Goal: Communication & Community: Answer question/provide support

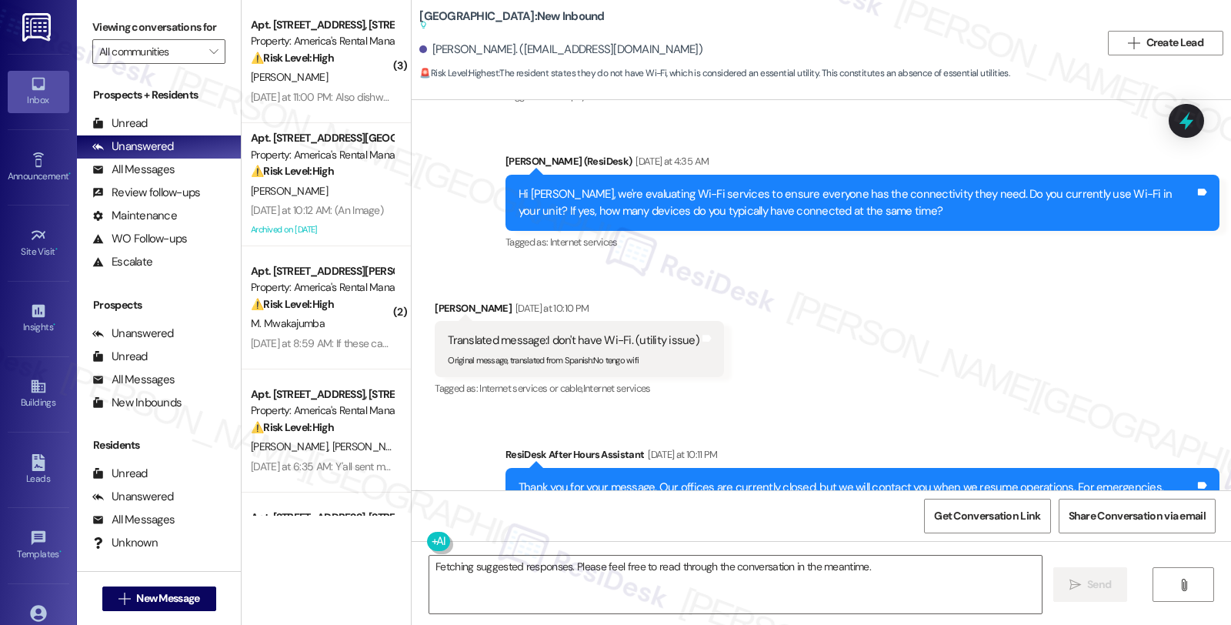
scroll to position [4800, 0]
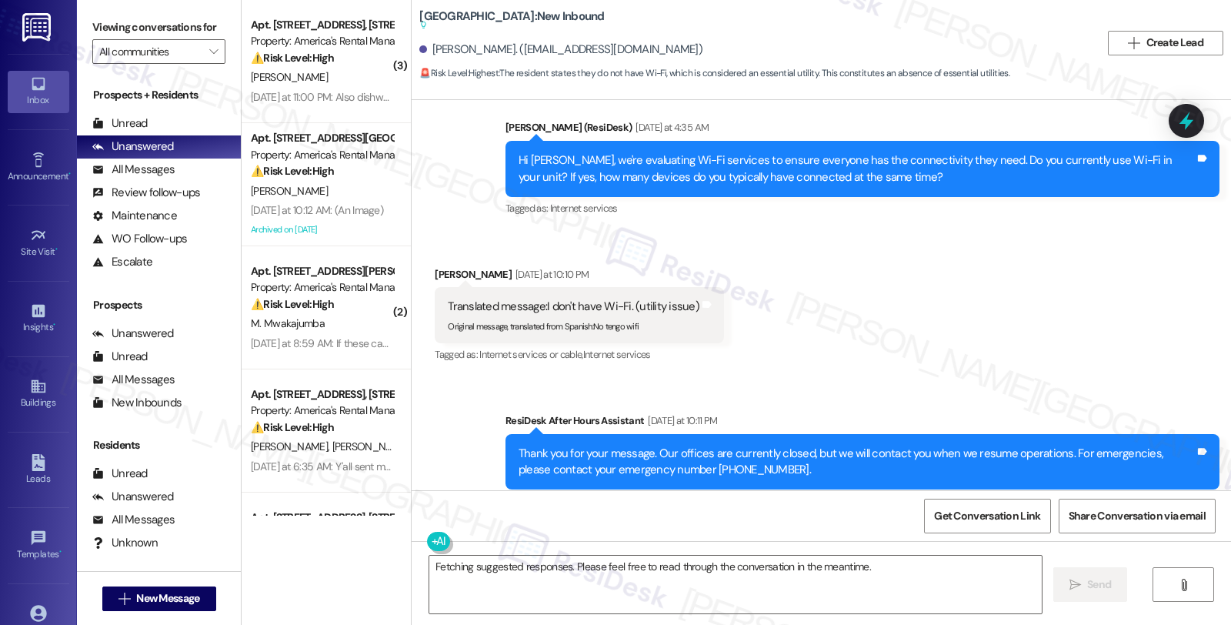
click at [1056, 314] on div "Received via SMS Javier Perez Yesterday at 10:10 PM Translated message: I don't…" at bounding box center [821, 305] width 819 height 146
click at [1174, 335] on div "Received via SMS Javier Perez Yesterday at 10:10 PM Translated message: I don't…" at bounding box center [821, 305] width 819 height 146
click at [1066, 288] on div "Received via SMS Javier Perez Yesterday at 10:10 PM Translated message: I don't…" at bounding box center [821, 305] width 819 height 146
click at [777, 305] on div "Received via SMS Javier Perez Yesterday at 10:10 PM Translated message: I don't…" at bounding box center [821, 305] width 819 height 146
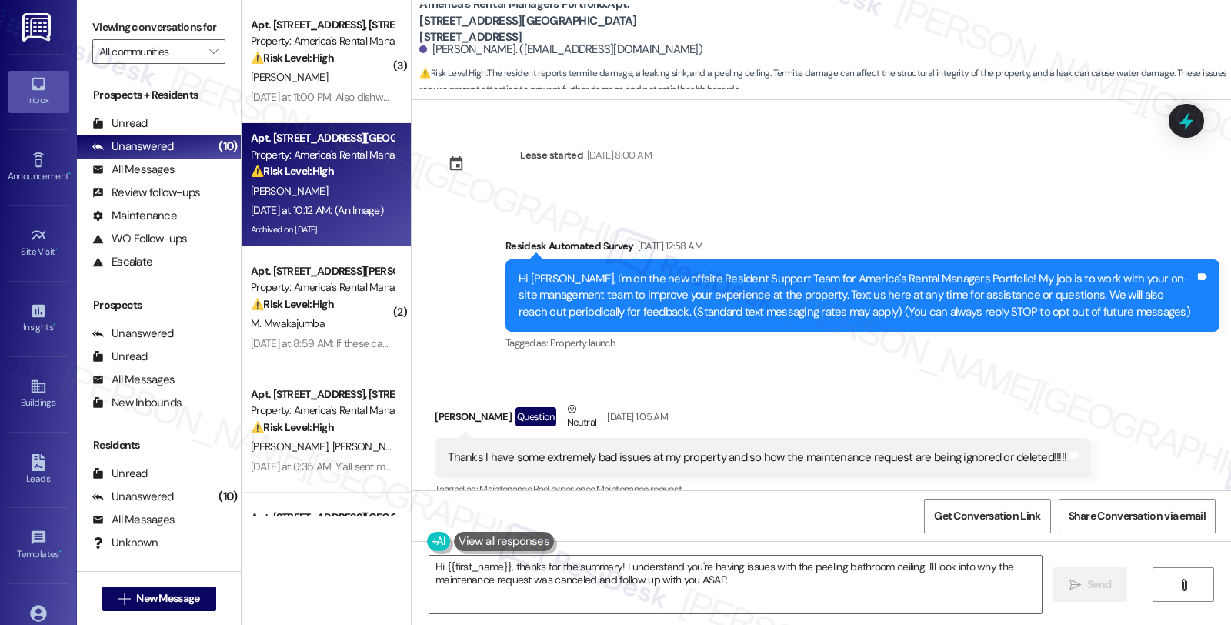
scroll to position [3729, 0]
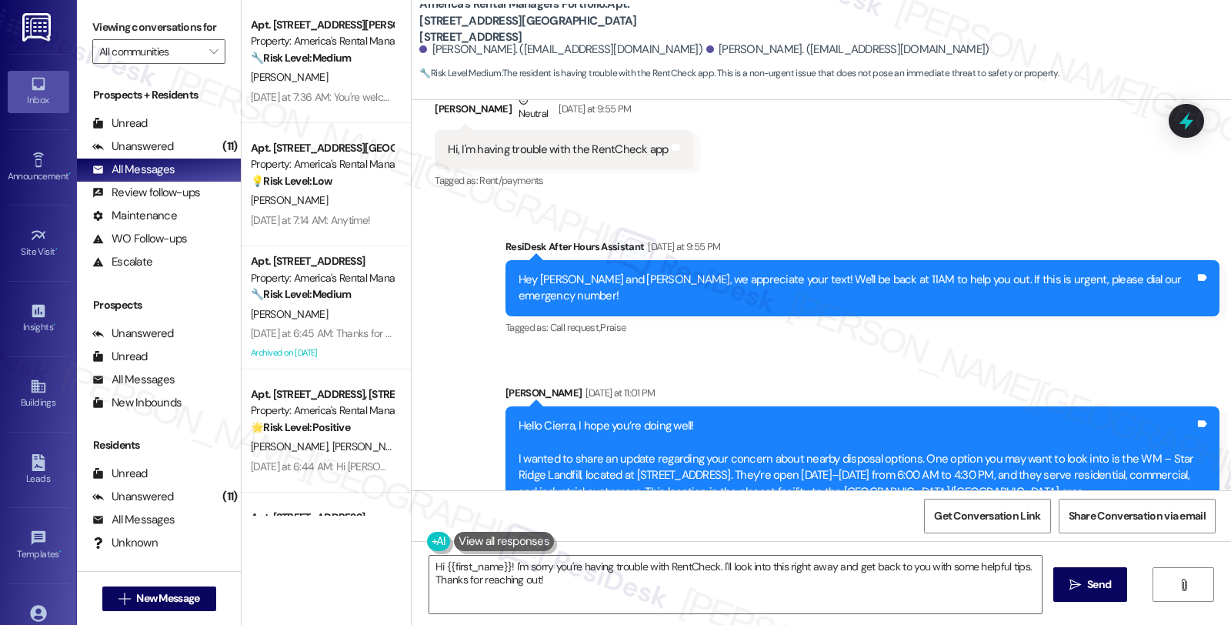
scroll to position [3590, 0]
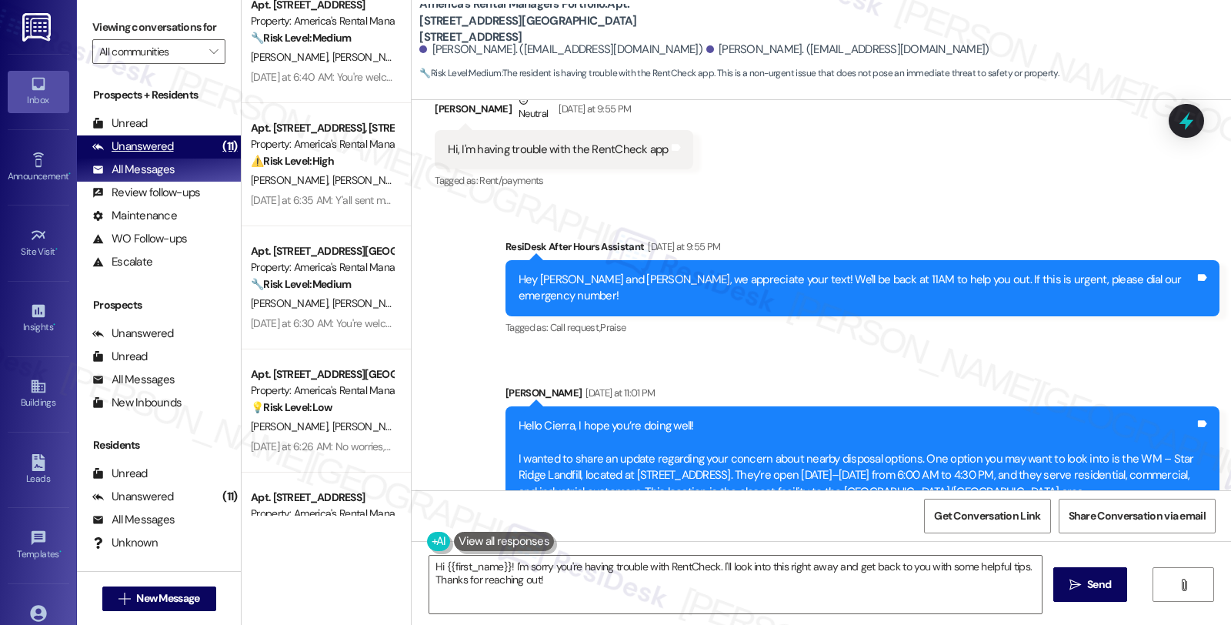
click at [157, 159] on div "Unanswered (11)" at bounding box center [159, 146] width 164 height 23
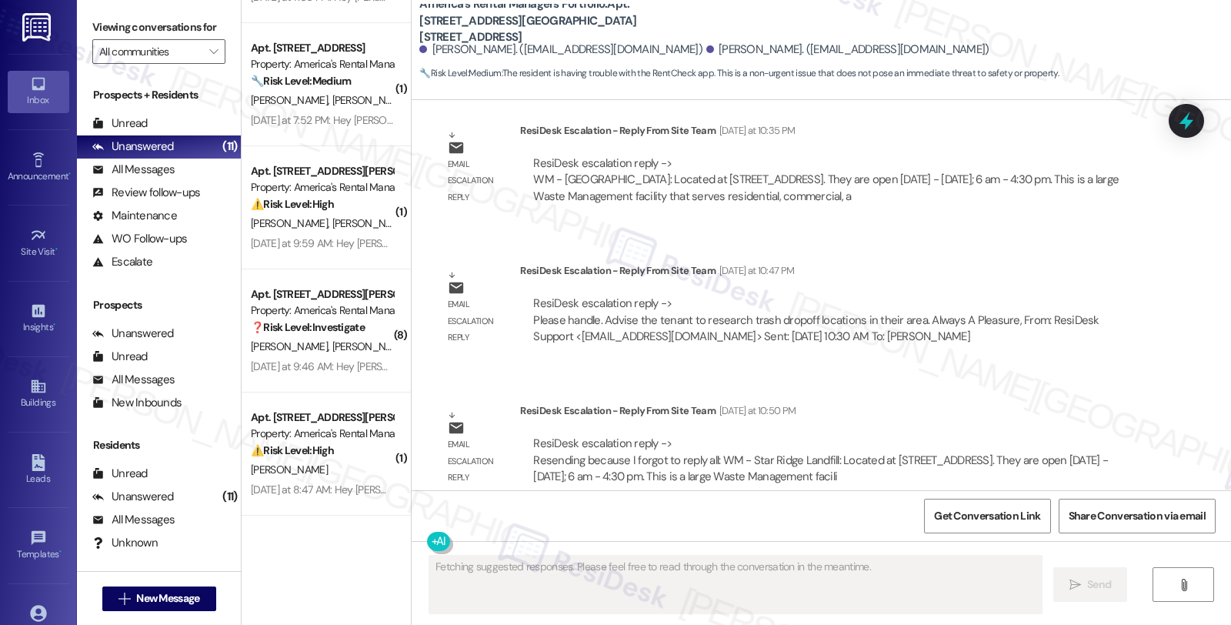
scroll to position [3002, 0]
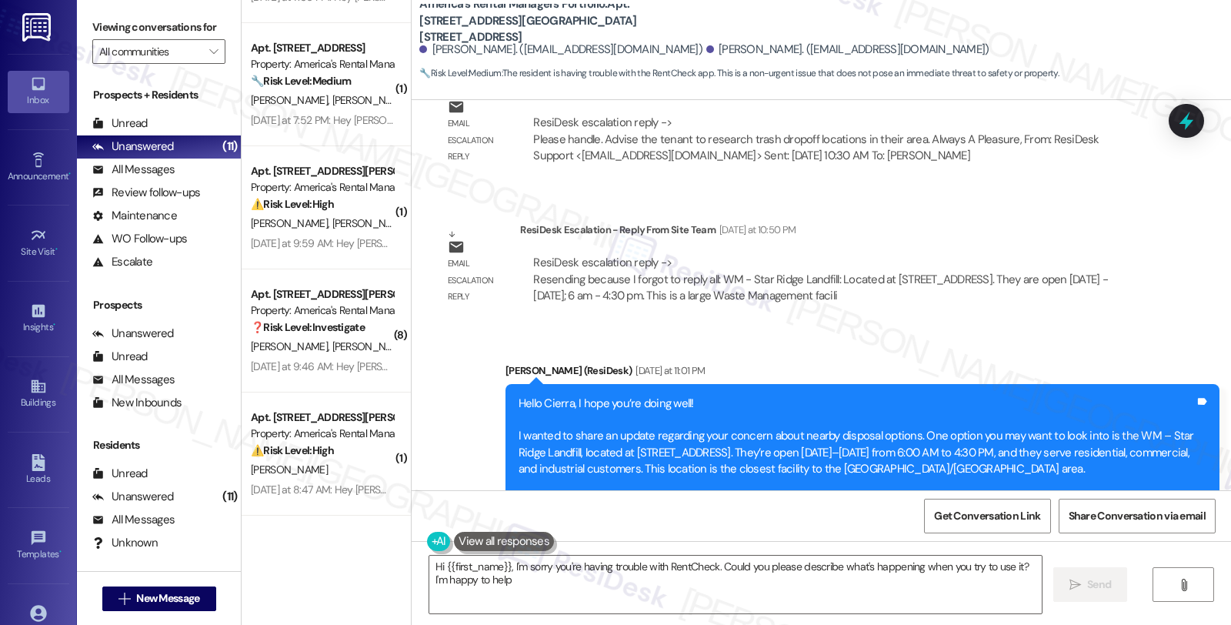
type textarea "Hi {{first_name}}, I'm sorry you're having trouble with RentCheck. Could you pl…"
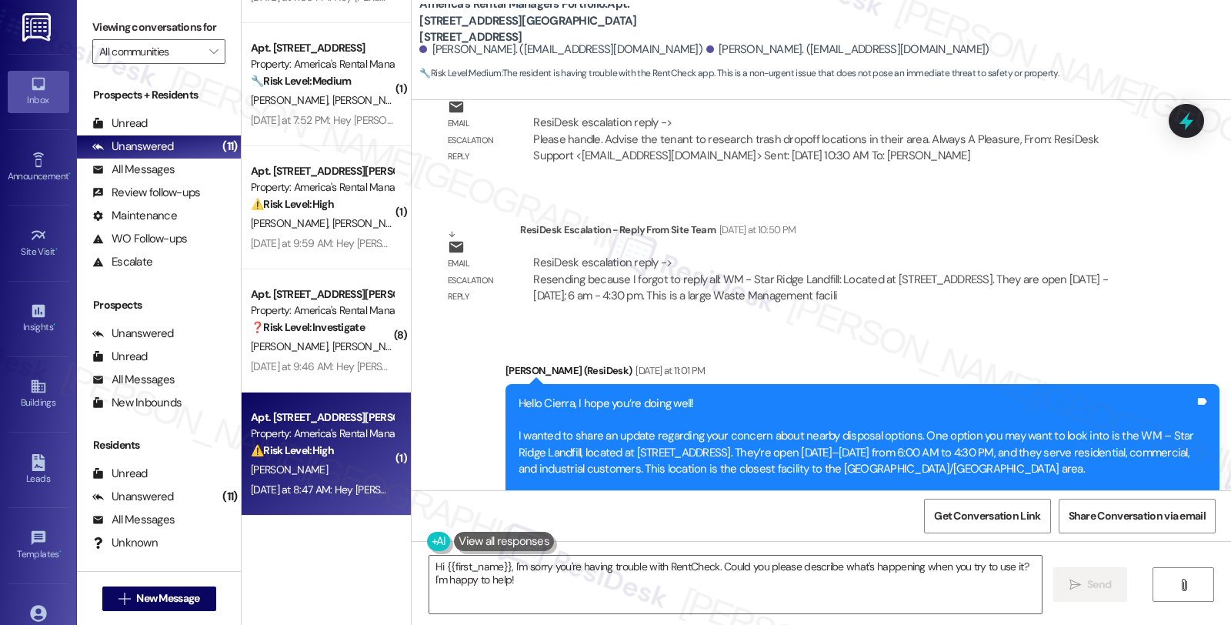
click at [283, 491] on div "Yesterday at 8:47 AM: Hey Christine, we appreciate your text! We'll be back at …" at bounding box center [597, 489] width 692 height 14
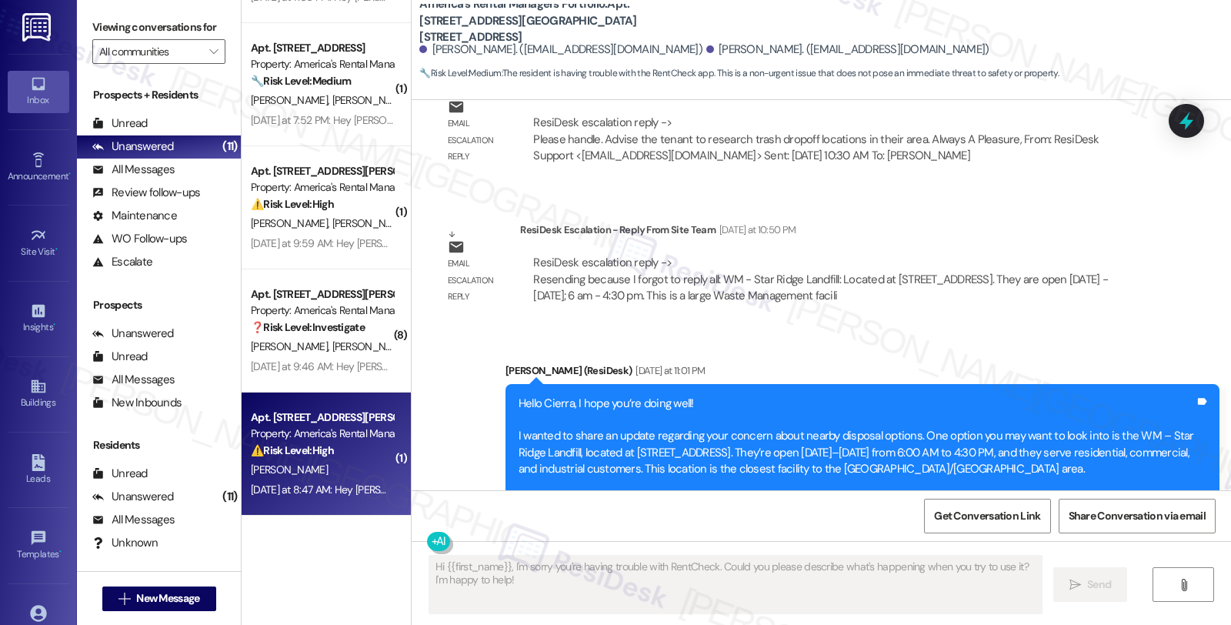
type textarea "Fetching suggested responses. Please feel free to read through the conversation…"
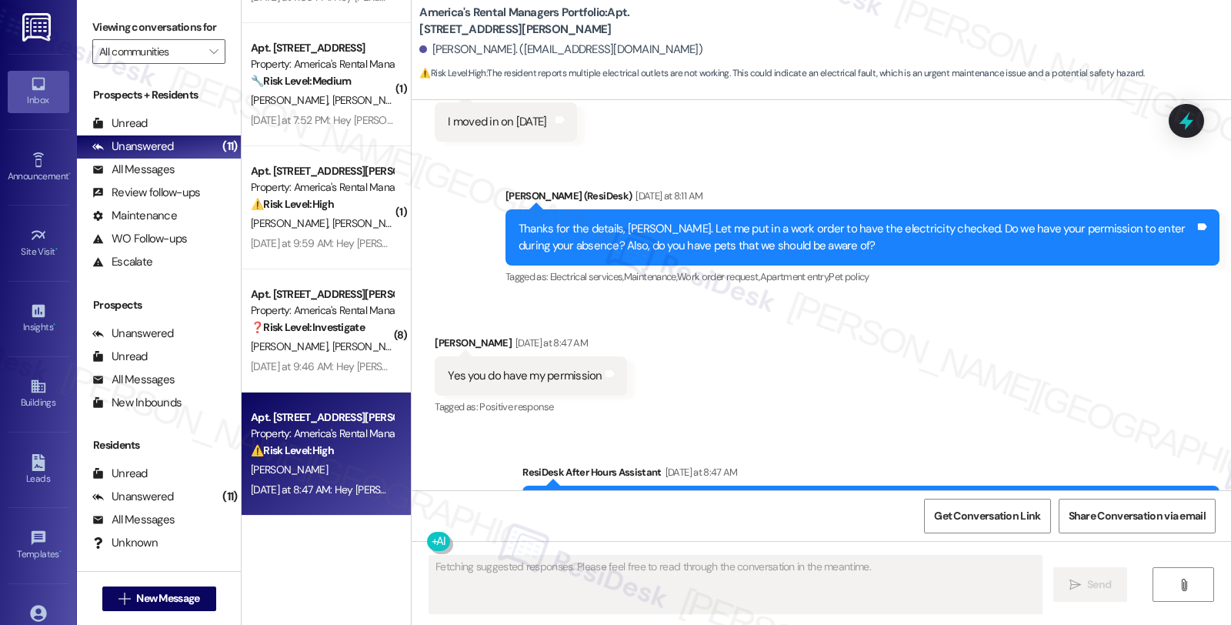
scroll to position [1567, 0]
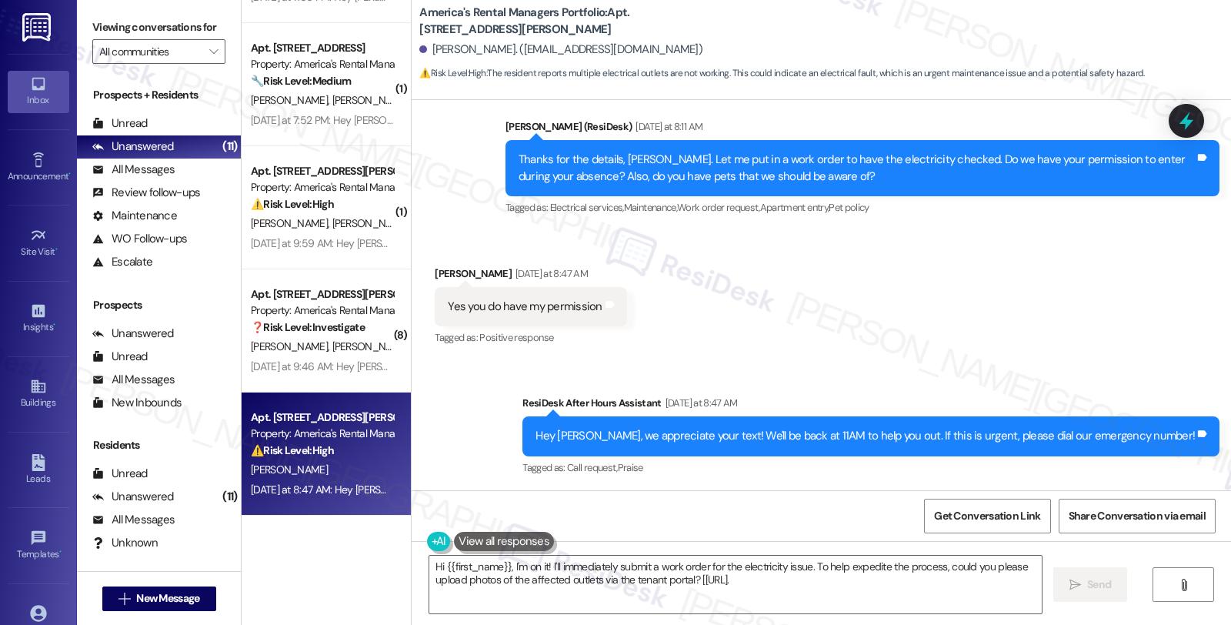
type textarea "Hi {{first_name}}, I'm on it! I'll immediately submit a work order for the elec…"
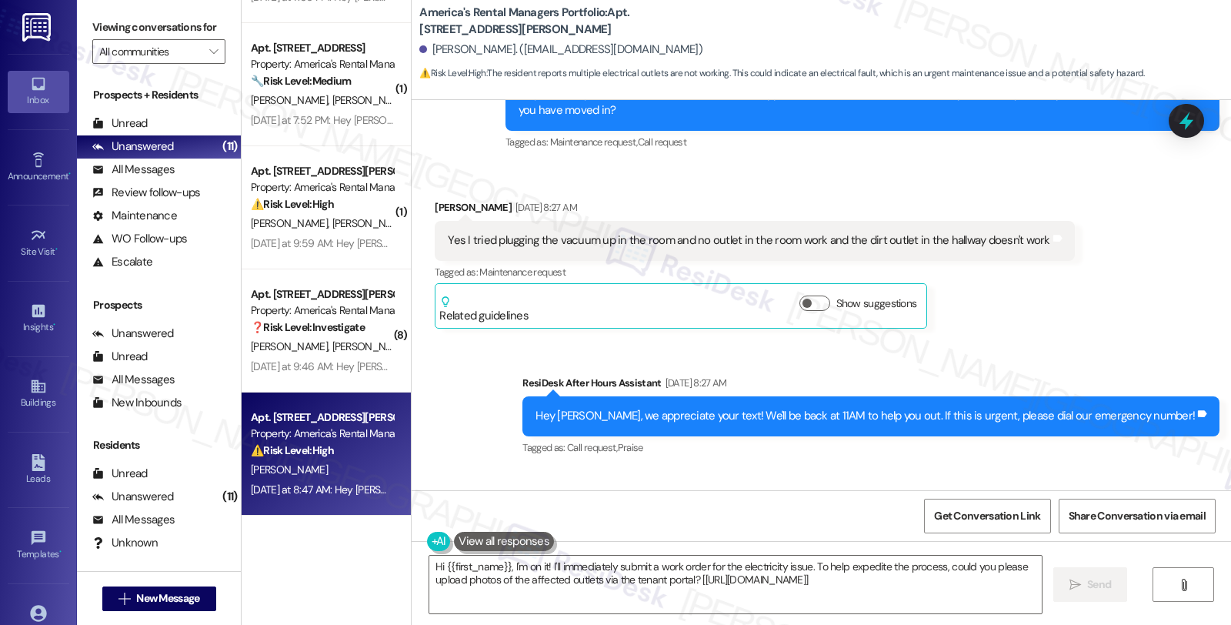
scroll to position [970, 0]
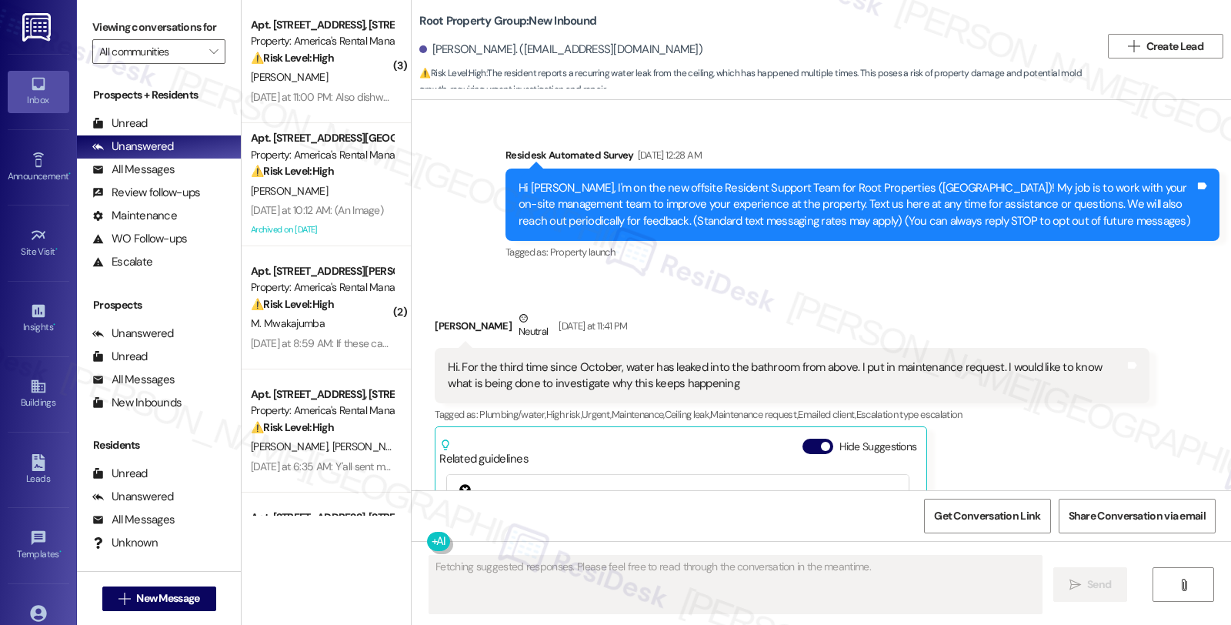
scroll to position [242, 0]
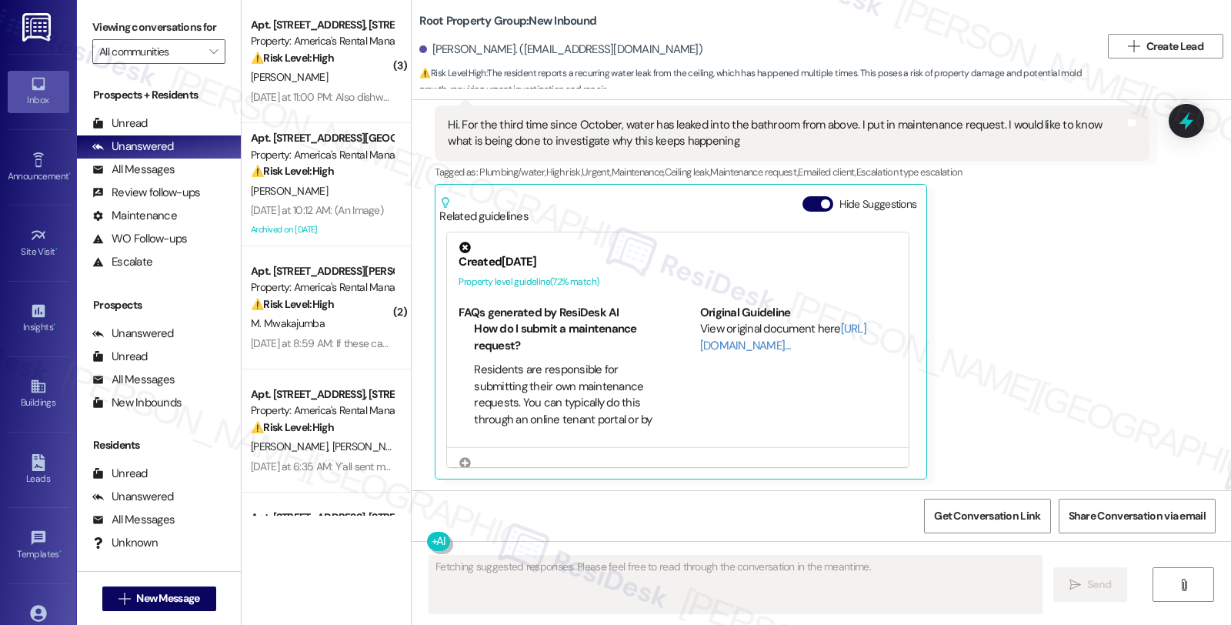
drag, startPoint x: 997, startPoint y: 339, endPoint x: 986, endPoint y: 351, distance: 15.8
click at [997, 339] on div "Natalie Bromann Neutral Yesterday at 11:41 PM Hi. For the third time since Octo…" at bounding box center [792, 274] width 714 height 412
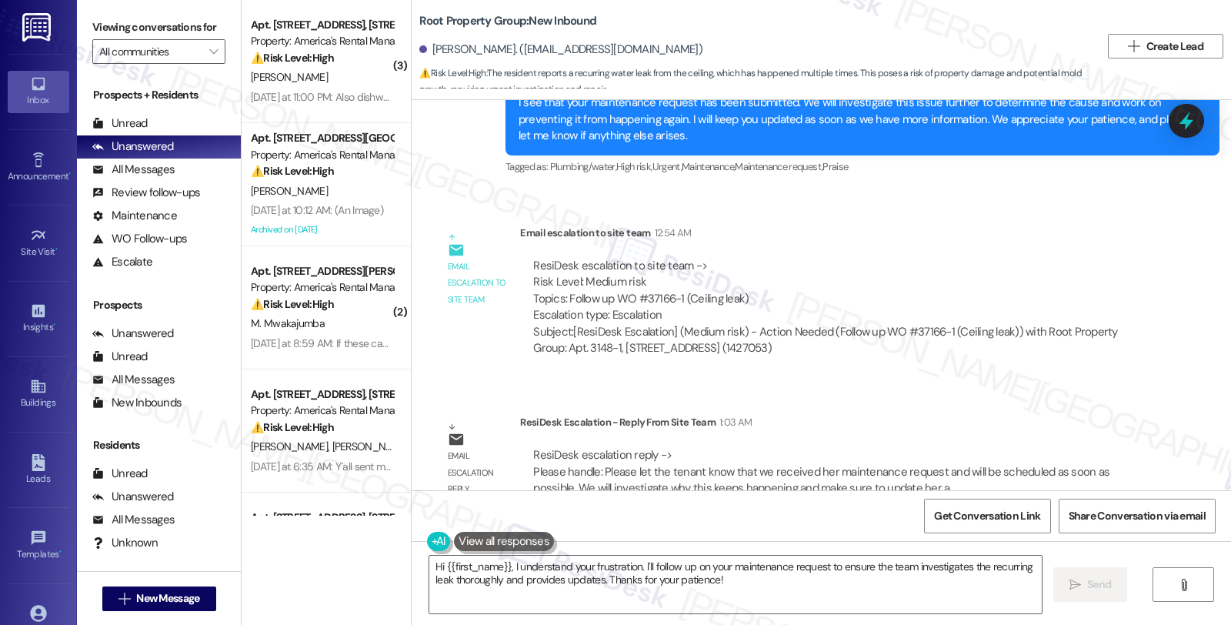
scroll to position [926, 0]
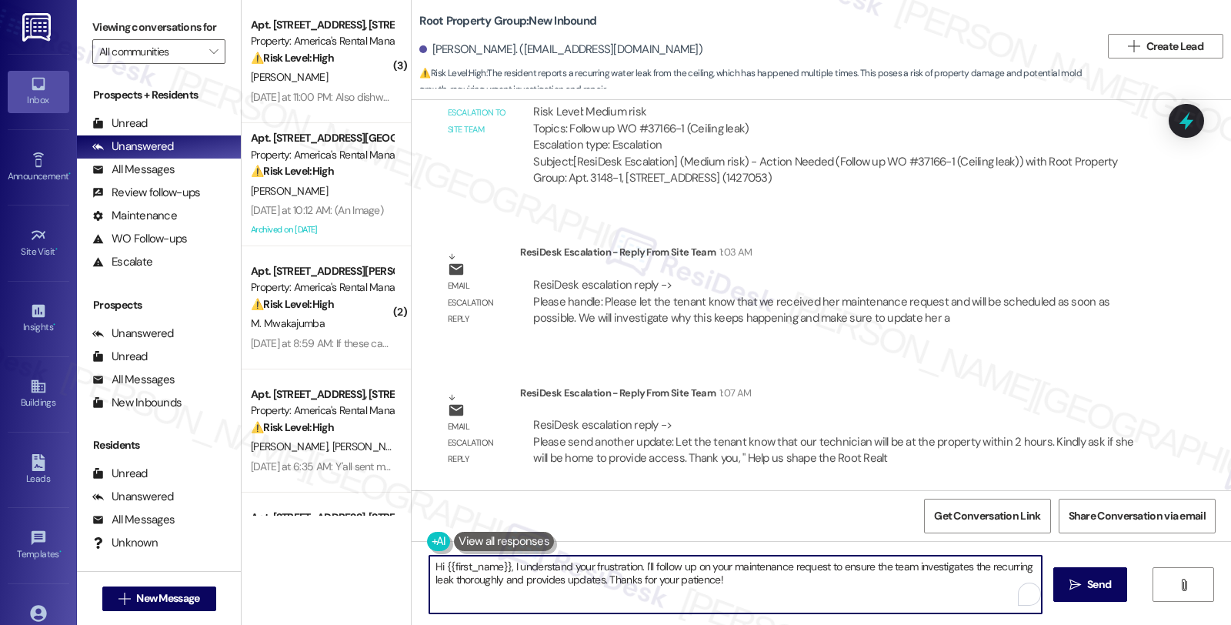
drag, startPoint x: 505, startPoint y: 565, endPoint x: 823, endPoint y: 579, distance: 318.9
click at [823, 579] on textarea "Hi {{first_name}}, I understand your frustration. I'll follow up on your mainte…" at bounding box center [735, 585] width 612 height 58
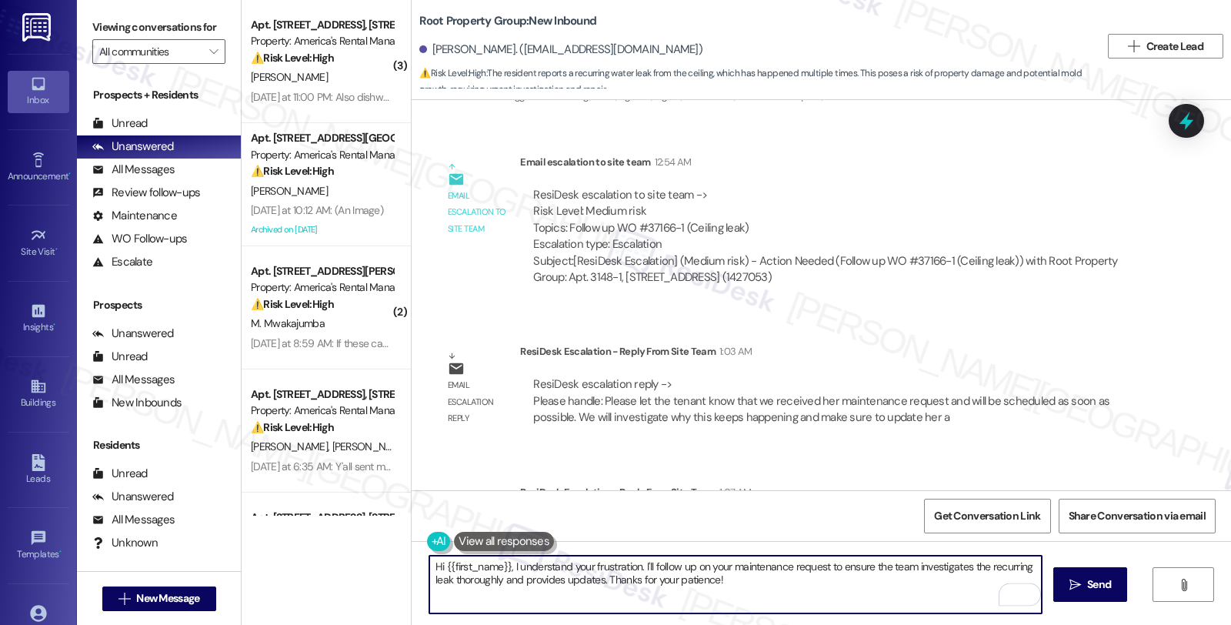
scroll to position [669, 0]
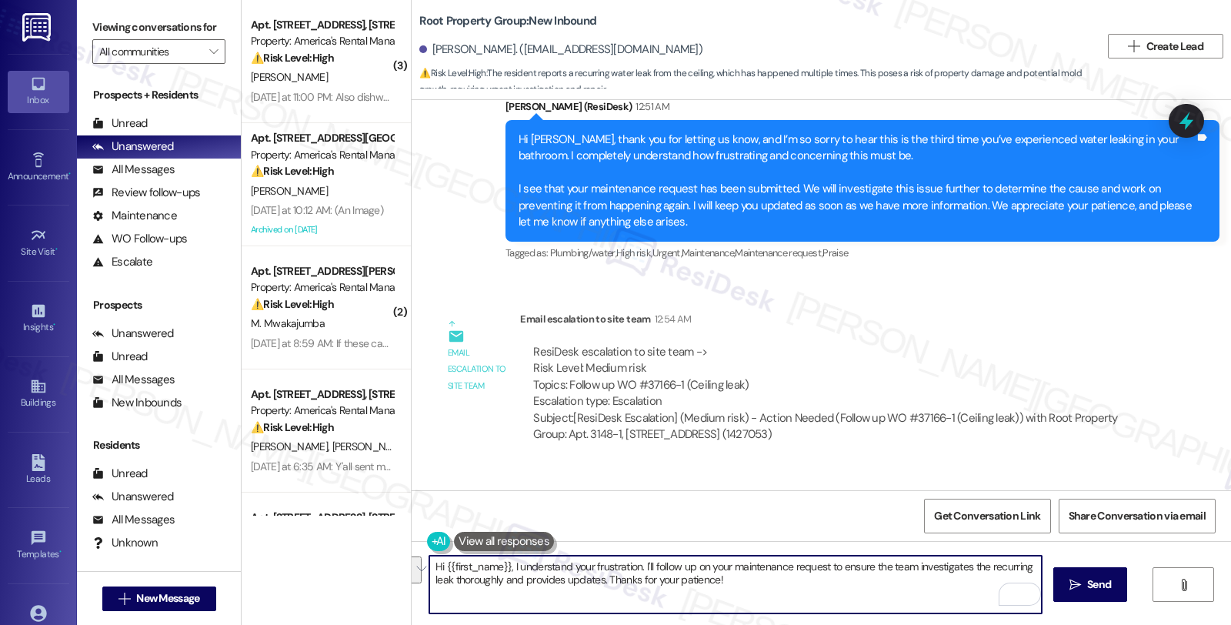
paste textarea "Let the tenant know that our technician will be at the property within 2 hours.…"
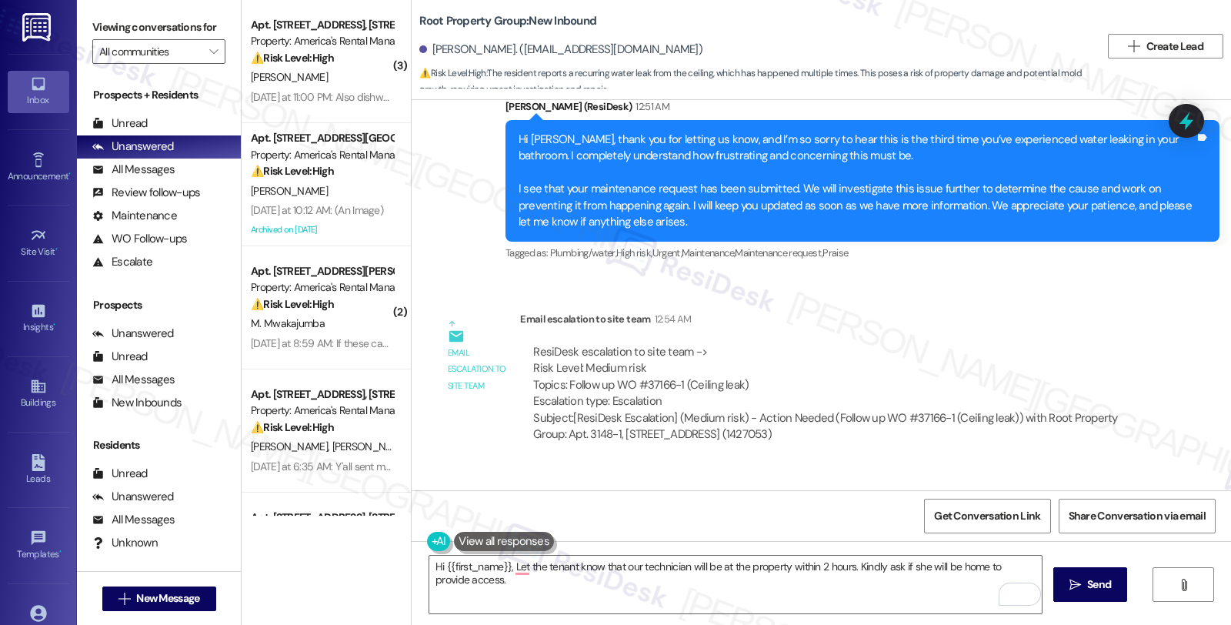
click at [983, 325] on div "Email escalation to site team 12:54 AM" at bounding box center [834, 322] width 629 height 22
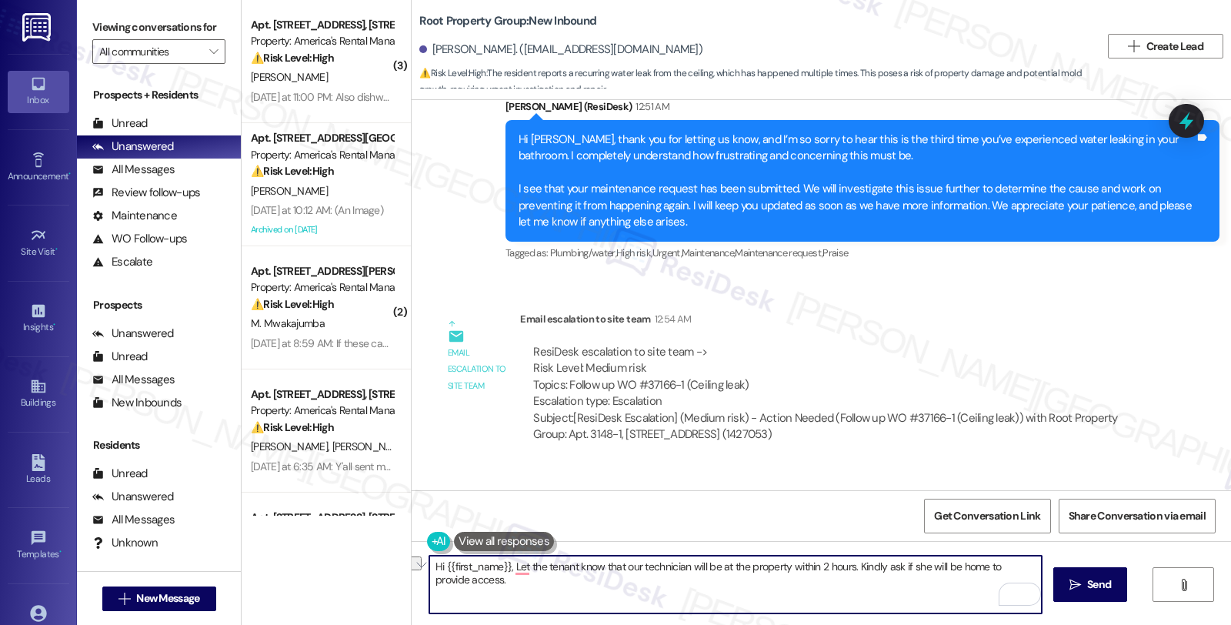
drag, startPoint x: 504, startPoint y: 566, endPoint x: 357, endPoint y: 566, distance: 147.0
click at [357, 566] on div "( 3 ) Apt. 223 Cotton Bayou Drive, 223 Cotton Bayou Drive Property: America's R…" at bounding box center [737, 312] width 990 height 625
drag, startPoint x: 459, startPoint y: 565, endPoint x: 396, endPoint y: 565, distance: 63.1
click at [396, 565] on div "( 3 ) Apt. 223 Cotton Bayou Drive, 223 Cotton Bayou Drive Property: America's R…" at bounding box center [737, 312] width 990 height 625
click at [527, 565] on textarea "Here's a quick update. Let the tenant know that our technician will be at the p…" at bounding box center [735, 585] width 612 height 58
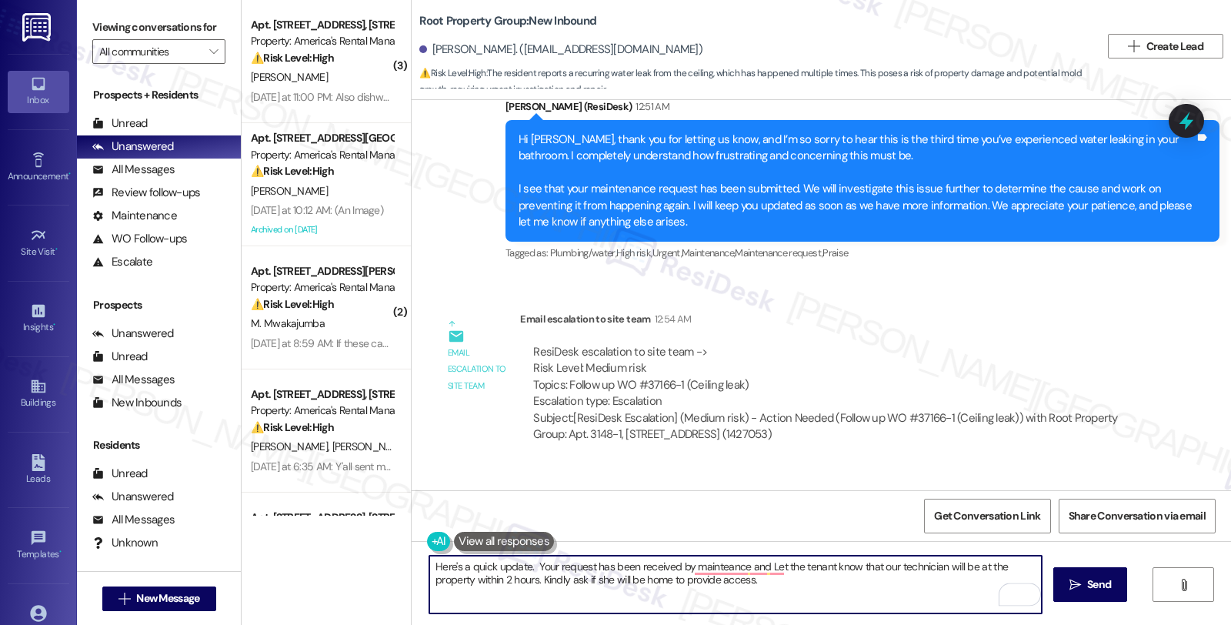
click at [868, 566] on textarea "Here's a quick update. Your request has been received by mainteance and Let the…" at bounding box center [735, 585] width 612 height 58
click at [1001, 566] on textarea "Here's a quick update. Your request has been received by maintenance, and our t…" at bounding box center [735, 585] width 612 height 58
click at [936, 579] on textarea "Here's a quick update. Your request has been received by maintenance, and our t…" at bounding box center [735, 585] width 612 height 58
click at [1012, 567] on textarea "Here's a quick update. Your request has been received by maintenance, and our t…" at bounding box center [735, 585] width 612 height 58
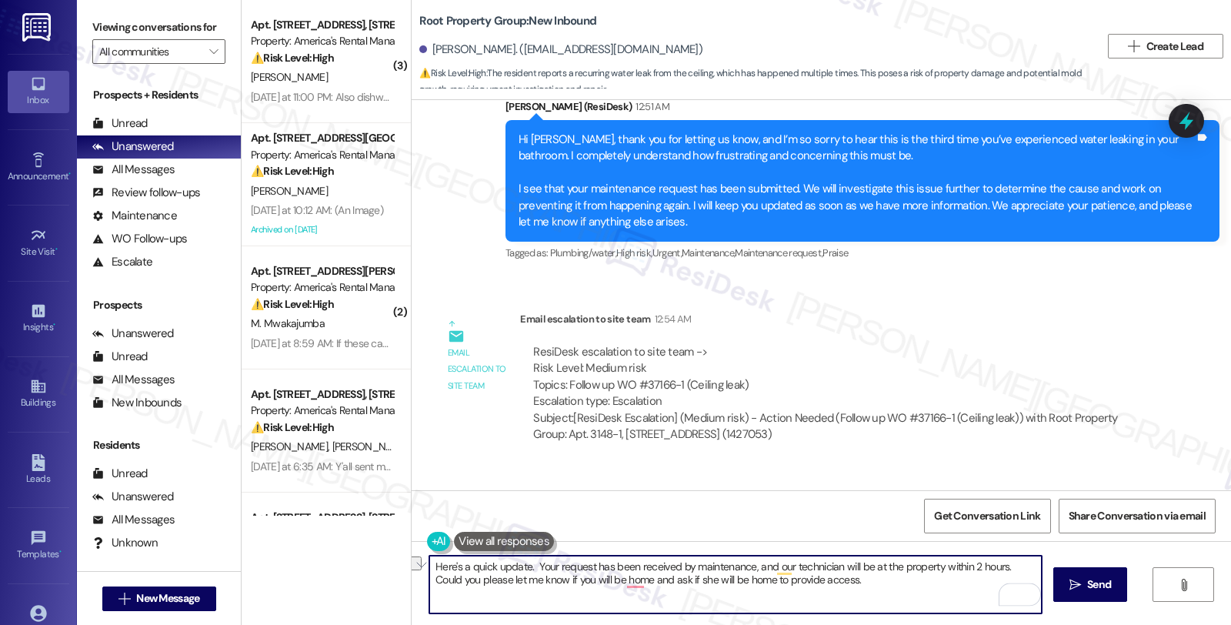
drag, startPoint x: 616, startPoint y: 582, endPoint x: 731, endPoint y: 576, distance: 115.6
click at [731, 576] on textarea "Here's a quick update. Your request has been received by maintenance, and our t…" at bounding box center [735, 585] width 612 height 58
click at [710, 582] on textarea "Here's a quick update. Your request has been received by maintenance, and our t…" at bounding box center [735, 585] width 612 height 58
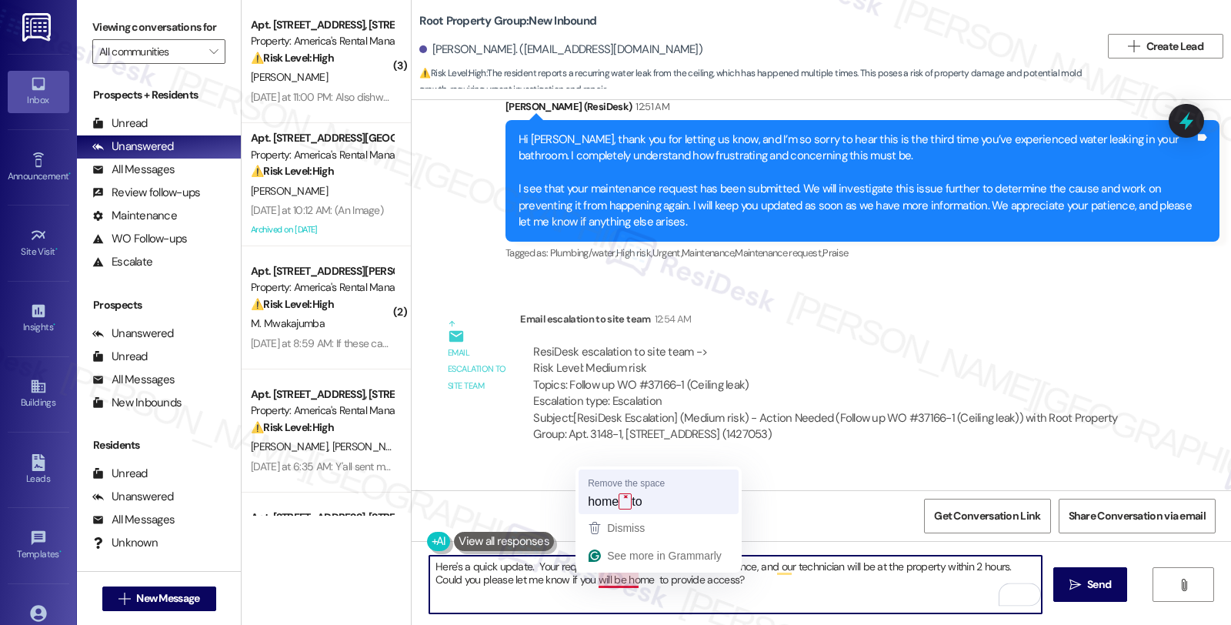
type textarea "Here's a quick update. Your request has been received by maintenance, and our t…"
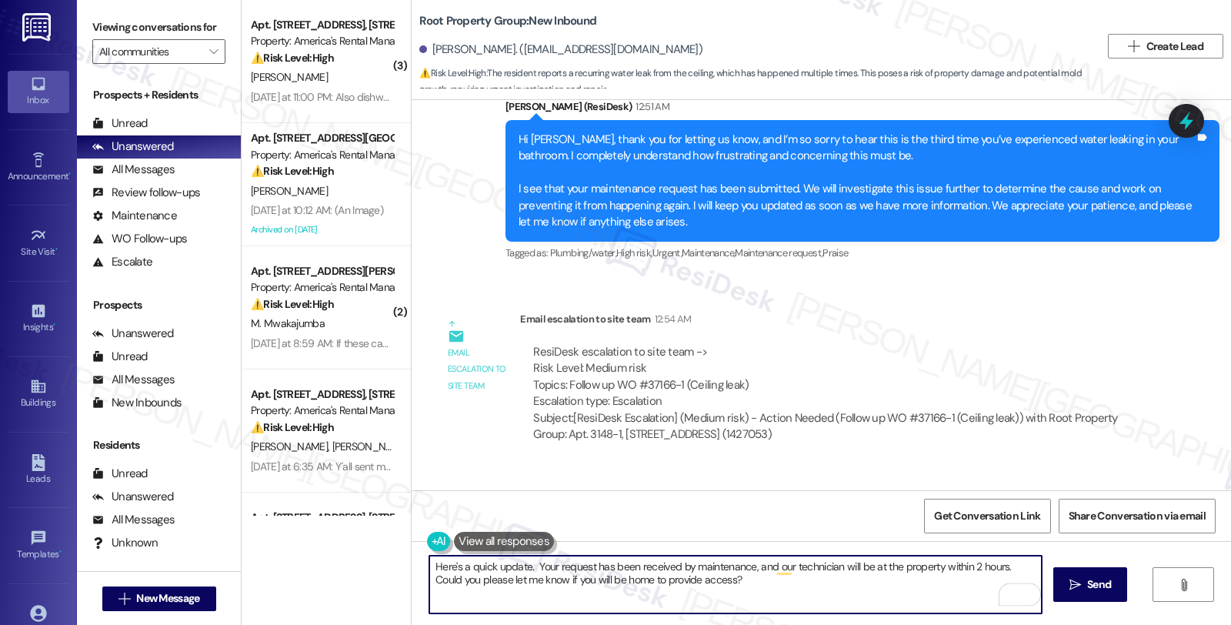
click at [751, 580] on textarea "Here's a quick update. Your request has been received by maintenance, and our t…" at bounding box center [735, 585] width 612 height 58
click at [753, 580] on textarea "Here's a quick update. Your request has been received by maintenance, and our t…" at bounding box center [735, 585] width 612 height 58
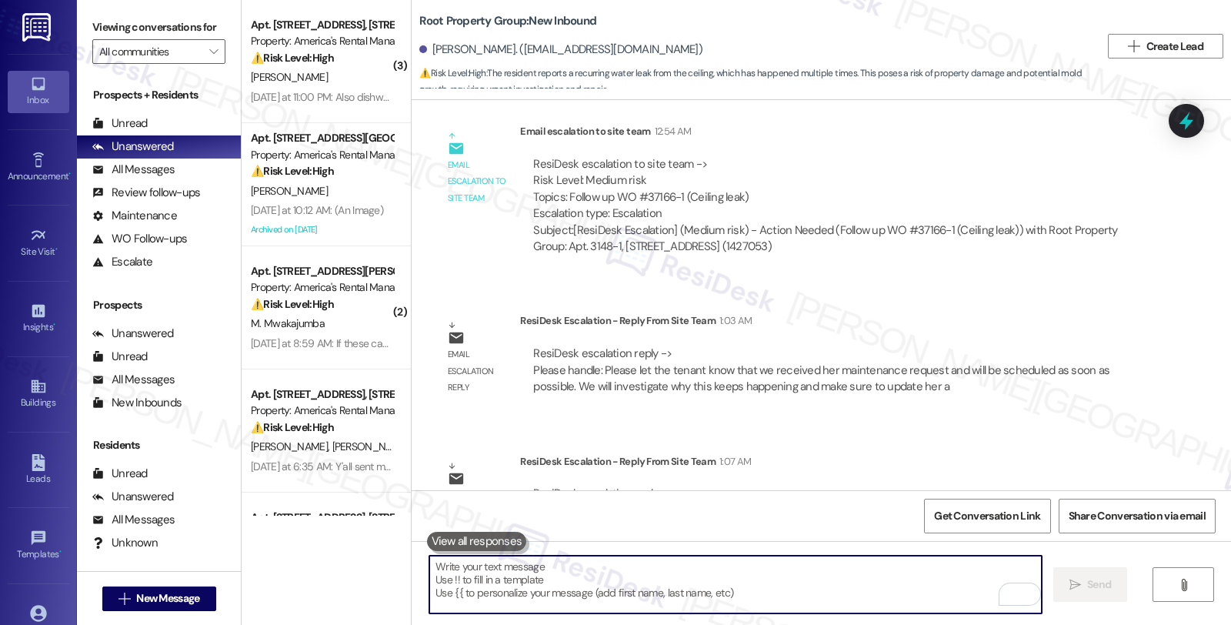
scroll to position [926, 0]
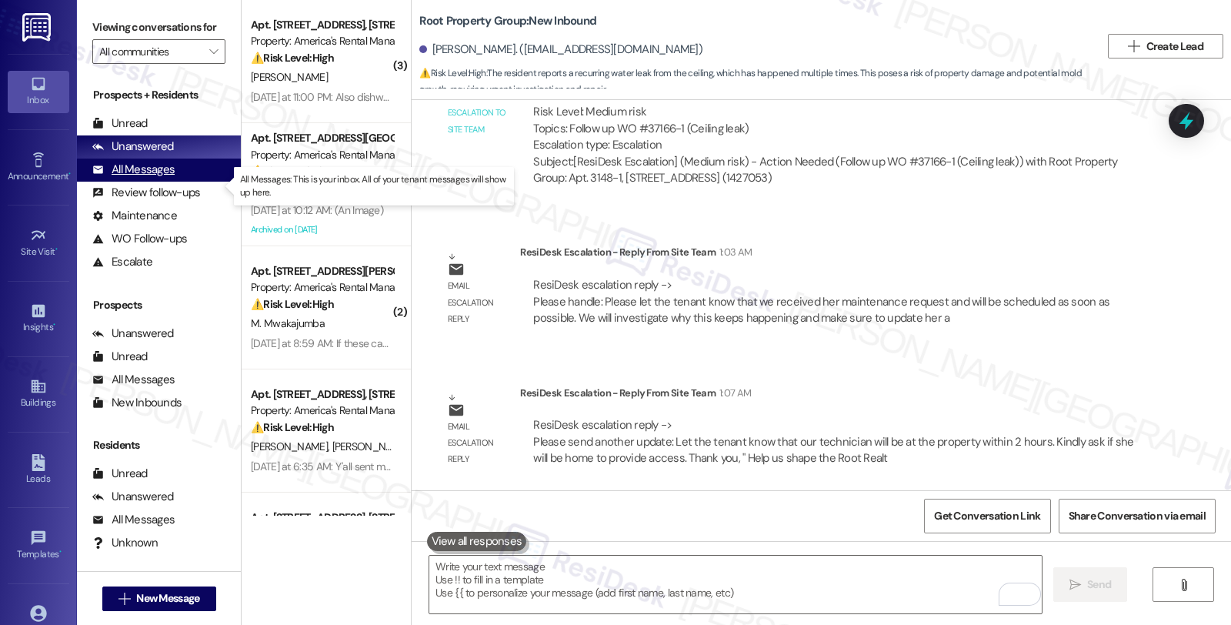
click at [163, 178] on div "All Messages" at bounding box center [133, 170] width 82 height 16
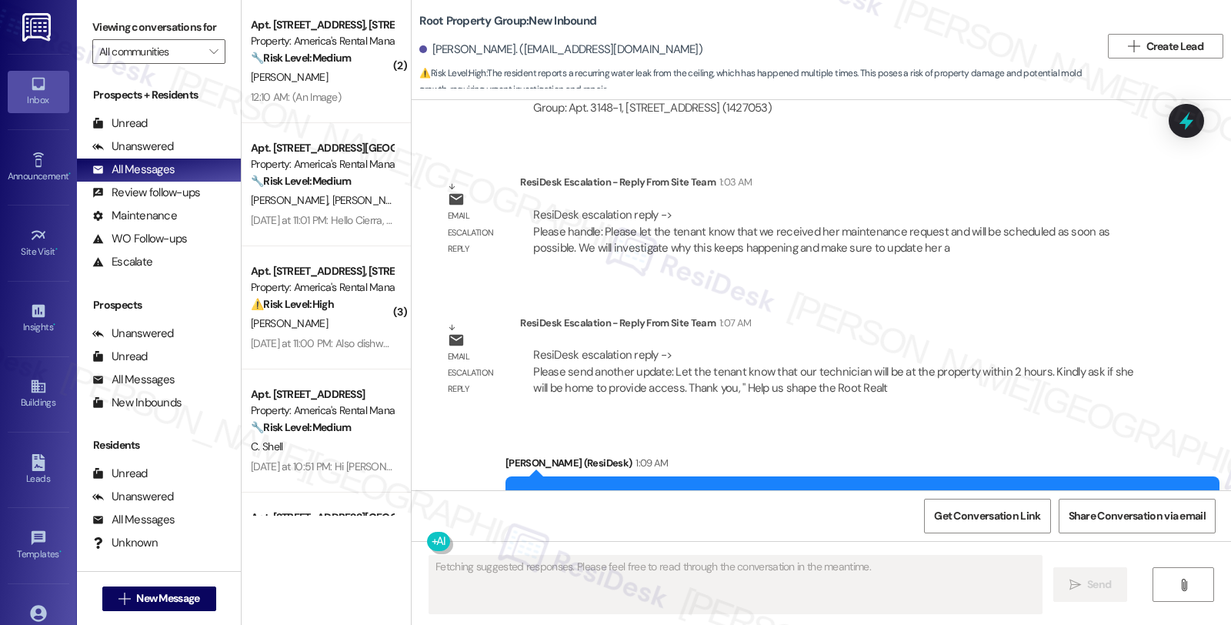
scroll to position [1072, 0]
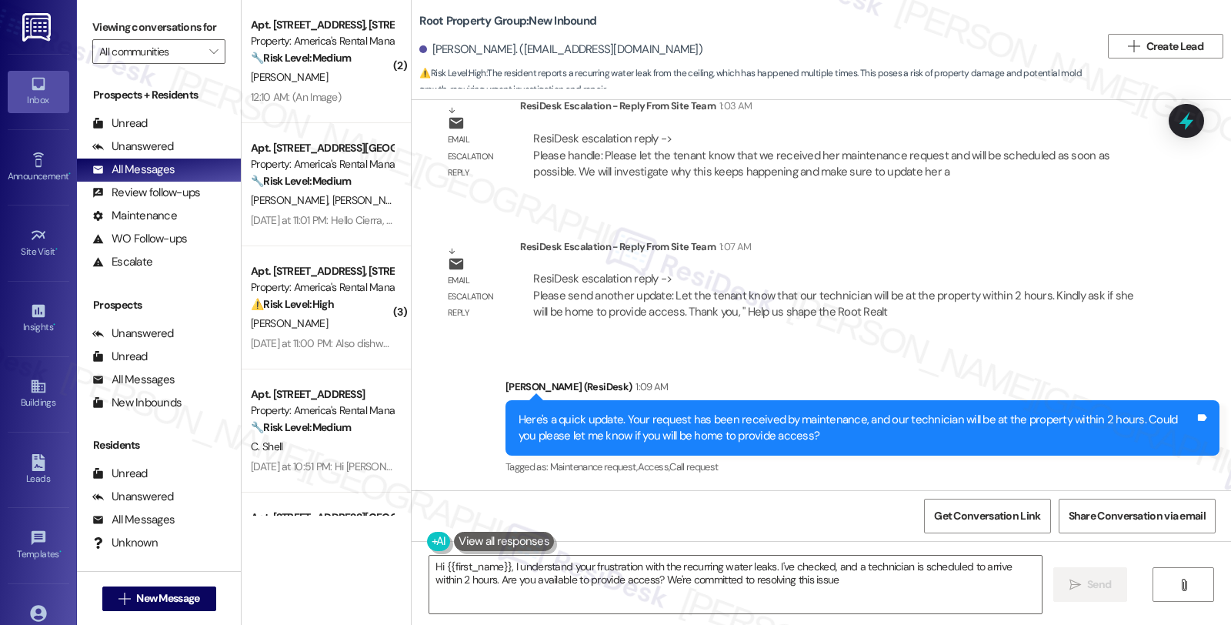
type textarea "Hi {{first_name}}, I understand your frustration with the recurring water leaks…"
drag, startPoint x: 1014, startPoint y: 321, endPoint x: 1003, endPoint y: 321, distance: 11.5
click at [1014, 321] on div "ResiDesk escalation reply -> Please send another update: Let the tenant know th…" at bounding box center [834, 295] width 629 height 72
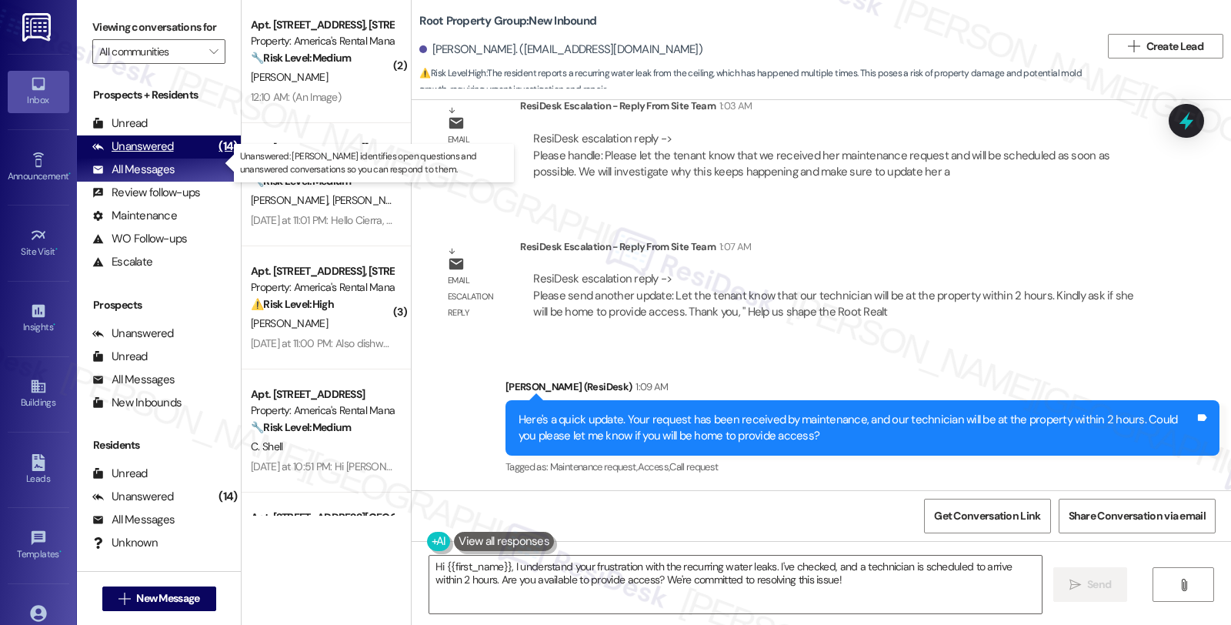
click at [163, 155] on div "Unanswered" at bounding box center [133, 147] width 82 height 16
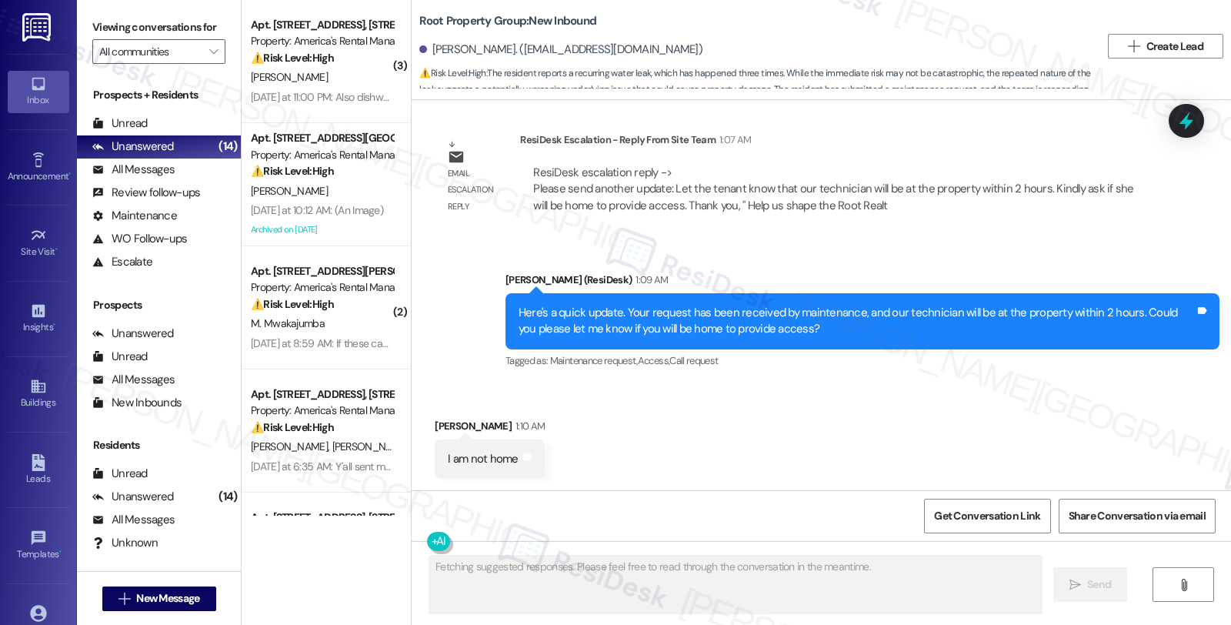
scroll to position [929, 0]
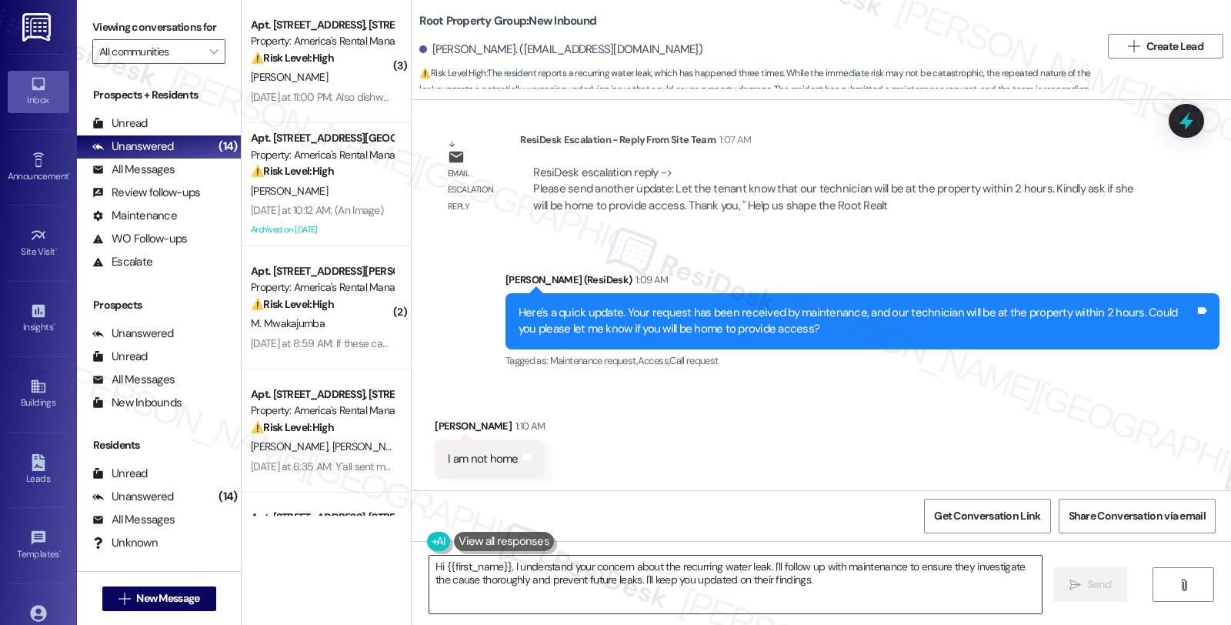
click at [558, 567] on textarea "Hi {{first_name}}, I understand your concern about the recurring water leak. I'…" at bounding box center [735, 585] width 612 height 58
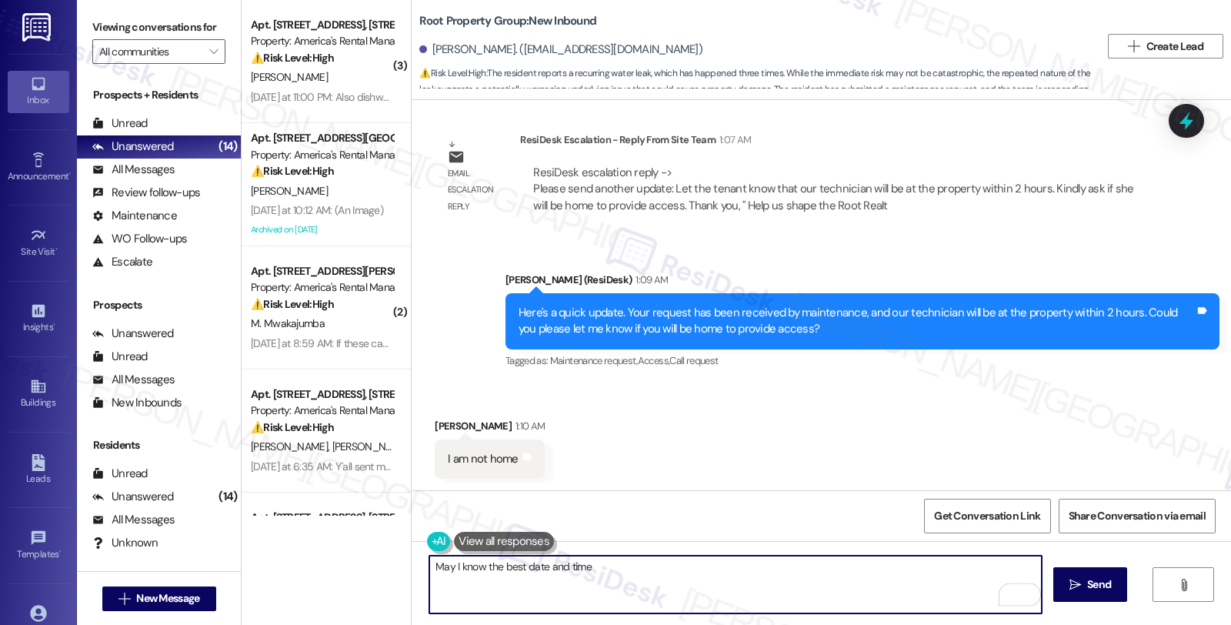
click at [629, 566] on textarea "May I know the best date and time" at bounding box center [735, 585] width 612 height 58
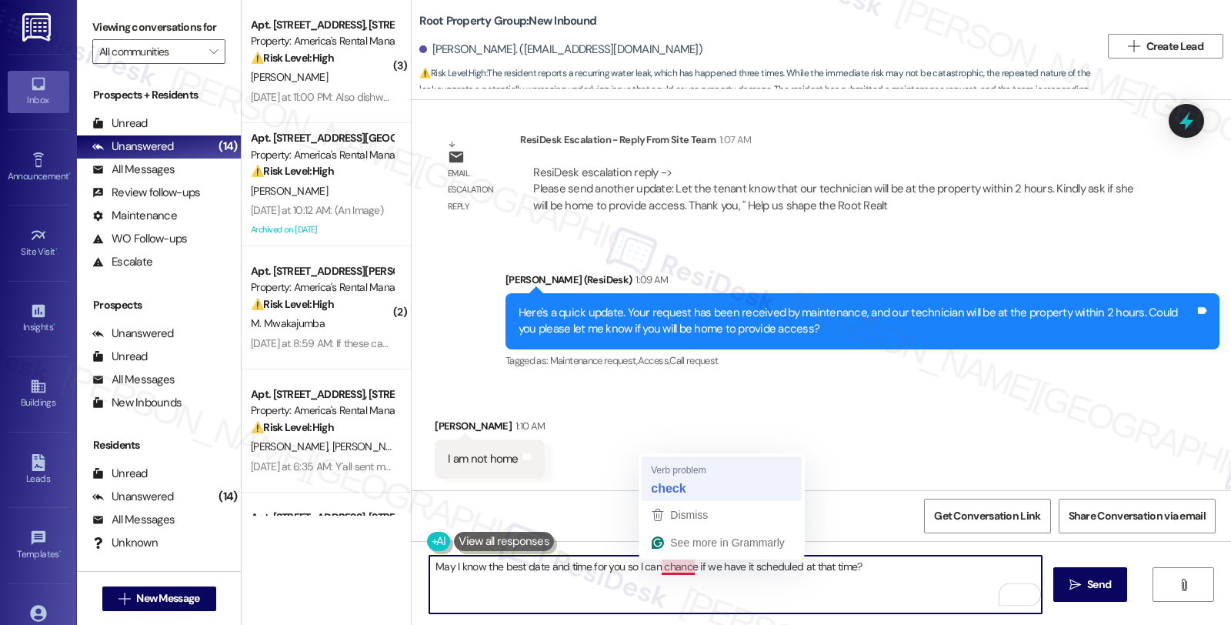
type textarea "May I know the best date and time for you so I can check if we have it schedule…"
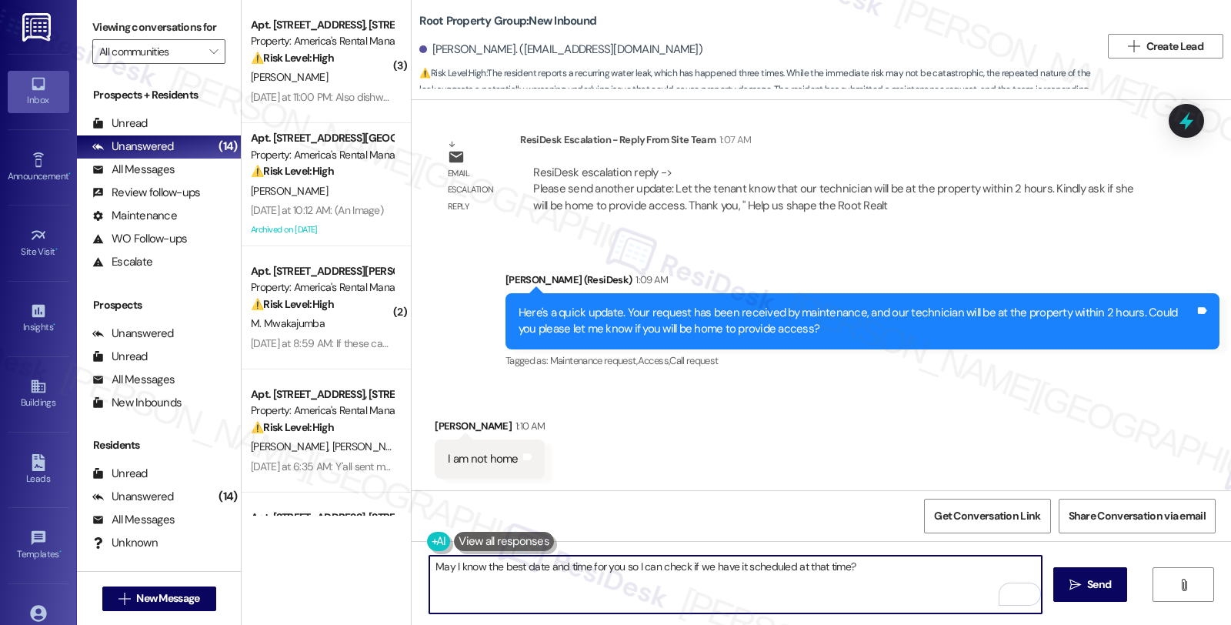
click at [912, 571] on textarea "May I know the best date and time for you so I can check if we have it schedule…" at bounding box center [735, 585] width 612 height 58
click at [891, 572] on textarea "May I know the best date and time for you so I can check if we have it schedule…" at bounding box center [735, 585] width 612 height 58
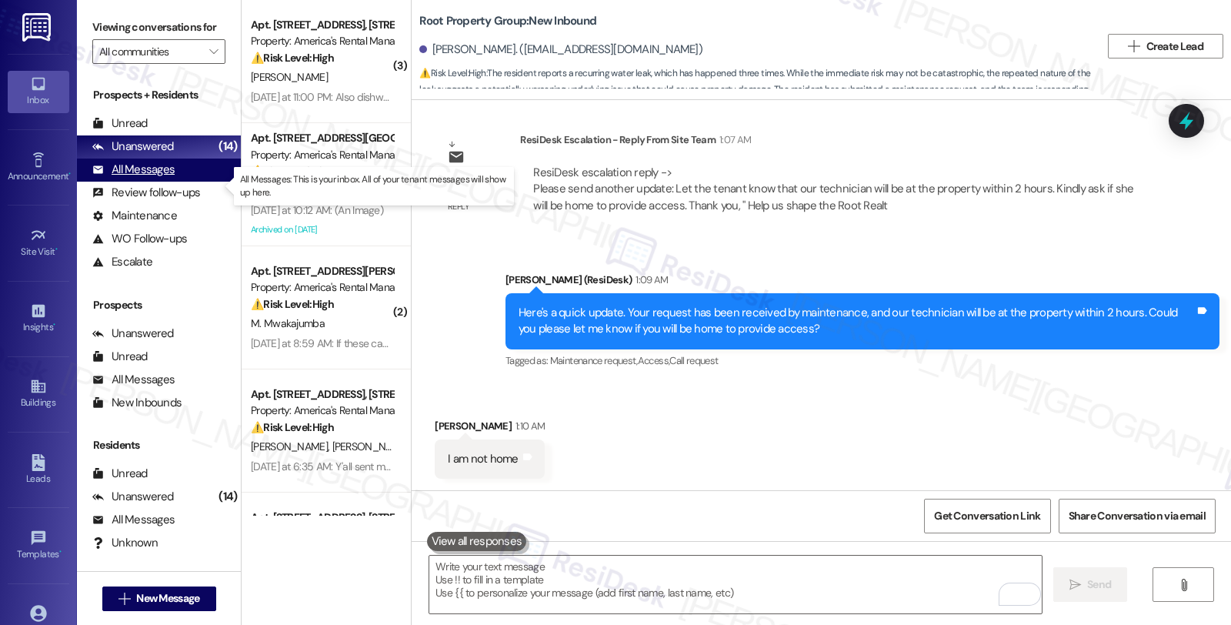
click at [168, 178] on div "All Messages" at bounding box center [133, 170] width 82 height 16
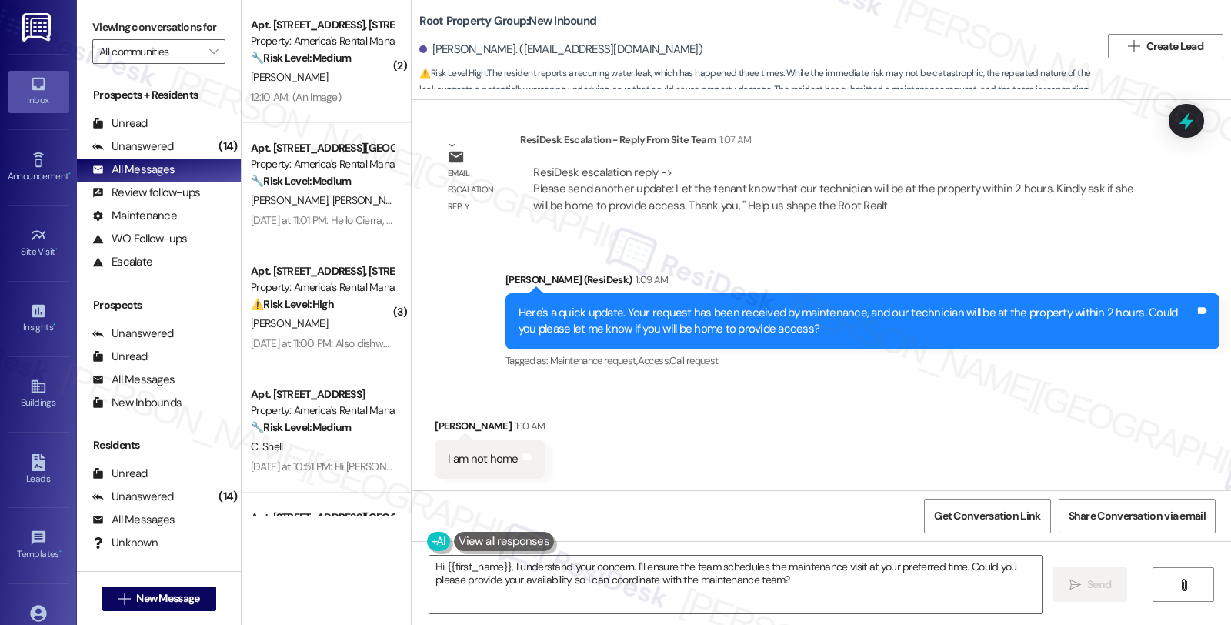
click at [1019, 406] on div "Received via SMS Natalie Bromann 1:10 AM I am not home Tags and notes" at bounding box center [821, 436] width 819 height 107
click at [700, 583] on textarea "Hi {{first_name}}, I understand your concern. I'll ensure the team schedules th…" at bounding box center [735, 585] width 612 height 58
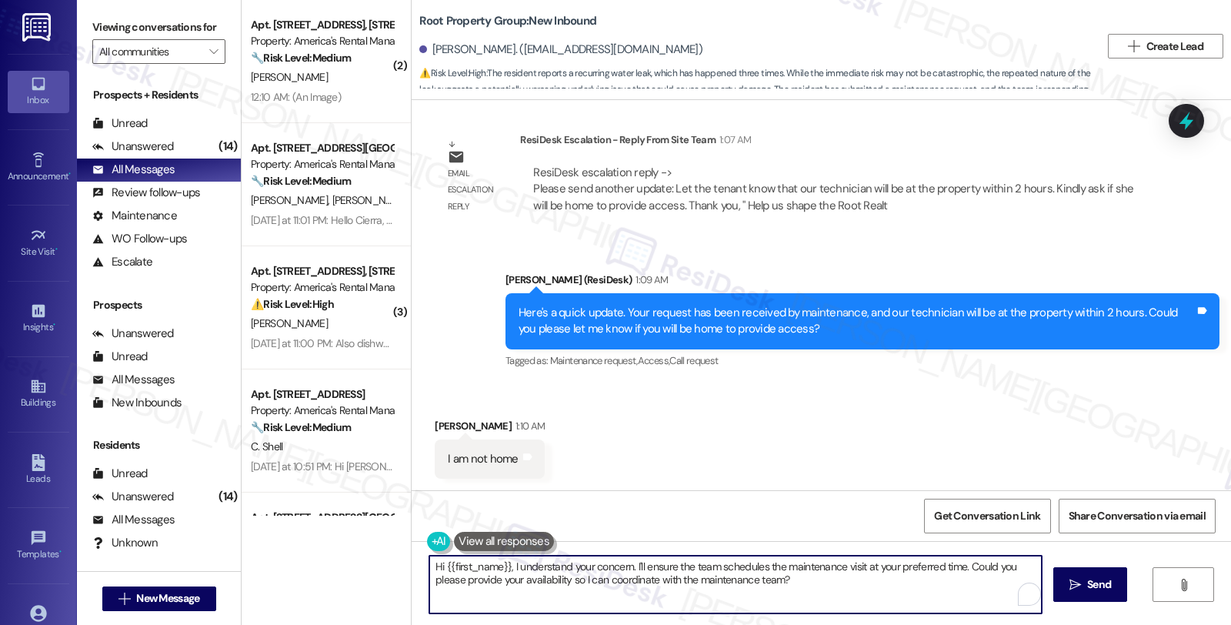
paste textarea "Please respond to the tenant and ask if she would grant us permission to enter …"
click at [429, 567] on textarea "Please respond to the tenant and ask if she would grant us permission to enter …" at bounding box center [735, 585] width 612 height 58
click at [706, 568] on textarea "Or would you Please respond to the tenant and ask if she would grant us permiss…" at bounding box center [735, 585] width 612 height 58
click at [620, 568] on textarea "Or would you grant us permission to enter her unit to investigate her concern." at bounding box center [735, 585] width 612 height 58
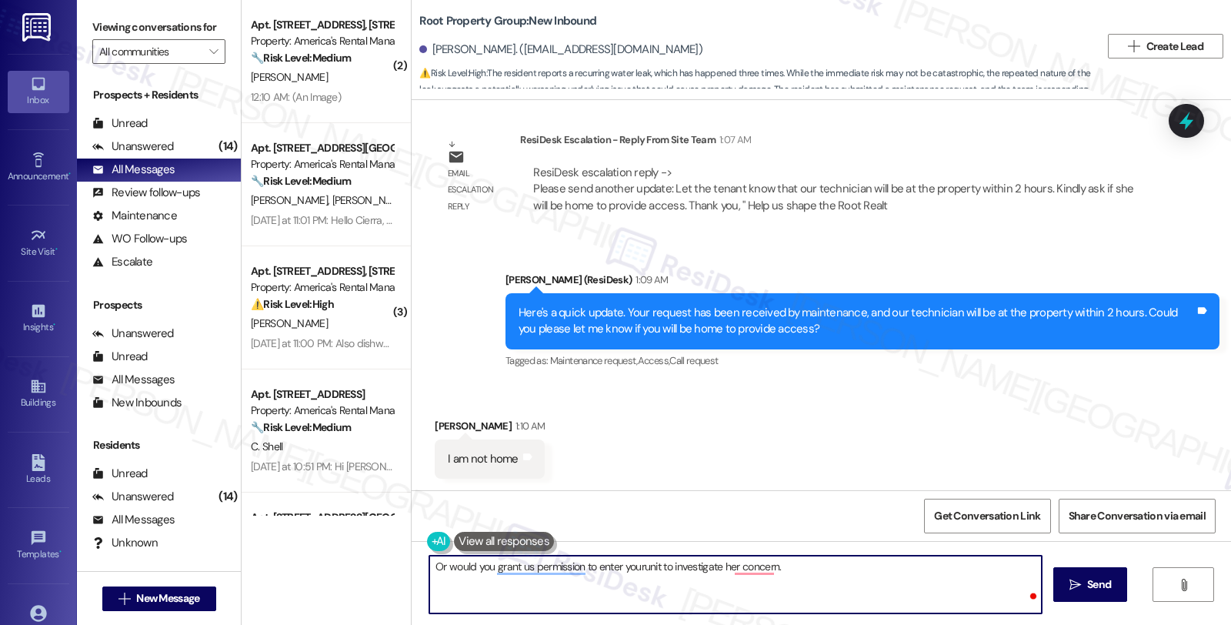
type textarea "Or would you grant us permission to enter your unit to investigate her concern."
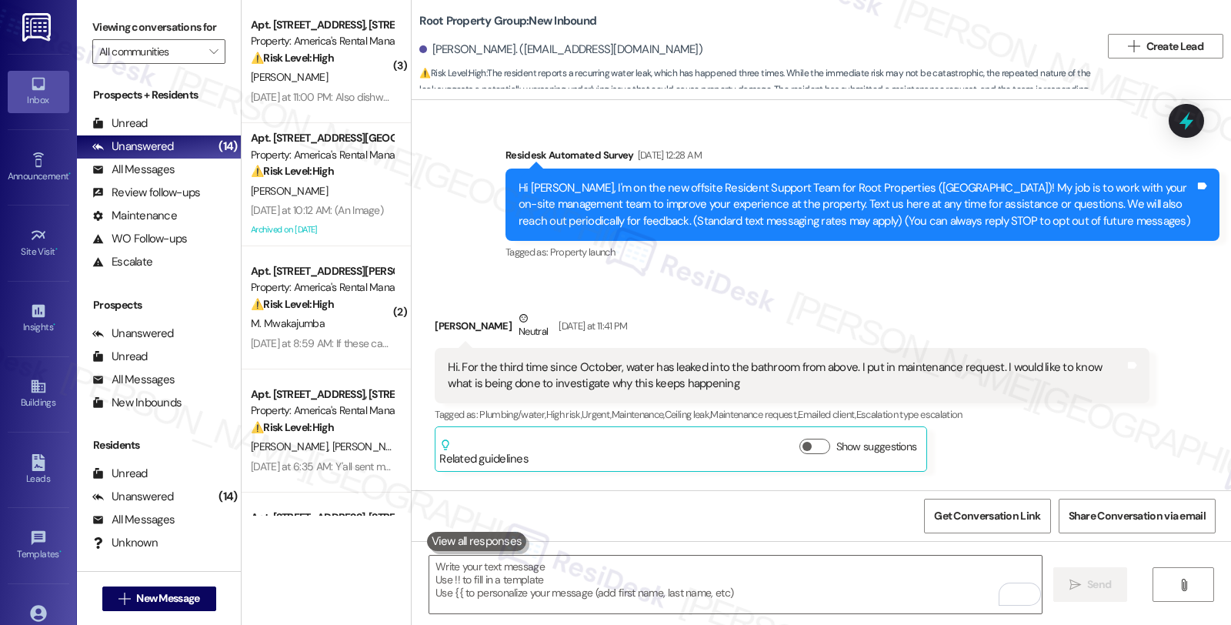
scroll to position [1199, 0]
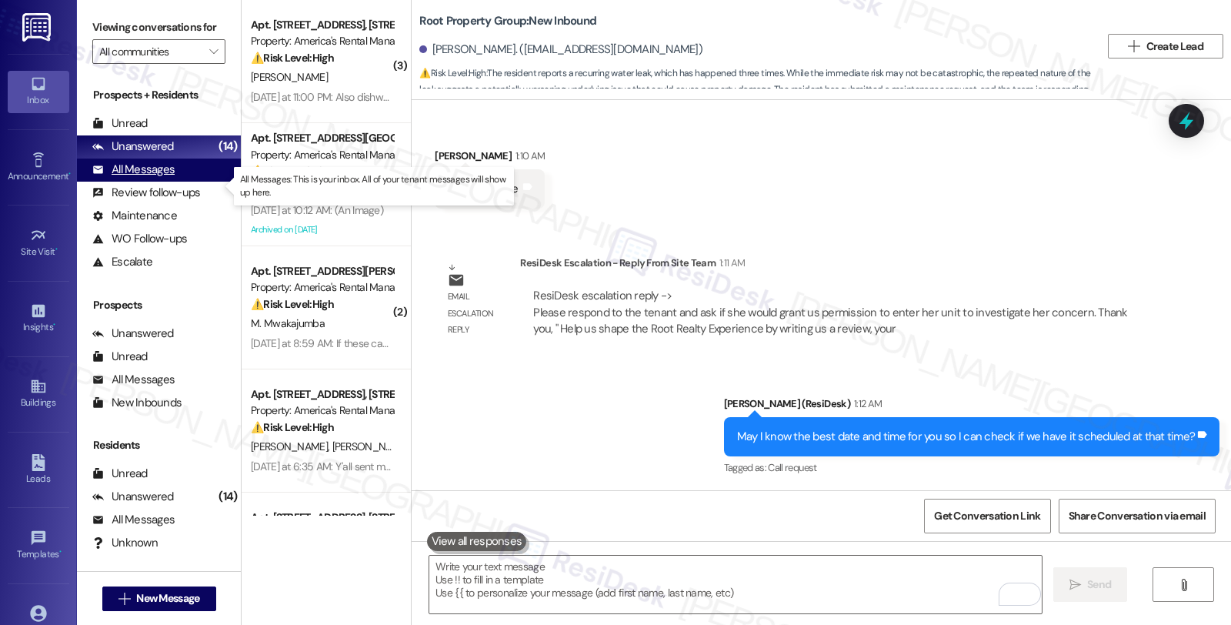
click at [132, 178] on div "All Messages" at bounding box center [133, 170] width 82 height 16
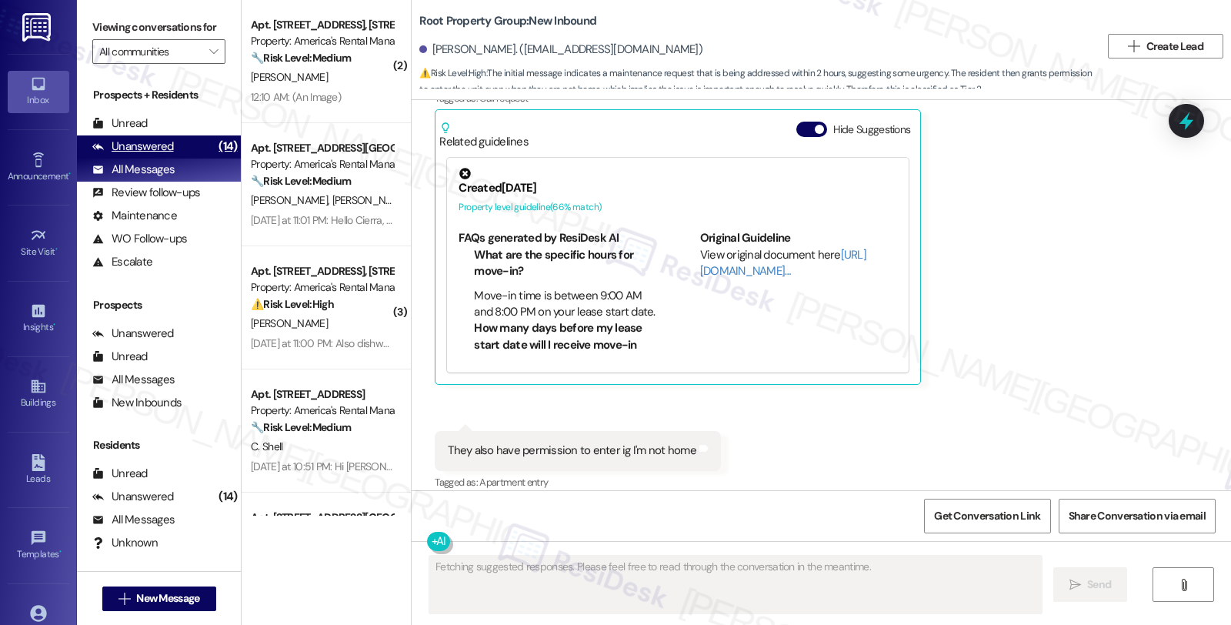
scroll to position [1821, 0]
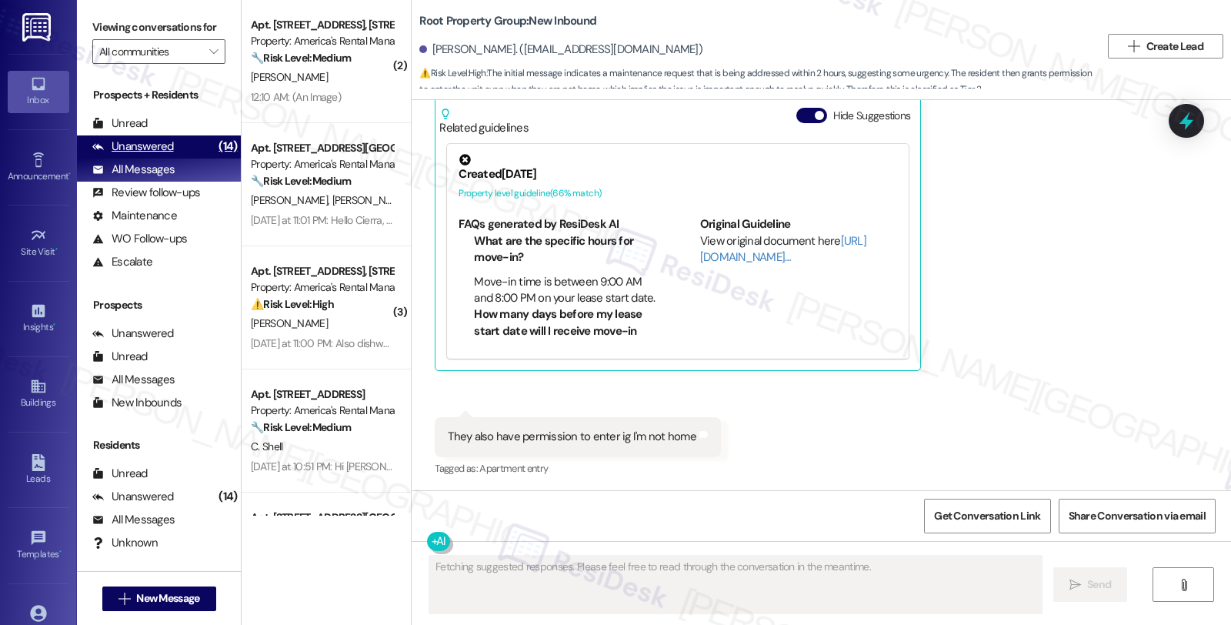
click at [158, 155] on div "Unanswered" at bounding box center [133, 147] width 82 height 16
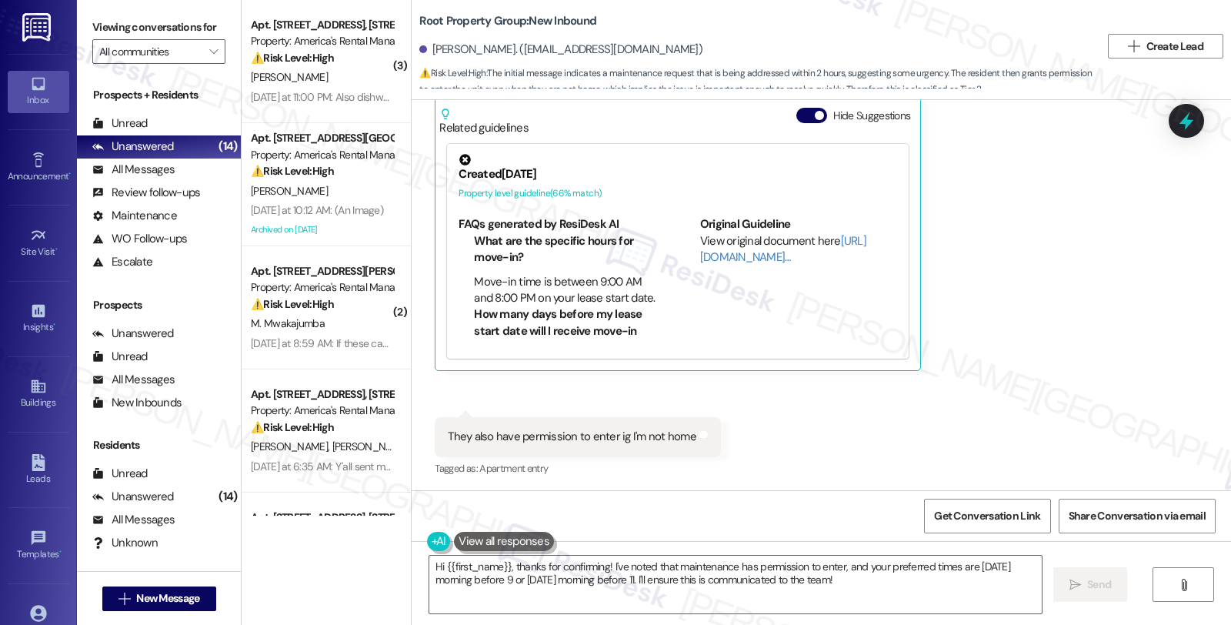
scroll to position [1821, 0]
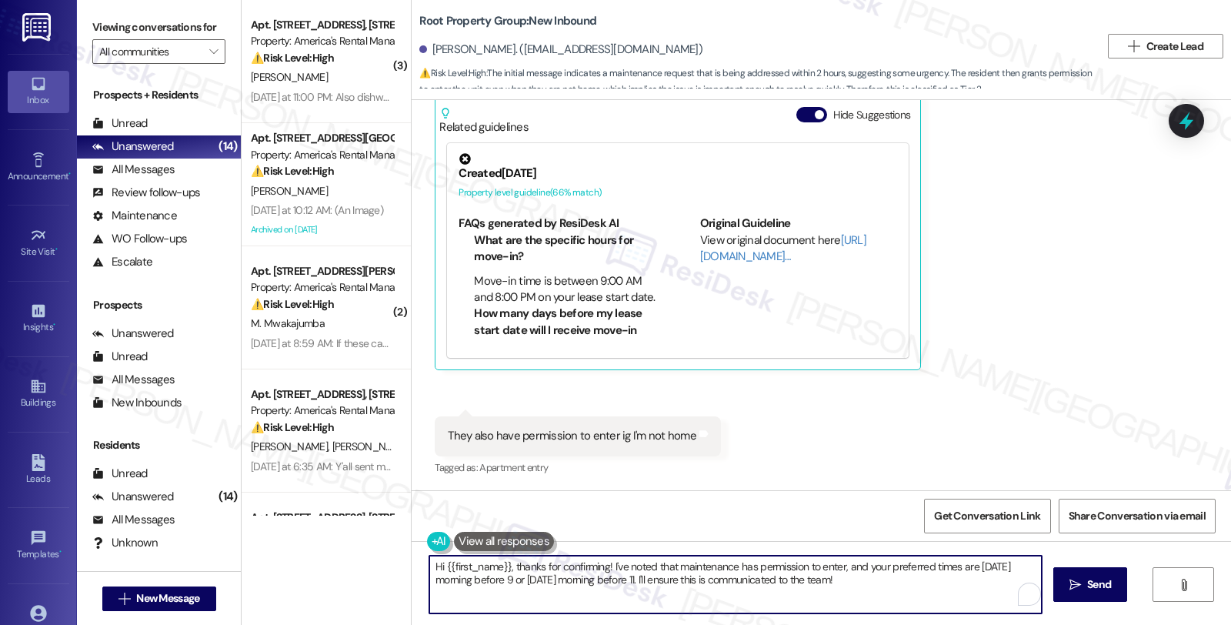
drag, startPoint x: 856, startPoint y: 580, endPoint x: 351, endPoint y: 549, distance: 506.5
click at [351, 549] on div "( 3 ) Apt. 223 Cotton Bayou Drive, 223 Cotton Bayou Drive Property: America's R…" at bounding box center [737, 312] width 990 height 625
click at [477, 565] on textarea "Got it. I'll let maintenance kno" at bounding box center [735, 585] width 612 height 58
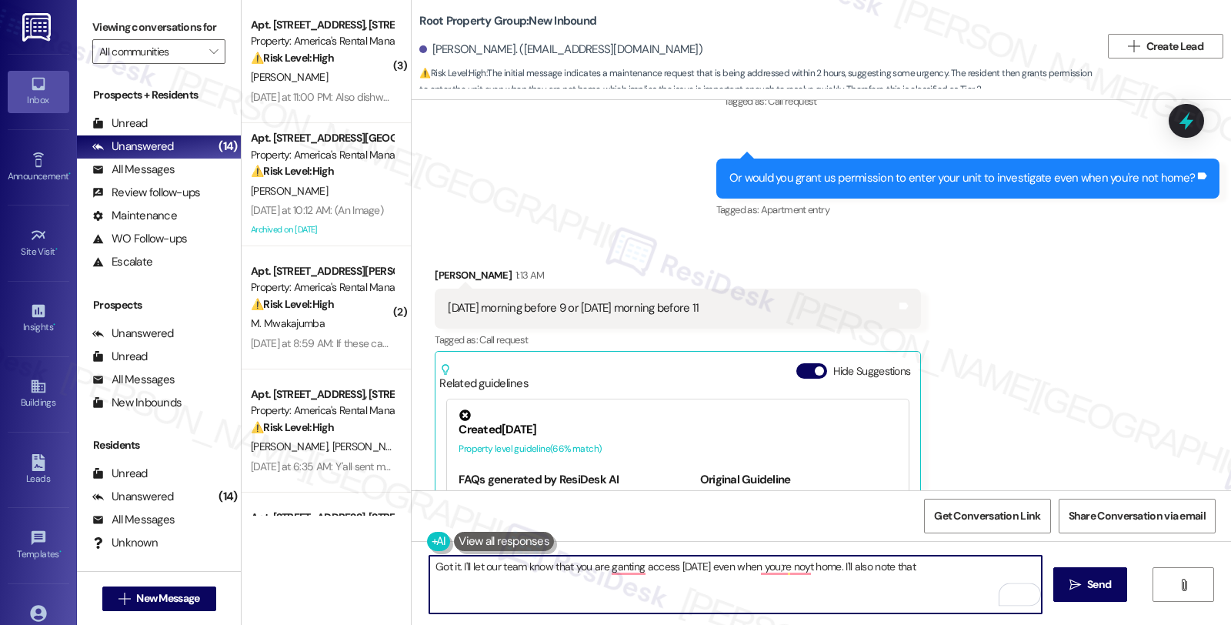
scroll to position [1480, 0]
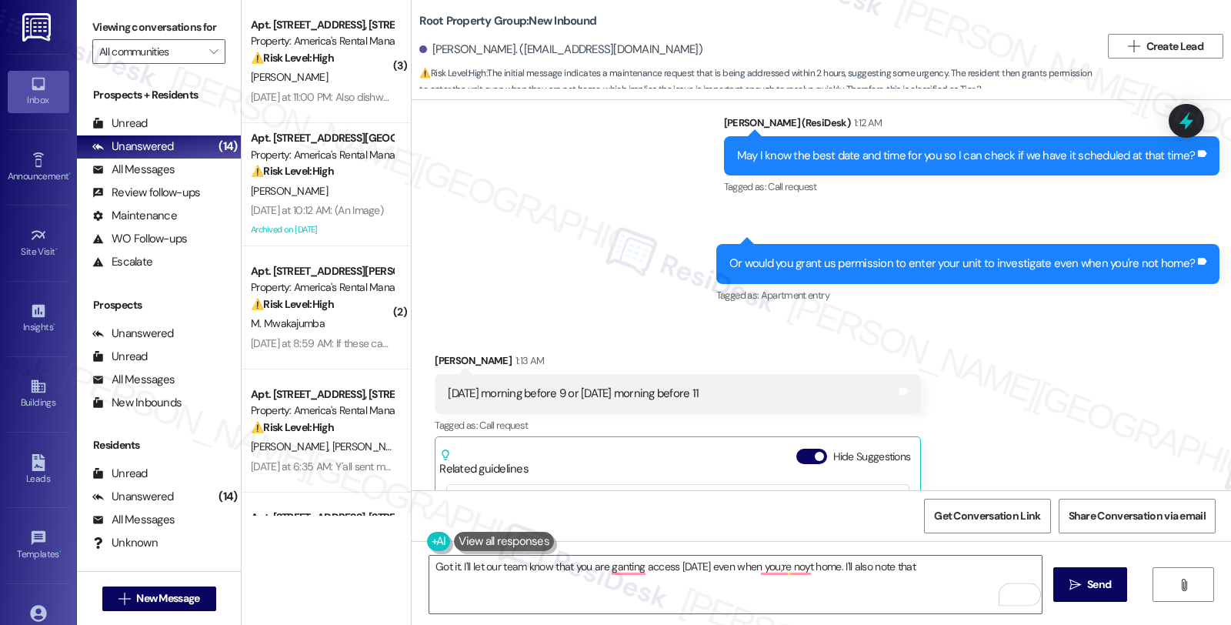
drag, startPoint x: 436, startPoint y: 389, endPoint x: 724, endPoint y: 398, distance: 288.7
click at [724, 398] on div "Monday morning before 9 or Tuesday morning before 11 Tags and notes" at bounding box center [678, 393] width 486 height 39
copy div "Monday morning before 9 or Tuesday morning before 11"
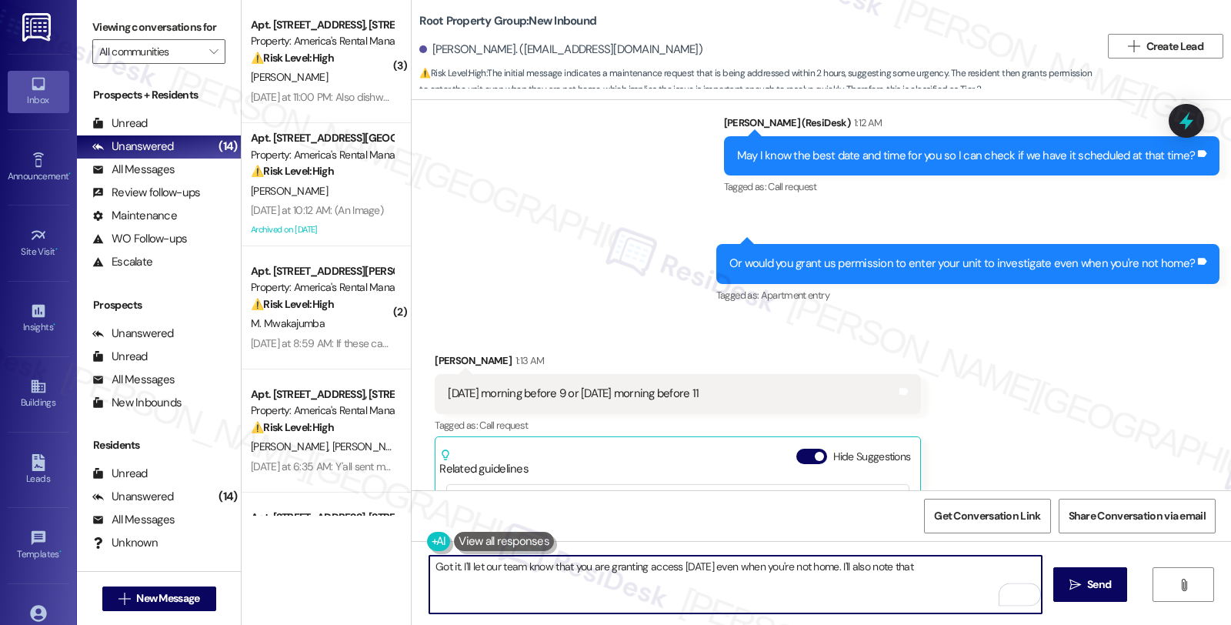
click at [933, 568] on textarea "Got it. I'll let our team know that you are granting access today even when you…" at bounding box center [735, 585] width 612 height 58
paste textarea "Monday morning before 9 or Tuesday morning before 11"
click at [690, 583] on textarea "Got it. I'll let our team know that you are granting access today, even when yo…" at bounding box center [735, 585] width 612 height 58
type textarea "Got it. I'll let our team know that you are granting access today, even when yo…"
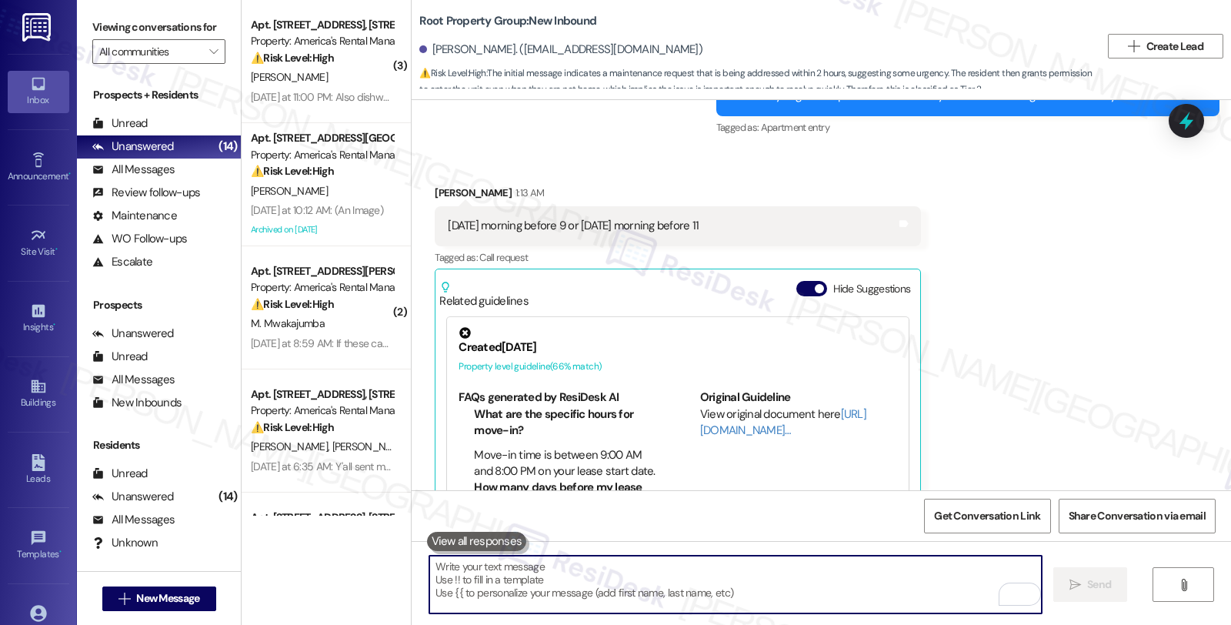
scroll to position [1821, 0]
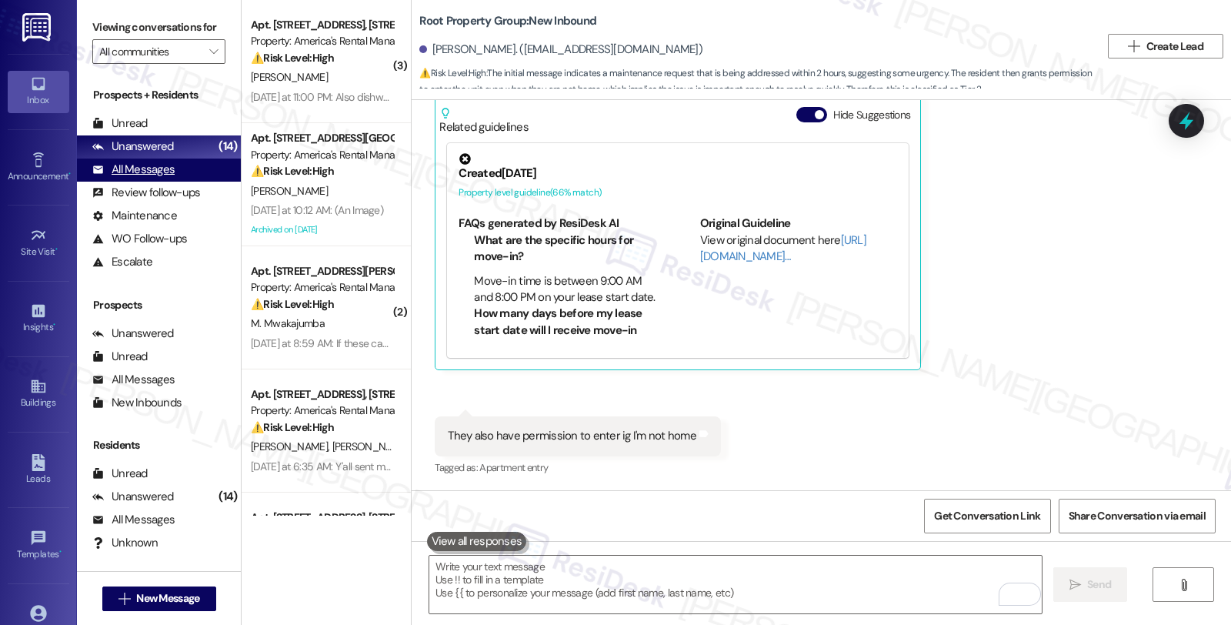
click at [157, 178] on div "All Messages" at bounding box center [133, 170] width 82 height 16
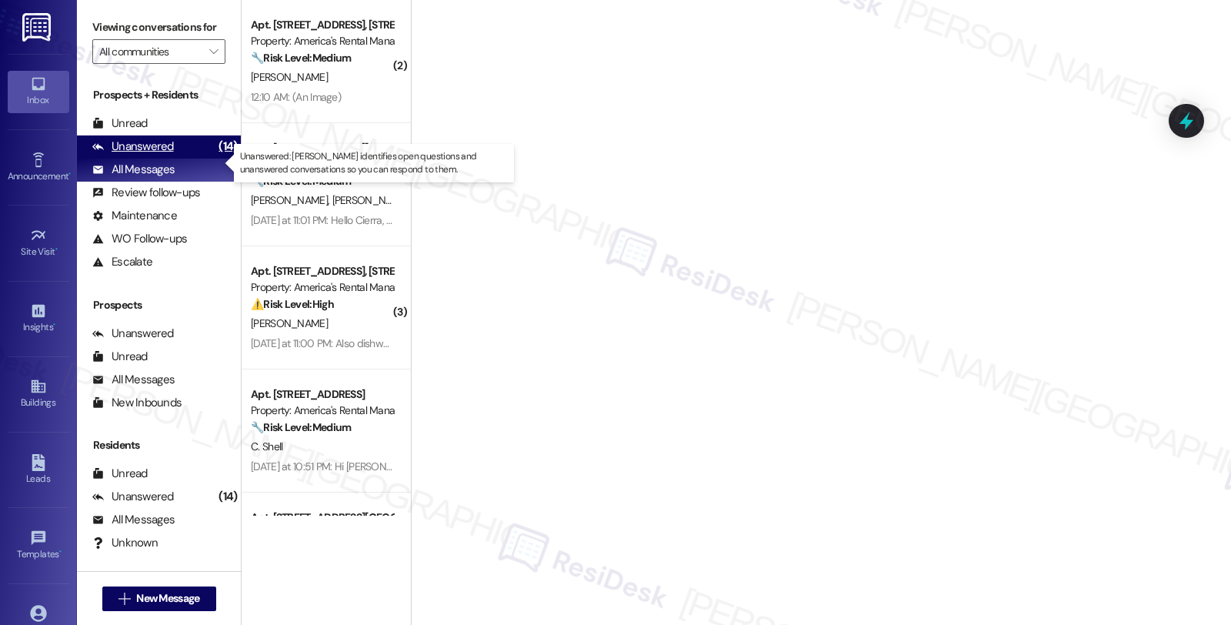
click at [162, 155] on div "Unanswered" at bounding box center [133, 147] width 82 height 16
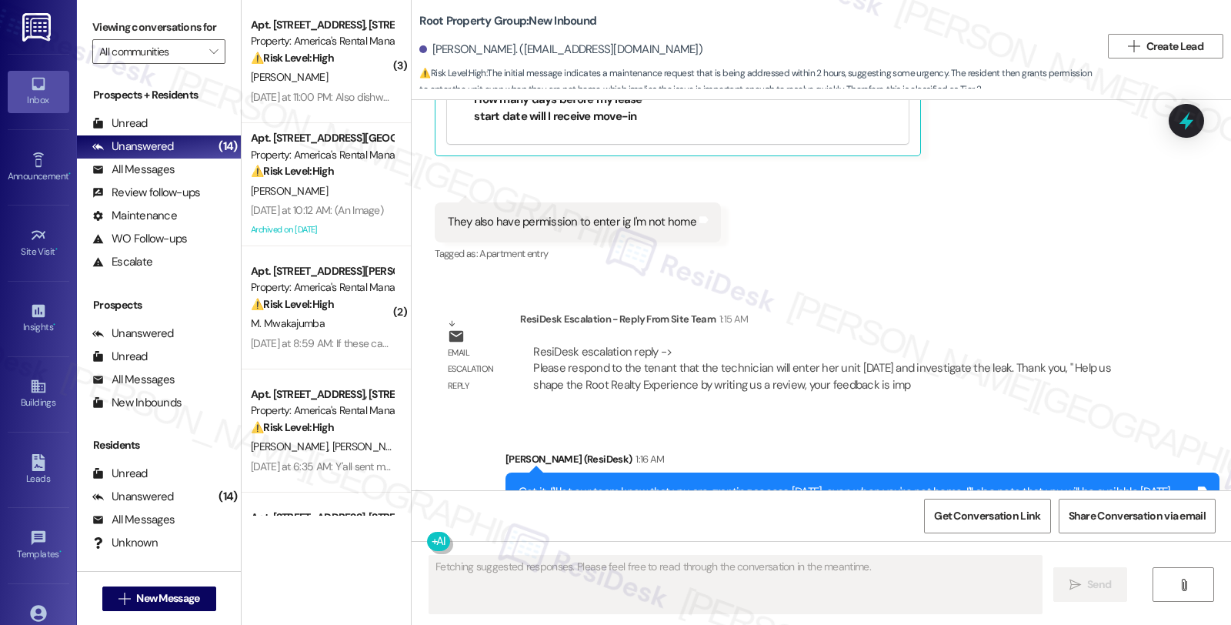
scroll to position [2108, 0]
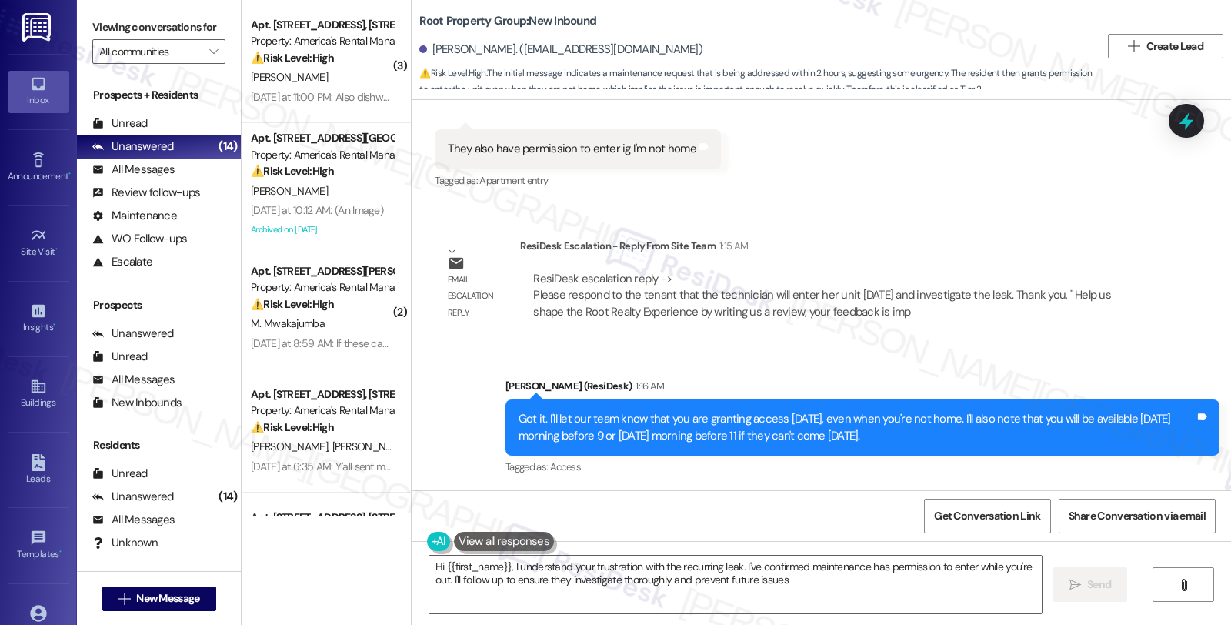
type textarea "Hi {{first_name}}, I understand your frustration with the recurring leak. I've …"
drag, startPoint x: 873, startPoint y: 436, endPoint x: 683, endPoint y: 416, distance: 191.1
click at [683, 416] on div "Got it. I'll let our team know that you are granting access today, even when yo…" at bounding box center [857, 427] width 676 height 33
click at [940, 418] on div "Got it. I'll let our team know that you are granting access today, even when yo…" at bounding box center [857, 427] width 676 height 33
copy div "I'll also note that you will be available on Monday morning before 9 or Tuesday…"
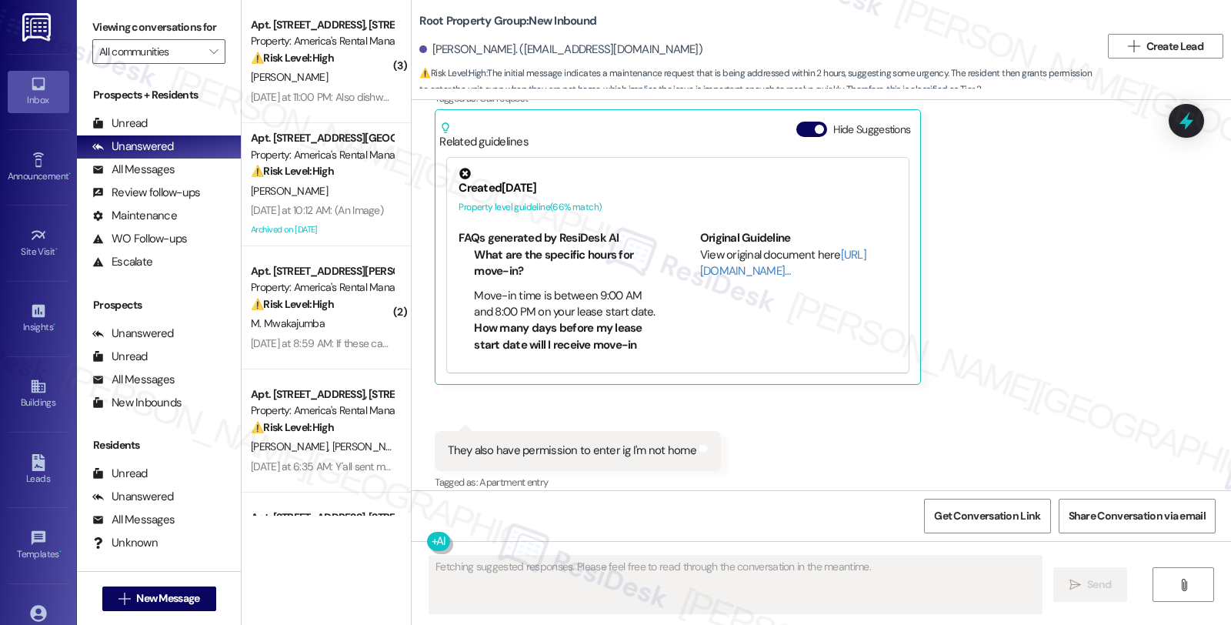
scroll to position [1821, 0]
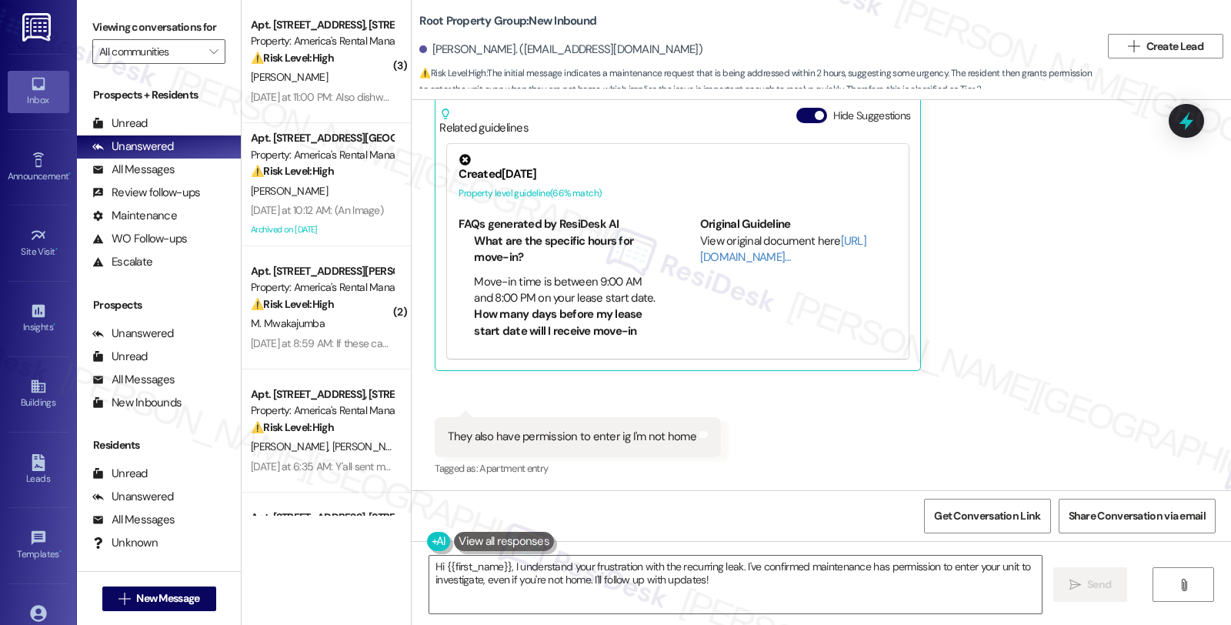
click at [997, 389] on div "Received via SMS [PERSON_NAME] 1:13 AM [DATE] morning before 9 or [DATE] mornin…" at bounding box center [821, 234] width 819 height 514
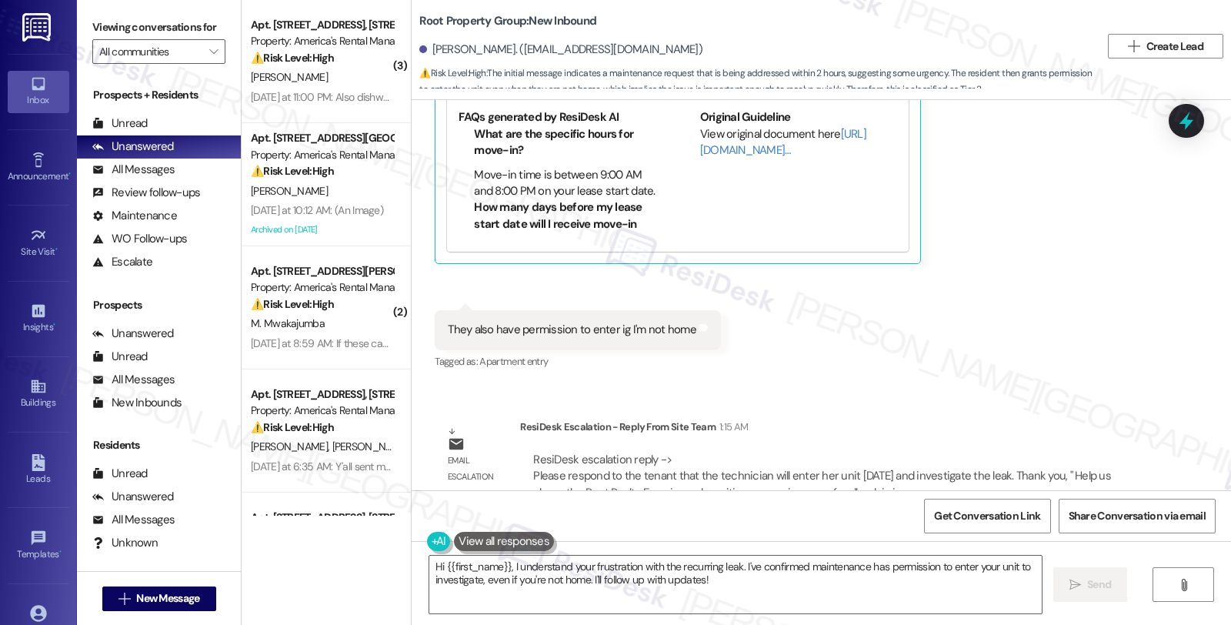
scroll to position [2108, 0]
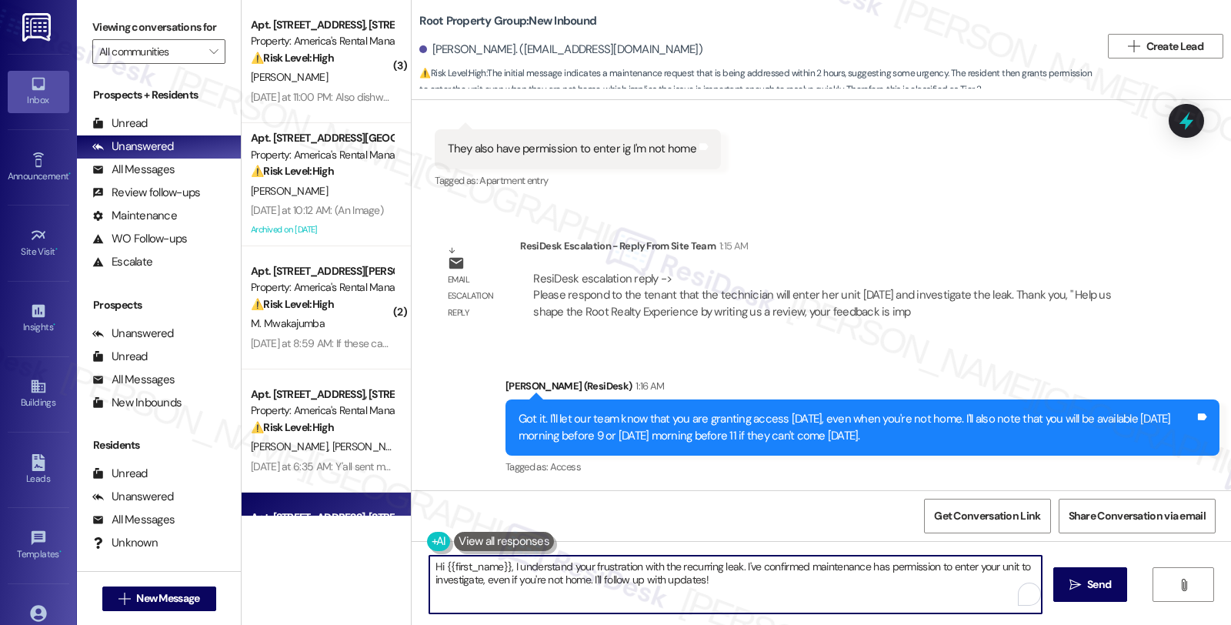
drag, startPoint x: 437, startPoint y: 517, endPoint x: 382, endPoint y: 505, distance: 56.0
click at [382, 505] on div "( 3 ) Apt. [STREET_ADDRESS], [STREET_ADDRESS] Property: America's Rental Manage…" at bounding box center [737, 312] width 990 height 625
paste textarea "Please respond to the tenant that the technician will enter her unit [DATE] and…"
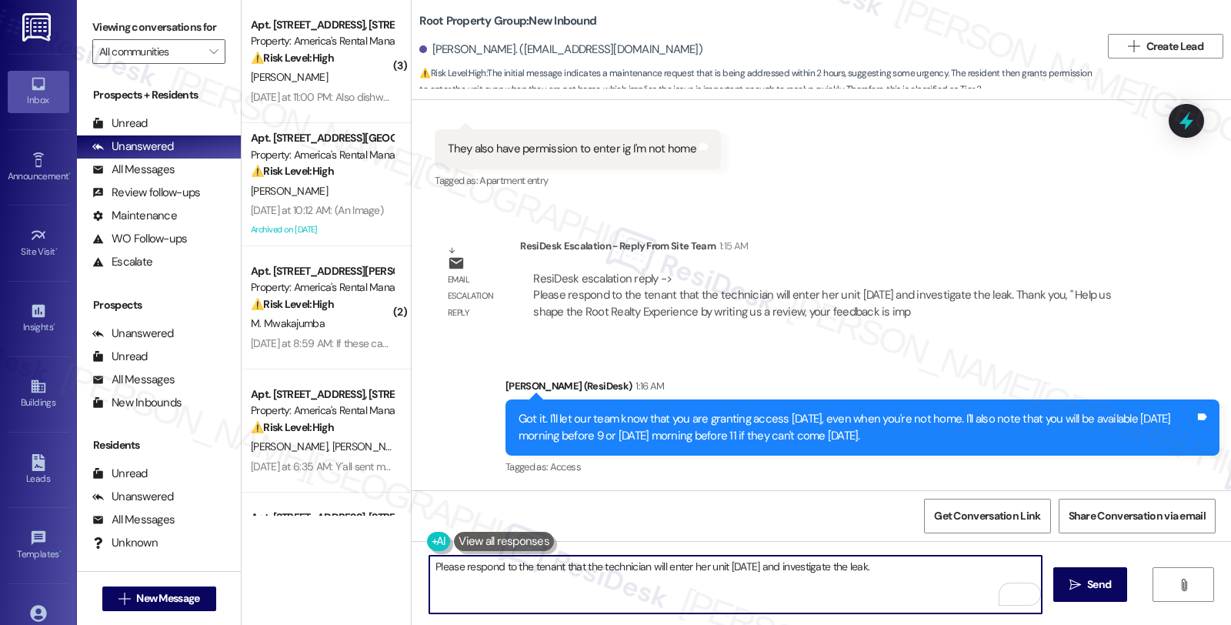
click at [429, 566] on textarea "Please respond to the tenant that the technician will enter her unit today and …" at bounding box center [735, 585] width 612 height 58
click at [655, 565] on textarea "Please know that Please respond to the tenant that the technician will enter he…" at bounding box center [735, 585] width 612 height 58
click at [612, 565] on textarea "Please know that the technician will enter her unit today and investigate the l…" at bounding box center [735, 585] width 612 height 58
type textarea "Please know that the technician will enter your unit today and investigate the …"
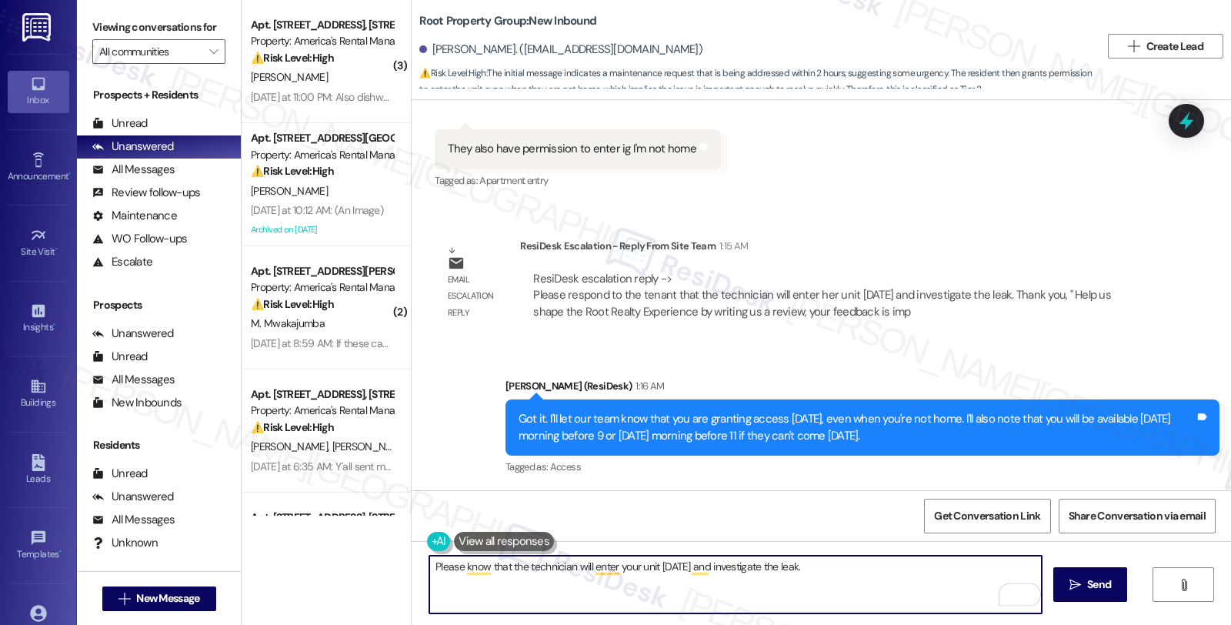
click at [822, 571] on textarea "Please know that the technician will enter your unit today and investigate the …" at bounding box center [735, 585] width 612 height 58
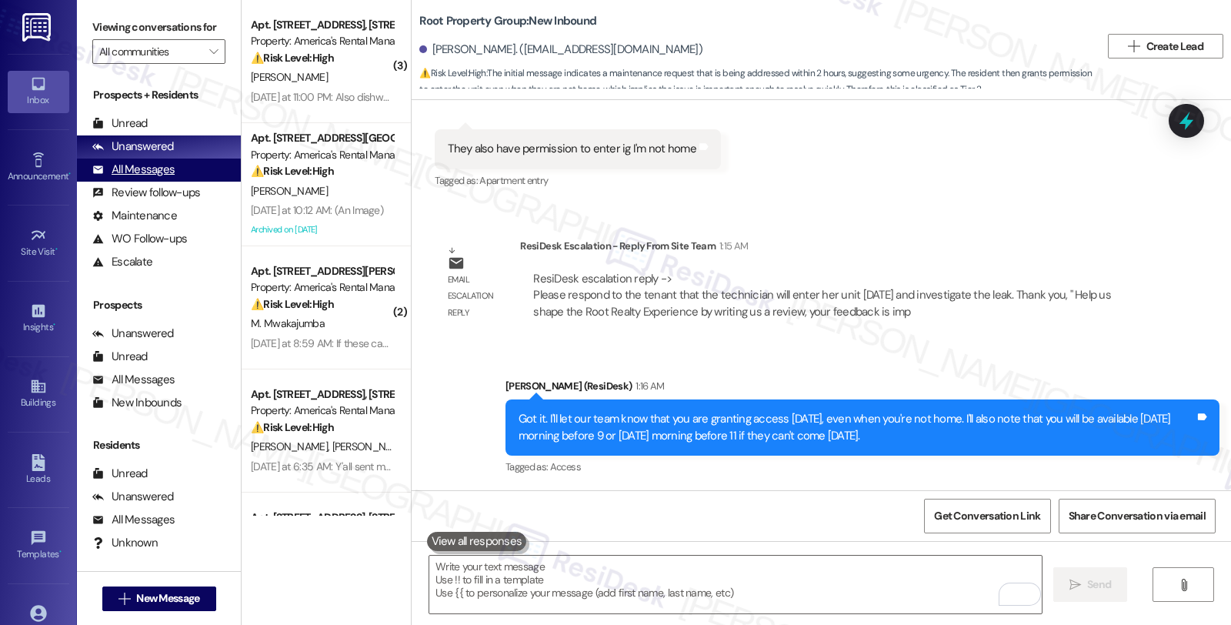
click at [131, 178] on div "All Messages" at bounding box center [133, 170] width 82 height 16
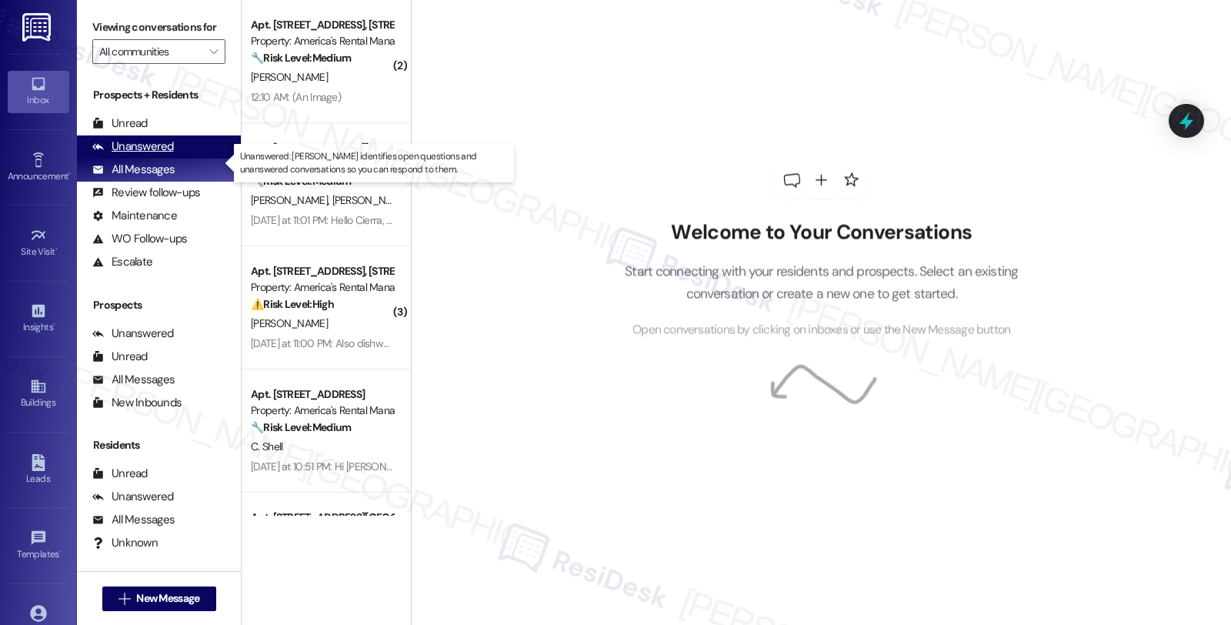
click at [127, 155] on div "Unanswered" at bounding box center [133, 147] width 82 height 16
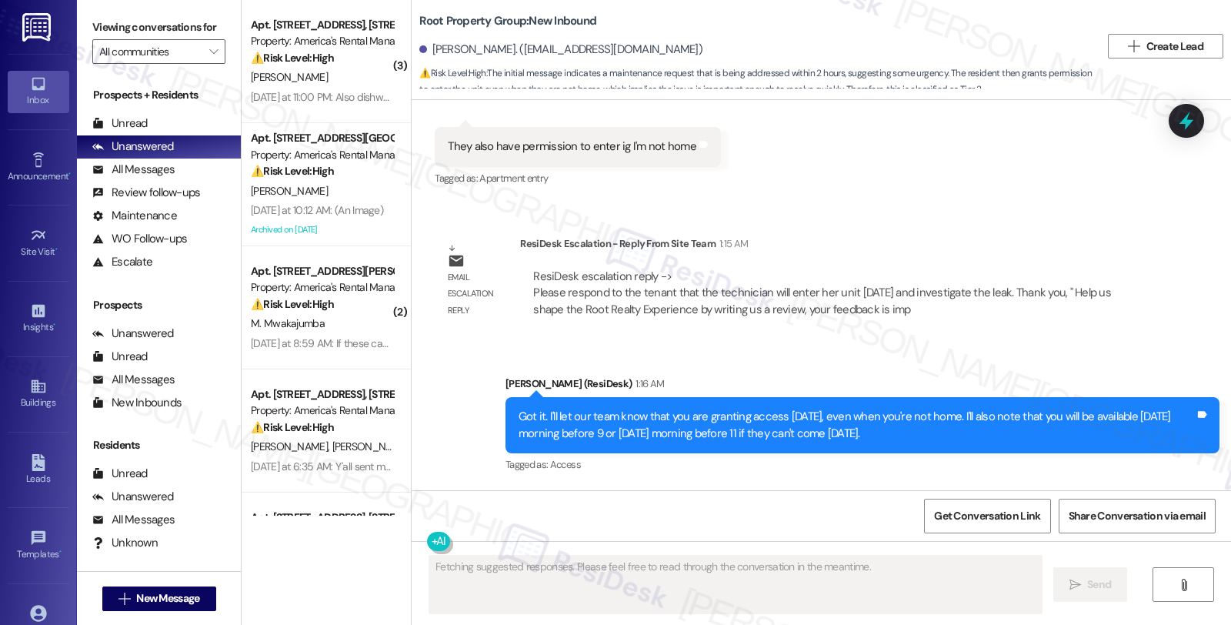
scroll to position [2217, 0]
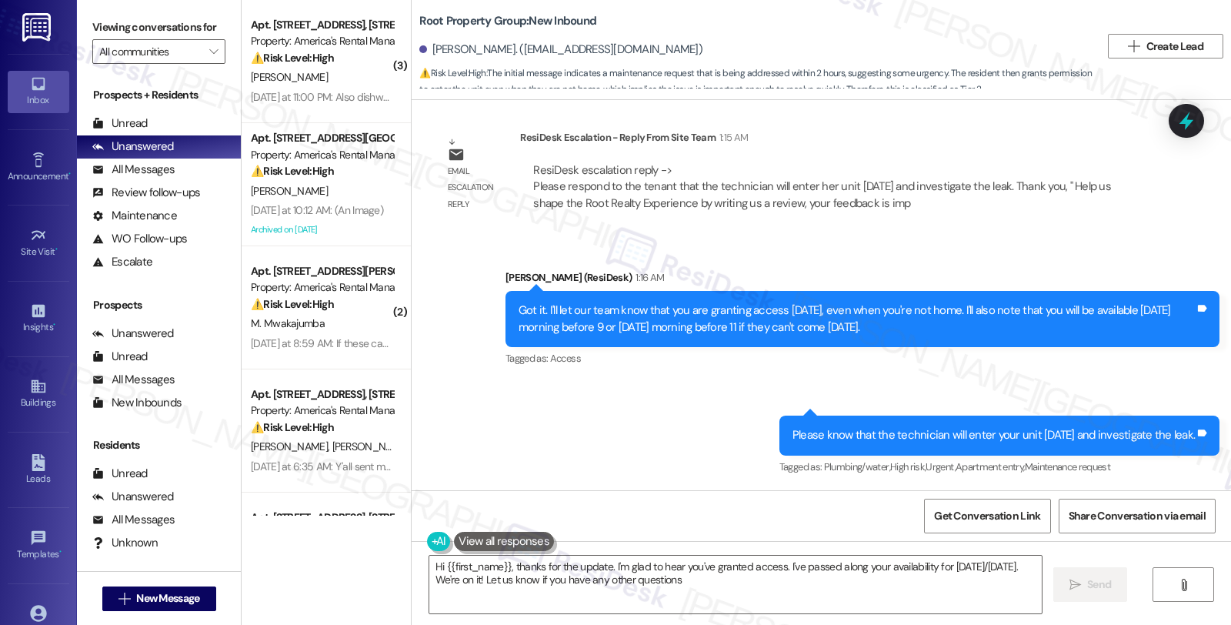
type textarea "Hi {{first_name}}, thanks for the update. I'm glad to hear you've granted acces…"
click at [1005, 375] on div "Sent via SMS Sarah (ResiDesk) 1:16 AM Got it. I'll let our team know that you a…" at bounding box center [862, 319] width 737 height 123
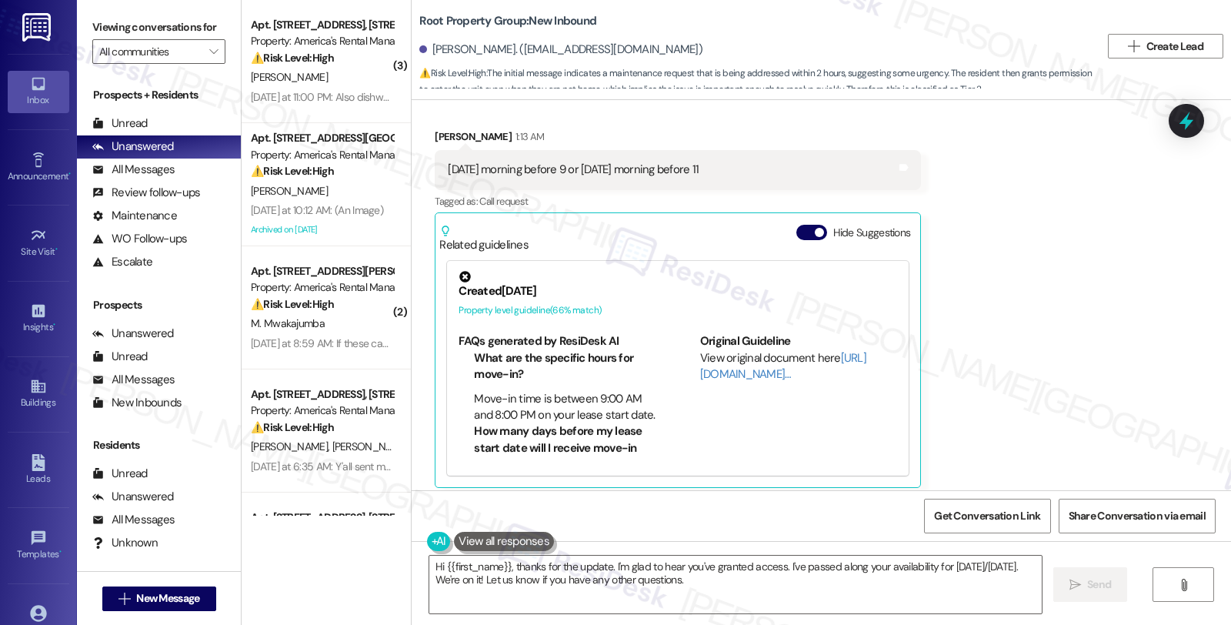
scroll to position [1618, 0]
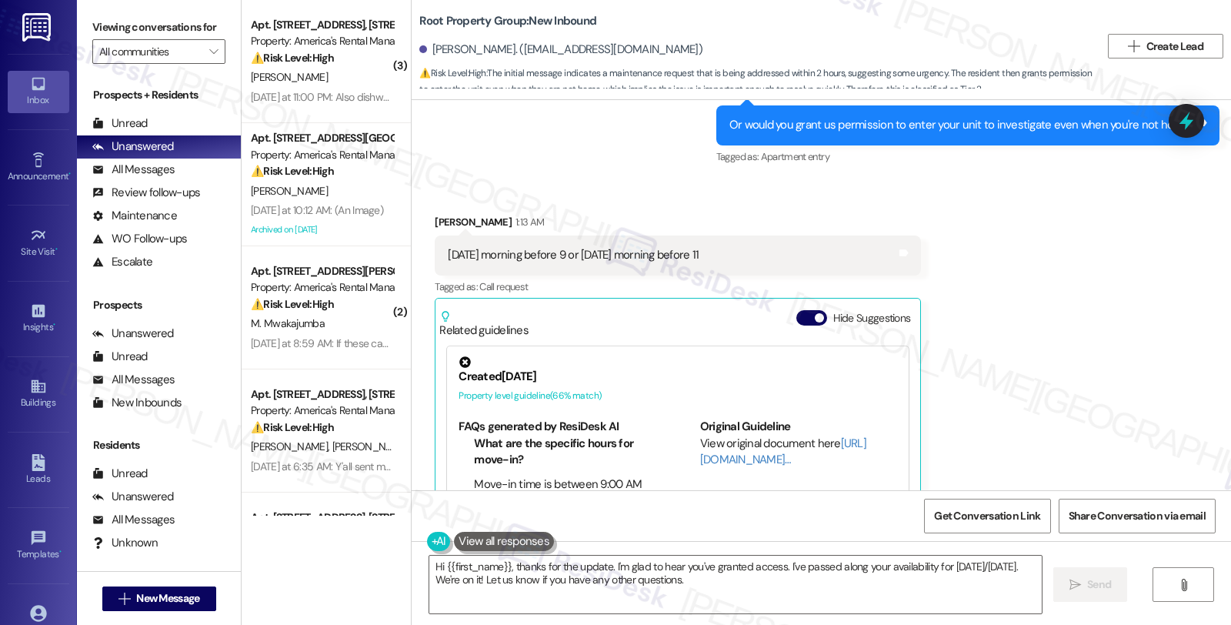
drag, startPoint x: 434, startPoint y: 255, endPoint x: 732, endPoint y: 255, distance: 297.8
click at [732, 255] on div "Monday morning before 9 or Tuesday morning before 11 Tags and notes" at bounding box center [678, 254] width 486 height 39
copy div "Monday morning before 9 or Tuesday morning before 11"
click at [1197, 270] on div "Received via SMS Natalie Bromann 1:13 AM Monday morning before 9 or Tuesday mor…" at bounding box center [821, 436] width 819 height 514
click at [149, 178] on div "All Messages" at bounding box center [133, 170] width 82 height 16
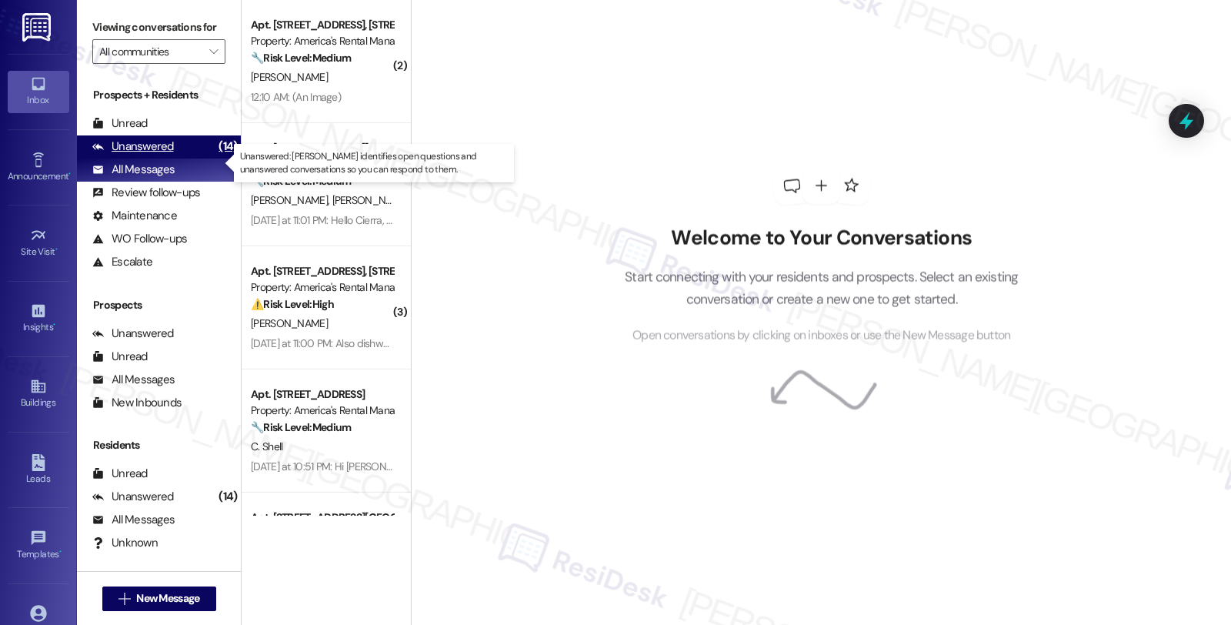
click at [146, 155] on div "Unanswered" at bounding box center [133, 147] width 82 height 16
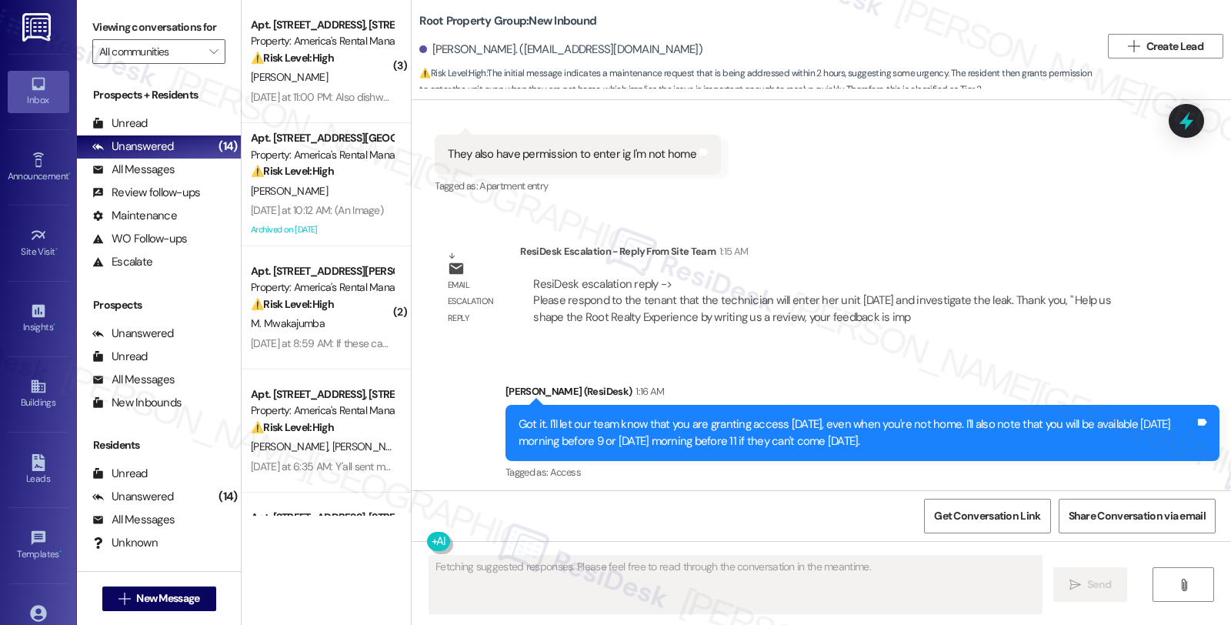
scroll to position [2217, 0]
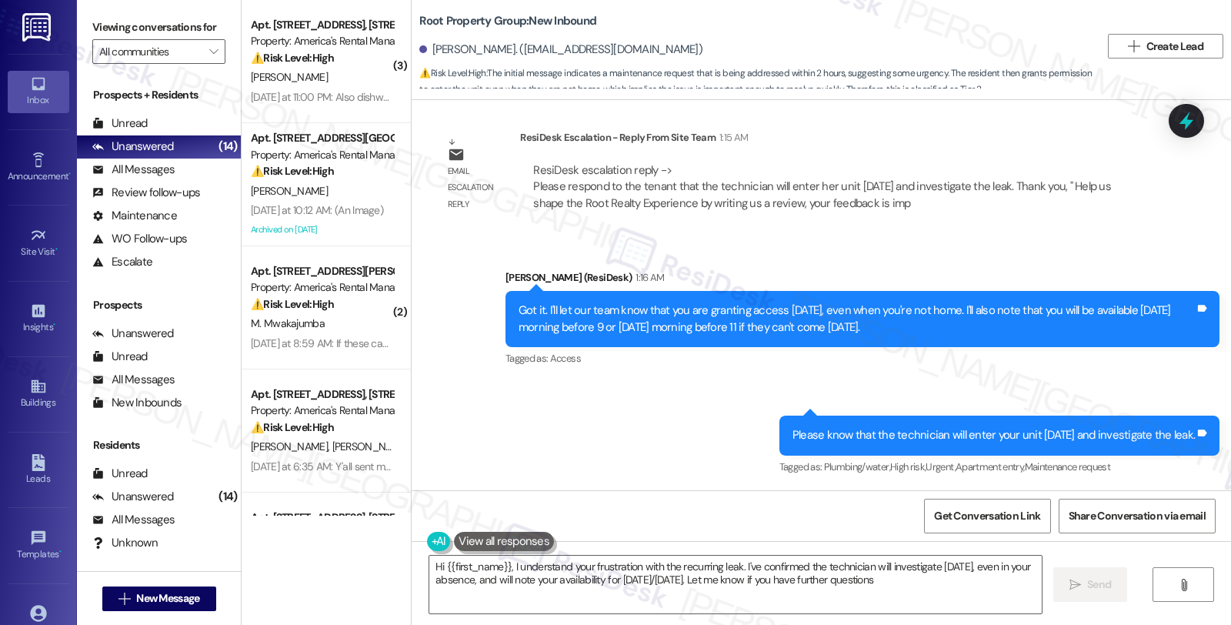
type textarea "Hi {{first_name}}, I understand your frustration with the recurring leak. I've …"
click at [1026, 245] on div "Sent via SMS Sarah (ResiDesk) 1:16 AM Got it. I'll let our team know that you a…" at bounding box center [821, 362] width 819 height 255
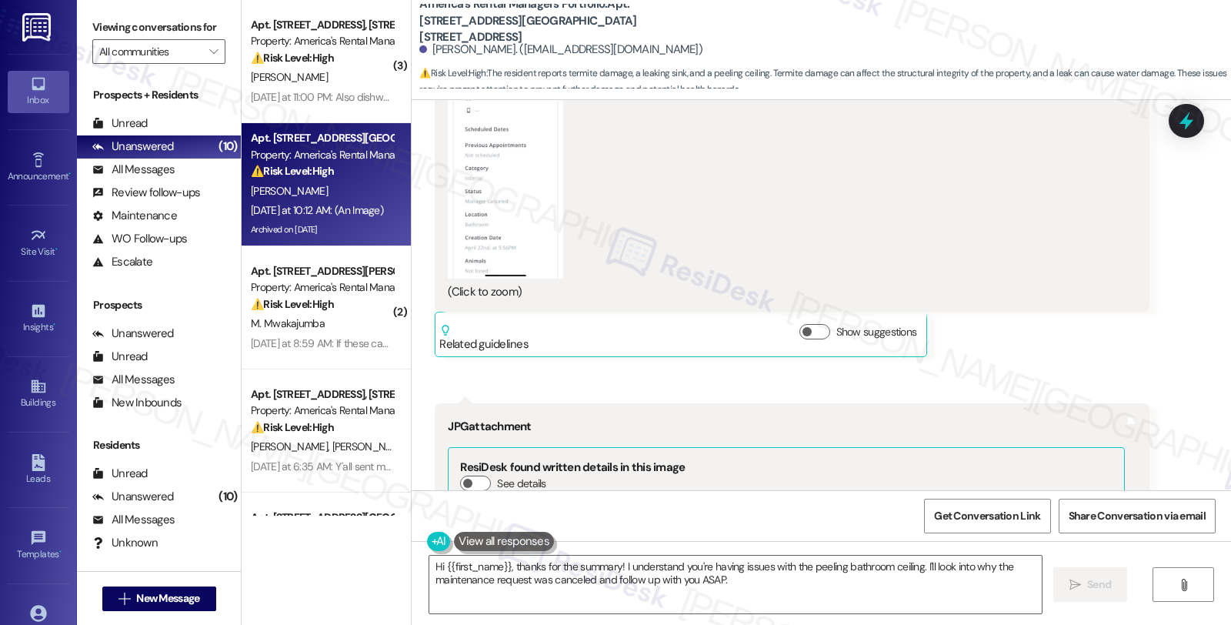
scroll to position [3729, 0]
click at [472, 229] on button "Zoom image" at bounding box center [505, 149] width 115 height 250
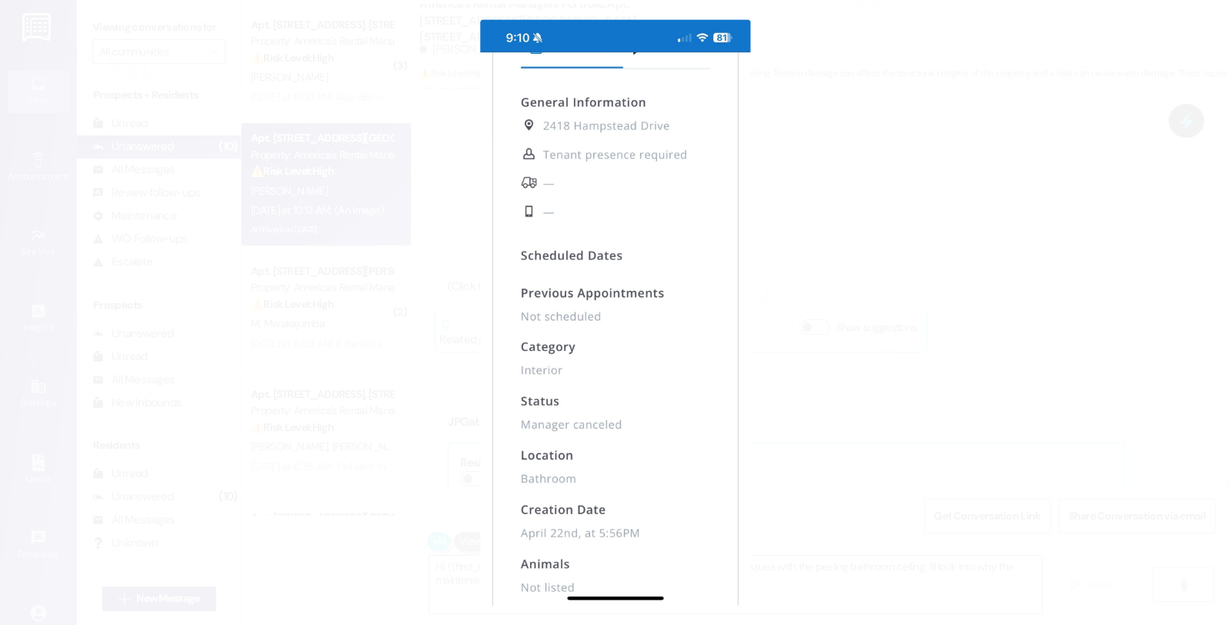
click at [765, 231] on button "Unzoom image" at bounding box center [615, 312] width 1231 height 625
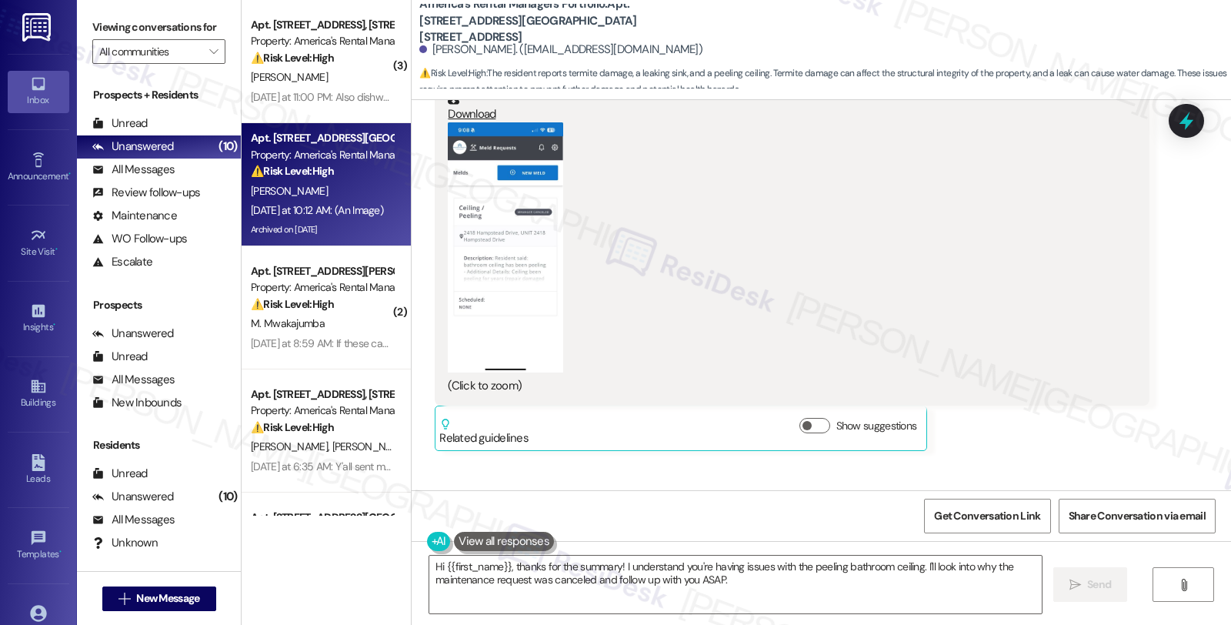
scroll to position [2190, 0]
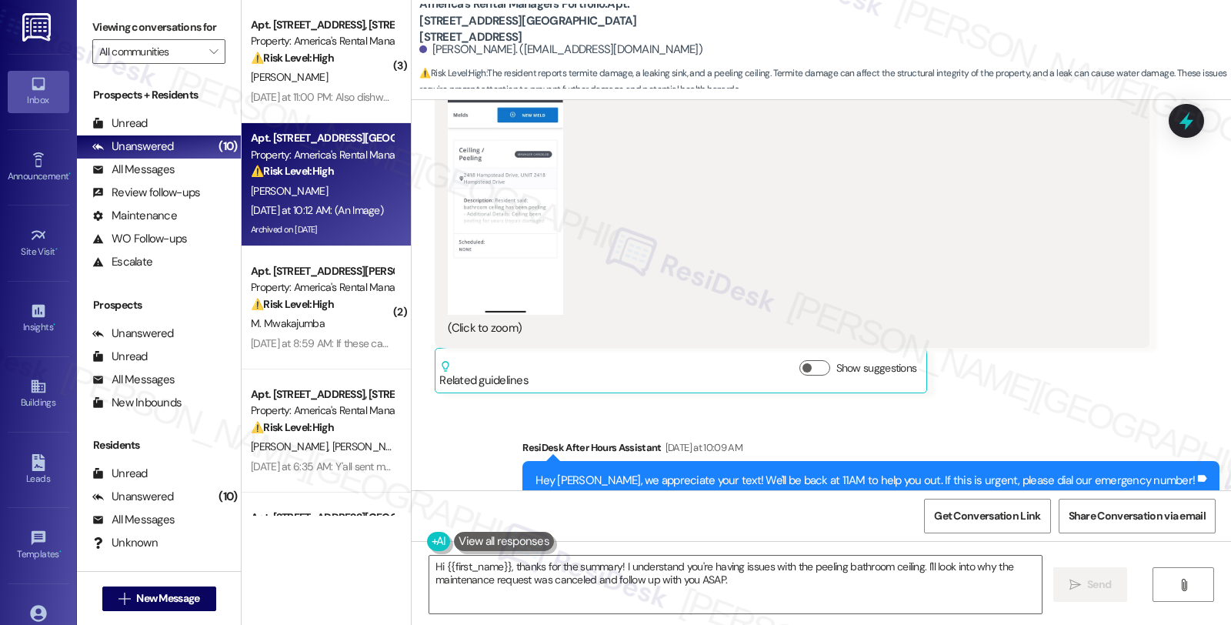
click at [495, 208] on button "Zoom image" at bounding box center [505, 190] width 115 height 250
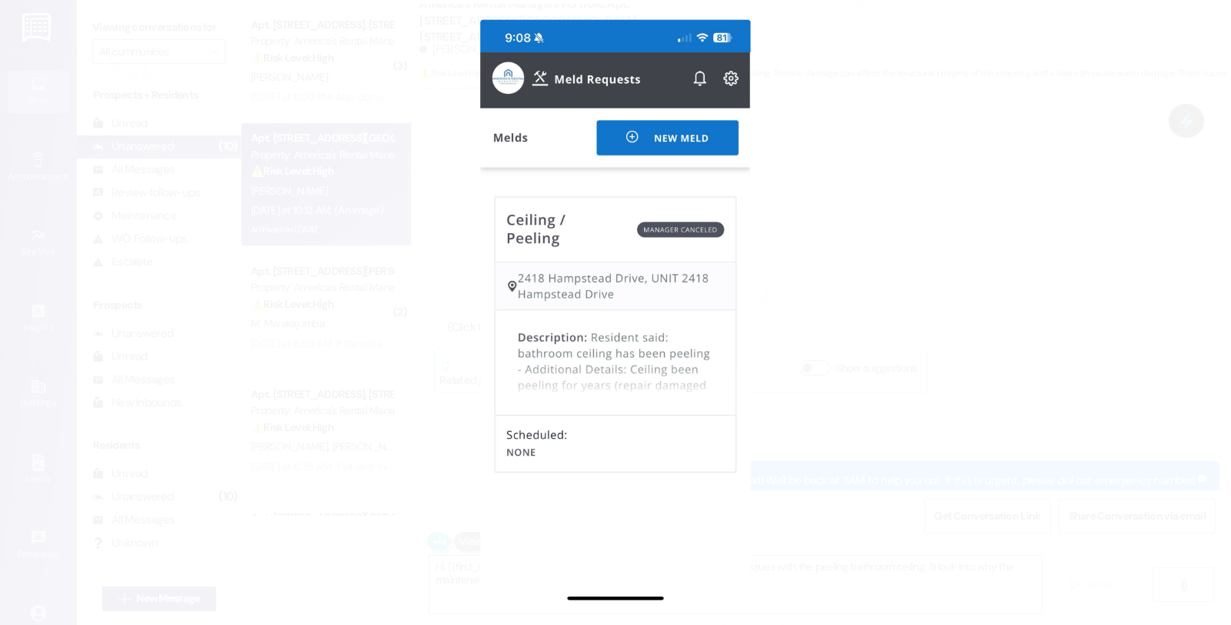
click at [773, 299] on button "Unzoom image" at bounding box center [615, 312] width 1231 height 625
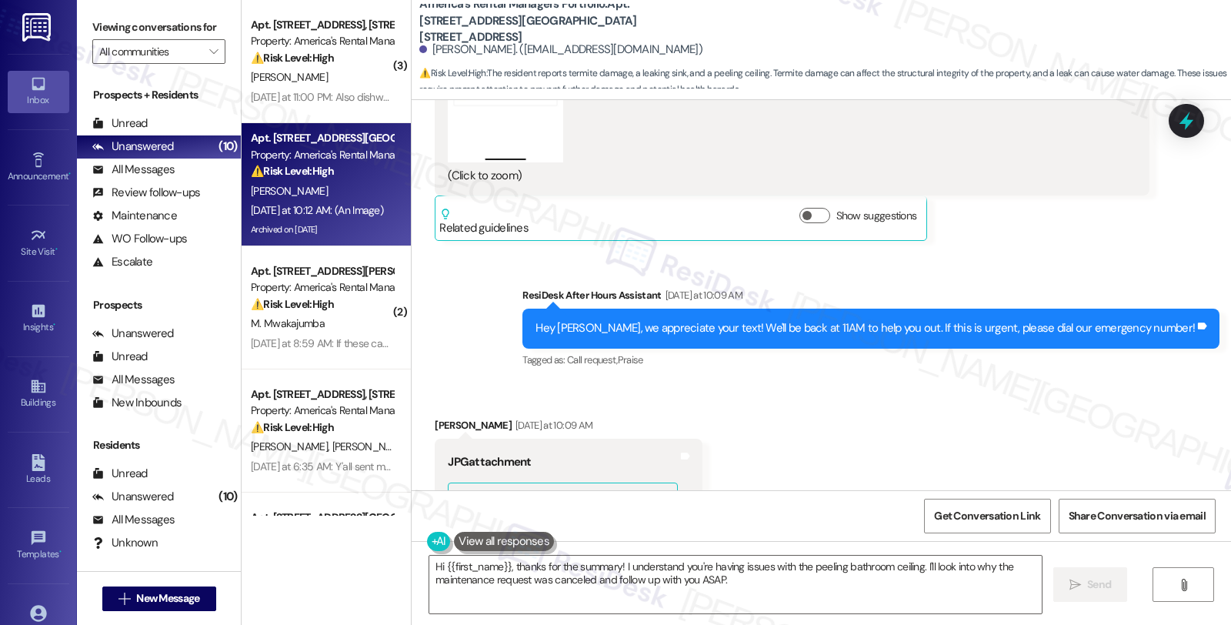
scroll to position [2532, 0]
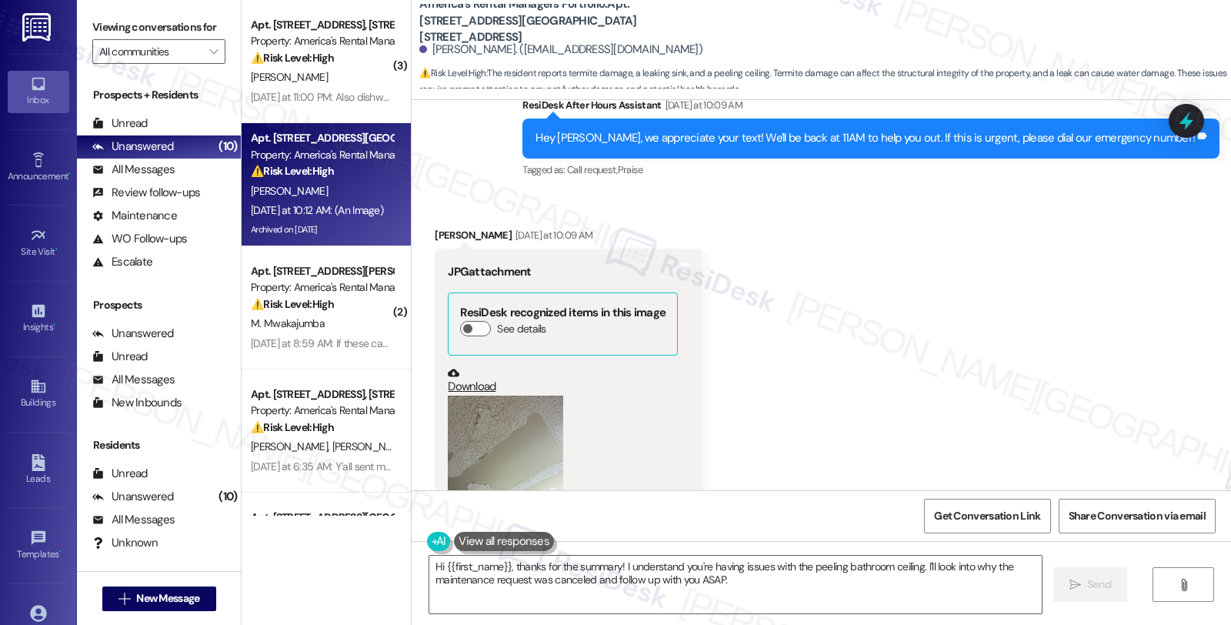
click at [512, 429] on button "Zoom image" at bounding box center [505, 473] width 115 height 154
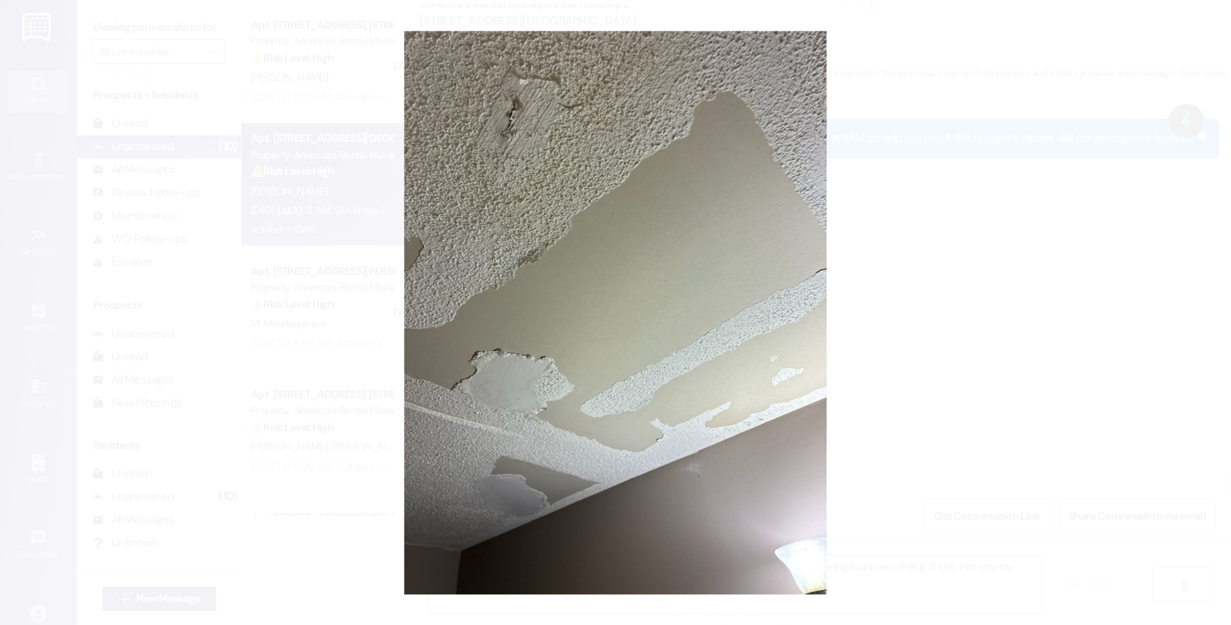
click at [983, 294] on button "Unzoom image" at bounding box center [615, 312] width 1231 height 625
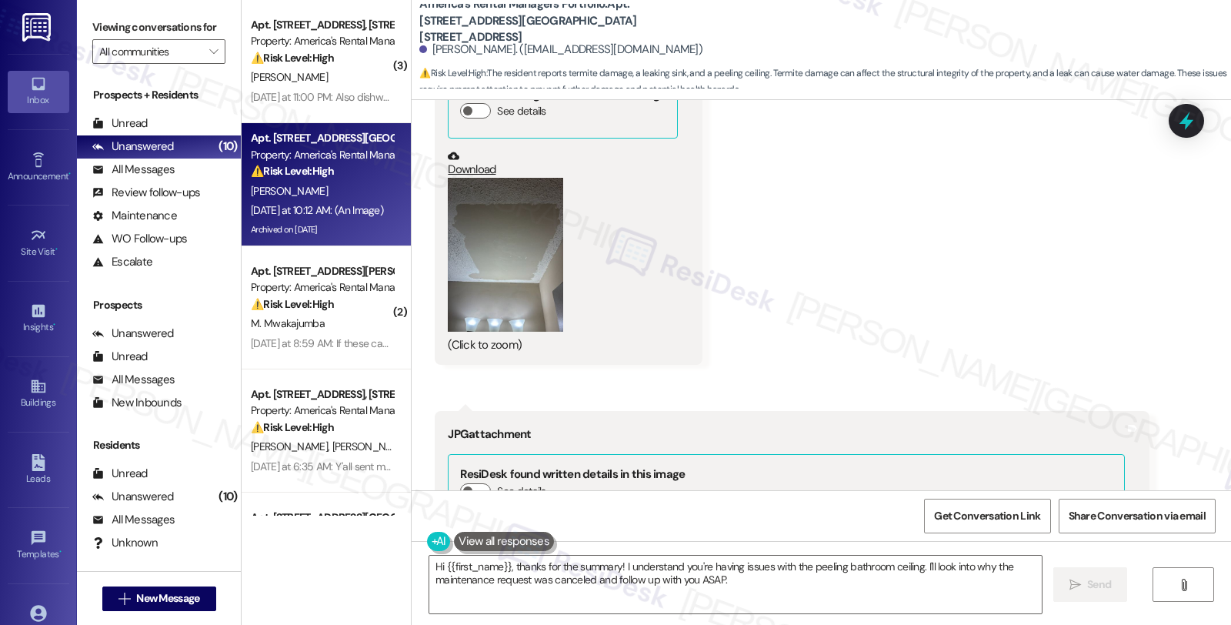
scroll to position [3130, 0]
click at [496, 244] on button "Zoom image" at bounding box center [505, 254] width 115 height 154
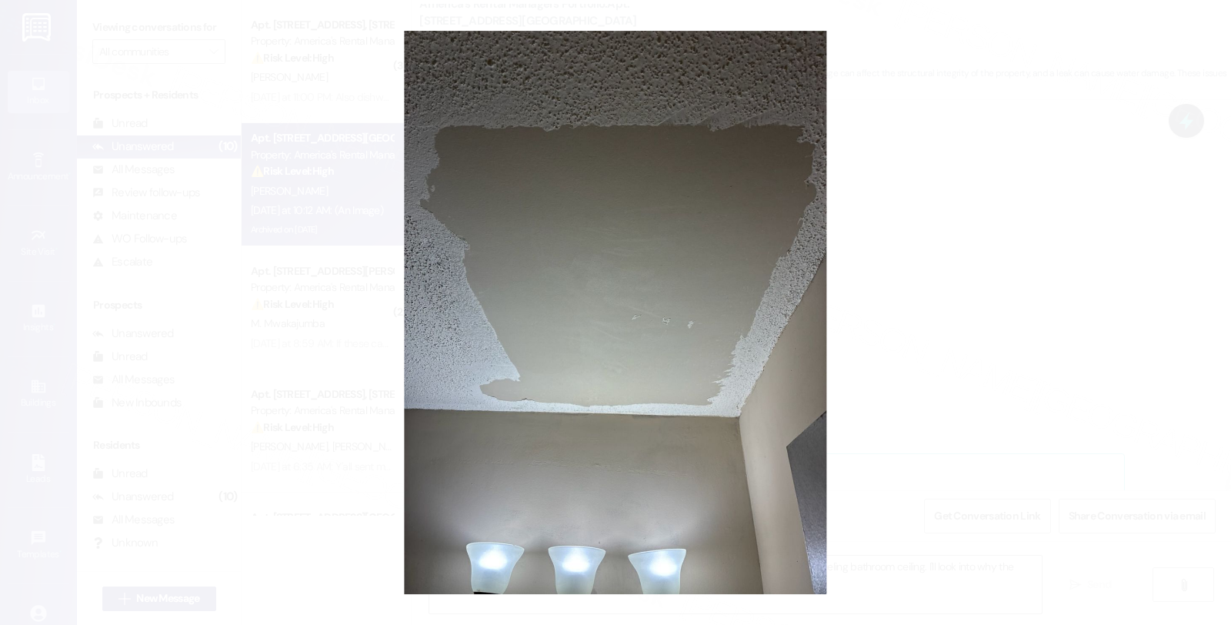
click at [913, 229] on button "Unzoom image" at bounding box center [615, 312] width 1231 height 625
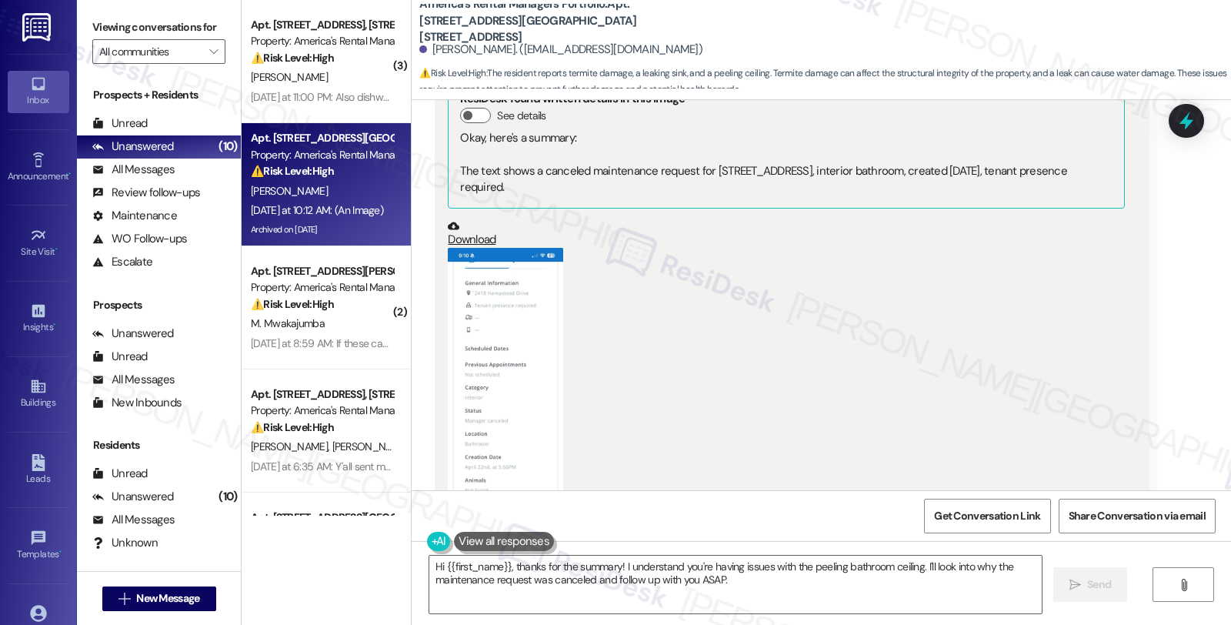
scroll to position [3558, 0]
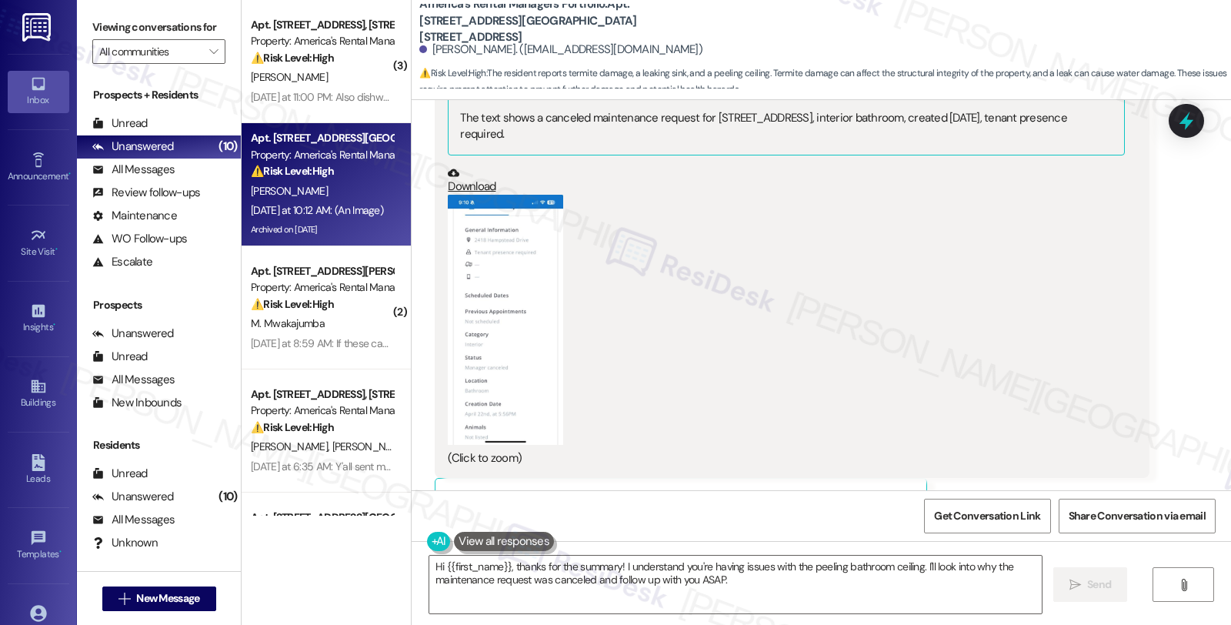
click at [511, 314] on button "Zoom image" at bounding box center [505, 320] width 115 height 250
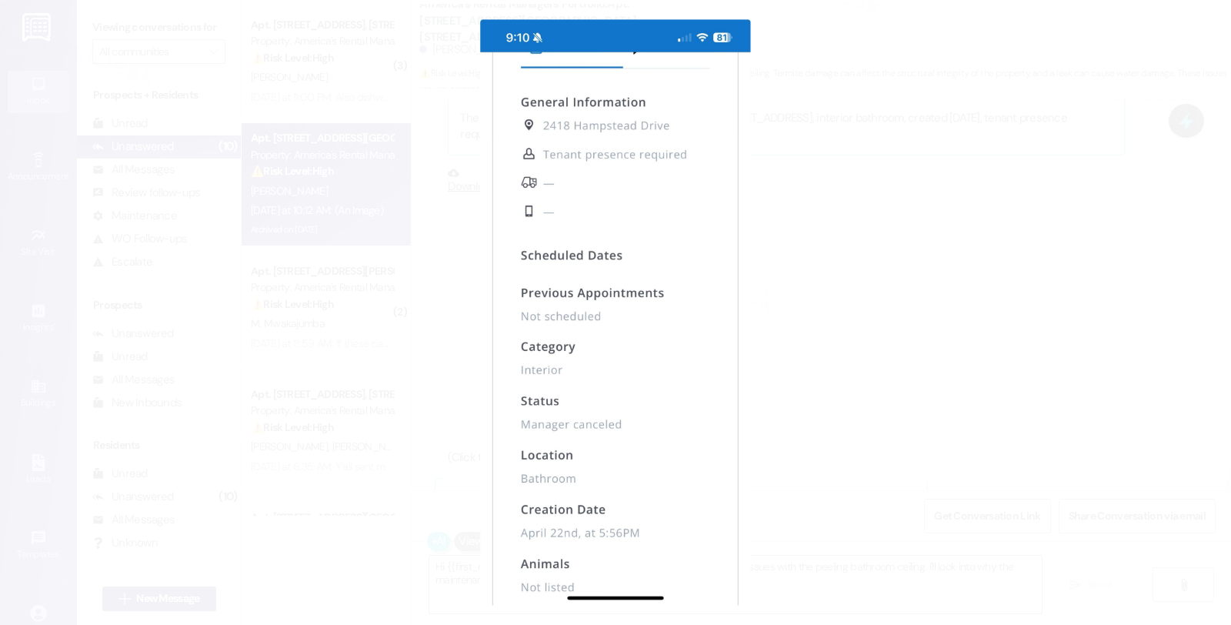
click at [935, 458] on button "Unzoom image" at bounding box center [615, 312] width 1231 height 625
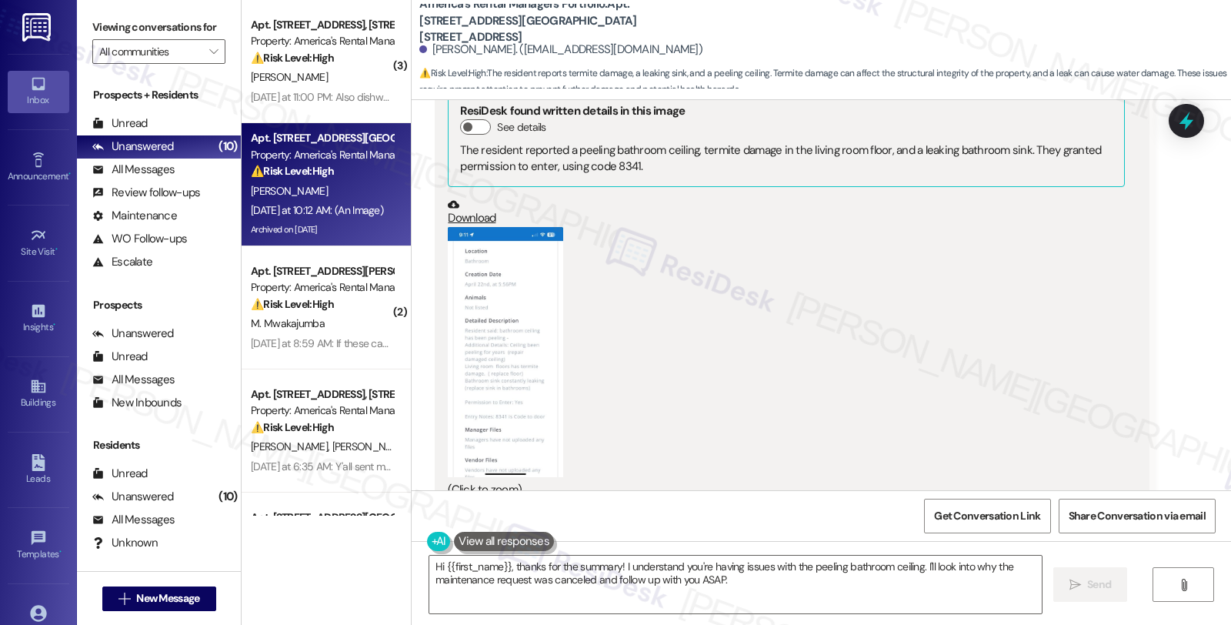
scroll to position [4157, 0]
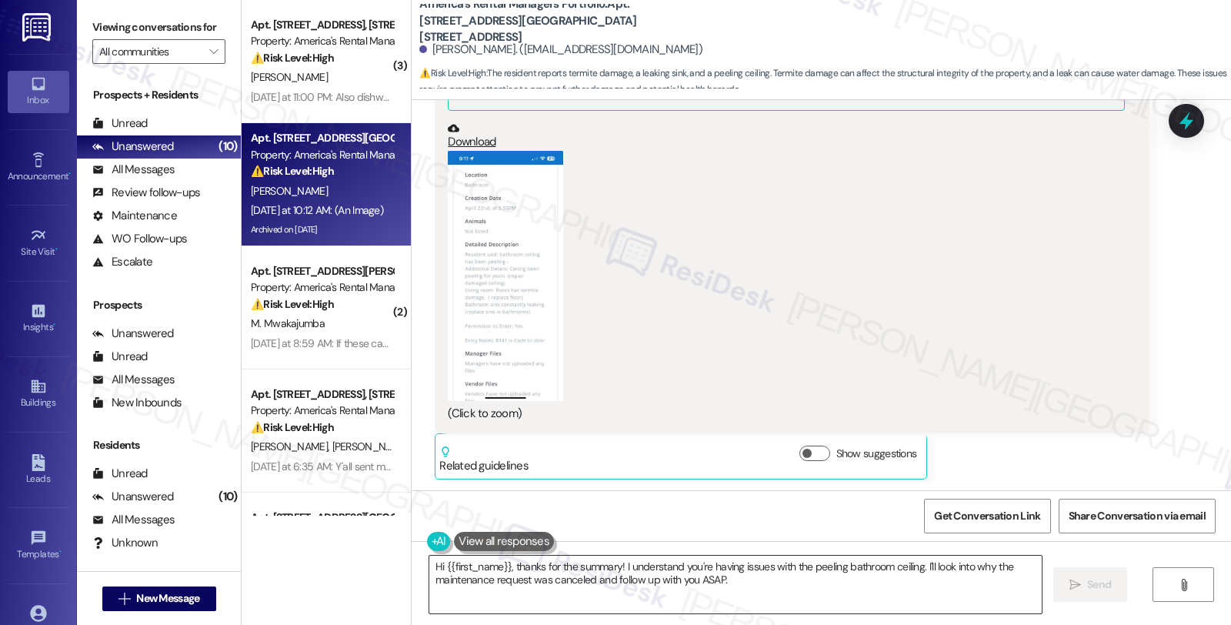
click at [614, 563] on textarea "Hi {{first_name}}, thanks for the summary! I understand you're having issues wi…" at bounding box center [735, 585] width 612 height 58
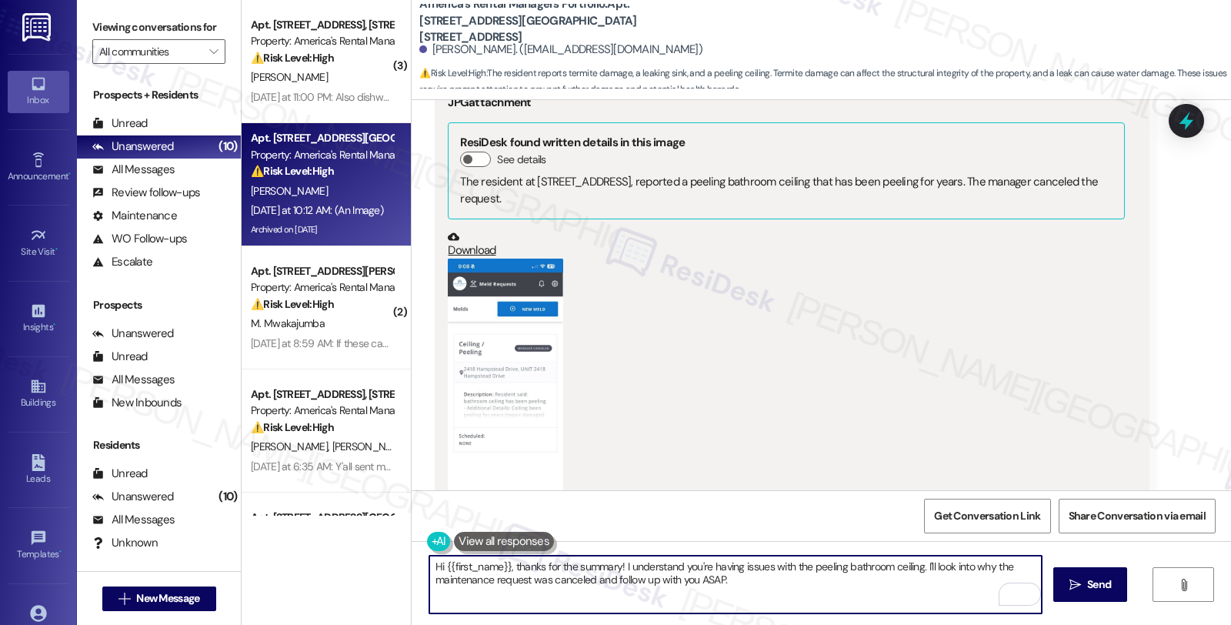
scroll to position [2019, 0]
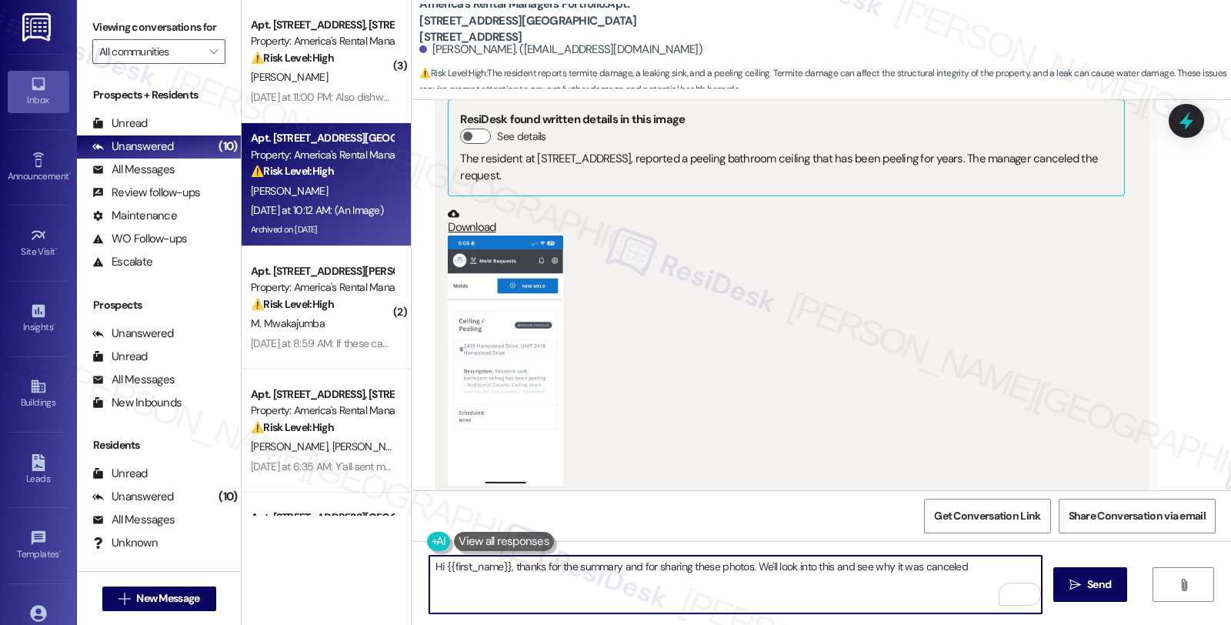
click at [826, 566] on textarea "Hi {{first_name}}, thanks for the summary and for sharing these photos. We'll l…" at bounding box center [735, 585] width 612 height 58
click at [635, 585] on textarea "Hi {{first_name}}, thanks for the summary and for sharing these photos. We'll l…" at bounding box center [735, 585] width 612 height 58
click at [888, 580] on textarea "Hi {{first_name}}, thanks for the summary and for sharing these photos. We'll l…" at bounding box center [735, 585] width 612 height 58
click at [944, 579] on textarea "Hi {{first_name}}, thanks for the summary and for sharing these photos. We'll l…" at bounding box center [735, 585] width 612 height 58
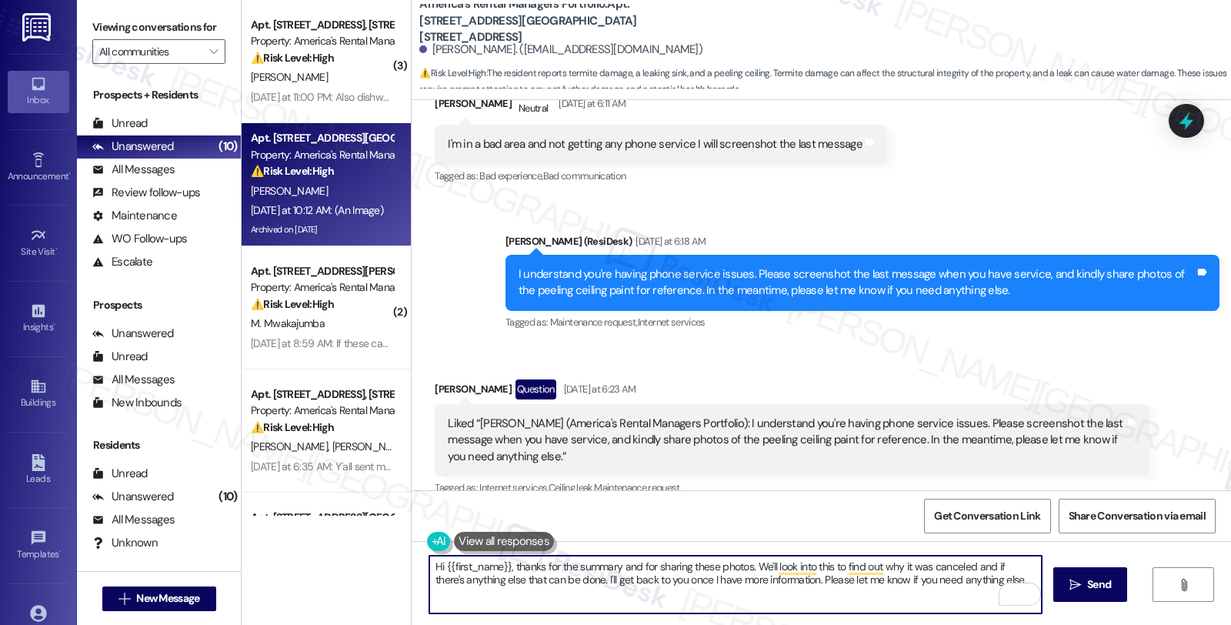
scroll to position [1335, 0]
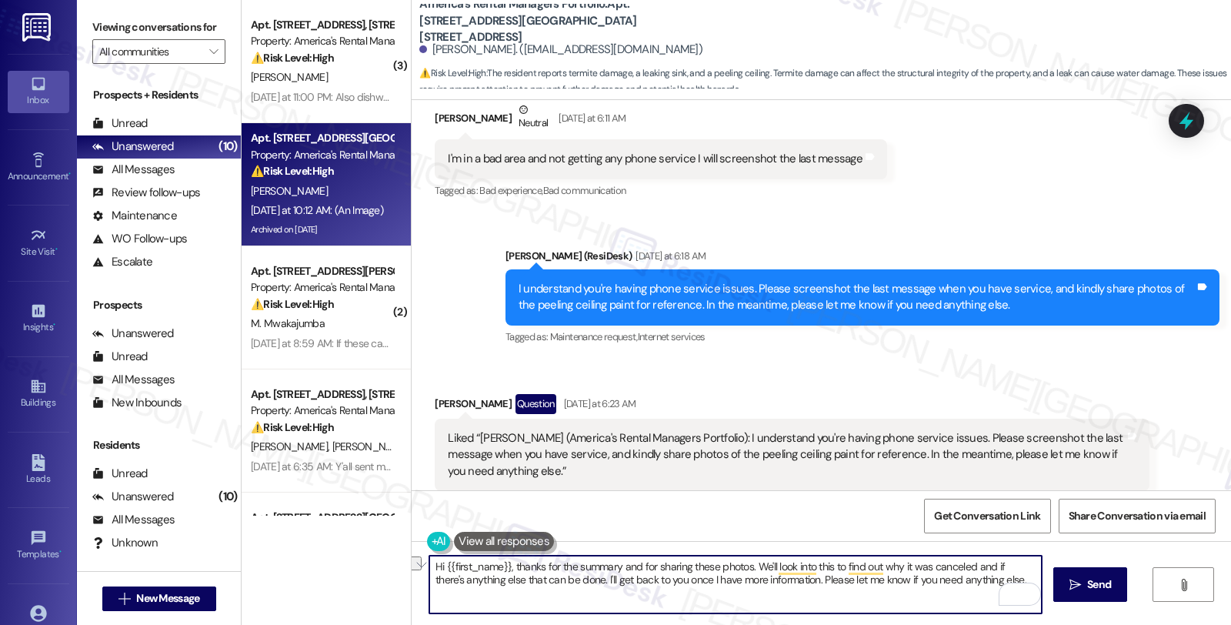
drag, startPoint x: 781, startPoint y: 582, endPoint x: 1033, endPoint y: 583, distance: 252.4
click at [1033, 583] on textarea "Hi {{first_name}}, thanks for the summary and for sharing these photos. We'll l…" at bounding box center [735, 585] width 612 height 58
type textarea "Hi {{first_name}}, thanks for the summary and for sharing these photos. We'll l…"
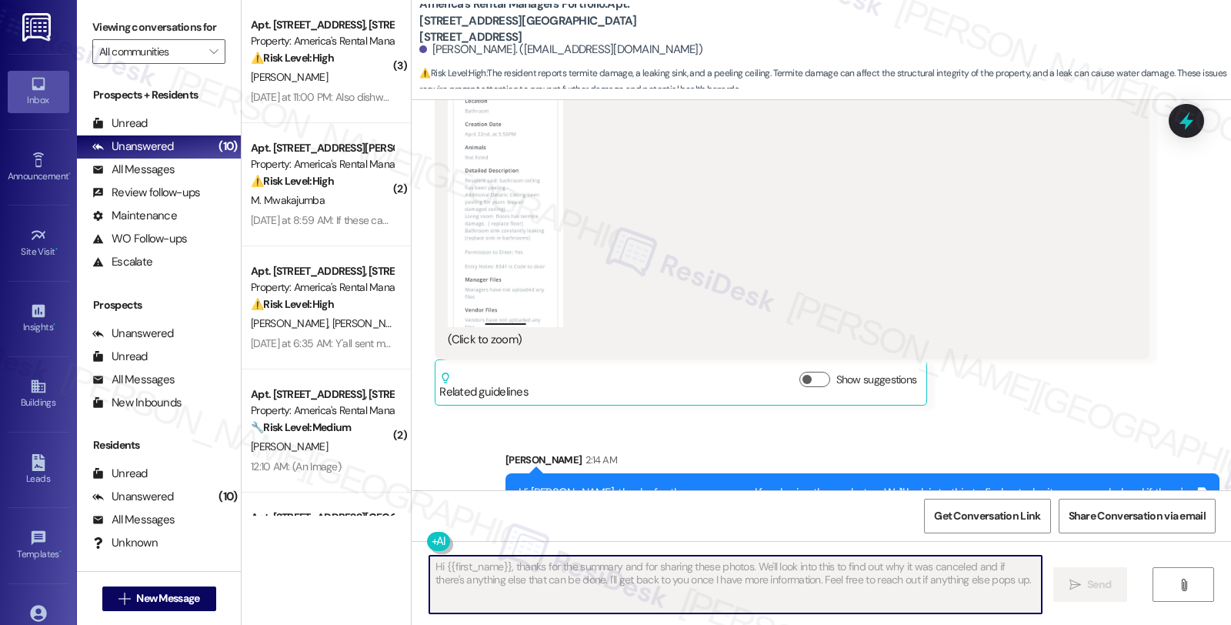
scroll to position [4281, 0]
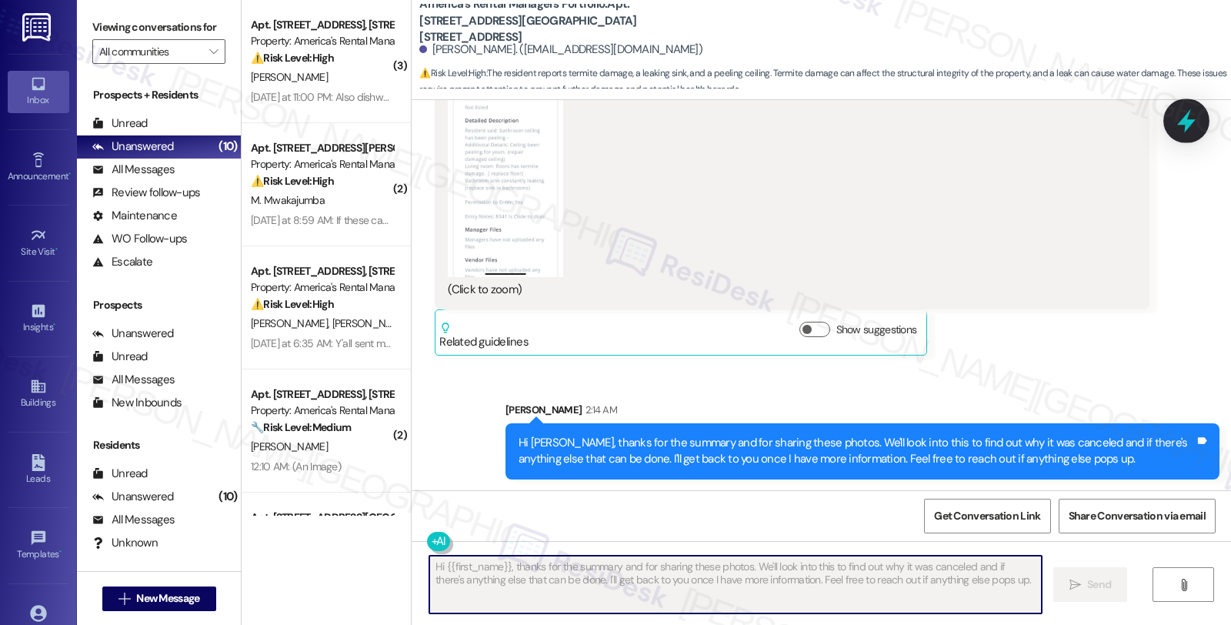
click at [1182, 125] on icon at bounding box center [1186, 121] width 18 height 24
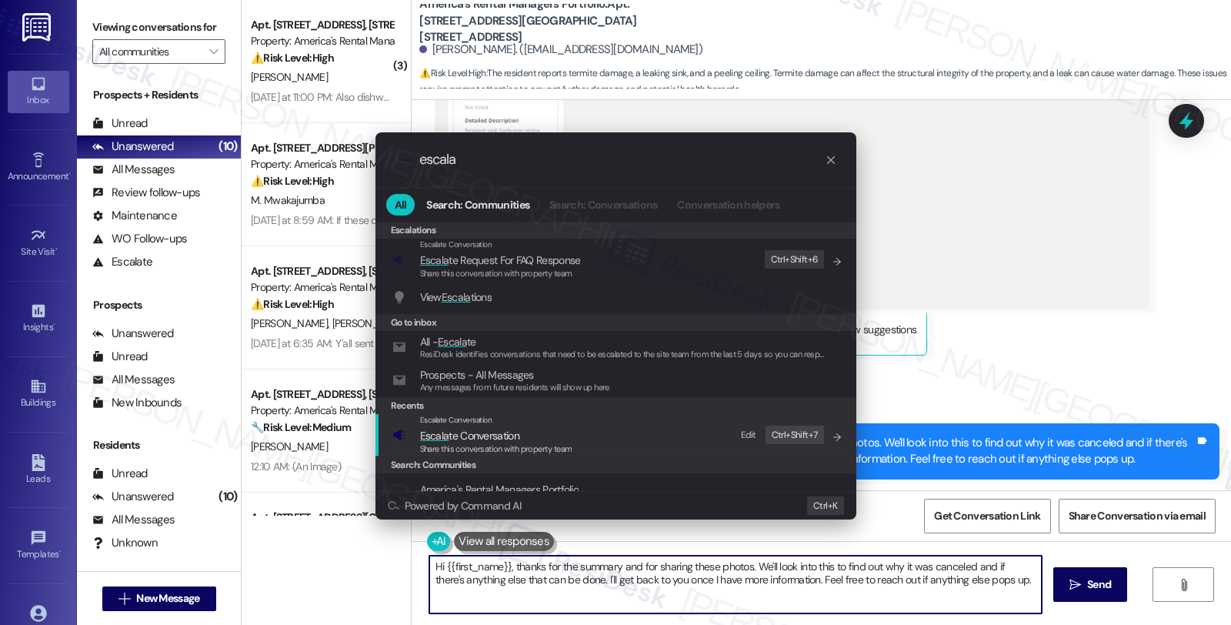
type input "escala"
click at [437, 437] on span "Escala" at bounding box center [434, 436] width 29 height 14
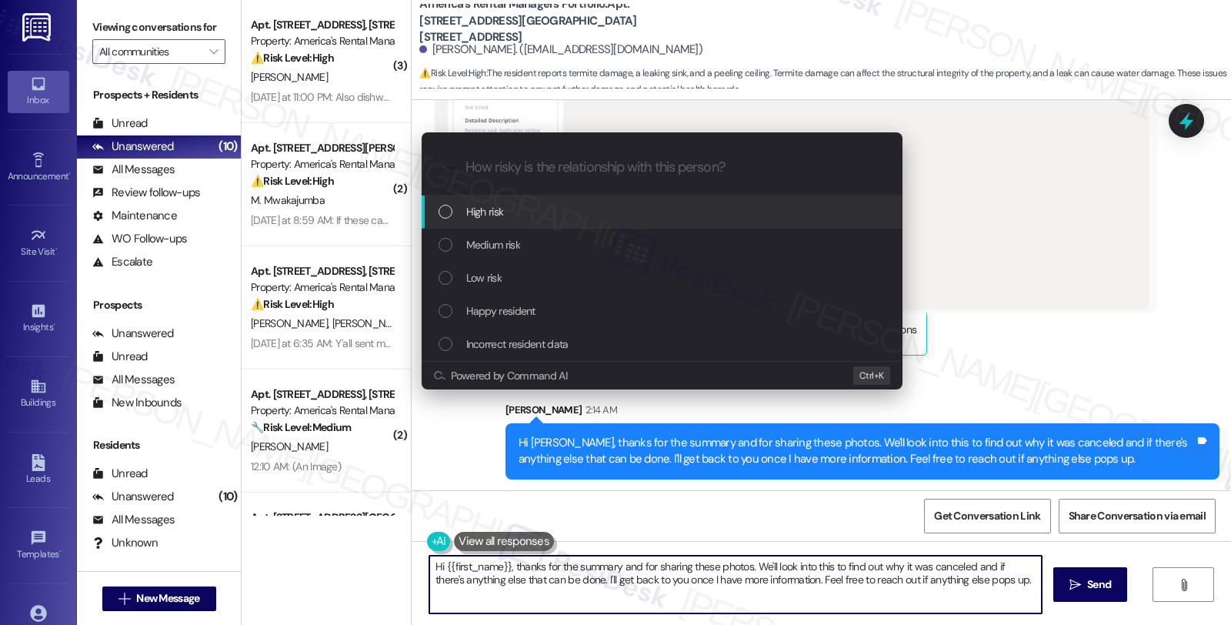
click at [527, 245] on div "Medium risk" at bounding box center [664, 244] width 450 height 17
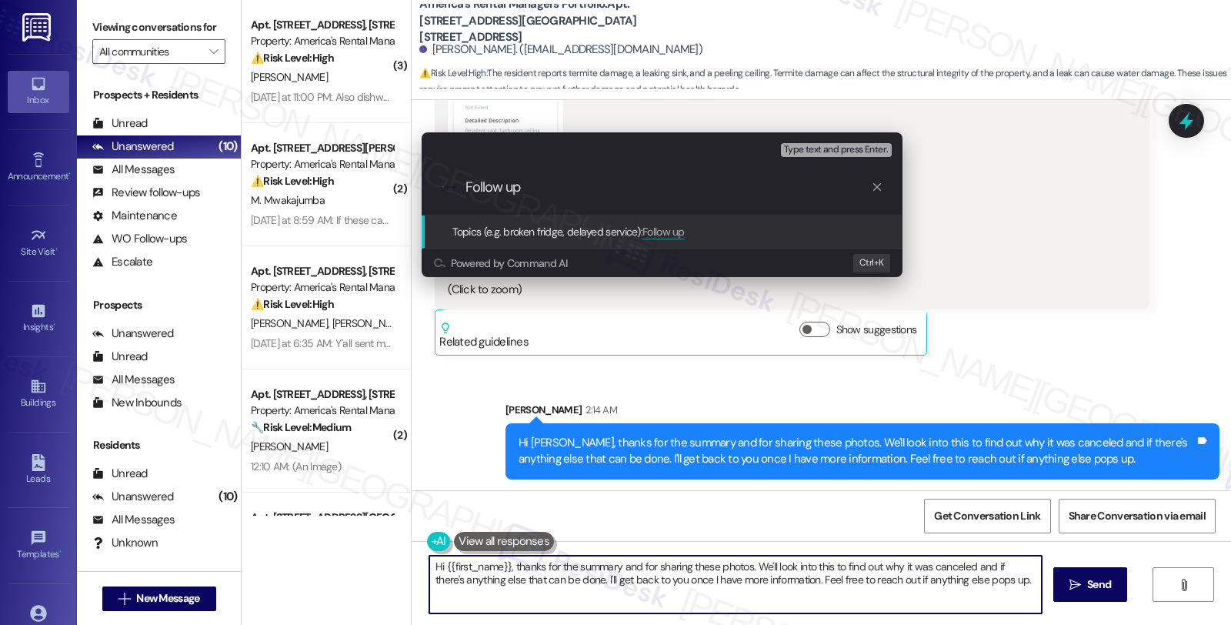
paste input "#51006-1"
click at [526, 186] on input "Follow up #51006-1" at bounding box center [669, 187] width 406 height 16
click at [663, 189] on input "Follow up WO #51006-1" at bounding box center [669, 187] width 406 height 16
type input "Follow up WO #51006-1 (ceiling)"
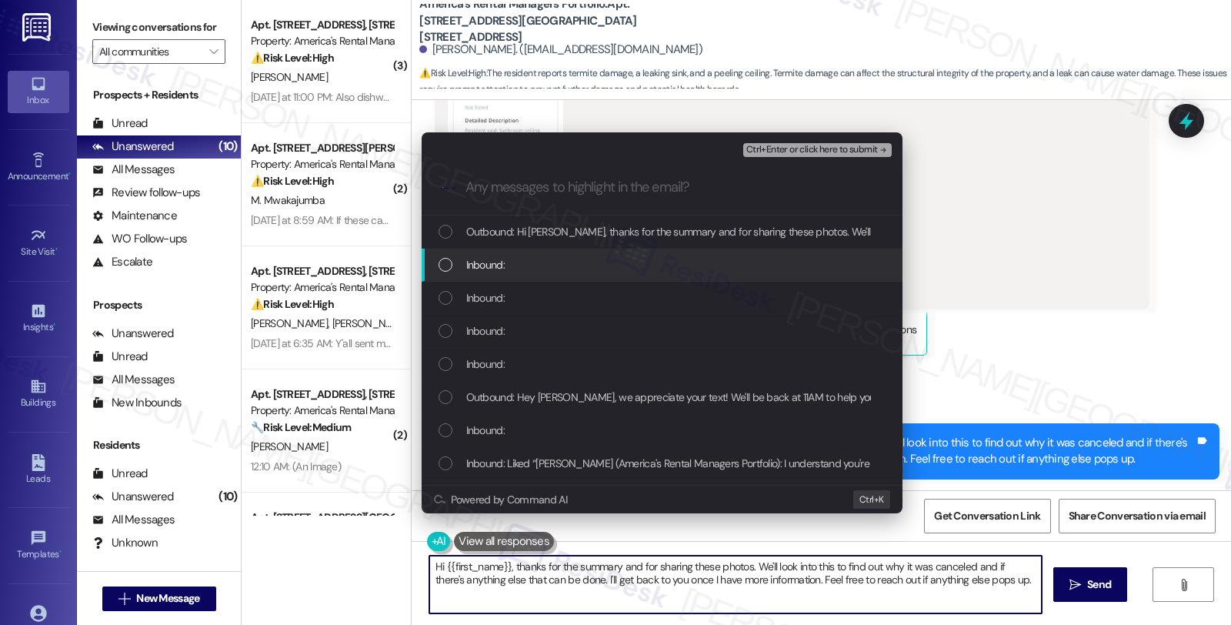
click at [490, 262] on span "Inbound:" at bounding box center [485, 264] width 38 height 17
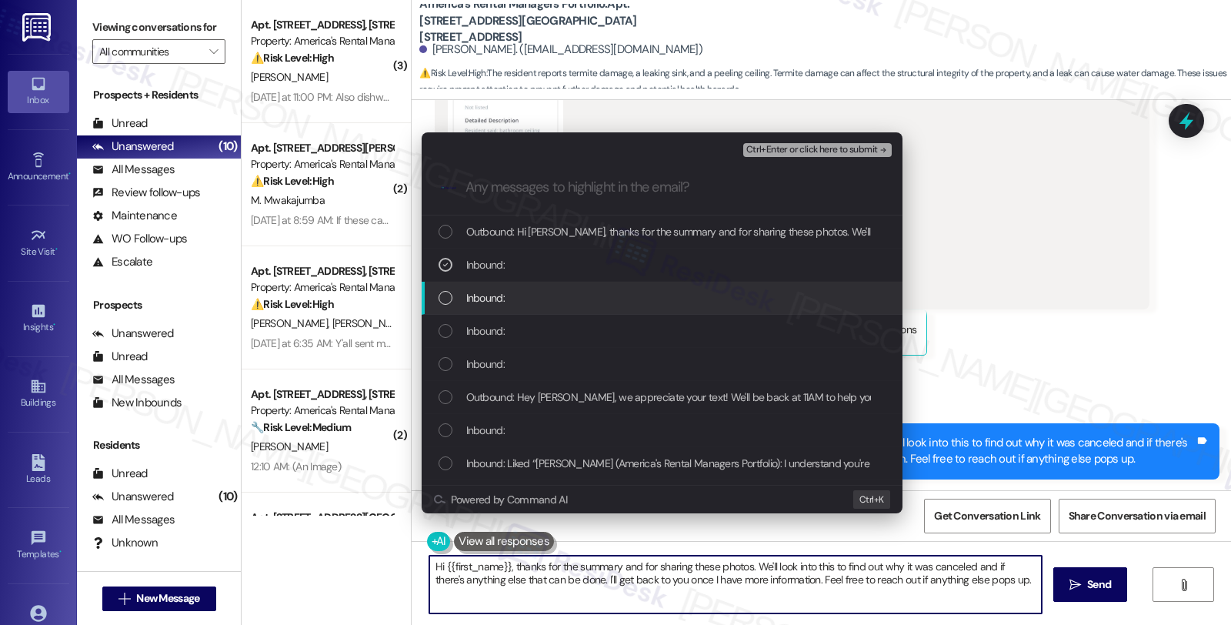
click at [496, 295] on span "Inbound:" at bounding box center [485, 297] width 38 height 17
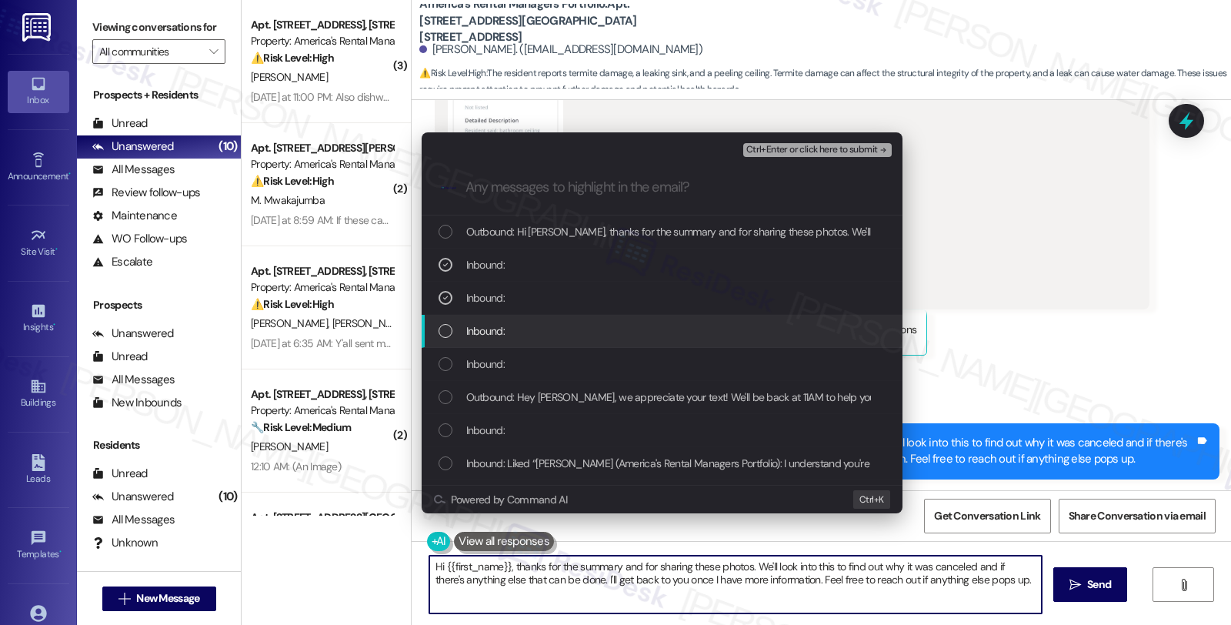
click at [496, 332] on span "Inbound:" at bounding box center [485, 330] width 38 height 17
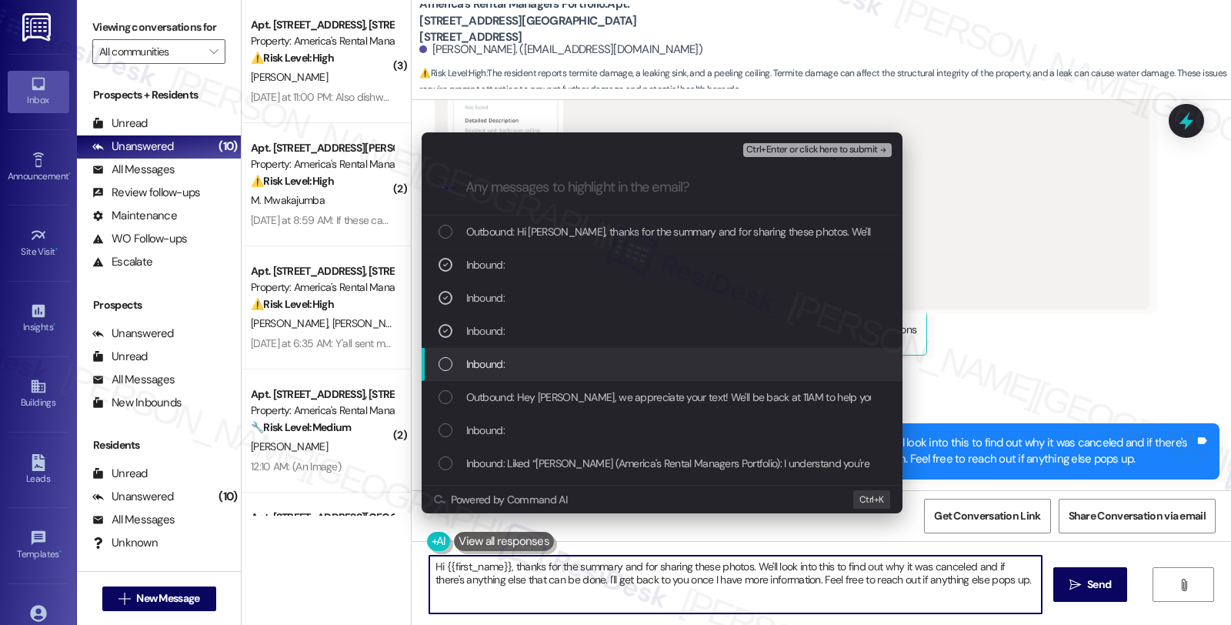
click at [495, 362] on span "Inbound:" at bounding box center [485, 363] width 38 height 17
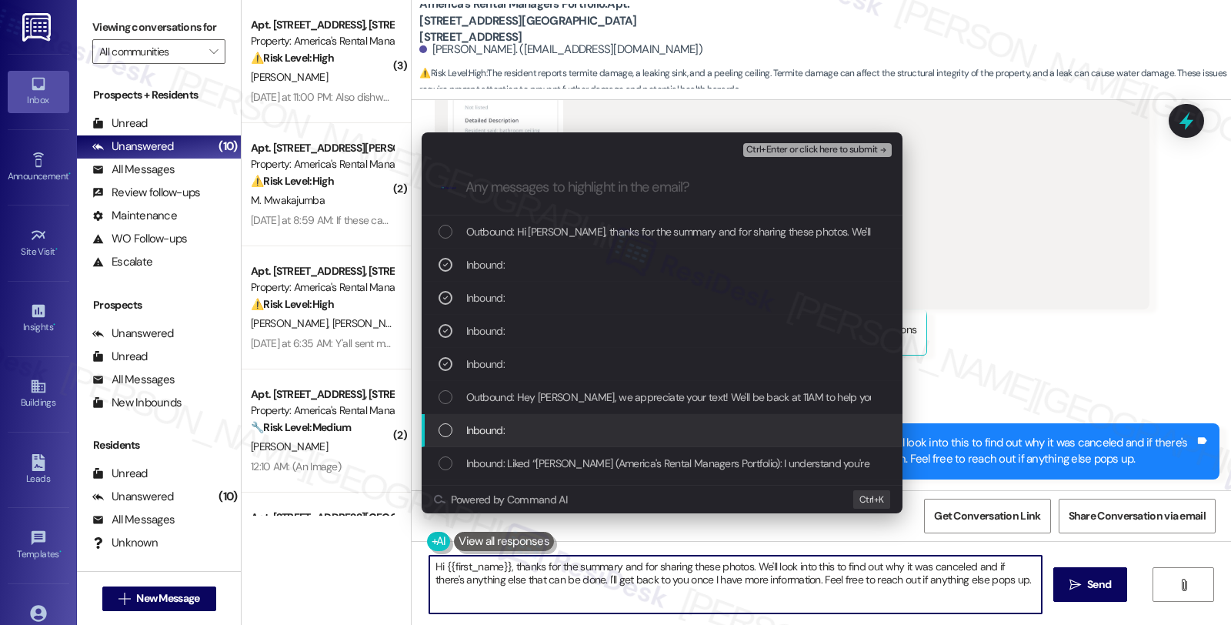
click at [496, 426] on span "Inbound:" at bounding box center [485, 430] width 38 height 17
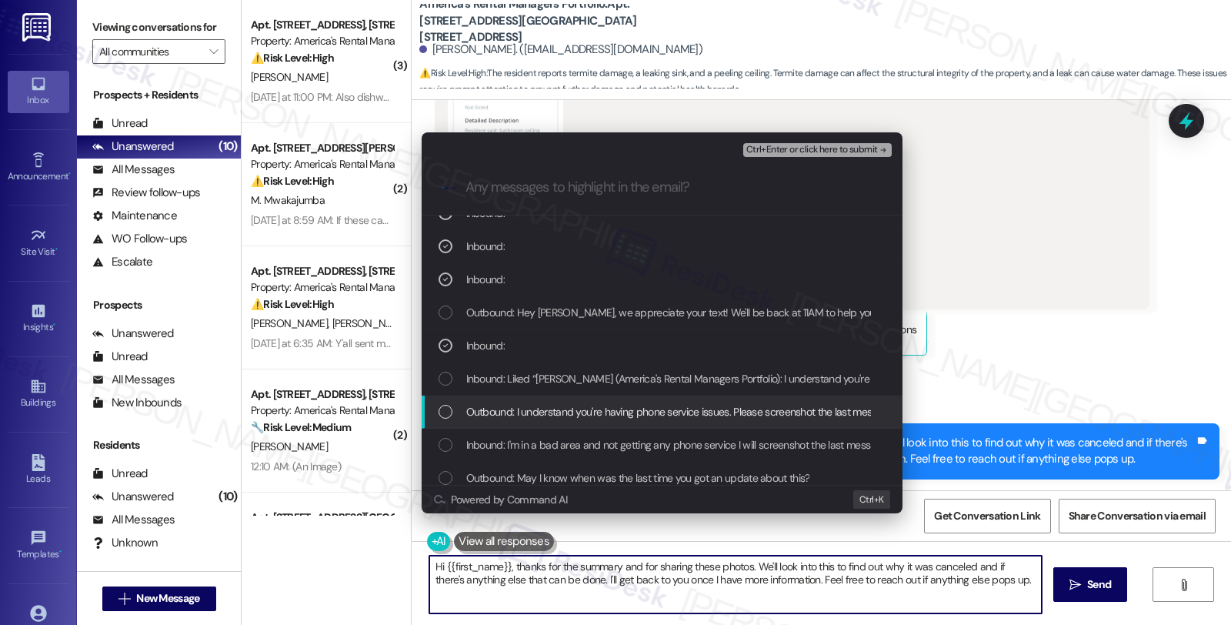
scroll to position [85, 0]
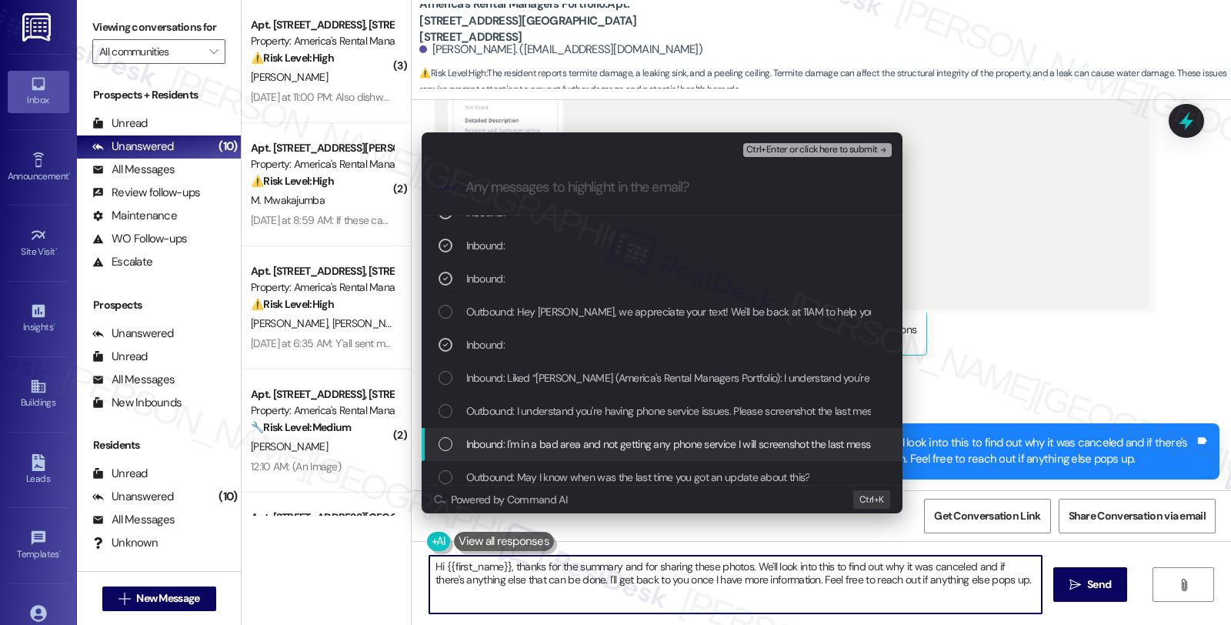
click at [552, 445] on span "Inbound: I'm in a bad area and not getting any phone service I will screenshot …" at bounding box center [677, 444] width 422 height 17
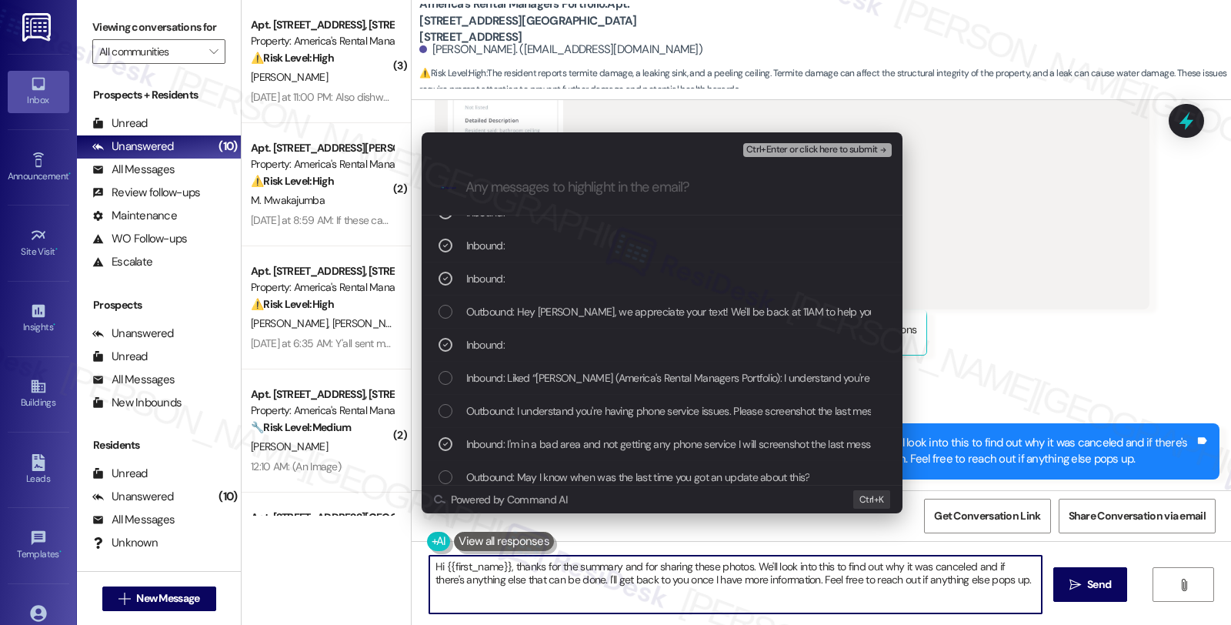
scroll to position [171, 0]
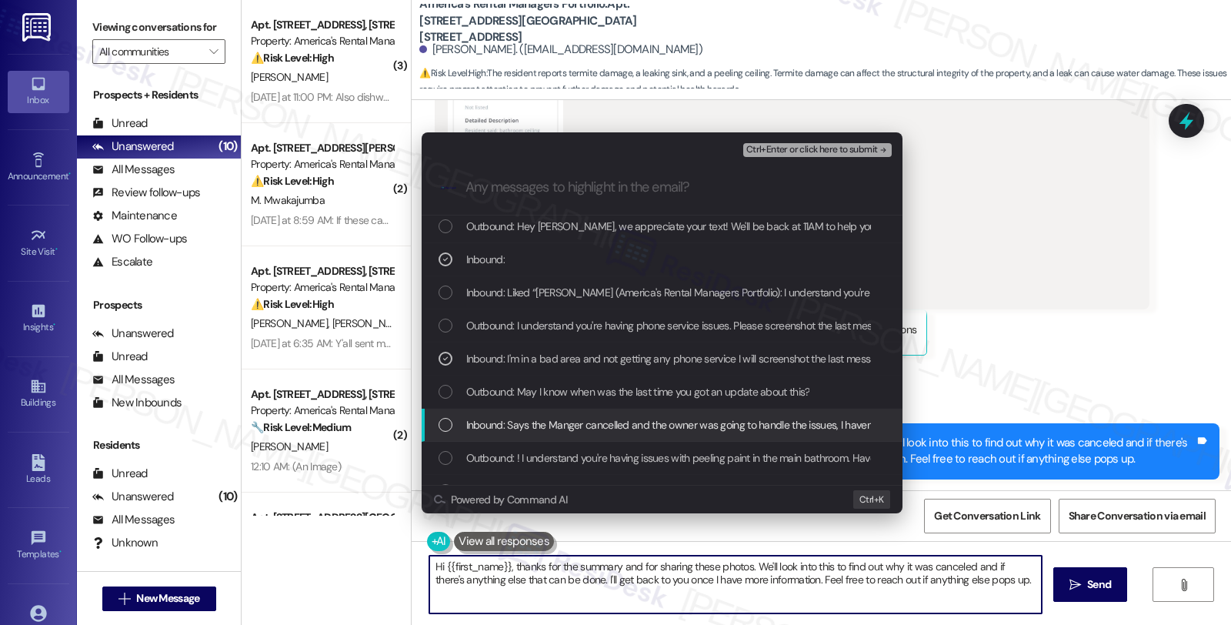
click at [619, 424] on span "Inbound: Says the Manger cancelled and the owner was going to handle the issues…" at bounding box center [711, 424] width 490 height 17
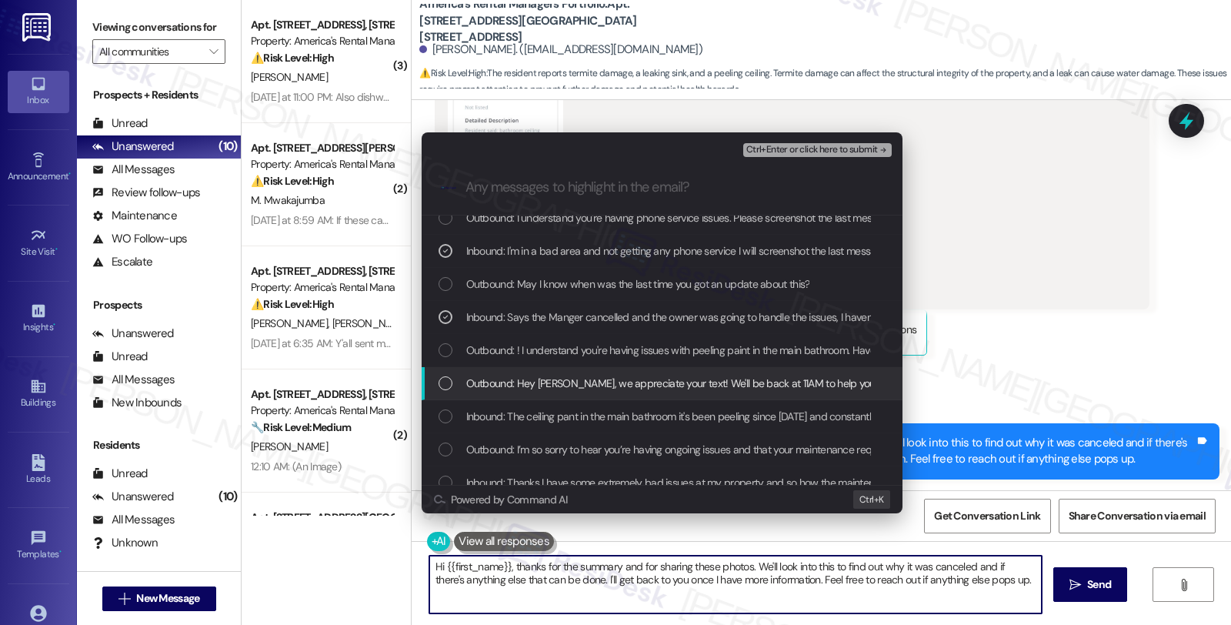
scroll to position [326, 0]
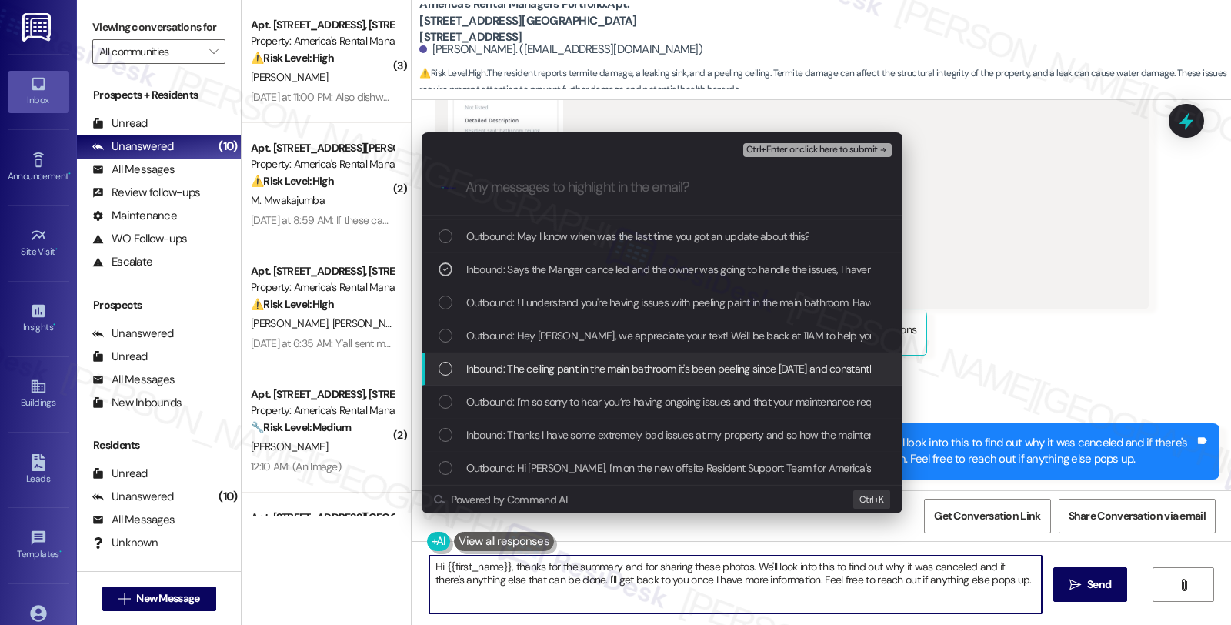
click at [572, 370] on span "Inbound: The ceiling pant in the main bathroom it's been peeling since 2018 and…" at bounding box center [700, 368] width 469 height 17
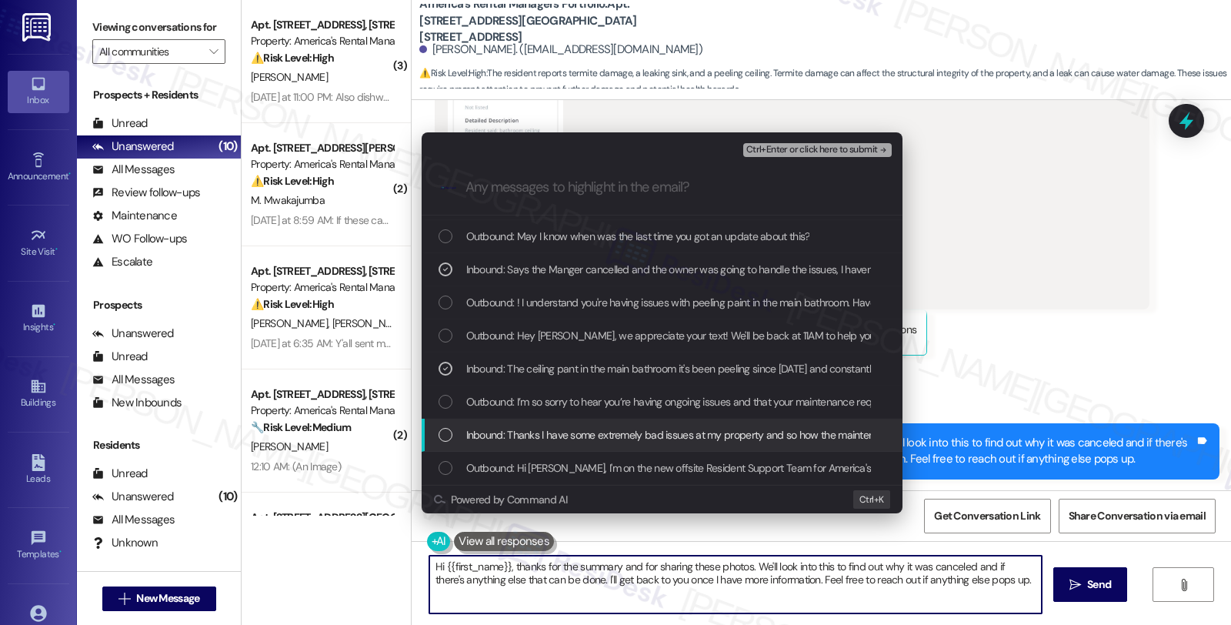
click at [562, 437] on span "Inbound: Thanks I have some extremely bad issues at my property and so how the …" at bounding box center [771, 434] width 611 height 17
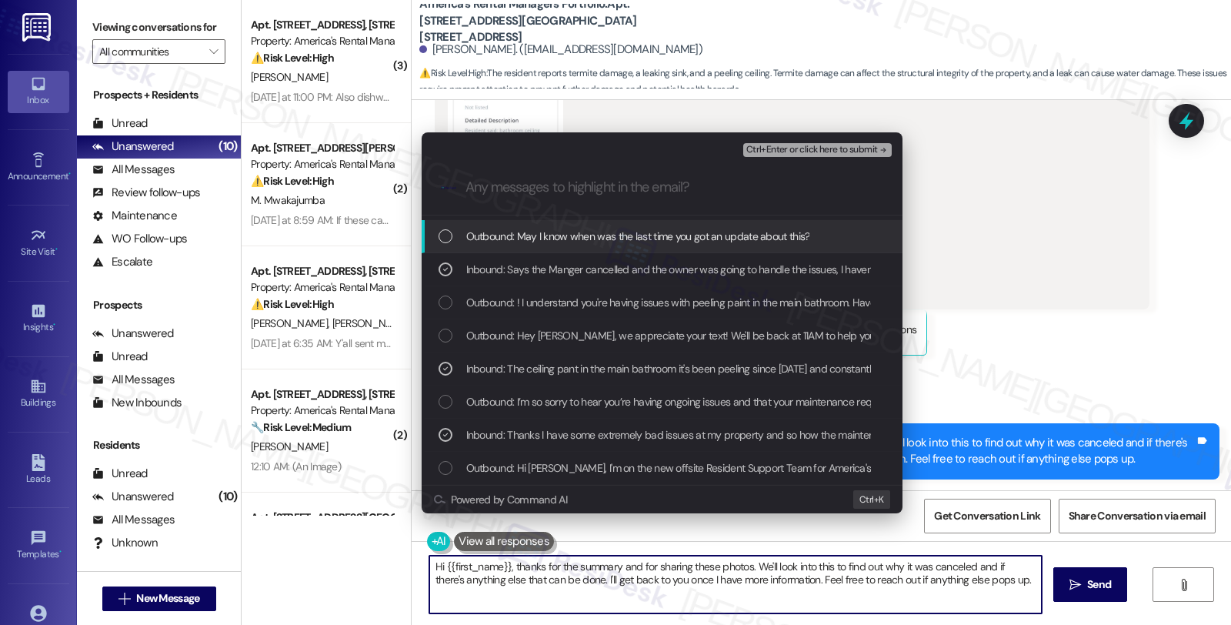
click at [787, 152] on span "Ctrl+Enter or click here to submit" at bounding box center [812, 150] width 132 height 11
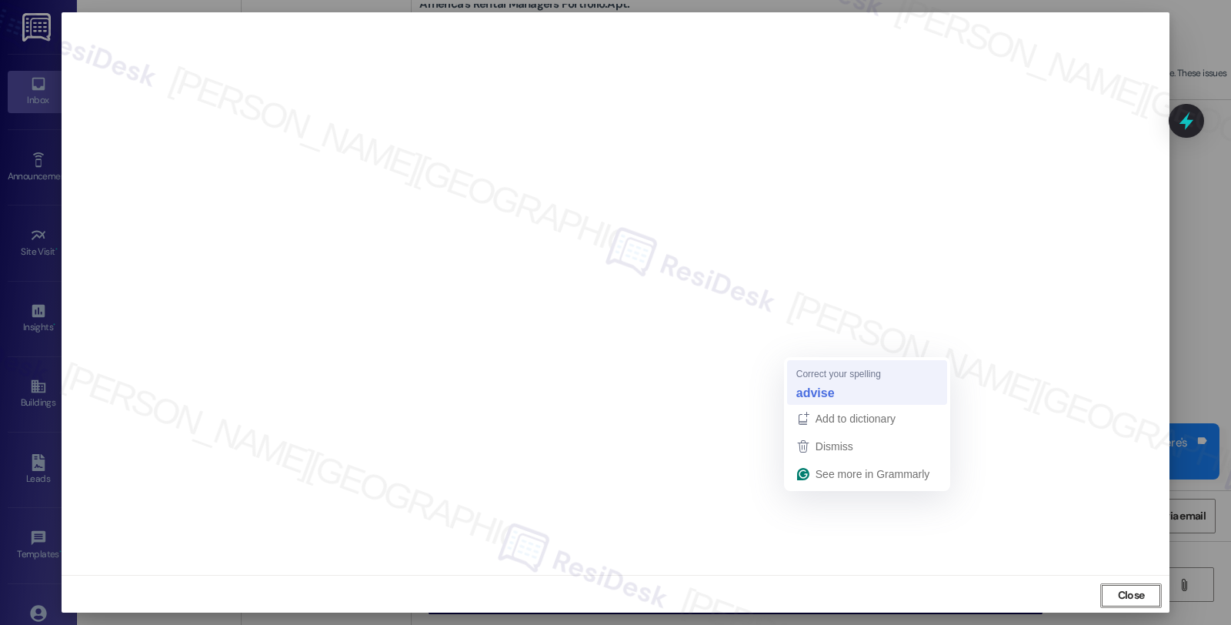
click at [818, 374] on span "Correct your spelling" at bounding box center [838, 373] width 85 height 15
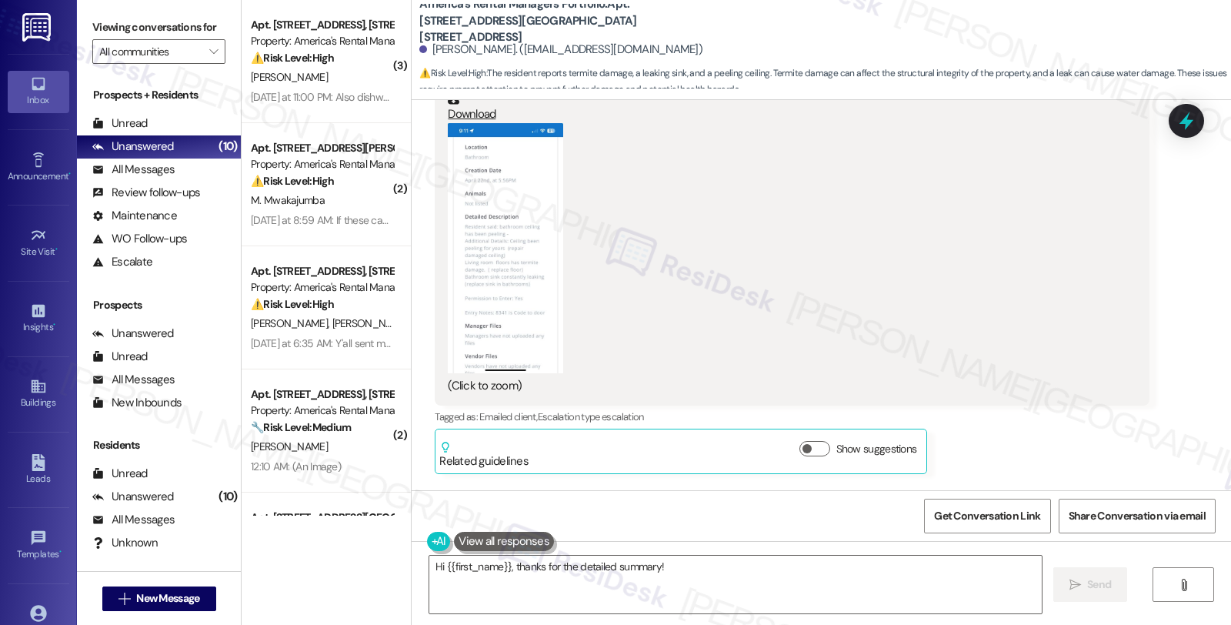
scroll to position [4179, 0]
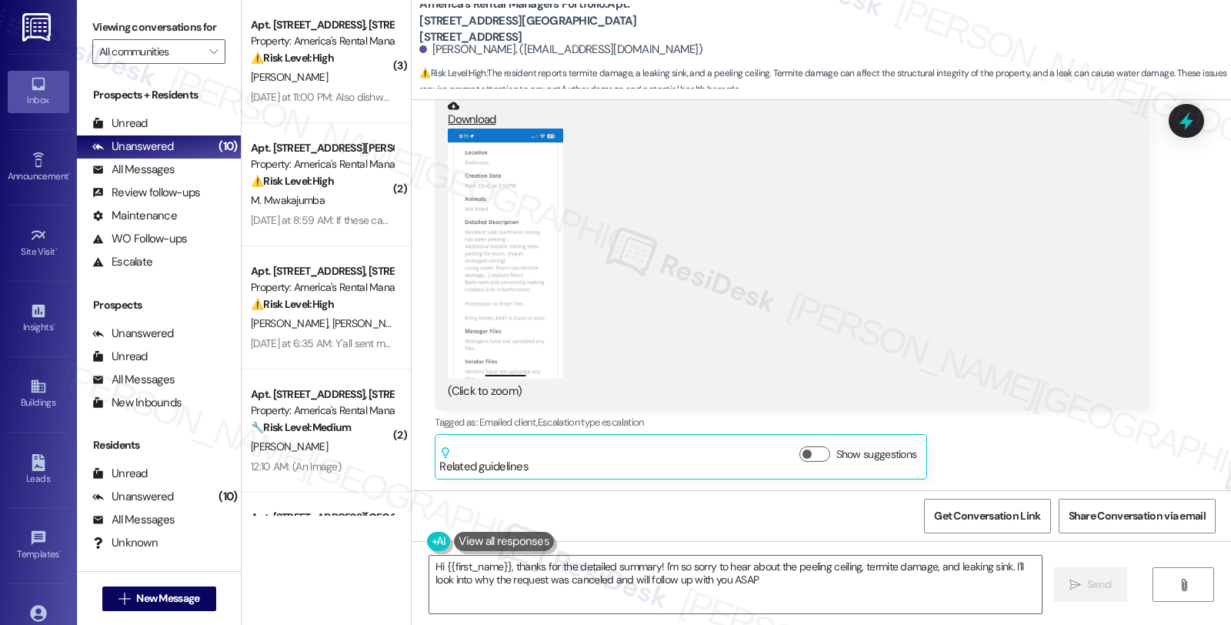
type textarea "Hi {{first_name}}, thanks for the detailed summary! I'm so sorry to hear about …"
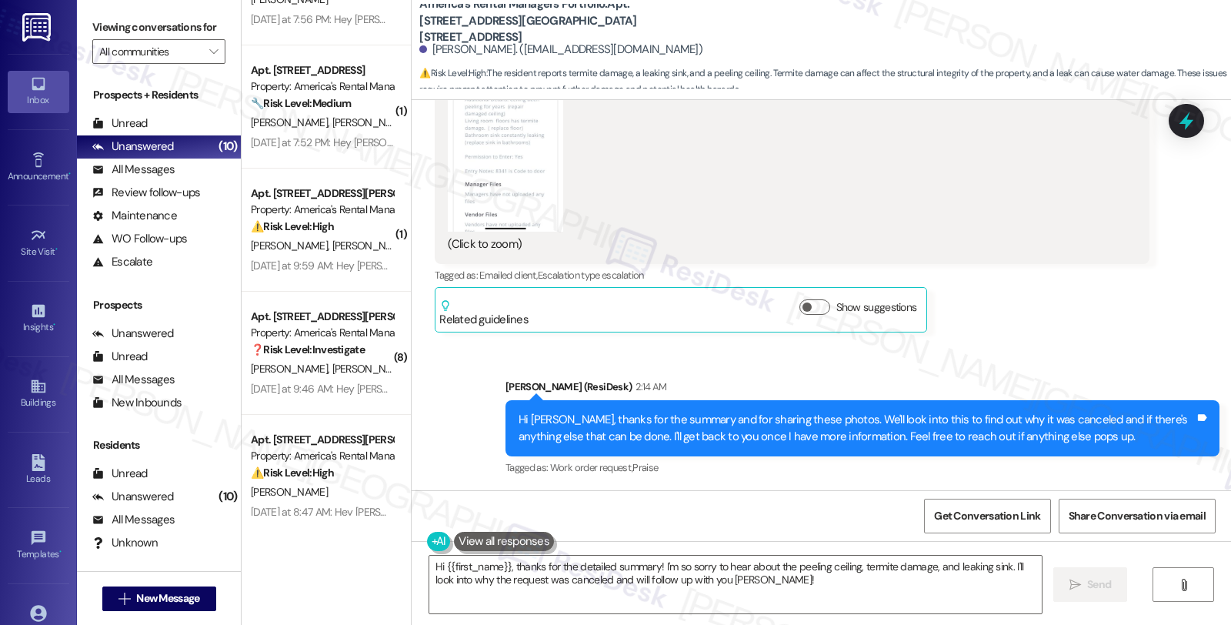
scroll to position [1085, 0]
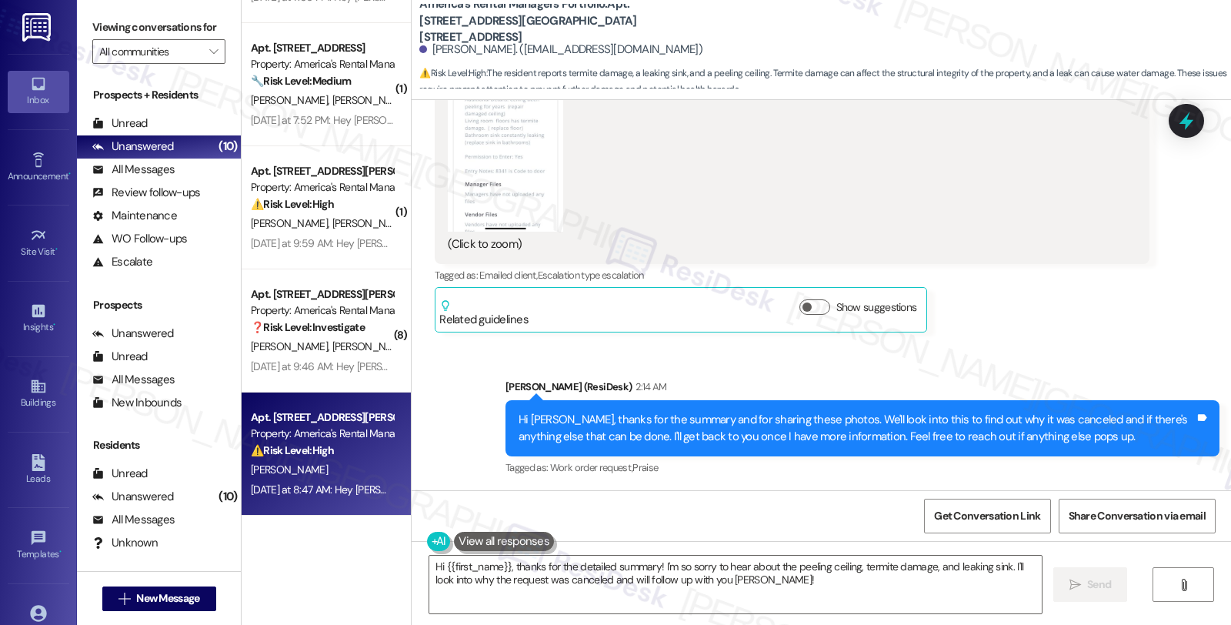
click at [339, 460] on div "[PERSON_NAME]" at bounding box center [321, 469] width 145 height 19
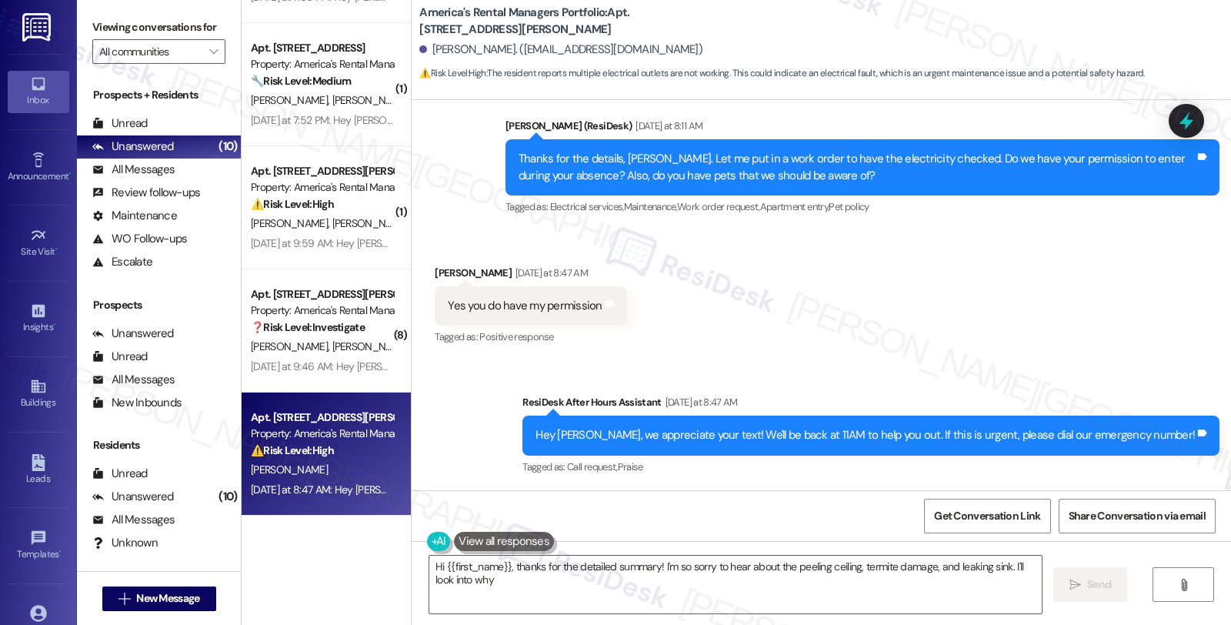
scroll to position [1567, 0]
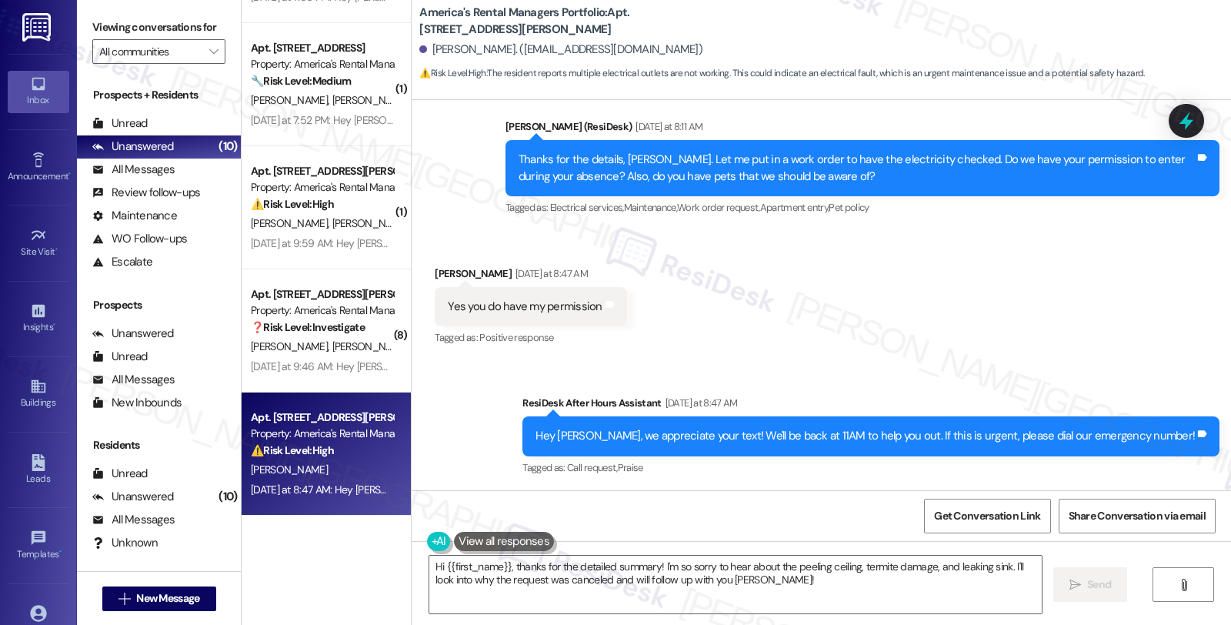
click at [624, 14] on b "America's Rental Managers Portfolio: Apt. 65 A, 65 Jackson Lane" at bounding box center [573, 21] width 308 height 33
copy b "65"
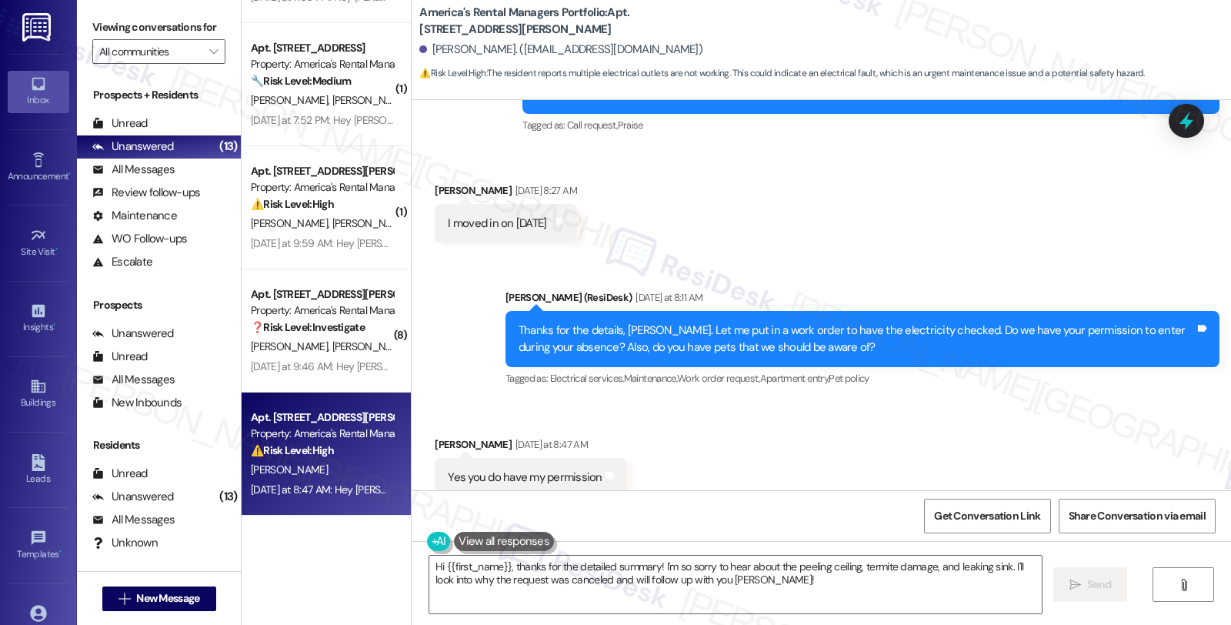
click at [640, 18] on b "America's Rental Managers Portfolio: Apt. 65 A, 65 Jackson Lane" at bounding box center [573, 21] width 308 height 33
drag, startPoint x: 649, startPoint y: 10, endPoint x: 672, endPoint y: 36, distance: 34.9
click at [672, 36] on b "America's Rental Managers Portfolio: Apt. 65 A, 65 Jackson Lane" at bounding box center [573, 21] width 308 height 33
copy b "65 Jackson Lane"
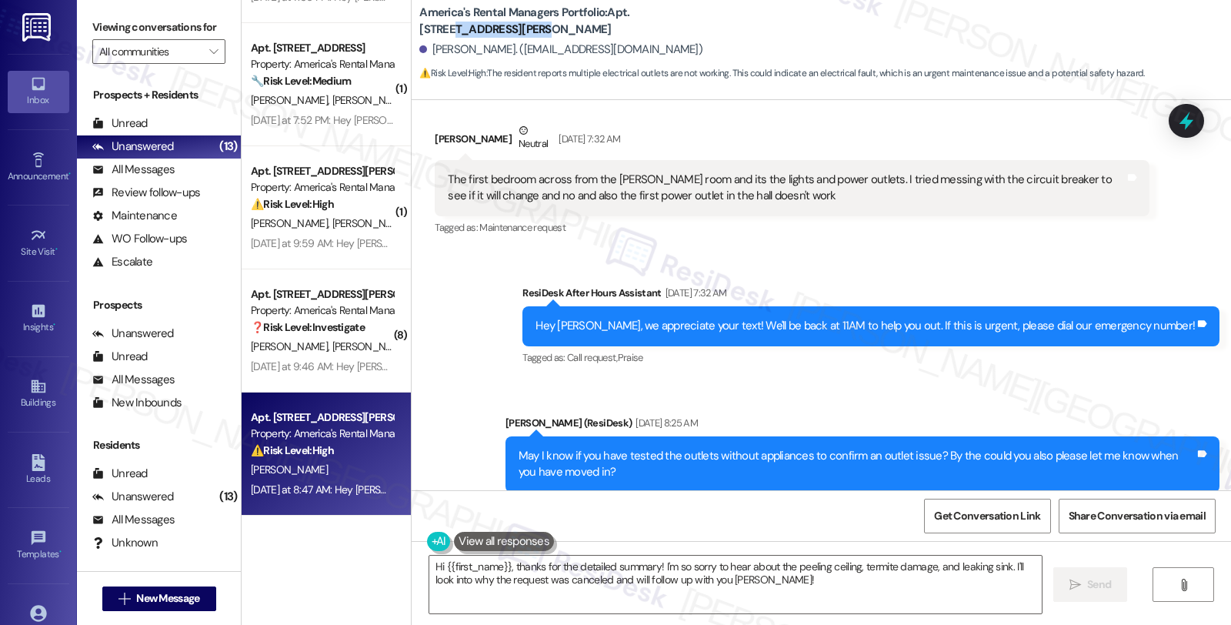
scroll to position [627, 0]
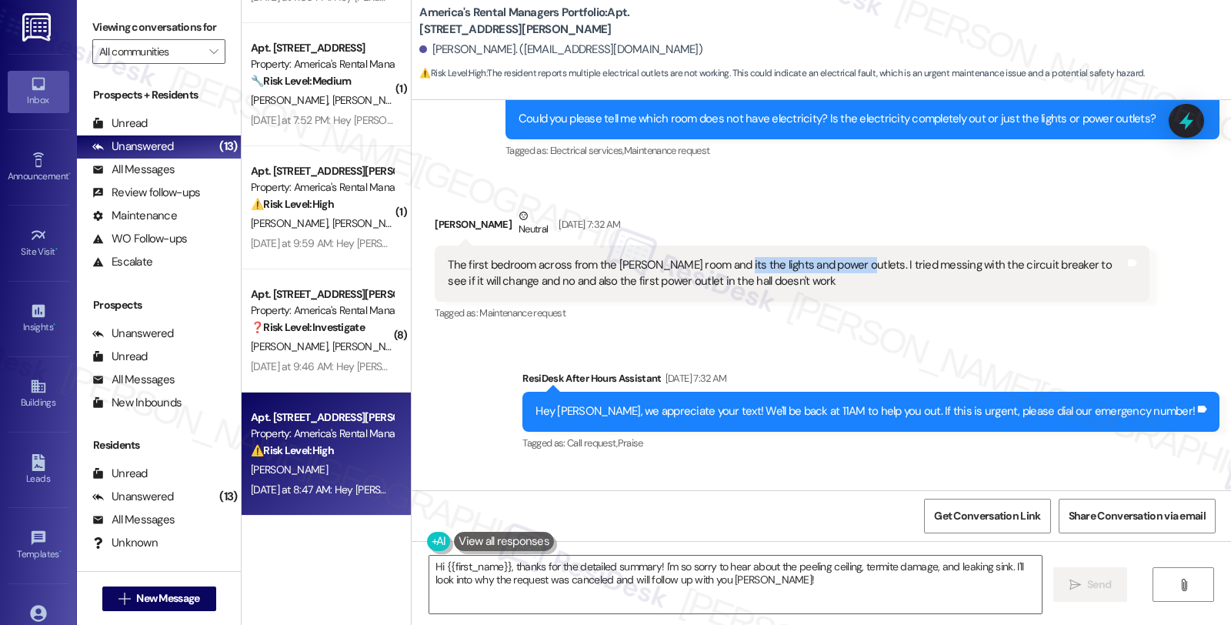
drag, startPoint x: 719, startPoint y: 262, endPoint x: 836, endPoint y: 263, distance: 117.7
click at [836, 263] on div "The first bedroom across from the Landry room and its the lights and power outl…" at bounding box center [786, 273] width 676 height 33
copy div "lights and power outlets."
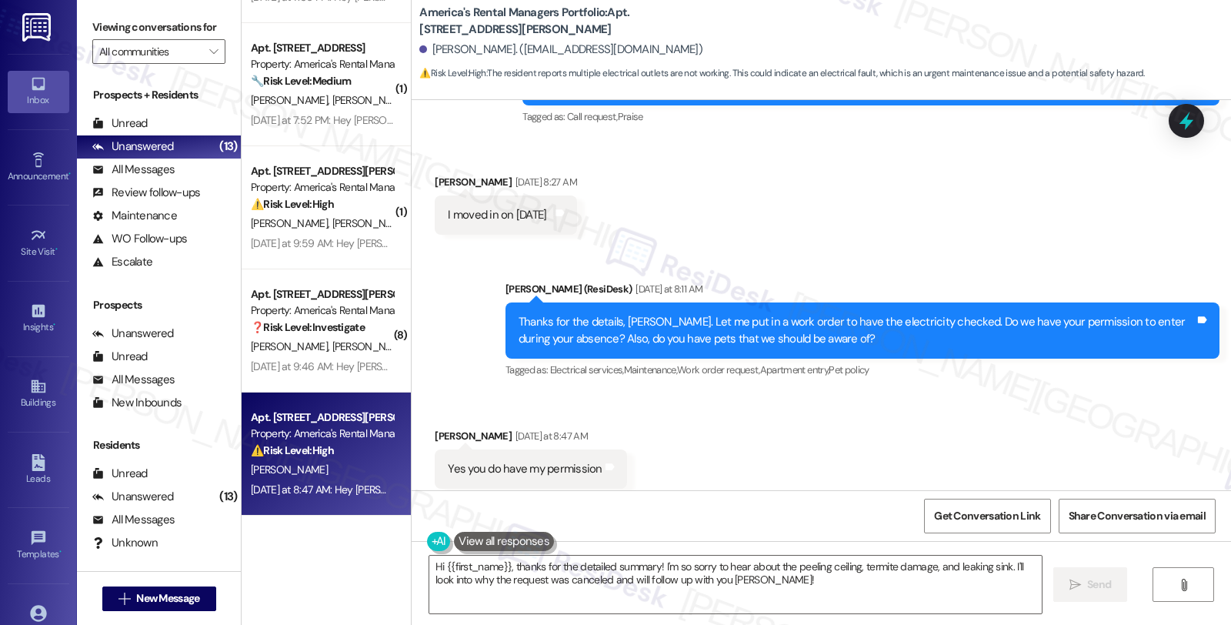
scroll to position [1397, 0]
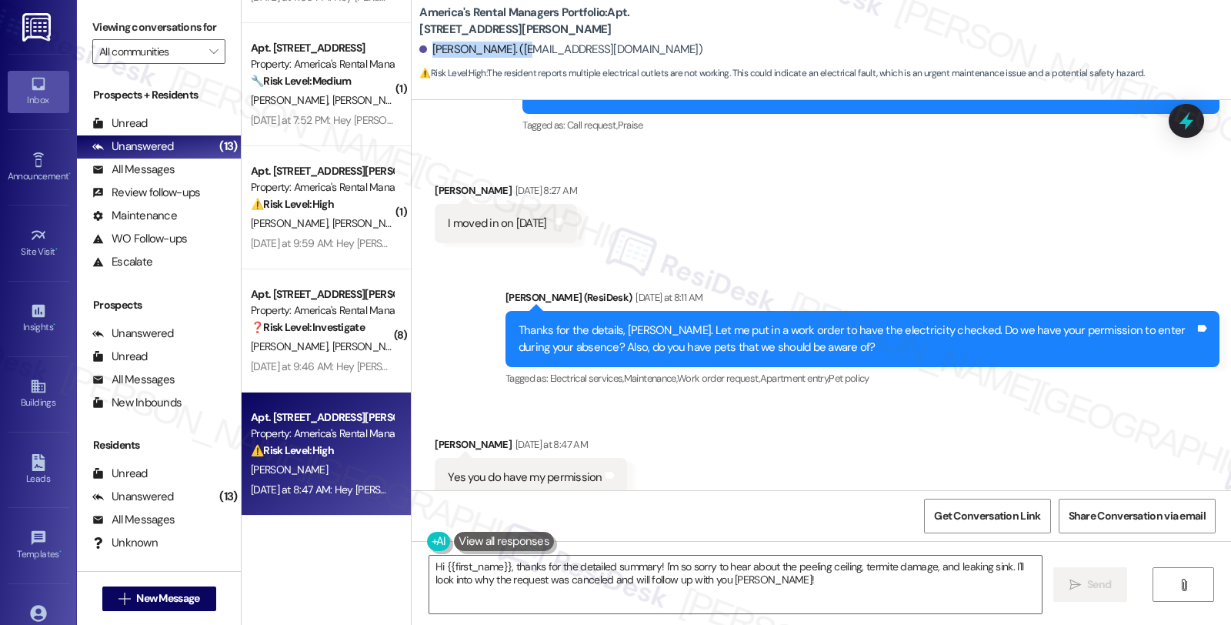
drag, startPoint x: 424, startPoint y: 48, endPoint x: 508, endPoint y: 57, distance: 84.3
click at [508, 57] on div "Christine Vanhorn. (vanho1cm@gmail.com)" at bounding box center [560, 50] width 283 height 16
copy div "Christine Vanhorn."
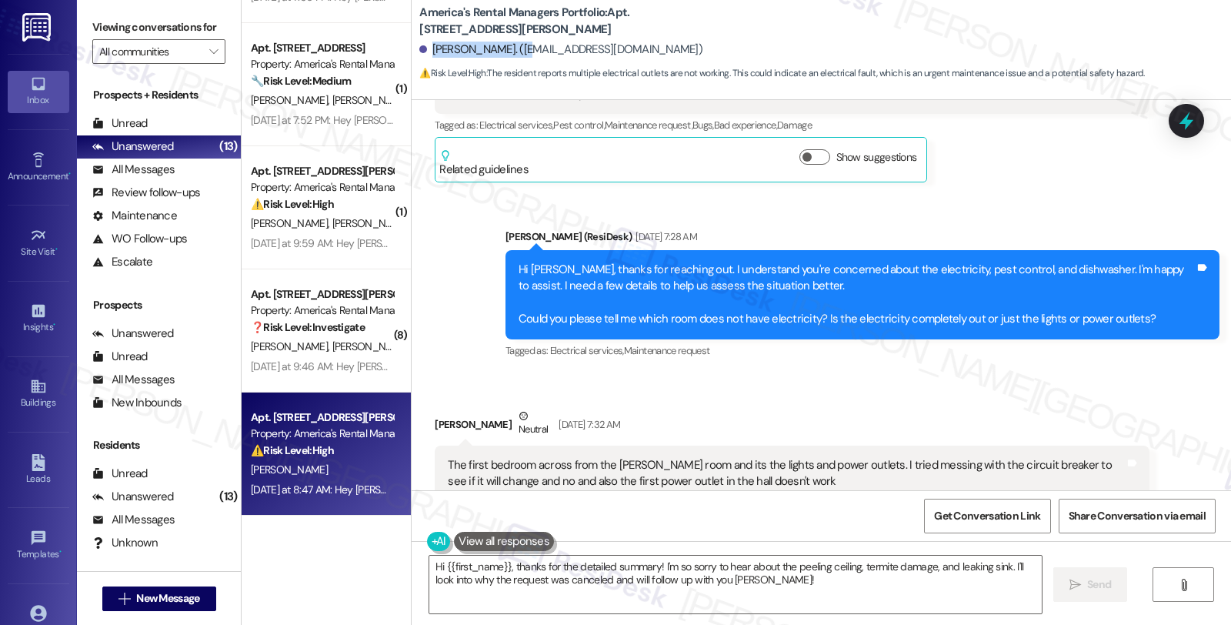
scroll to position [542, 0]
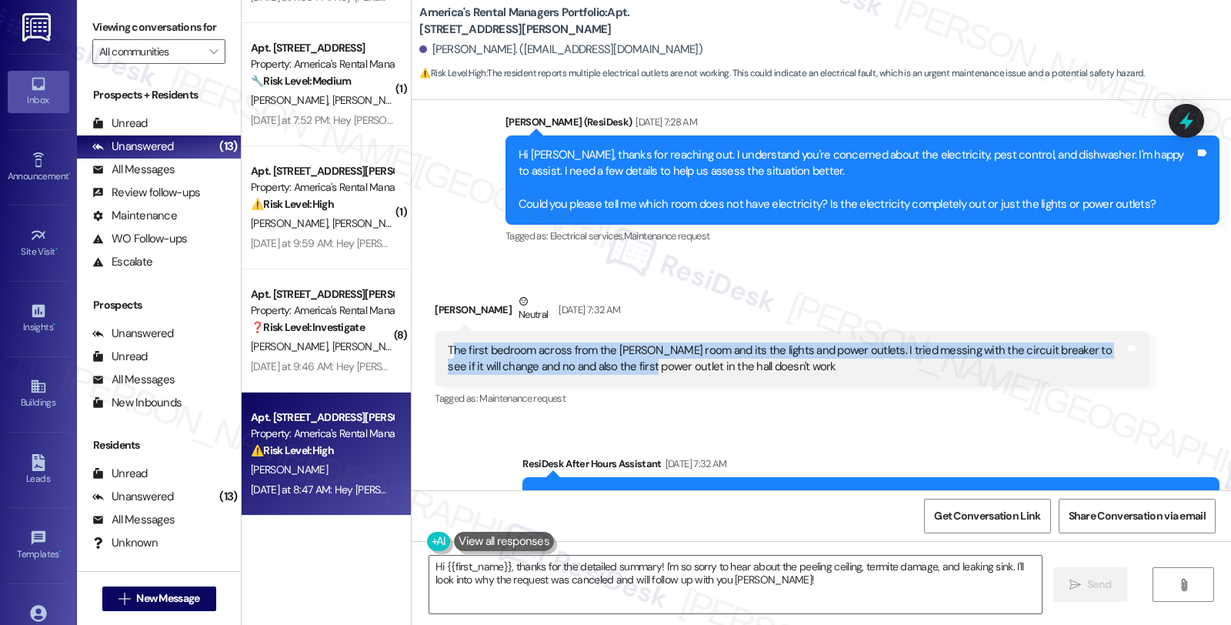
drag, startPoint x: 446, startPoint y: 355, endPoint x: 627, endPoint y: 369, distance: 181.4
click at [629, 368] on div "The first bedroom across from the Landry room and its the lights and power outl…" at bounding box center [786, 358] width 676 height 33
click at [479, 352] on div "The first bedroom across from the Landry room and its the lights and power outl…" at bounding box center [786, 358] width 676 height 33
drag, startPoint x: 439, startPoint y: 349, endPoint x: 765, endPoint y: 412, distance: 331.7
click at [765, 412] on div "Received via SMS Christine Vanhorn Neutral Aug 20, 2025 at 7:32 AM The first be…" at bounding box center [791, 351] width 737 height 139
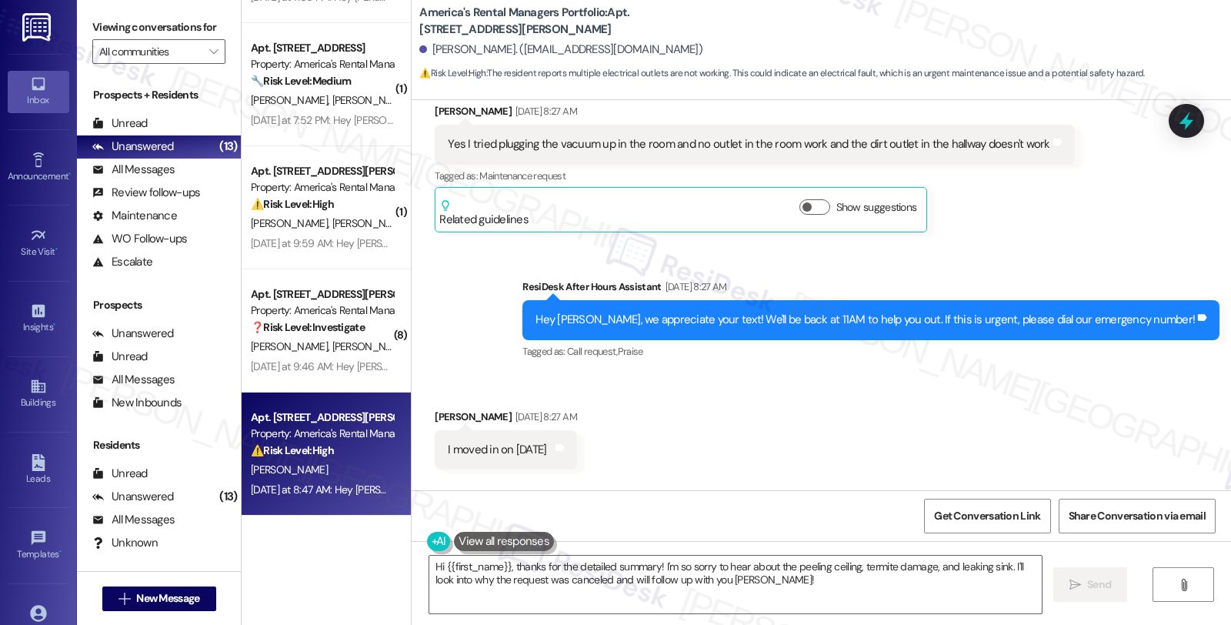
scroll to position [1140, 0]
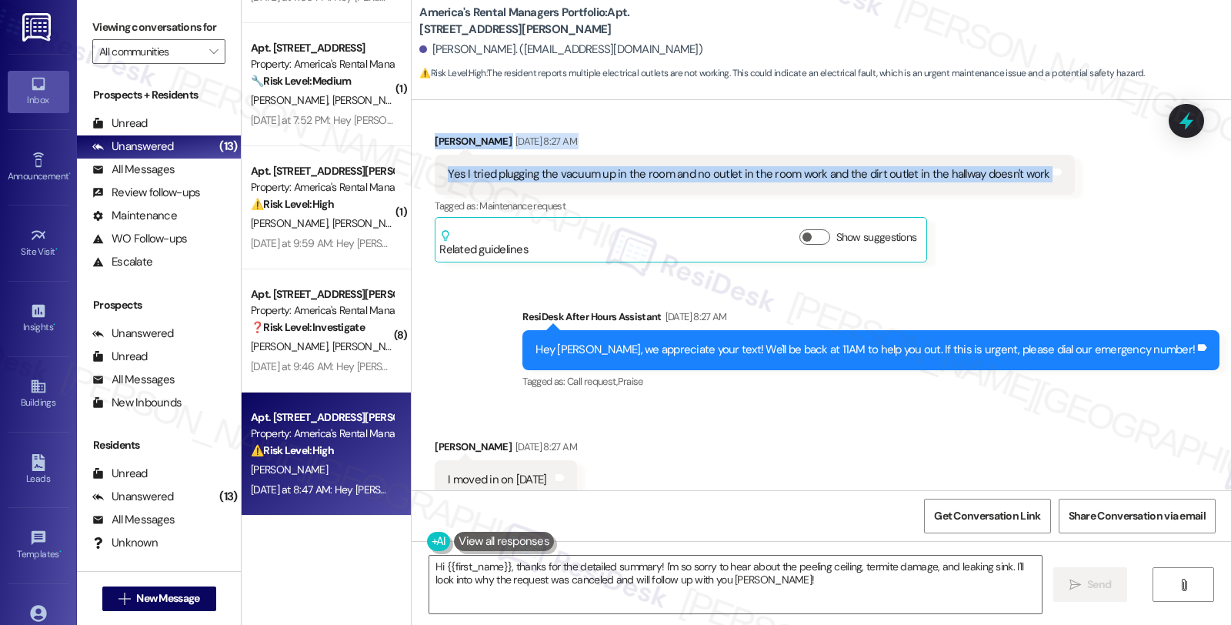
click at [1067, 189] on div "Received via SMS Christine Vanhorn Aug 21, 2025 at 8:27 AM Yes I tried plugging…" at bounding box center [821, 185] width 819 height 175
copy div "The first bedroom across from the Landry room and its the lights and power outl…"
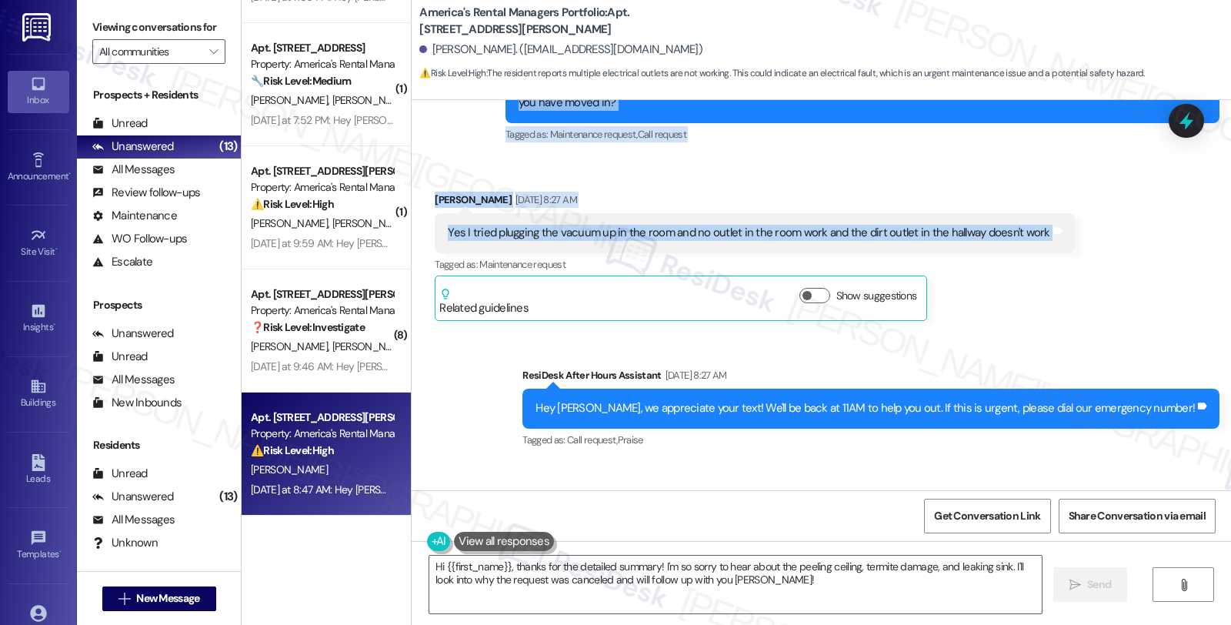
scroll to position [1055, 0]
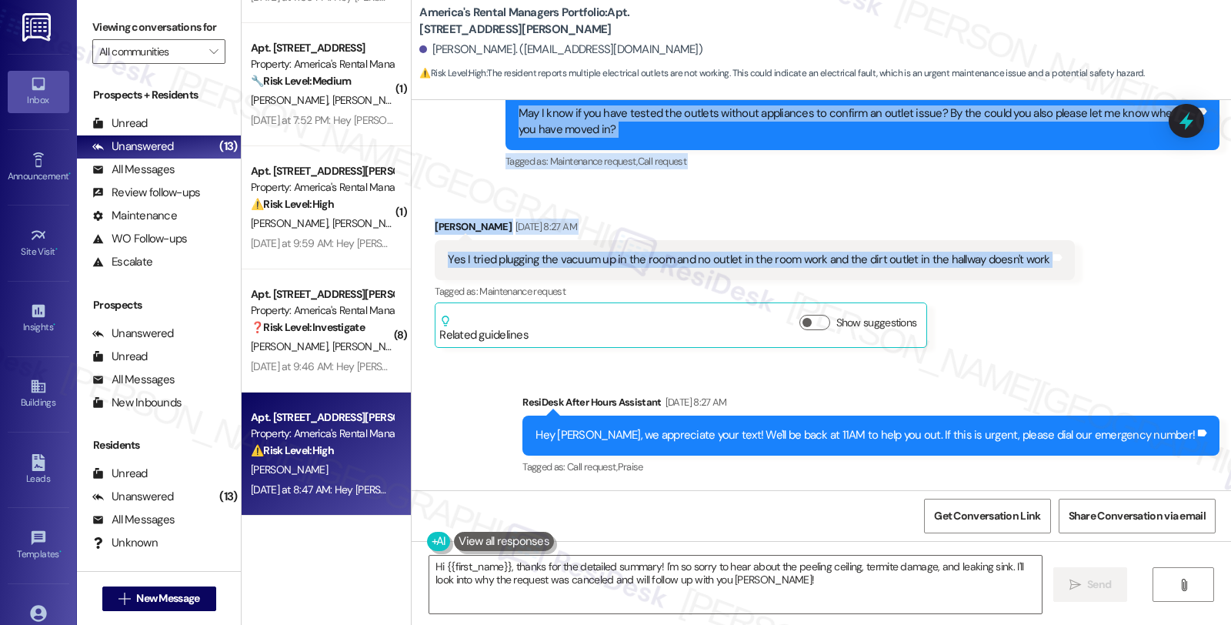
drag, startPoint x: 1028, startPoint y: 298, endPoint x: 868, endPoint y: 359, distance: 171.2
click at [1028, 298] on div "Tagged as: Maintenance request Click to highlight conversations about Maintenan…" at bounding box center [754, 291] width 639 height 22
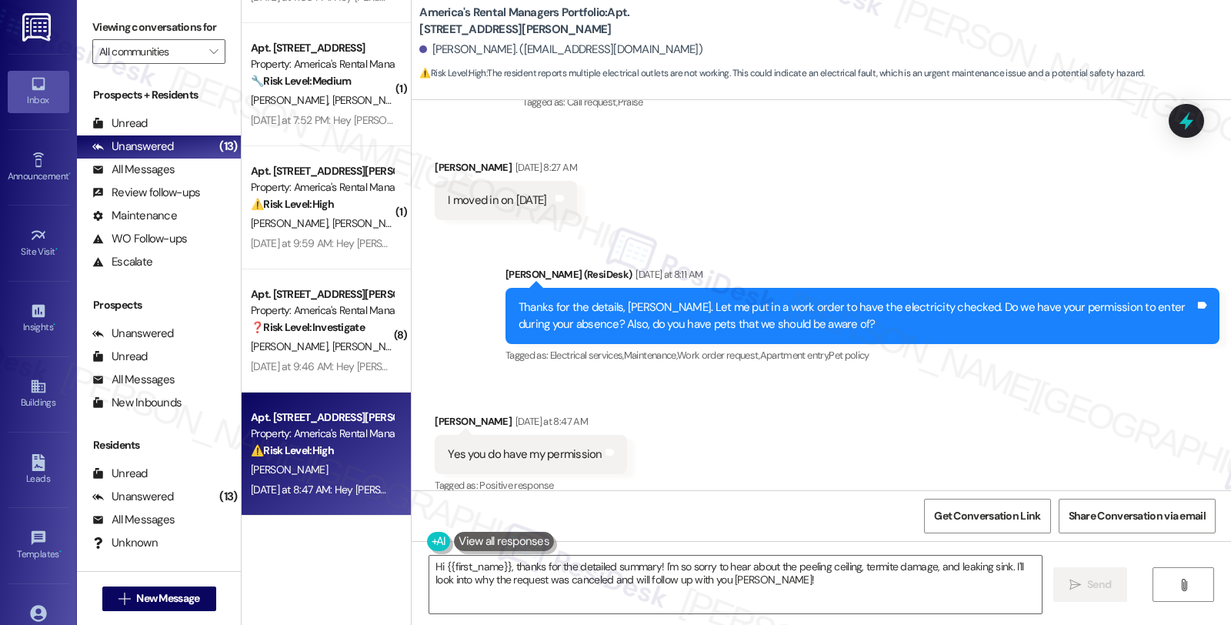
scroll to position [1567, 0]
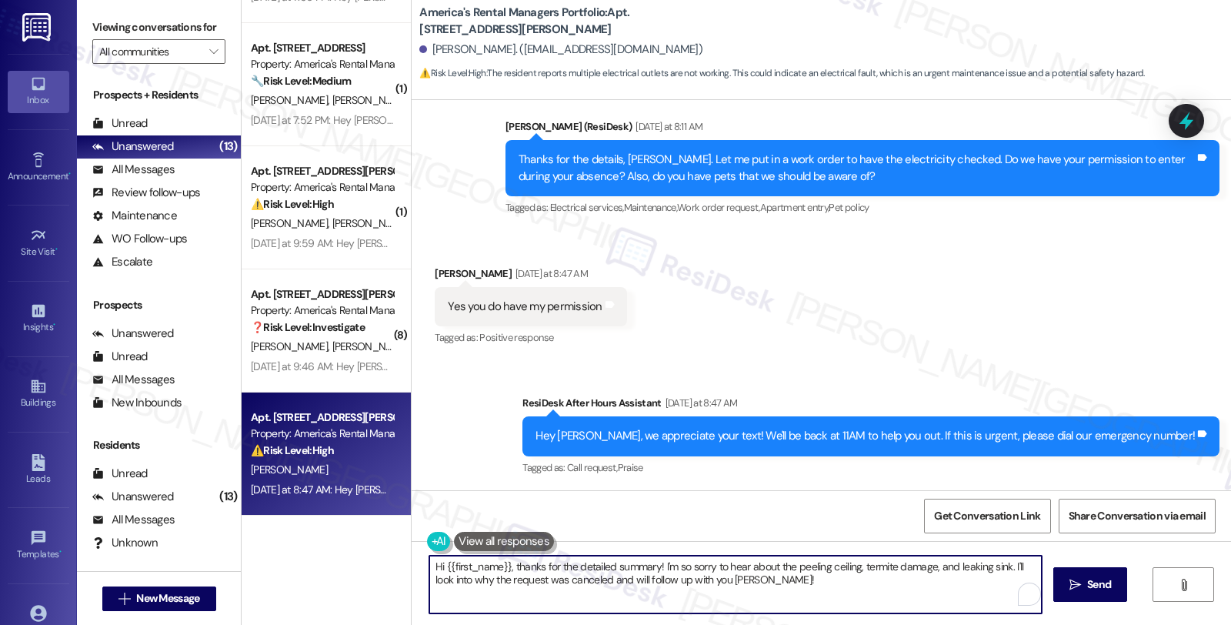
drag, startPoint x: 494, startPoint y: 542, endPoint x: 328, endPoint y: 512, distance: 168.9
click at [328, 512] on div "( 1 ) Apt. 600 McAdory Ave, 600 McAdory Ave Property: America's Rental Managers…" at bounding box center [737, 312] width 990 height 625
type textarea "G"
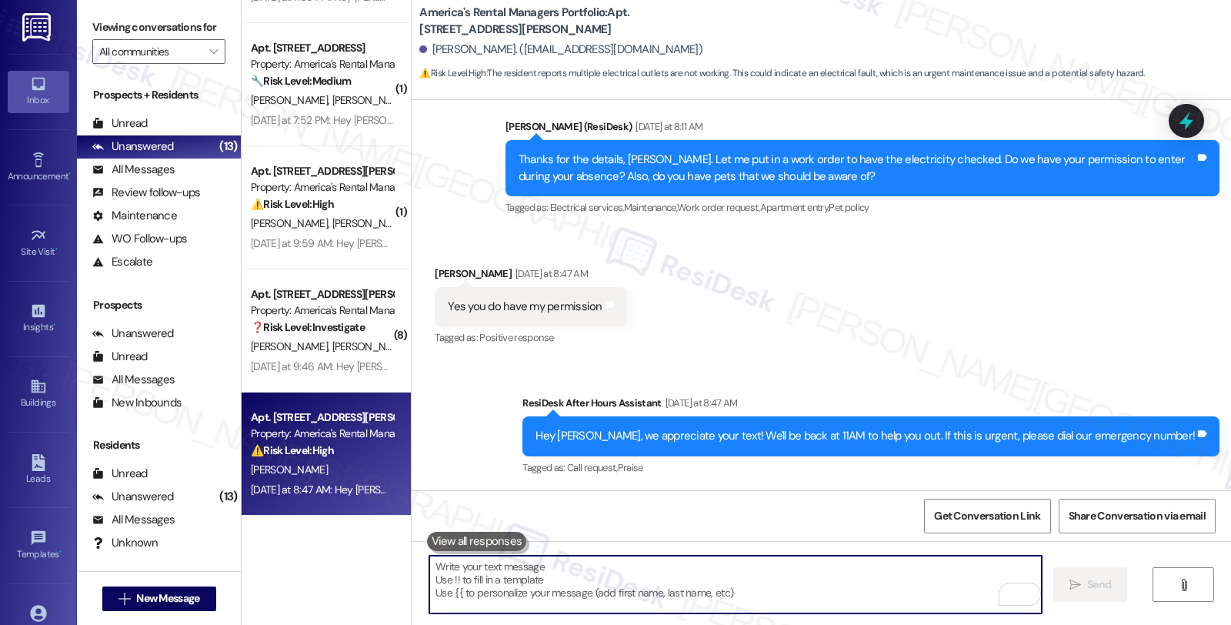
click at [439, 273] on div "Christine Vanhorn Yesterday at 8:47 AM" at bounding box center [531, 276] width 192 height 22
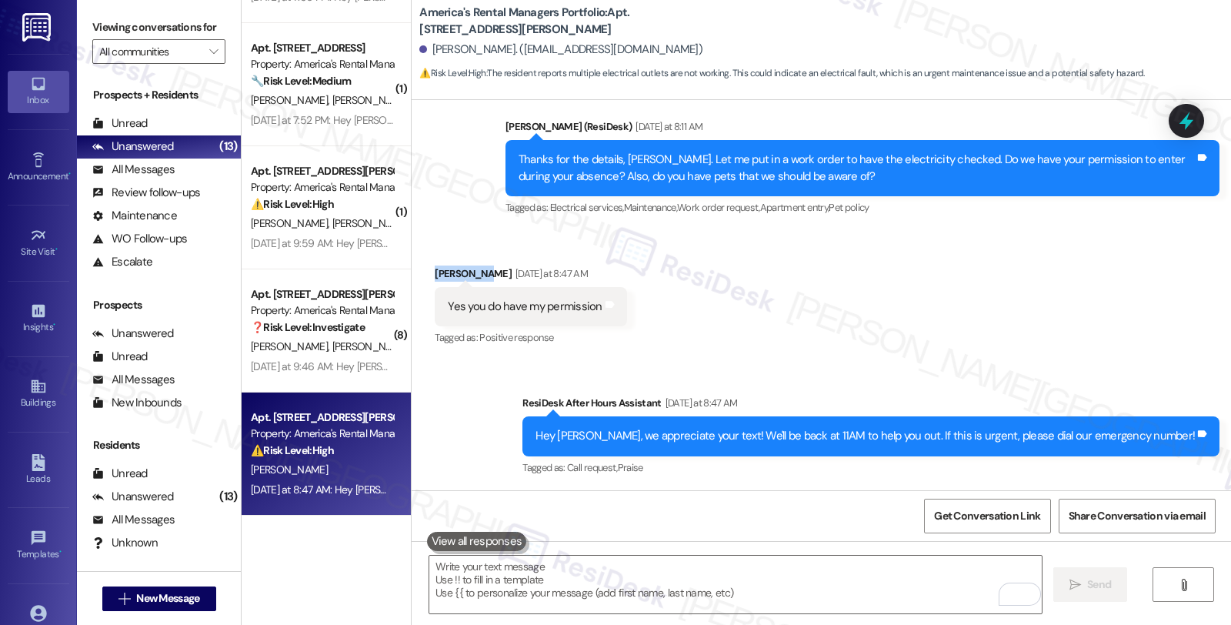
click at [439, 273] on div "Christine Vanhorn Yesterday at 8:47 AM" at bounding box center [531, 276] width 192 height 22
copy div "Christine"
click at [509, 591] on textarea "To enrich screen reader interactions, please activate Accessibility in Grammarl…" at bounding box center [735, 585] width 612 height 58
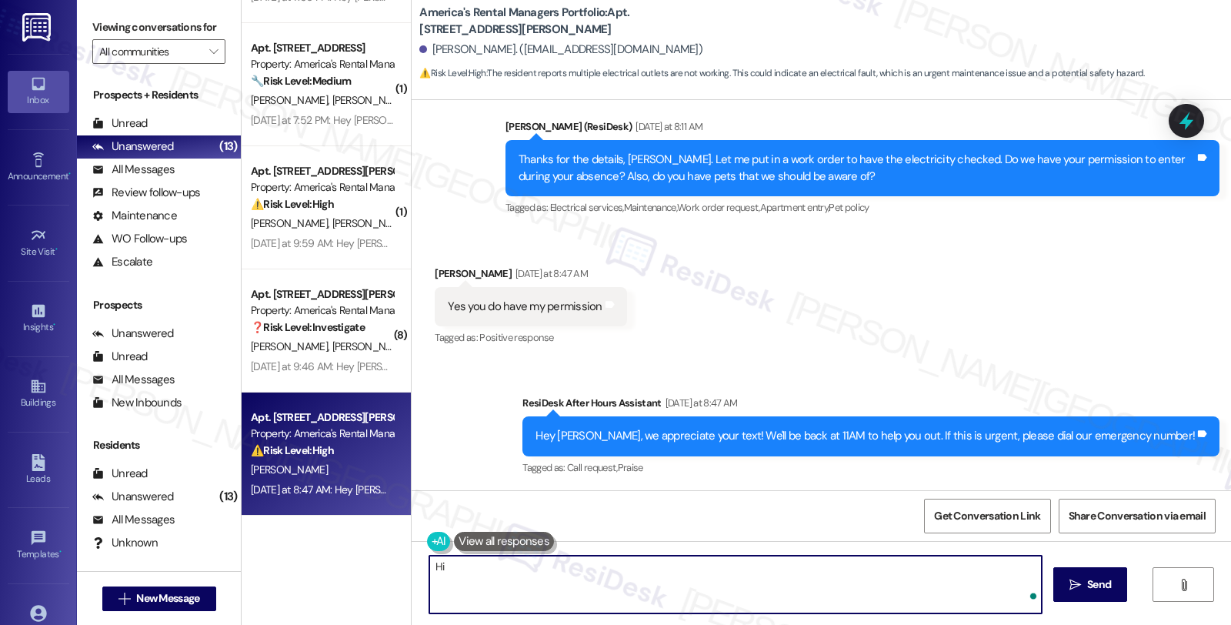
paste textarea "Christine"
click at [766, 562] on textarea "Hi Christine, could you also please share photos of the non-working" at bounding box center [735, 585] width 612 height 58
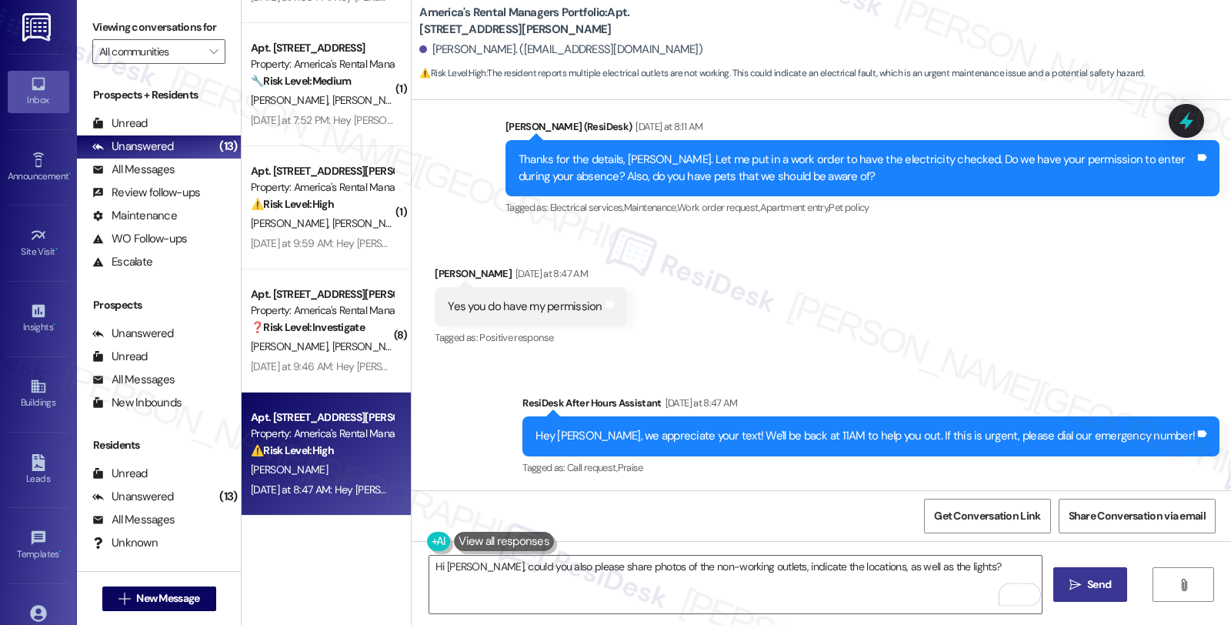
click at [1077, 582] on icon "" at bounding box center [1076, 585] width 12 height 12
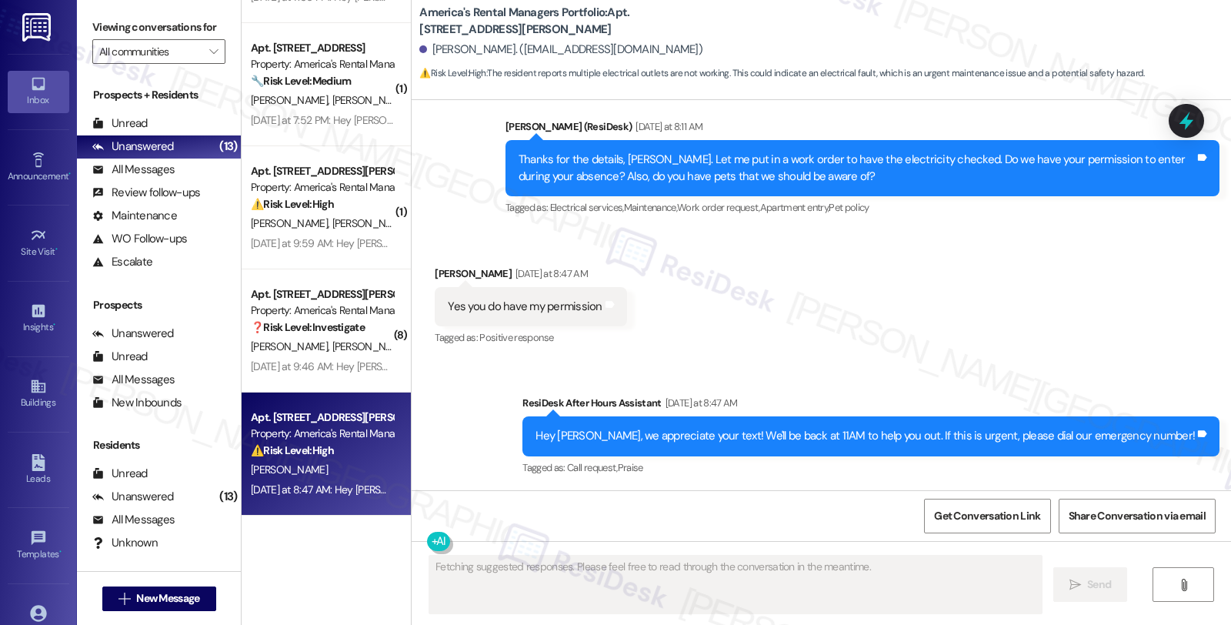
scroll to position [1674, 0]
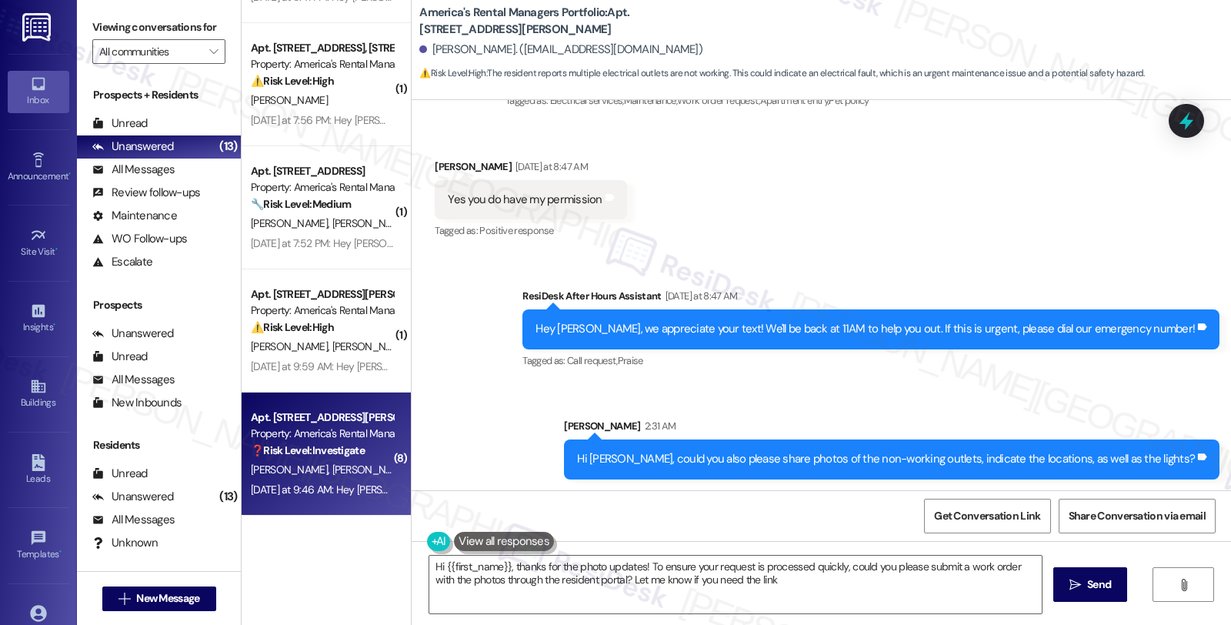
type textarea "Hi {{first_name}}, thanks for the photo updates! To ensure your request is proc…"
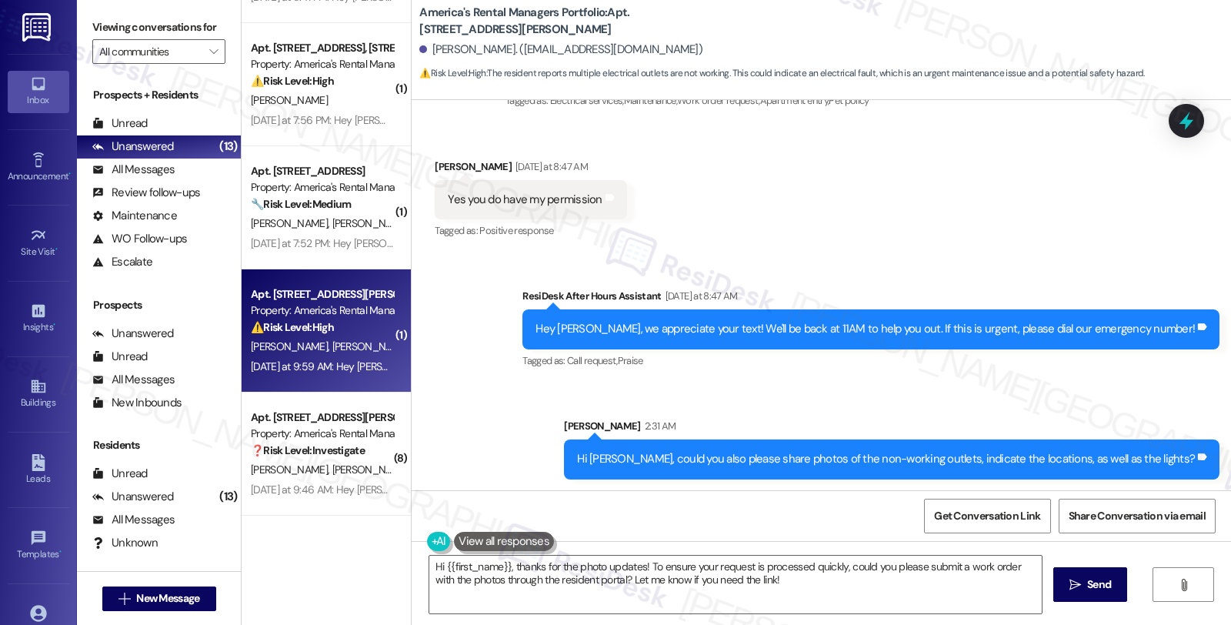
click at [413, 348] on span "[PERSON_NAME]" at bounding box center [451, 346] width 77 height 14
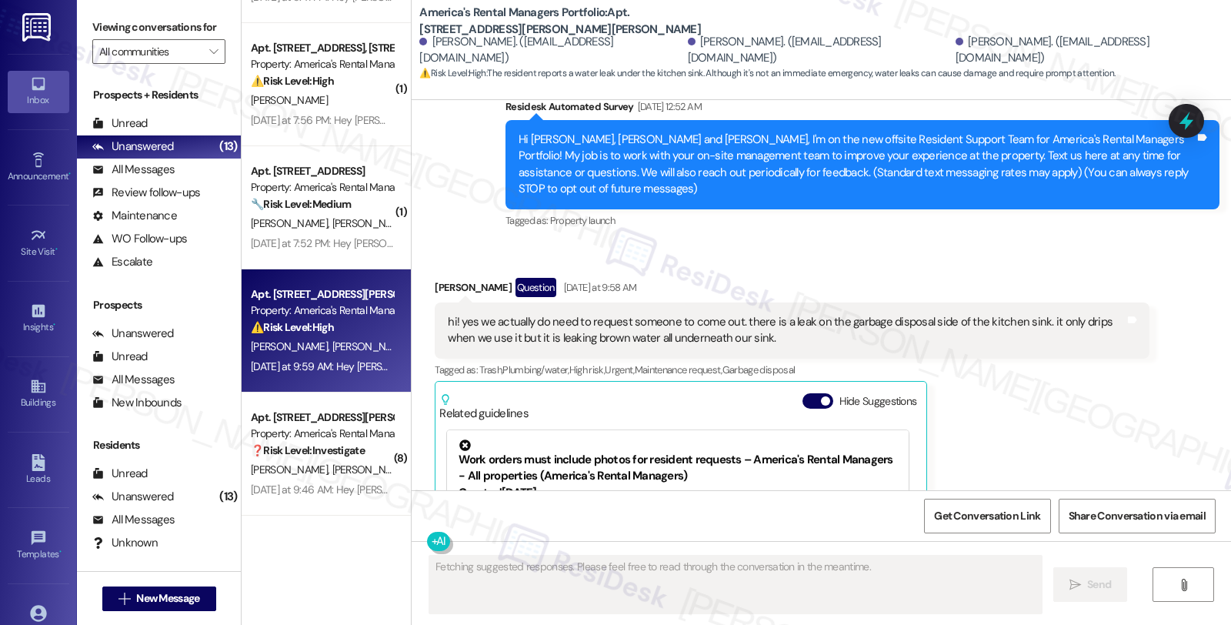
scroll to position [109, 0]
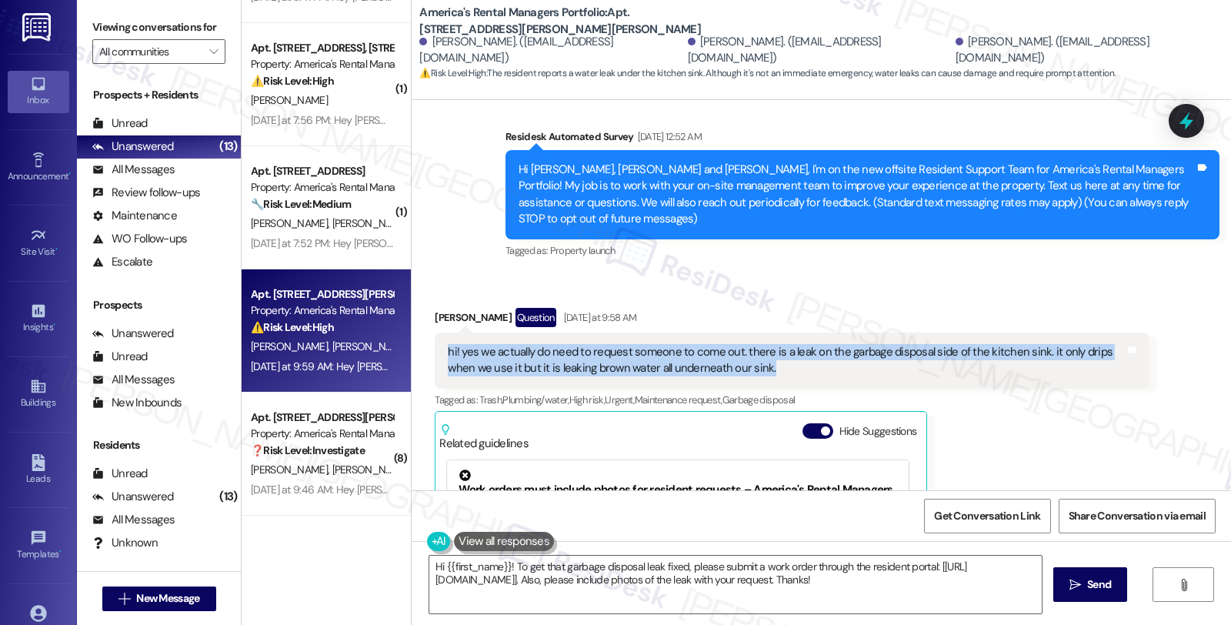
drag, startPoint x: 743, startPoint y: 352, endPoint x: 436, endPoint y: 389, distance: 309.2
click at [412, 339] on div "Received via SMS Mary Clendenin Question Yesterday at 9:58 AM hi! yes we actual…" at bounding box center [821, 495] width 819 height 445
copy div "hi! yes we actually do need to request someone to come out. there is a leak on …"
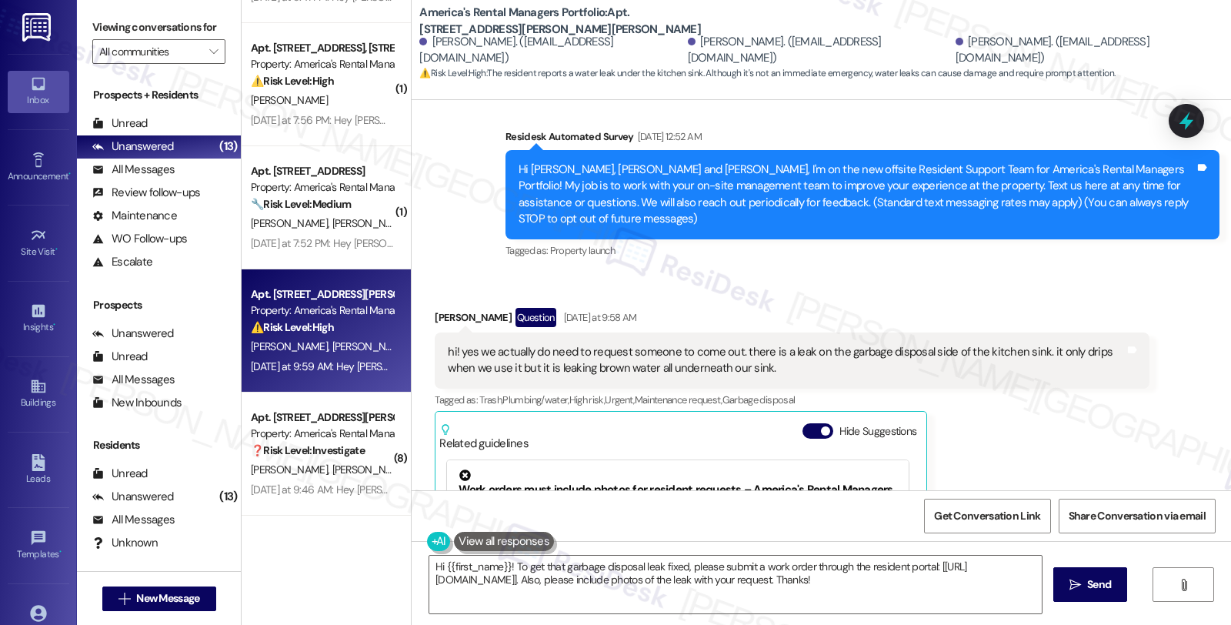
click at [439, 308] on div "Mary Clendenin Question Yesterday at 9:58 AM" at bounding box center [792, 320] width 714 height 25
copy div "Mary"
click at [436, 563] on textarea "Hi {{first_name}}! To get that garbage disposal leak fixed, please submit a wor…" at bounding box center [735, 585] width 612 height 58
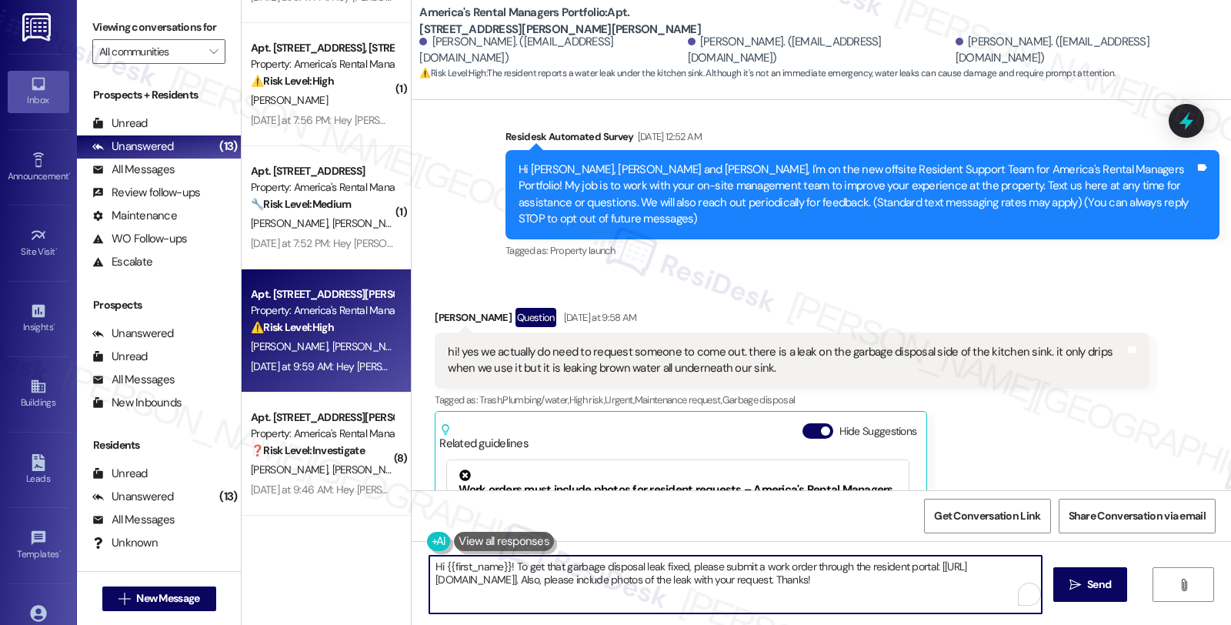
paste textarea "Mary"
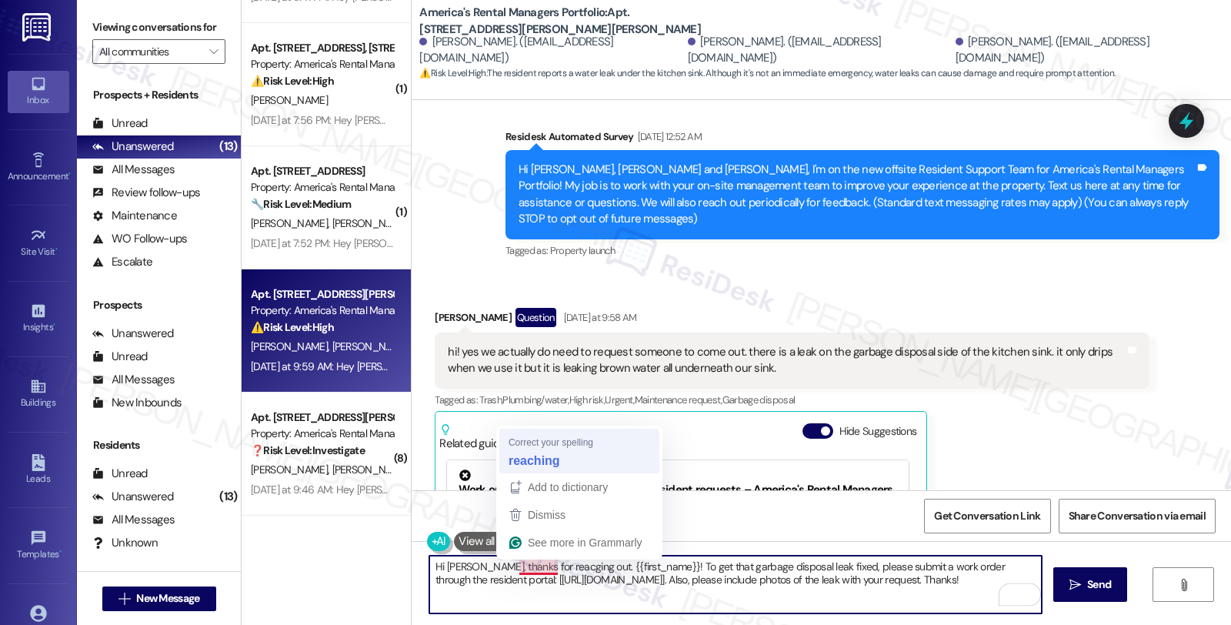
type textarea "Hi Mary, thanks for reaching out. {{first_name}}! To get that garbage disposal …"
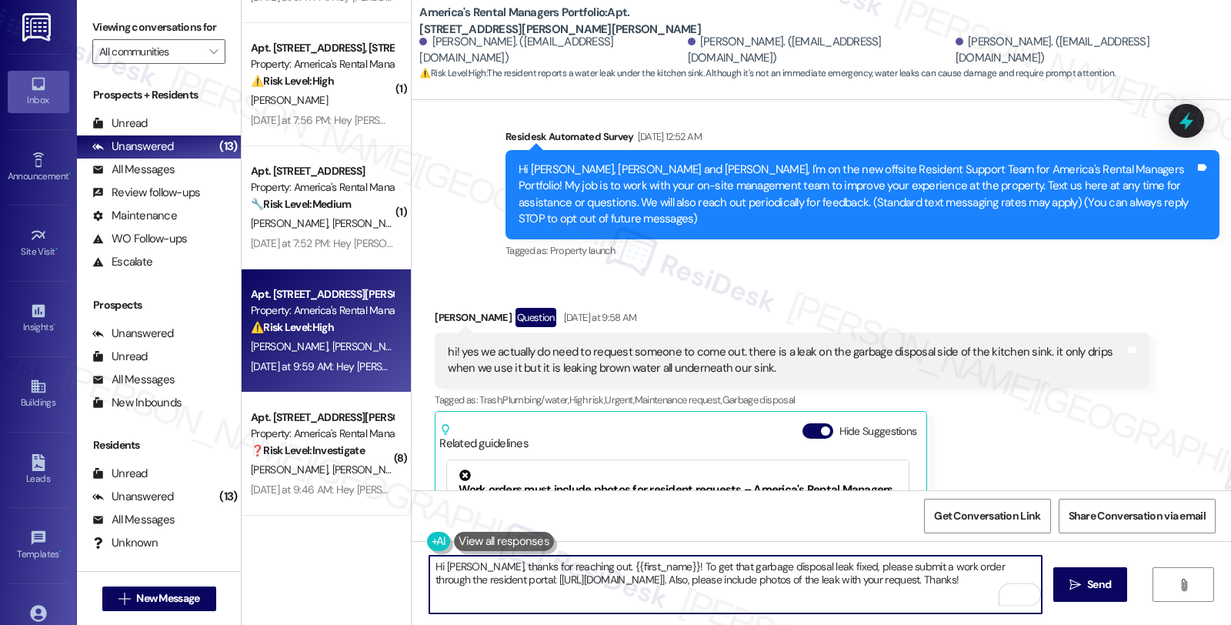
click at [568, 567] on textarea "Hi Mary, thanks for reaching out. {{first_name}}! To get that garbage disposal …" at bounding box center [735, 585] width 612 height 58
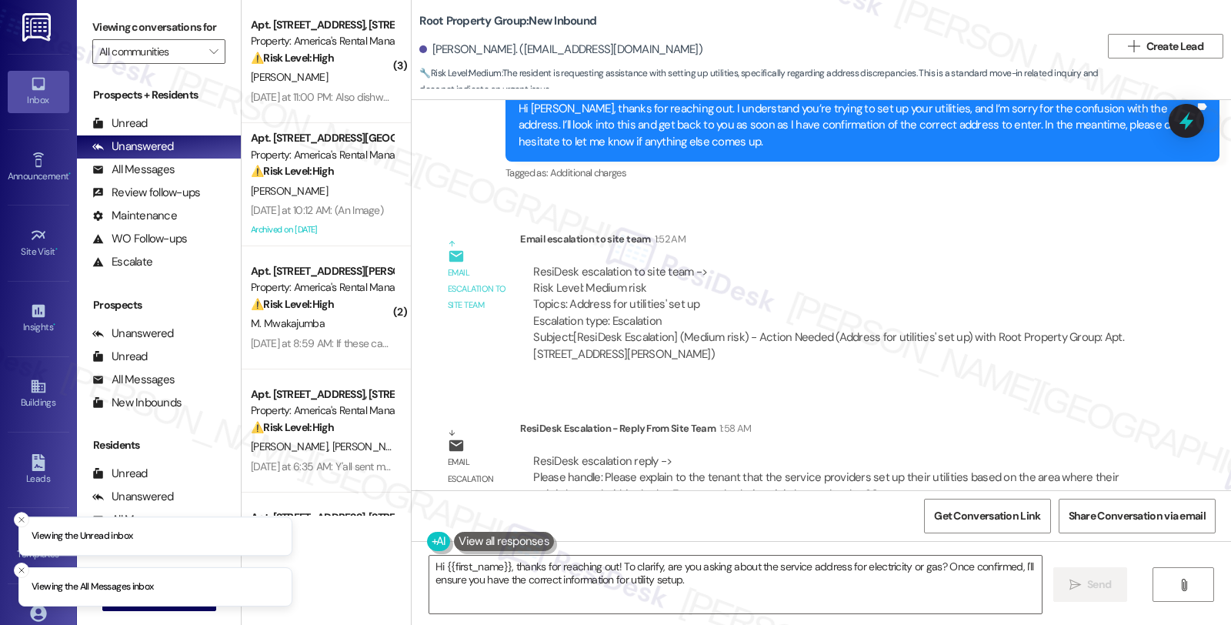
scroll to position [723, 0]
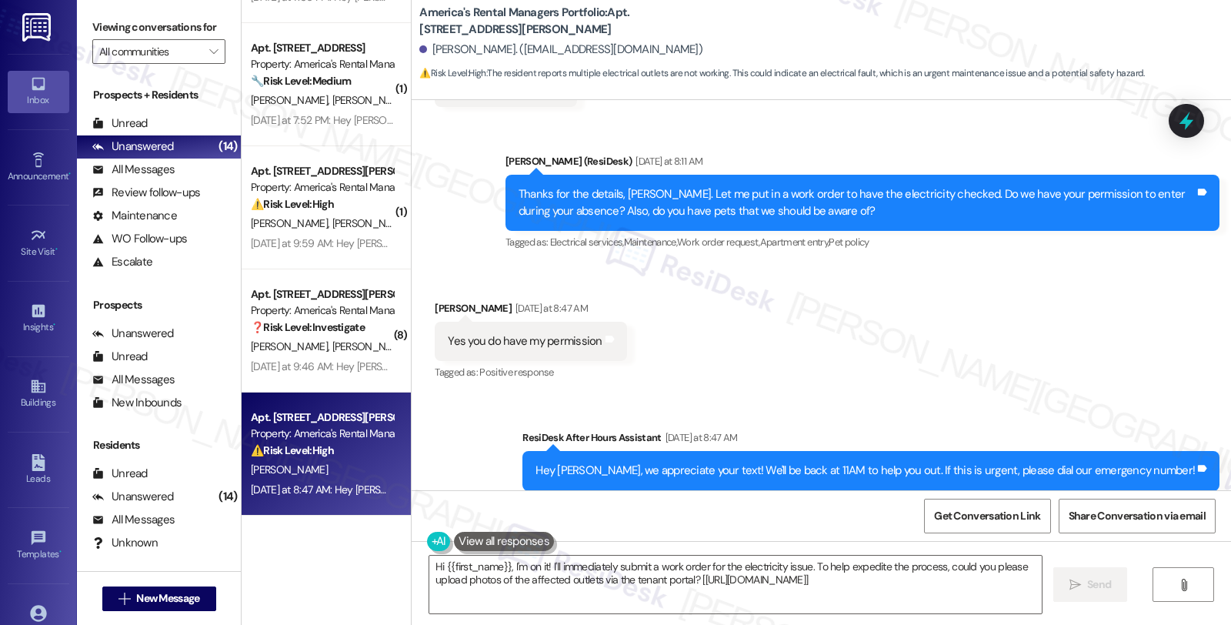
scroll to position [1567, 0]
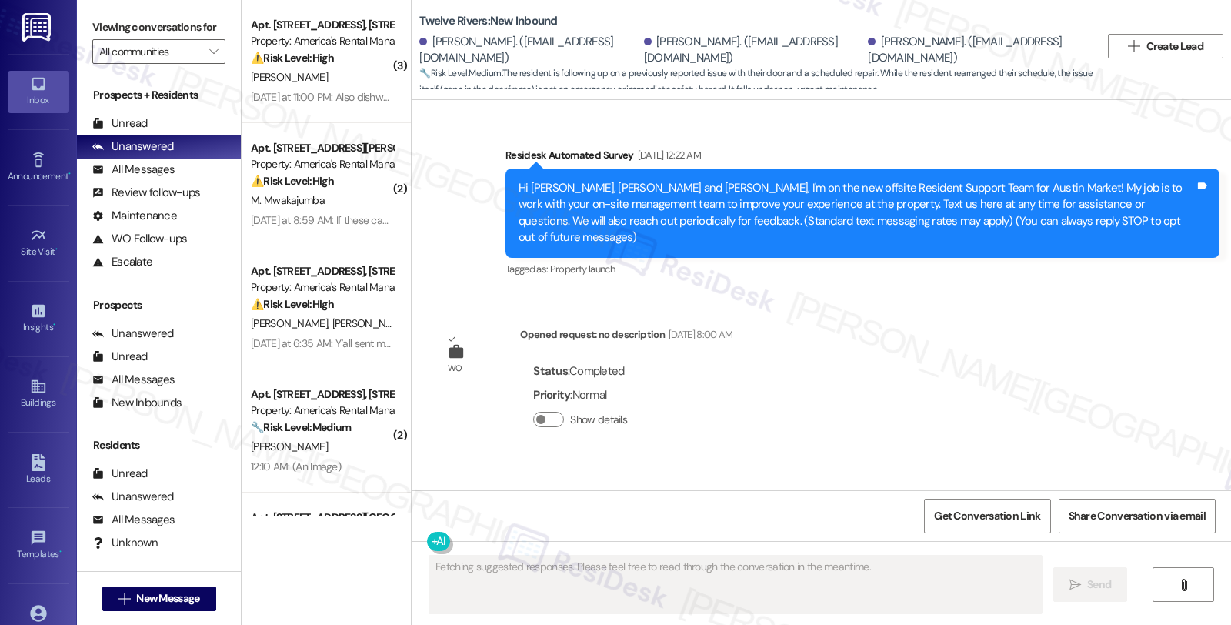
scroll to position [7513, 0]
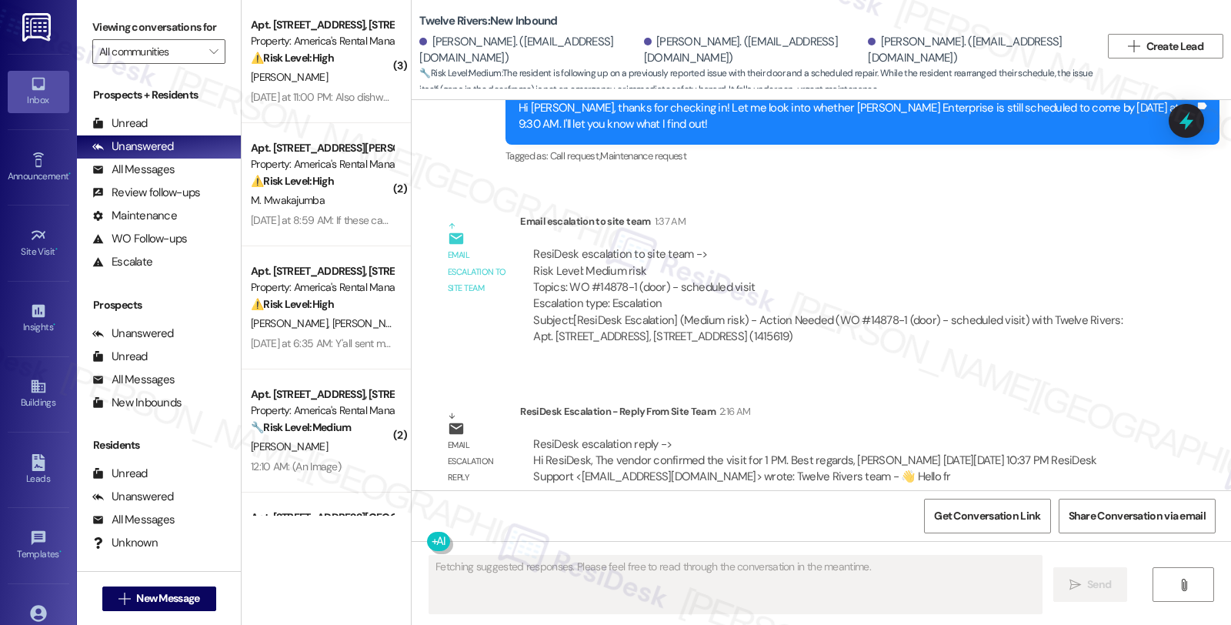
drag, startPoint x: 1066, startPoint y: 380, endPoint x: 1047, endPoint y: 382, distance: 18.5
click at [1066, 392] on div "Email escalation reply ResiDesk Escalation - Reply From Site Team 2:16 AM ResiD…" at bounding box center [791, 450] width 737 height 117
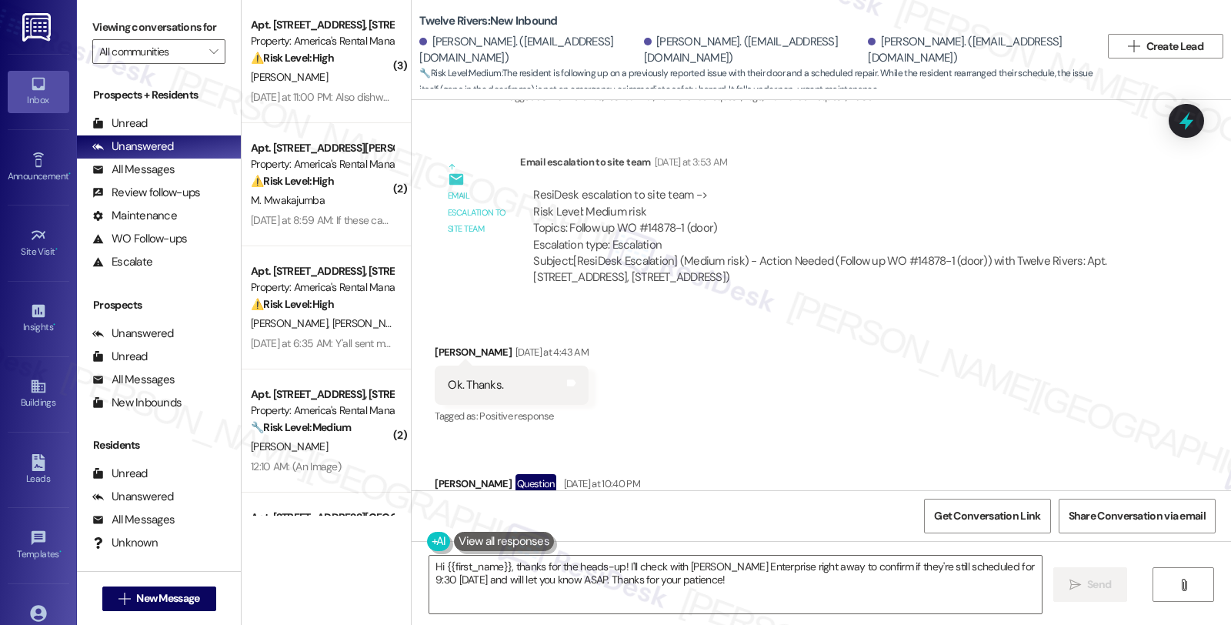
scroll to position [6658, 0]
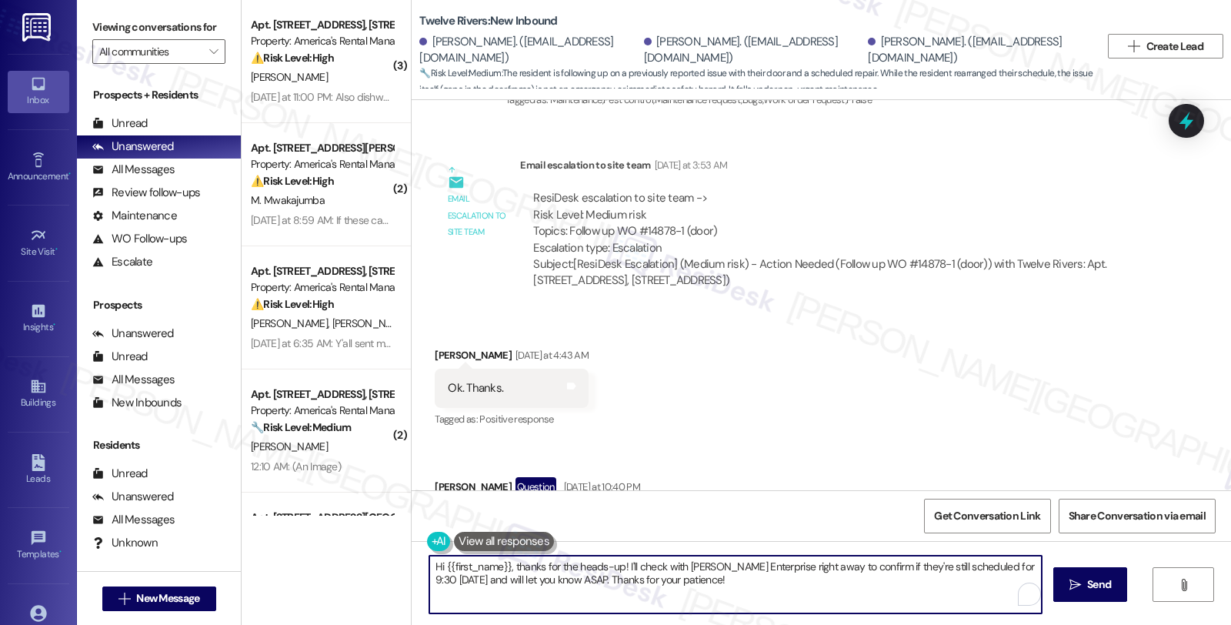
drag, startPoint x: 504, startPoint y: 565, endPoint x: 733, endPoint y: 594, distance: 230.4
click at [733, 594] on textarea "Hi {{first_name}}, thanks for the heads-up! I'll check with Parsons Enterprise …" at bounding box center [735, 585] width 612 height 58
paste textarea "The vendor confirmed the visit for 1 PM."
click at [510, 567] on textarea "Hi {{first_name}}, The vendor confirmed the visit for 1 PM." at bounding box center [735, 585] width 612 height 58
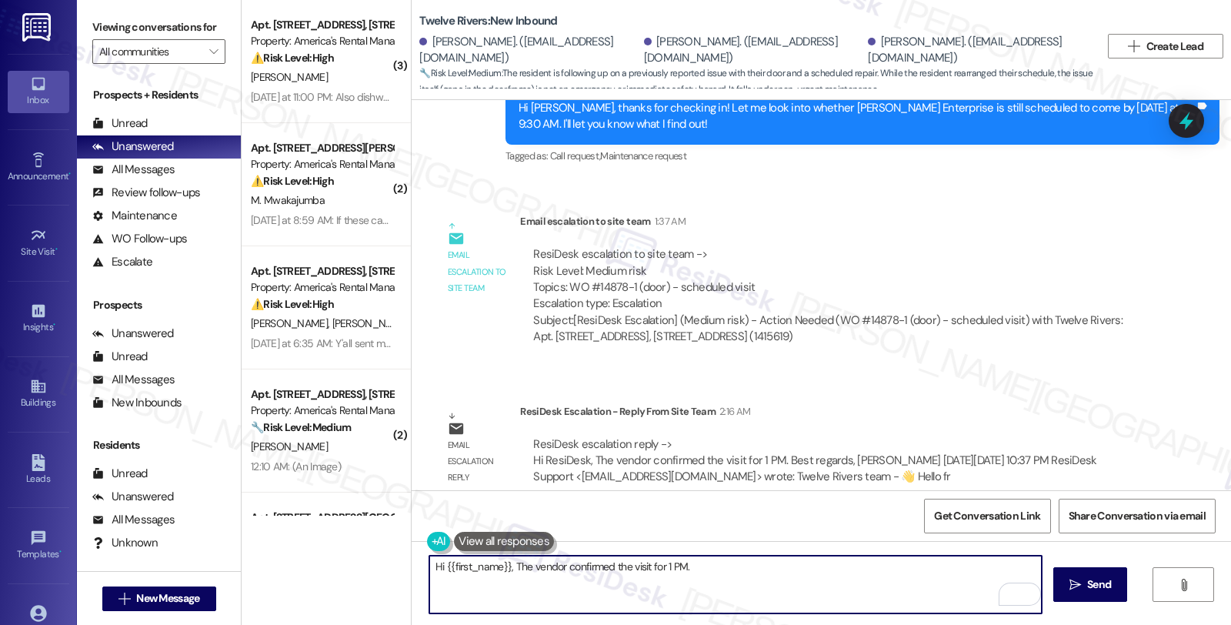
scroll to position [7257, 0]
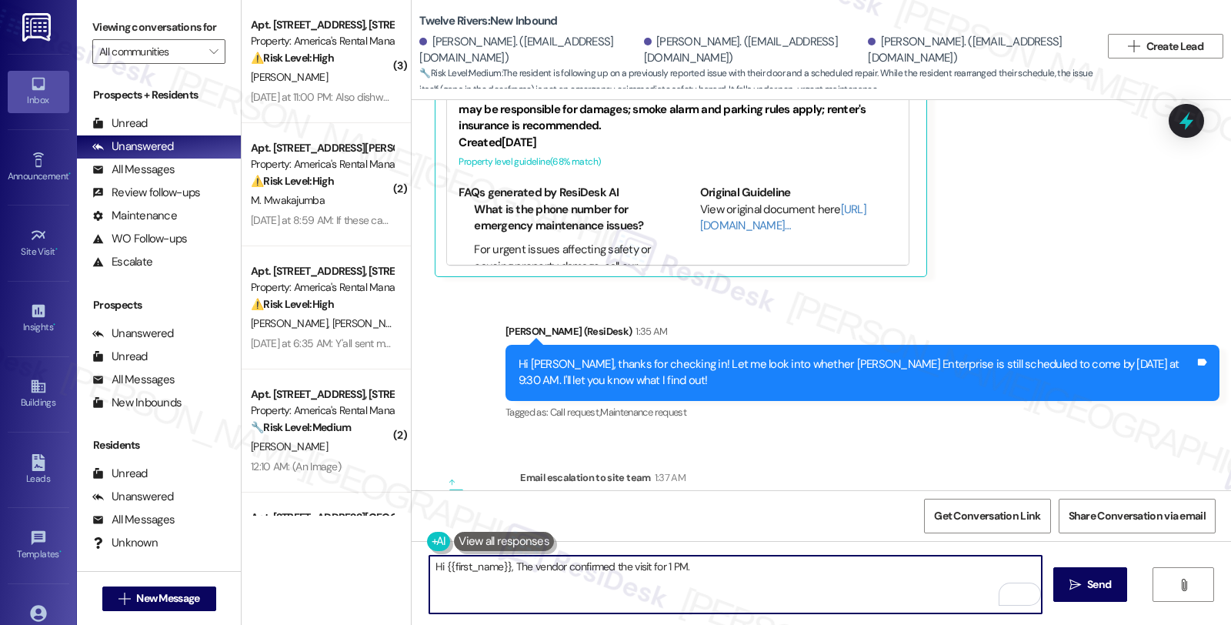
click at [429, 564] on textarea "Hi {{first_name}}, The vendor confirmed the visit for 1 PM." at bounding box center [735, 585] width 612 height 58
click at [634, 566] on textarea "Here's a wuick update, Jake. Hi {{first_name}}, The vendor confirmed the visit …" at bounding box center [735, 585] width 612 height 58
click at [743, 568] on textarea "Here's a quick update, Jake. The vendor confirmed the visit for 1 PM." at bounding box center [735, 585] width 612 height 58
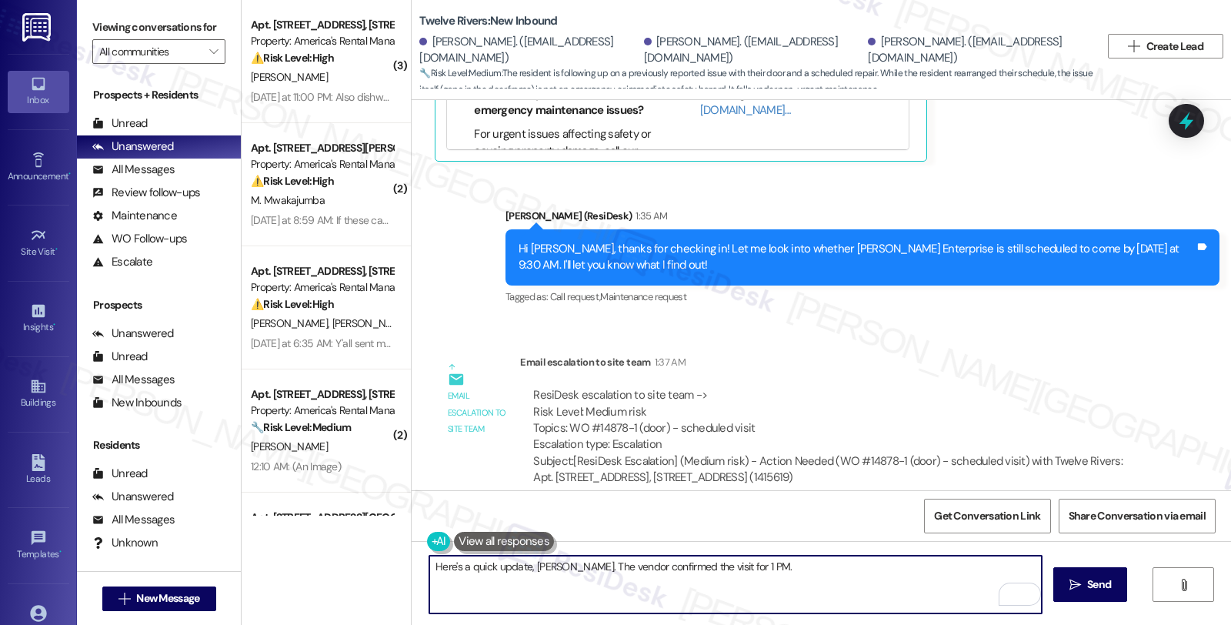
scroll to position [7513, 0]
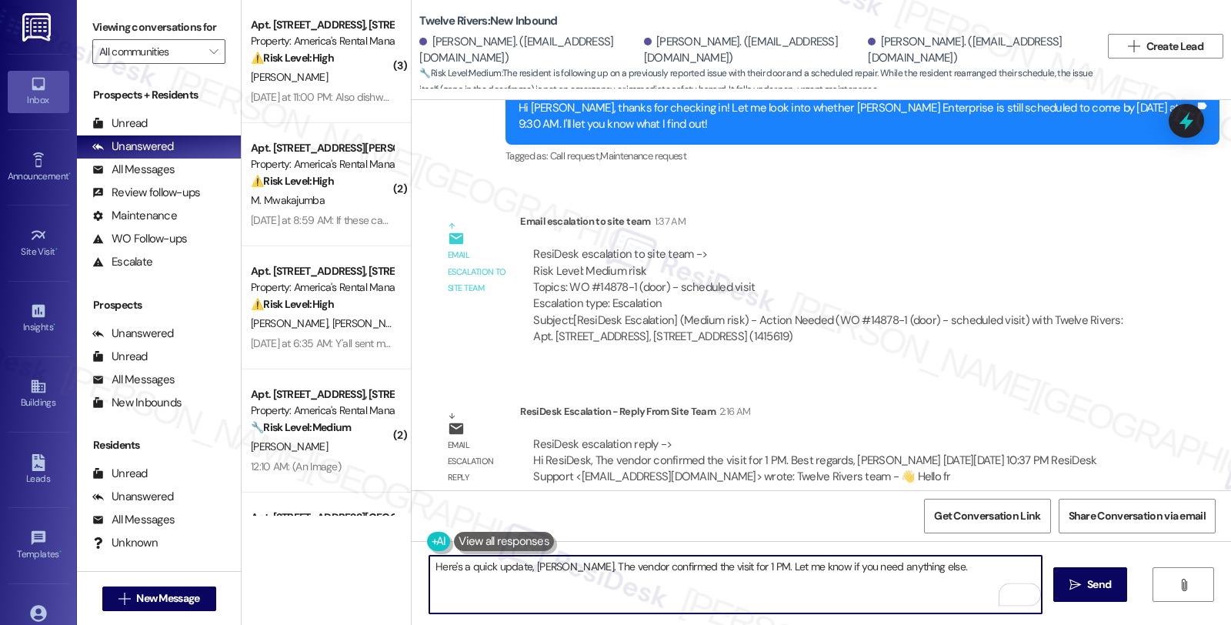
click at [940, 564] on textarea "Here's a quick update, Jake. The vendor confirmed the visit for 1 PM. Let me kn…" at bounding box center [735, 585] width 612 height 58
type textarea "Here's a quick update, Jake. The vendor confirmed the visit for 1 PM. Let me kn…"
click at [1096, 574] on button " Send" at bounding box center [1090, 584] width 75 height 35
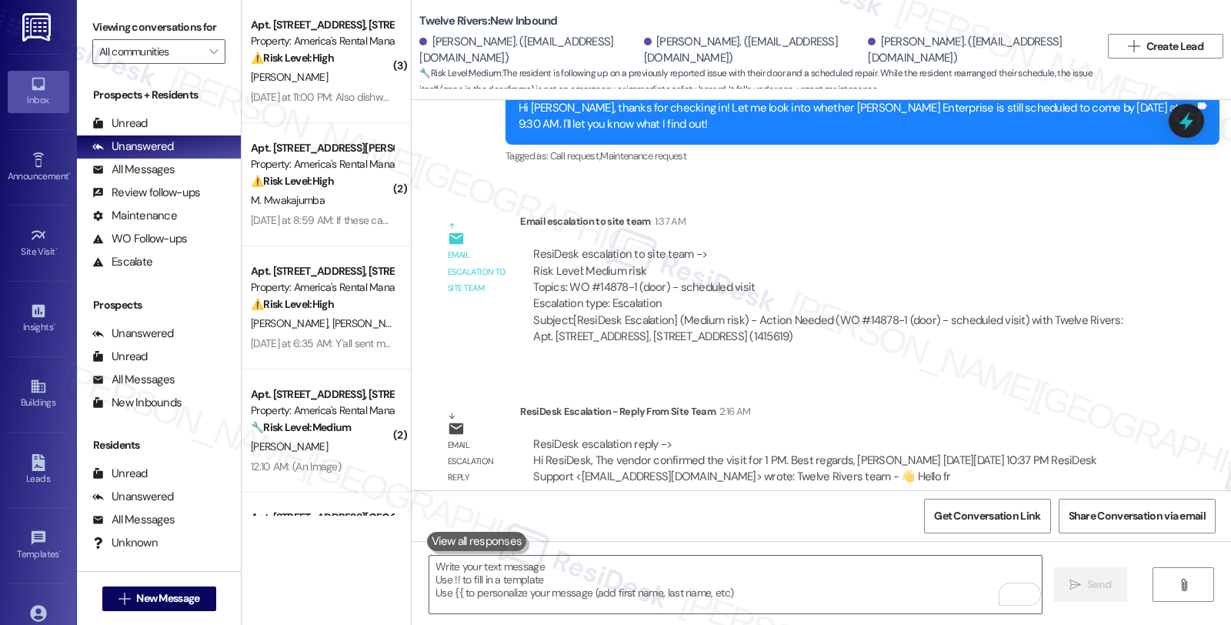
click at [1032, 246] on div "ResiDesk escalation to site team -> Risk Level: Medium risk Topics: WO #14878-1…" at bounding box center [834, 279] width 602 height 66
click at [162, 178] on div "All Messages" at bounding box center [133, 170] width 82 height 16
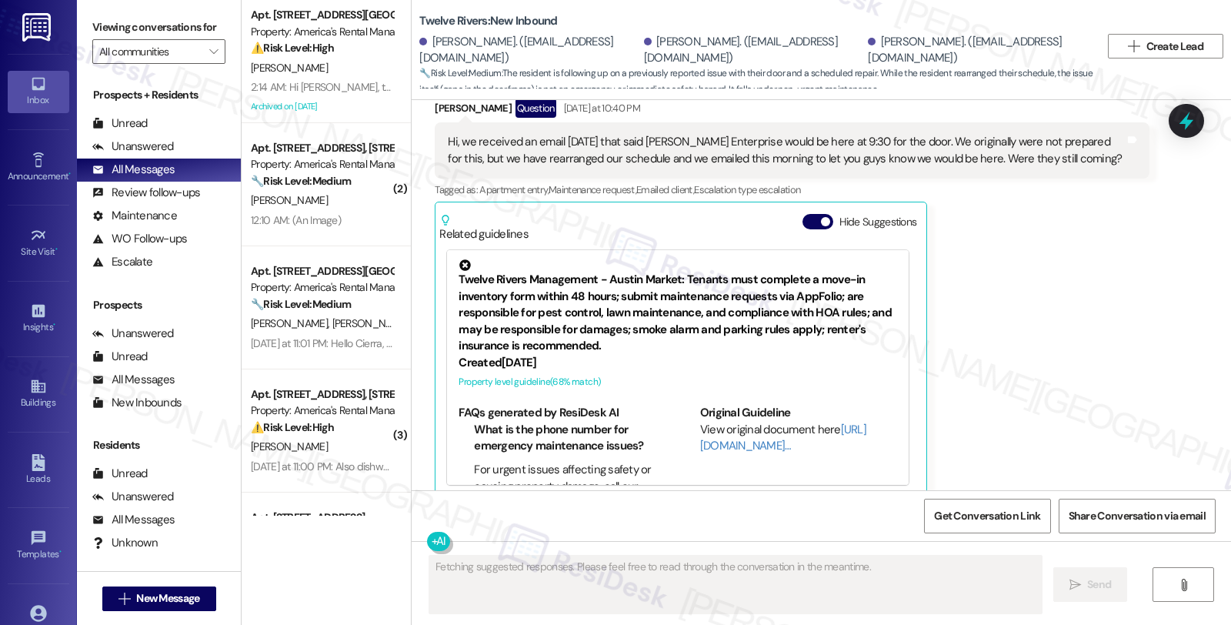
scroll to position [7643, 0]
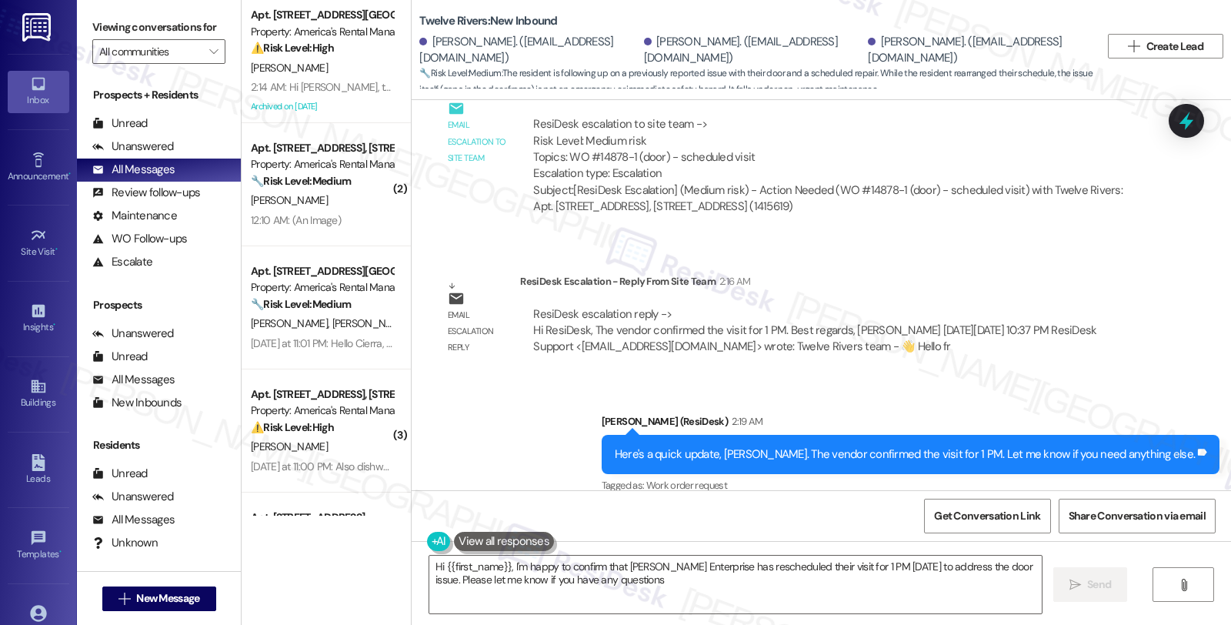
type textarea "Hi {{first_name}}, I'm happy to confirm that Parsons Enterprise has rescheduled…"
click at [1140, 273] on div "ResiDesk Escalation - Reply From Site Team 2:16 AM" at bounding box center [834, 284] width 629 height 22
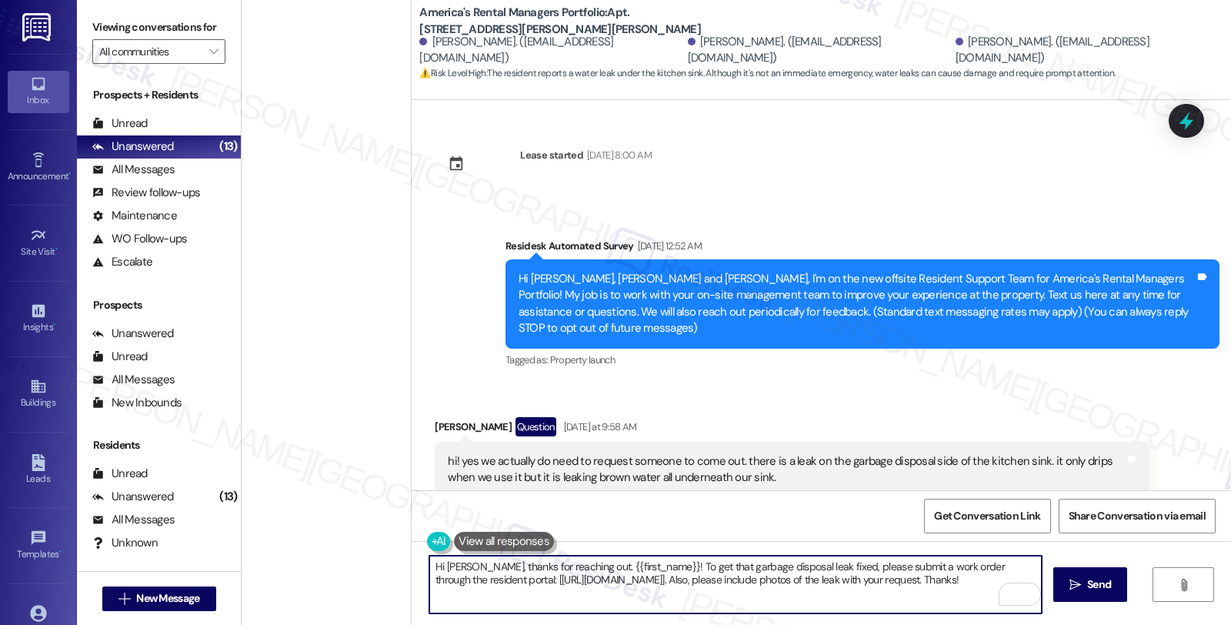
scroll to position [109, 0]
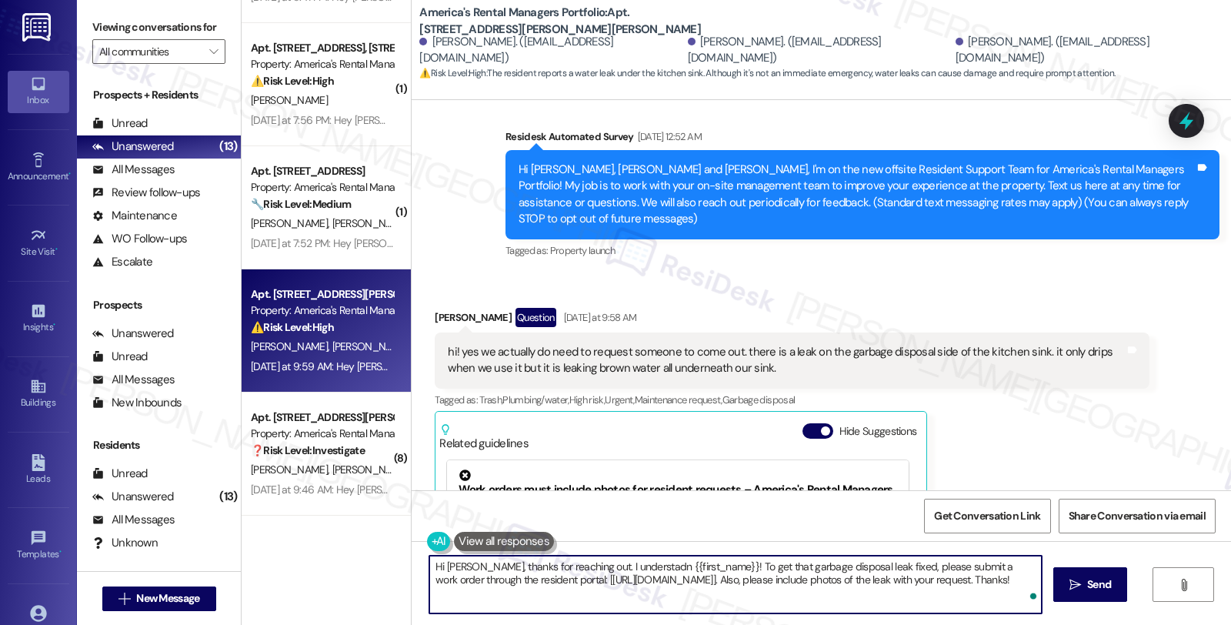
click at [602, 564] on textarea "Hi [PERSON_NAME], thanks for reaching out. I understadn {{first_name}}! To get …" at bounding box center [735, 585] width 612 height 58
click at [644, 562] on textarea "Hi [PERSON_NAME], thanks for reaching out. I understand you {{first_name}}! To …" at bounding box center [735, 585] width 612 height 58
drag, startPoint x: 925, startPoint y: 564, endPoint x: 949, endPoint y: 593, distance: 37.7
click at [949, 593] on textarea "Hi [PERSON_NAME], thanks for reaching out. I understand you'd like to have main…" at bounding box center [735, 585] width 612 height 58
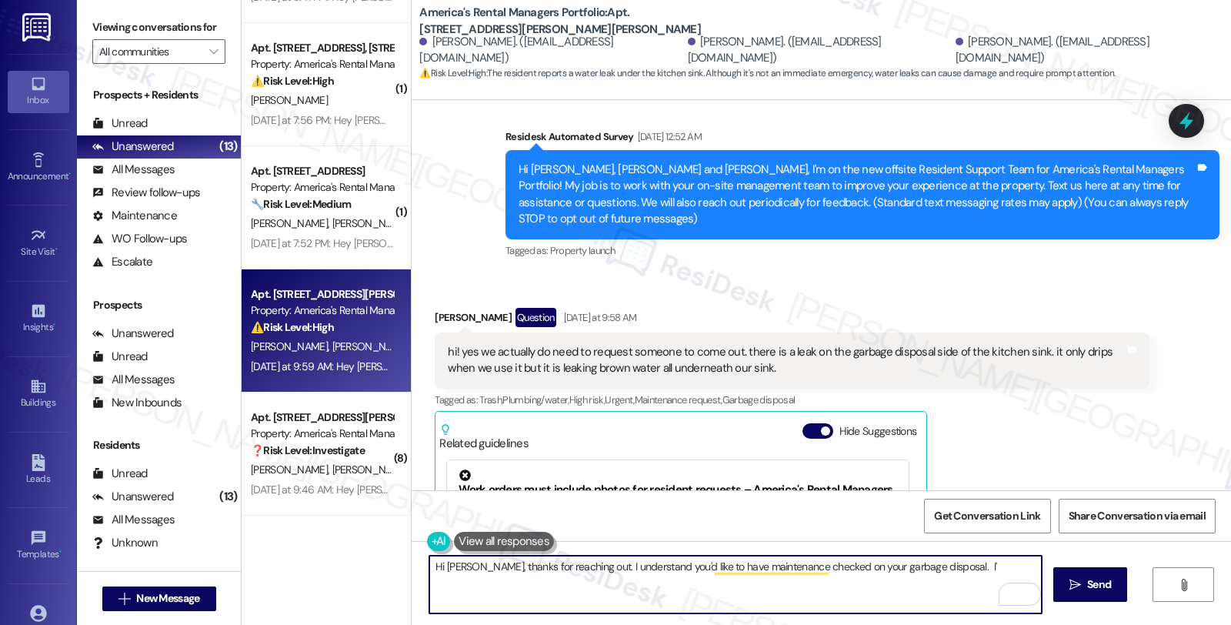
click at [570, 567] on textarea "Hi [PERSON_NAME], thanks for reaching out. I understand you'd like to have main…" at bounding box center [735, 585] width 612 height 58
click at [777, 569] on textarea "Hi [PERSON_NAME], thanks for reaching out. I'm sorry to hear about your garbage…" at bounding box center [735, 585] width 612 height 58
drag, startPoint x: 829, startPoint y: 567, endPoint x: 837, endPoint y: 582, distance: 16.5
click at [837, 582] on textarea "Hi [PERSON_NAME], thanks for reaching out. I'm sorry to hear about your garbage…" at bounding box center [735, 585] width 612 height 58
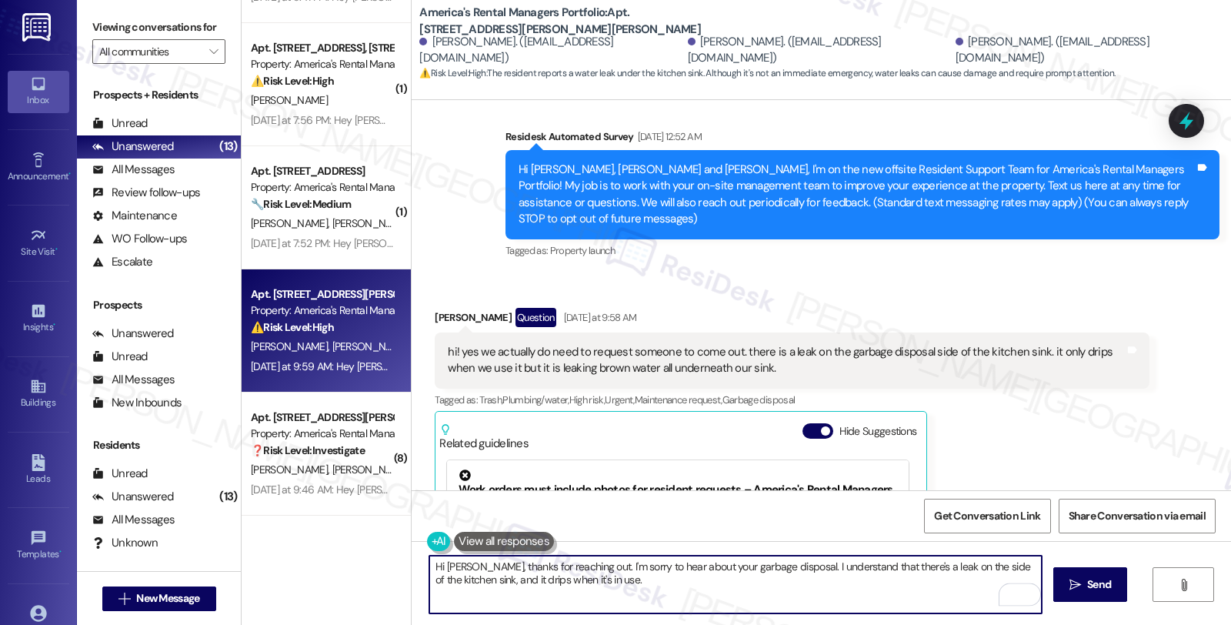
click at [597, 577] on textarea "Hi [PERSON_NAME], thanks for reaching out. I'm sorry to hear about your garbage…" at bounding box center [735, 585] width 612 height 58
click at [533, 597] on textarea "Hi [PERSON_NAME], thanks for reaching out. I'm sorry to hear about your garbage…" at bounding box center [735, 585] width 612 height 58
paste textarea "Is the leak coming directly from the garbage disposal unit itself, or from a pi…"
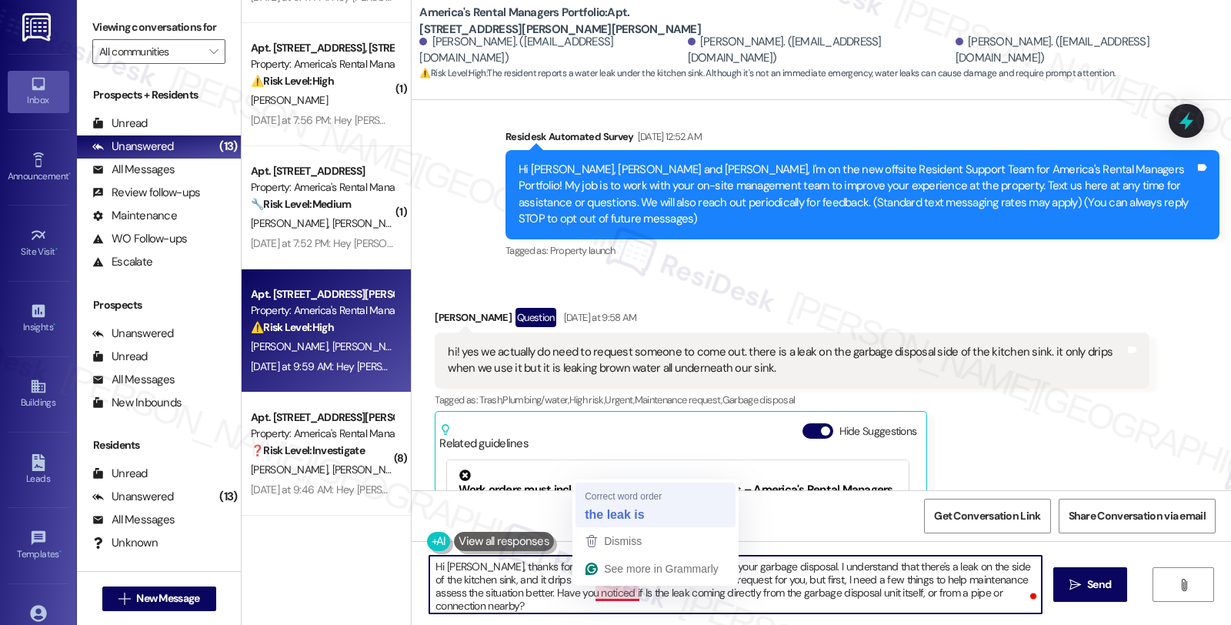
type textarea "Hi [PERSON_NAME], thanks for reaching out. I'm sorry to hear about your garbage…"
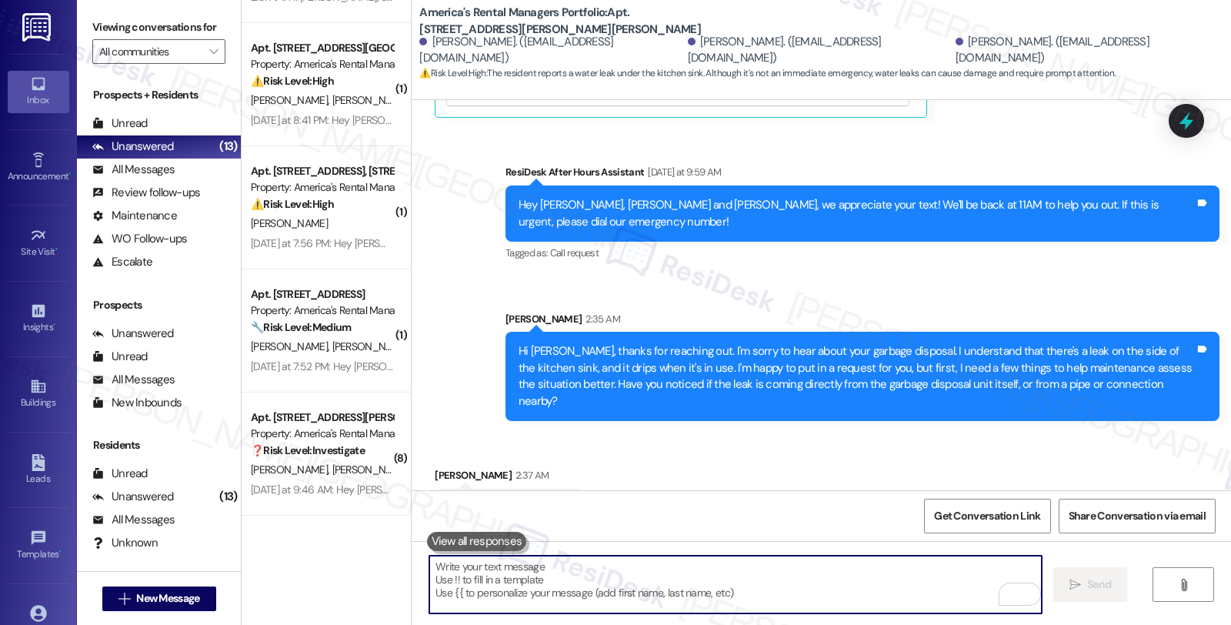
scroll to position [839, 0]
click at [640, 582] on textarea "To enrich screen reader interactions, please activate Accessibility in Grammarl…" at bounding box center [735, 585] width 612 height 58
paste textarea "Have you noticed any unusual smells, sounds, or performance issues with the dis…"
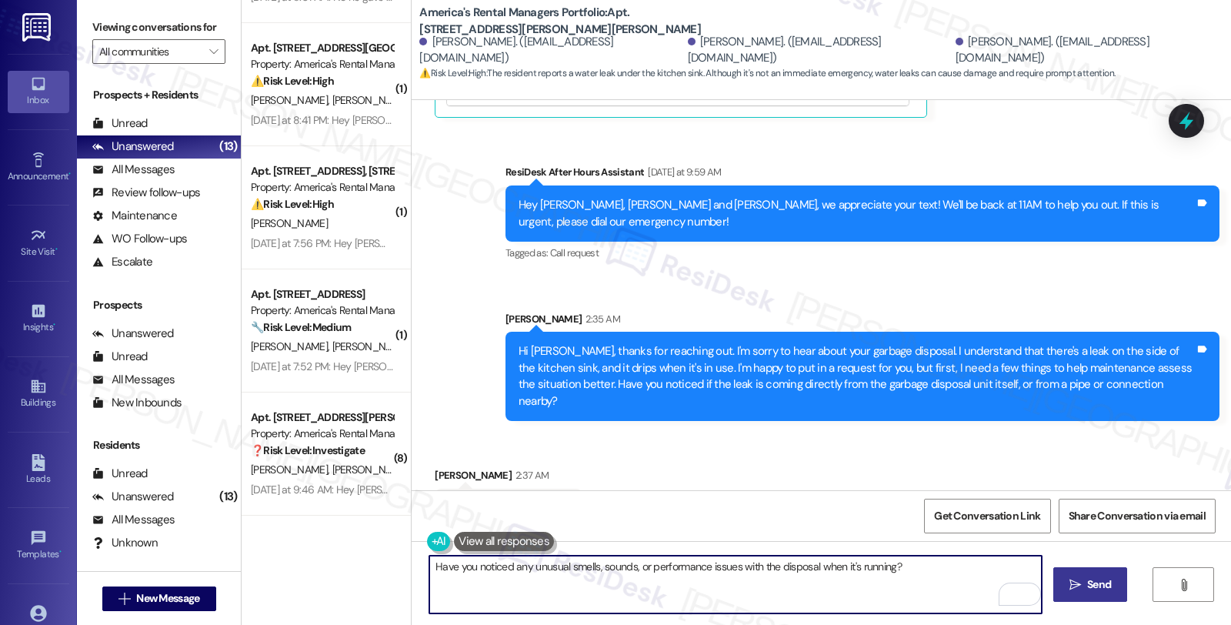
type textarea "Have you noticed any unusual smells, sounds, or performance issues with the dis…"
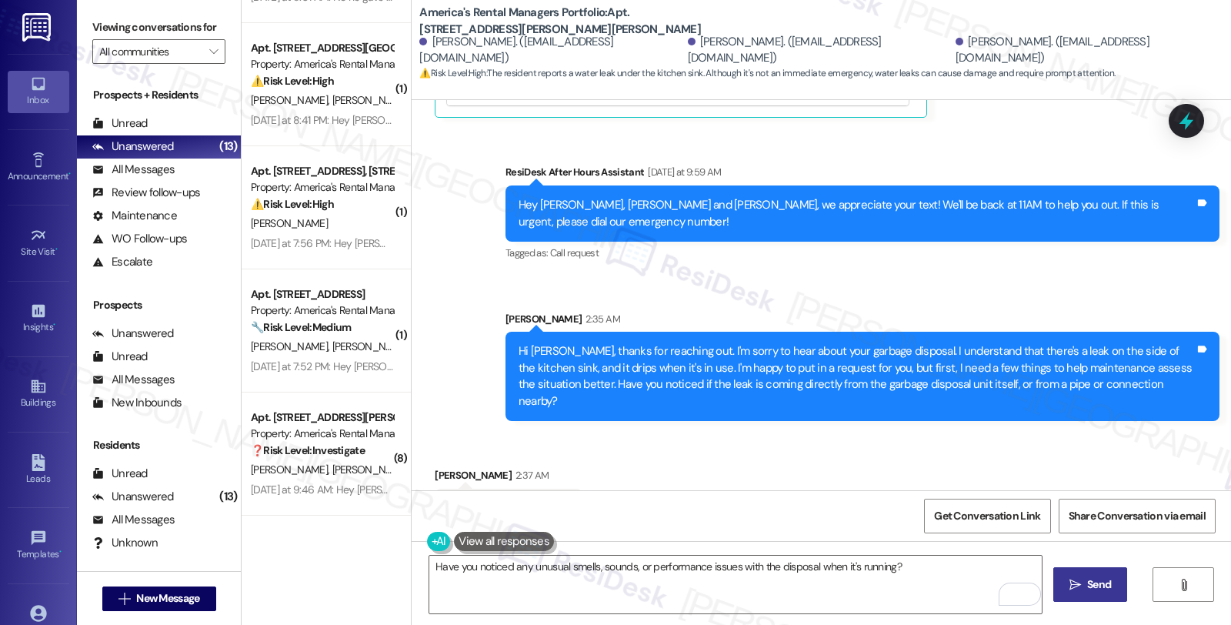
click at [1066, 580] on span " Send" at bounding box center [1090, 584] width 48 height 16
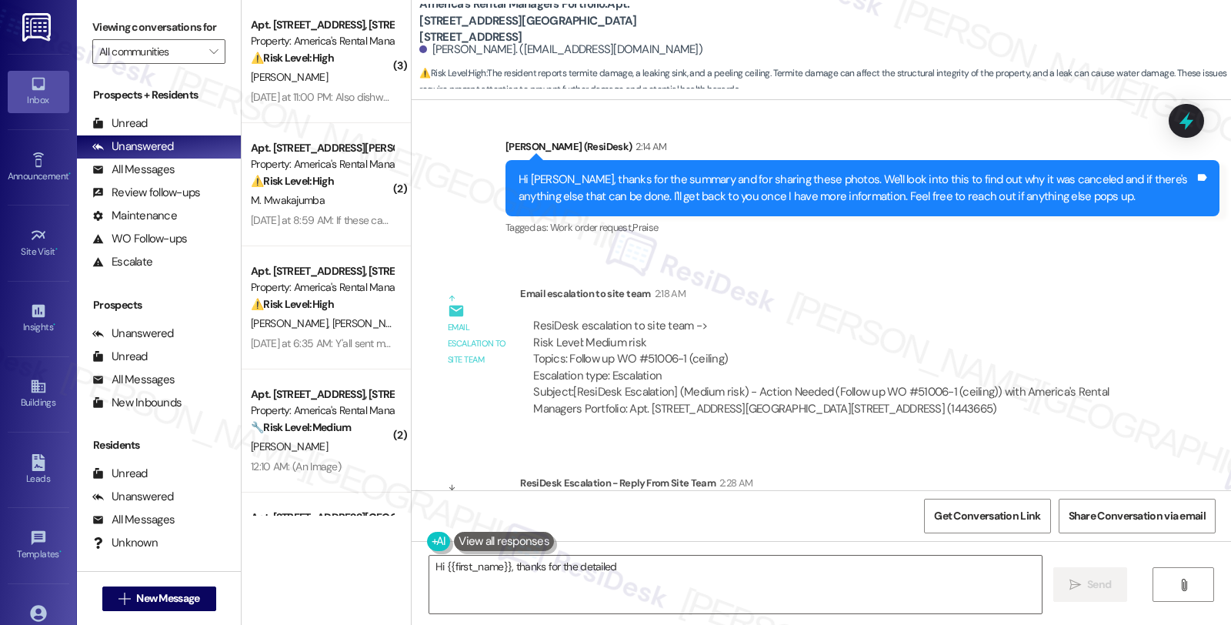
scroll to position [4453, 0]
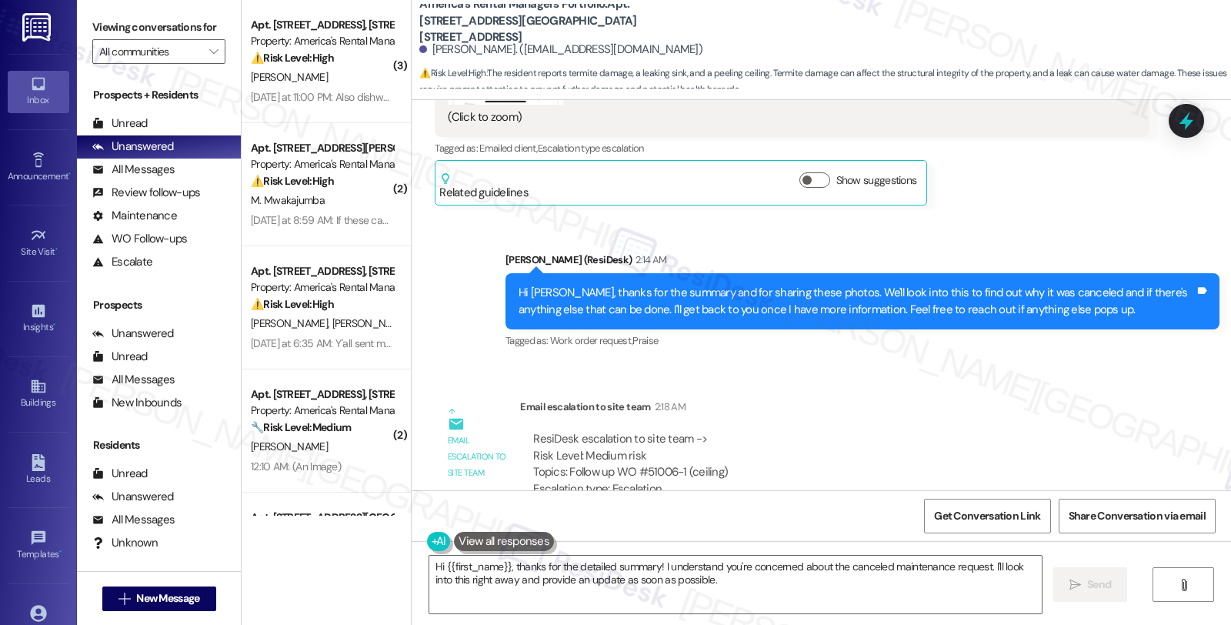
click at [429, 50] on div "[PERSON_NAME]. ([EMAIL_ADDRESS][DOMAIN_NAME])" at bounding box center [560, 50] width 283 height 16
copy div "[PERSON_NAME]"
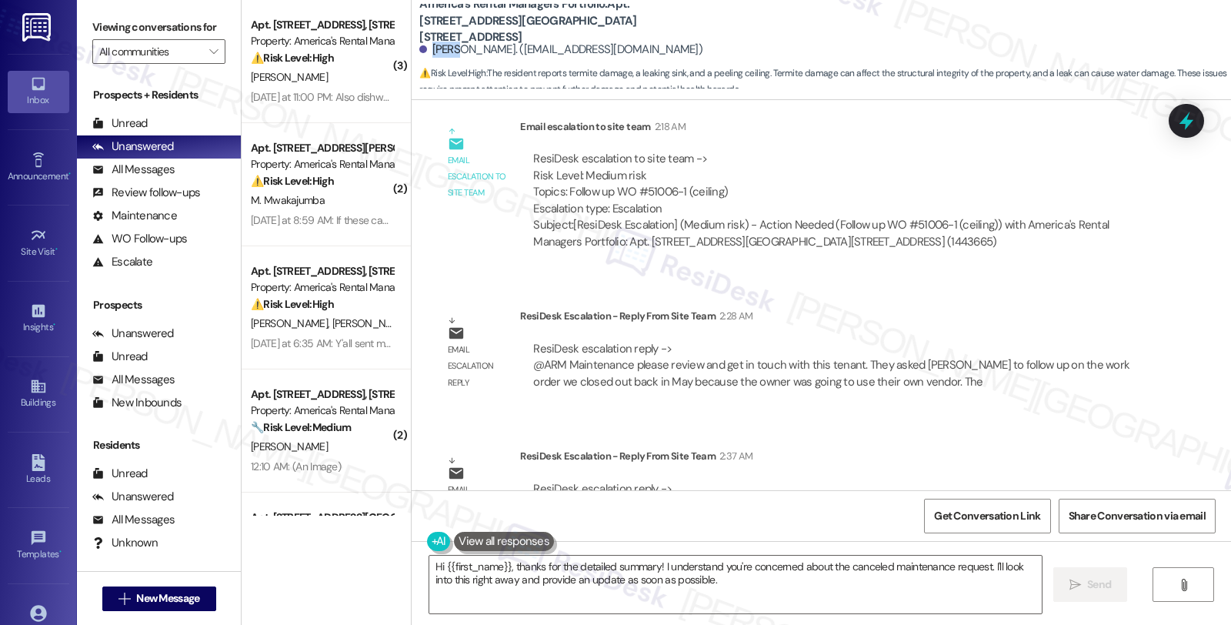
scroll to position [4795, 0]
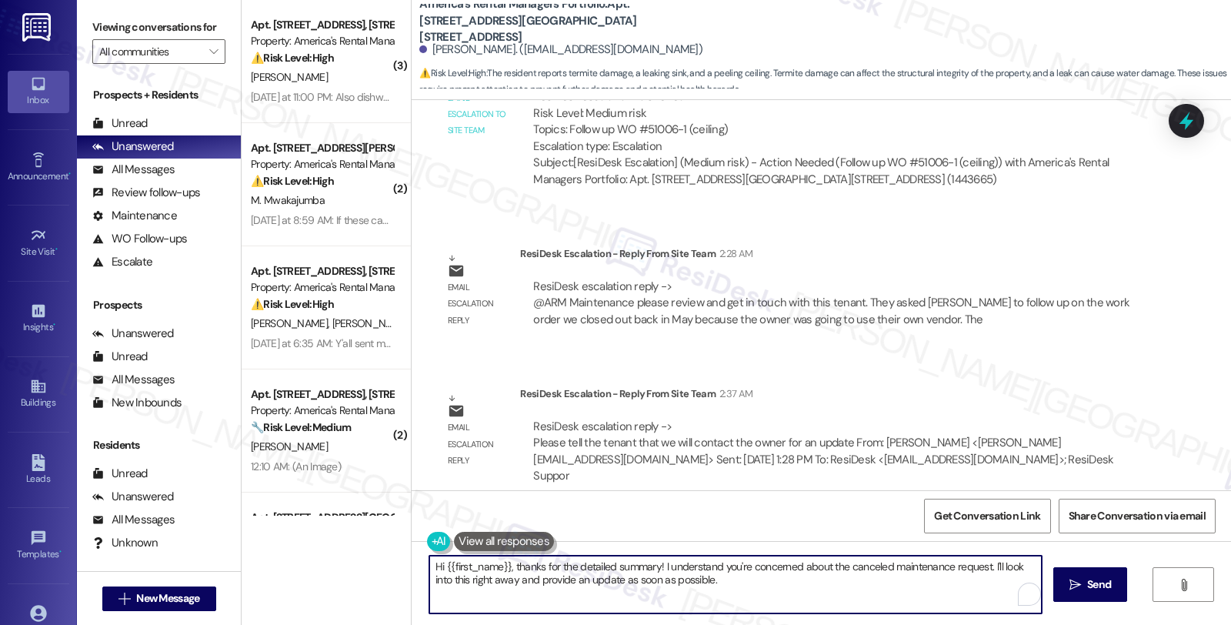
drag, startPoint x: 424, startPoint y: 563, endPoint x: 766, endPoint y: 594, distance: 343.8
click at [766, 594] on textarea "Hi {{first_name}}, thanks for the detailed summary! I understand you're concern…" at bounding box center [735, 585] width 612 height 58
drag, startPoint x: 562, startPoint y: 570, endPoint x: 372, endPoint y: 570, distance: 189.3
click at [372, 570] on div "( 3 ) Apt. [STREET_ADDRESS], [STREET_ADDRESS] Property: America's Rental Manage…" at bounding box center [737, 312] width 990 height 625
click at [581, 568] on textarea "Just to give you an update." at bounding box center [735, 585] width 612 height 58
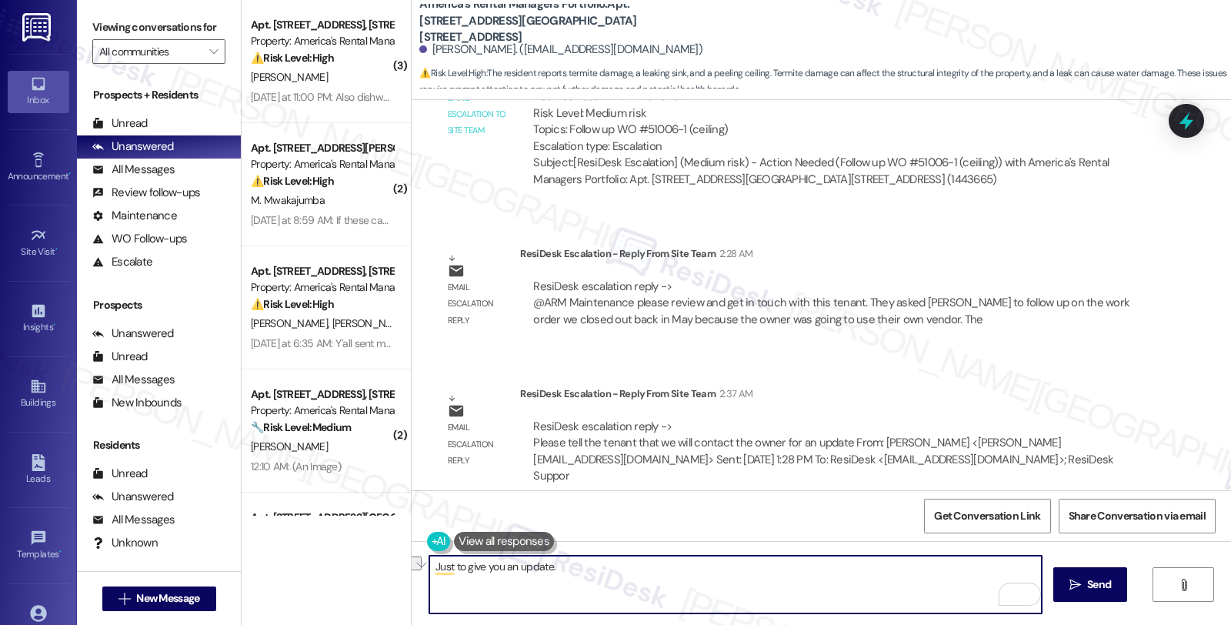
drag, startPoint x: 489, startPoint y: 559, endPoint x: 391, endPoint y: 558, distance: 97.7
click at [391, 558] on div "( 3 ) Apt. [STREET_ADDRESS], [STREET_ADDRESS] Property: America's Rental Manage…" at bounding box center [737, 312] width 990 height 625
paste textarea "Please tell the tenant that we will contact the owner for an update"
drag, startPoint x: 601, startPoint y: 568, endPoint x: 716, endPoint y: 564, distance: 115.5
click at [716, 564] on textarea "Here's a quick update. Please know that Please tell the tenant that we will con…" at bounding box center [735, 585] width 612 height 58
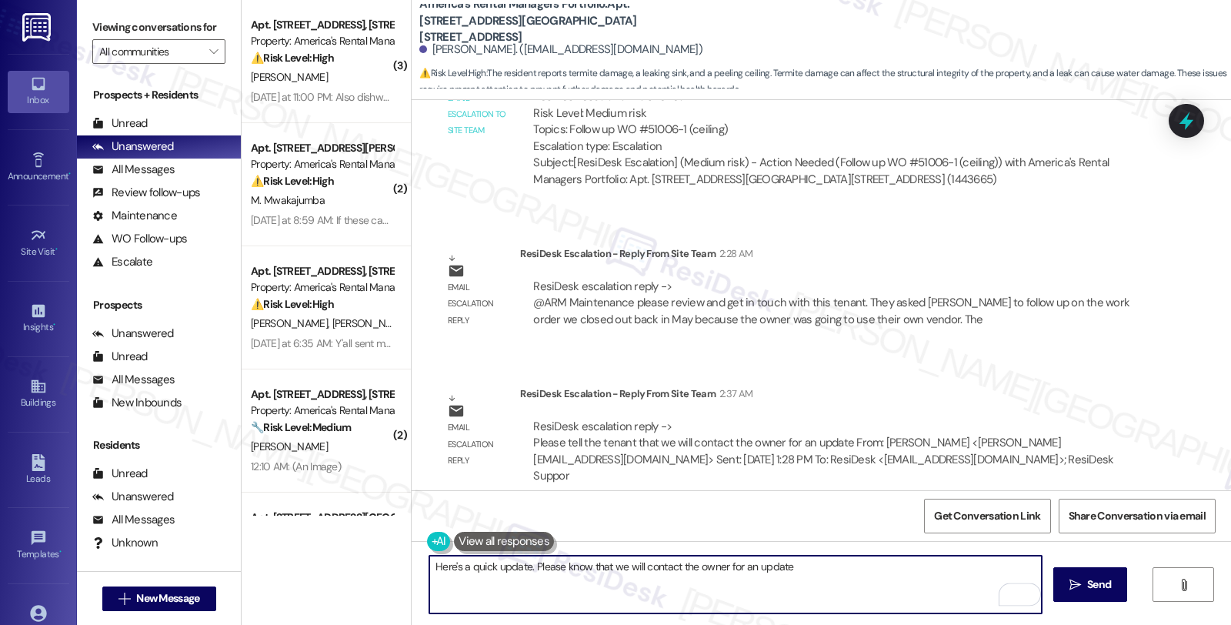
click at [803, 565] on textarea "Here's a quick update. Please know that we will contact the owner for an update" at bounding box center [735, 585] width 612 height 58
click at [847, 565] on textarea "Here's a quick update. Please know that we will contact the owner for an update." at bounding box center [735, 585] width 612 height 58
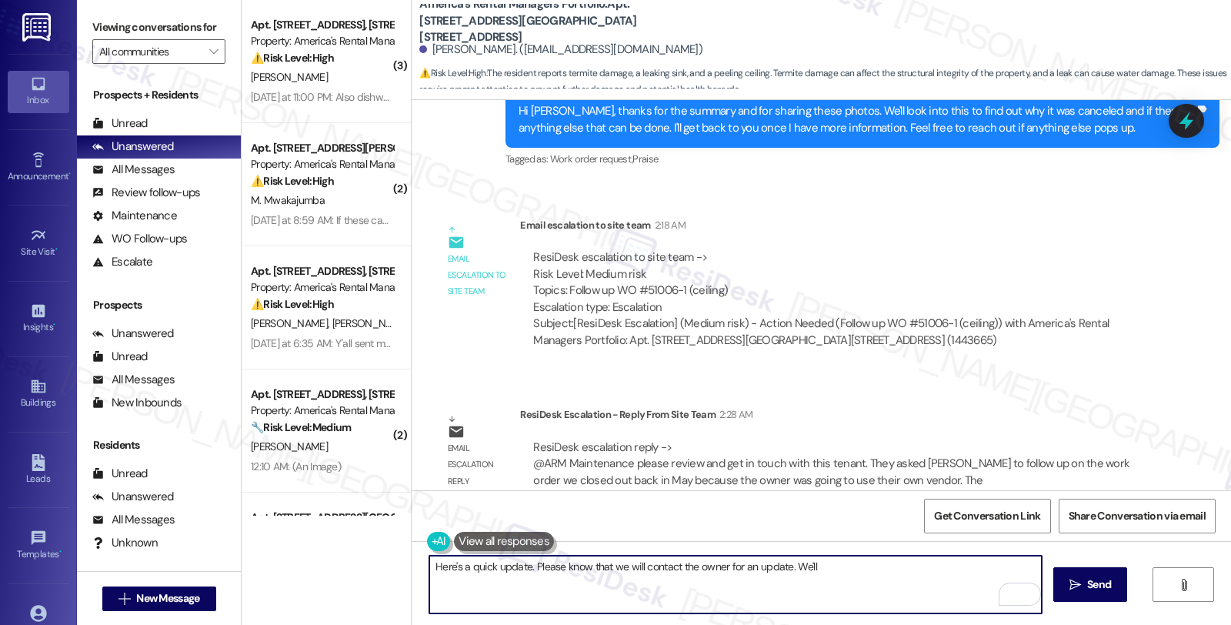
scroll to position [4624, 0]
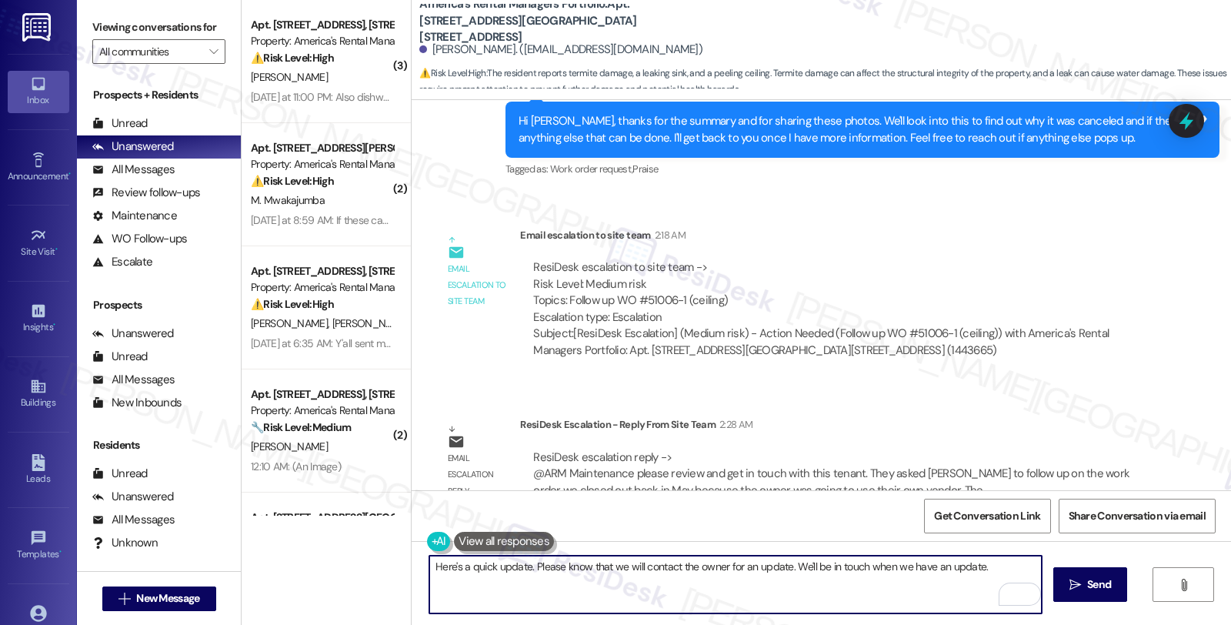
type textarea "Here's a quick update. Please know that we will contact the owner for an update…"
drag, startPoint x: 899, startPoint y: 570, endPoint x: 979, endPoint y: 572, distance: 80.0
click at [979, 572] on textarea "Here's a quick update. Please know that we will contact the owner for an update…" at bounding box center [735, 585] width 612 height 58
click at [946, 574] on textarea "Here's a quick update. Please know that we will contact the owner for an update…" at bounding box center [735, 585] width 612 height 58
click at [1094, 582] on span "Send" at bounding box center [1099, 584] width 24 height 16
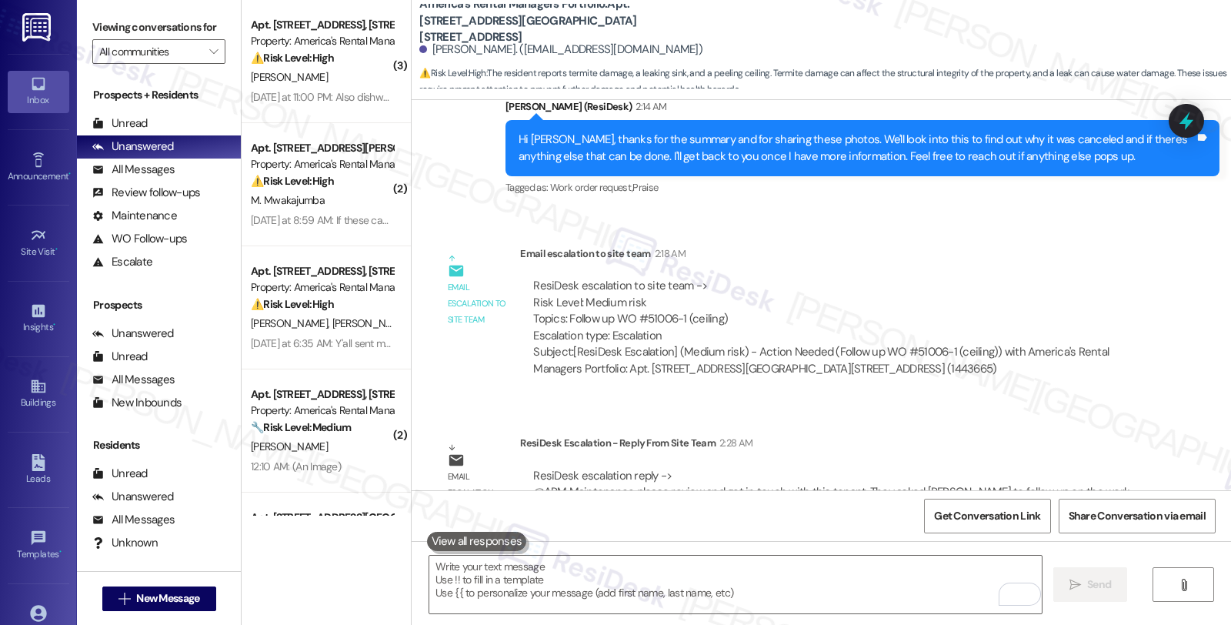
scroll to position [4903, 0]
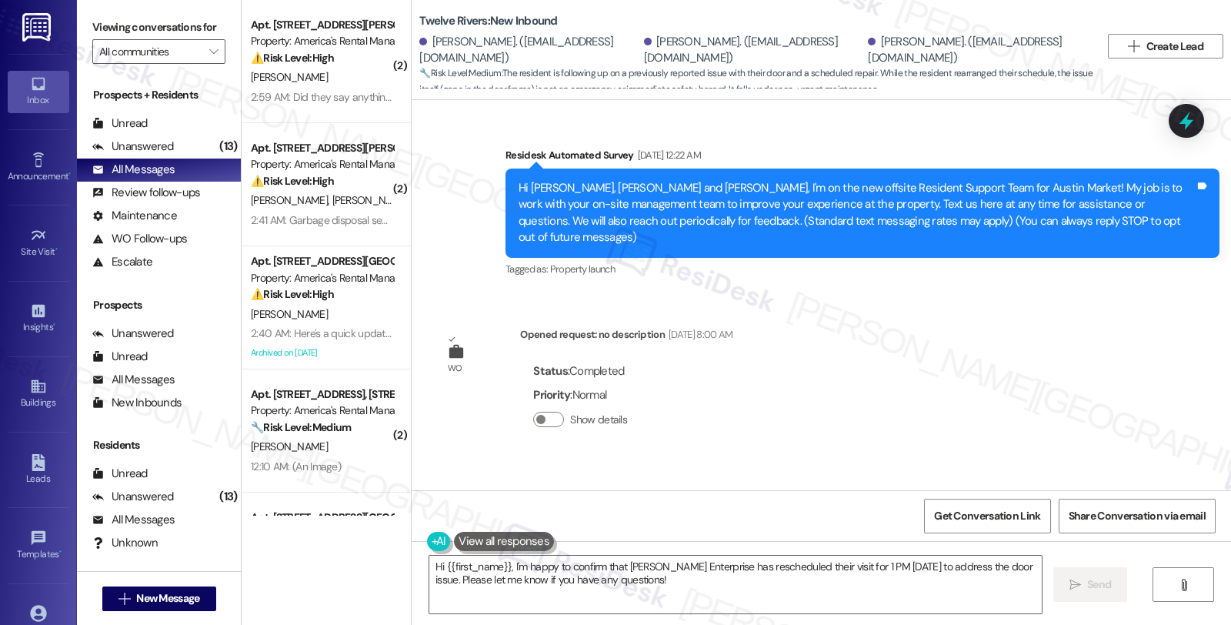
scroll to position [7643, 0]
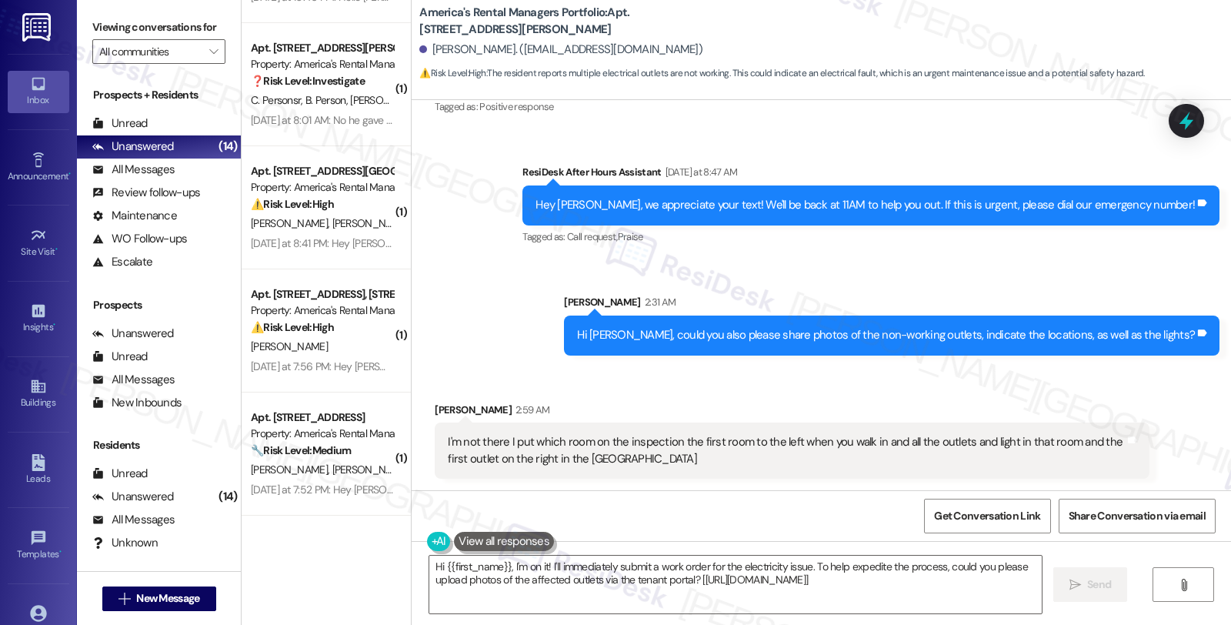
scroll to position [1905, 0]
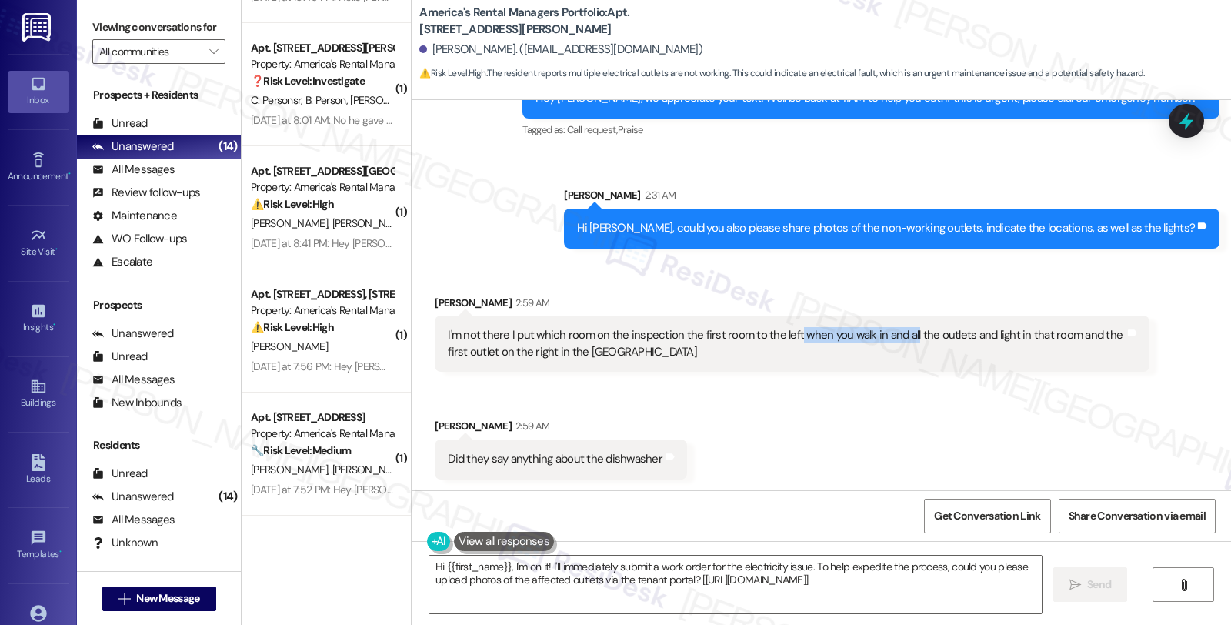
drag, startPoint x: 782, startPoint y: 335, endPoint x: 899, endPoint y: 335, distance: 117.0
click at [899, 335] on div "I'm not there I put which room on the inspection the first room to the left whe…" at bounding box center [786, 343] width 676 height 33
click at [429, 566] on textarea "Hi {{first_name}}, I'm on it! I'll immediately submit a work order for the elec…" at bounding box center [735, 585] width 612 height 58
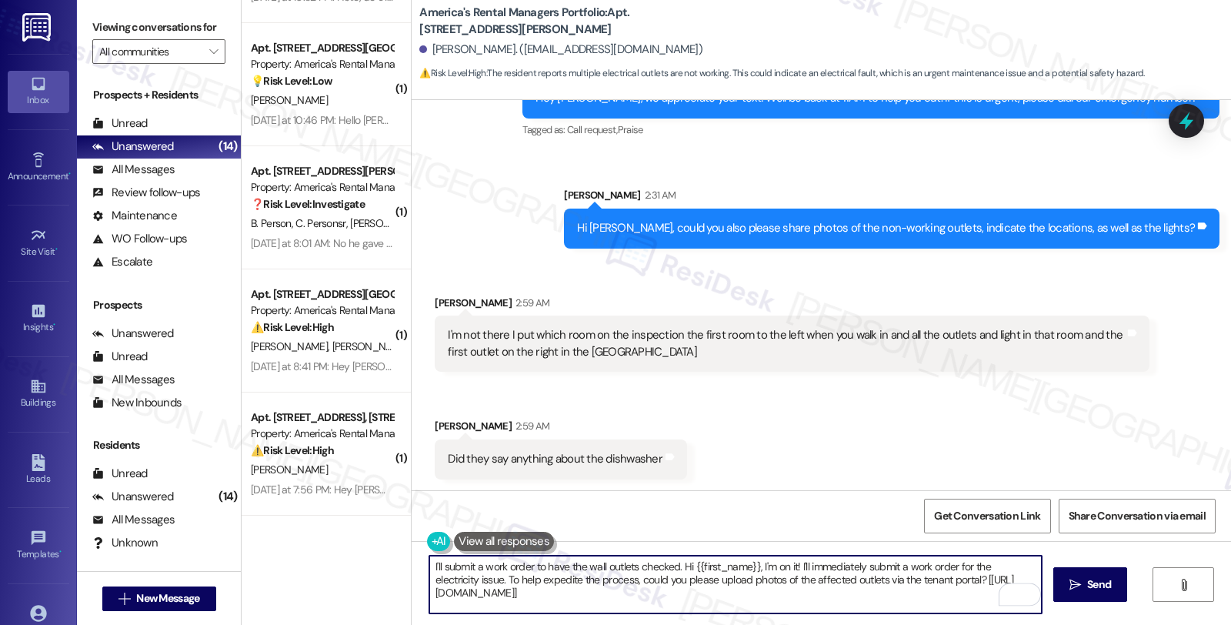
click at [701, 606] on textarea "I'll submit a work order to have the wall outlets checked. Hi {{first_name}}, I…" at bounding box center [735, 585] width 612 height 58
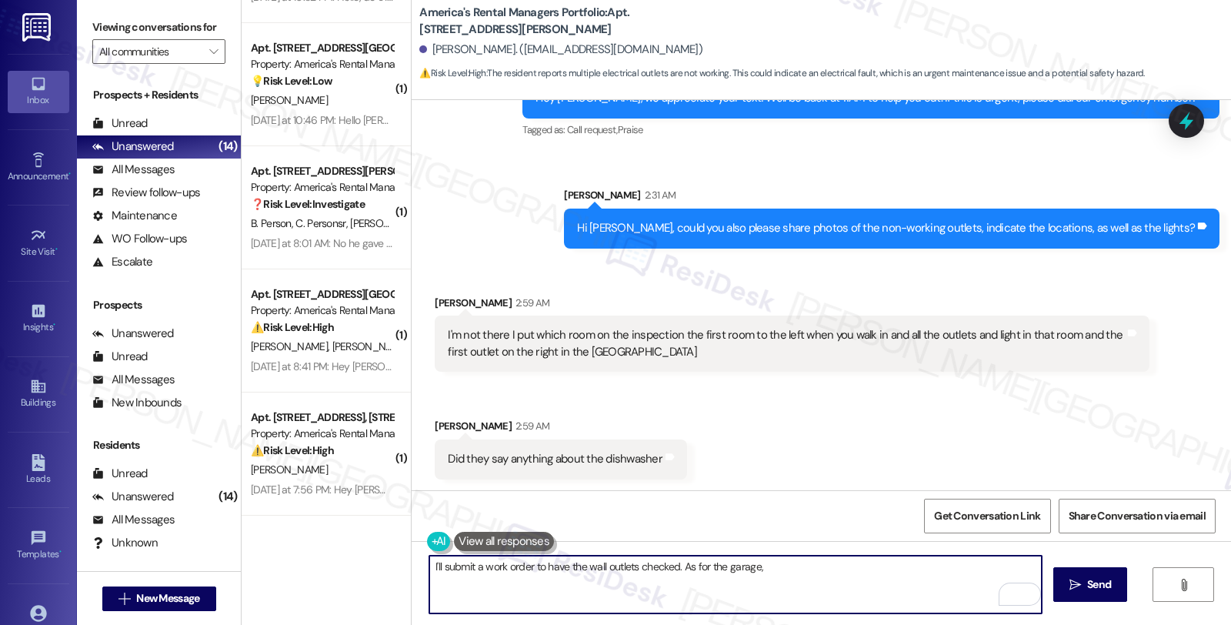
click at [619, 457] on div "Did they say anything about the dishwasher" at bounding box center [555, 459] width 215 height 16
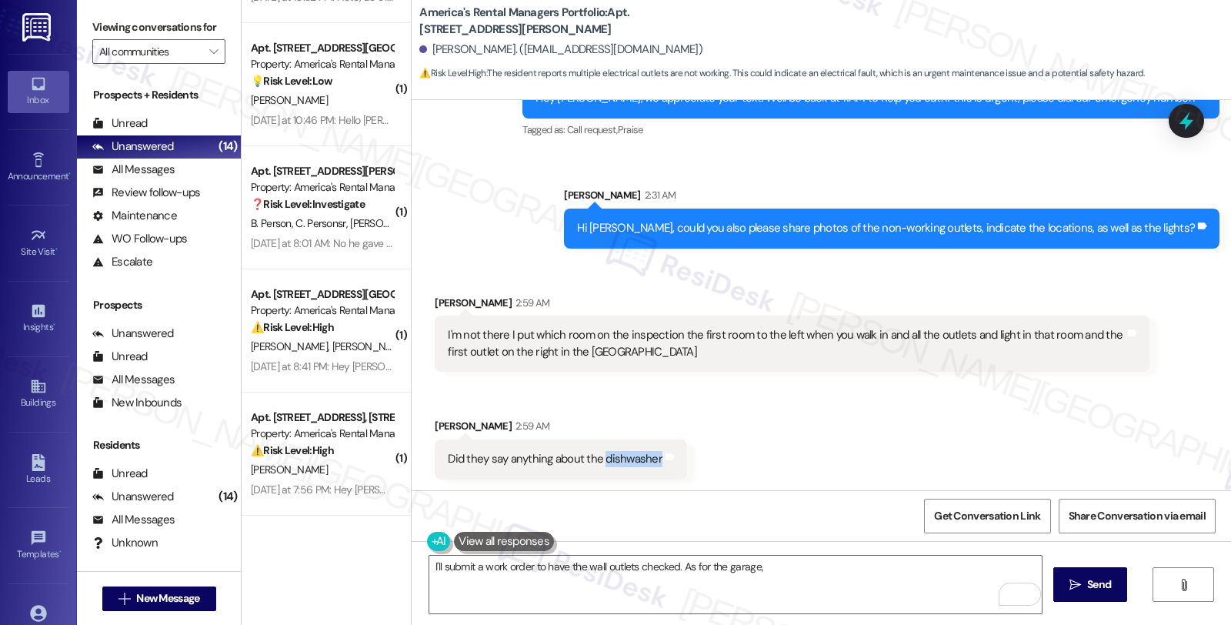
click at [619, 457] on div "Did they say anything about the dishwasher" at bounding box center [555, 459] width 215 height 16
copy div "dishwasher"
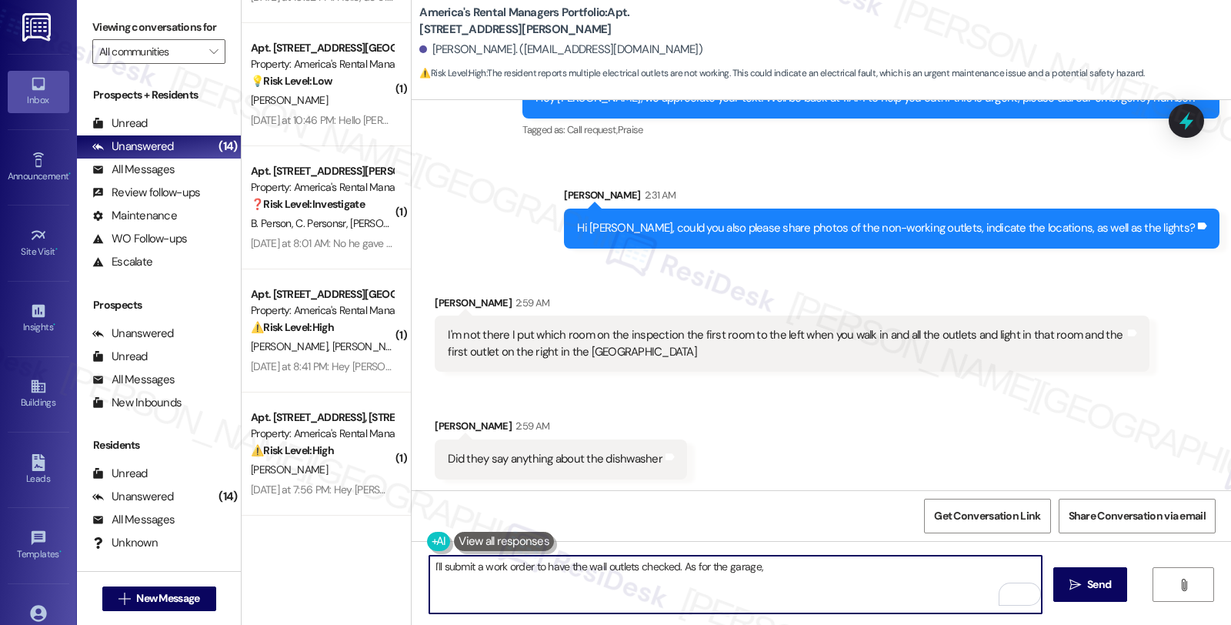
click at [735, 567] on textarea "I'll submit a work order to have the wall outlets checked. As for the garage," at bounding box center [735, 585] width 612 height 58
paste textarea "dishwasher"
click at [835, 575] on textarea "I'll submit a work order to have the wall outlets checked. As for the dishwashe…" at bounding box center [735, 585] width 612 height 58
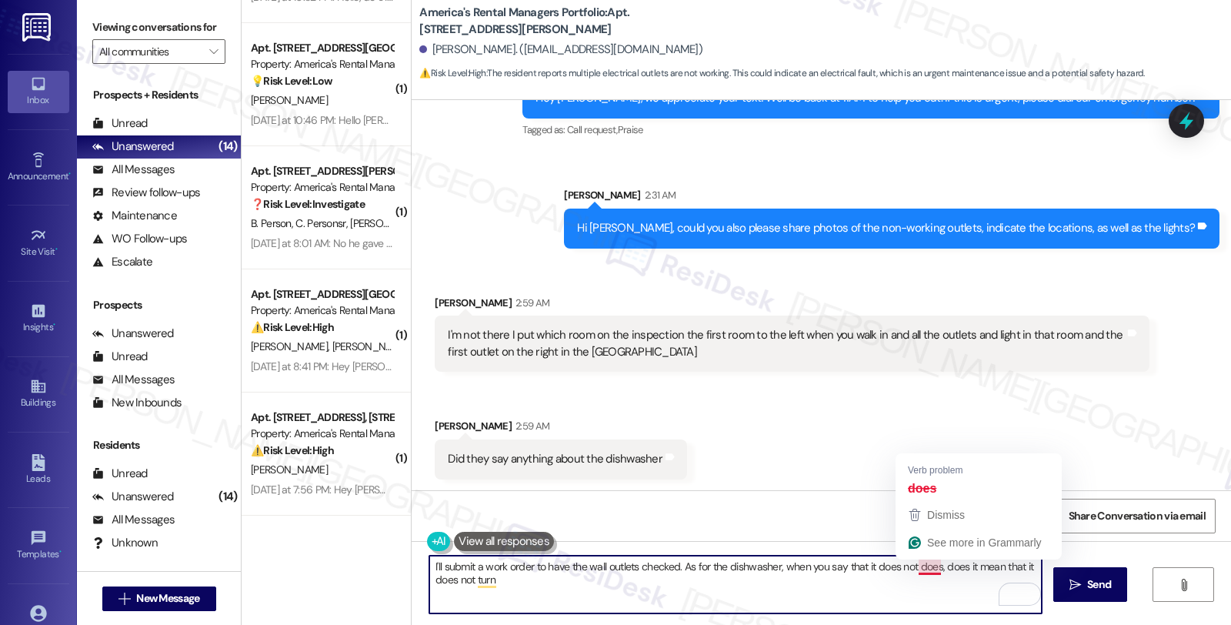
click at [912, 567] on textarea "I'll submit a work order to have the wall outlets checked. As for the dishwashe…" at bounding box center [735, 585] width 612 height 58
click at [913, 567] on textarea "I'll submit a work order to have the wall outlets checked. As for the dishwashe…" at bounding box center [735, 585] width 612 height 58
drag, startPoint x: 933, startPoint y: 562, endPoint x: 963, endPoint y: 608, distance: 54.8
click at [963, 608] on textarea "I'll submit a work order to have the wall outlets checked. As for the dishwashe…" at bounding box center [735, 585] width 612 height 58
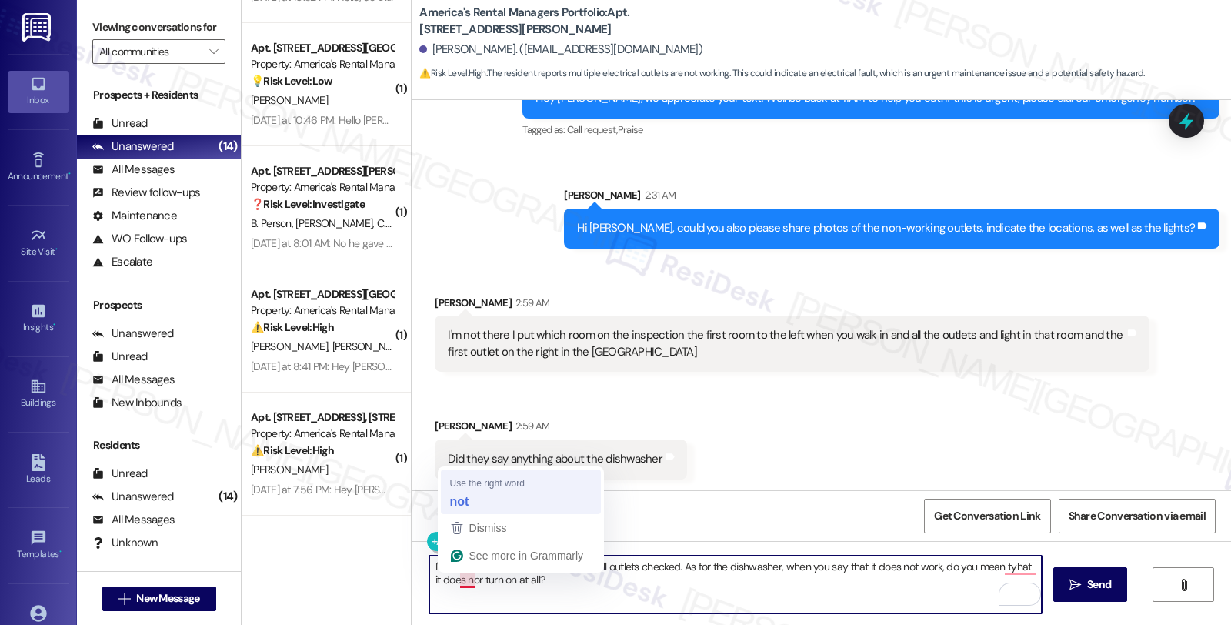
type textarea "I'll submit a work order to have the wall outlets checked. As for the dishwashe…"
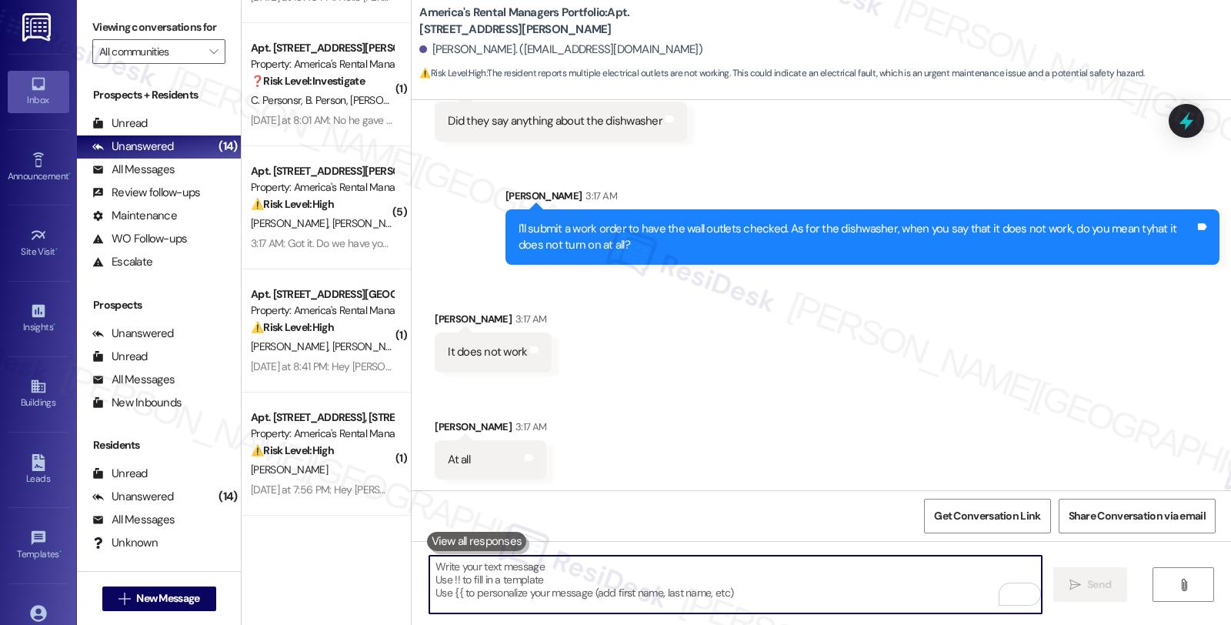
scroll to position [2244, 0]
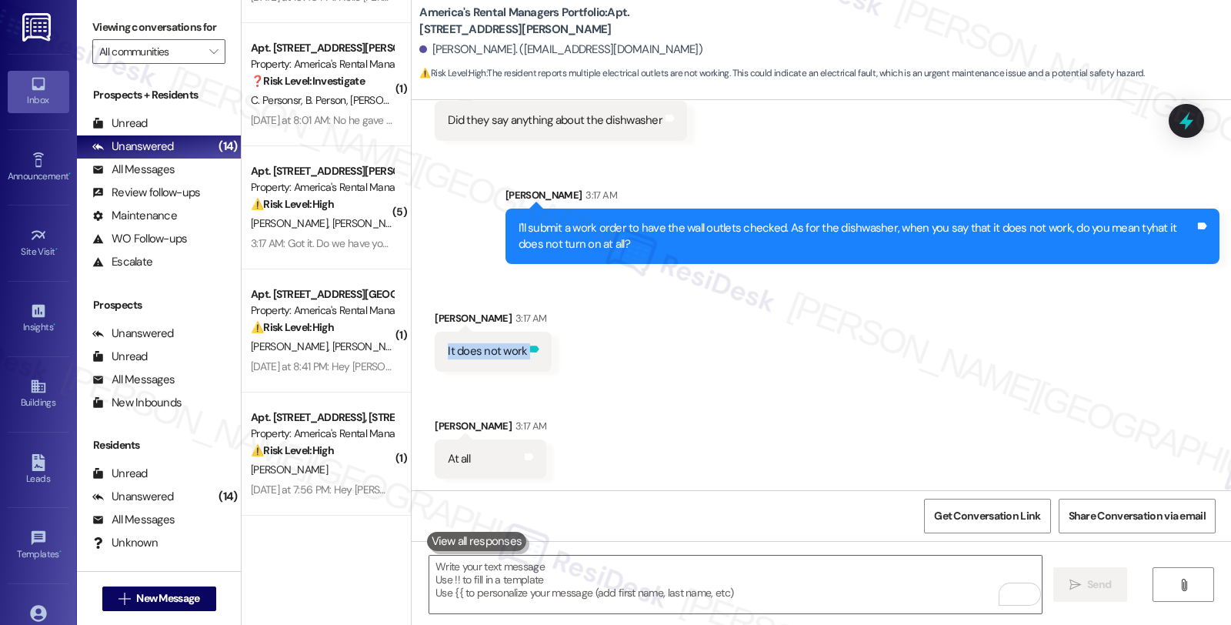
drag, startPoint x: 435, startPoint y: 350, endPoint x: 519, endPoint y: 355, distance: 84.8
click at [519, 355] on div "It does not work Tags and notes" at bounding box center [493, 351] width 117 height 39
copy div "It does not work Tags and notes Received via SMS"
click at [435, 456] on div "At all Tags and notes" at bounding box center [491, 458] width 112 height 39
copy div "At all"
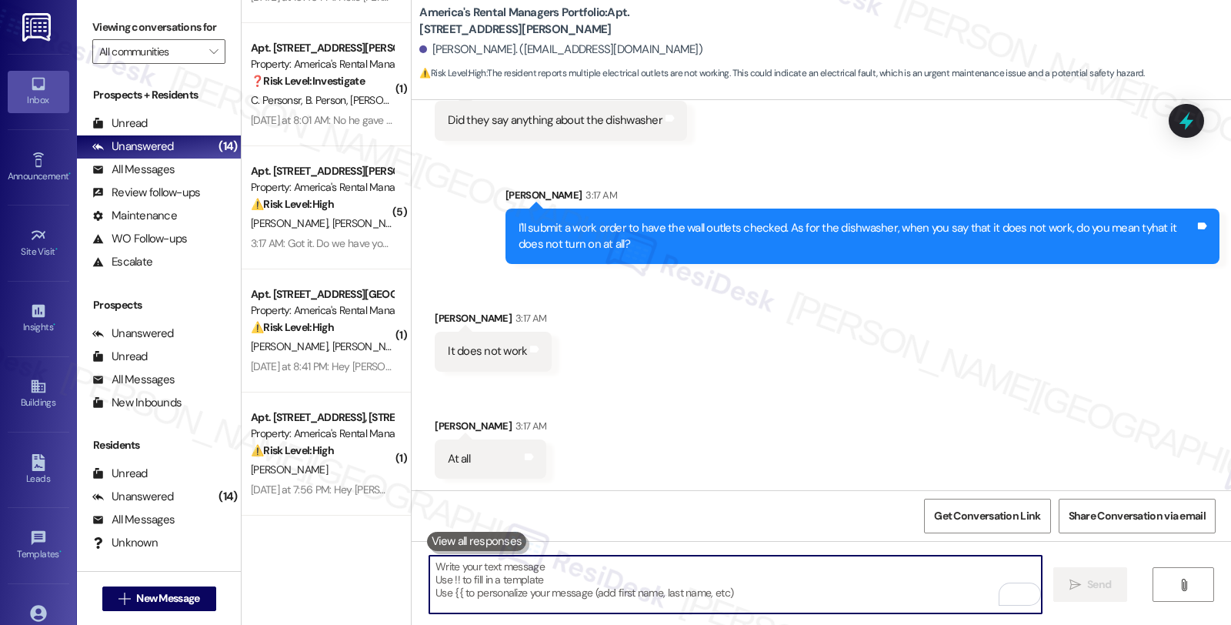
click at [531, 579] on textarea "To enrich screen reader interactions, please activate Accessibility in Grammarl…" at bounding box center [735, 585] width 612 height 58
paste textarea "does it fail to power on (no lights or sounds), or does it power on but not run…"
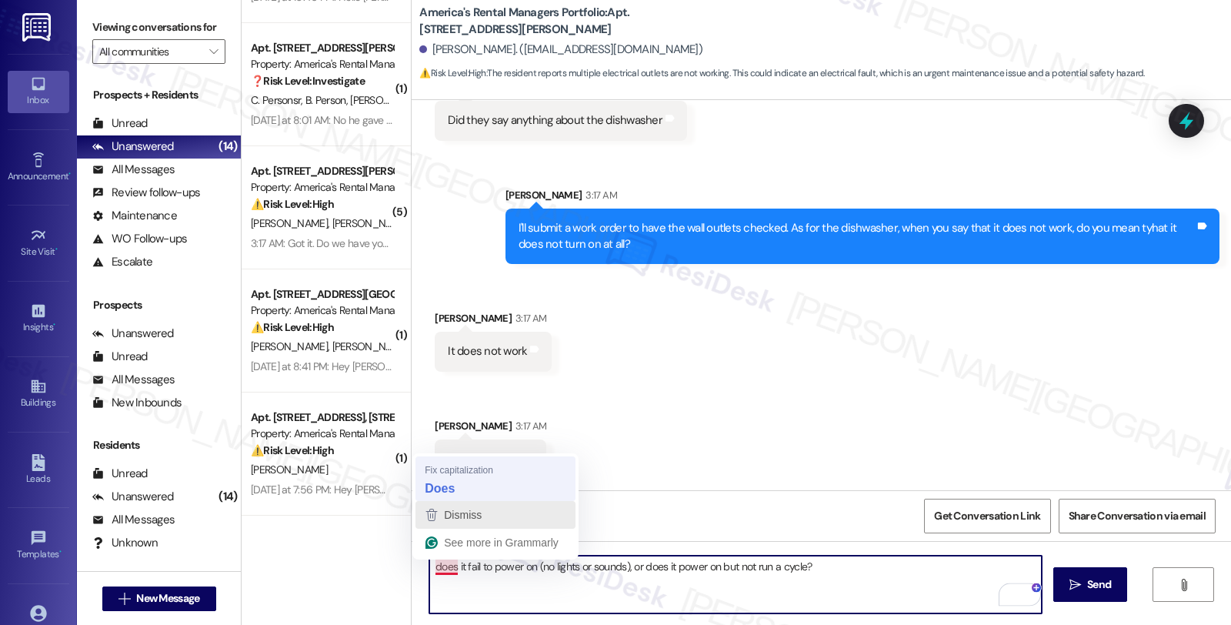
type textarea "Does it fail to power on (no lights or sounds), or does it power on but not run…"
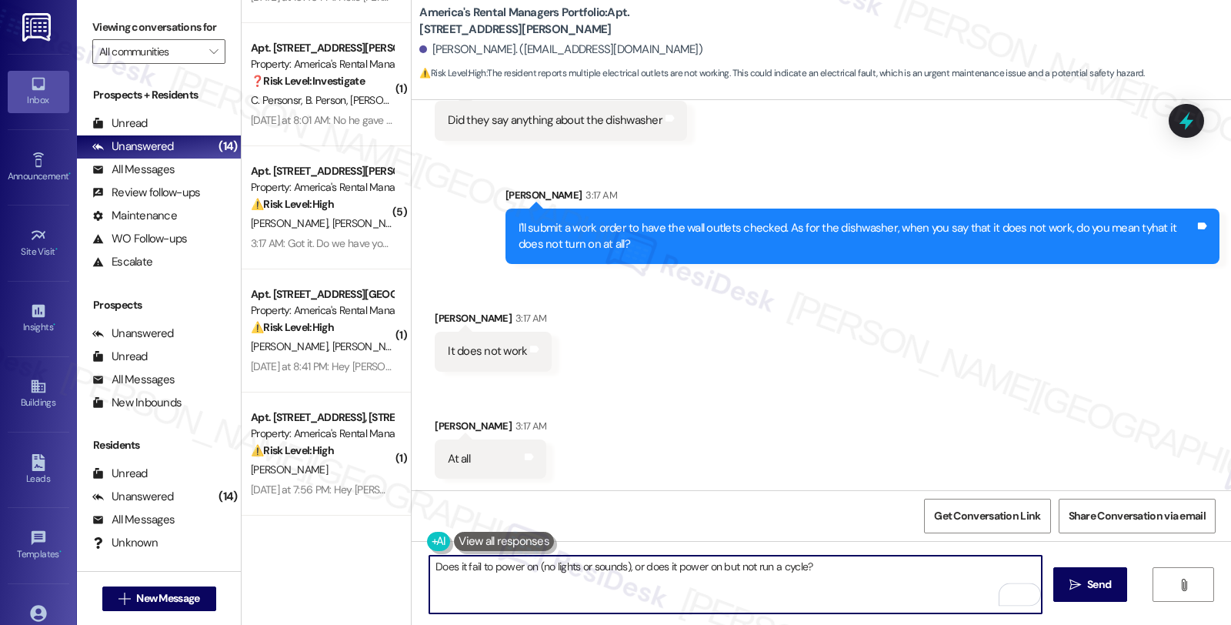
click at [848, 574] on textarea "Does it fail to power on (no lights or sounds), or does it power on but not run…" at bounding box center [735, 585] width 612 height 58
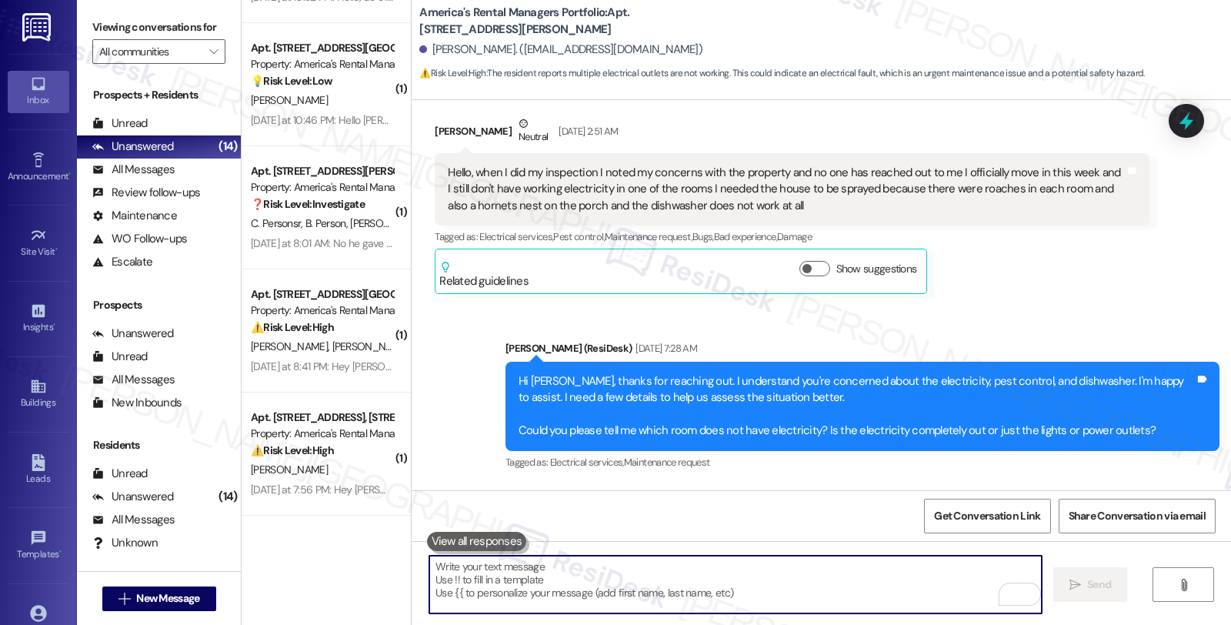
scroll to position [577, 0]
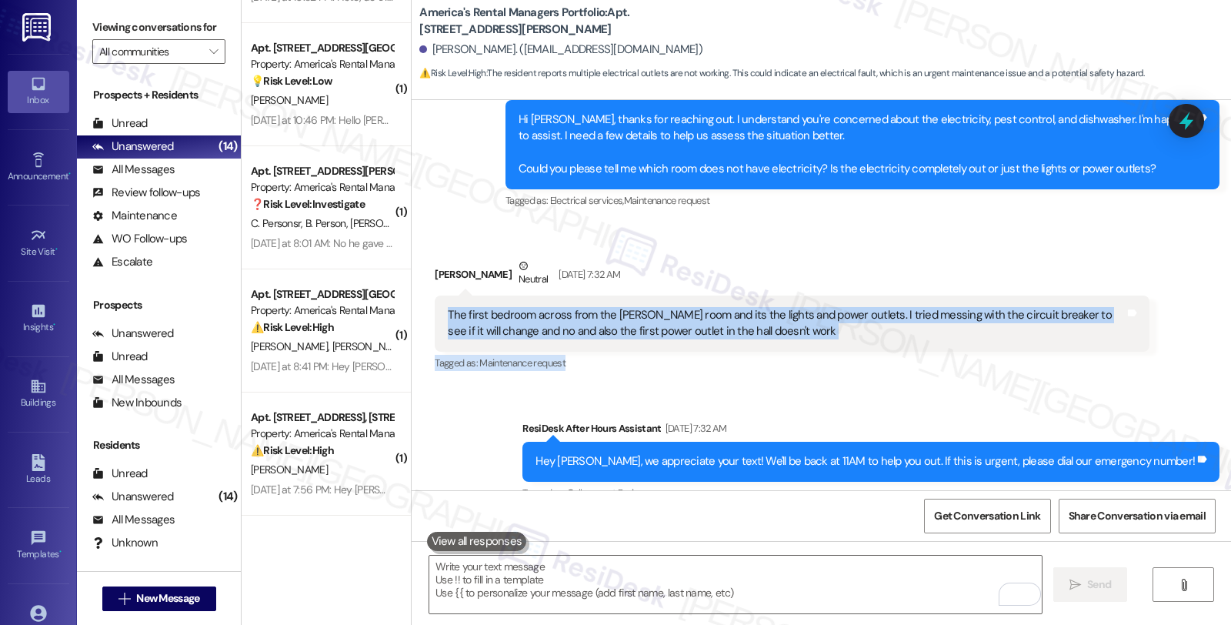
drag, startPoint x: 432, startPoint y: 310, endPoint x: 596, endPoint y: 366, distance: 172.5
click at [596, 366] on div "Christine Vanhorn Neutral Aug 20, 2025 at 7:32 AM The first bedroom across from…" at bounding box center [792, 316] width 714 height 116
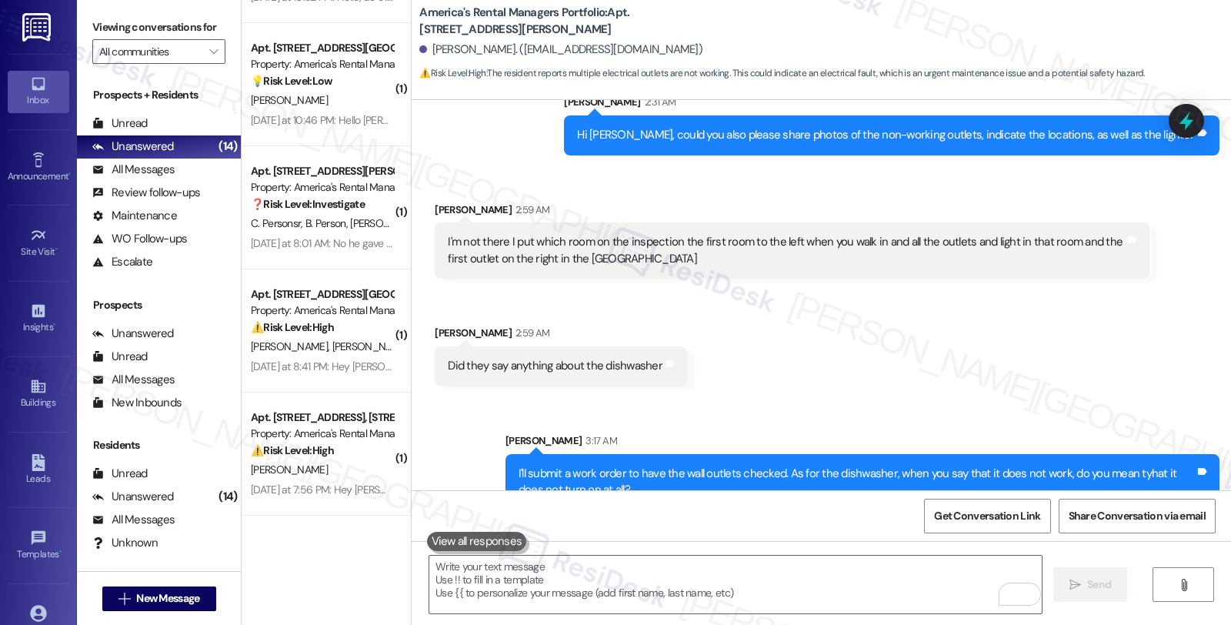
scroll to position [1945, 0]
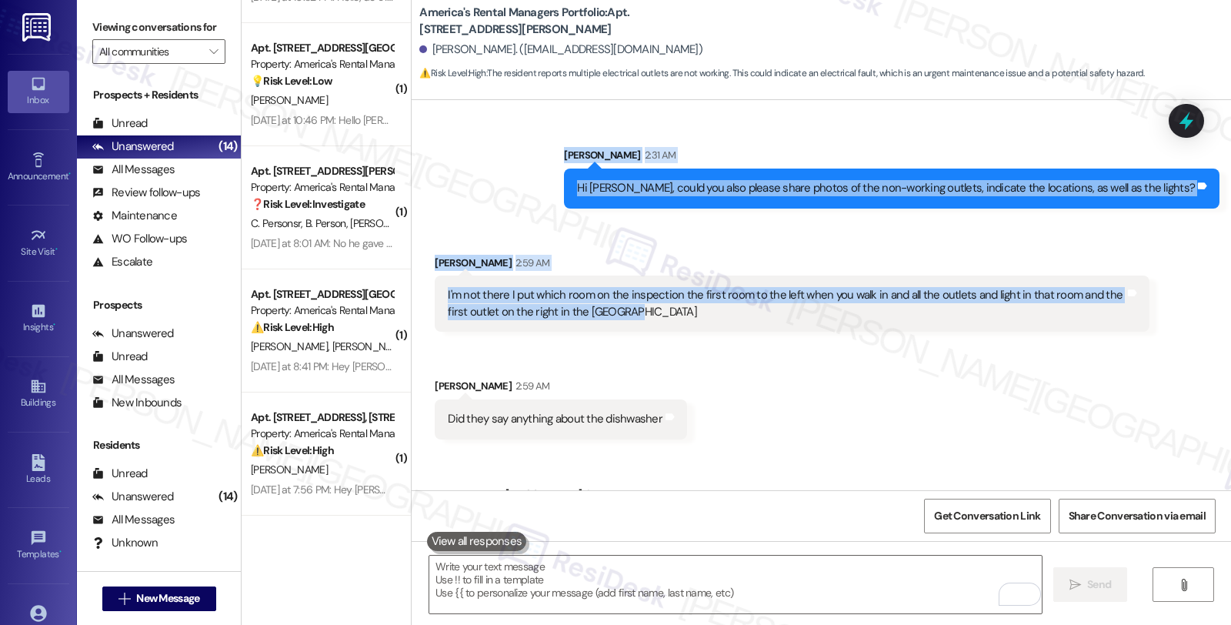
click at [642, 310] on div "I'm not there I put which room on the inspection the first room to the left whe…" at bounding box center [786, 303] width 676 height 33
copy div "The first bedroom across from the Landry room and its the lights and power outl…"
click at [739, 368] on div "Received via SMS Christine Vanhorn 2:59 AM I'm not there I put which room on th…" at bounding box center [821, 335] width 819 height 231
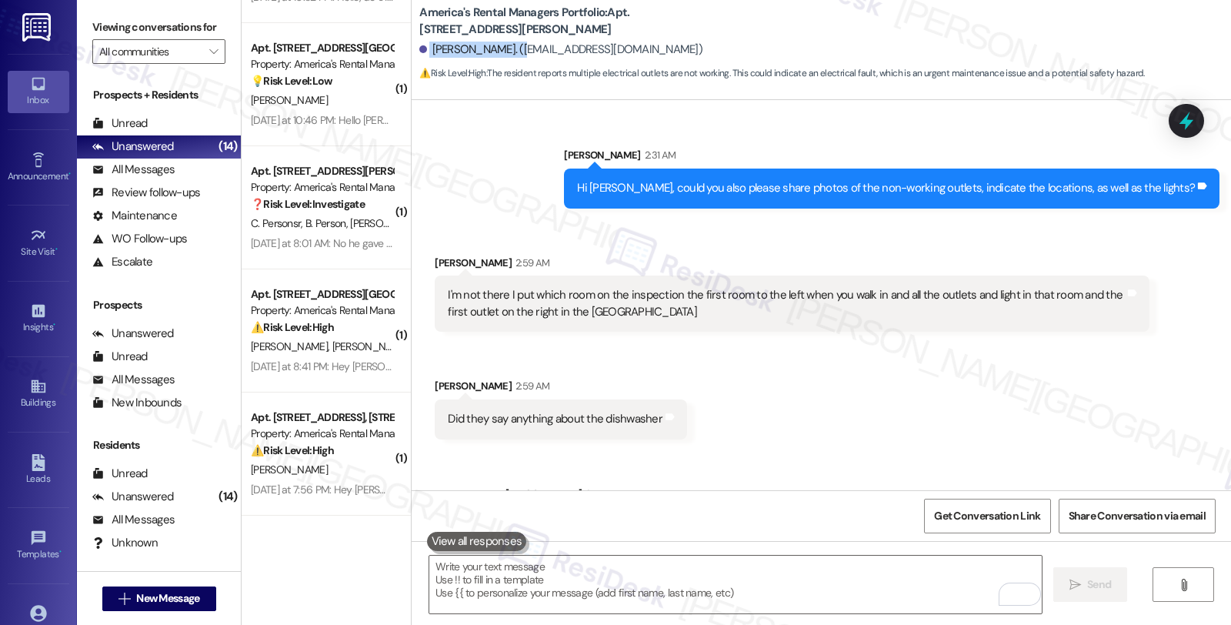
drag, startPoint x: 419, startPoint y: 49, endPoint x: 505, endPoint y: 52, distance: 86.2
click at [505, 52] on div "Christine Vanhorn. (vanho1cm@gmail.com)" at bounding box center [560, 50] width 283 height 16
copy div "Christine Vanhorn"
click at [619, 589] on textarea "To enrich screen reader interactions, please activate Accessibility in Grammarl…" at bounding box center [735, 585] width 612 height 58
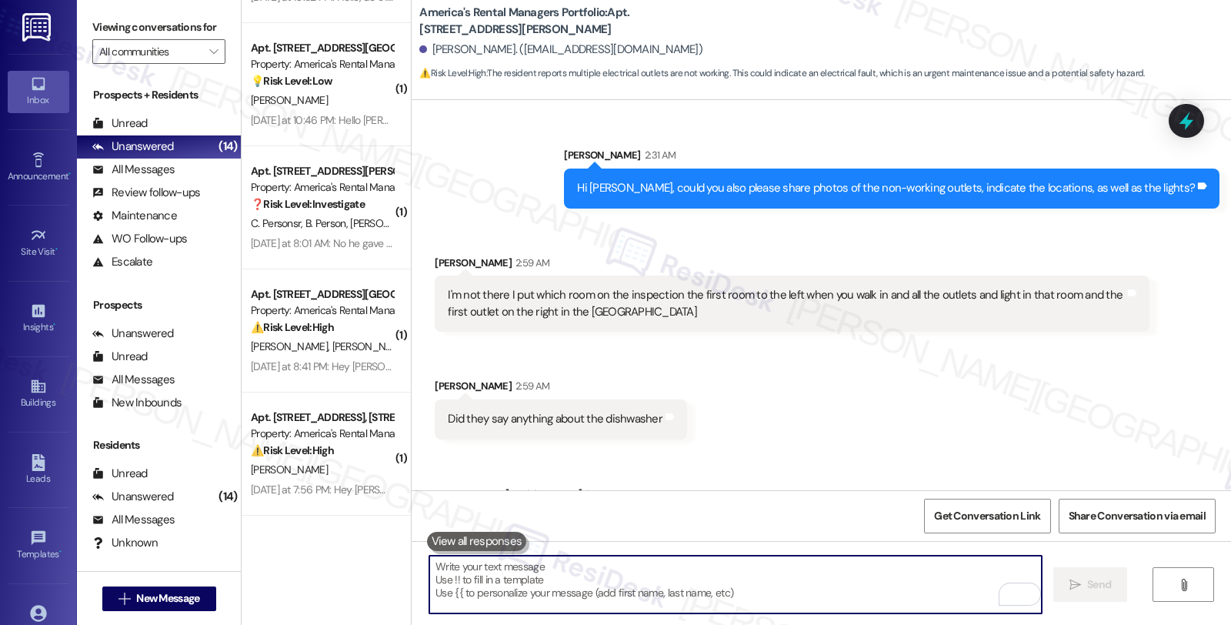
scroll to position [2458, 0]
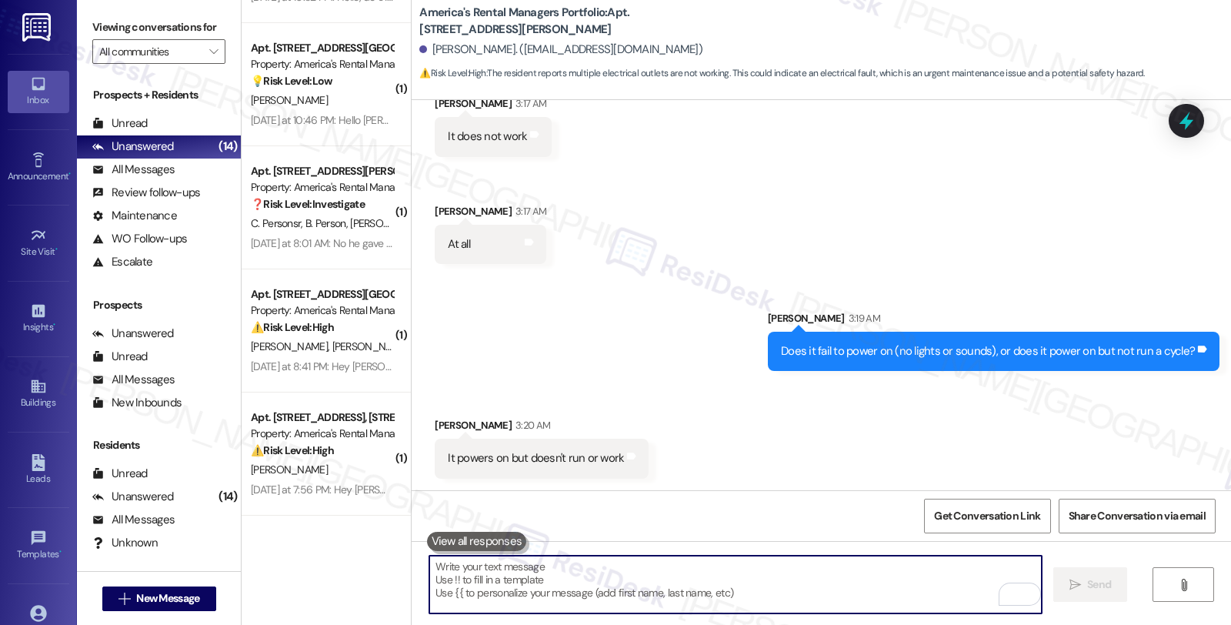
click at [588, 582] on textarea "To enrich screen reader interactions, please activate Accessibility in Grammarl…" at bounding box center [735, 585] width 612 height 58
click at [988, 534] on div "Get Conversation Link Share Conversation via email" at bounding box center [821, 515] width 819 height 51
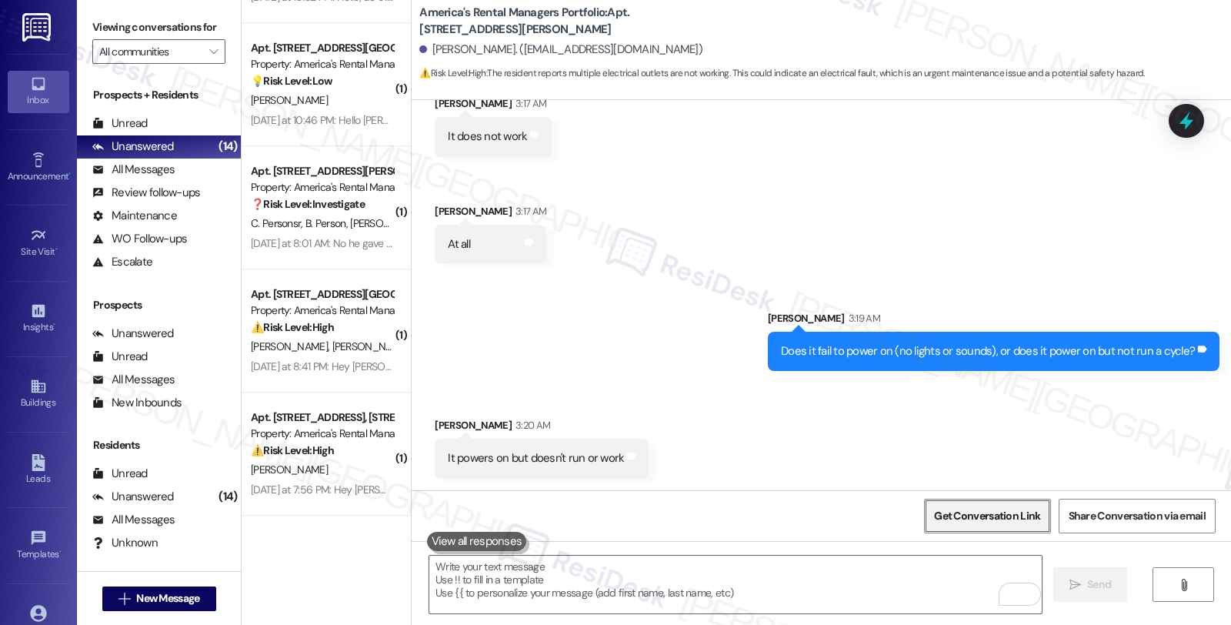
click at [982, 509] on span "Get Conversation Link" at bounding box center [987, 516] width 106 height 16
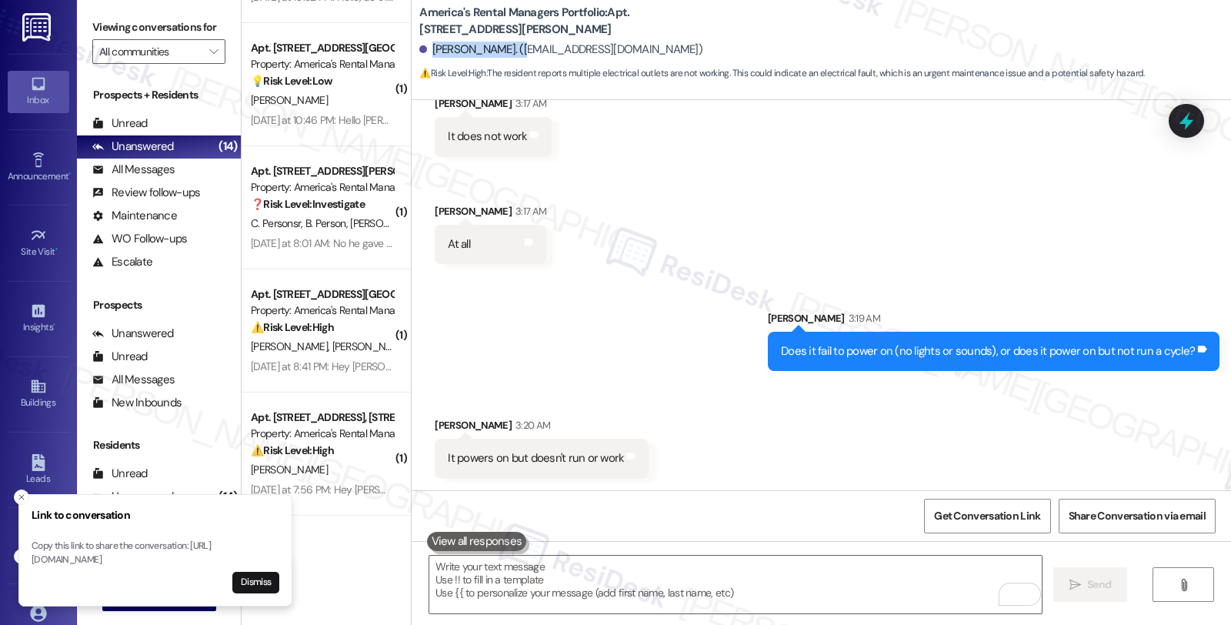
drag, startPoint x: 420, startPoint y: 48, endPoint x: 505, endPoint y: 58, distance: 85.2
click at [505, 58] on div "Christine Vanhorn. (vanho1cm@gmail.com)" at bounding box center [560, 50] width 283 height 16
copy div "Christine Vanhorn"
click at [739, 470] on div "Received via SMS Christine Vanhorn 3:20 AM It powers on but doesn't run or work…" at bounding box center [821, 435] width 819 height 107
drag, startPoint x: 432, startPoint y: 455, endPoint x: 610, endPoint y: 469, distance: 178.3
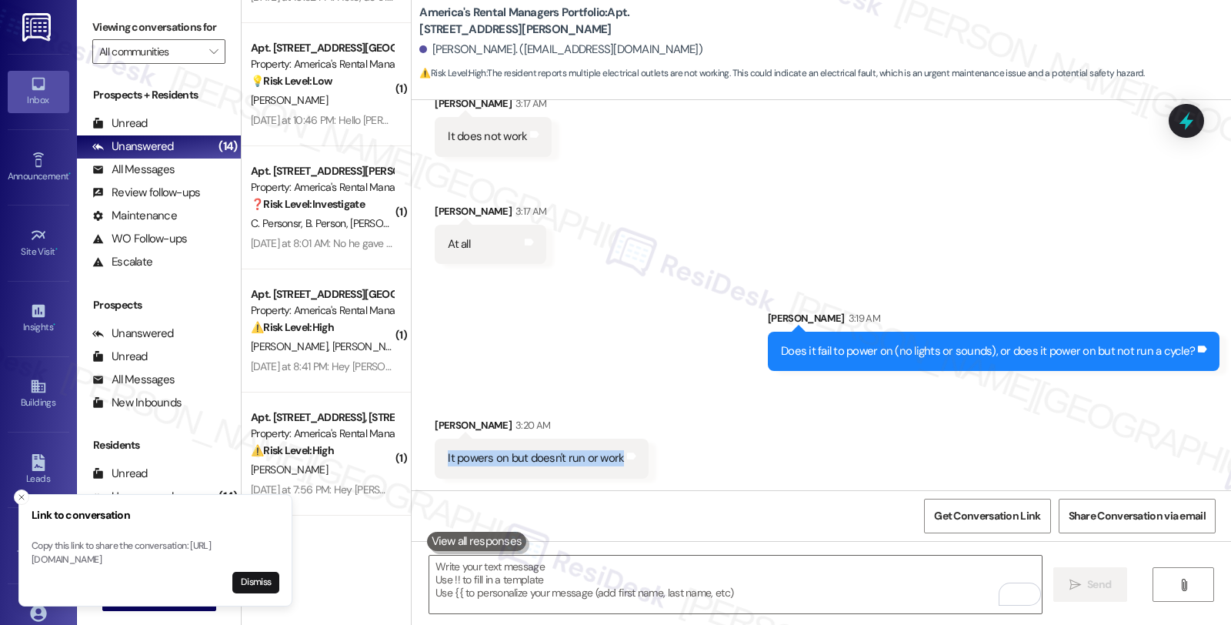
click at [610, 469] on div "It powers on but doesn't run or work Tags and notes" at bounding box center [542, 458] width 214 height 39
copy div "It powers on but doesn't run or work Tags and notes"
click at [582, 583] on textarea "To enrich screen reader interactions, please activate Accessibility in Grammarl…" at bounding box center [735, 585] width 612 height 58
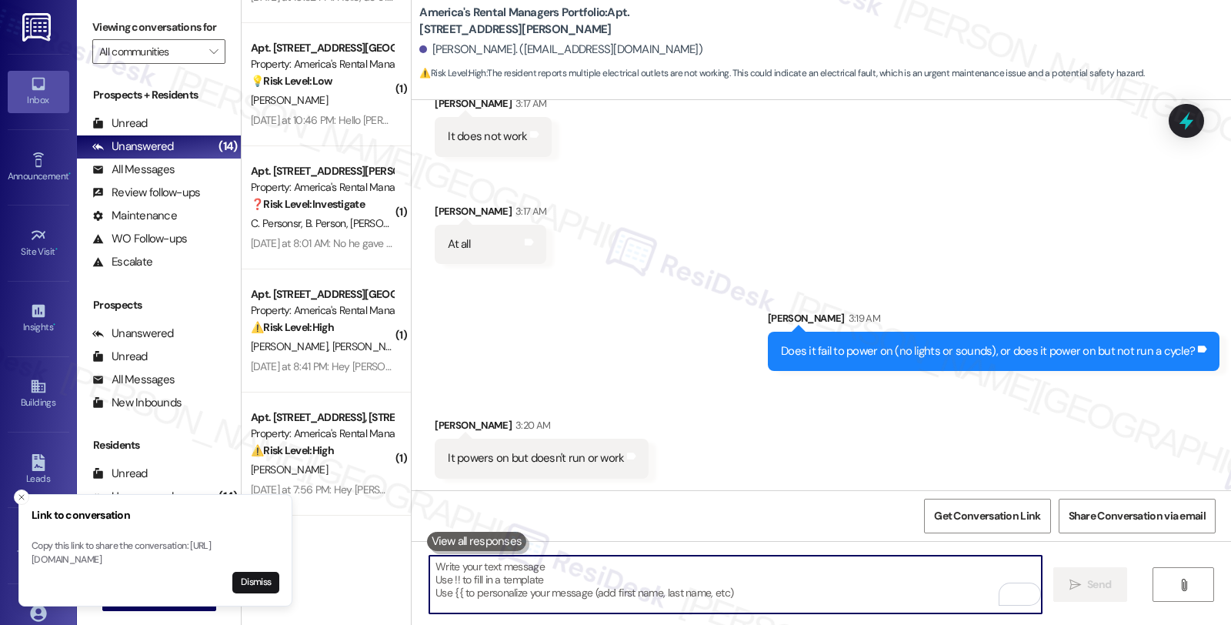
paste textarea "Do you hear any sounds when you try to start a cycle (like clicking, humming, o…"
type textarea "Do you hear any sounds when you try to start a cycle (like clicking, humming, o…"
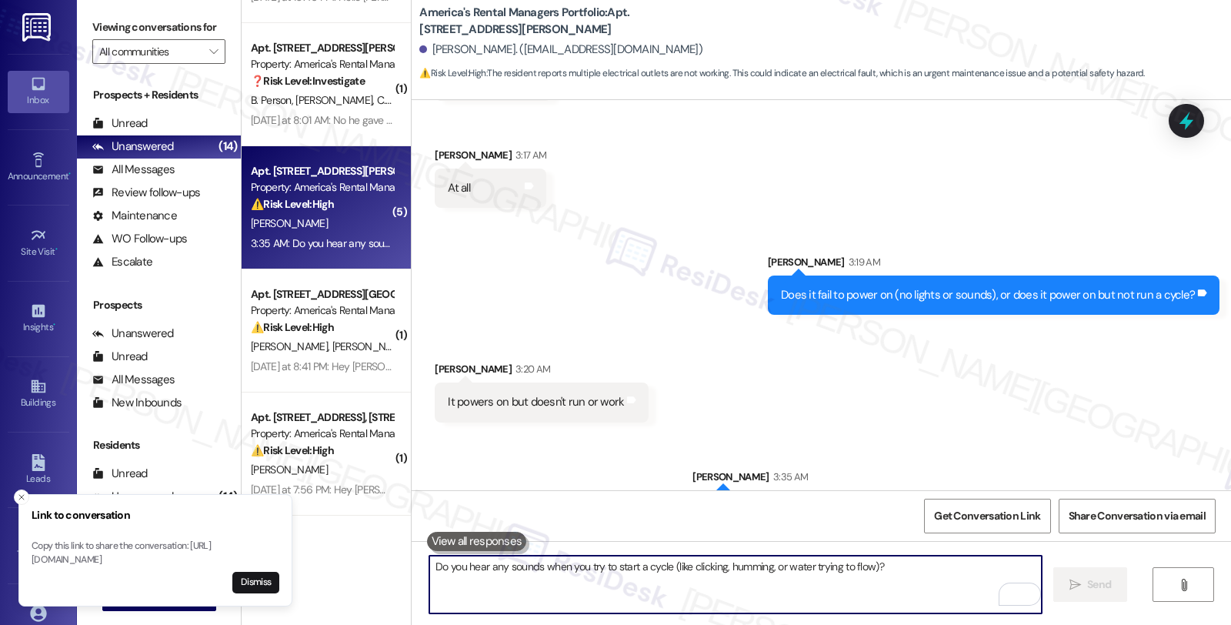
scroll to position [2480, 0]
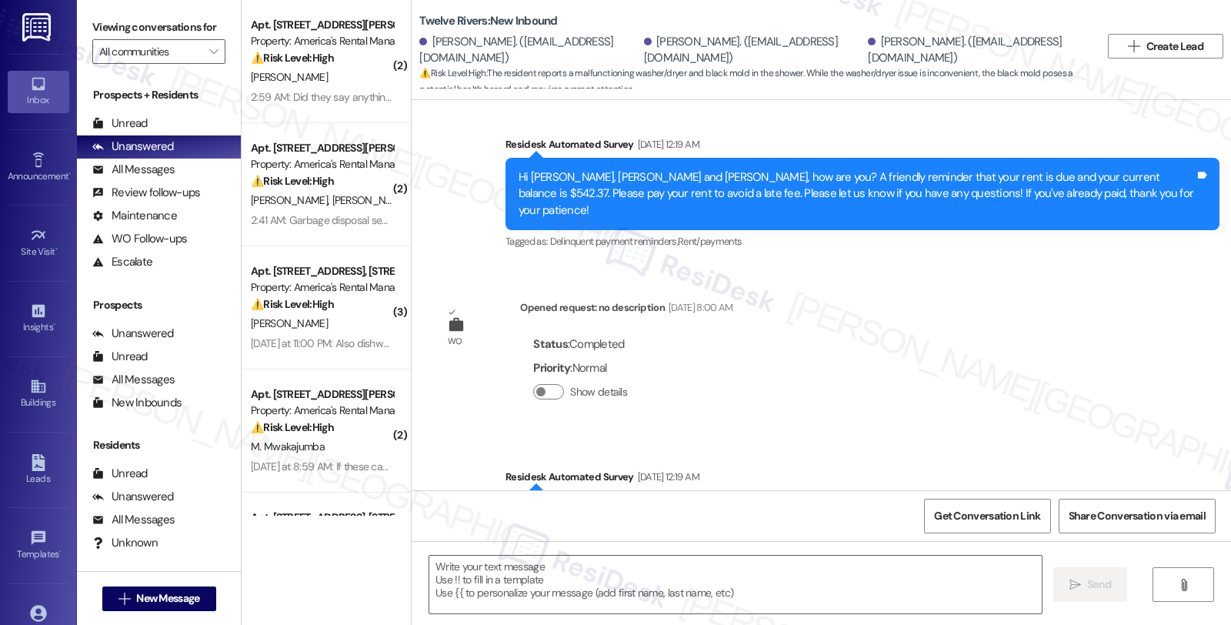
type textarea "Fetching suggested responses. Please feel free to read through the conversation…"
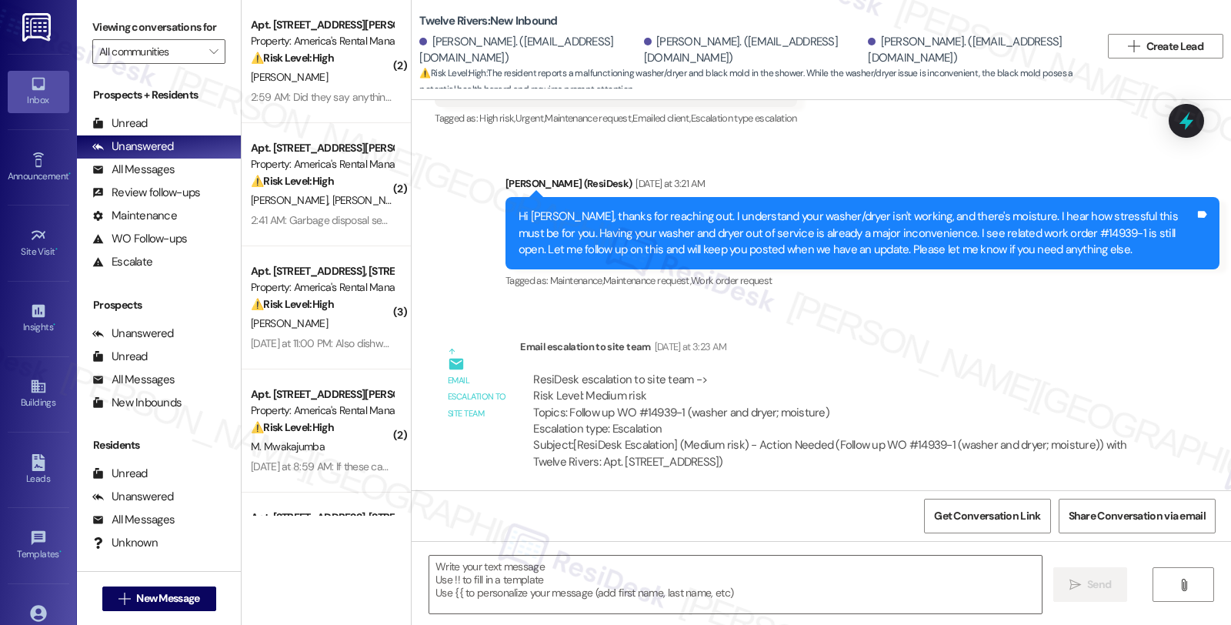
scroll to position [1510, 0]
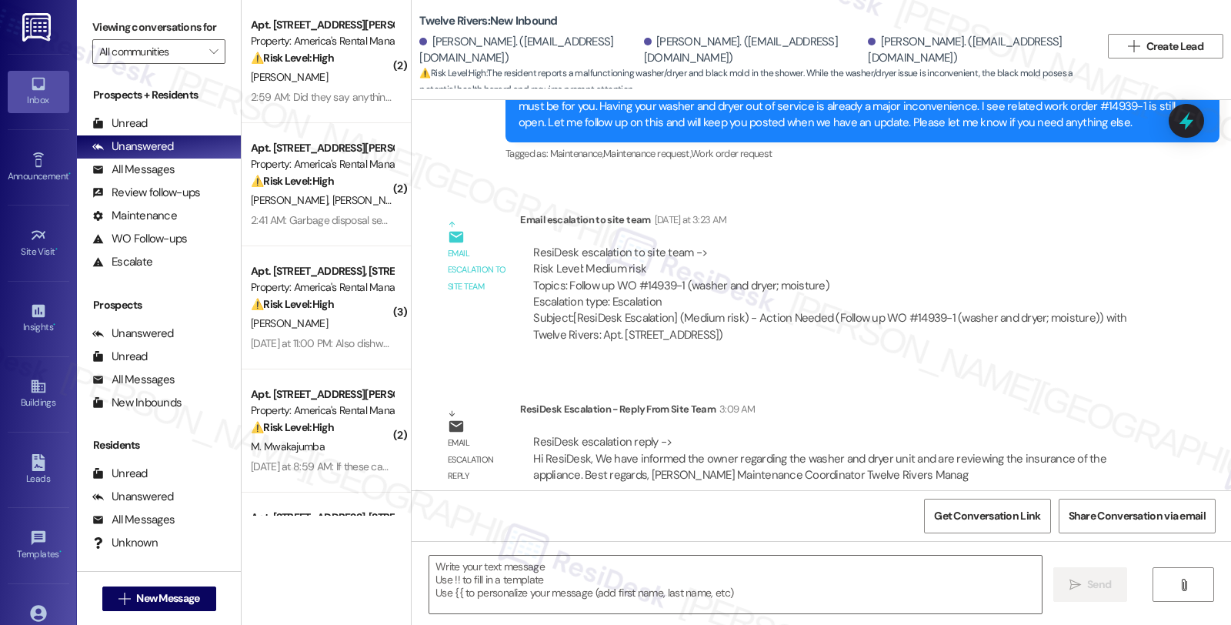
click at [965, 389] on div "Email escalation reply ResiDesk Escalation - Reply From Site Team 3:09 AM ResiD…" at bounding box center [791, 447] width 737 height 117
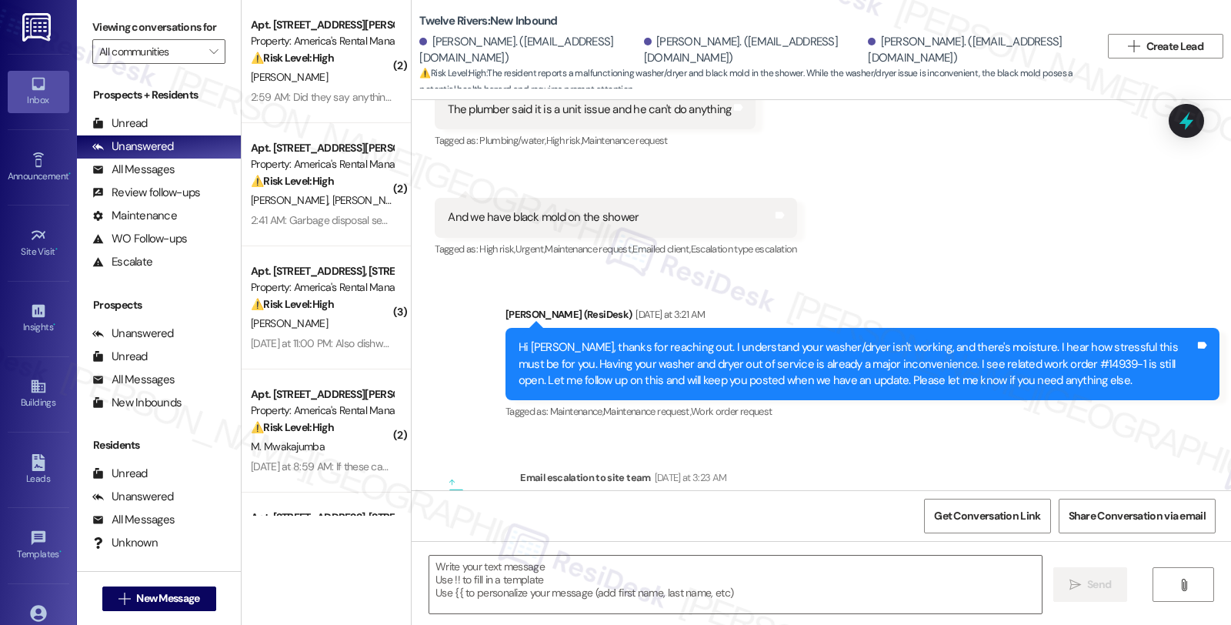
scroll to position [1254, 0]
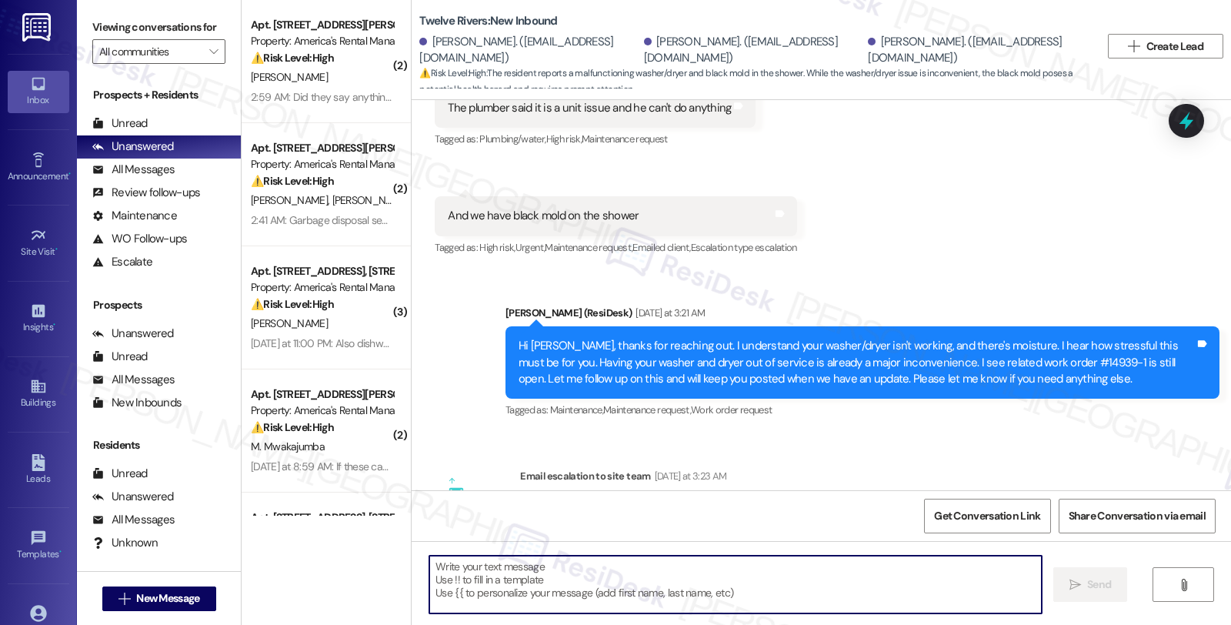
click at [506, 564] on textarea at bounding box center [735, 585] width 612 height 58
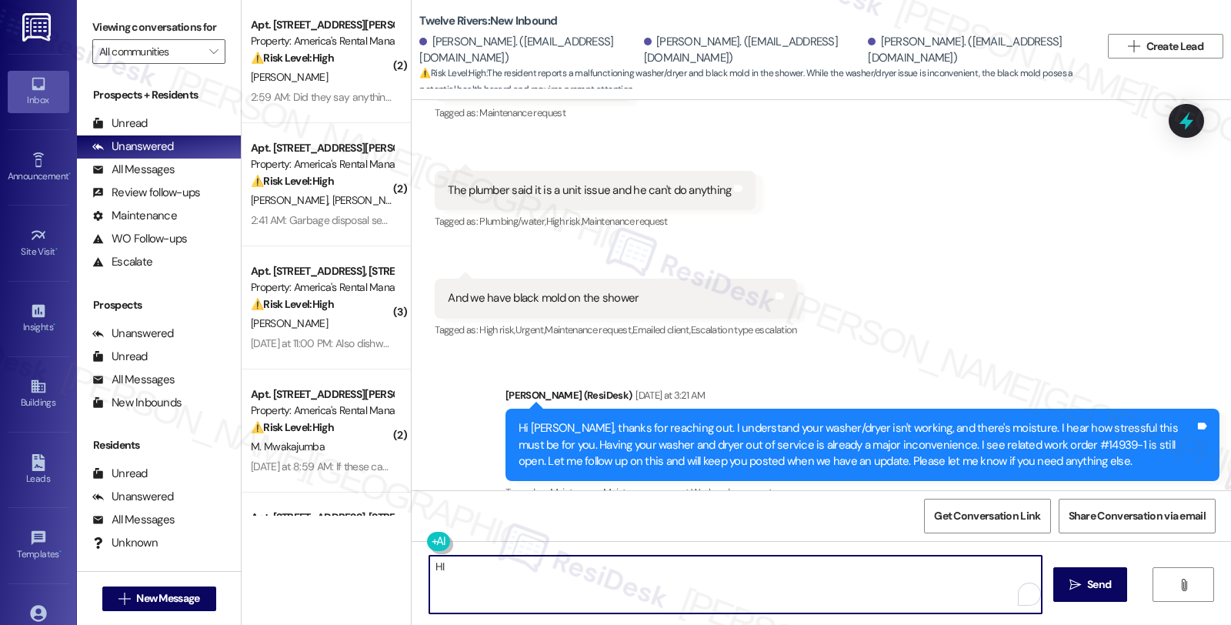
scroll to position [912, 0]
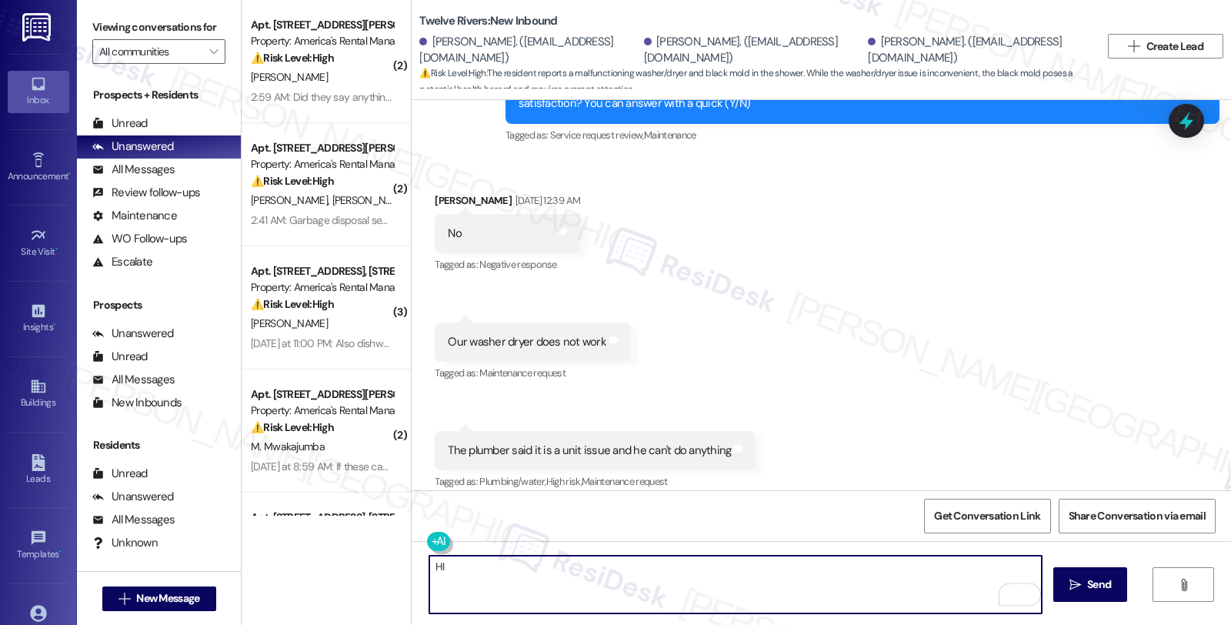
paste textarea "We have informed the owner regarding the washer and dryer unit and are reviewin…"
click at [442, 192] on div "[PERSON_NAME] [DATE] 12:39 AM" at bounding box center [507, 203] width 145 height 22
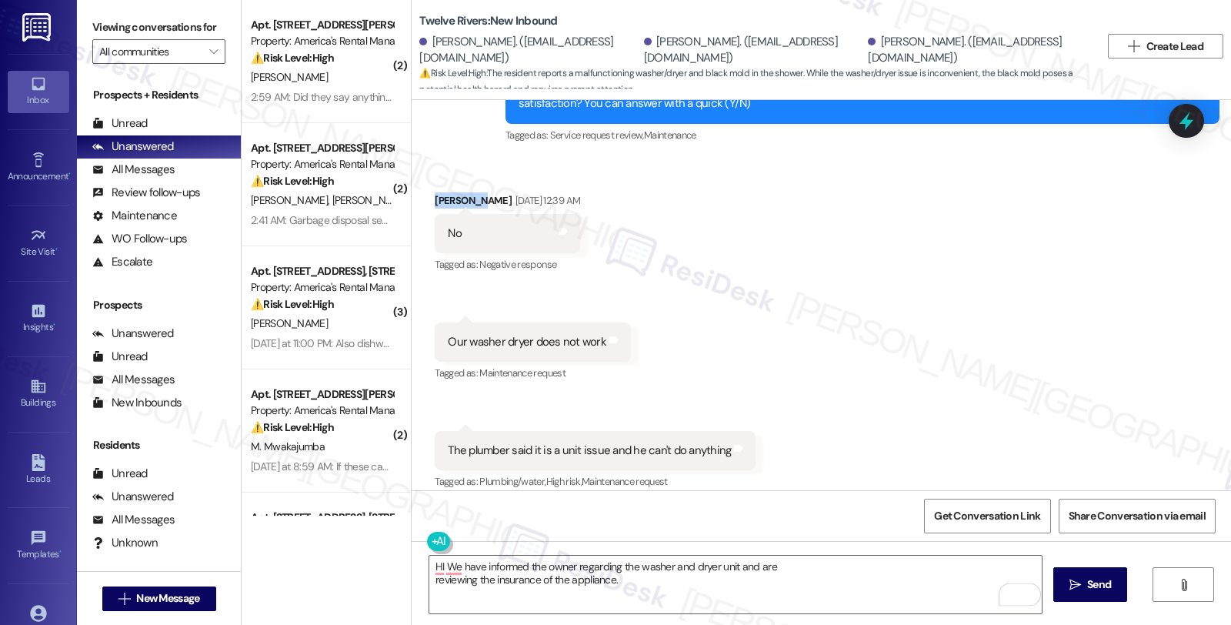
click at [442, 192] on div "Immanuel J. Thomas Aug 21, 2025 at 12:39 AM" at bounding box center [507, 203] width 145 height 22
copy div "Immanuel"
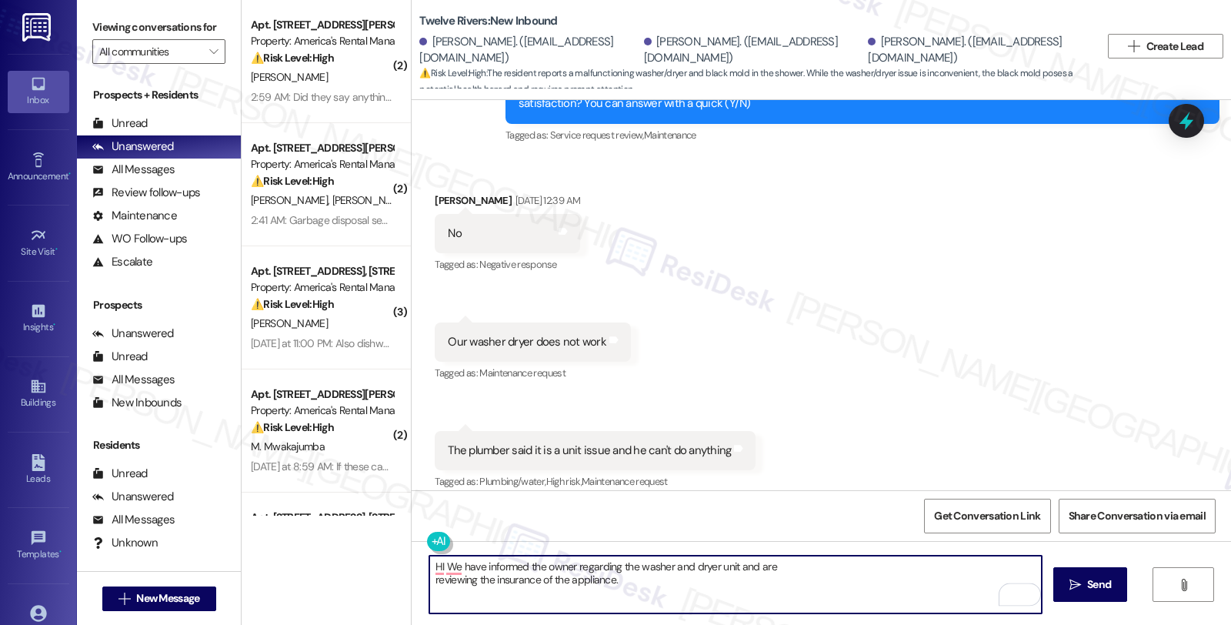
drag, startPoint x: 434, startPoint y: 562, endPoint x: 416, endPoint y: 559, distance: 18.7
click at [421, 559] on div "HI We have informed the owner regarding the washer and dryer unit and are revie…" at bounding box center [728, 584] width 614 height 59
paste textarea "Immanuel"
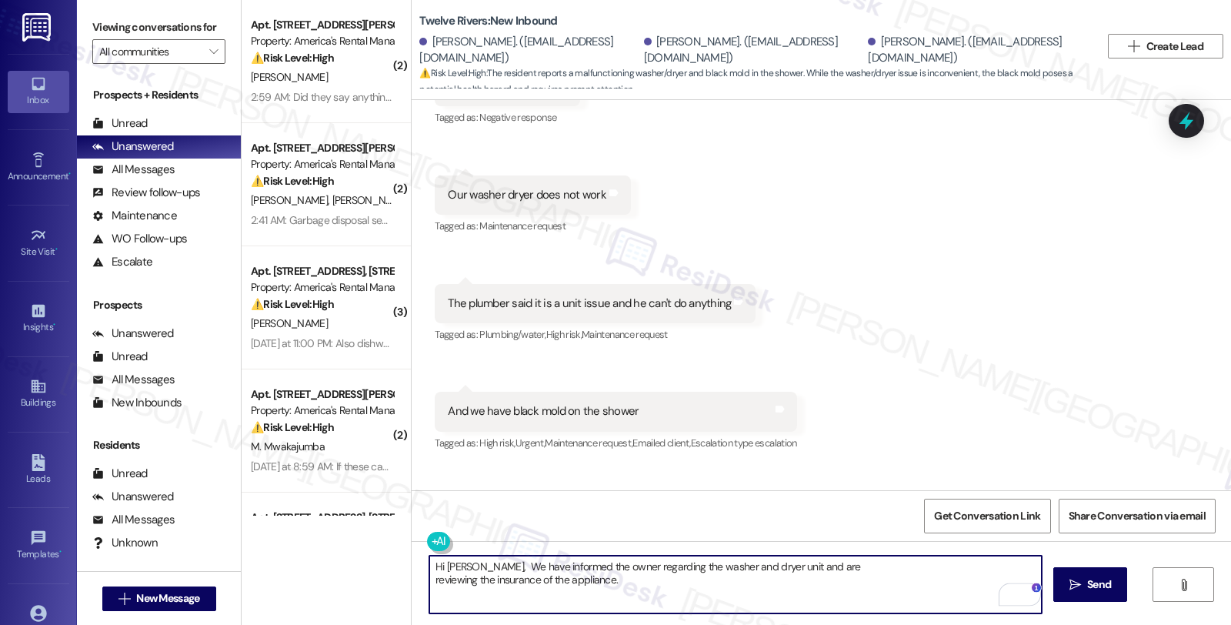
scroll to position [1254, 0]
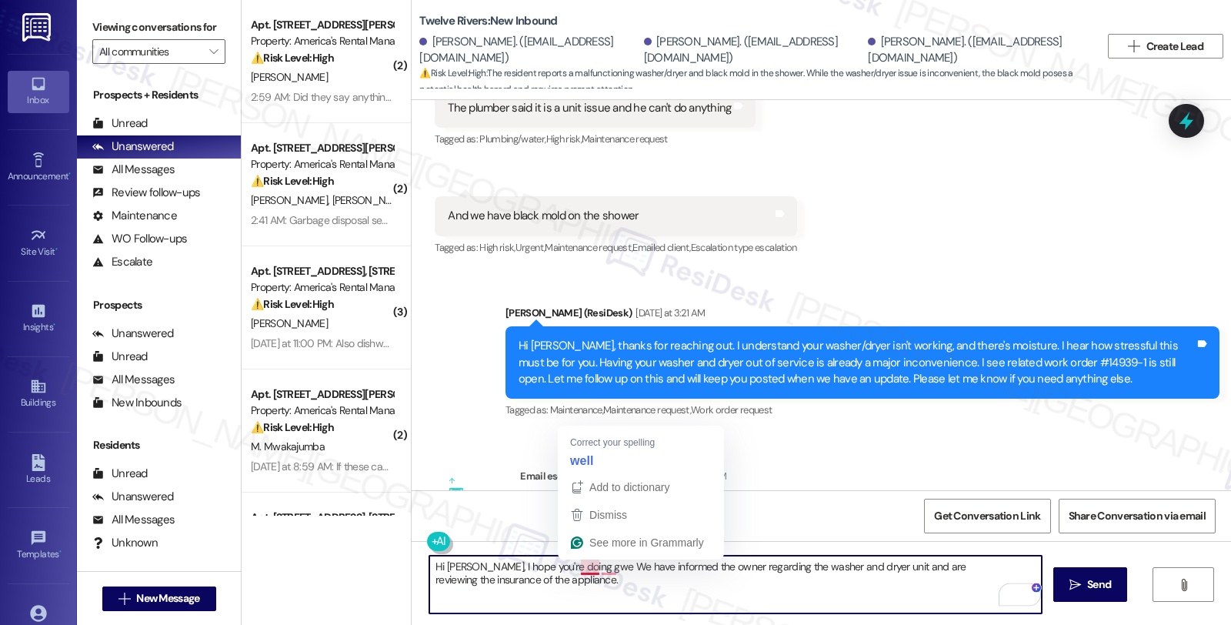
click at [573, 565] on textarea "Hi Immanuel, I hope you're doing gwe We have informed the owner regarding the w…" at bounding box center [735, 585] width 612 height 58
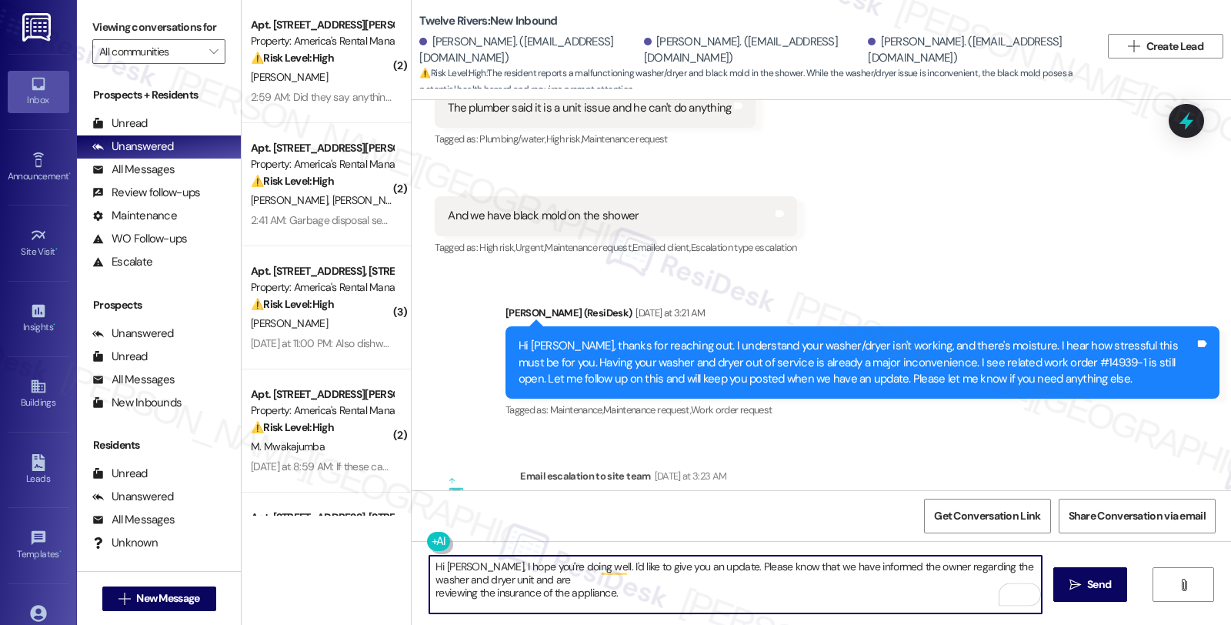
click at [552, 579] on textarea "Hi Immanuel, I hope you're doing well. I'd like to give you an update. Please k…" at bounding box center [735, 585] width 612 height 58
click at [712, 576] on textarea "Hi Immanuel, I hope you're doing well. I'd like to give you an update. Please k…" at bounding box center [735, 585] width 612 height 58
click at [783, 583] on textarea "Hi Immanuel, I hope you're doing well. I'd like to give you an update. Please k…" at bounding box center [735, 585] width 612 height 58
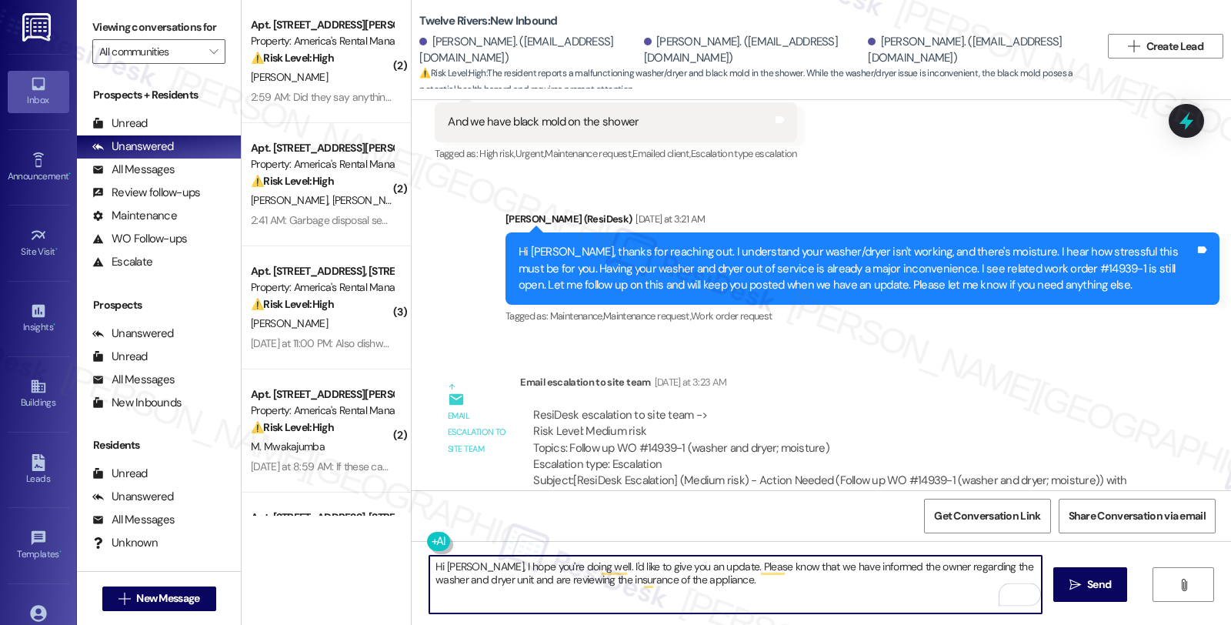
scroll to position [1340, 0]
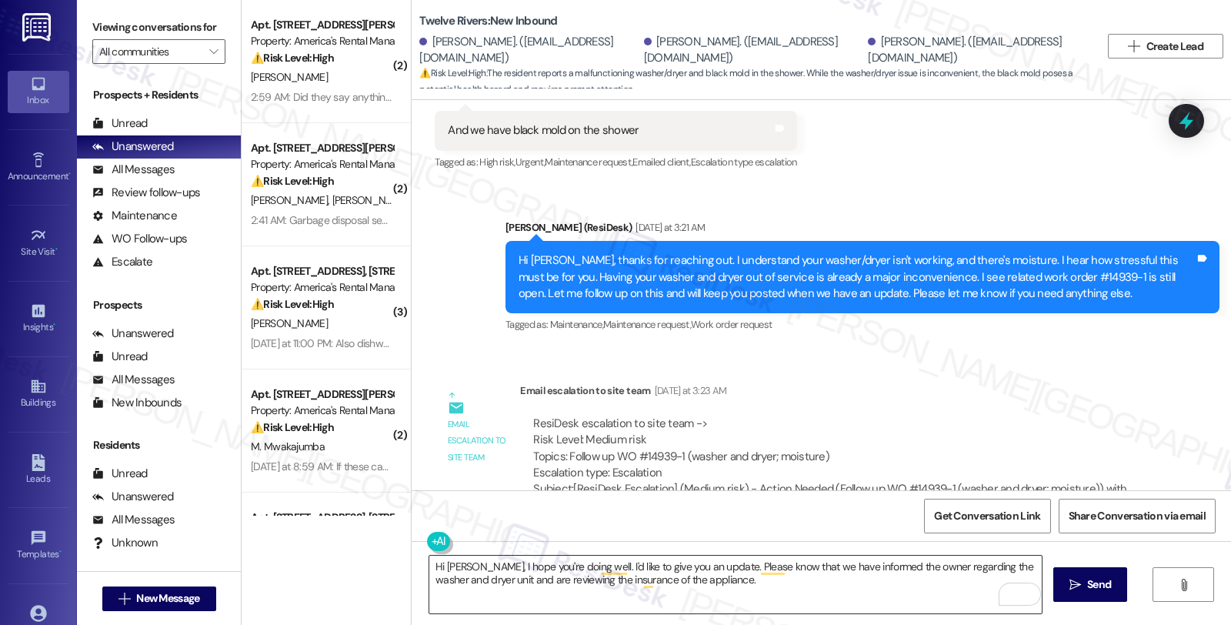
click at [609, 582] on textarea "Hi Immanuel, I hope you're doing well. I'd like to give you an update. Please k…" at bounding box center [735, 585] width 612 height 58
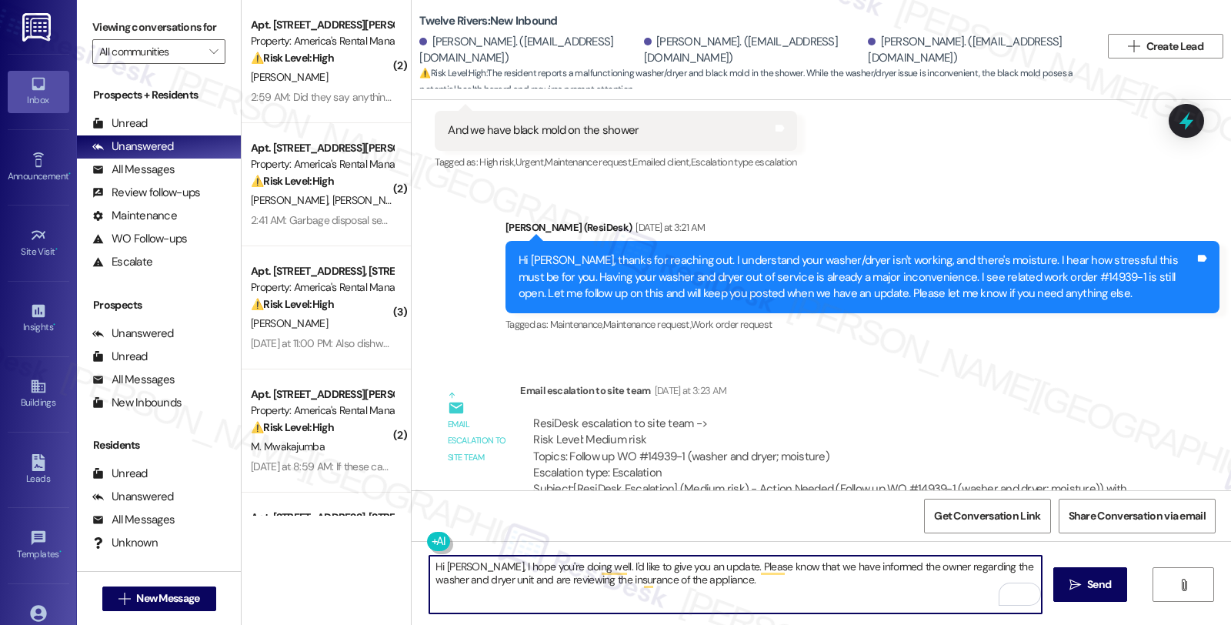
click at [843, 582] on textarea "Hi Immanuel, I hope you're doing well. I'd like to give you an update. Please k…" at bounding box center [735, 585] width 612 height 58
paste textarea "Should you have other concerns, please feel free to reach out."
click at [598, 590] on textarea "Hi Immanuel, I hope you're doing well. I'd like to give you an update. Please k…" at bounding box center [735, 585] width 612 height 58
type textarea "Hi Immanuel, I hope you're doing well. I'd like to give you an update. Please k…"
click at [1085, 575] on button " Send" at bounding box center [1090, 584] width 75 height 35
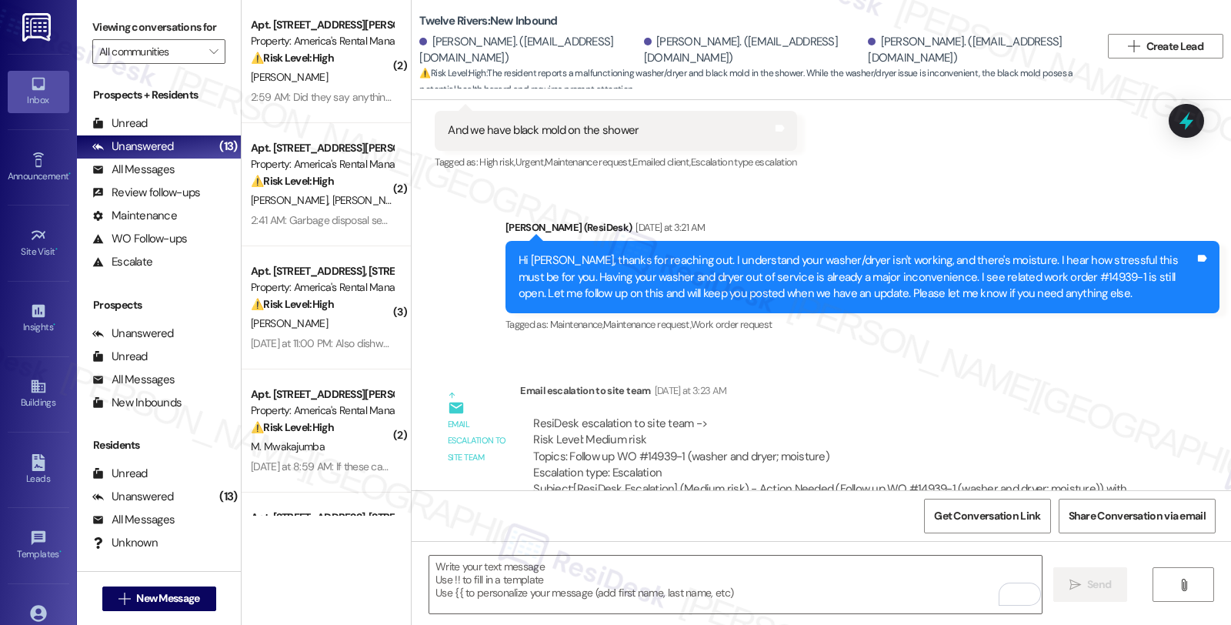
scroll to position [1510, 0]
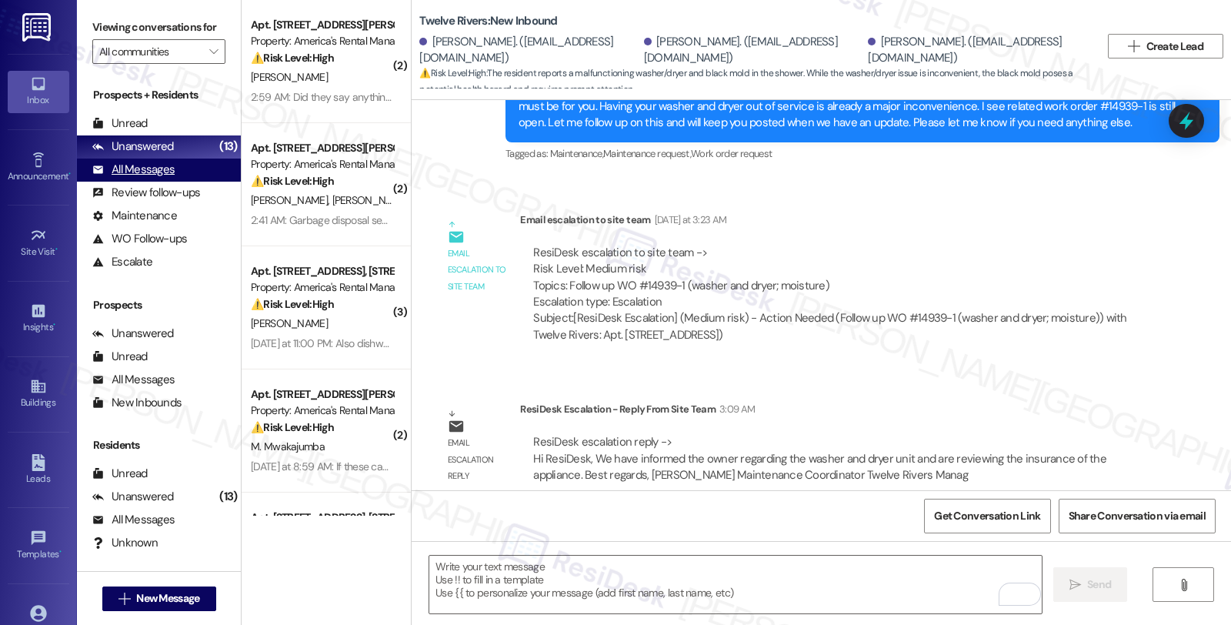
click at [143, 178] on div "All Messages" at bounding box center [133, 170] width 82 height 16
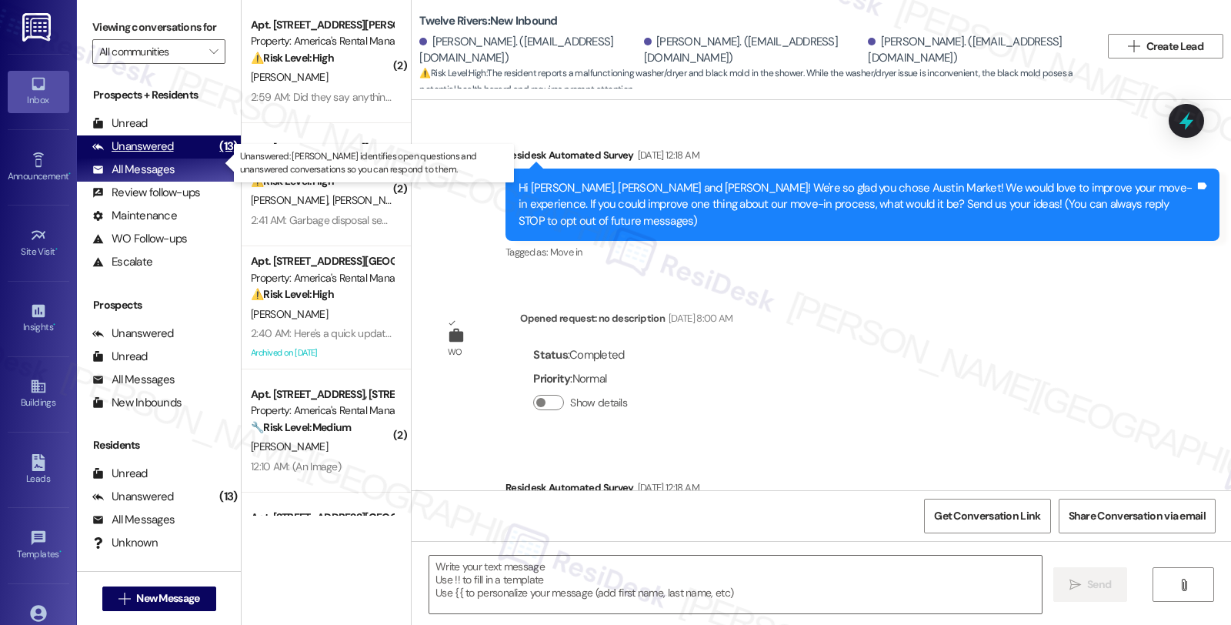
click at [152, 155] on div "Unanswered" at bounding box center [133, 147] width 82 height 16
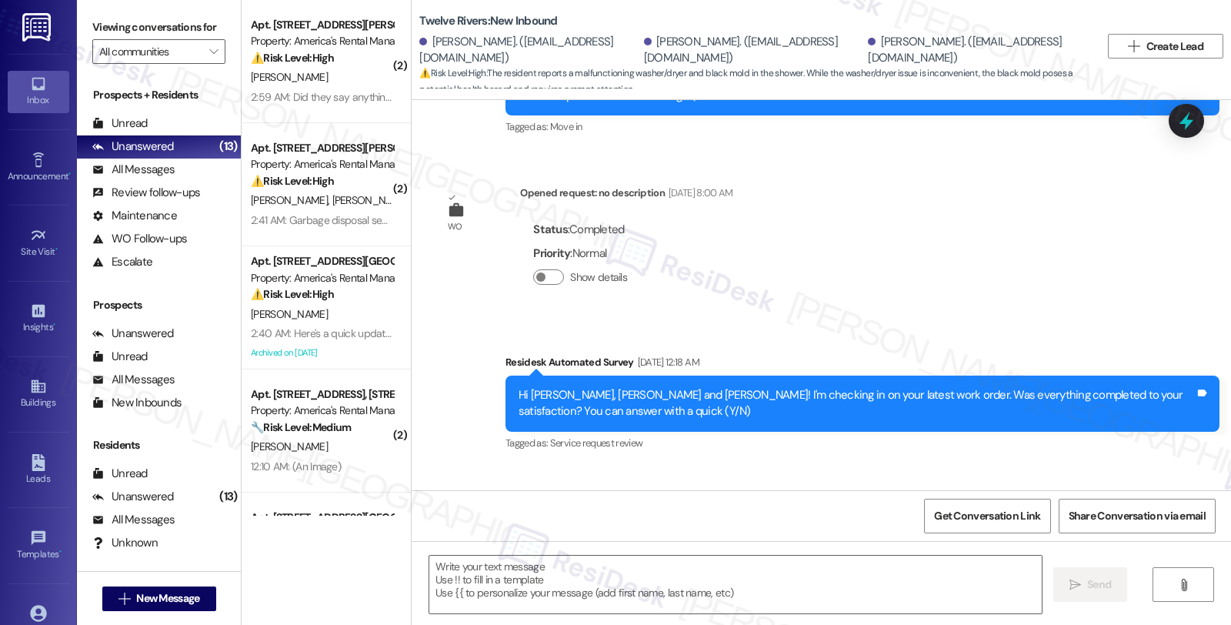
type textarea "Fetching suggested responses. Please feel free to read through the conversation…"
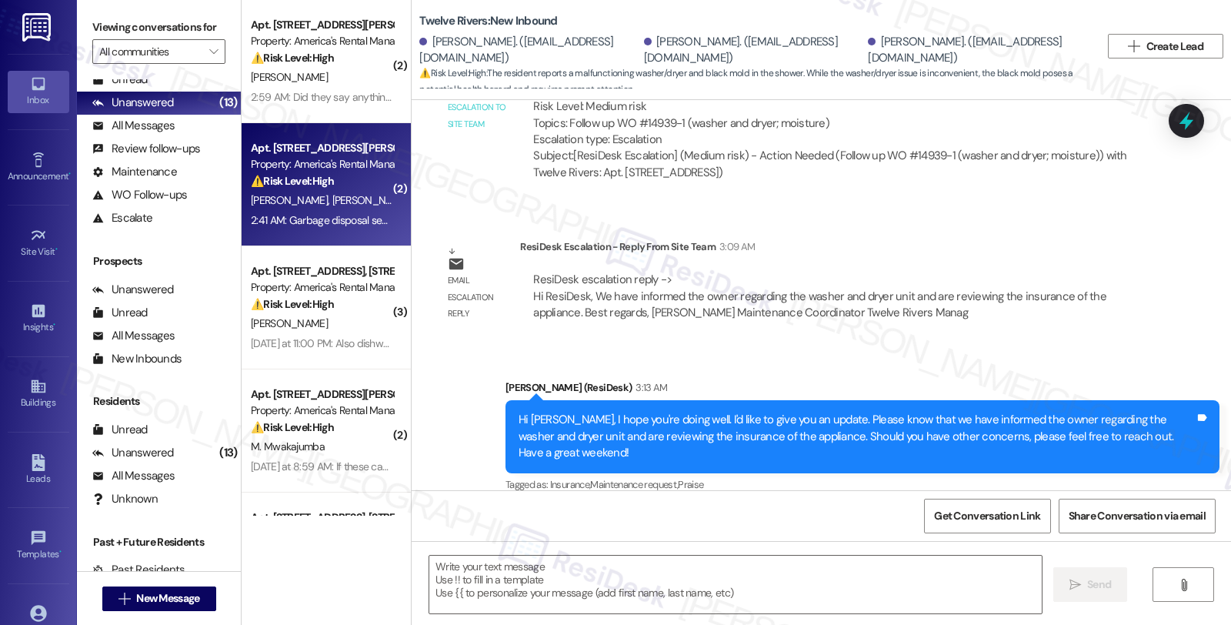
scroll to position [92, 0]
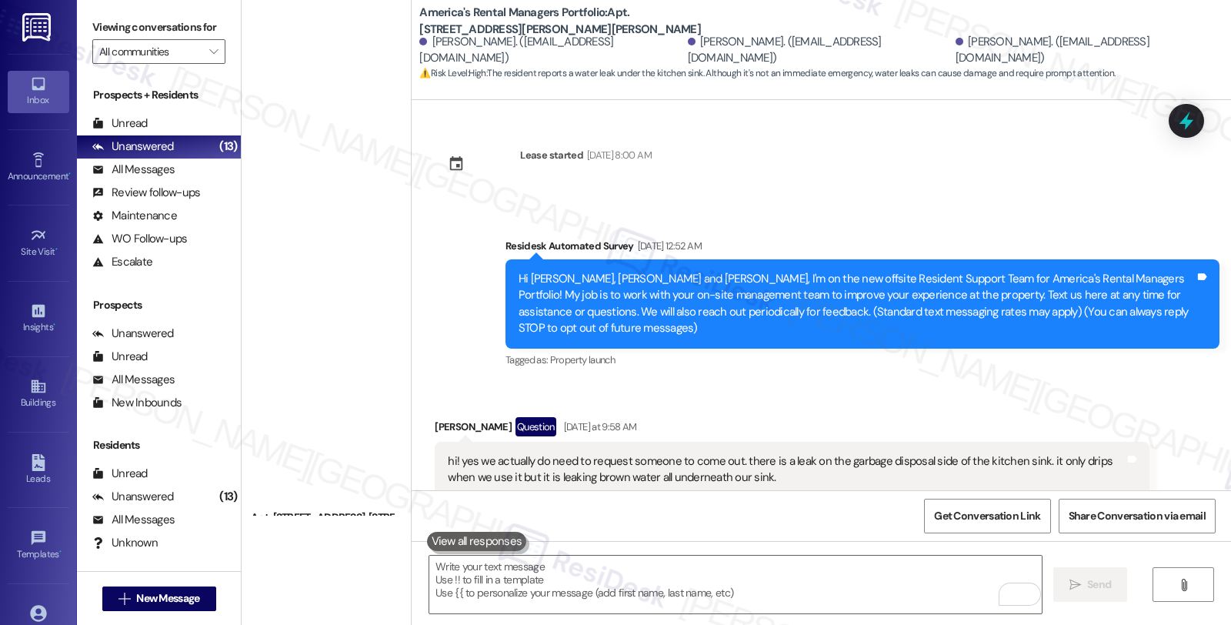
scroll to position [929, 0]
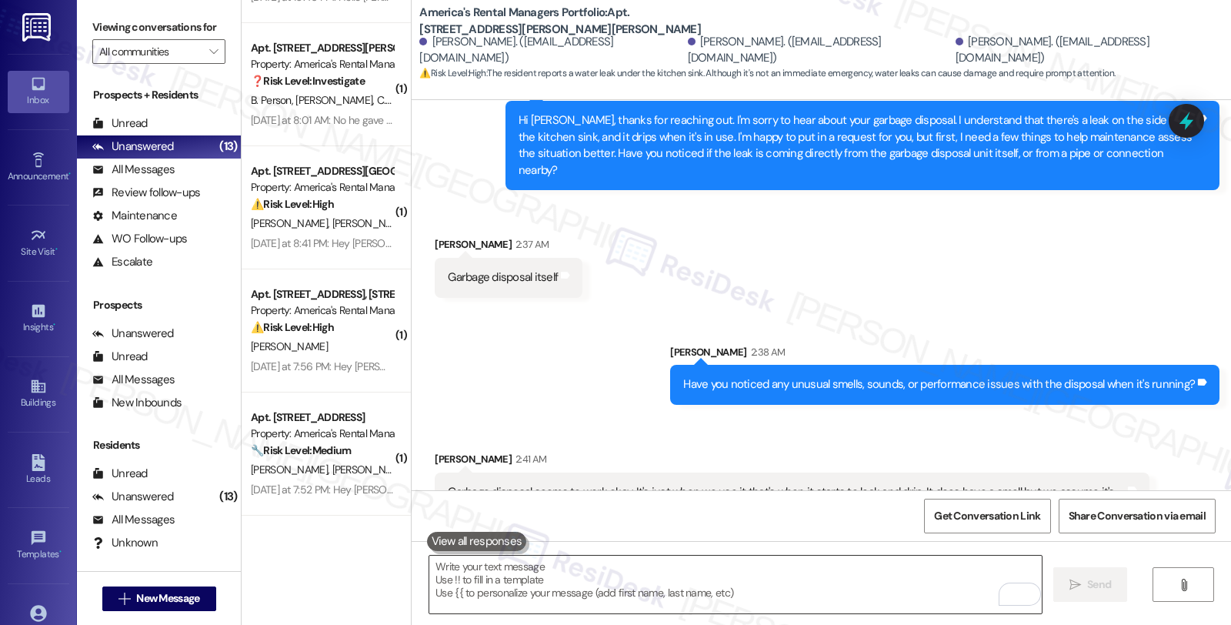
click at [522, 575] on textarea "To enrich screen reader interactions, please activate Accessibility in Grammarl…" at bounding box center [735, 585] width 612 height 58
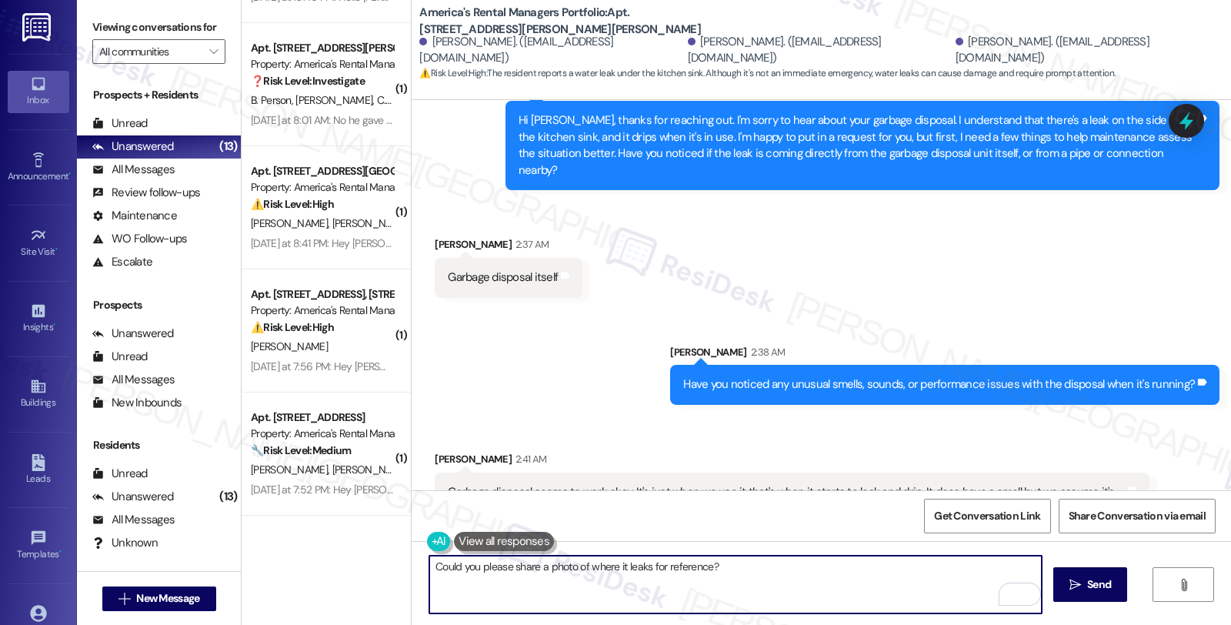
click at [748, 568] on textarea "Could you please share a photo of where it leaks for reference?" at bounding box center [735, 585] width 612 height 58
type textarea "Could you please share a photo of where it leaks for reference?"
click at [1090, 582] on span "Send" at bounding box center [1099, 584] width 24 height 16
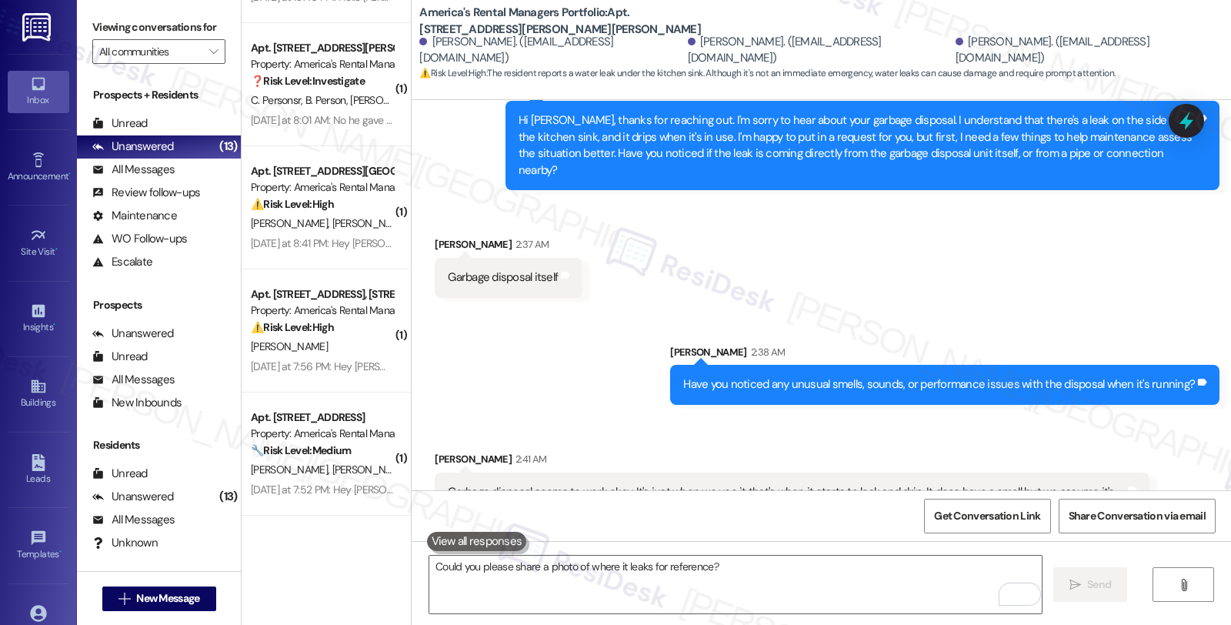
drag, startPoint x: 1096, startPoint y: 255, endPoint x: 966, endPoint y: 257, distance: 130.1
click at [1096, 255] on div "Received via SMS [PERSON_NAME] 2:37 AM Garbage disposal itself Tags and notes" at bounding box center [821, 255] width 819 height 107
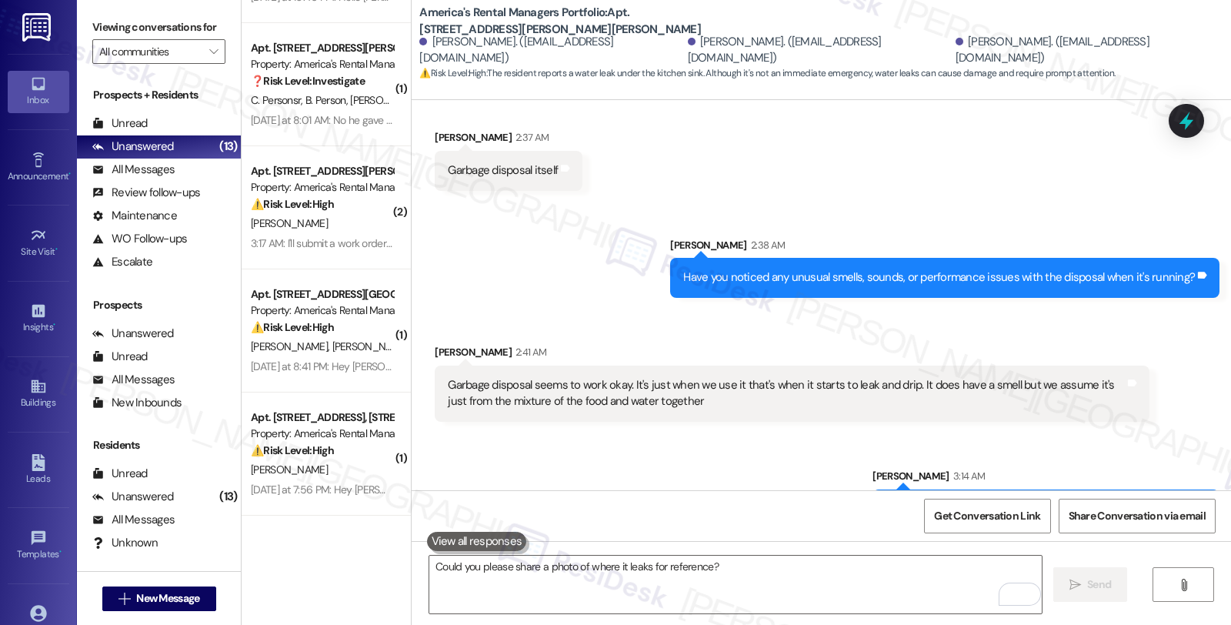
scroll to position [1766, 0]
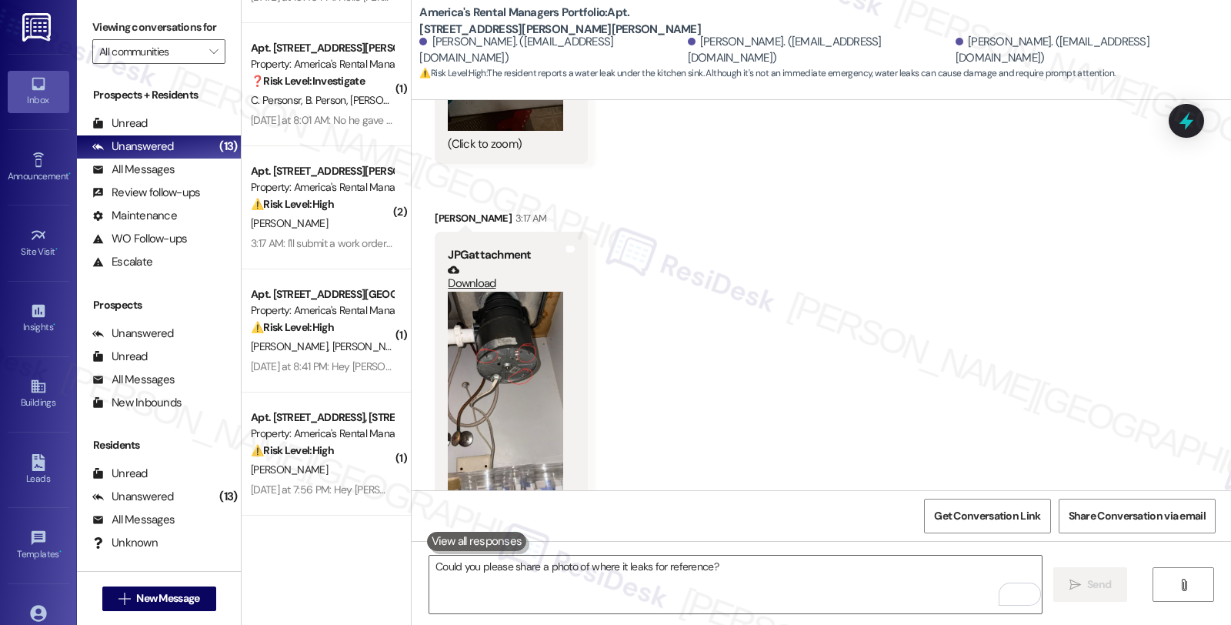
click at [472, 358] on button "Zoom image" at bounding box center [505, 394] width 115 height 205
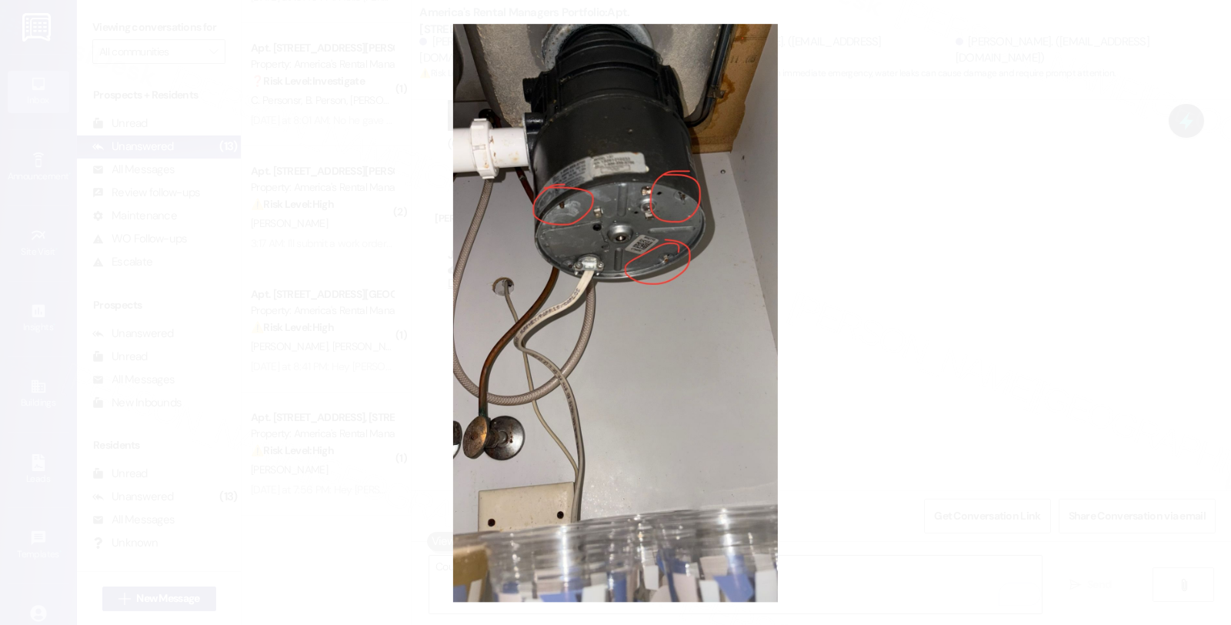
click at [890, 325] on button "Unzoom image" at bounding box center [615, 312] width 1231 height 625
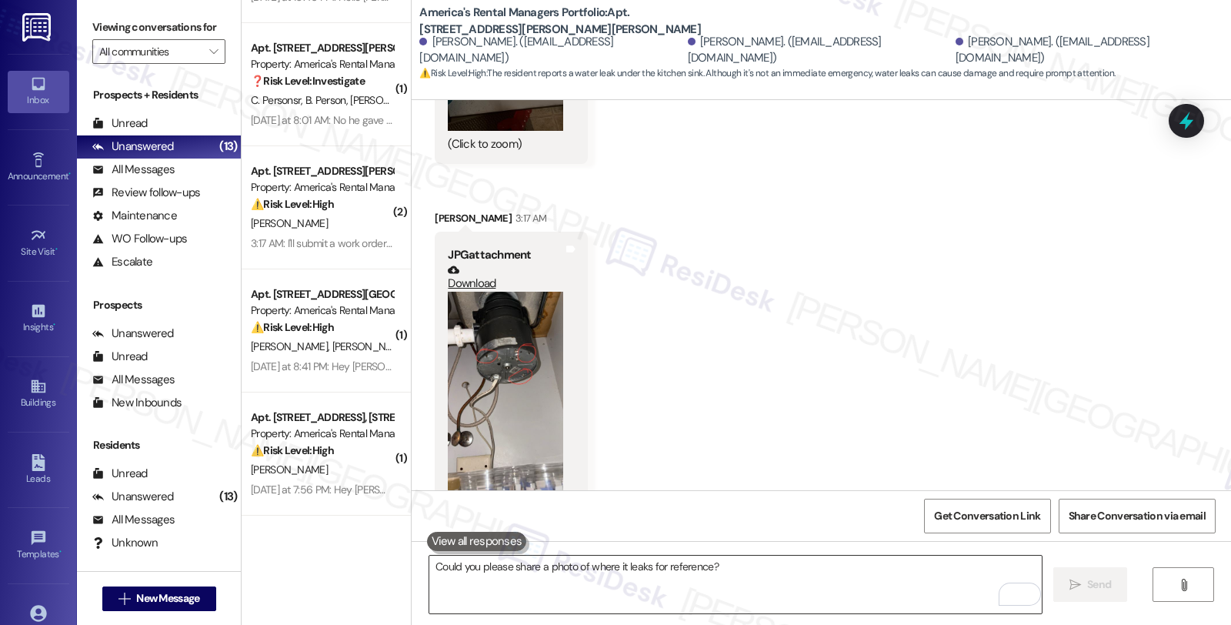
click at [519, 583] on textarea "Could you please share a photo of where it leaks for reference?" at bounding box center [735, 585] width 612 height 58
click at [786, 366] on div "Received via SMS [PERSON_NAME] 3:15 AM JPG attachment Download (Click to zoom) …" at bounding box center [821, 229] width 819 height 839
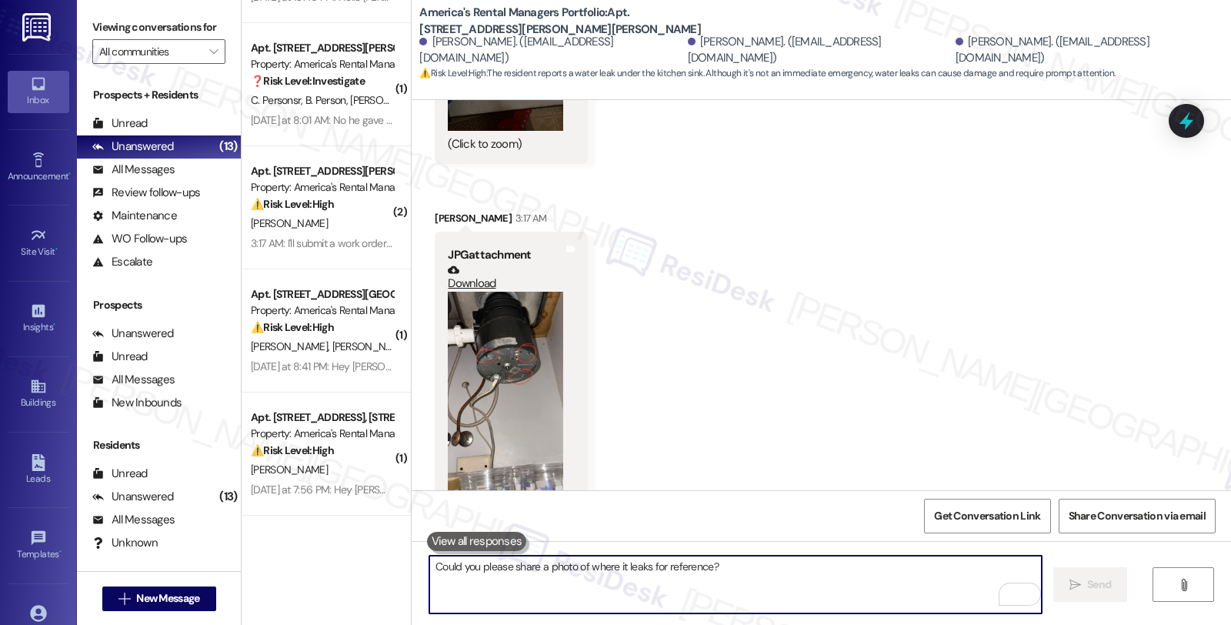
click at [539, 579] on textarea "Could you please share a photo of where it leaks for reference?" at bounding box center [735, 585] width 612 height 58
paste textarea "Do we have your permission to enter during your absence? Also, do you have pets…"
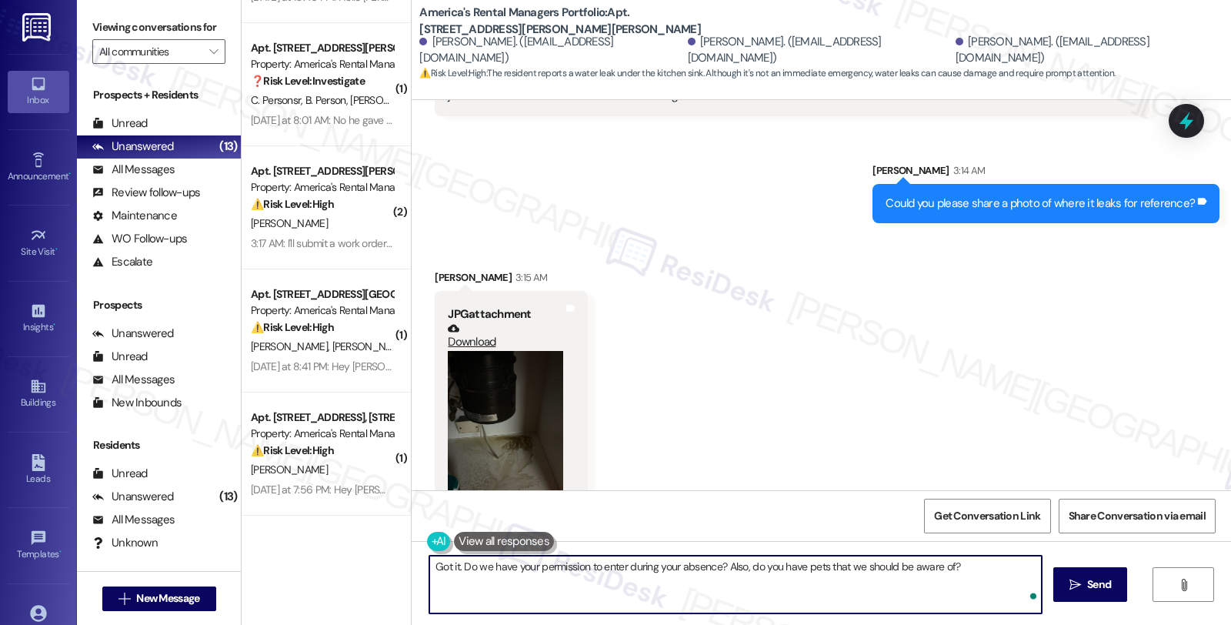
scroll to position [1339, 0]
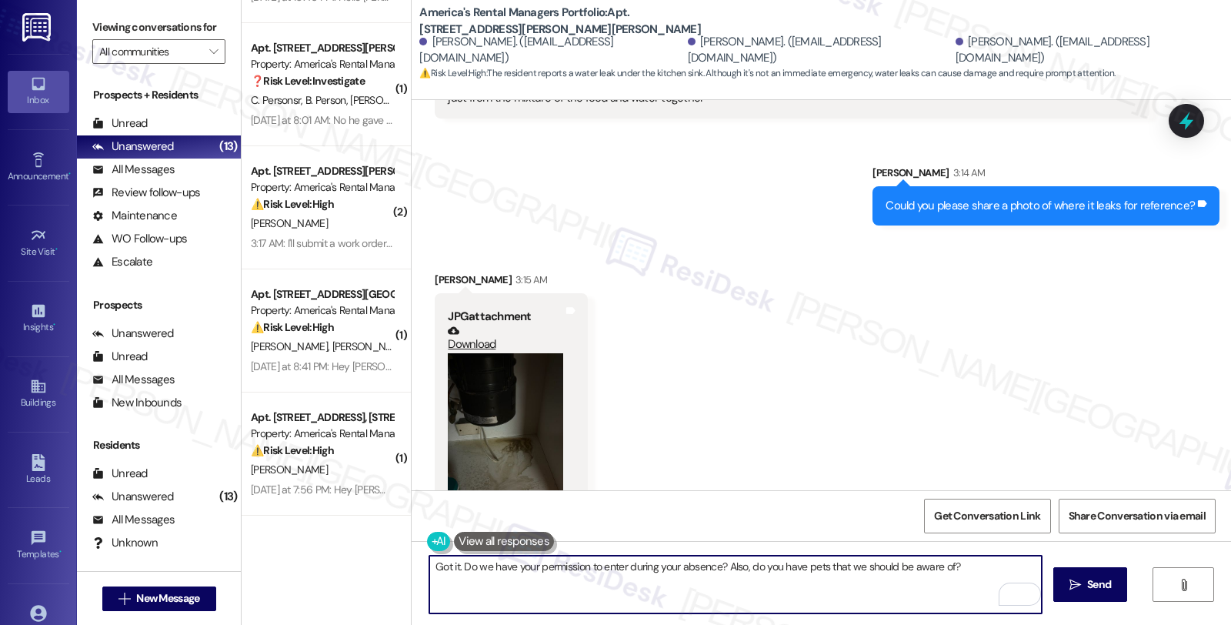
type textarea "Got it. Do we have your permission to enter during your absence? Also, do you h…"
click at [496, 391] on button "Zoom image" at bounding box center [505, 455] width 115 height 205
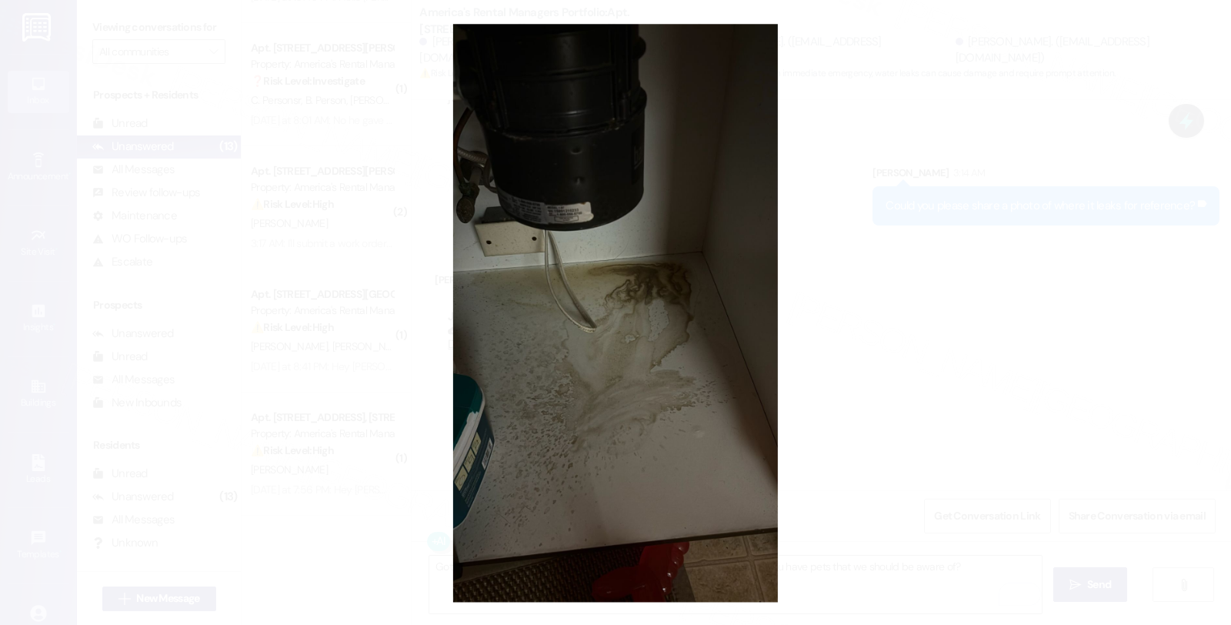
click at [956, 332] on button "Unzoom image" at bounding box center [615, 312] width 1231 height 625
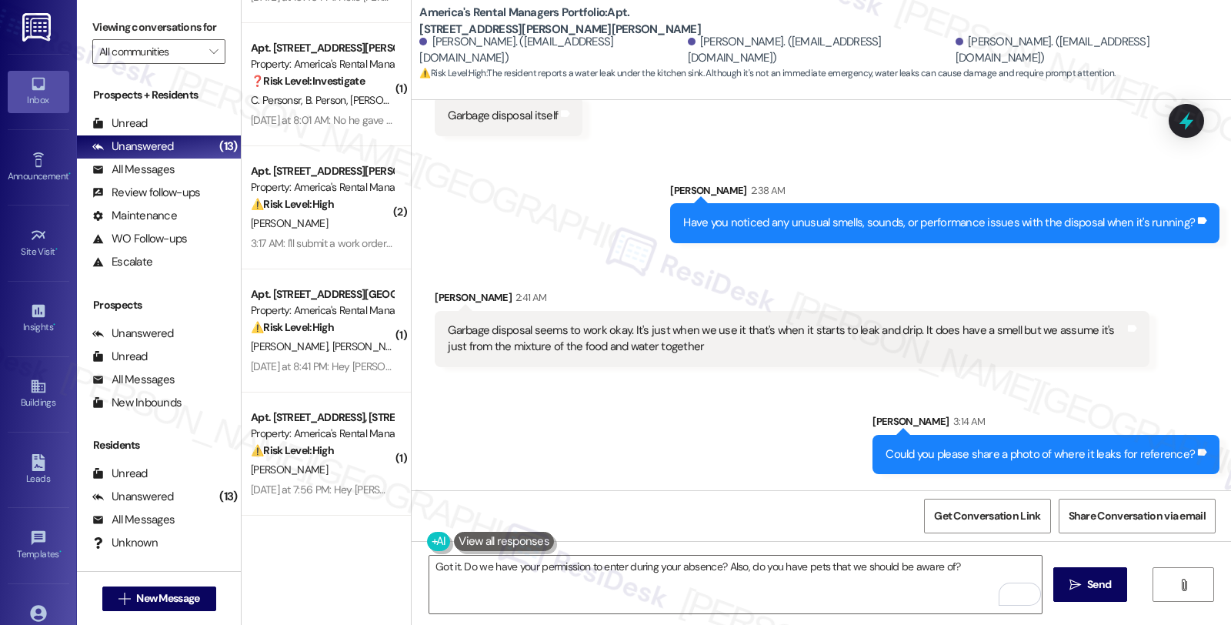
scroll to position [1082, 0]
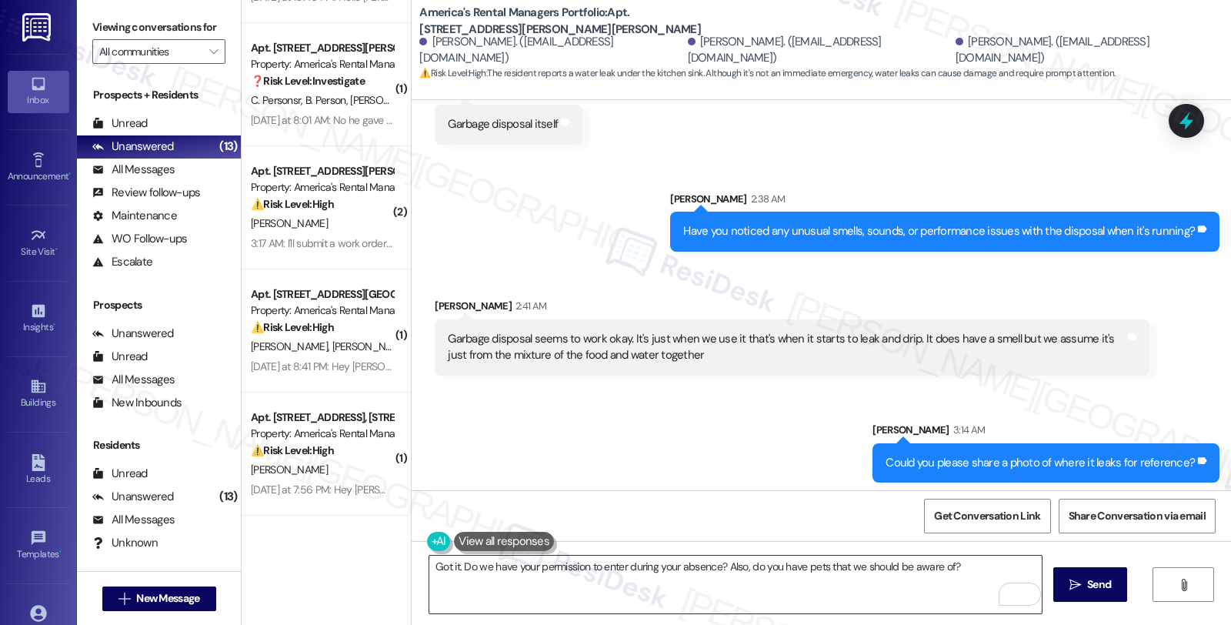
click at [679, 575] on textarea "Got it. Do we have your permission to enter during your absence? Also, do you h…" at bounding box center [735, 585] width 612 height 58
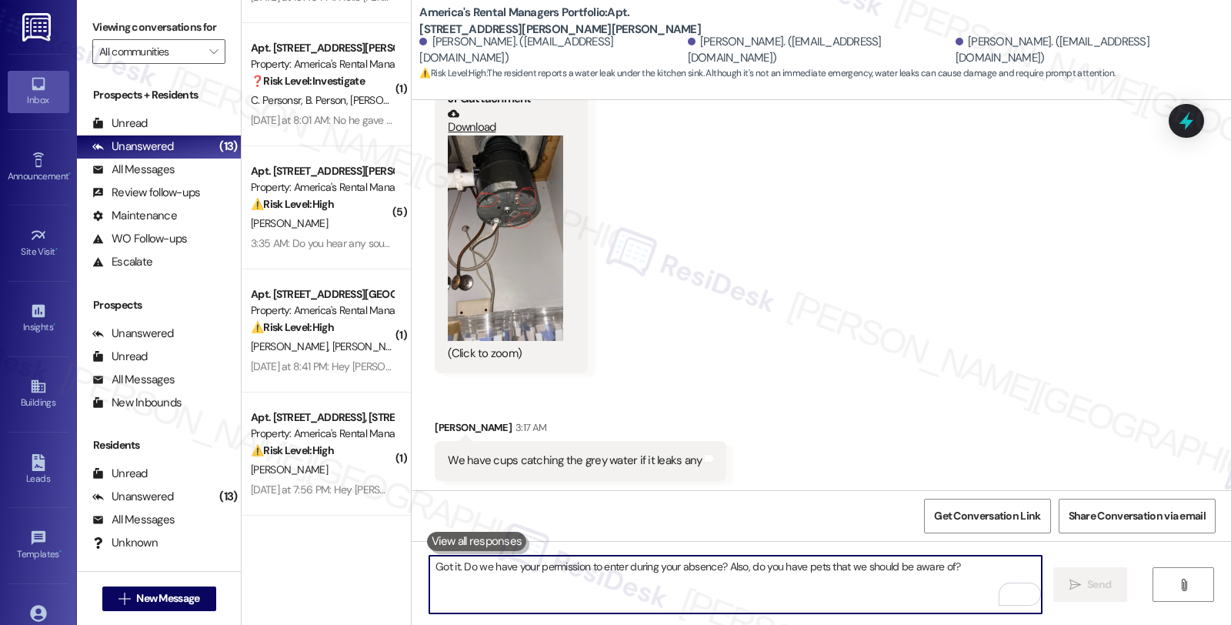
scroll to position [1918, 0]
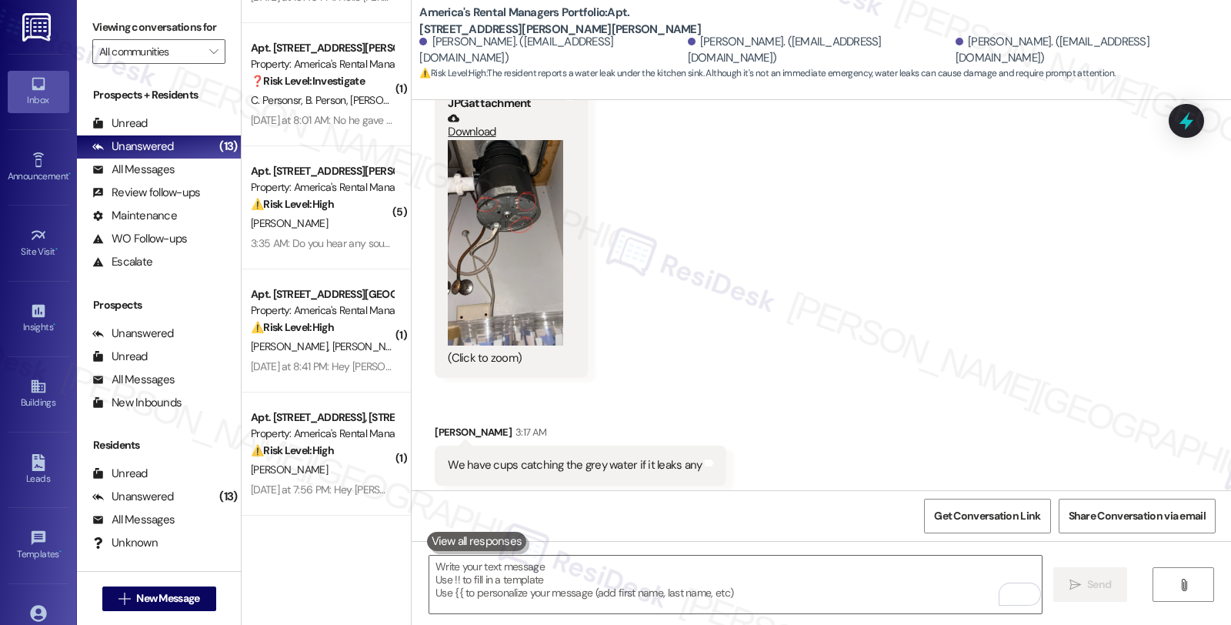
drag, startPoint x: 425, startPoint y: 383, endPoint x: 492, endPoint y: 389, distance: 67.9
click at [492, 424] on div "Clayton Dodson 3:17 AM" at bounding box center [581, 435] width 292 height 22
copy div "Clayton Dodson"
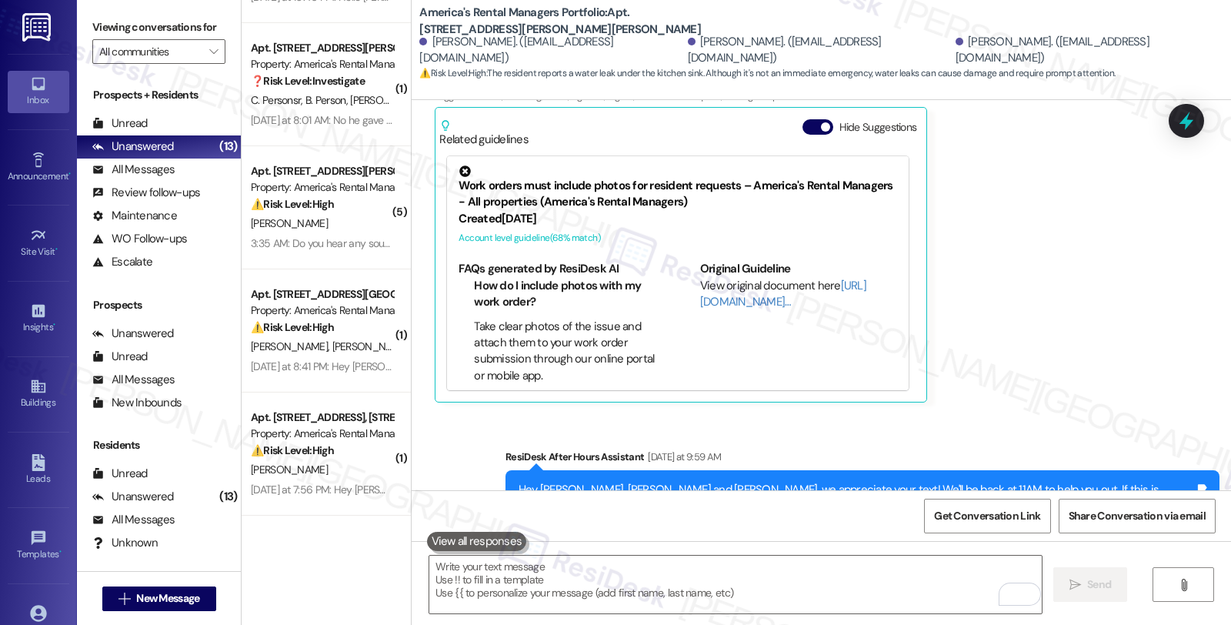
scroll to position [208, 0]
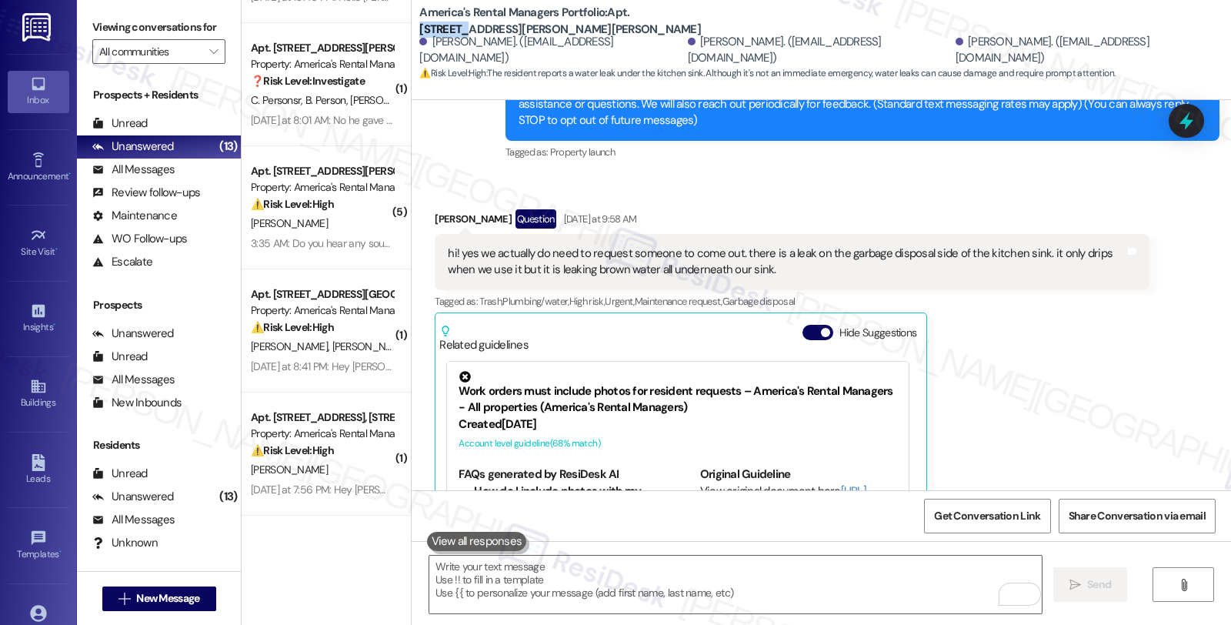
drag, startPoint x: 620, startPoint y: 10, endPoint x: 668, endPoint y: 12, distance: 47.7
click at [668, 12] on b "America's Rental Managers Portfolio: Apt. 2140 Spaulding Place, 2140 Spaulding …" at bounding box center [573, 21] width 308 height 33
drag, startPoint x: 439, startPoint y: 27, endPoint x: 575, endPoint y: 33, distance: 135.6
click at [575, 33] on b "America's Rental Managers Portfolio: Apt. 2140 Spaulding Place, 2140 Spaulding …" at bounding box center [573, 21] width 308 height 33
copy b "2140 Spaulding Place"
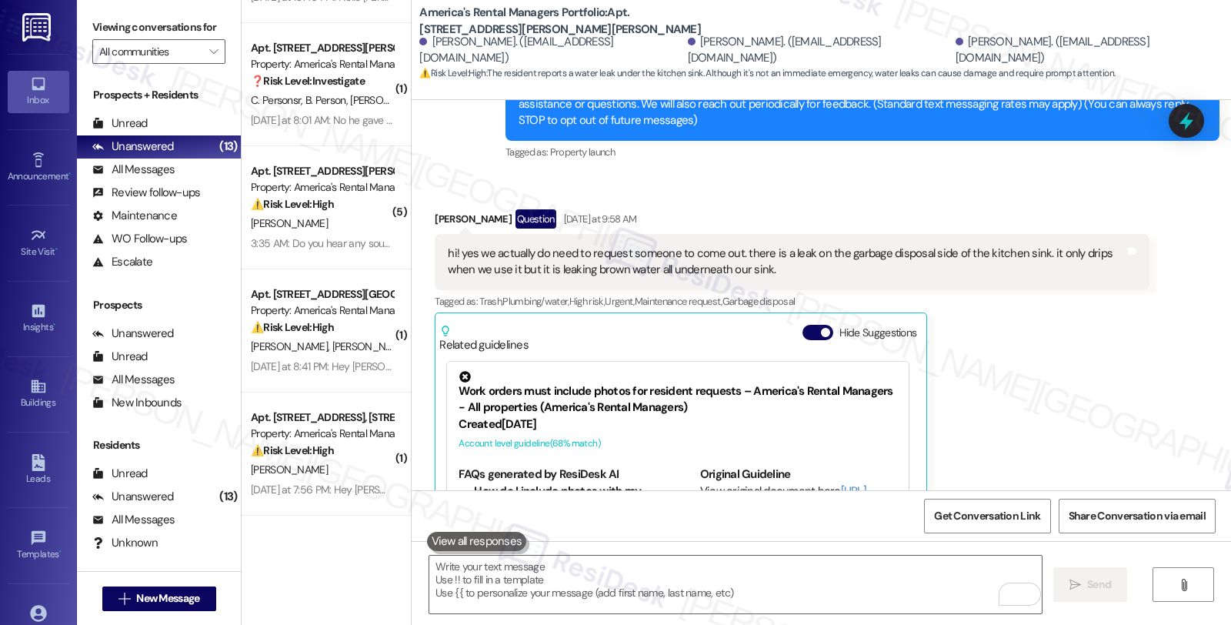
click at [1109, 359] on div "Mary Clendenin Question Yesterday at 9:58 AM hi! yes we actually do need to req…" at bounding box center [792, 408] width 714 height 399
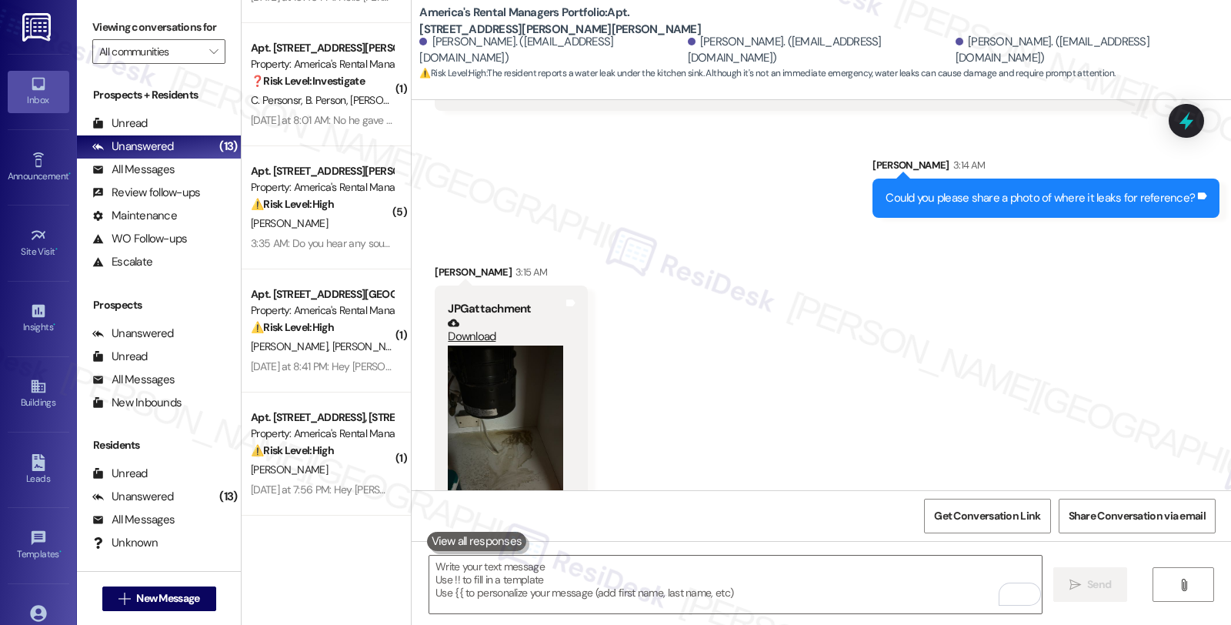
scroll to position [1490, 0]
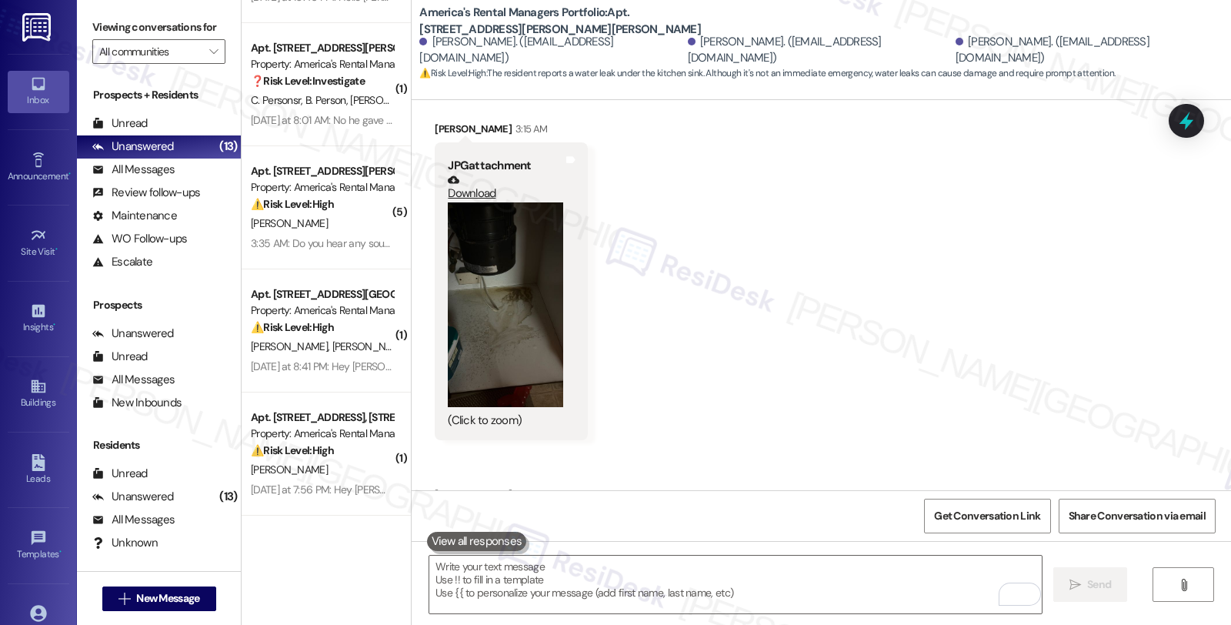
click at [467, 174] on link "Download" at bounding box center [505, 187] width 115 height 27
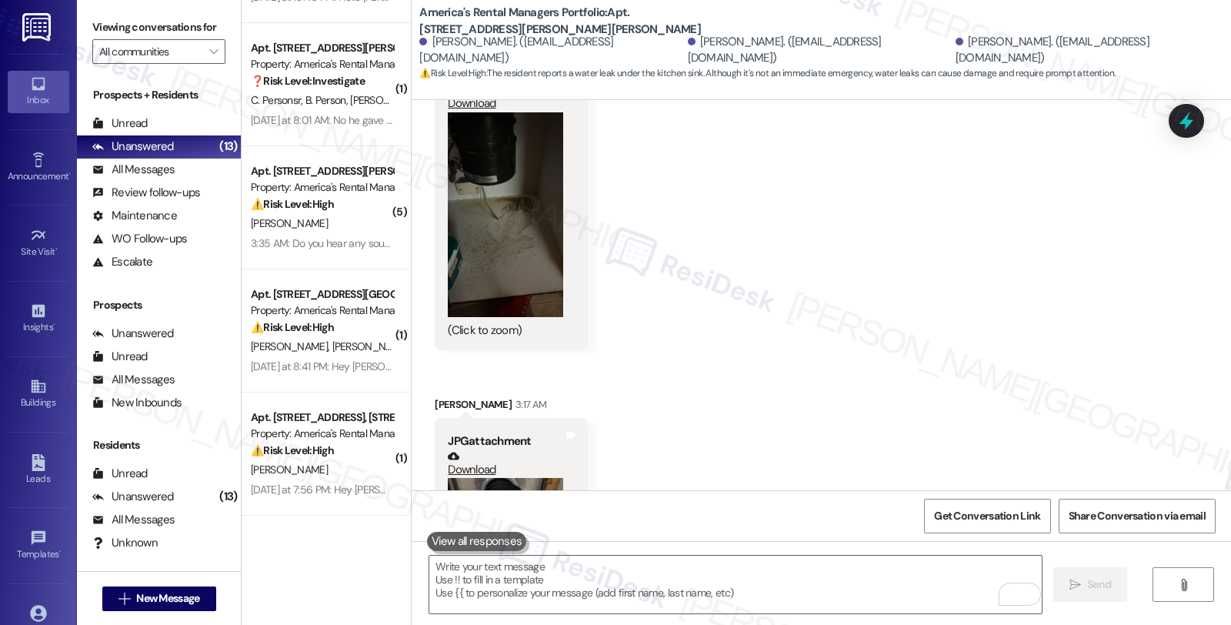
scroll to position [1832, 0]
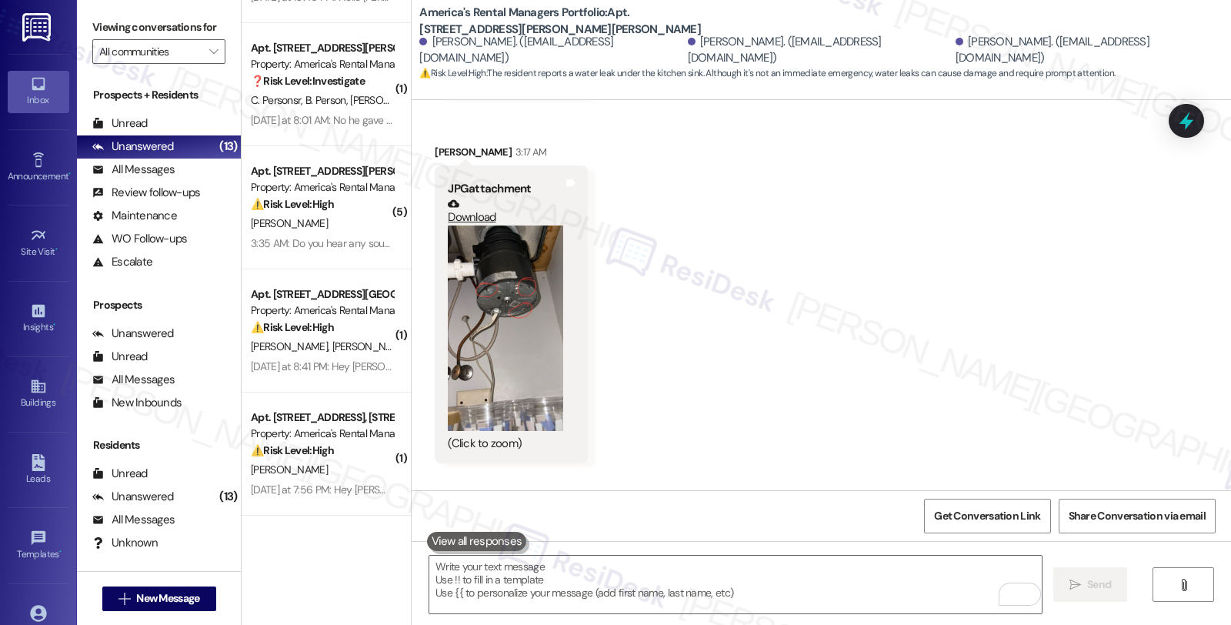
click at [482, 198] on link "Download" at bounding box center [505, 211] width 115 height 27
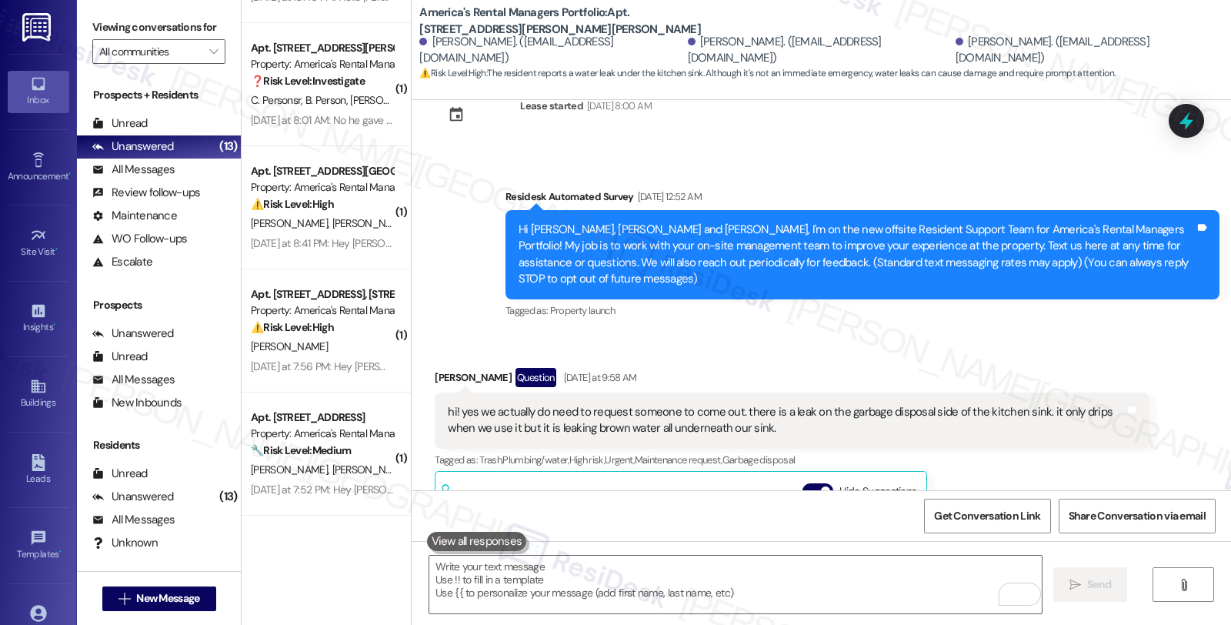
scroll to position [85, 0]
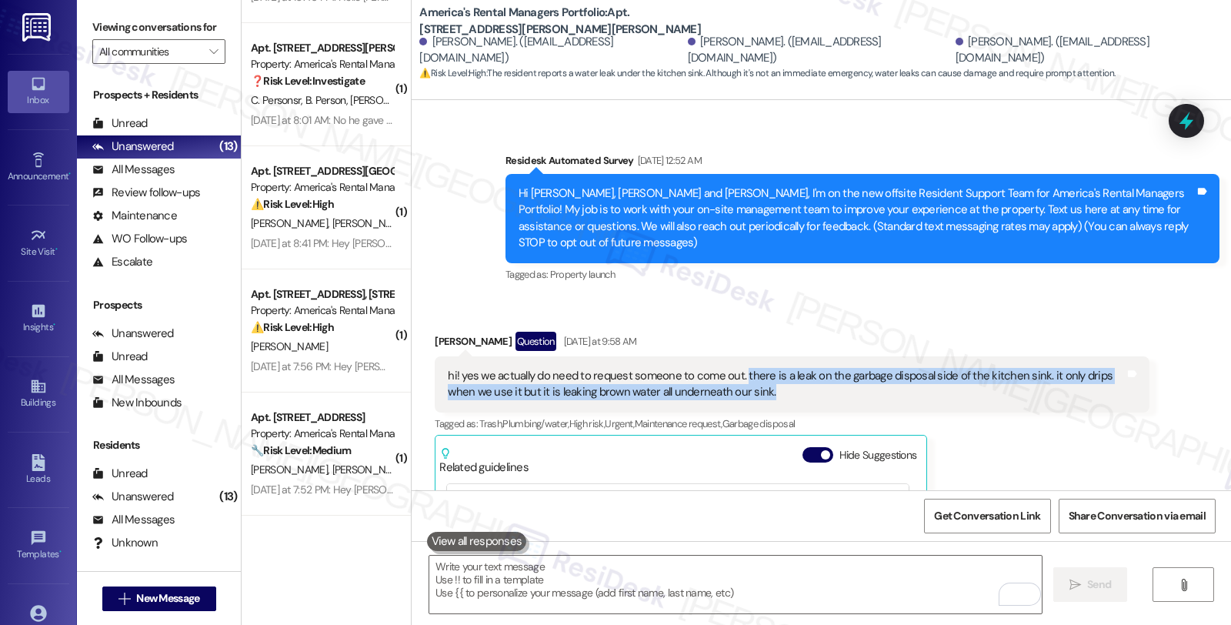
drag, startPoint x: 731, startPoint y: 359, endPoint x: 751, endPoint y: 375, distance: 25.7
click at [751, 375] on div "hi! yes we actually do need to request someone to come out. there is a leak on …" at bounding box center [786, 384] width 676 height 33
copy div "there is a leak on the garbage disposal side of the kitchen sink. it only drips…"
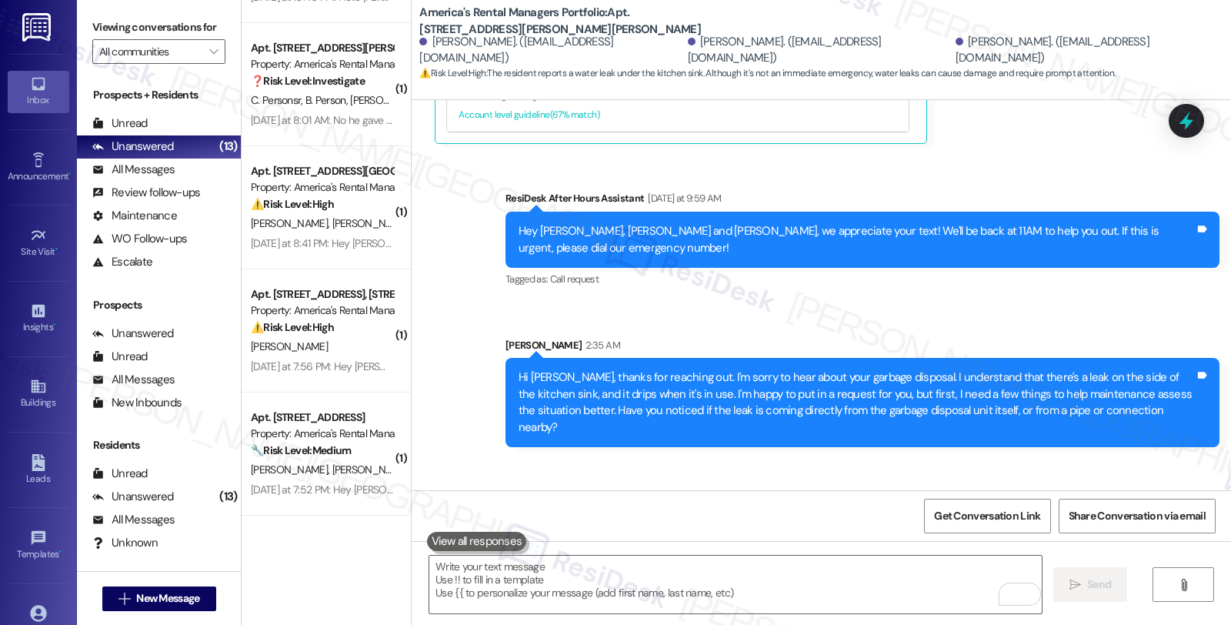
scroll to position [855, 0]
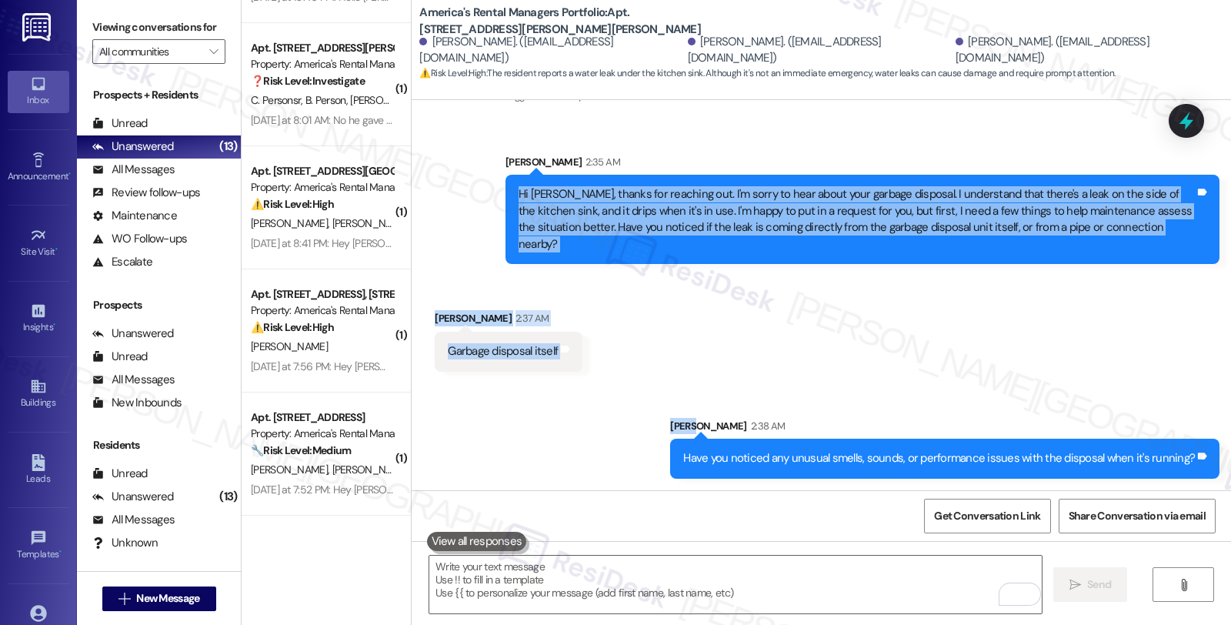
drag, startPoint x: 494, startPoint y: 165, endPoint x: 729, endPoint y: 349, distance: 298.8
click at [729, 349] on div "Lease started Jun 30, 2025 at 8:00 AM Survey, sent via SMS Residesk Automated S…" at bounding box center [821, 295] width 819 height 390
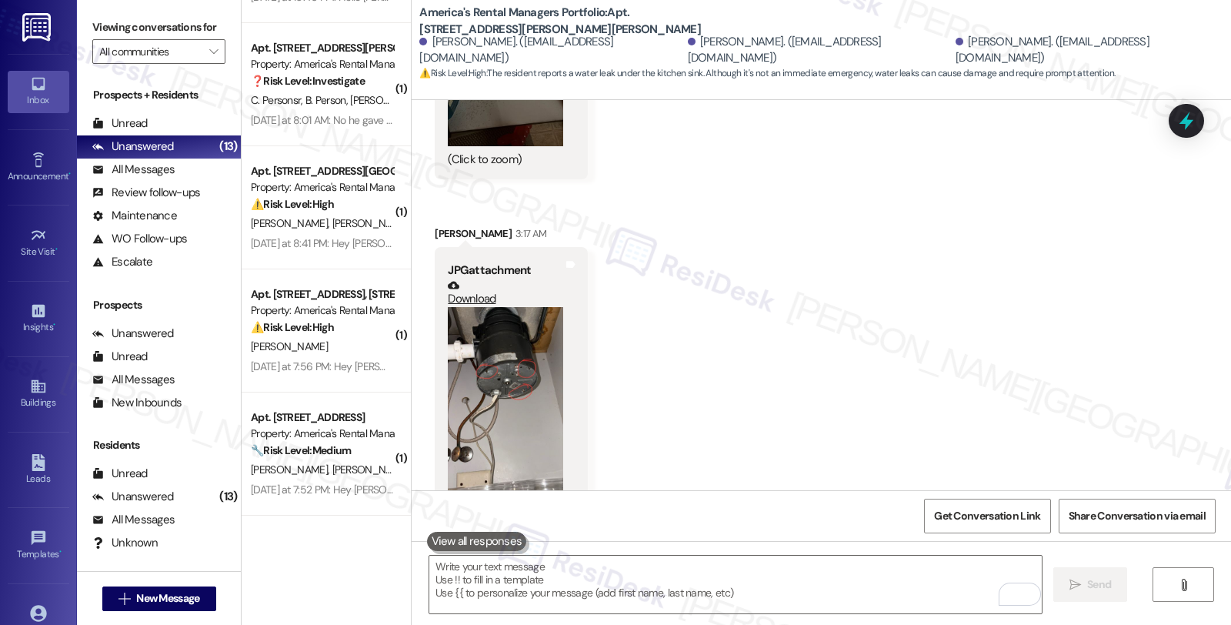
scroll to position [1966, 0]
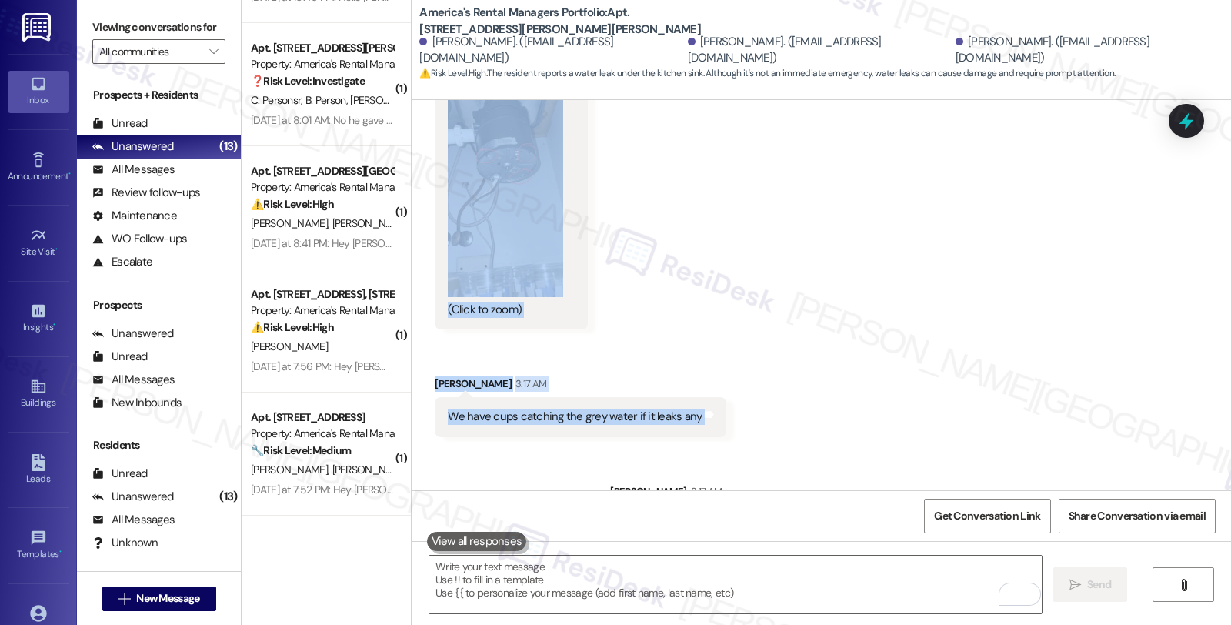
click at [747, 362] on div "Received via SMS Clayton Dodson 3:15 AM JPG attachment Download (Click to zoom)…" at bounding box center [821, 29] width 819 height 839
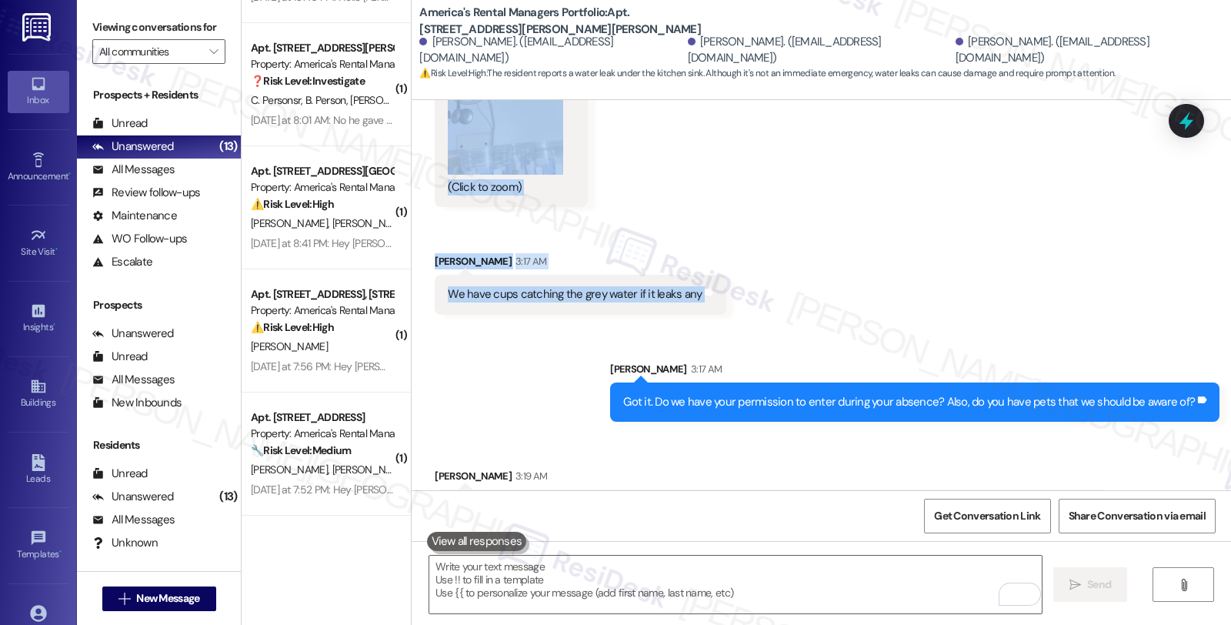
copy div "Hi Mary, thanks for reaching out. I'm sorry to hear about your garbage disposal…"
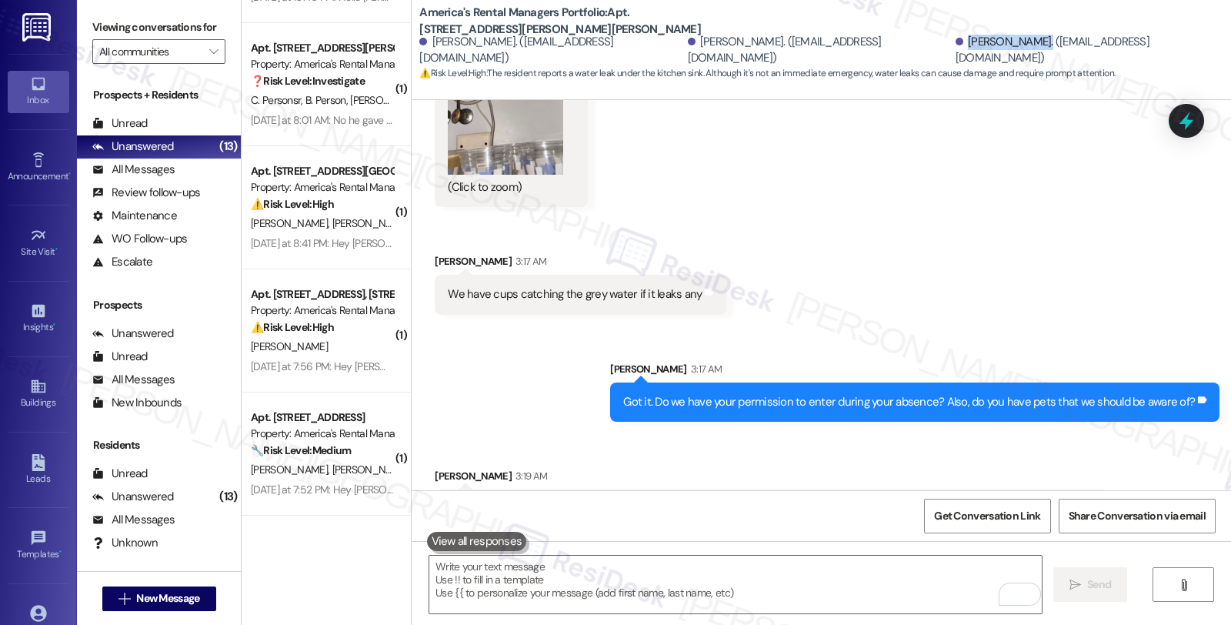
drag, startPoint x: 867, startPoint y: 51, endPoint x: 941, endPoint y: 63, distance: 74.9
click at [941, 63] on div "Mary Clendenin. (lizavanderkruik@gmail.com) Larry Dodson. (dodson10@comcast.net…" at bounding box center [825, 50] width 812 height 31
copy div "Clayton Dodson"
drag, startPoint x: 436, startPoint y: 458, endPoint x: 1099, endPoint y: 456, distance: 662.5
click at [1099, 489] on div "we would prefer to be there in person due to our two dogs. is there anyway that…" at bounding box center [772, 508] width 674 height 39
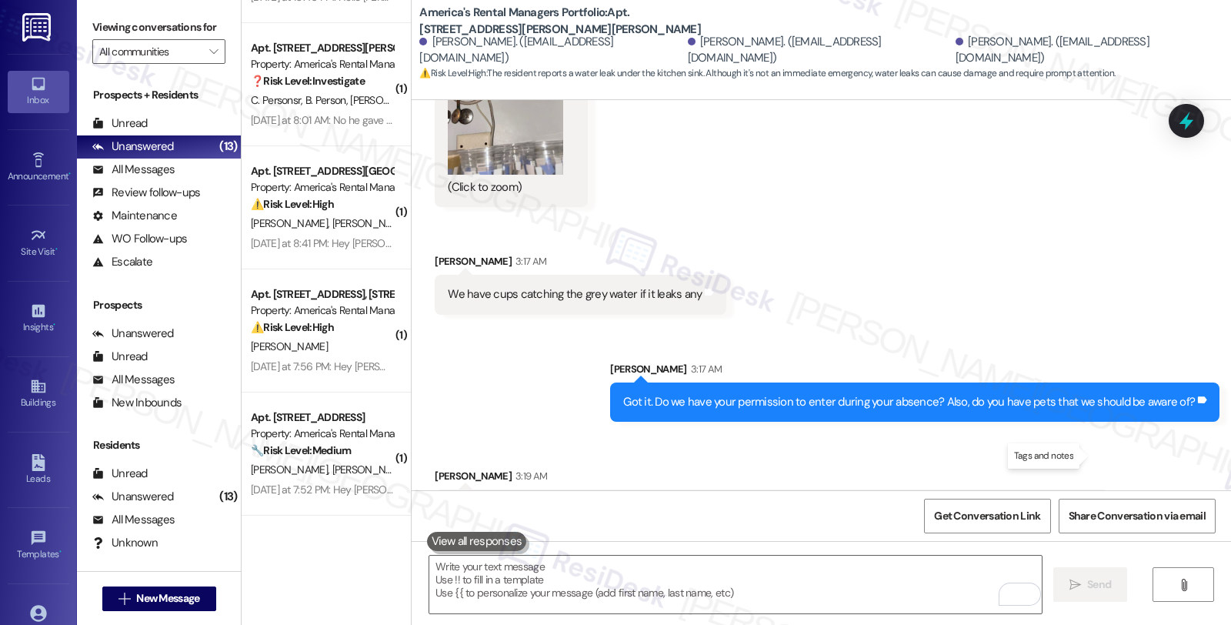
copy div "we would prefer to be there in person due to our two dogs. is there anyway that…"
click at [616, 565] on textarea "To enrich screen reader interactions, please activate Accessibility in Grammarl…" at bounding box center [735, 585] width 612 height 58
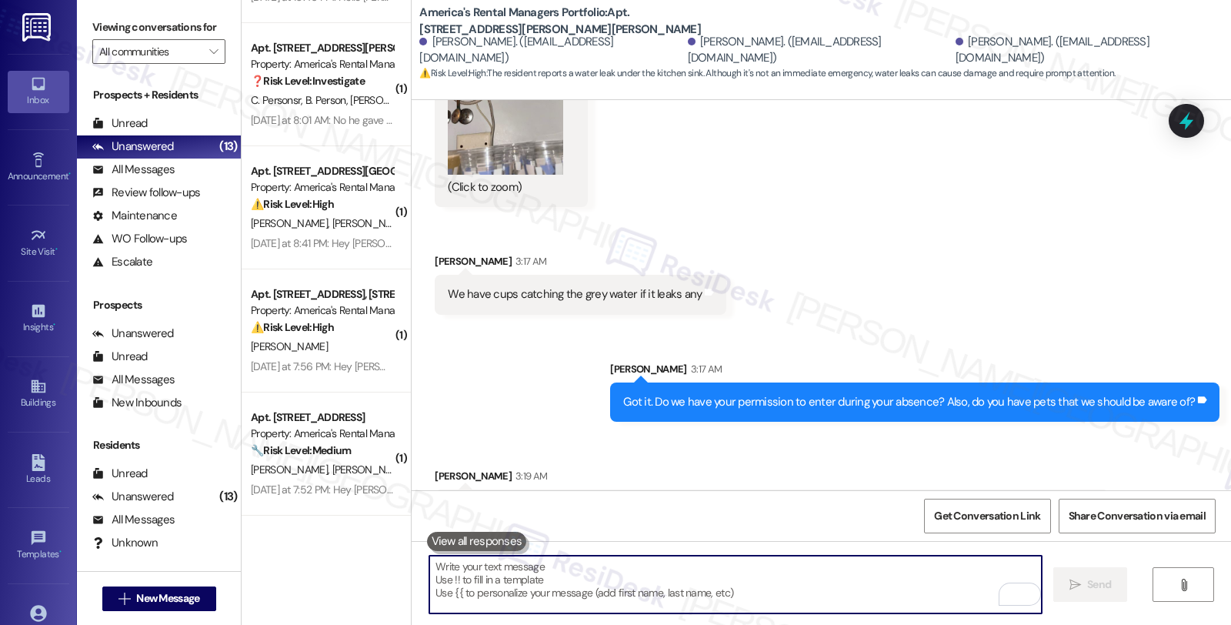
click at [570, 572] on textarea "To enrich screen reader interactions, please activate Accessibility in Grammarl…" at bounding box center [735, 585] width 612 height 58
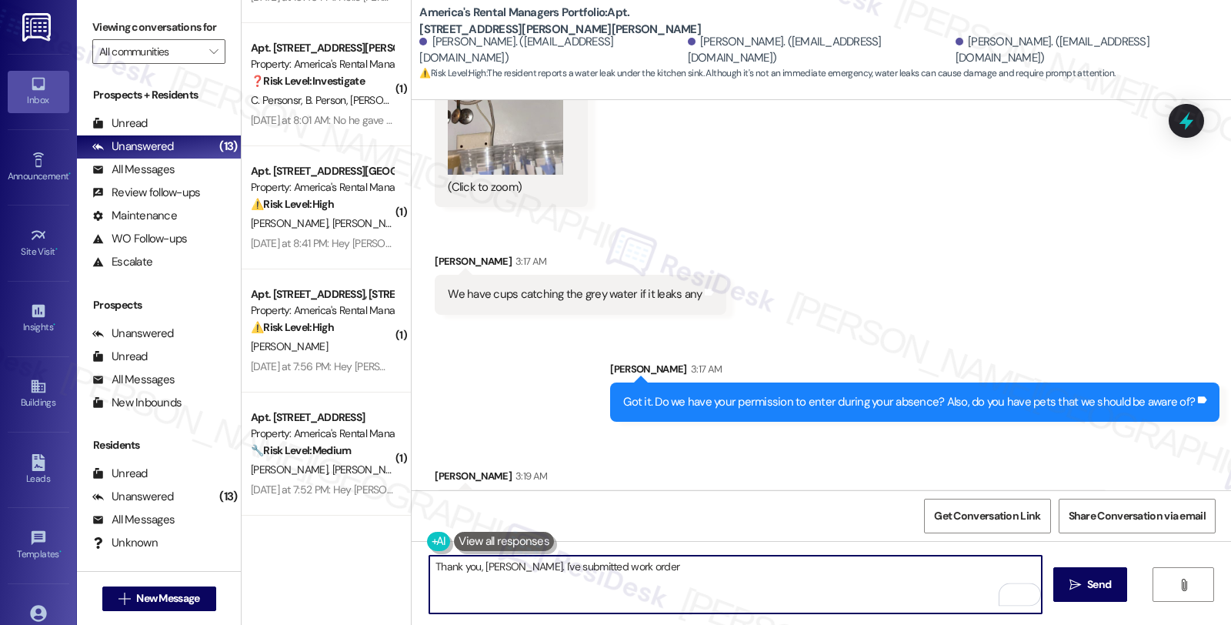
paste textarea "#53290-1"
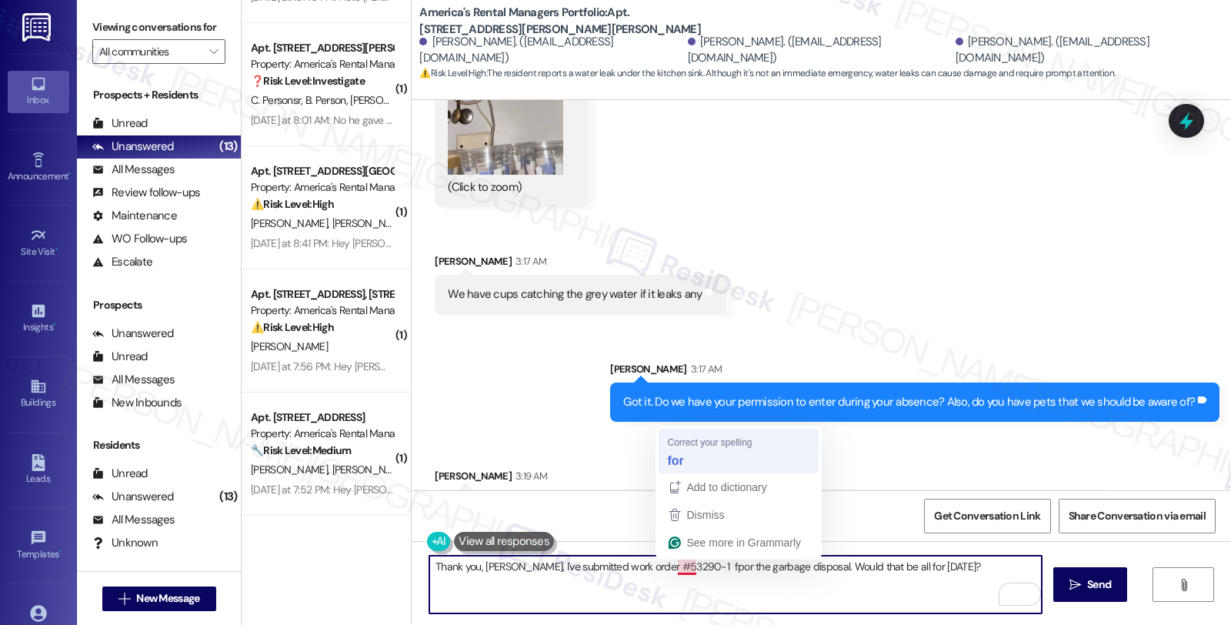
type textarea "Thank you, Mary. I've submitted work order #53290-1 for the garbage disposal. W…"
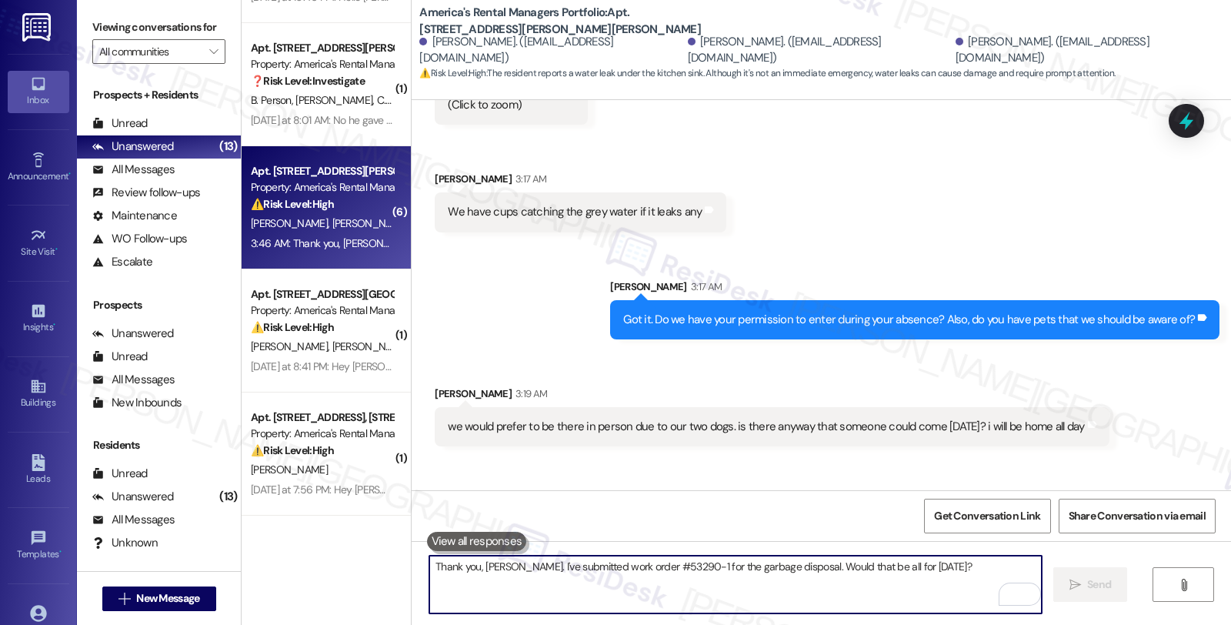
scroll to position [2195, 0]
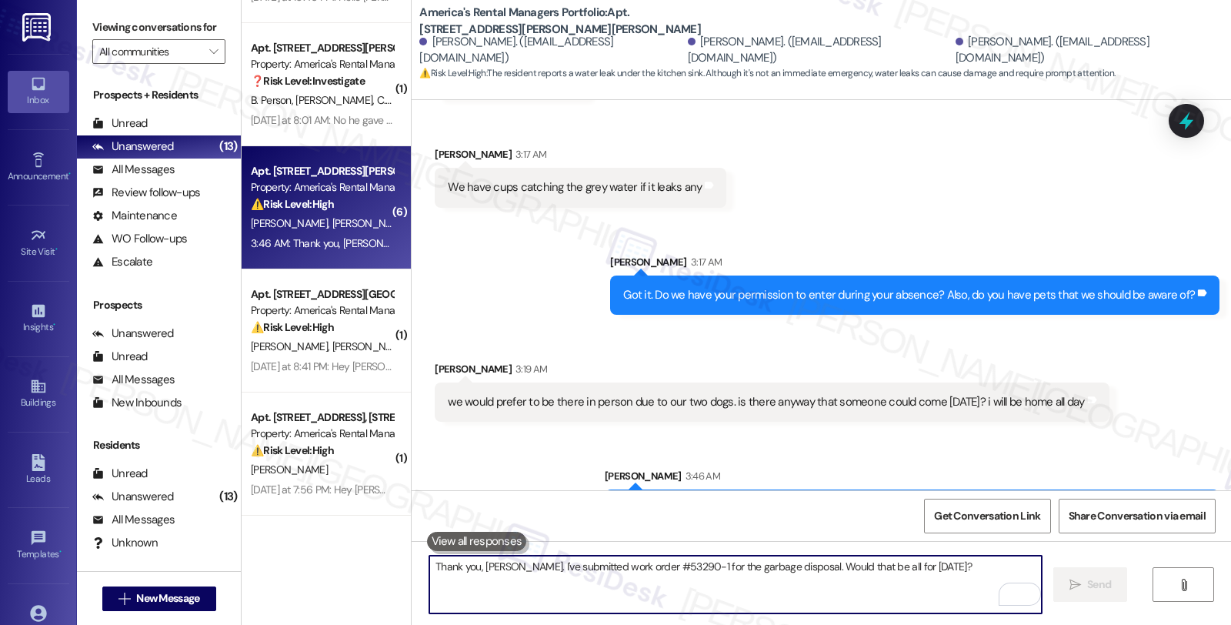
click at [595, 593] on textarea "Thank you, Mary. I've submitted work order #53290-1 for the garbage disposal. W…" at bounding box center [735, 585] width 612 height 58
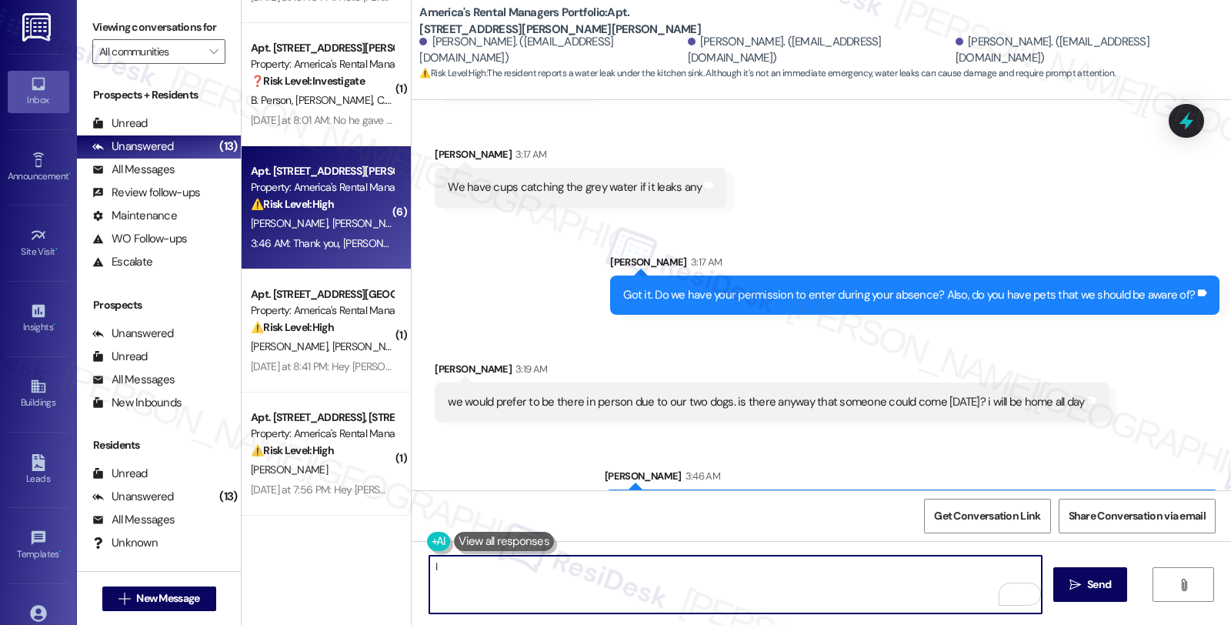
type textarea "I'"
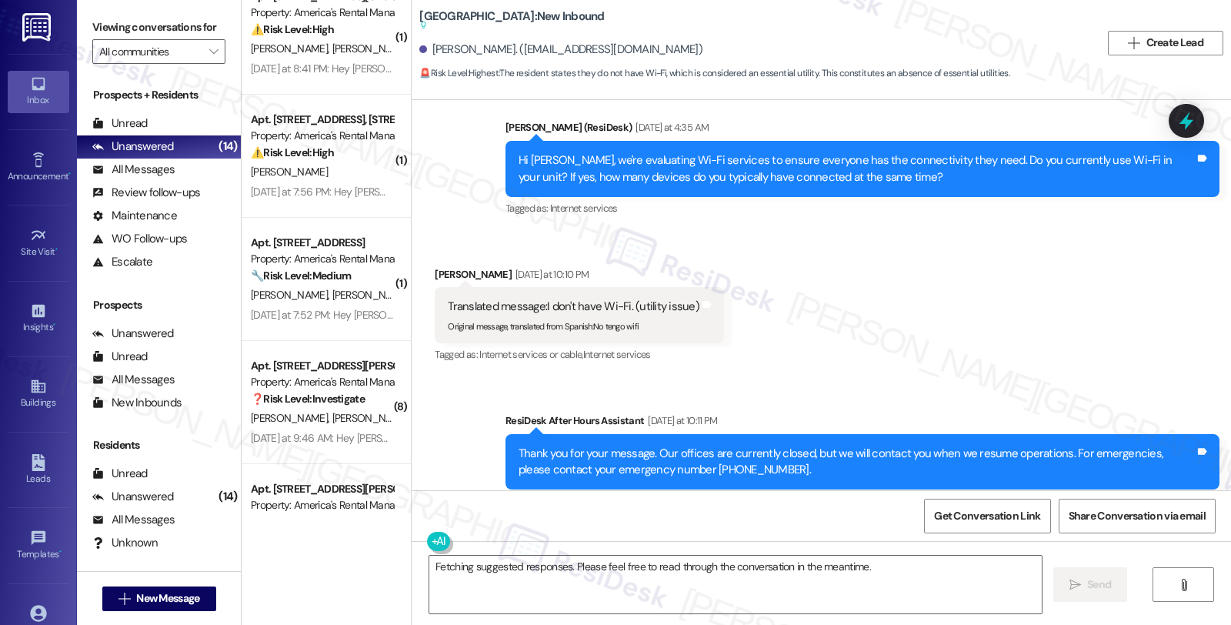
scroll to position [1085, 0]
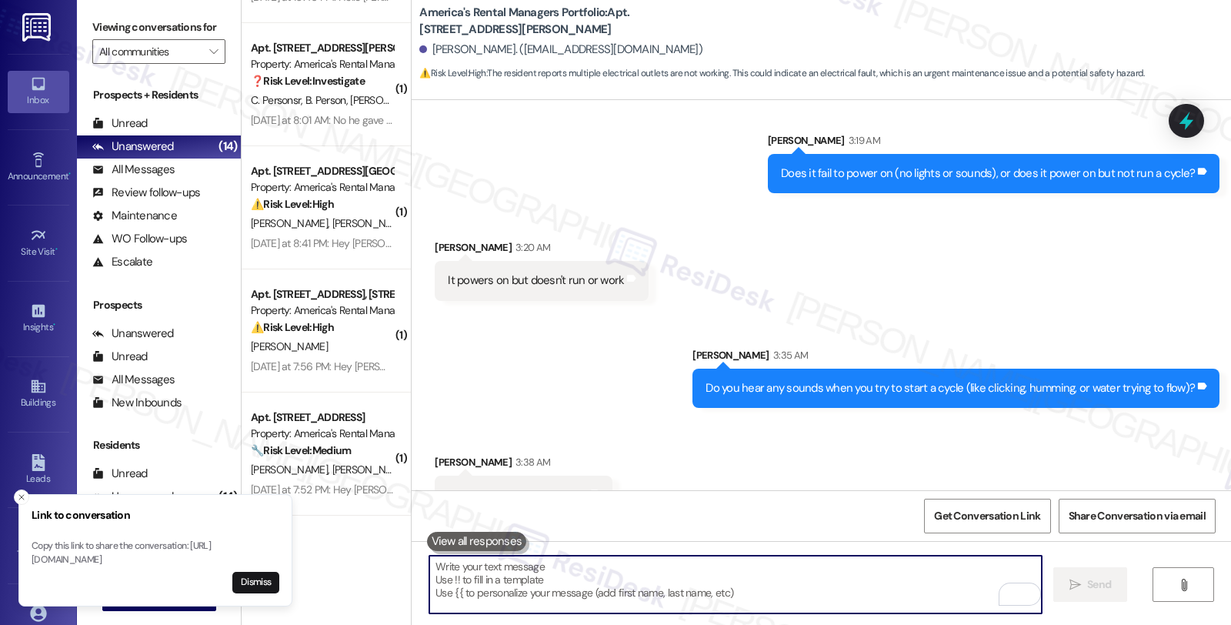
scroll to position [2672, 0]
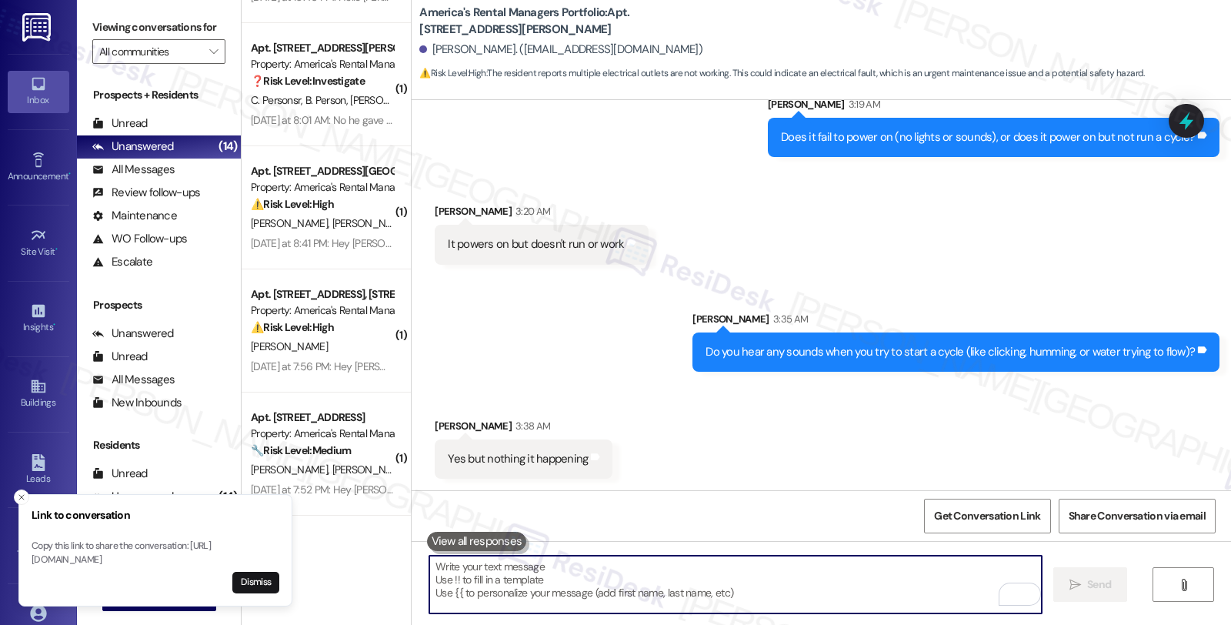
click at [650, 590] on textarea "To enrich screen reader interactions, please activate Accessibility in Grammarl…" at bounding box center [735, 585] width 612 height 58
paste textarea "Have you noticed any error messages or blinking lights on the control panel?"
type textarea "Have you noticed any error messages or blinking lights on the control panel?"
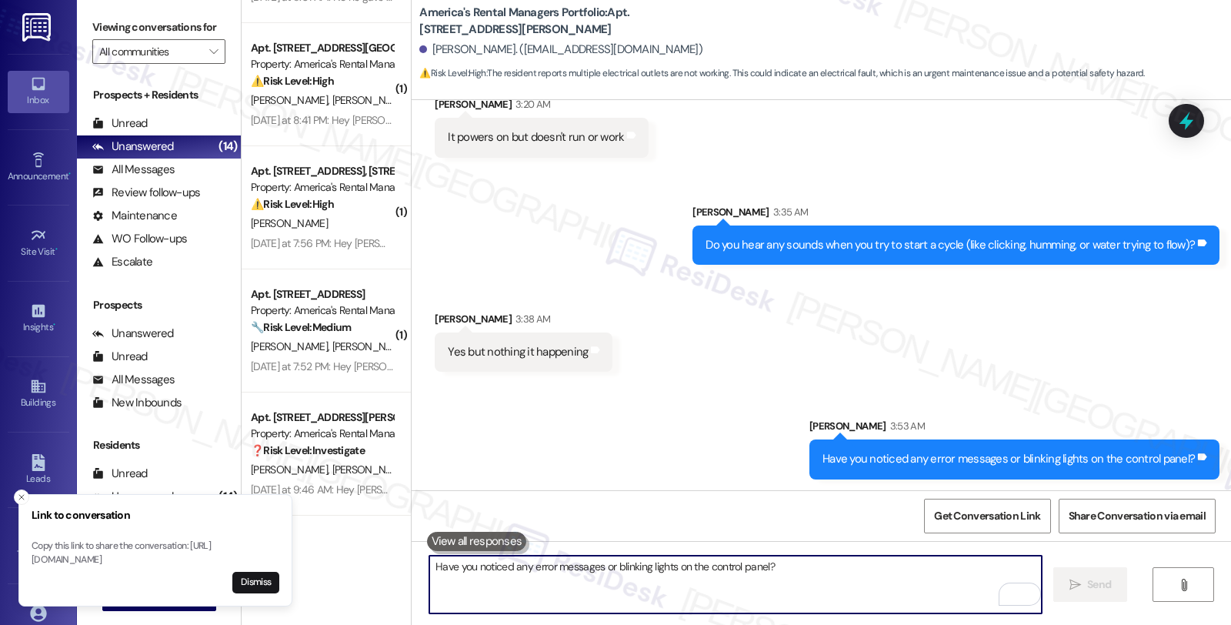
scroll to position [2780, 0]
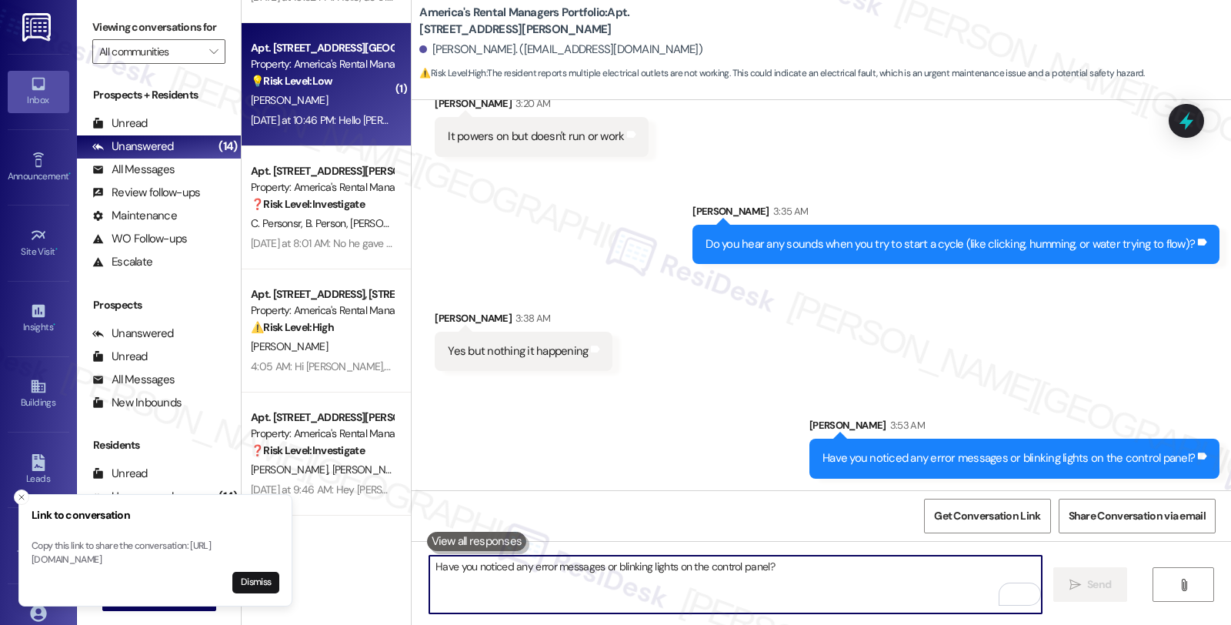
click at [345, 111] on div "Yesterday at 10:46 PM: Hello Homer, I need some assistance with a couple of thi…" at bounding box center [321, 120] width 145 height 19
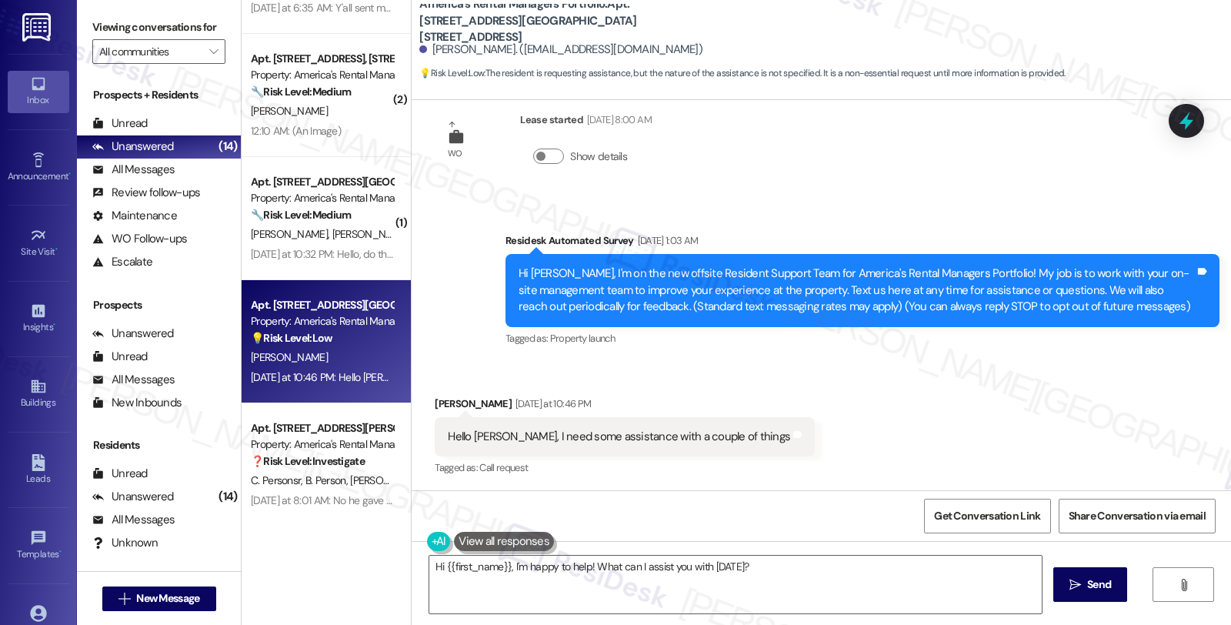
scroll to position [496, 0]
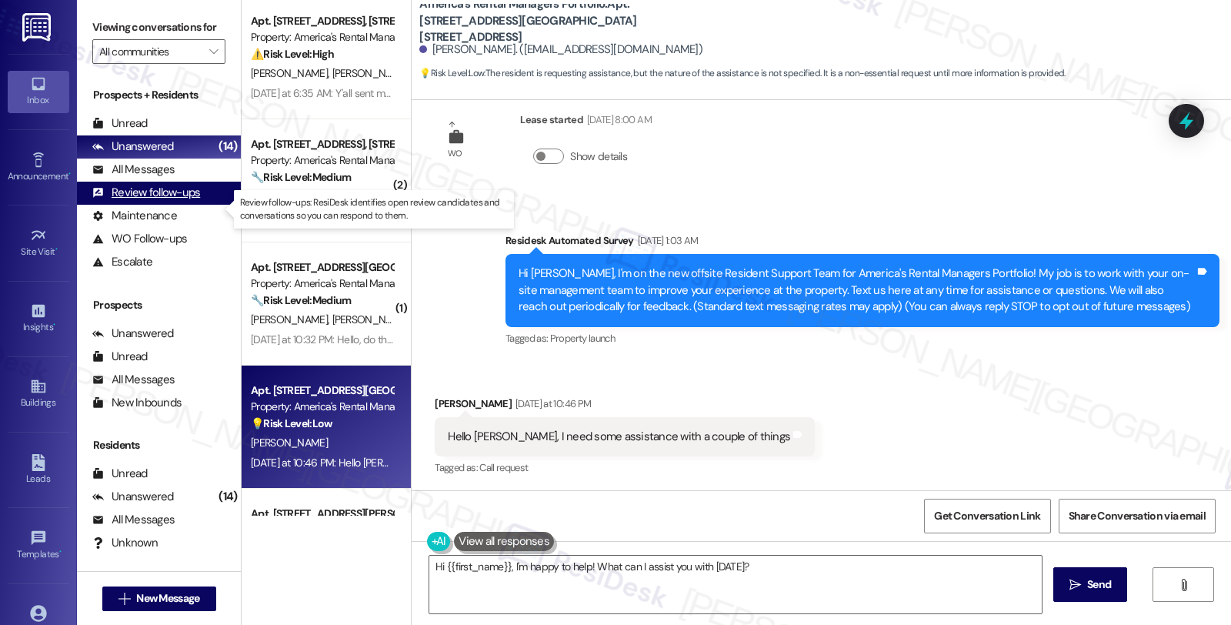
click at [178, 197] on div "Review follow-ups (undefined)" at bounding box center [159, 193] width 164 height 23
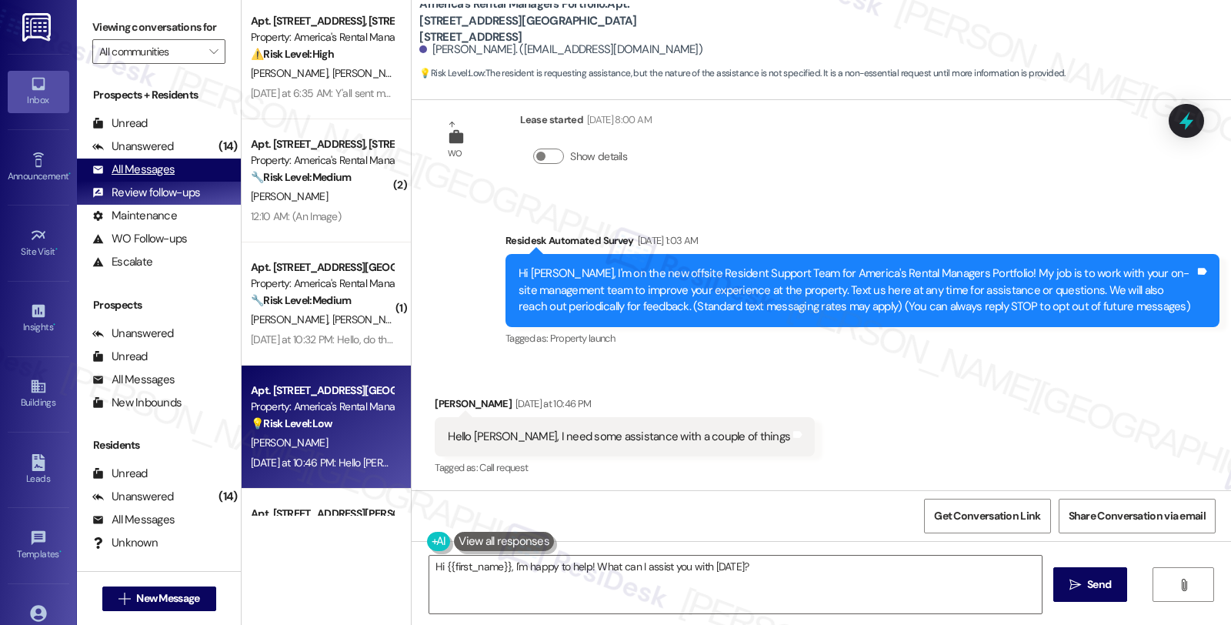
click at [178, 182] on div "All Messages (undefined)" at bounding box center [159, 170] width 164 height 23
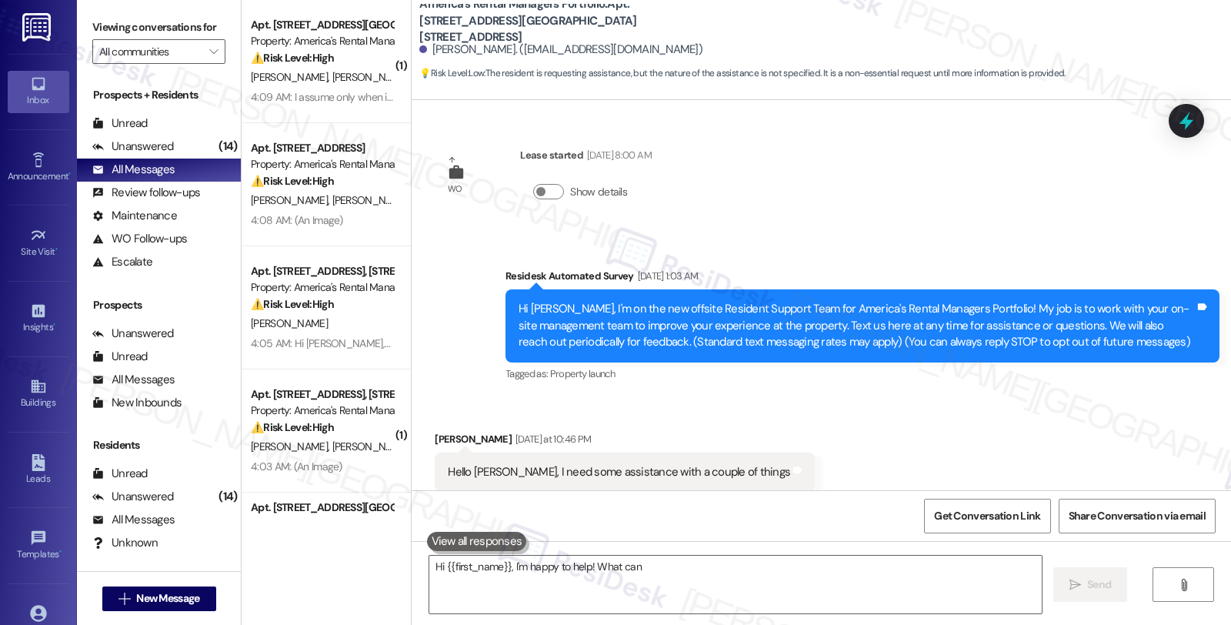
scroll to position [35, 0]
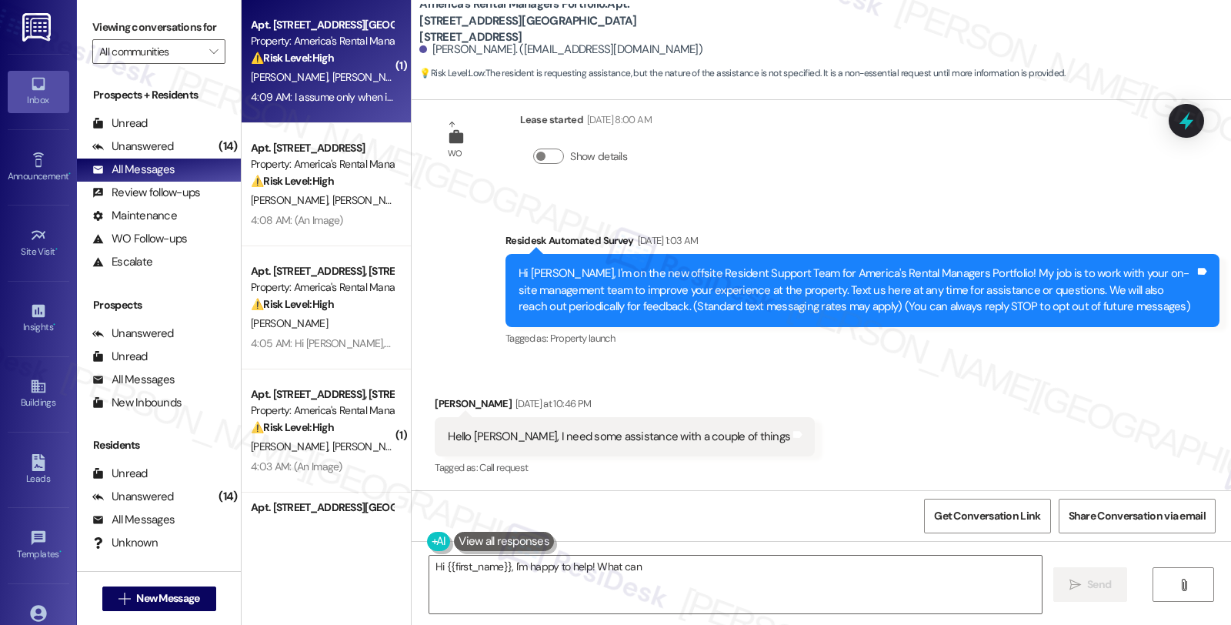
click at [294, 50] on div "⚠️ Risk Level: High The resident reports a leak in the master bedroom, potentia…" at bounding box center [322, 58] width 142 height 16
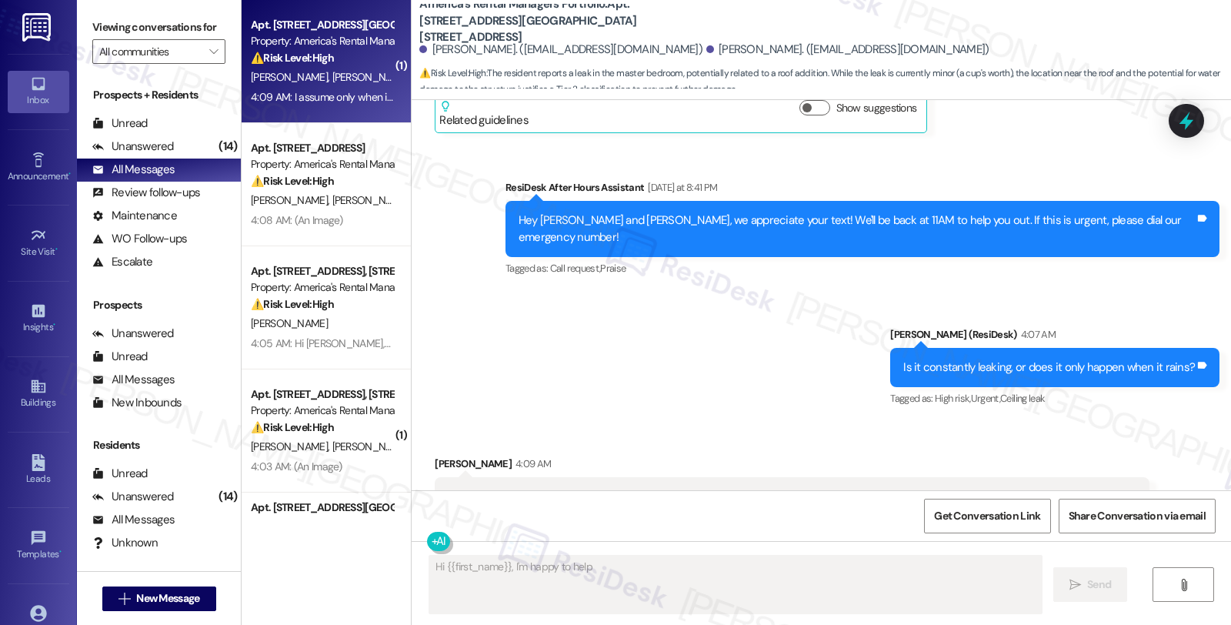
scroll to position [1050, 0]
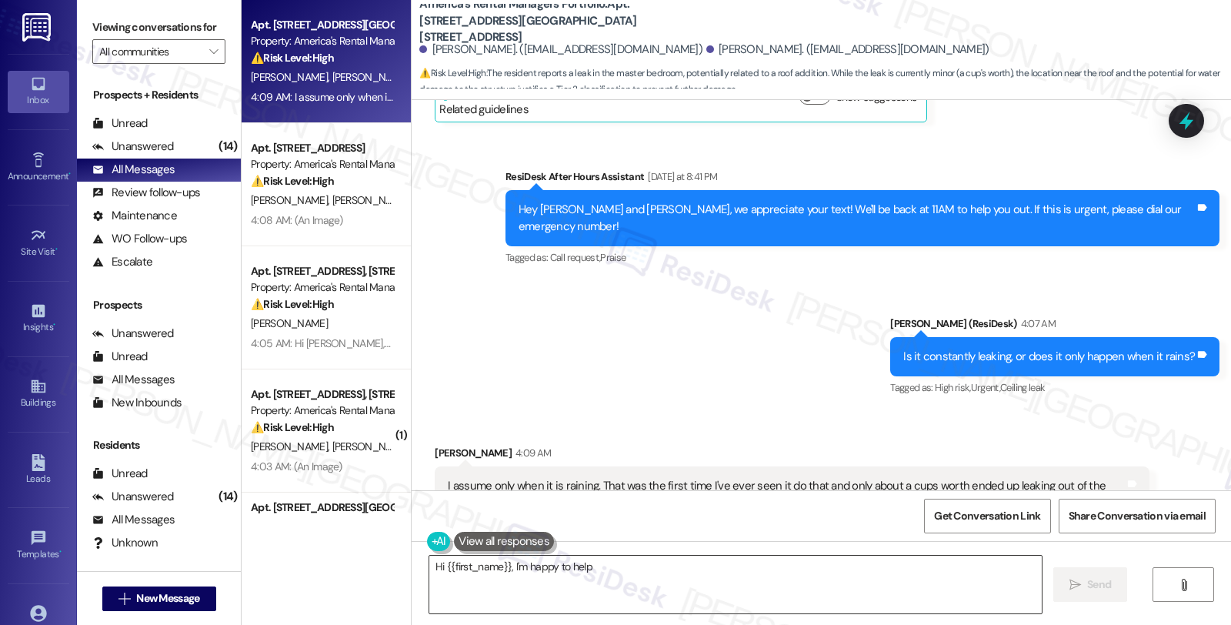
click at [642, 576] on textarea "Hi {{first_name}}! Thanks for the update. To help us process your work order, c…" at bounding box center [735, 585] width 612 height 58
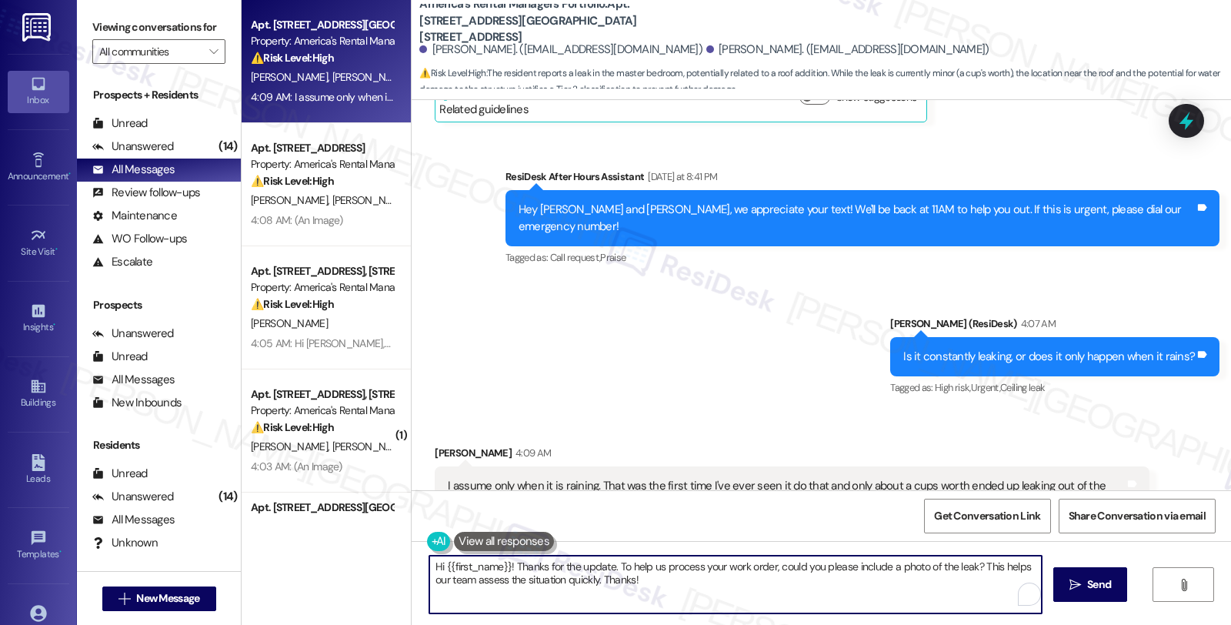
paste textarea "Are you seeing any visible signs like water stains, dripping water, or ceiling …"
type textarea "Are you seeing any visible signs like water stains, dripping water, or ceiling …"
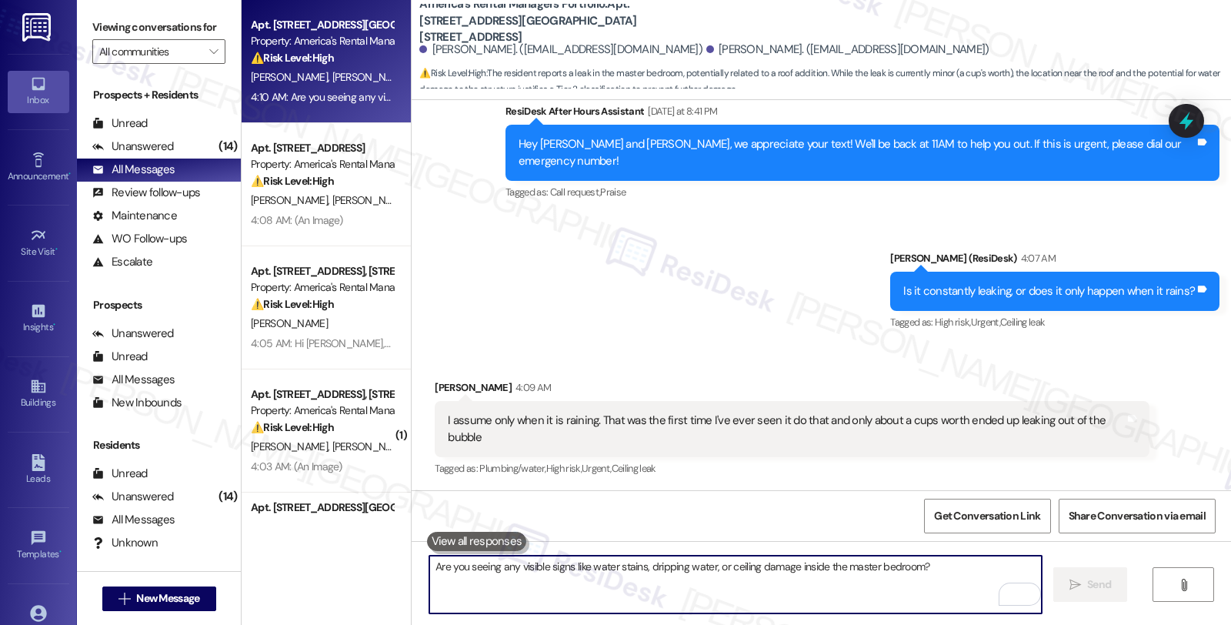
scroll to position [1158, 0]
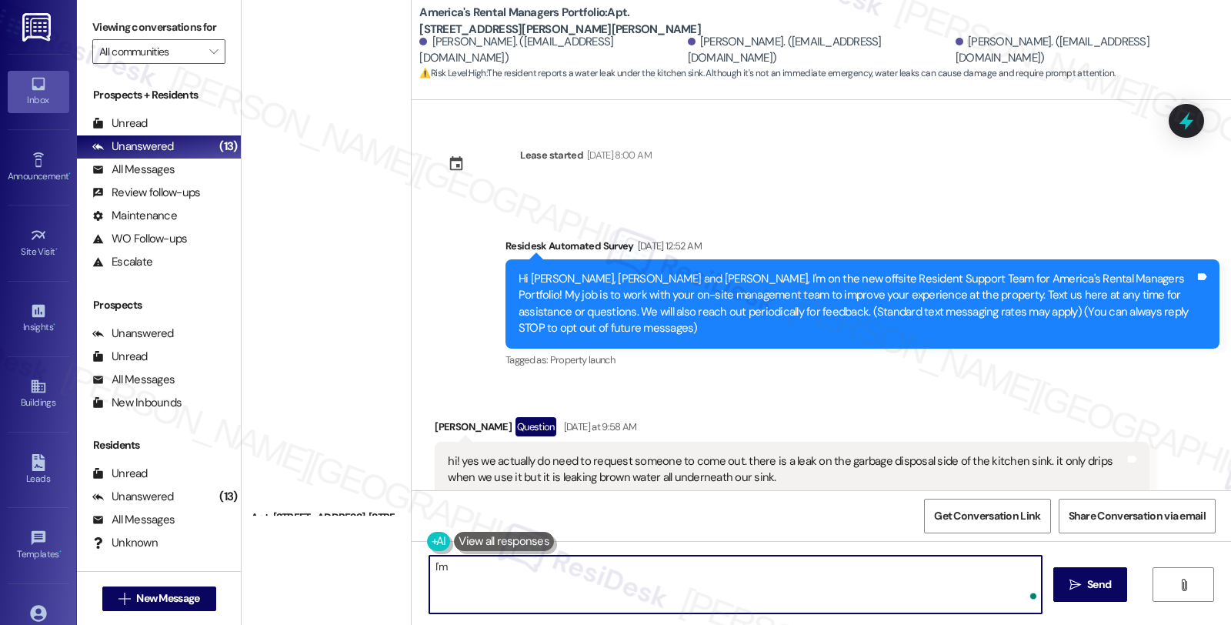
scroll to position [2195, 0]
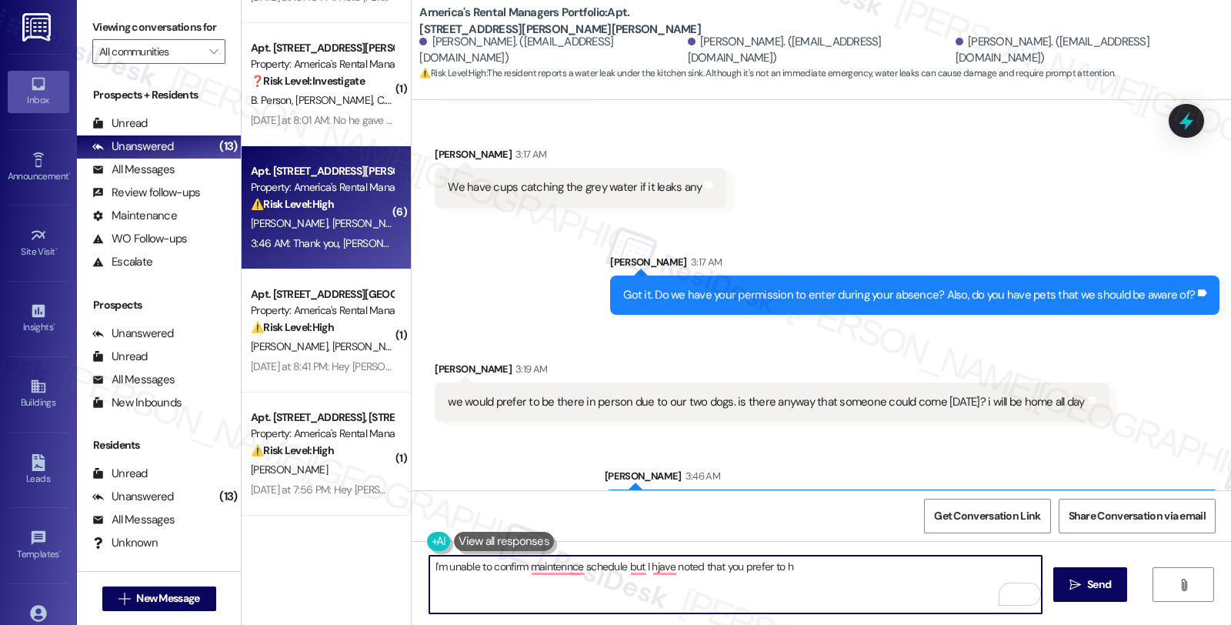
paste textarea "The residents prefer to remain at home due to their two dogs and would apprecia…"
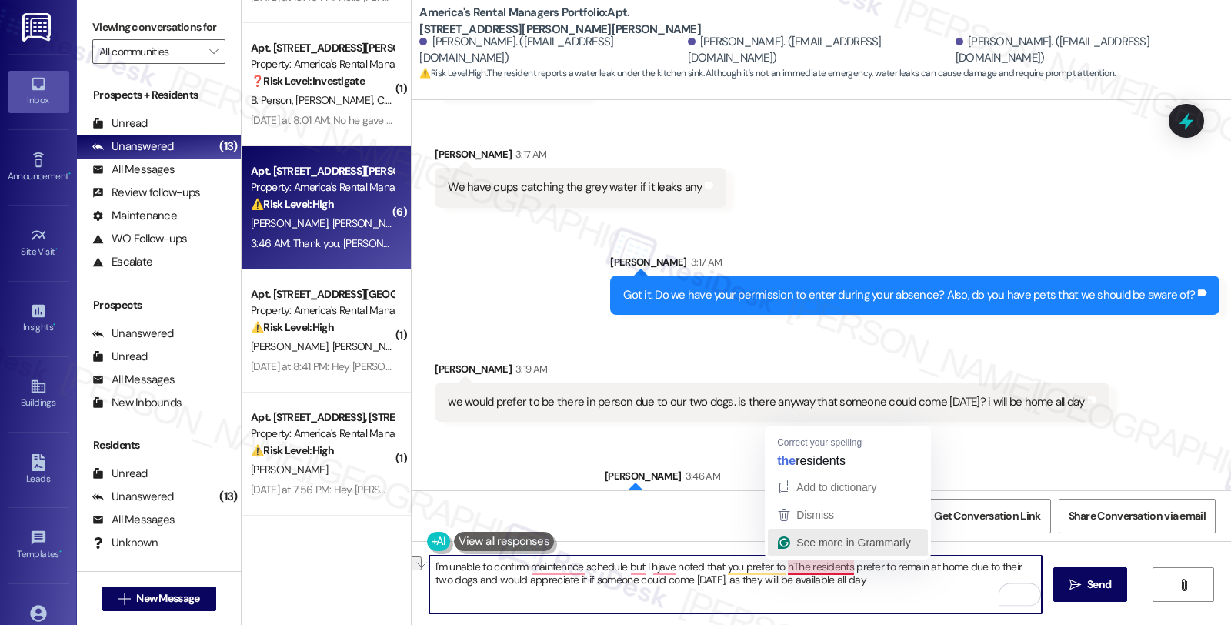
drag, startPoint x: 787, startPoint y: 566, endPoint x: 916, endPoint y: 552, distance: 129.3
click at [916, 552] on html "Inbox Go to Inbox Announcement • Send A Text Announcement Site Visit • Go to Si…" at bounding box center [615, 312] width 1231 height 625
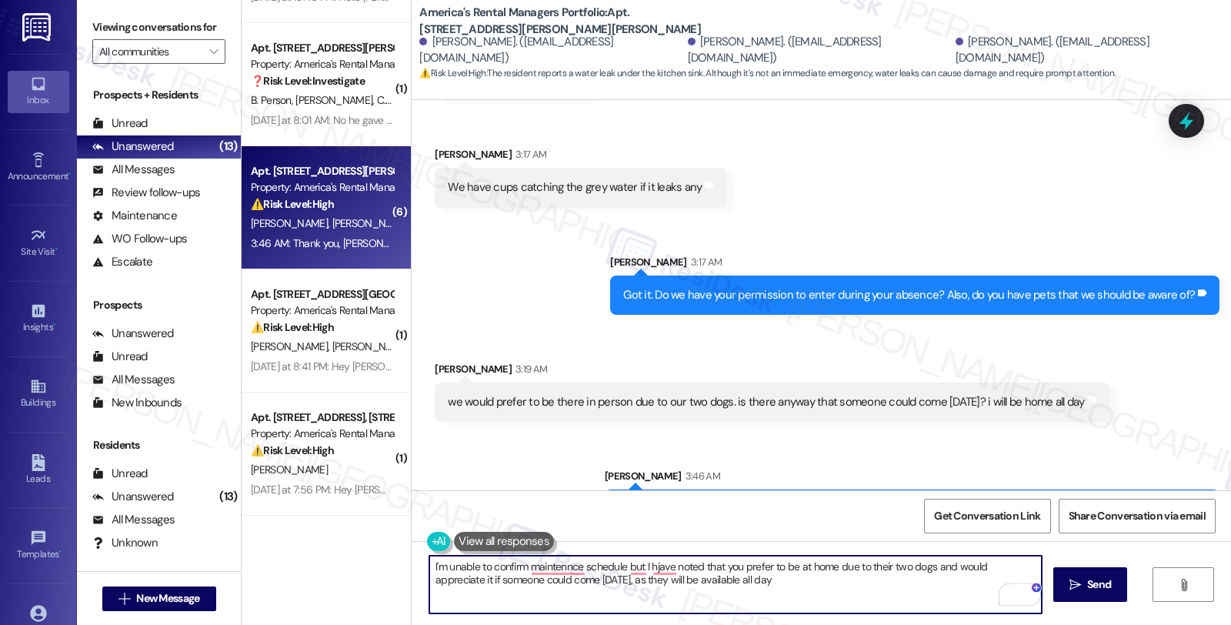
click at [793, 564] on textarea "I'm unable to confirm maintennce schedule but I hjave noted that you prefer to …" at bounding box center [735, 585] width 612 height 58
click at [1000, 560] on textarea "I'm unable to confirm the maintenance schedule, but I have noted that you prefe…" at bounding box center [735, 585] width 612 height 58
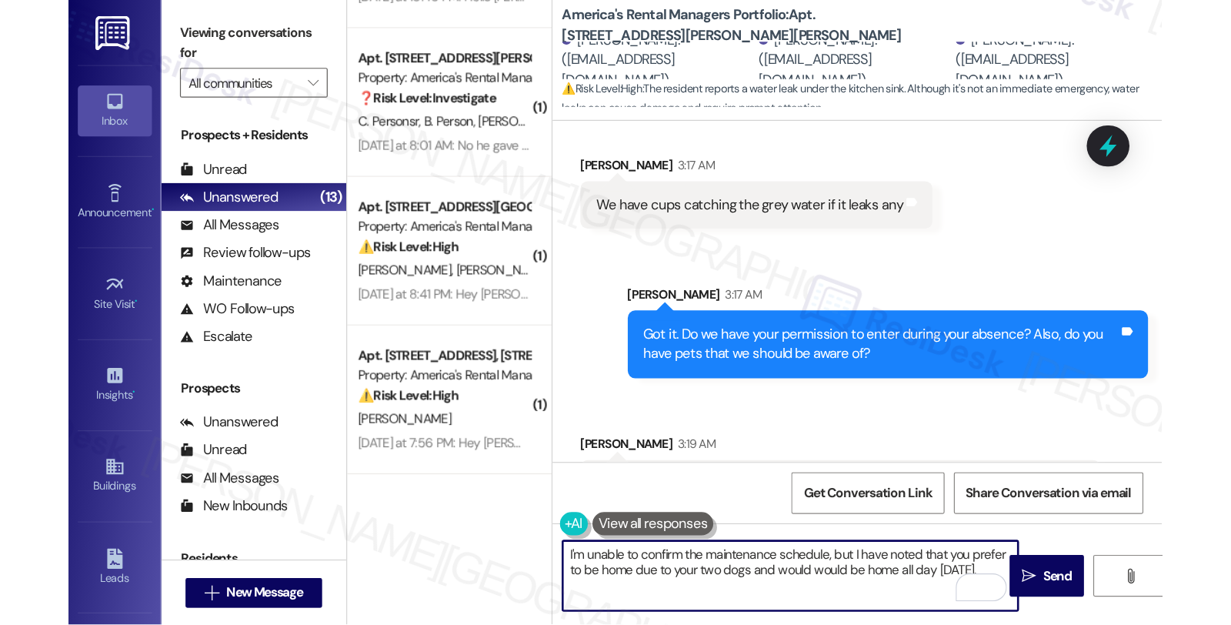
scroll to position [2424, 0]
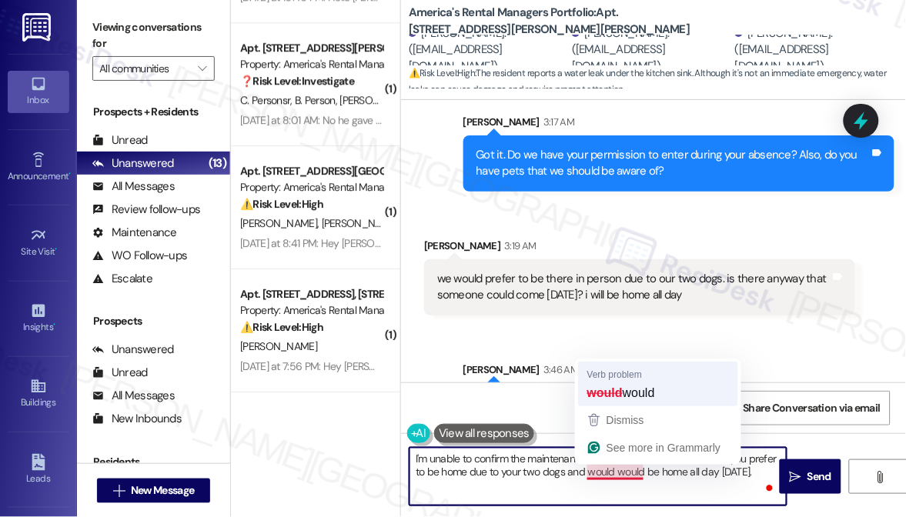
type textarea "I'm unable to confirm the maintenance schedule, but I have noted that you prefe…"
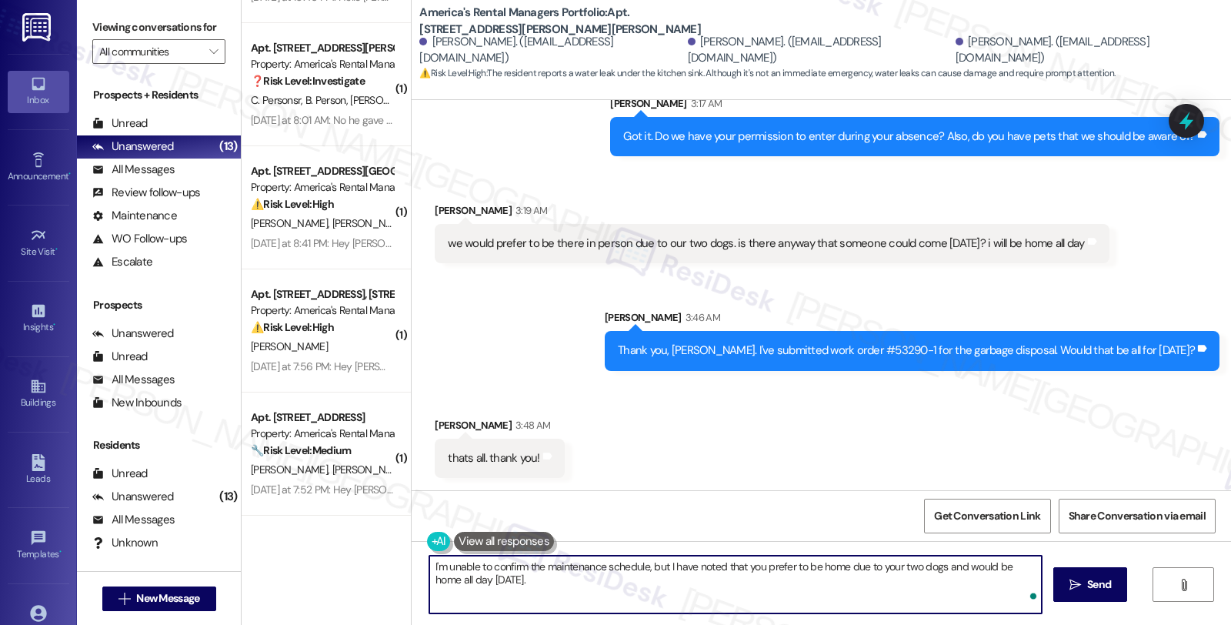
scroll to position [2302, 0]
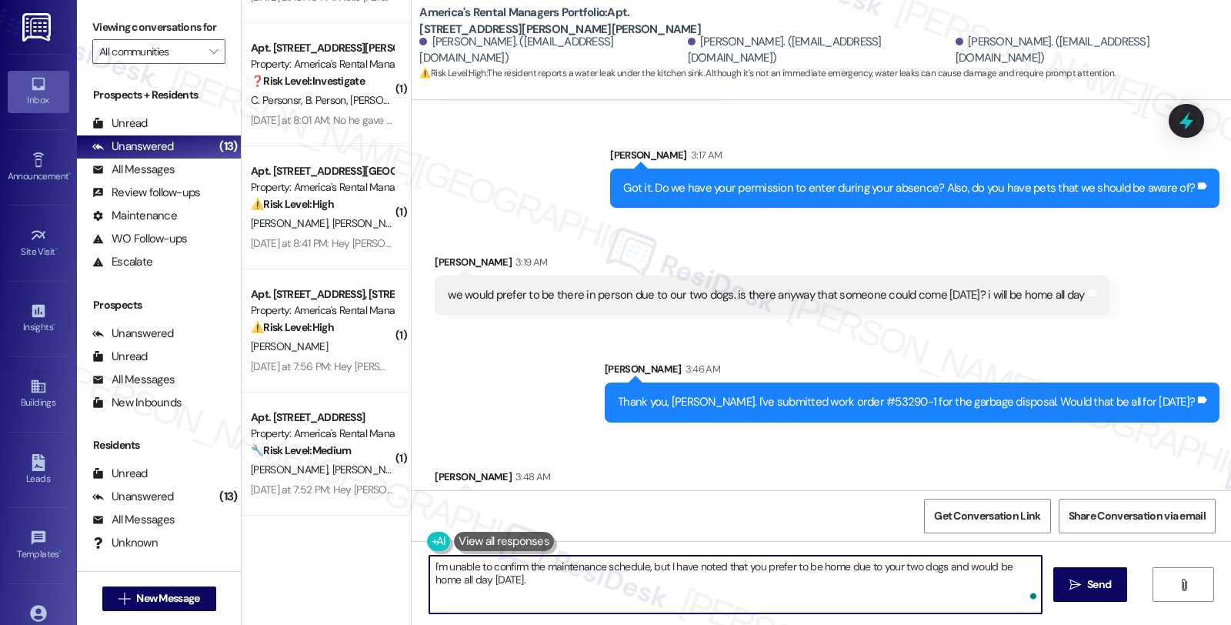
click at [540, 576] on textarea "I'm unable to confirm the maintenance schedule, but I have noted that you prefe…" at bounding box center [735, 585] width 612 height 58
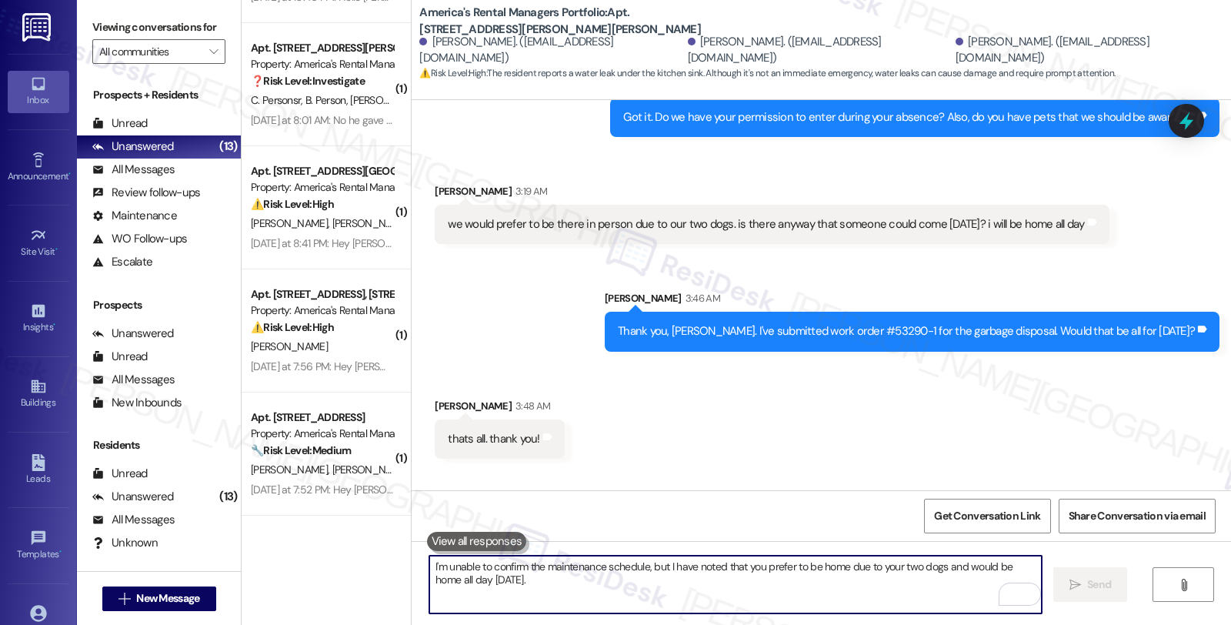
scroll to position [2427, 0]
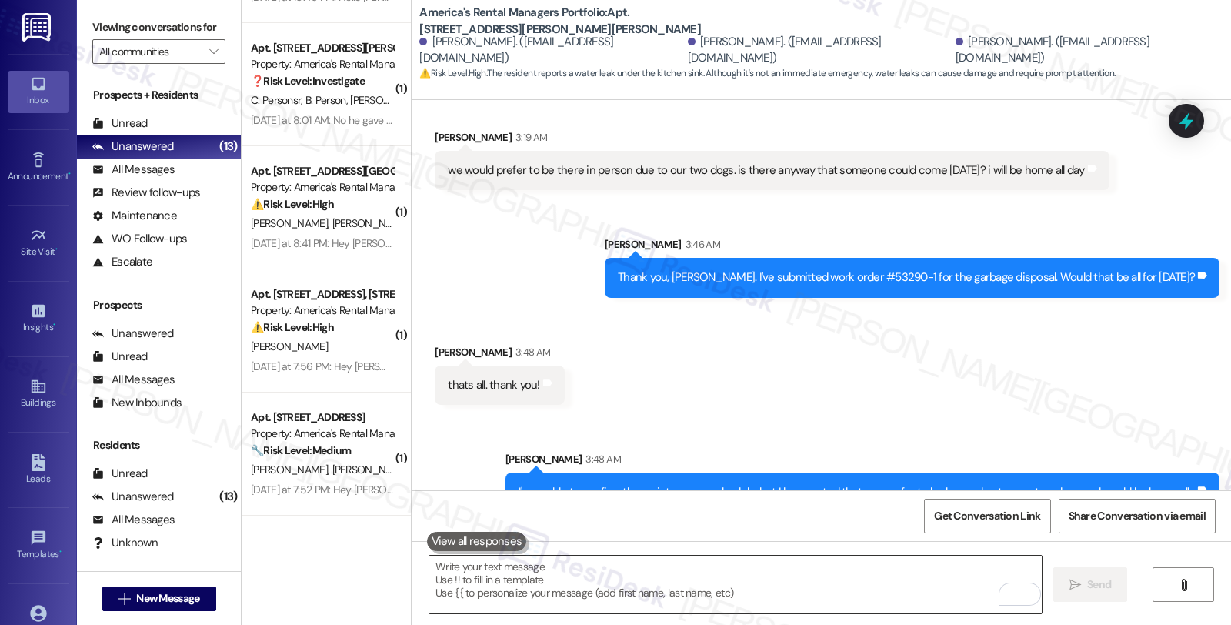
click at [488, 576] on textarea "To enrich screen reader interactions, please activate Accessibility in Grammarl…" at bounding box center [735, 585] width 612 height 58
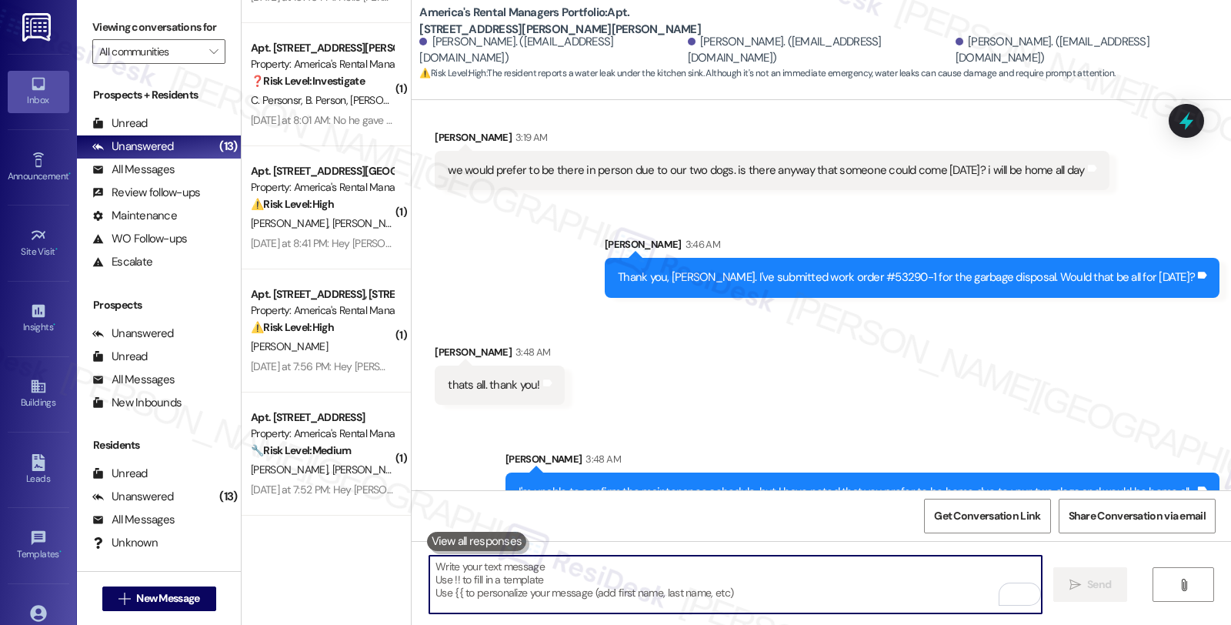
paste textarea "Should you have other concerns, please feel free to reach out. Have a great day!"
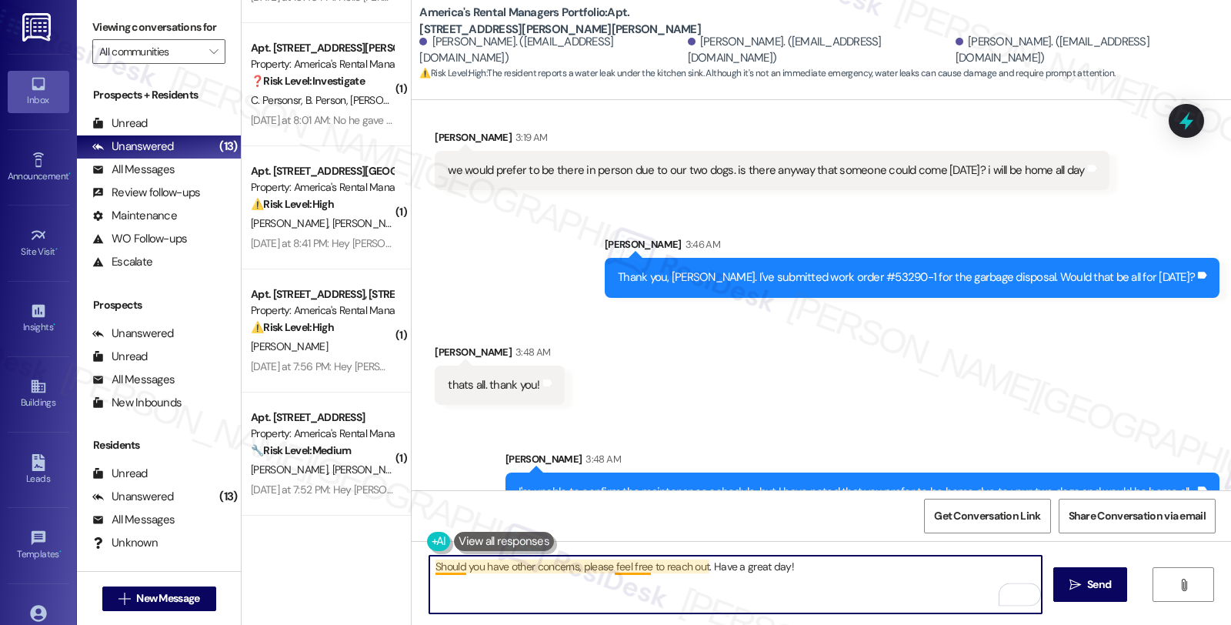
click at [429, 569] on textarea "Should you have other concerns, please feel free to reach out. Have a great day!" at bounding box center [735, 585] width 612 height 58
click at [845, 566] on textarea "You're welcome. Should you have other concerns, please feel free to reach out. …" at bounding box center [735, 585] width 612 height 58
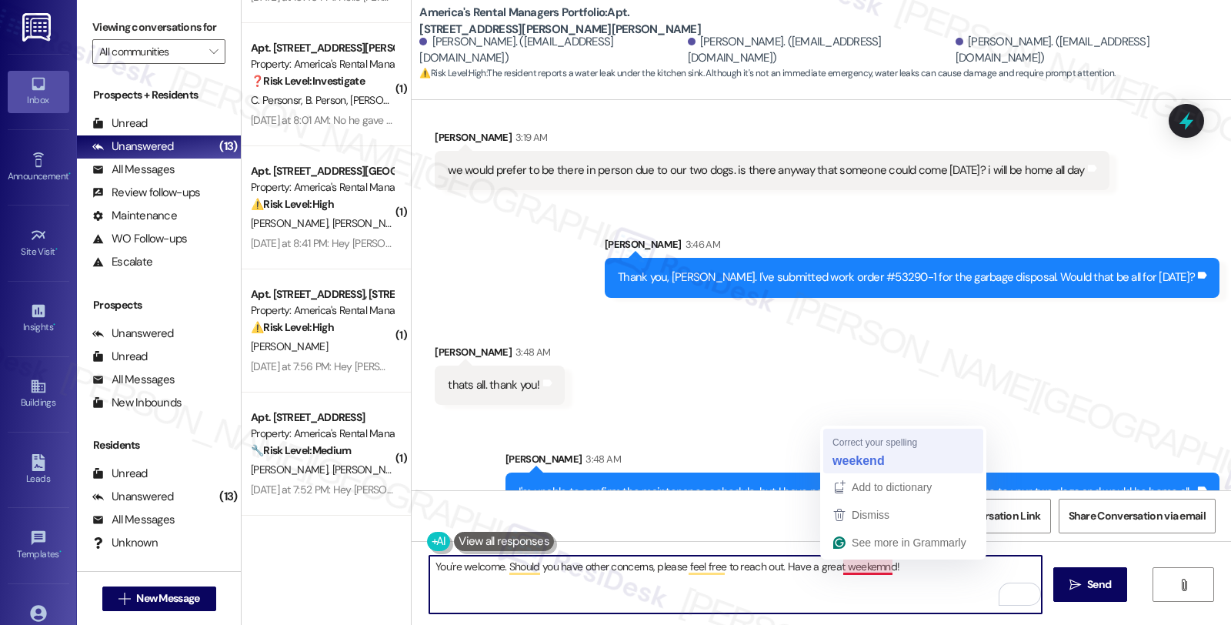
type textarea "You're welcome. Should you have other concerns, please feel free to reach out. …"
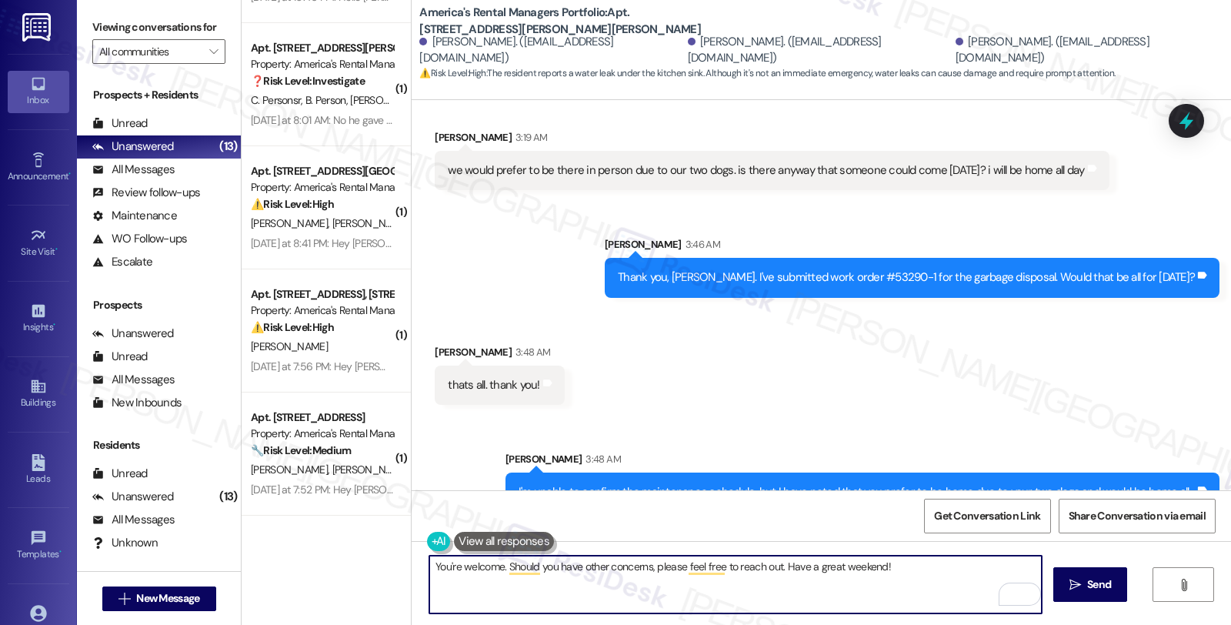
click at [910, 566] on textarea "You're welcome. Should you have other concerns, please feel free to reach out. …" at bounding box center [735, 585] width 612 height 58
click at [842, 572] on textarea "You're welcome. Should you have other concerns, please feel free to reach out. …" at bounding box center [735, 585] width 612 height 58
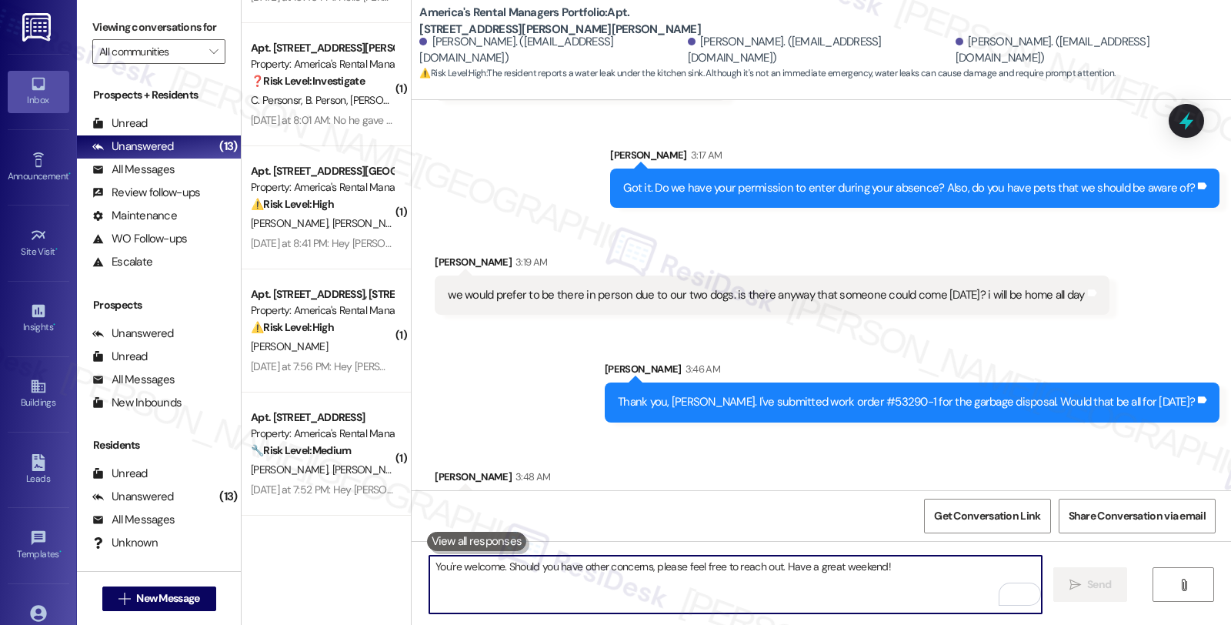
scroll to position [2534, 0]
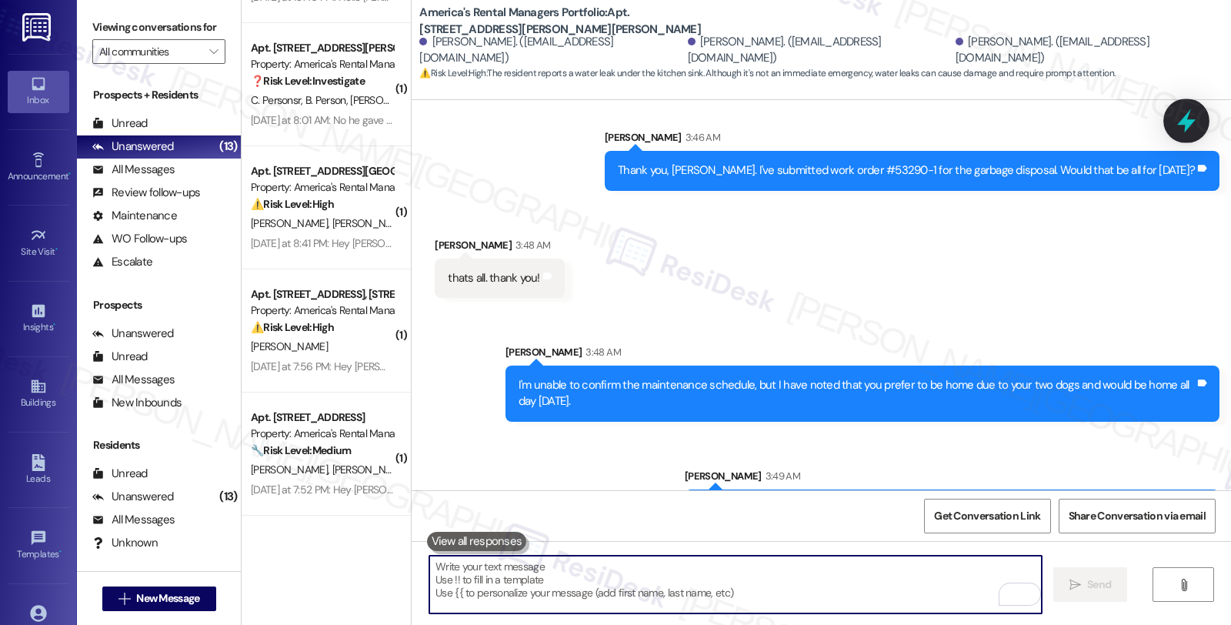
click at [1186, 111] on icon at bounding box center [1186, 121] width 26 height 26
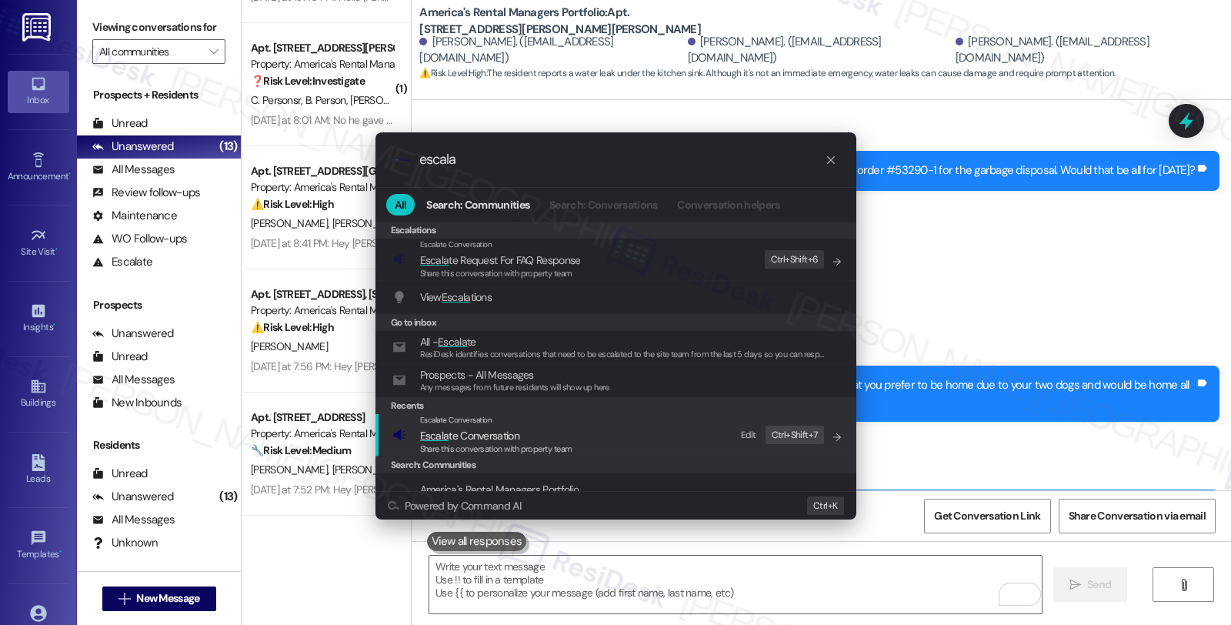
type input "escala"
click at [494, 441] on span "Escala te Conversation" at bounding box center [469, 436] width 99 height 14
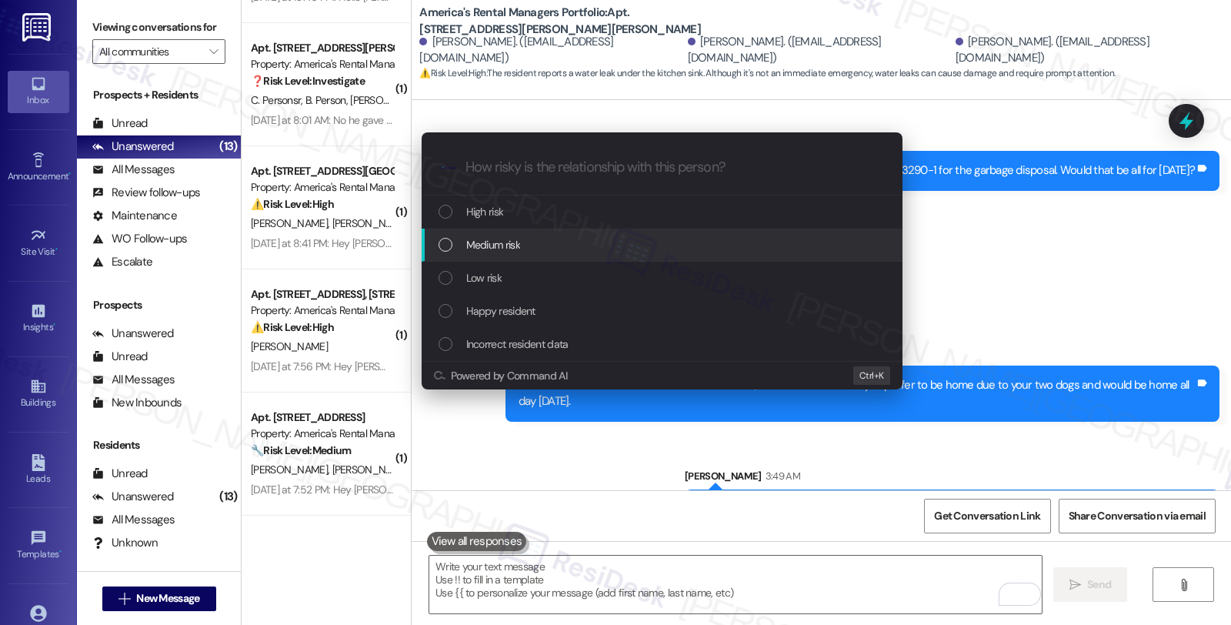
click at [502, 240] on span "Medium risk" at bounding box center [493, 244] width 54 height 17
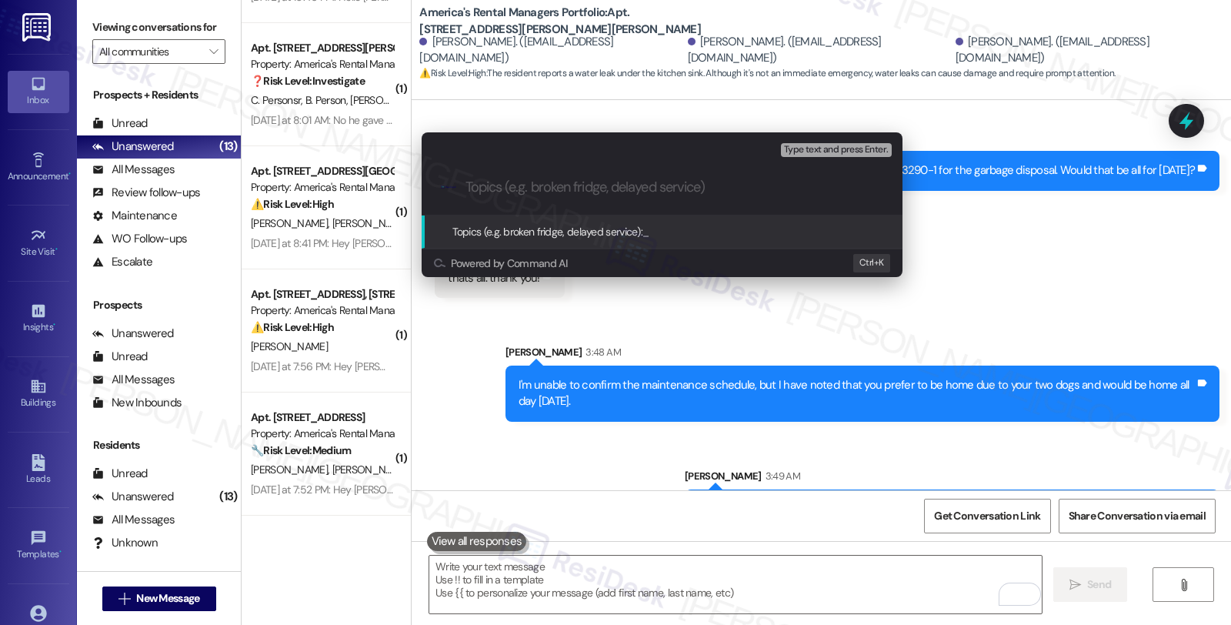
type input "F"
paste input "Should you have other concerns, please feel free to reach out. Have a great day!"
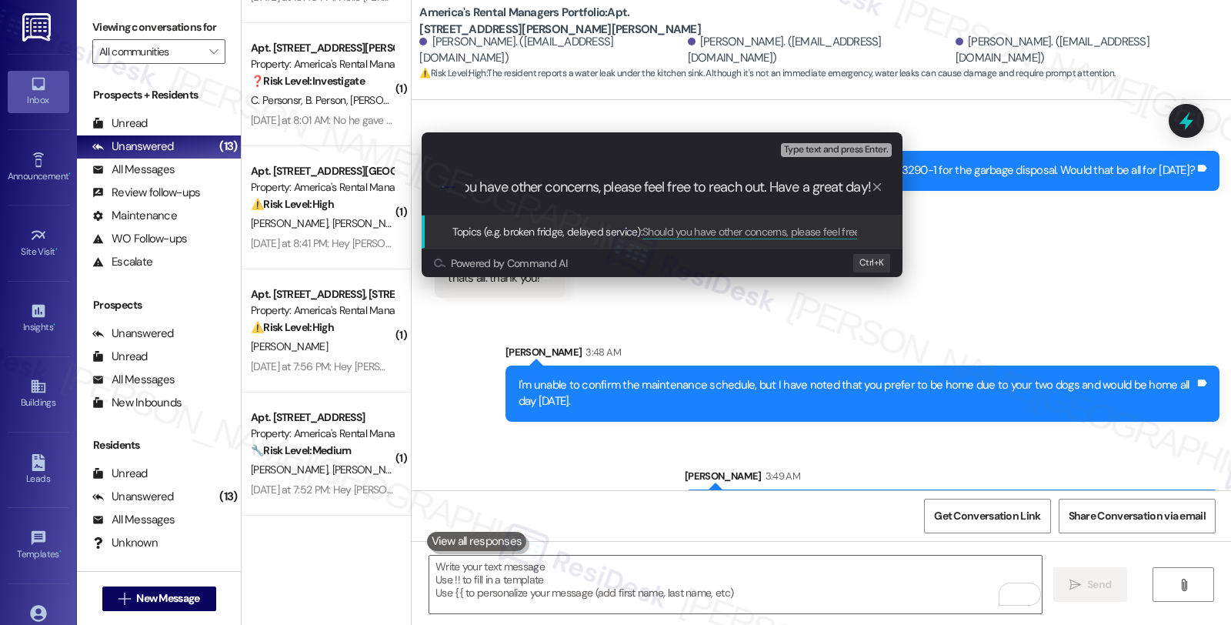
type input "Should you have other concerns, please feel free to reach out. Have a great day!"
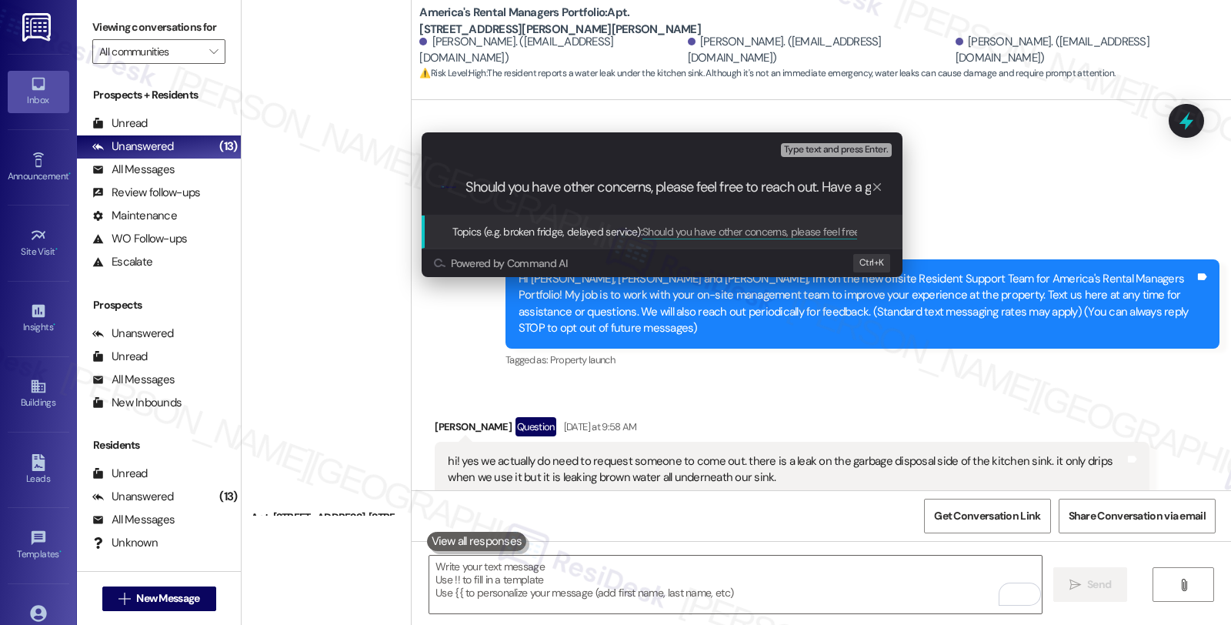
scroll to position [2534, 0]
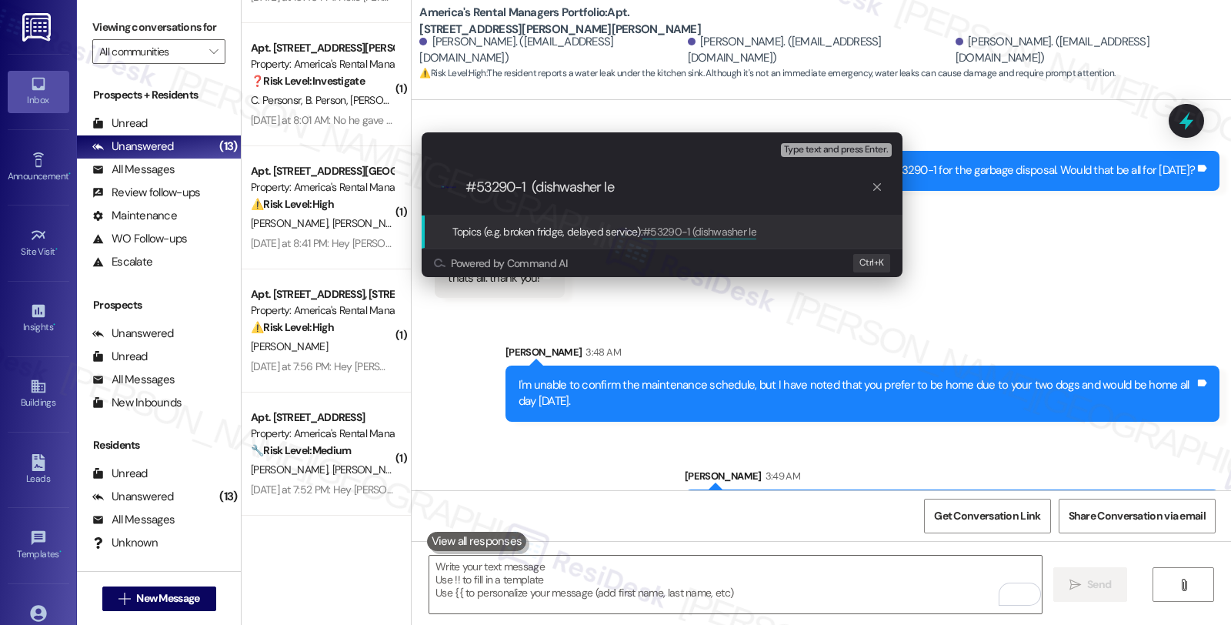
drag, startPoint x: 536, startPoint y: 186, endPoint x: 786, endPoint y: 190, distance: 250.1
click at [786, 190] on input "#53290-1 (dishwasher le" at bounding box center [669, 187] width 406 height 16
drag, startPoint x: 472, startPoint y: 182, endPoint x: 432, endPoint y: 182, distance: 40.0
click at [432, 182] on div ".cls-1{fill:#0a055f;}.cls-2{fill:#0cc4c4;} resideskLogoBlueOrange #53290-1 (Gar…" at bounding box center [662, 187] width 481 height 55
paste input "Work Order Filed by ResiDesk - WO"
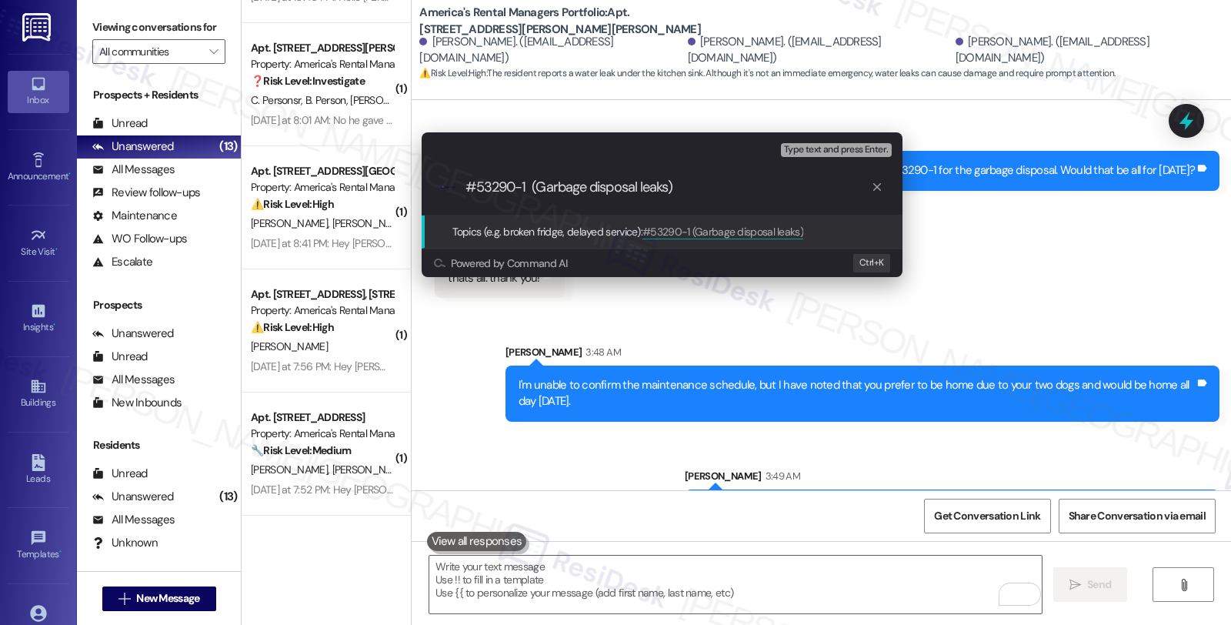
type input "Work Order Filed by ResiDesk - WO #53290-1 (Garbage disposal leaks)"
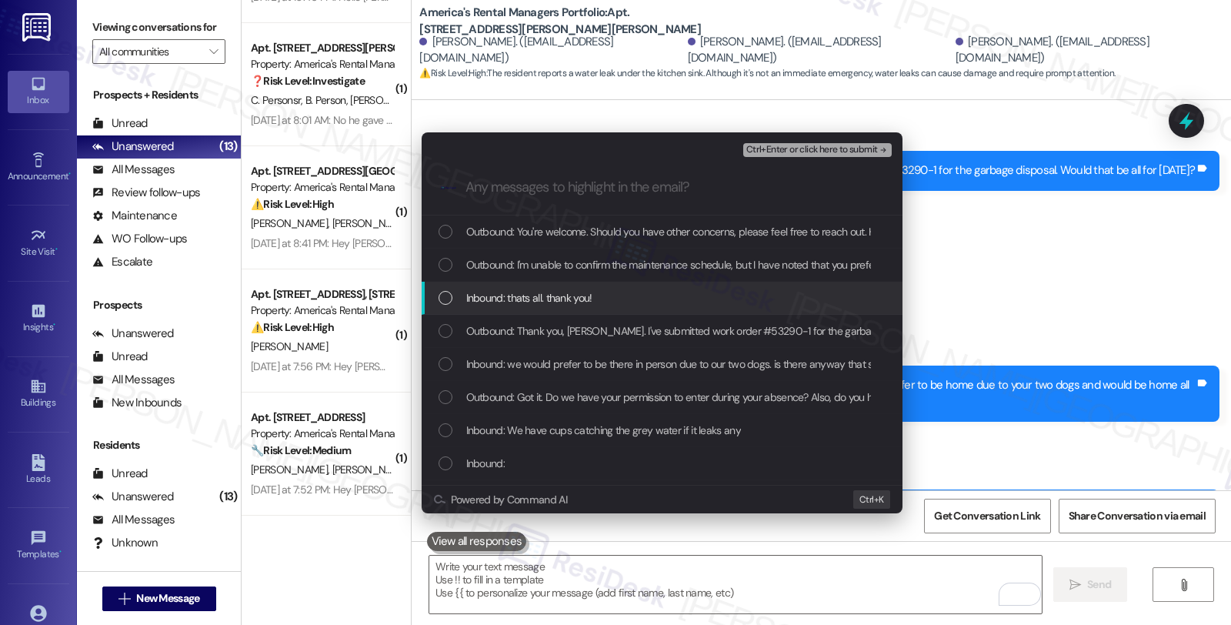
click at [549, 296] on span "Inbound: thats all. thank you!" at bounding box center [529, 297] width 126 height 17
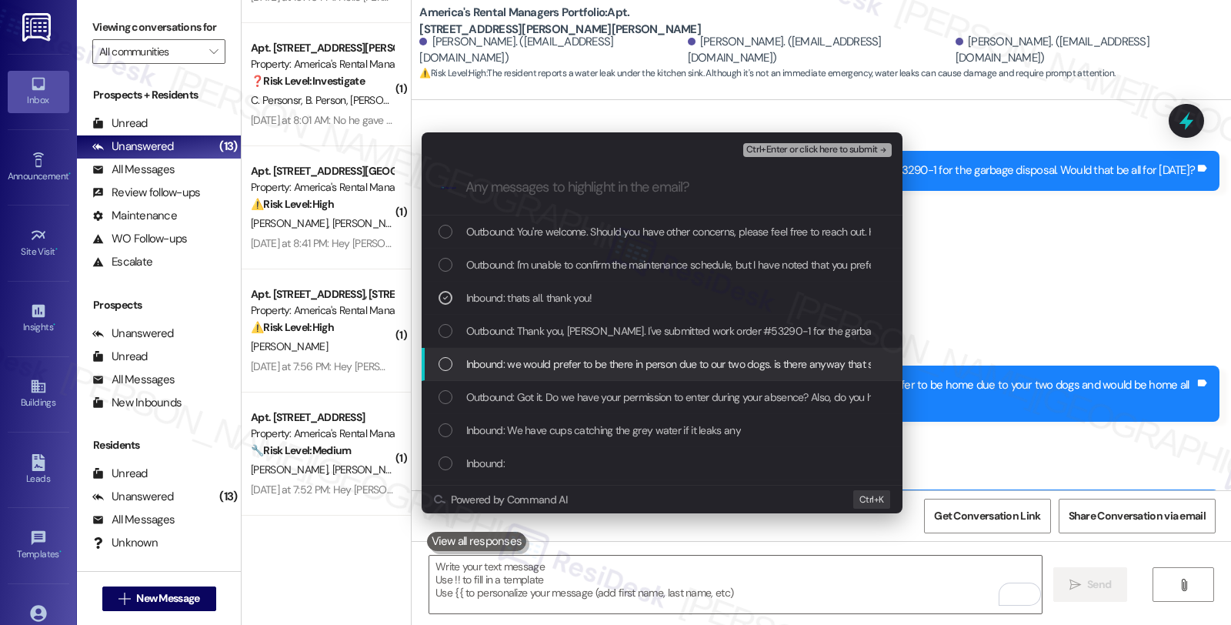
click at [537, 364] on span "Inbound: we would prefer to be there in person due to our two dogs. is there an…" at bounding box center [780, 363] width 629 height 17
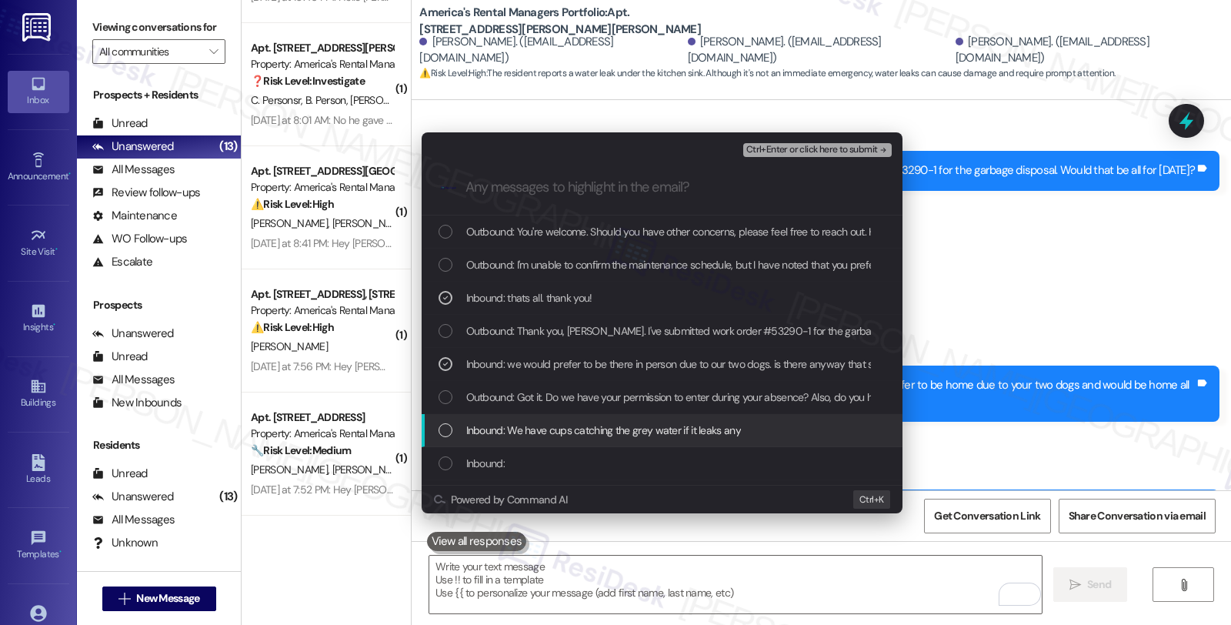
click at [526, 432] on span "Inbound: We have cups catching the grey water if it leaks any" at bounding box center [603, 430] width 275 height 17
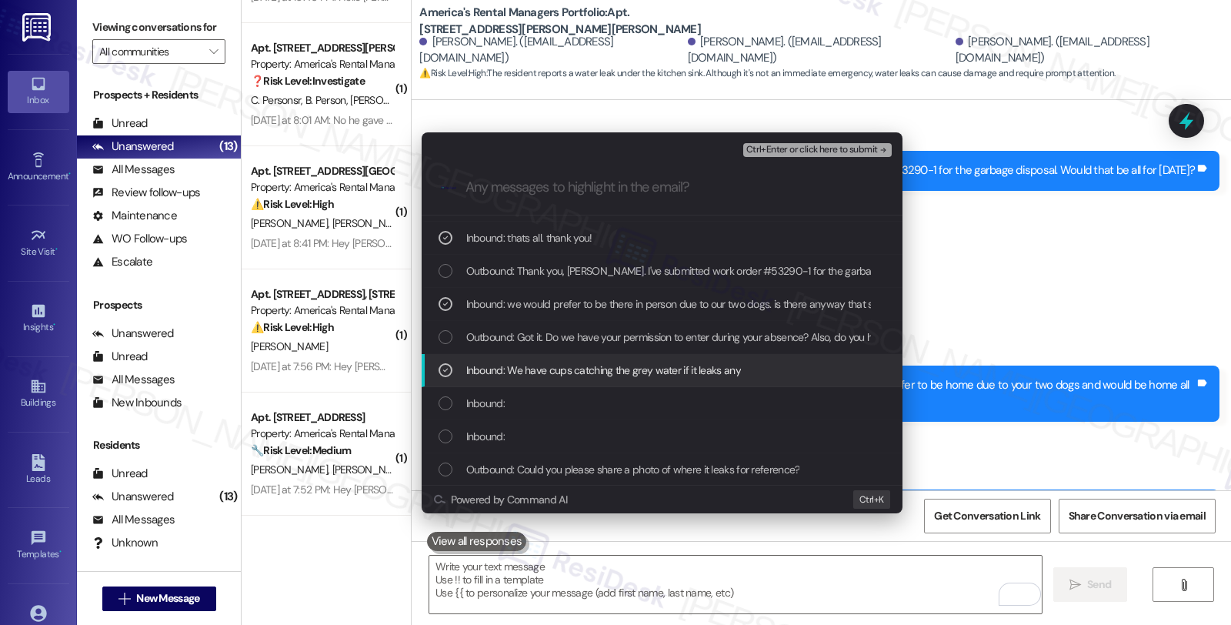
scroll to position [85, 0]
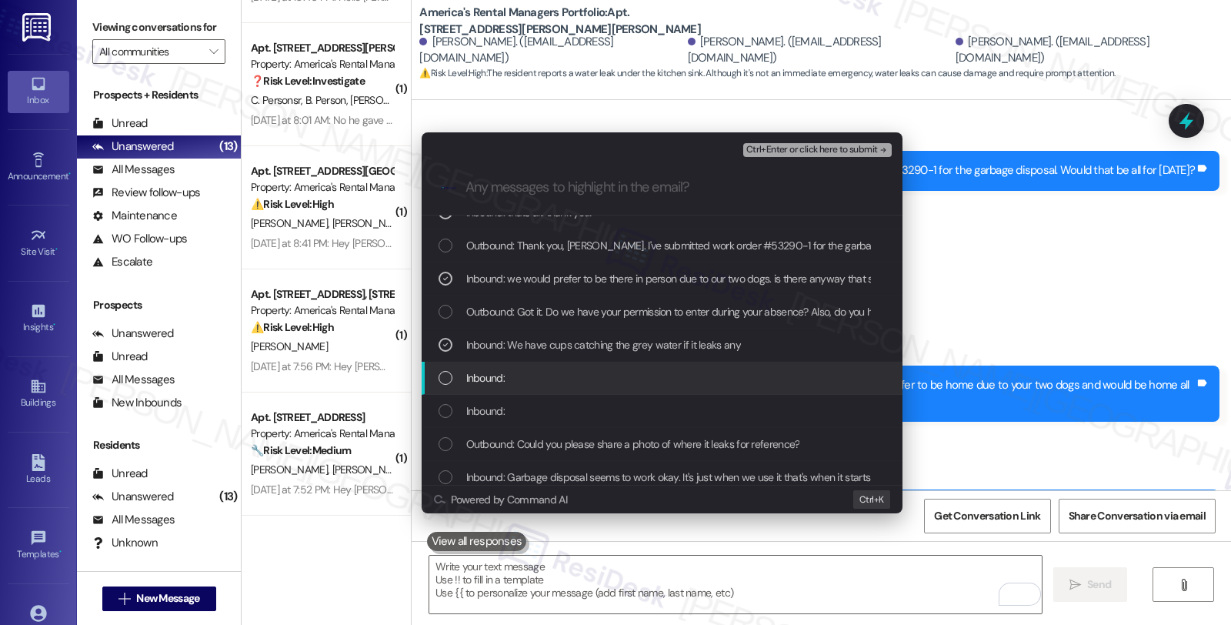
click at [492, 387] on div "Inbound:" at bounding box center [662, 378] width 481 height 33
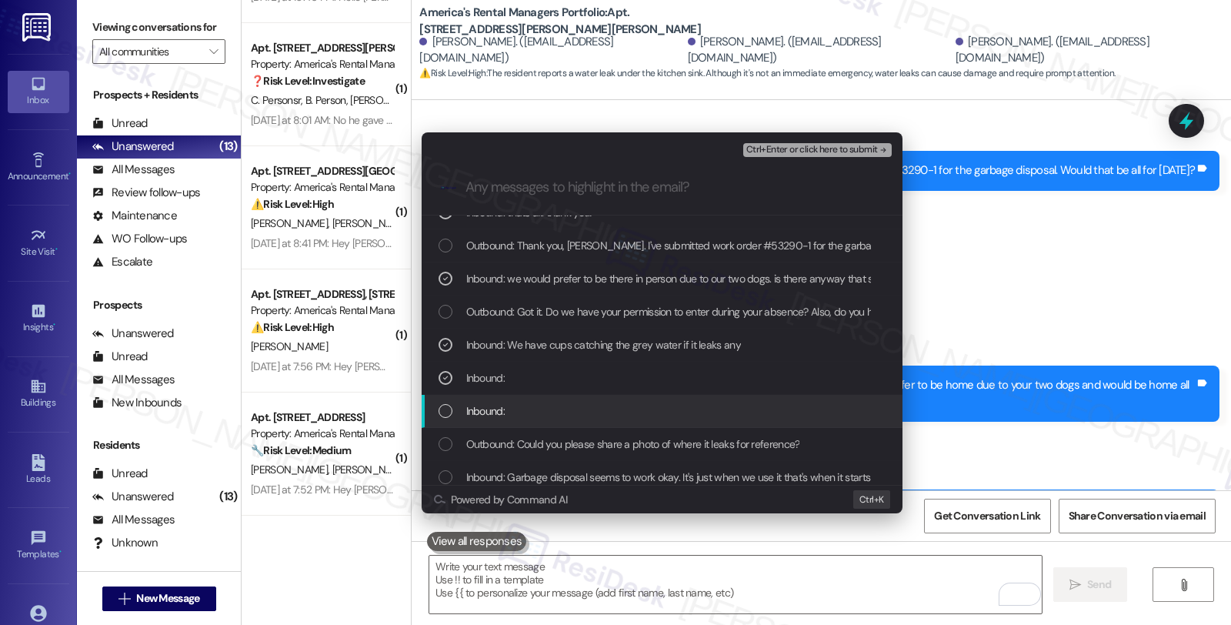
click at [492, 409] on span "Inbound:" at bounding box center [485, 410] width 38 height 17
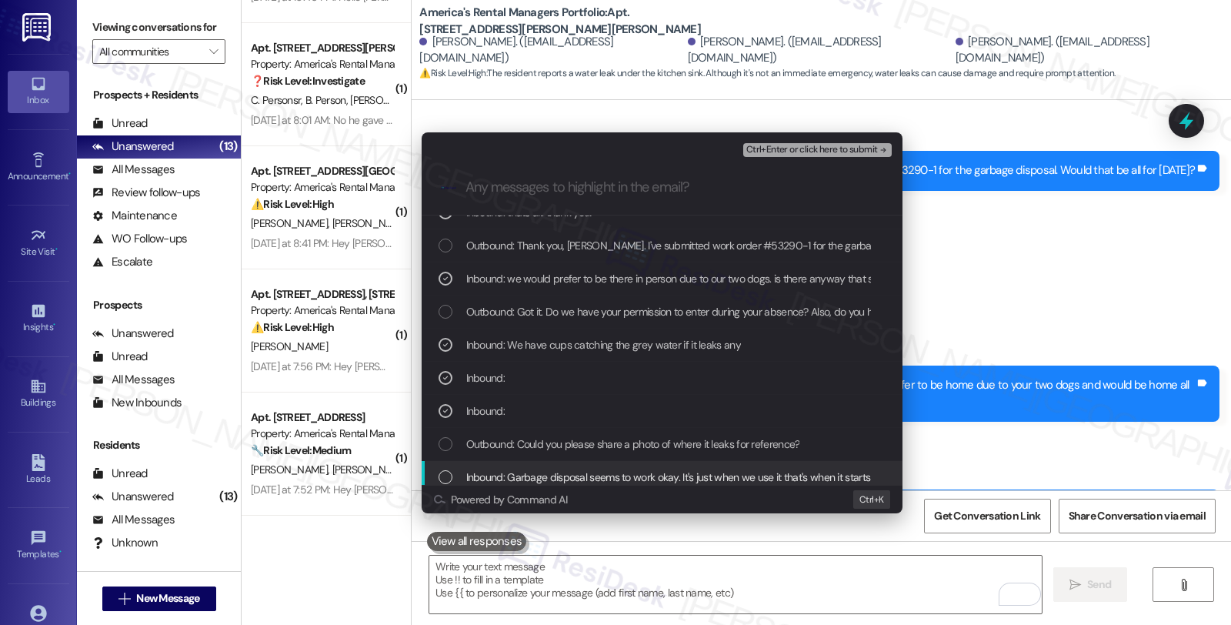
scroll to position [171, 0]
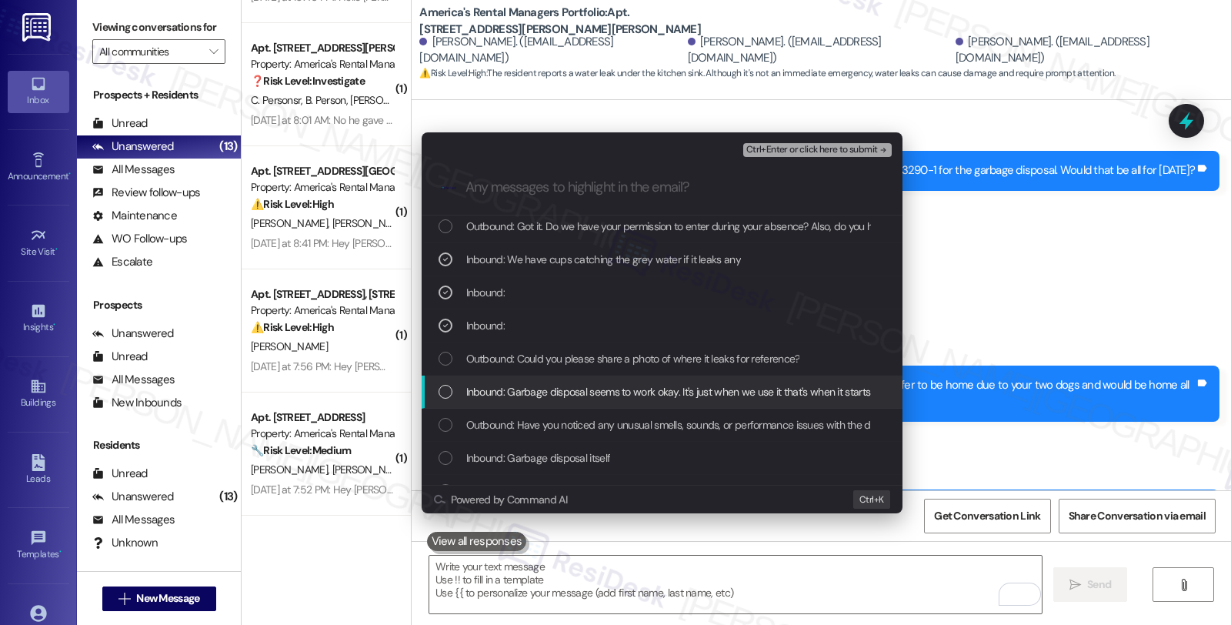
click at [501, 395] on span "Inbound: Garbage disposal seems to work okay. It's just when we use it that's w…" at bounding box center [911, 391] width 890 height 17
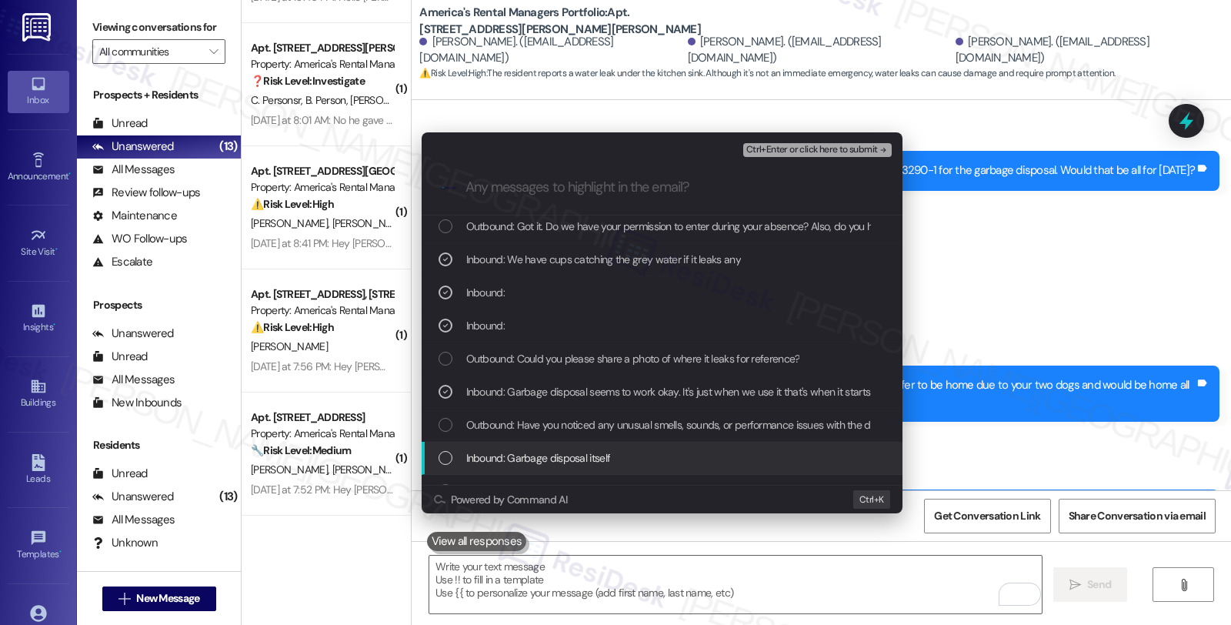
click at [506, 457] on span "Inbound: Garbage disposal itself" at bounding box center [538, 457] width 145 height 17
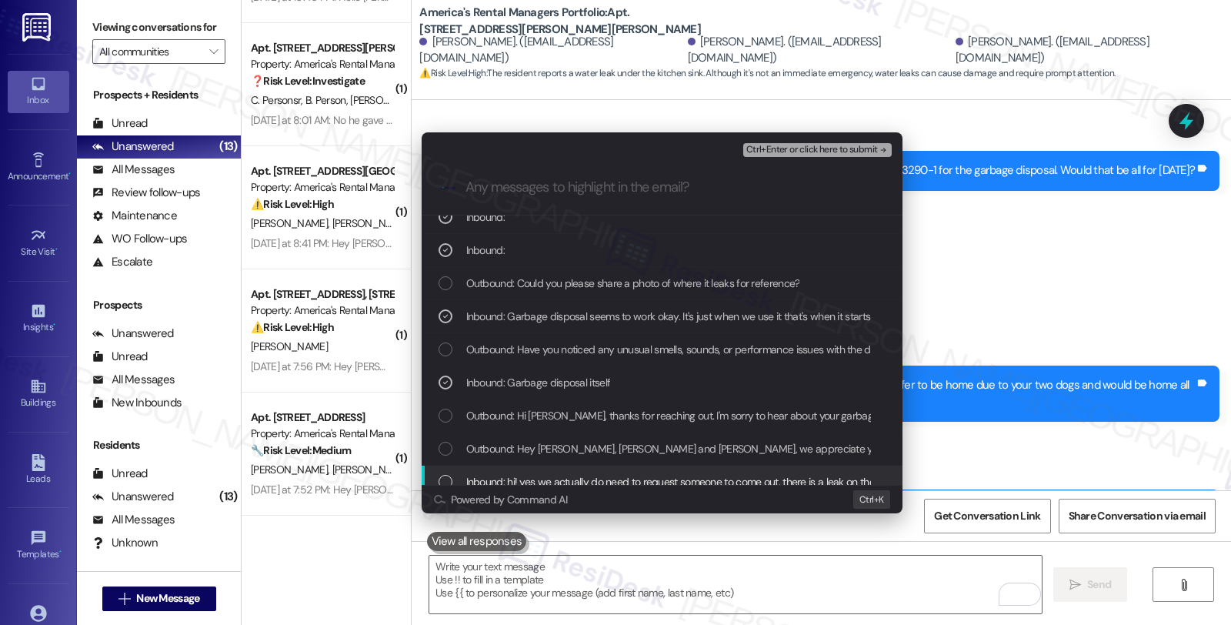
scroll to position [293, 0]
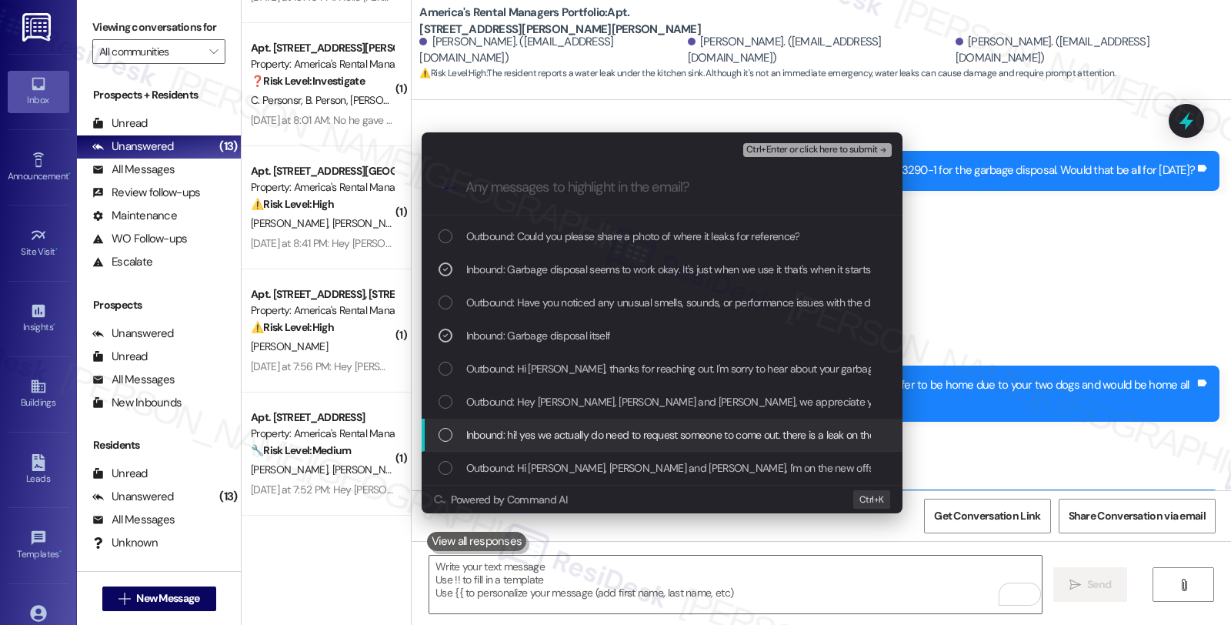
click at [540, 435] on span "Inbound: hi! yes we actually do need to request someone to come out. there is a…" at bounding box center [941, 434] width 951 height 17
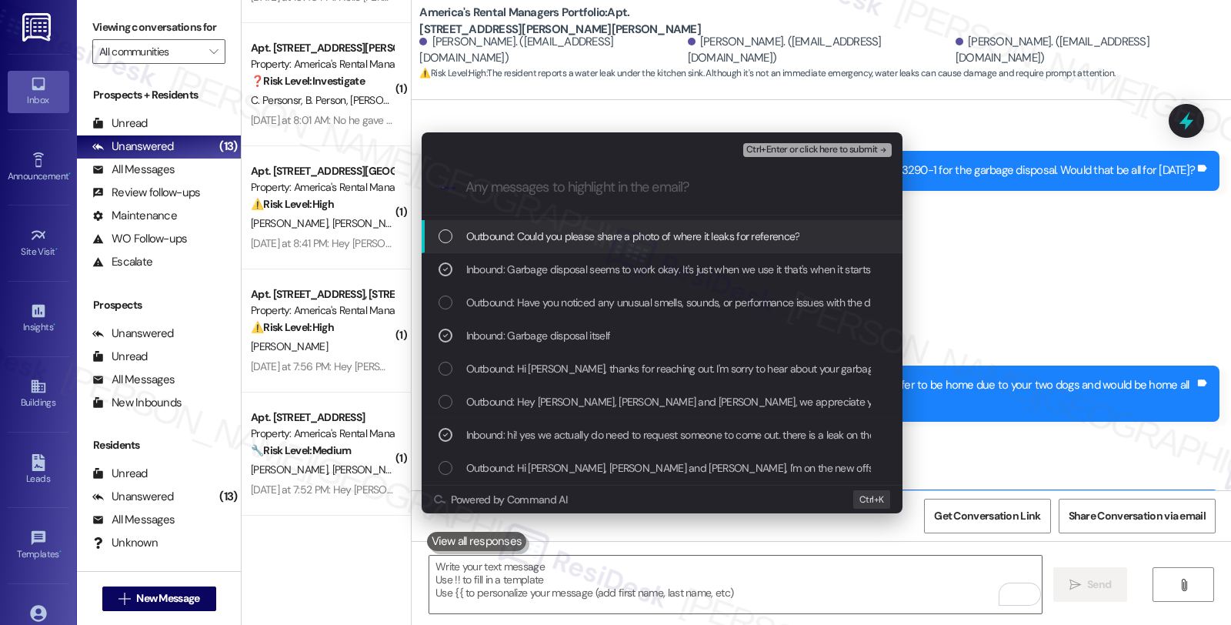
click at [796, 142] on div "Ctrl+Enter or click here to submit" at bounding box center [819, 150] width 152 height 20
click at [796, 148] on span "Ctrl+Enter or click here to submit" at bounding box center [812, 150] width 132 height 11
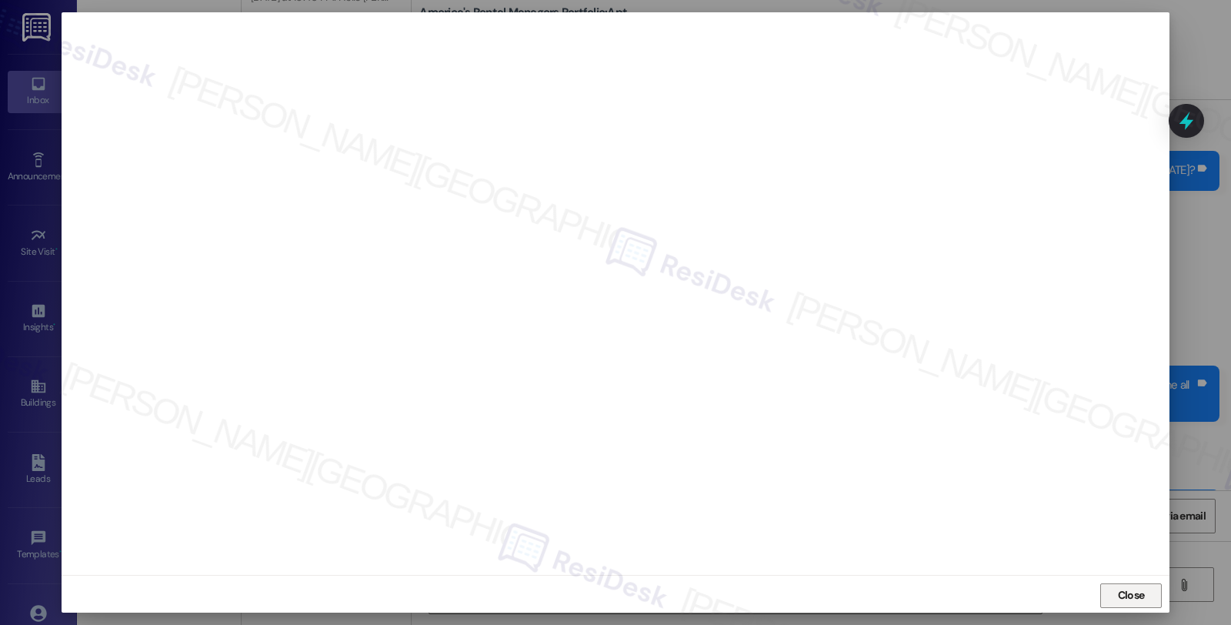
click at [1129, 596] on span "Close" at bounding box center [1131, 595] width 27 height 16
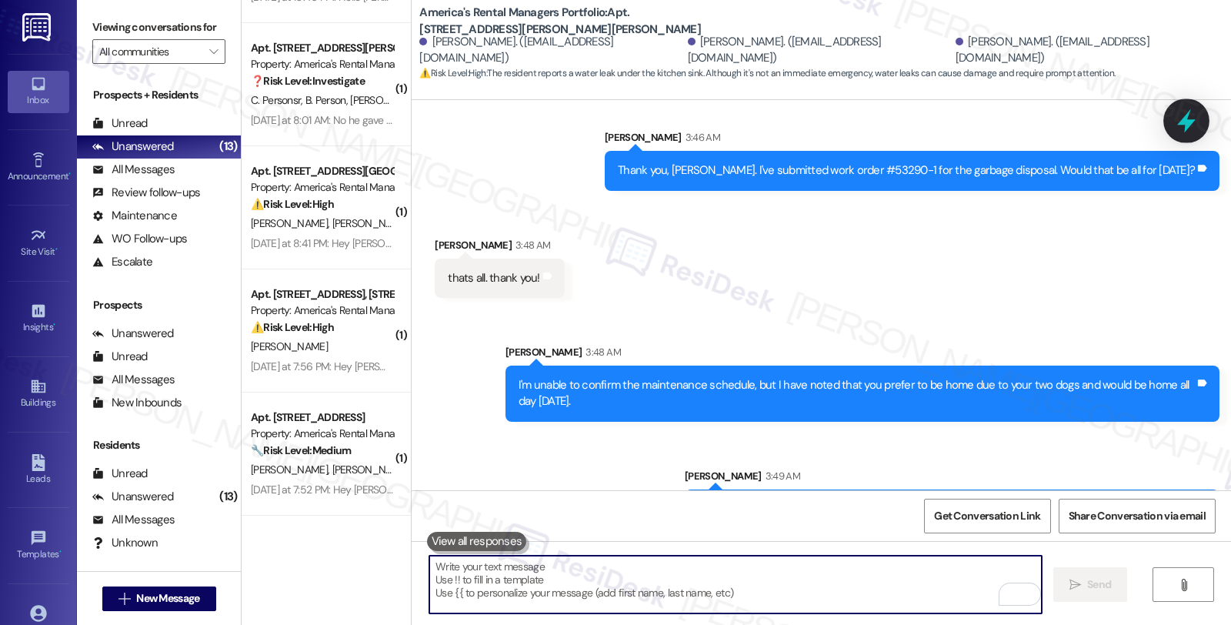
click at [1187, 114] on icon at bounding box center [1186, 121] width 18 height 24
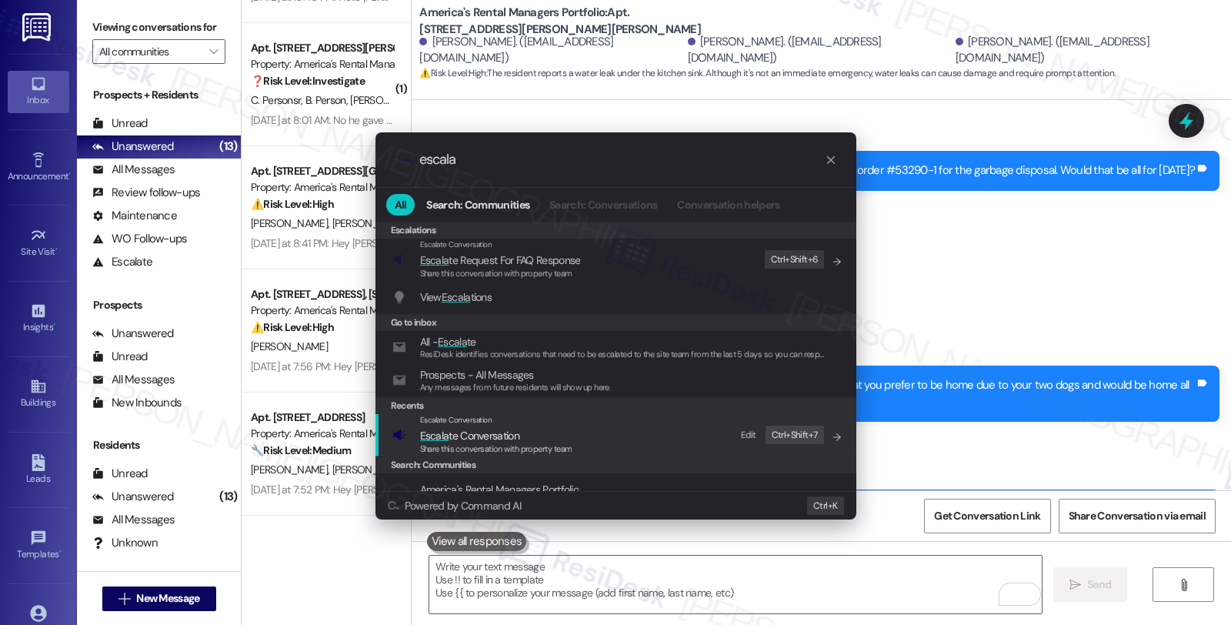
type input "escala"
click at [511, 427] on span "Escala te Conversation" at bounding box center [469, 435] width 99 height 17
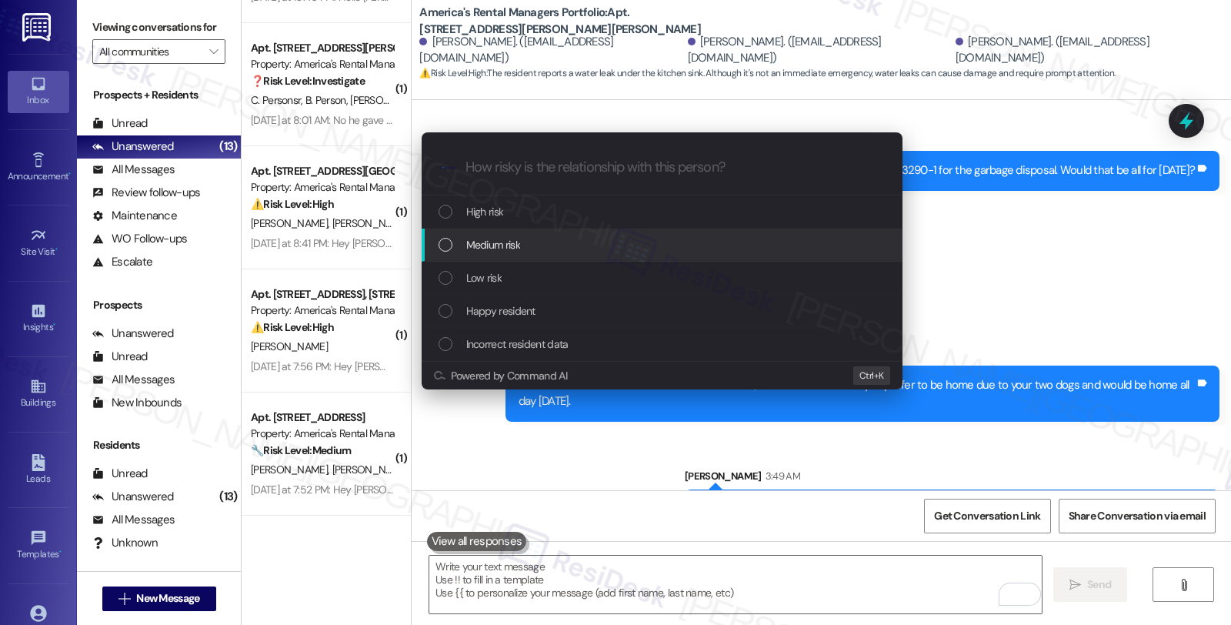
click at [499, 246] on span "Medium risk" at bounding box center [493, 244] width 54 height 17
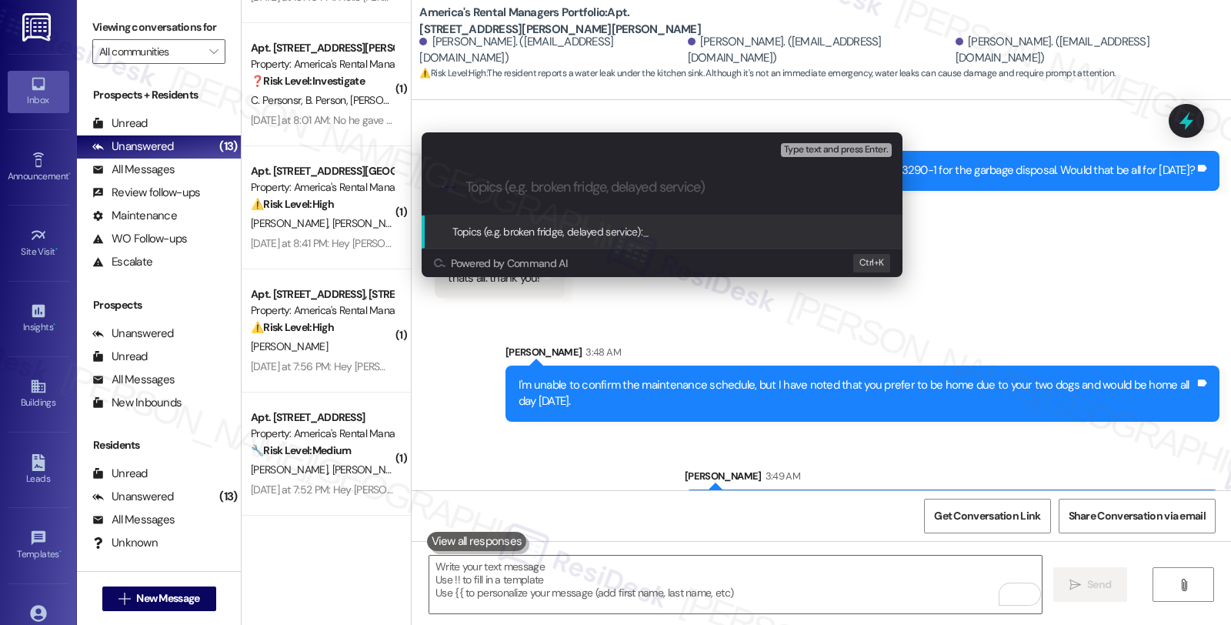
paste input "Work Order Filed by ResiDesk - WO #53290-1 (Garbage disposal leaks)"
type input "Work Order Filed by ResiDesk - WO #53290-1 (Garbage disposal leaks)"
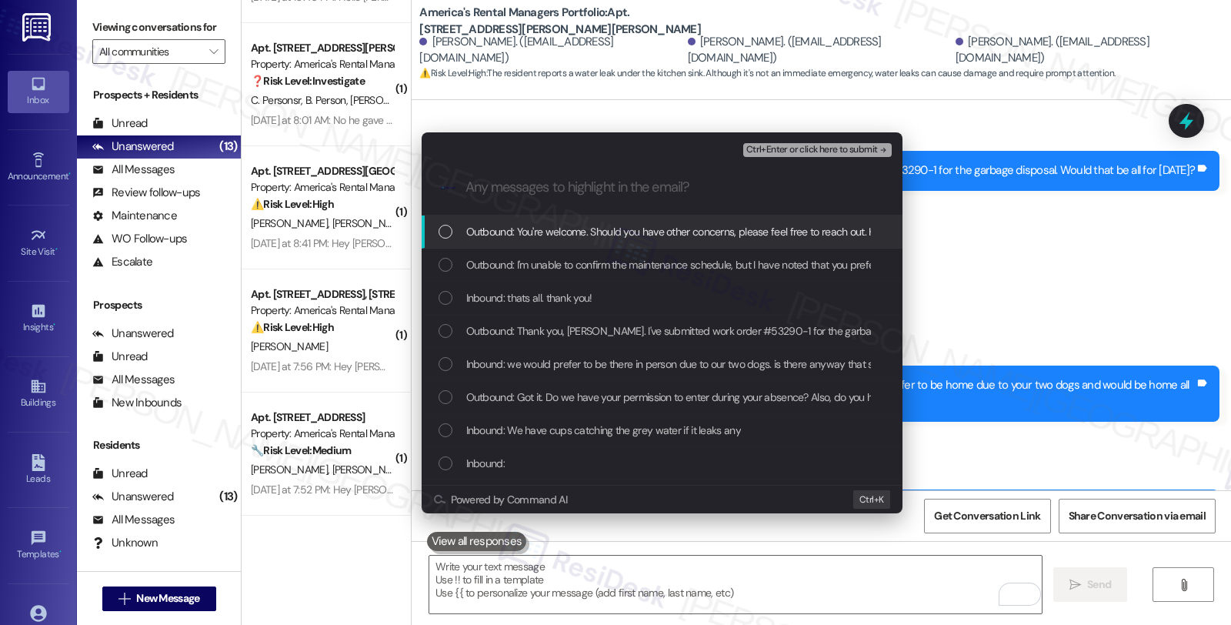
scroll to position [0, 0]
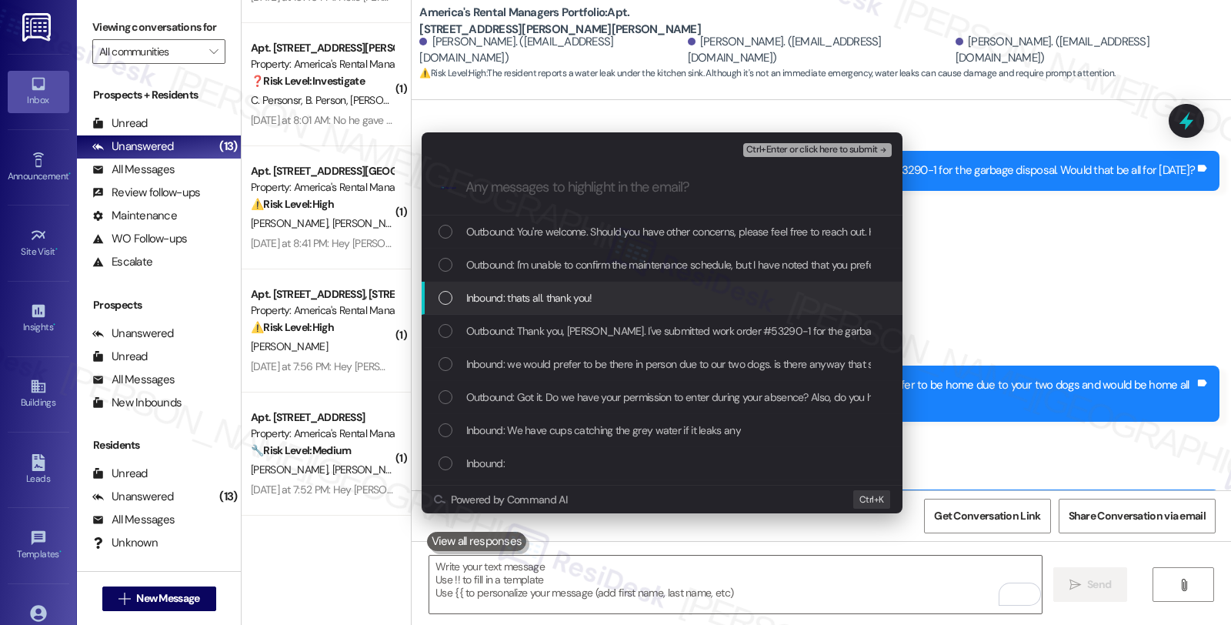
click at [491, 294] on span "Inbound: thats all. thank you!" at bounding box center [529, 297] width 126 height 17
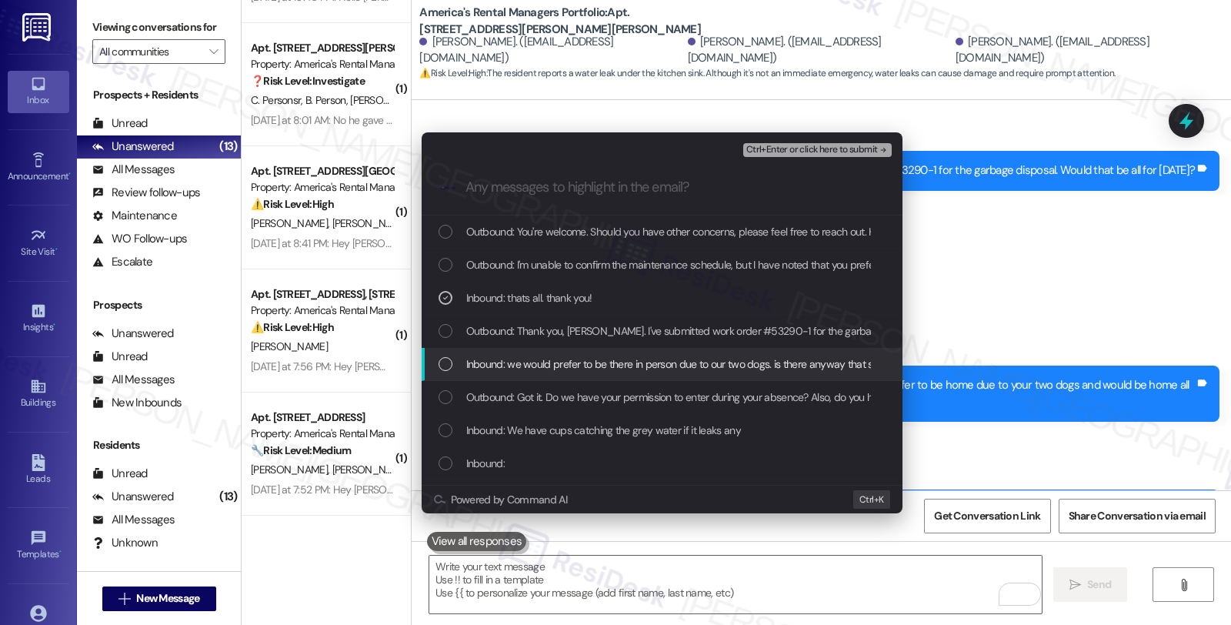
click at [511, 366] on span "Inbound: we would prefer to be there in person due to our two dogs. is there an…" at bounding box center [780, 363] width 629 height 17
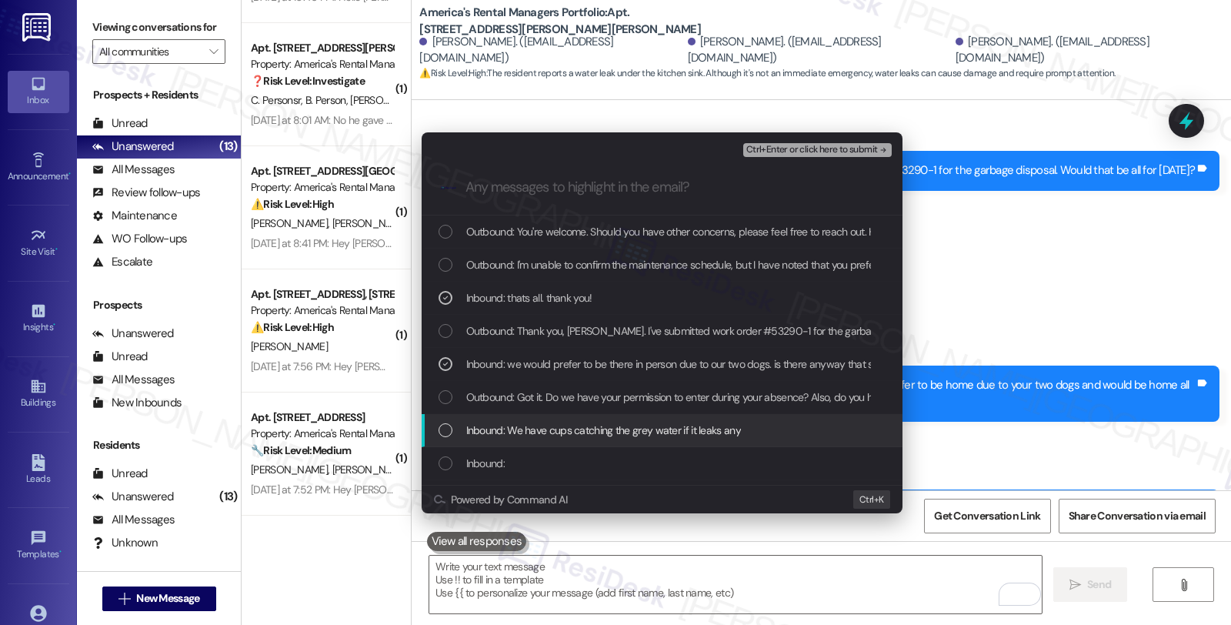
click at [505, 420] on div "Inbound: We have cups catching the grey water if it leaks any" at bounding box center [662, 430] width 481 height 33
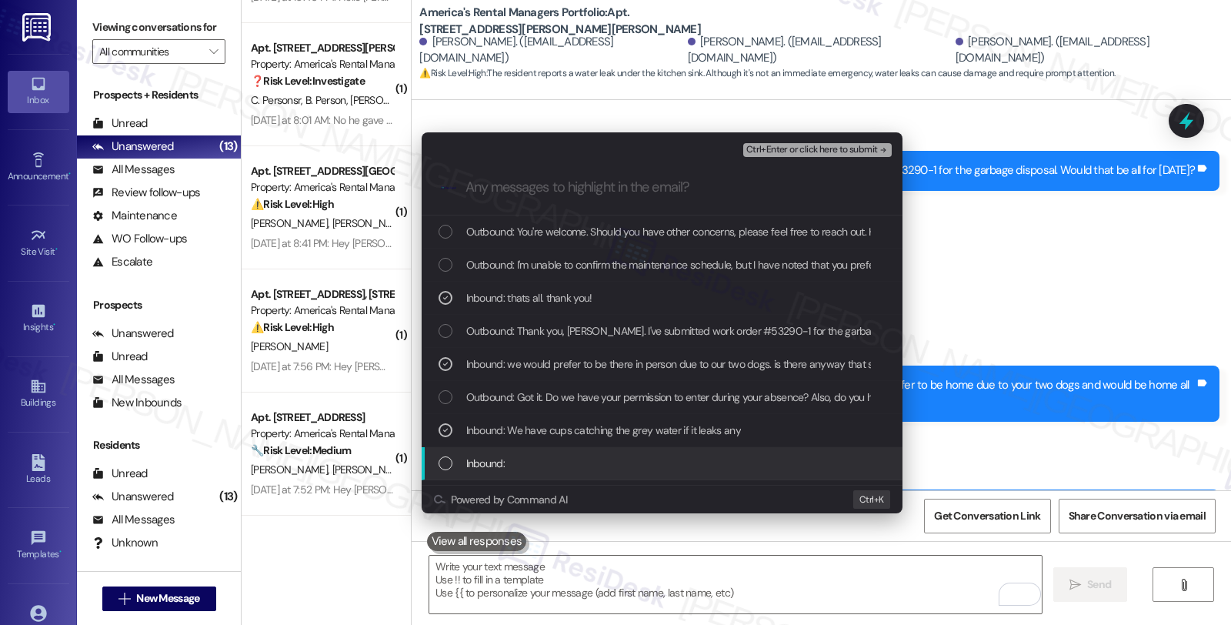
click at [498, 452] on div "Inbound:" at bounding box center [662, 463] width 481 height 33
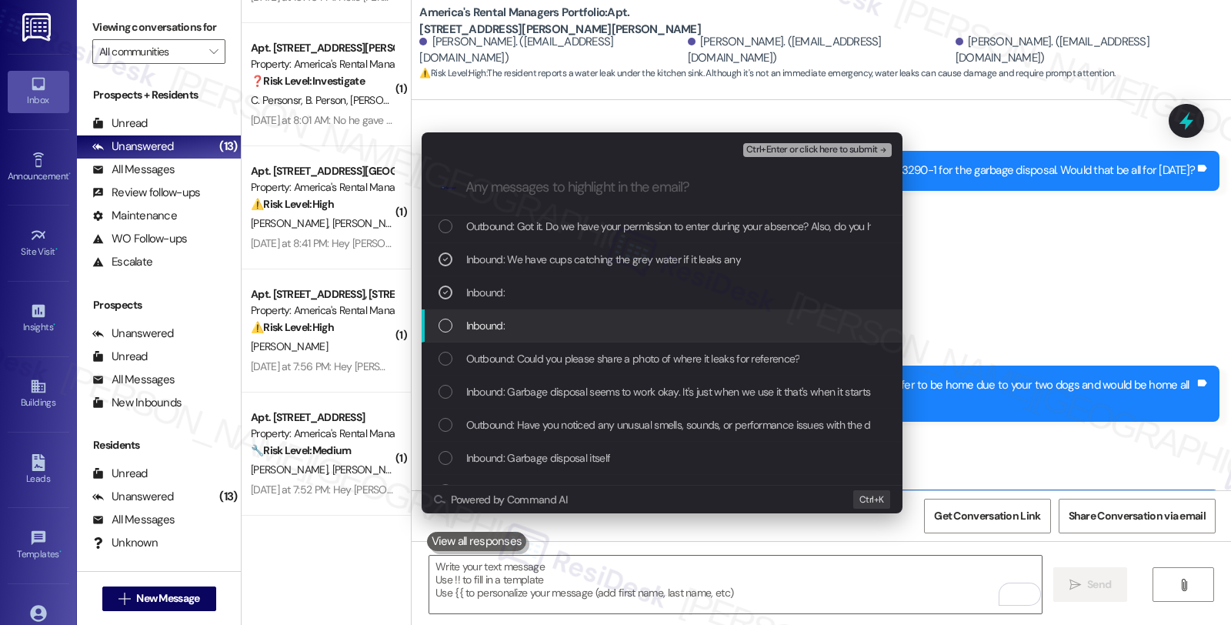
click at [519, 323] on div "Inbound:" at bounding box center [664, 325] width 450 height 17
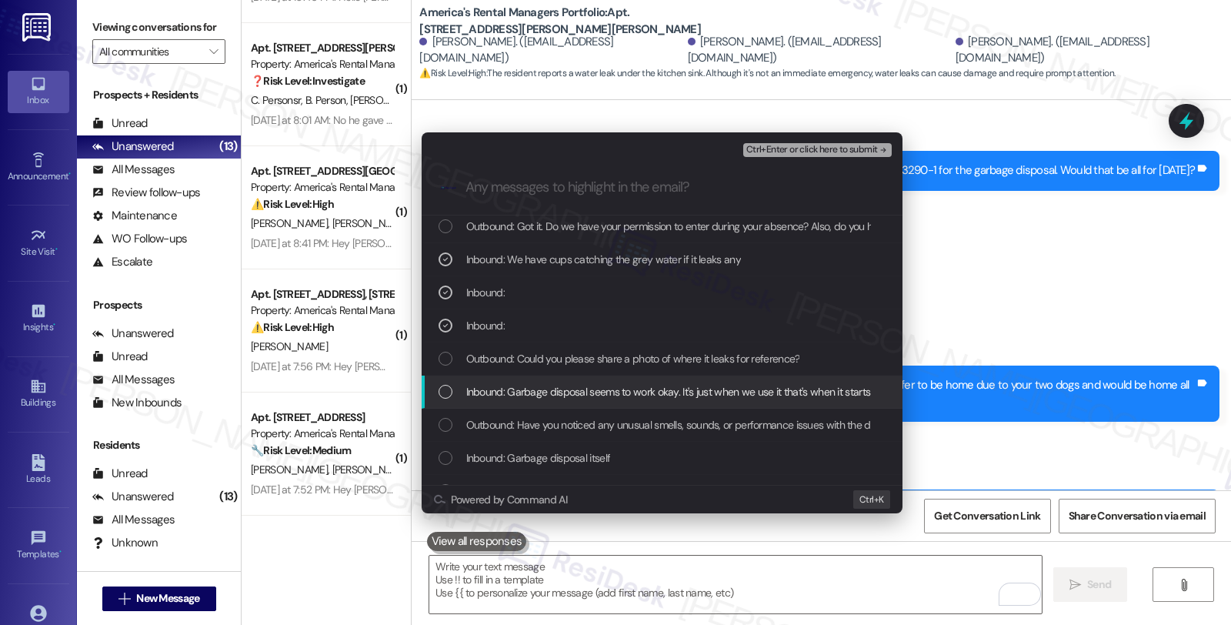
click at [518, 389] on span "Inbound: Garbage disposal seems to work okay. It's just when we use it that's w…" at bounding box center [911, 391] width 890 height 17
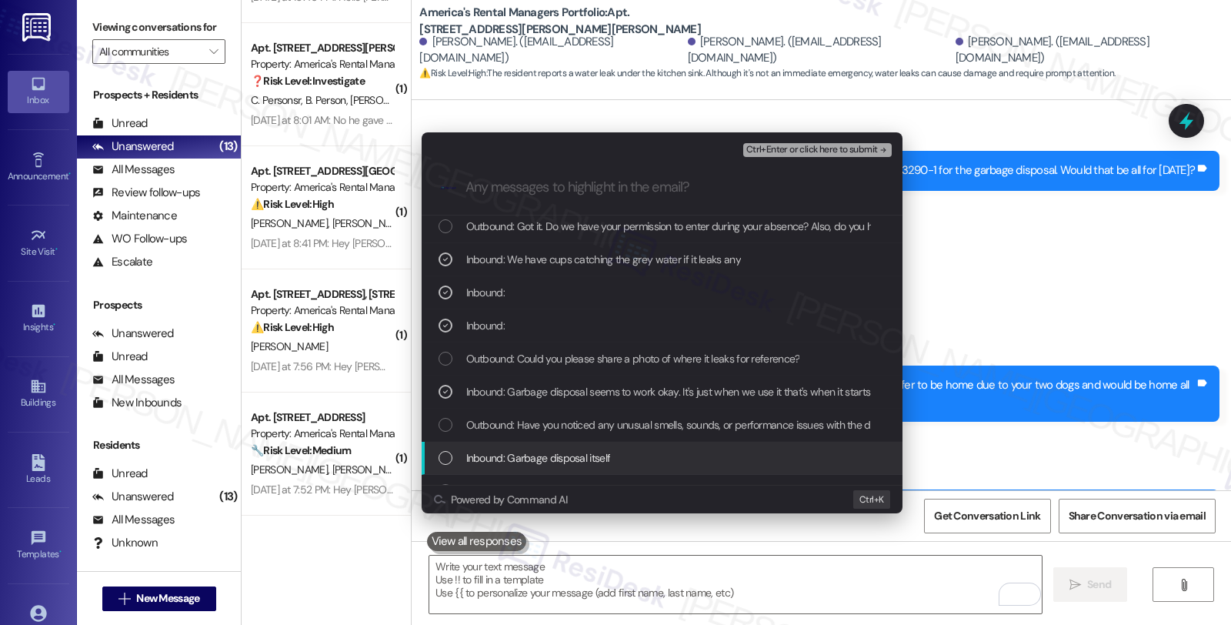
click at [524, 444] on div "Inbound: Garbage disposal itself" at bounding box center [662, 458] width 481 height 33
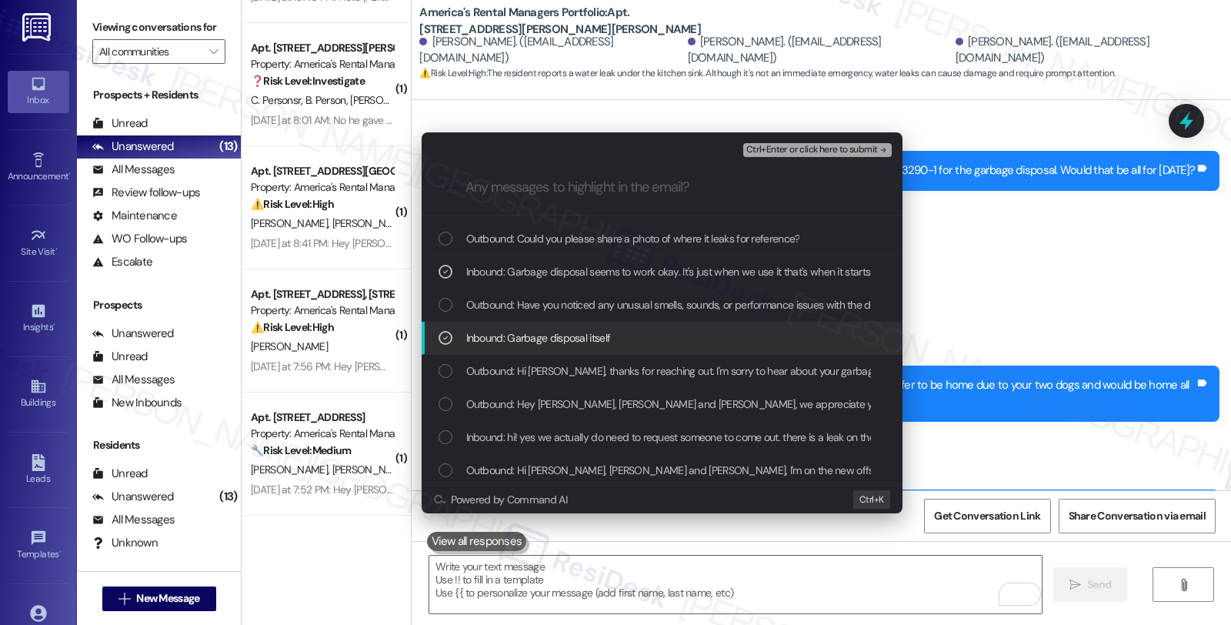
scroll to position [293, 0]
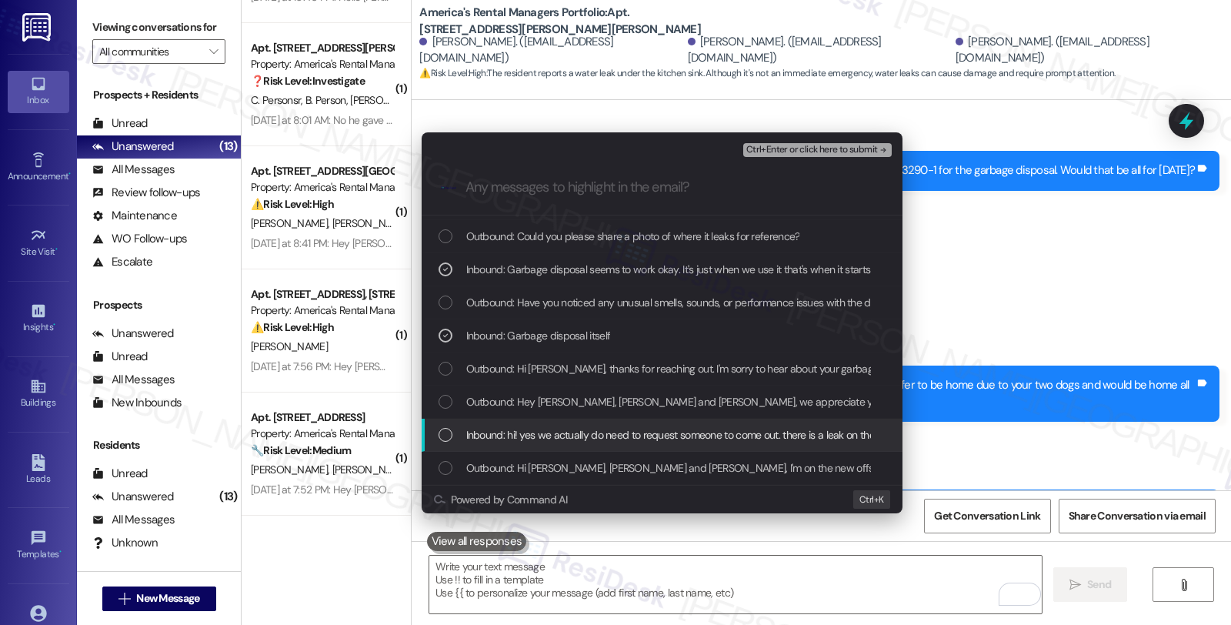
click at [556, 436] on span "Inbound: hi! yes we actually do need to request someone to come out. there is a…" at bounding box center [941, 434] width 951 height 17
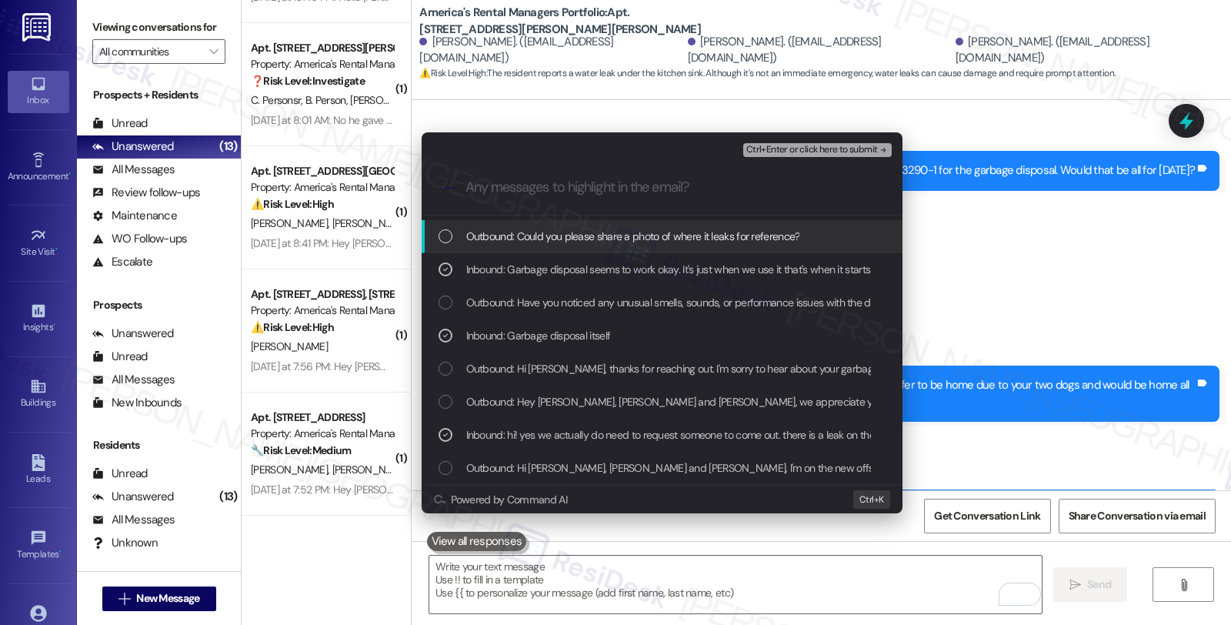
click at [808, 148] on span "Ctrl+Enter or click here to submit" at bounding box center [812, 150] width 132 height 11
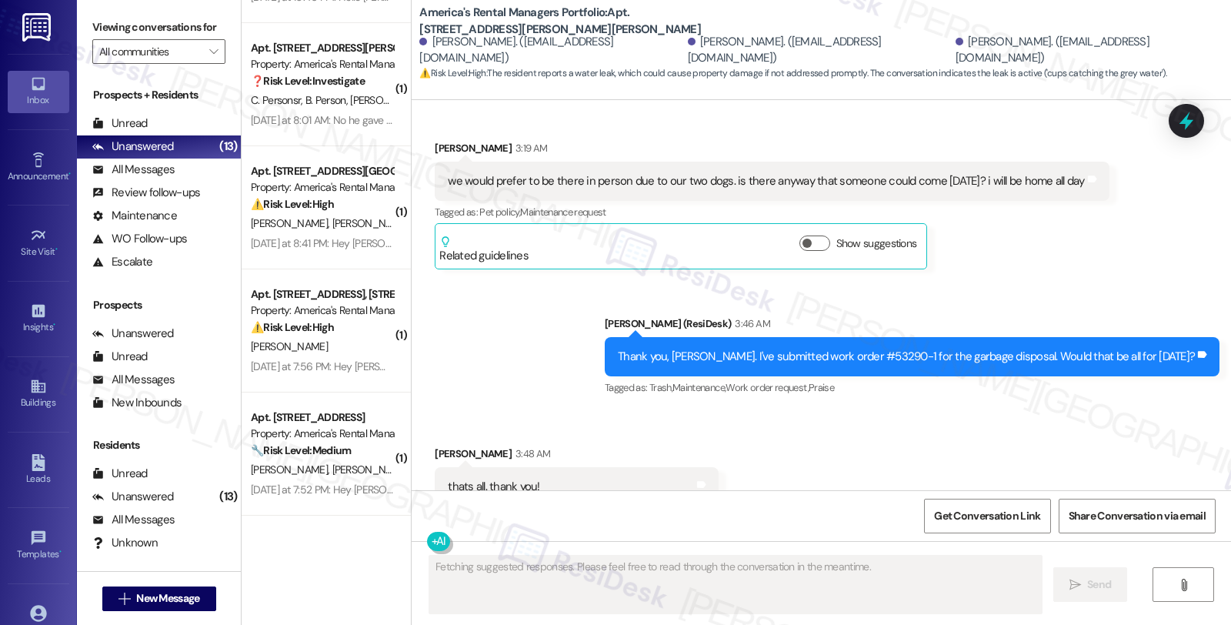
scroll to position [2914, 0]
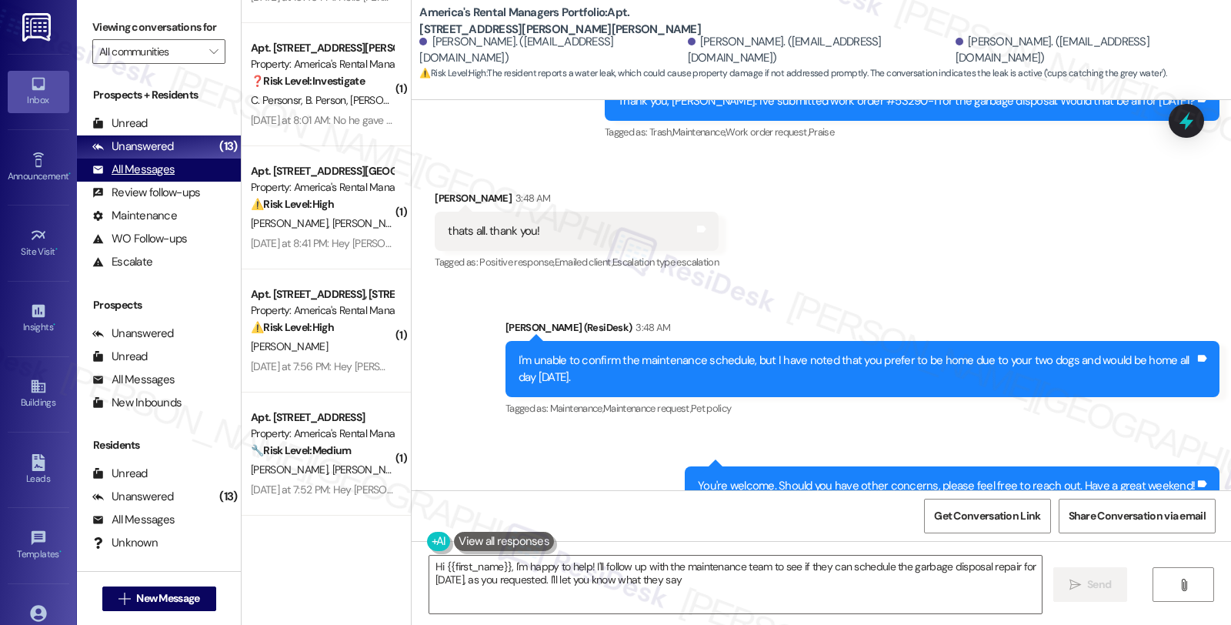
type textarea "Hi {{first_name}}, I'm happy to help! I'll follow up with the maintenance team …"
click at [158, 178] on div "All Messages" at bounding box center [133, 170] width 82 height 16
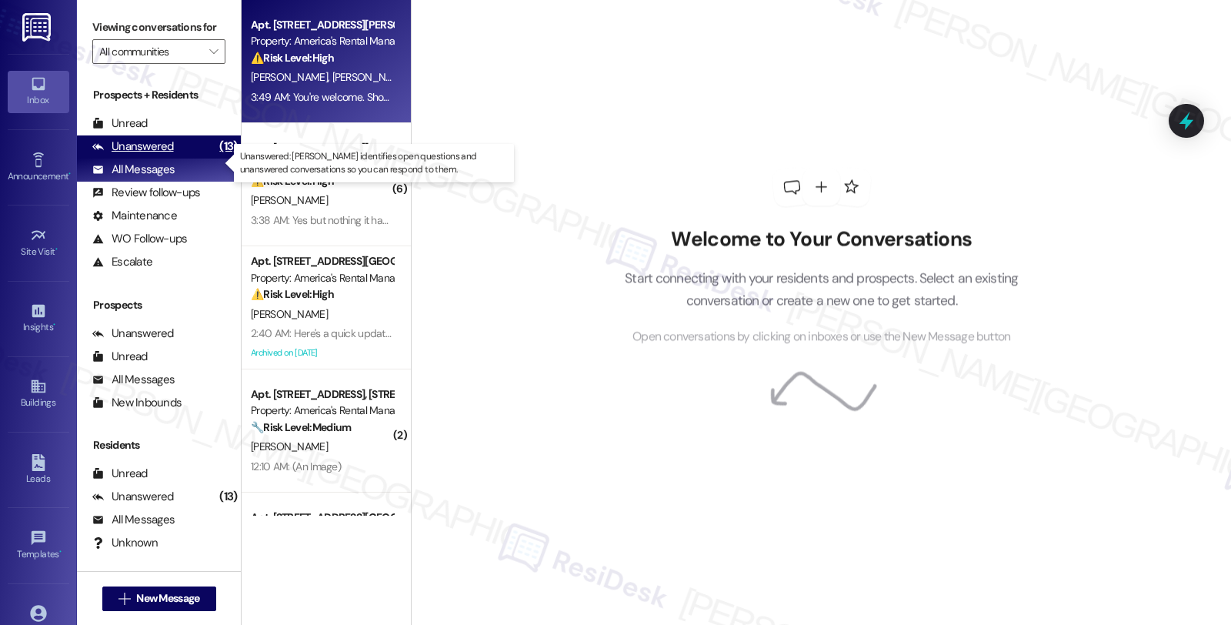
click at [155, 159] on div "Unanswered (13)" at bounding box center [159, 146] width 164 height 23
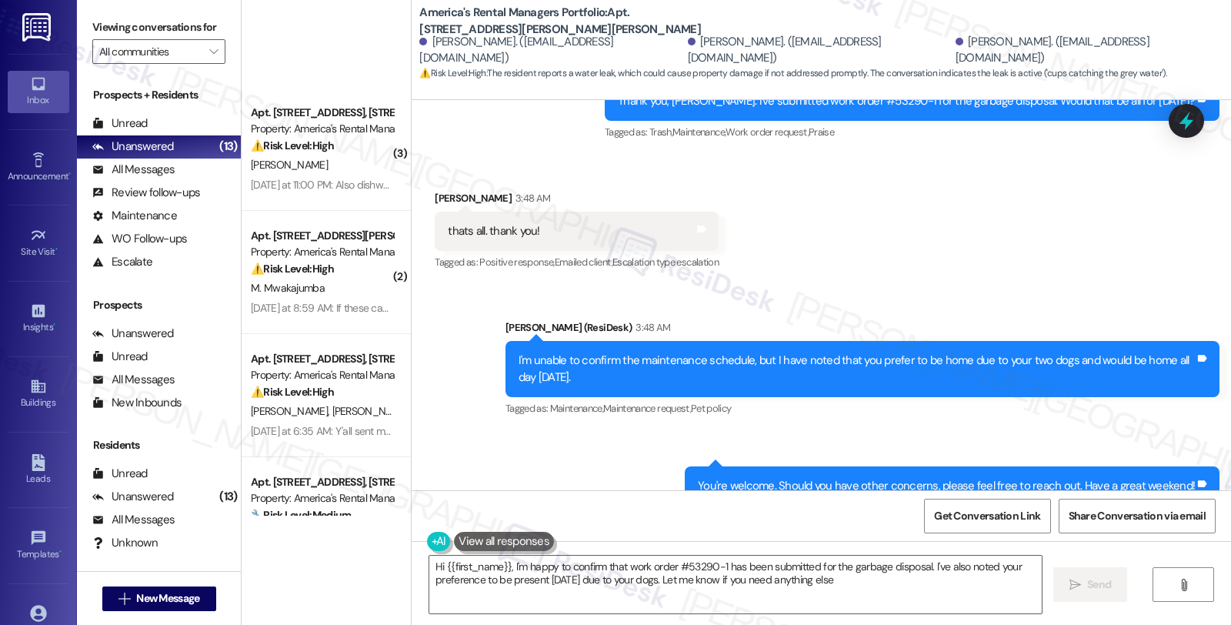
scroll to position [0, 0]
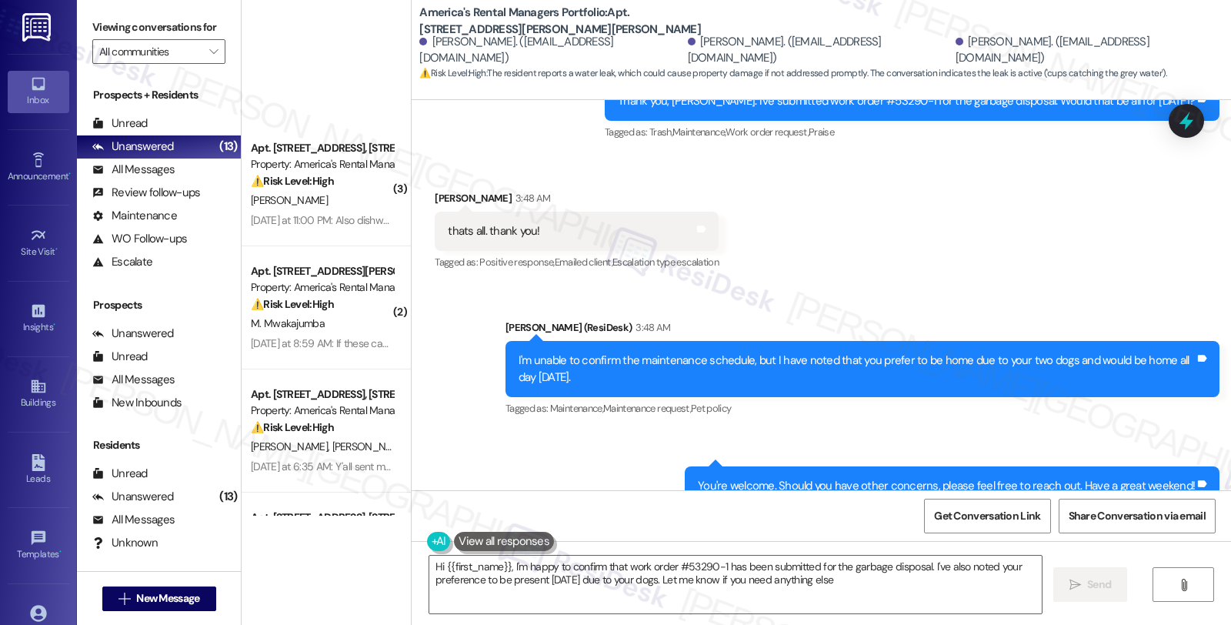
type textarea "Hi {{first_name}}, I'm happy to confirm that work order #53290-1 has been submi…"
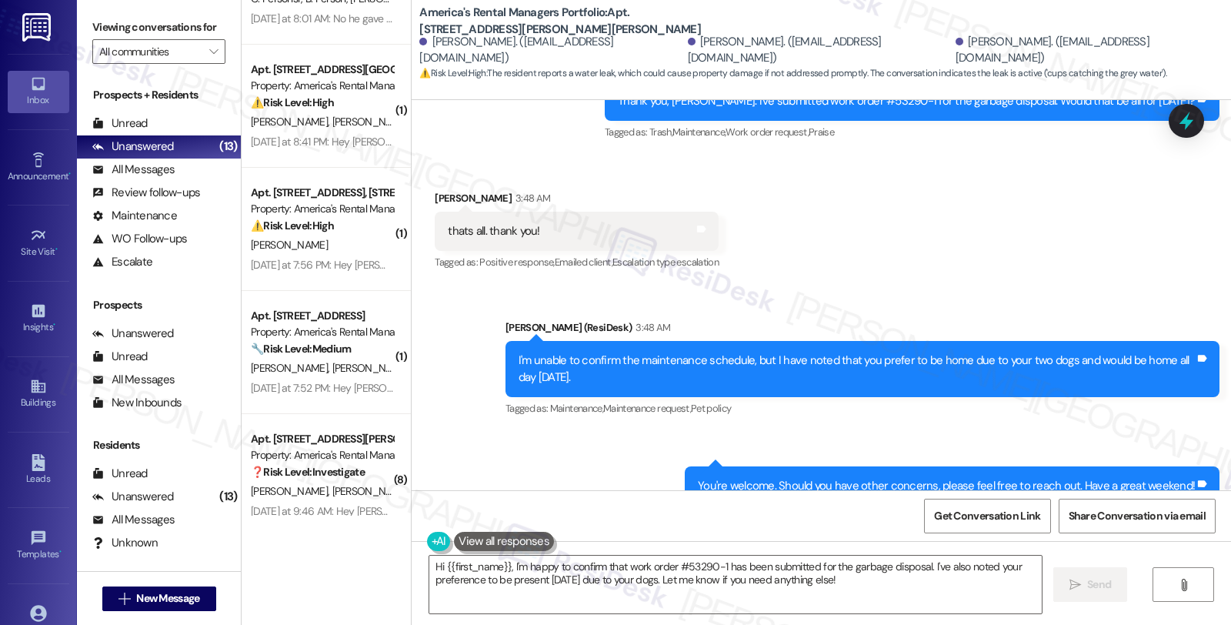
scroll to position [962, 0]
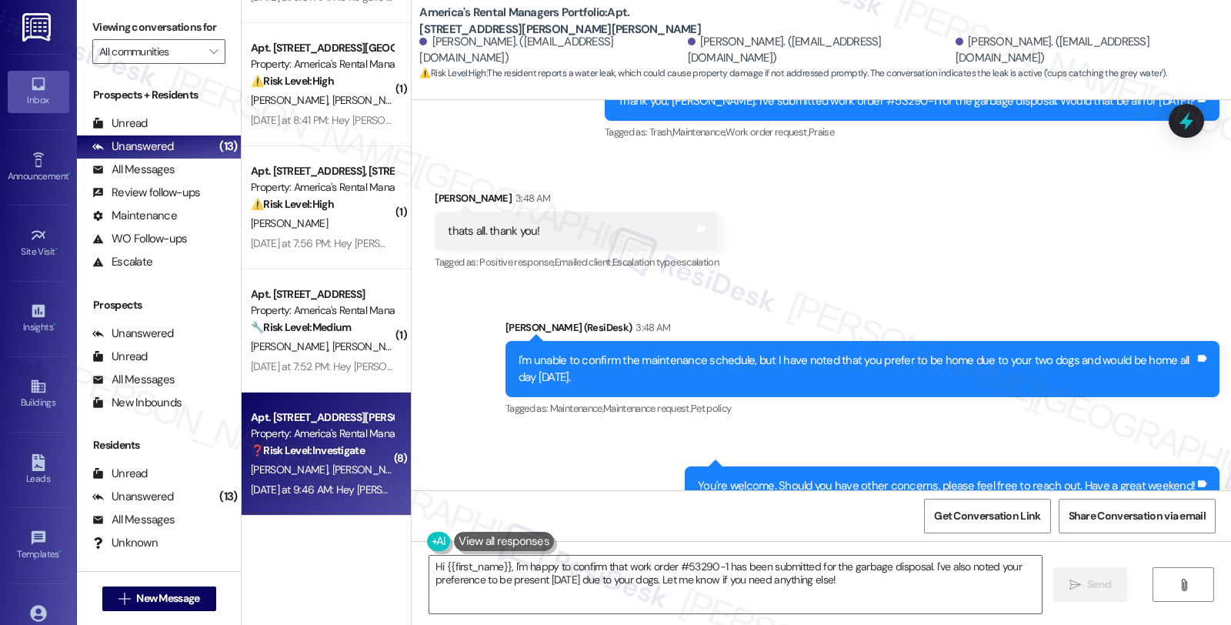
click at [356, 467] on span "[PERSON_NAME] Iii" at bounding box center [374, 469] width 85 height 14
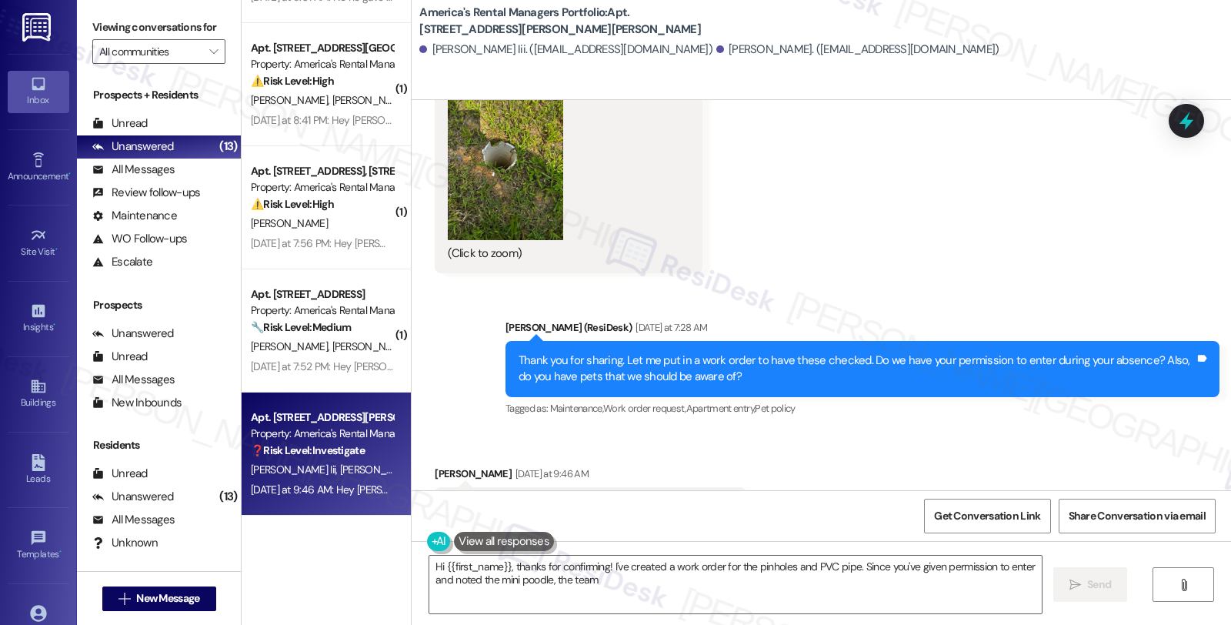
scroll to position [2195, 0]
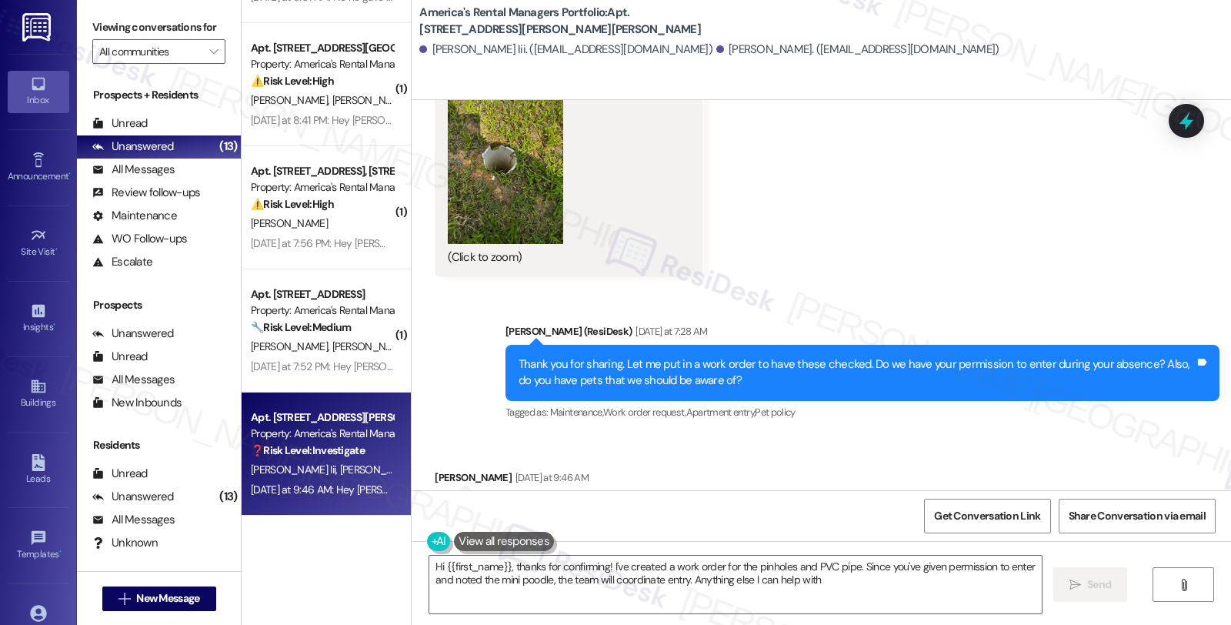
type textarea "Hi {{first_name}}, thanks for confirming! I've created a work order for the pin…"
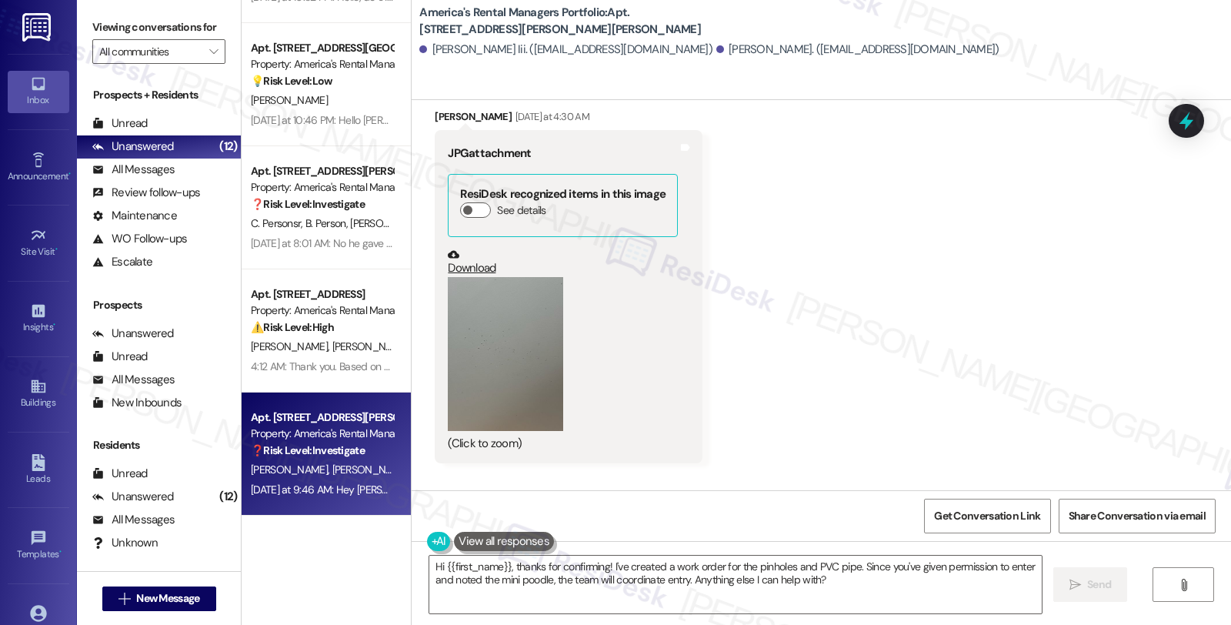
scroll to position [1083, 0]
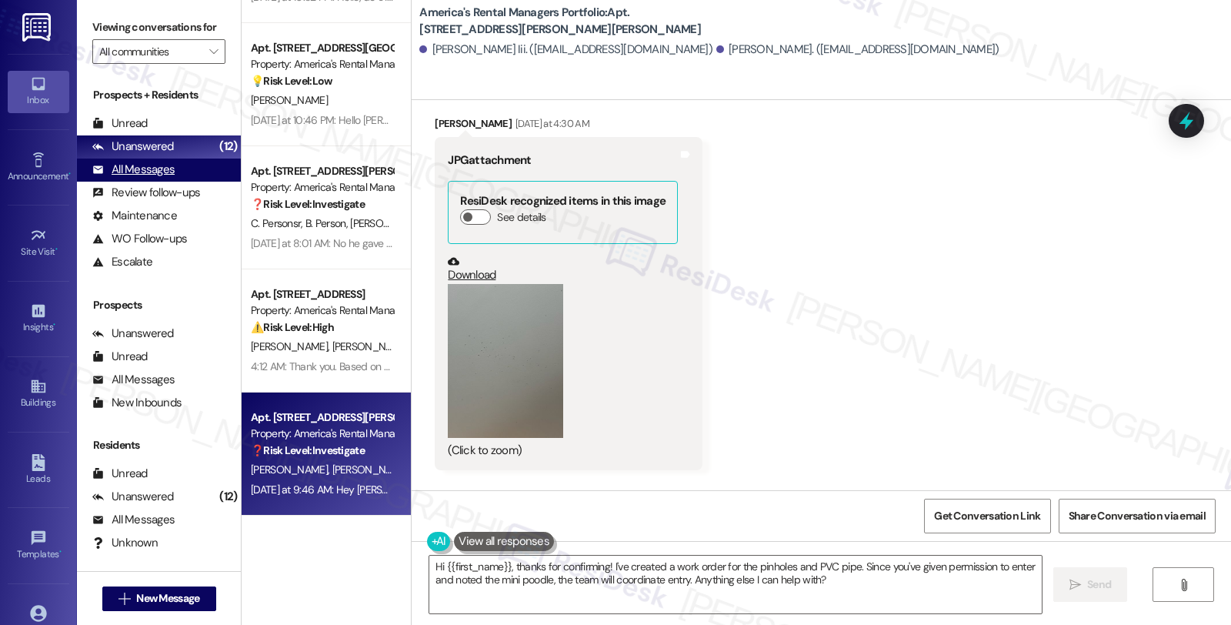
click at [132, 178] on div "All Messages" at bounding box center [133, 170] width 82 height 16
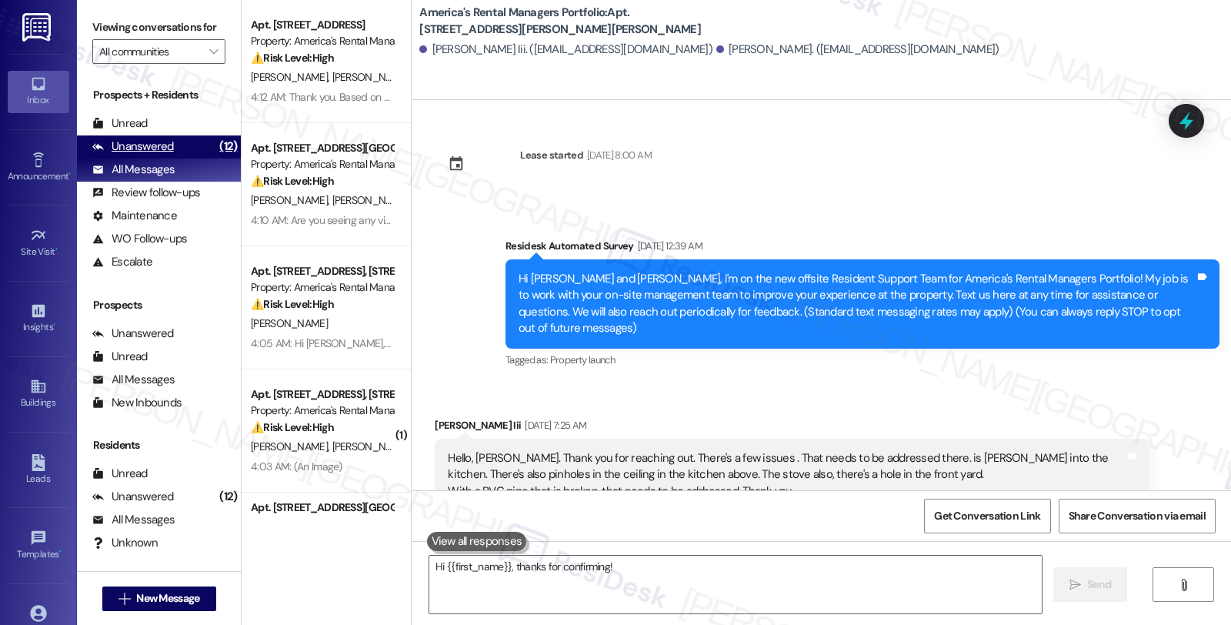
scroll to position [2235, 0]
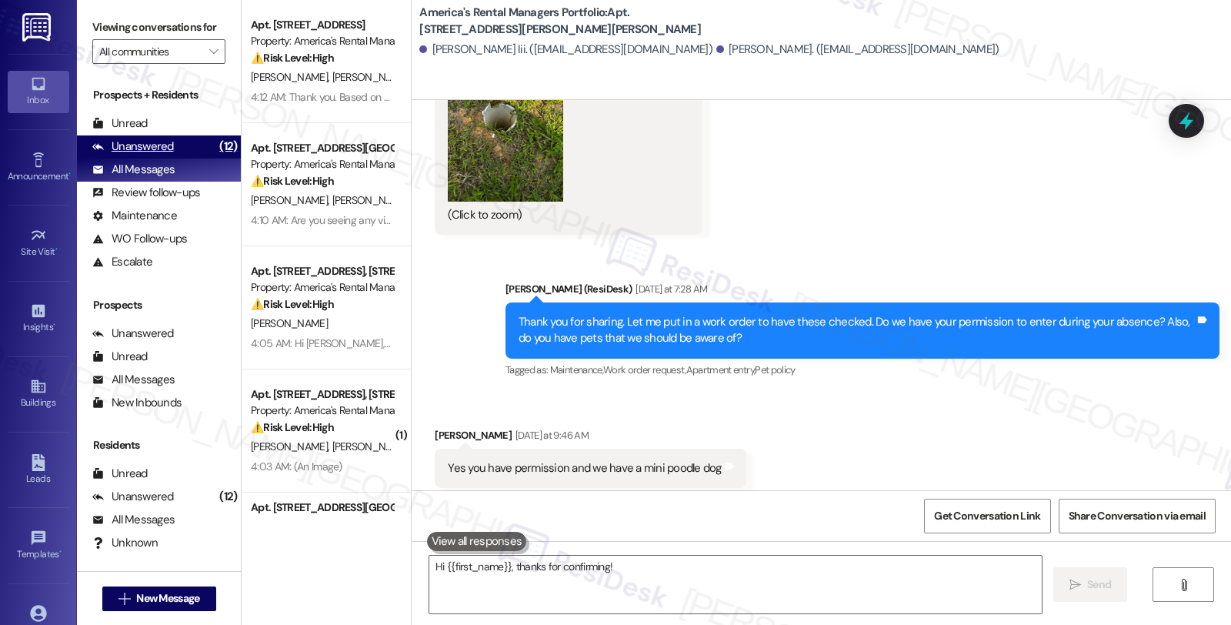
click at [171, 155] on div "Unanswered" at bounding box center [133, 147] width 82 height 16
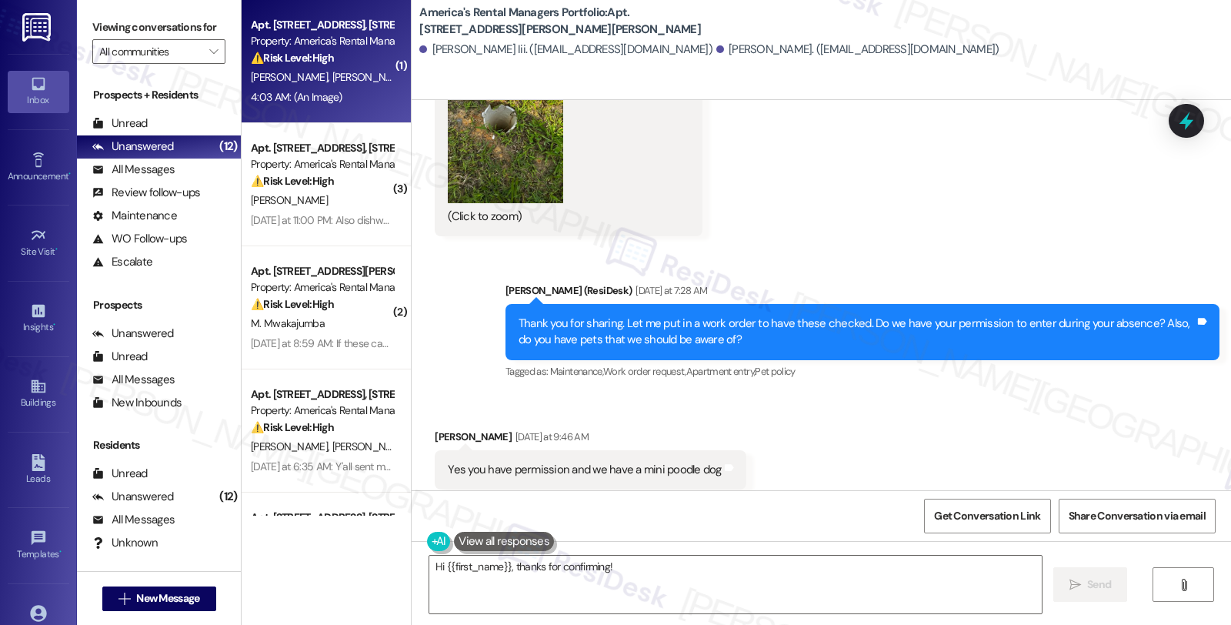
click at [324, 72] on div "K. Hill D. Hill" at bounding box center [321, 77] width 145 height 19
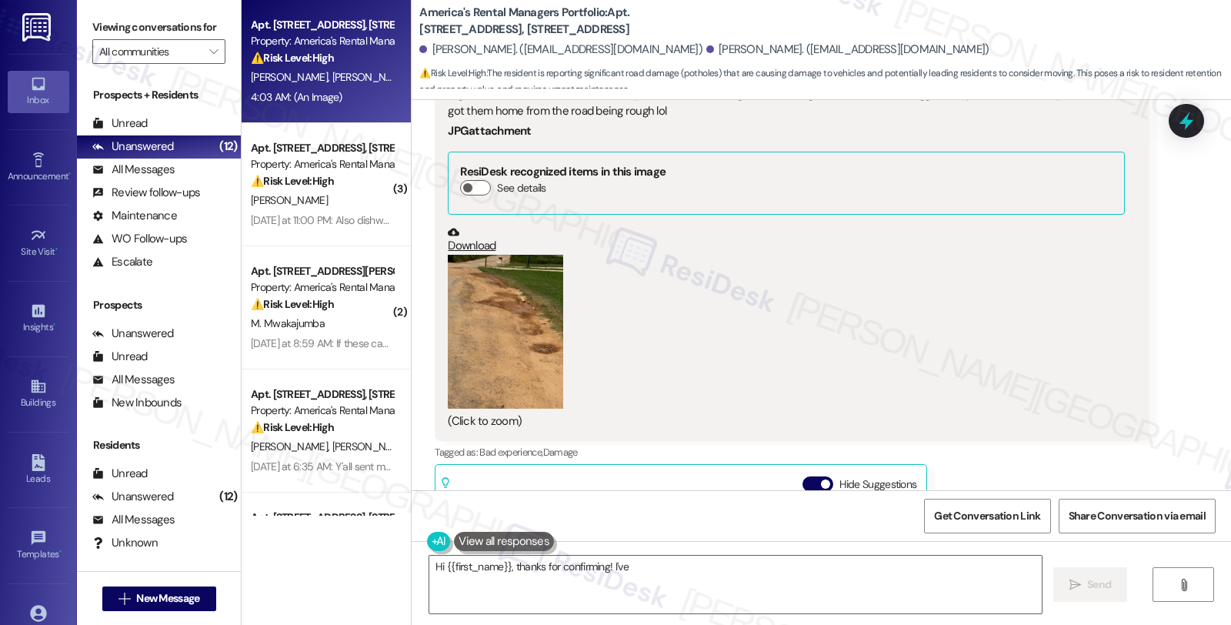
scroll to position [1122, 0]
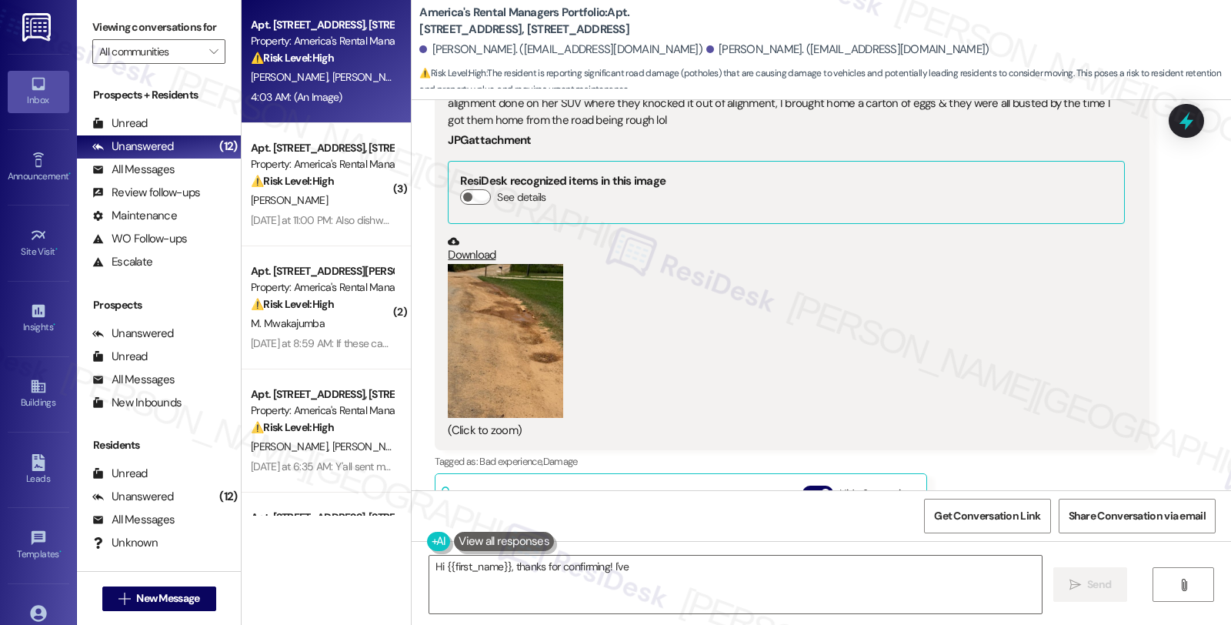
click at [487, 324] on button "Zoom image" at bounding box center [505, 341] width 115 height 154
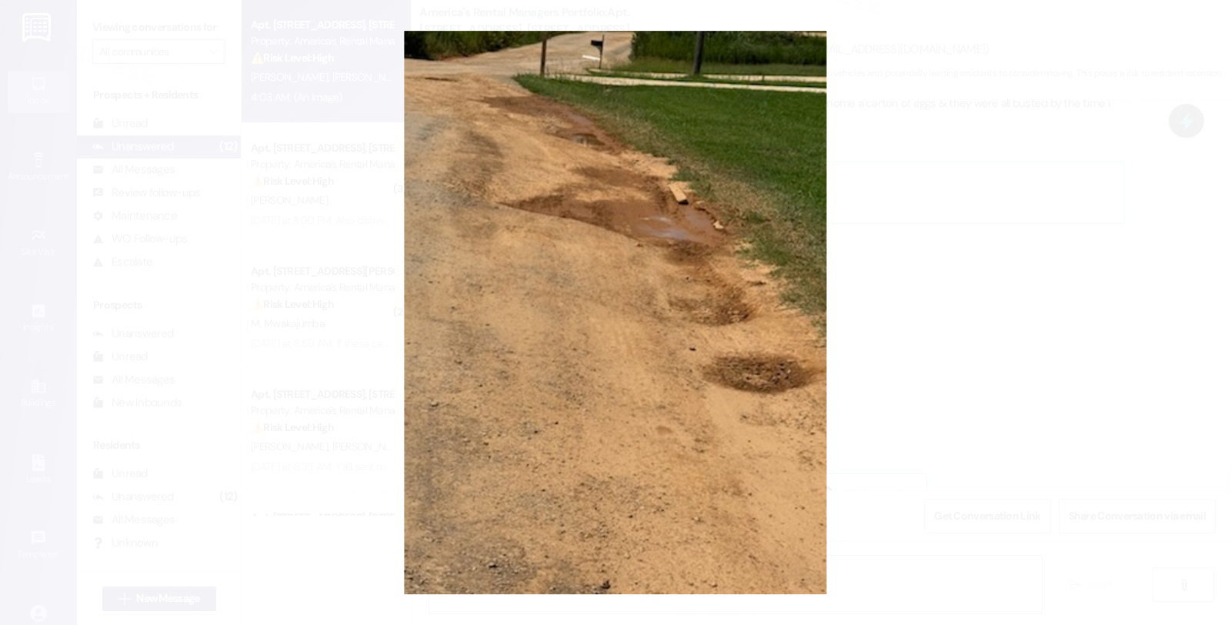
click at [921, 274] on button "Unzoom image" at bounding box center [615, 312] width 1231 height 625
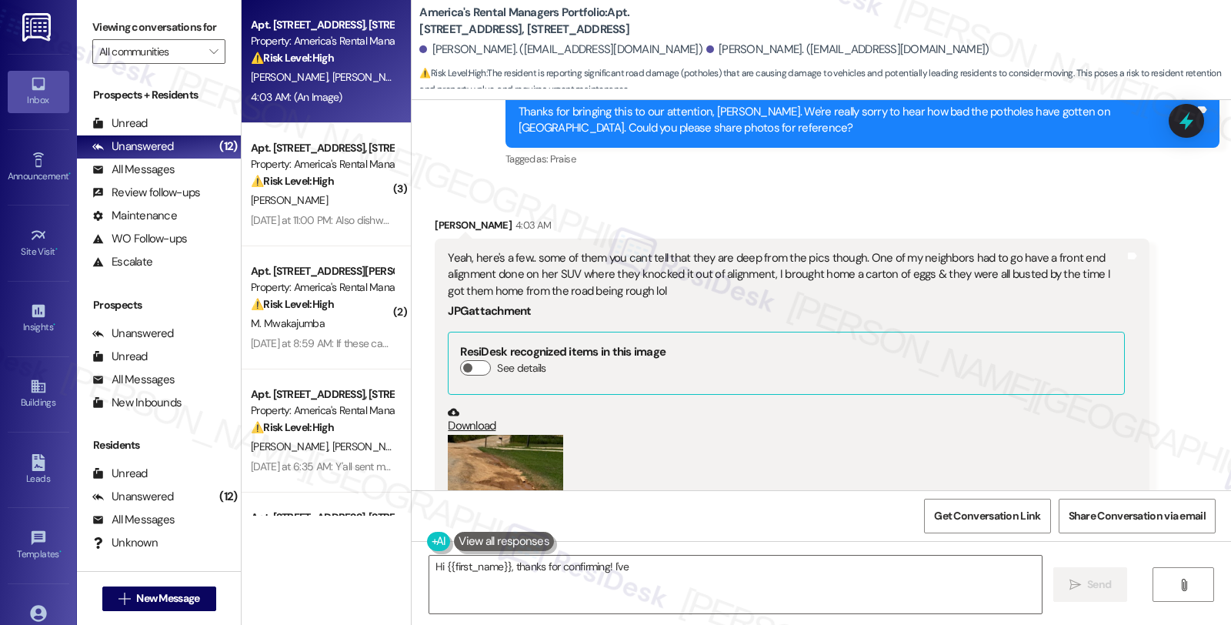
scroll to position [866, 0]
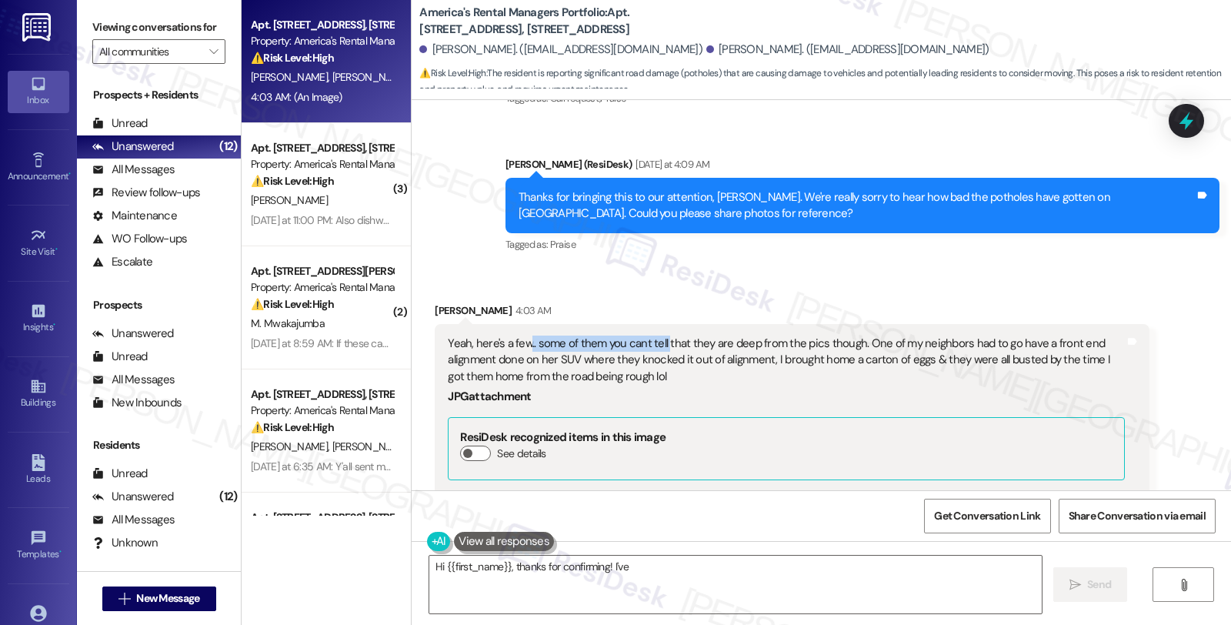
drag, startPoint x: 519, startPoint y: 309, endPoint x: 656, endPoint y: 311, distance: 137.7
click at [656, 335] on div "Yeah, here's a few.. some of them you cant tell that they are deep from the pic…" at bounding box center [786, 359] width 676 height 49
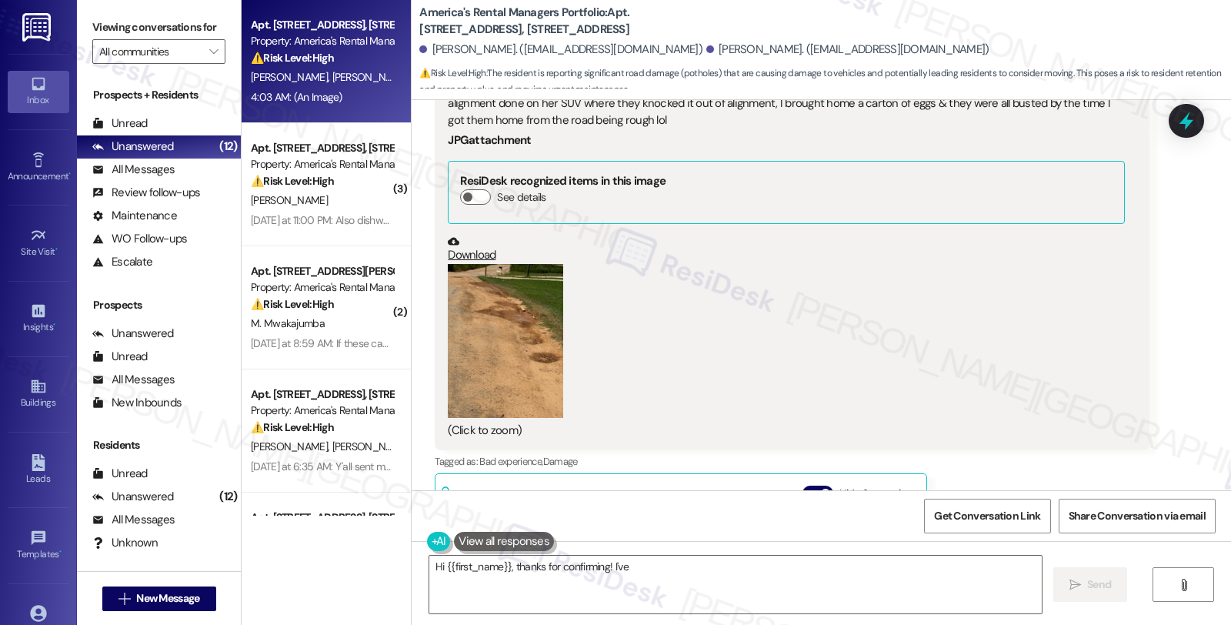
click at [535, 342] on button "Zoom image" at bounding box center [505, 341] width 115 height 154
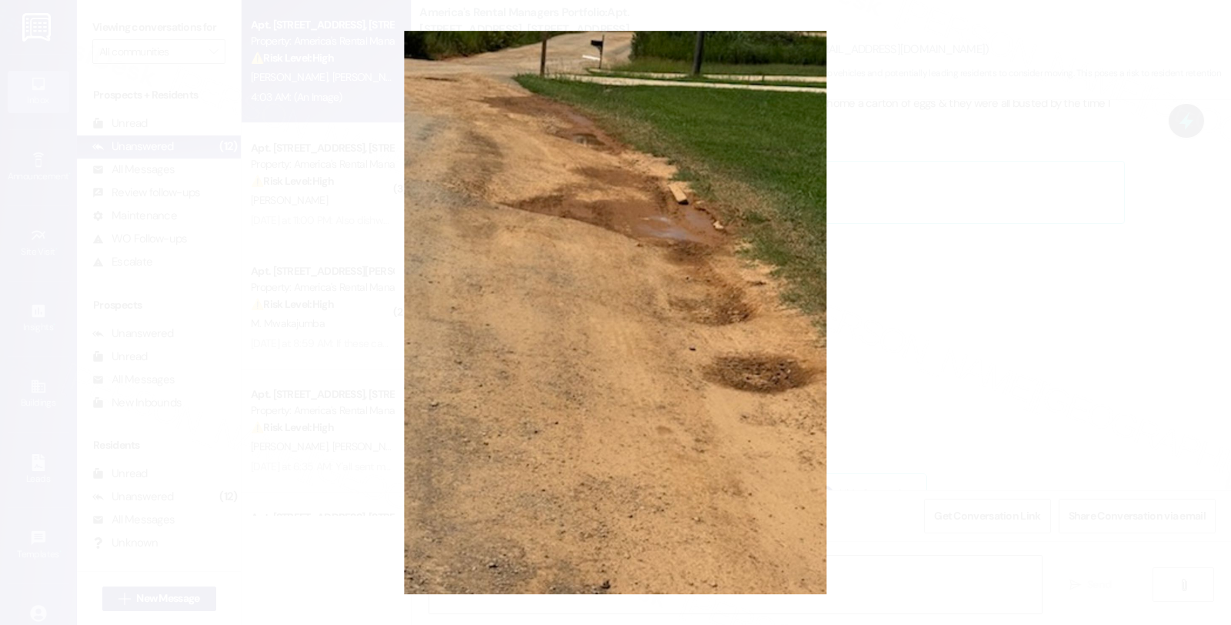
click at [960, 294] on button "Unzoom image" at bounding box center [615, 312] width 1231 height 625
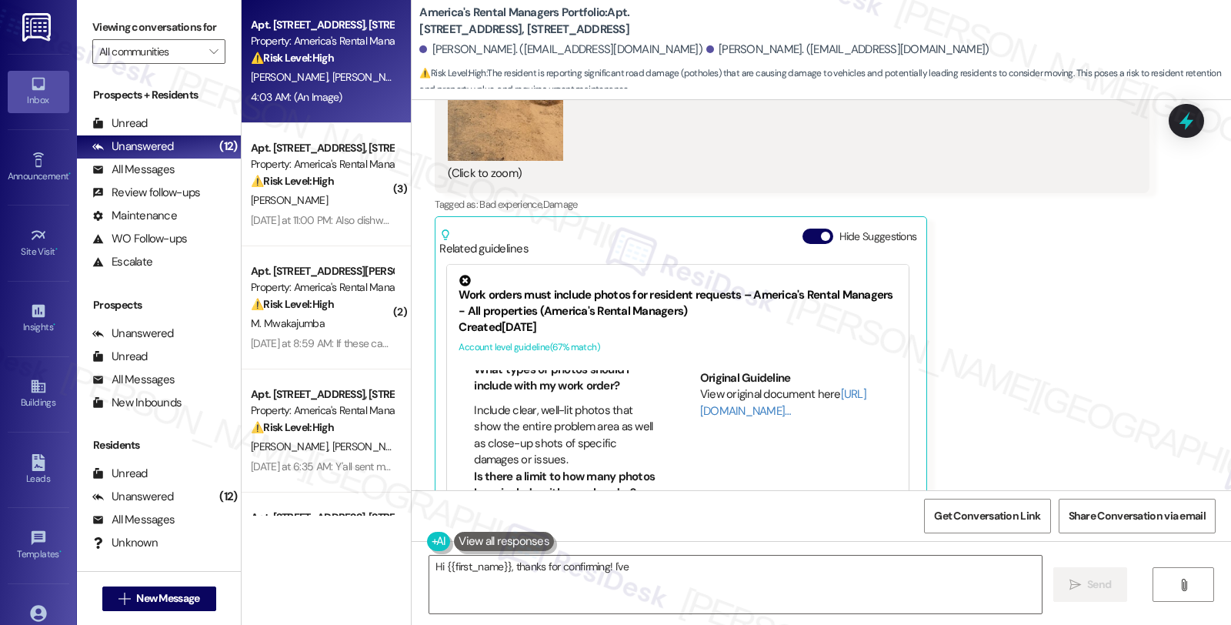
scroll to position [256, 0]
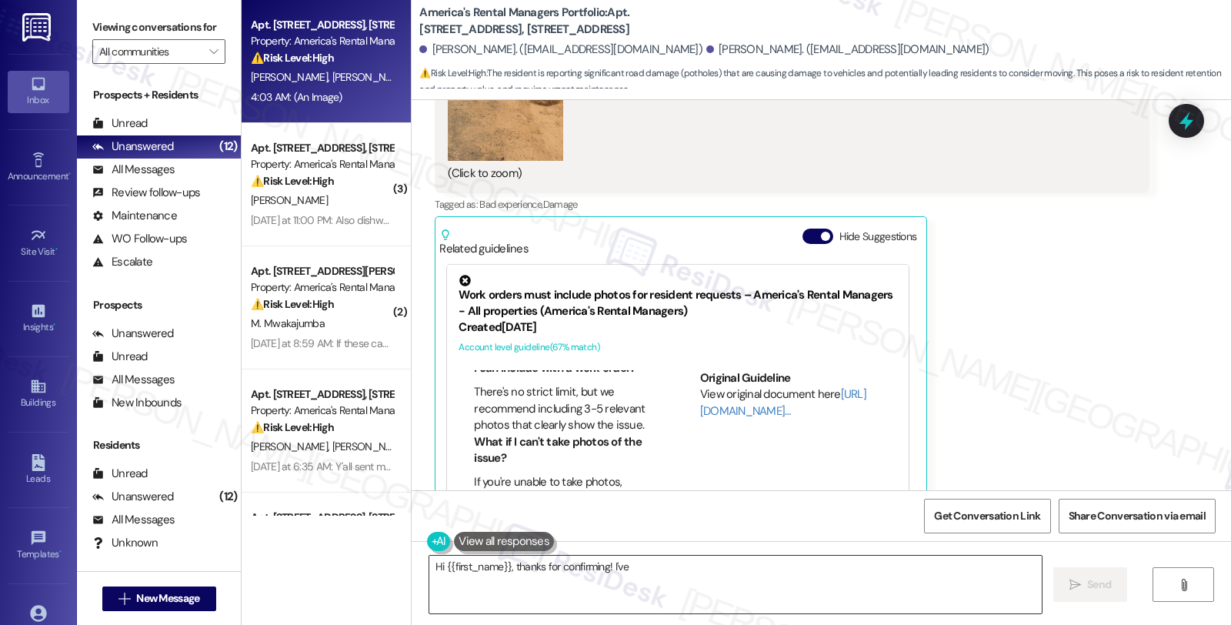
click at [429, 566] on textarea "Hi {{first_name}}, thanks for confirming! I've created a work order for the pin…" at bounding box center [735, 585] width 612 height 58
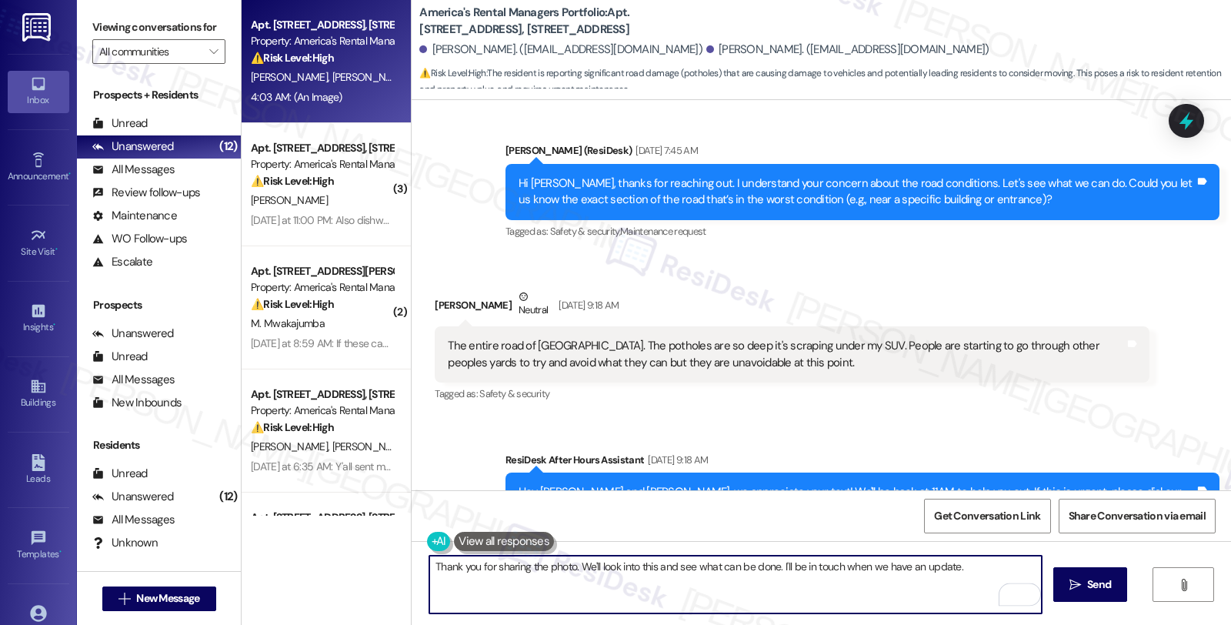
scroll to position [352, 0]
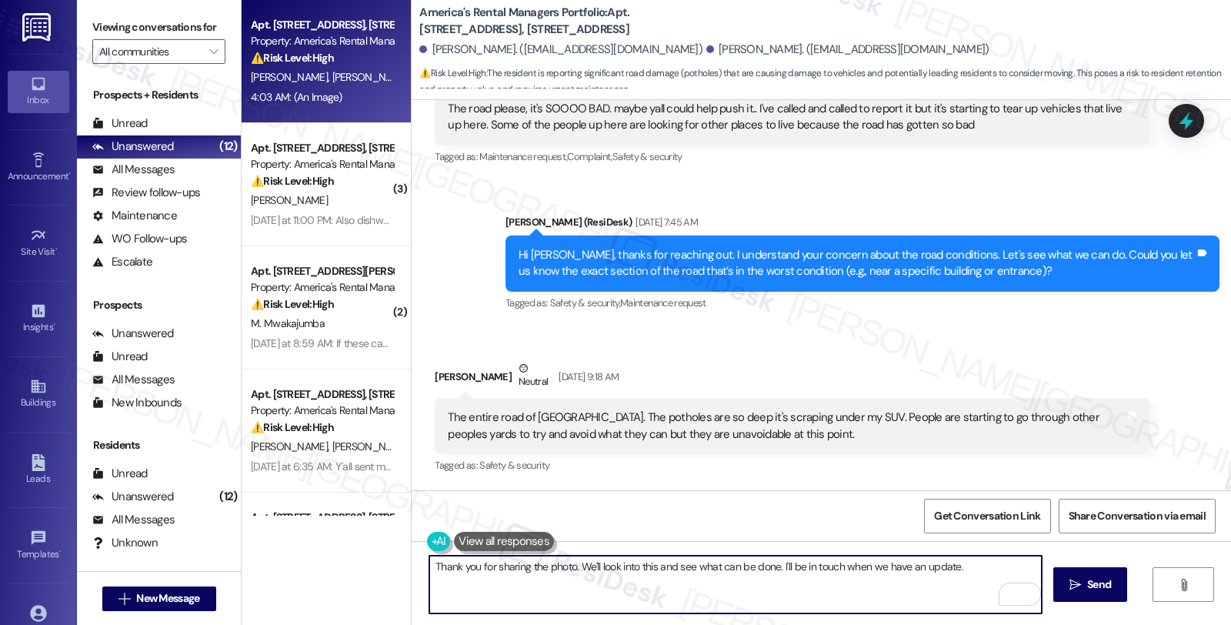
click at [974, 567] on textarea "Thank you for sharing the photo. We'll look into this and see what can be done.…" at bounding box center [735, 585] width 612 height 58
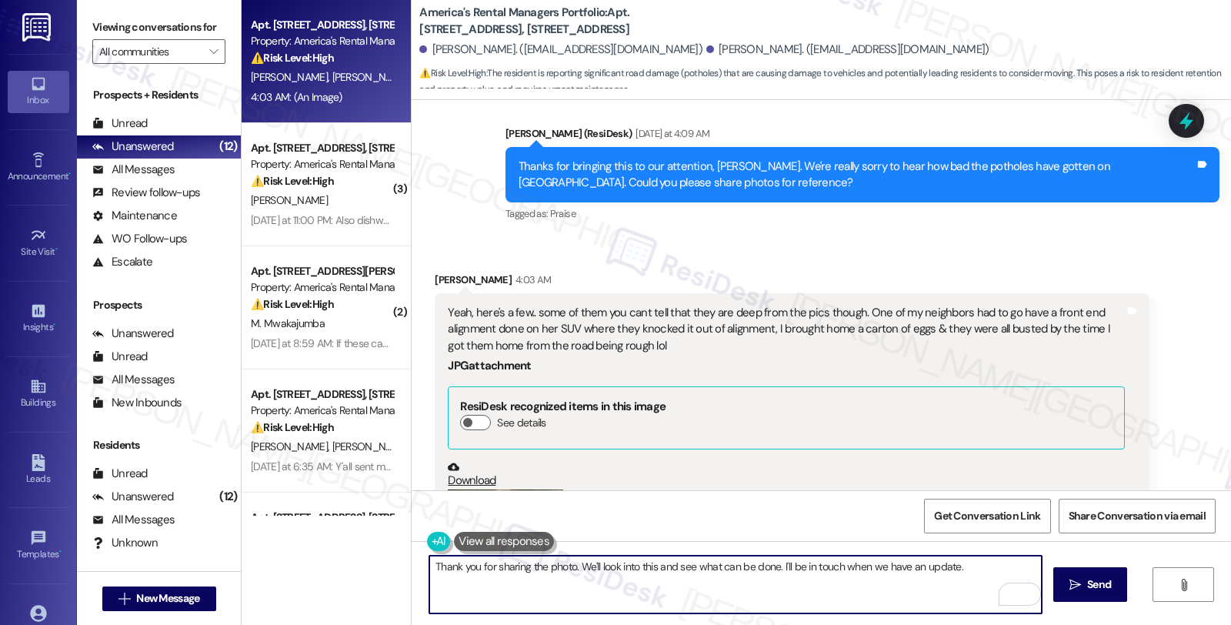
scroll to position [866, 0]
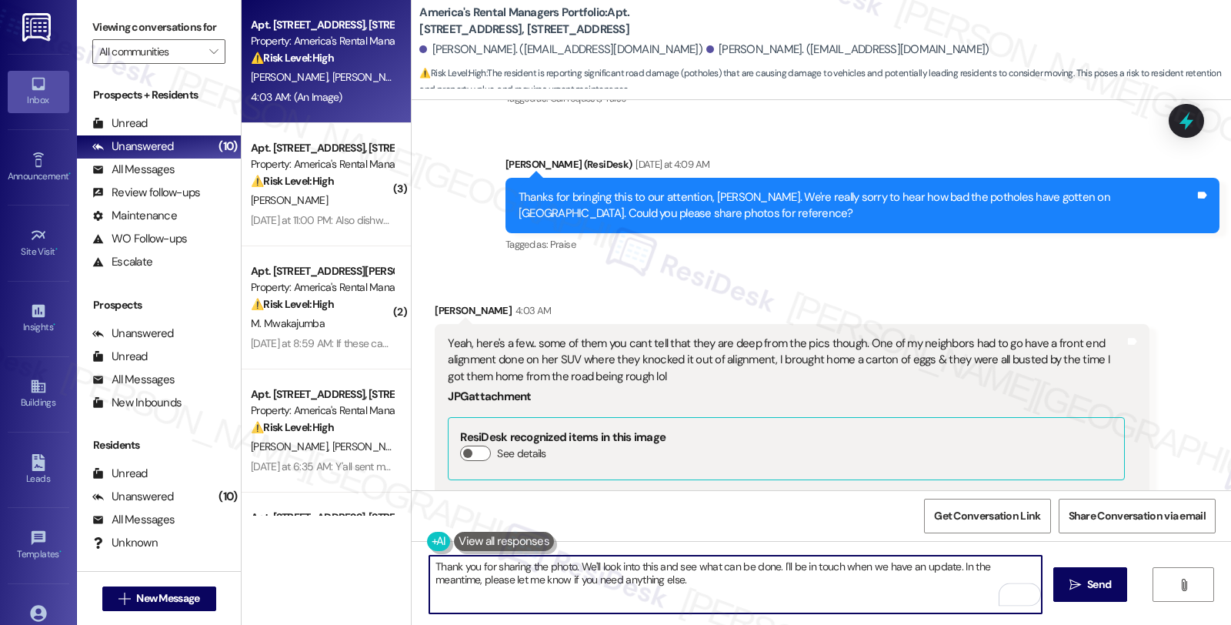
click at [817, 574] on textarea "Thank you for sharing the photo. We'll look into this and see what can be done.…" at bounding box center [735, 585] width 612 height 58
type textarea "Thank you for sharing the photo. We'll look into this and see what can be done.…"
click at [1057, 589] on button " Send" at bounding box center [1090, 584] width 75 height 35
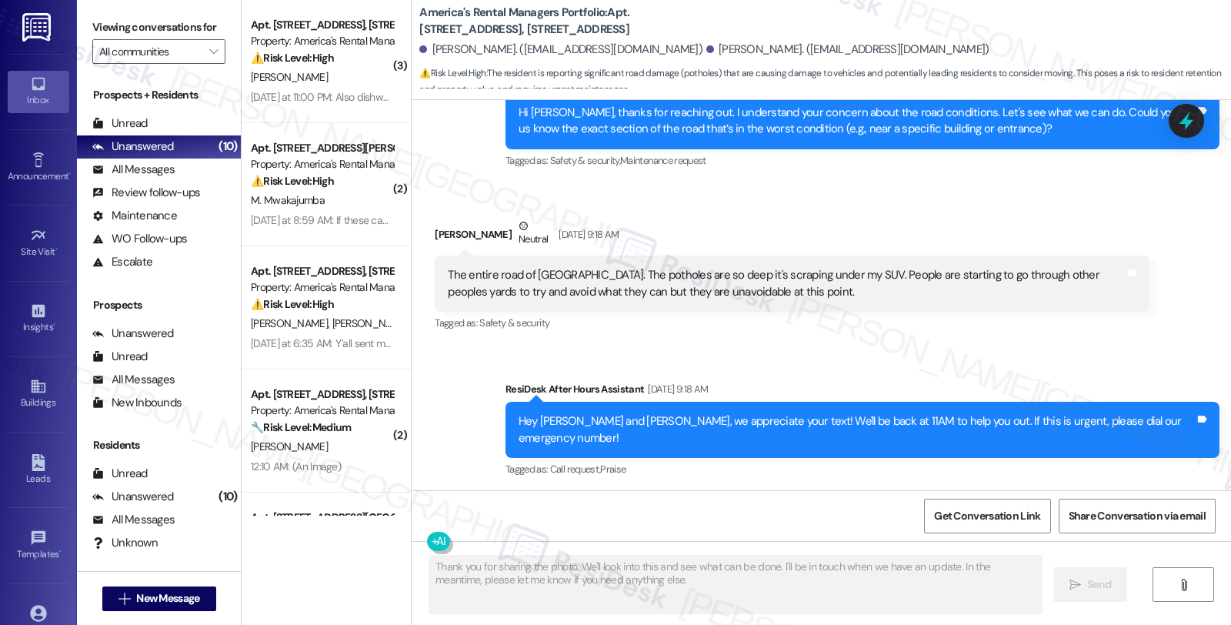
scroll to position [352, 0]
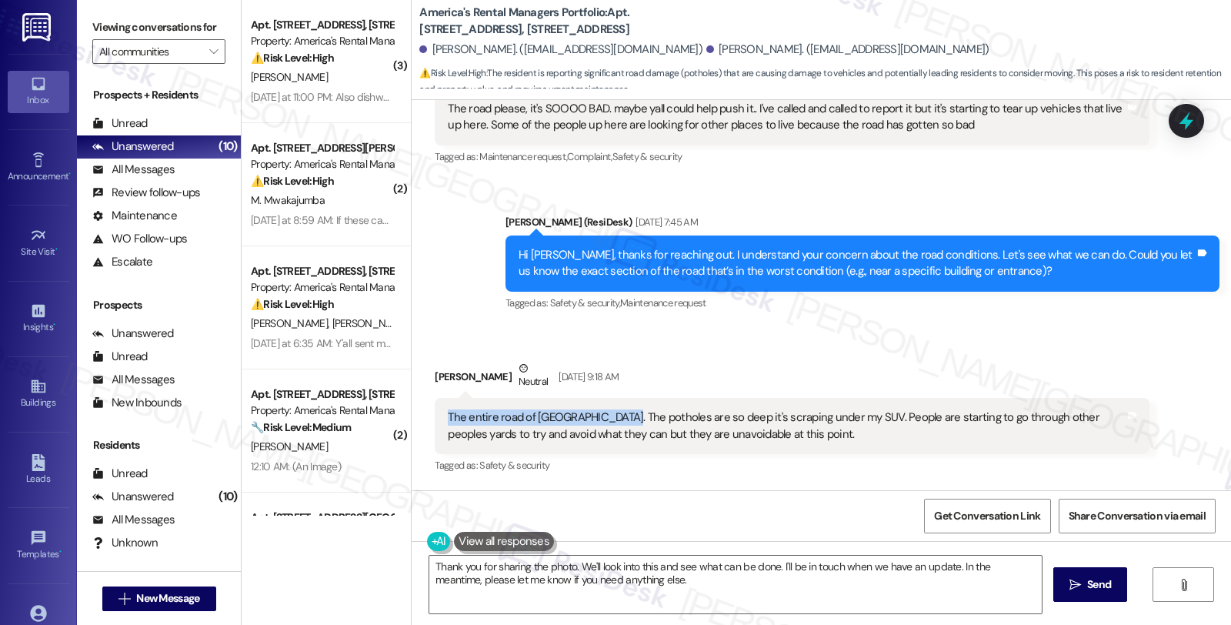
drag, startPoint x: 436, startPoint y: 398, endPoint x: 609, endPoint y: 398, distance: 173.9
click at [609, 409] on div "The entire road of Lakewood lane. The potholes are so deep it's scraping under …" at bounding box center [785, 425] width 679 height 33
click at [551, 409] on div "The entire road of Lakewood lane. The potholes are so deep it's scraping under …" at bounding box center [786, 425] width 676 height 33
drag, startPoint x: 523, startPoint y: 400, endPoint x: 594, endPoint y: 400, distance: 70.8
click at [594, 409] on div "The entire road of Lakewood lane. The potholes are so deep it's scraping under …" at bounding box center [786, 425] width 676 height 33
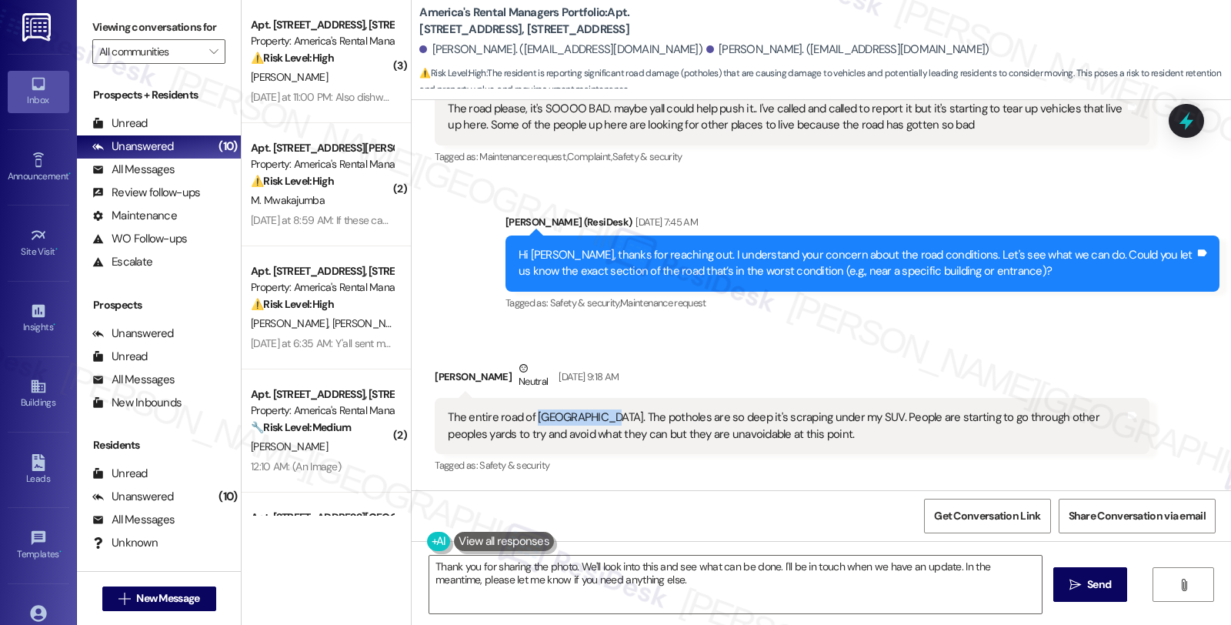
copy div "Lakewood lane"
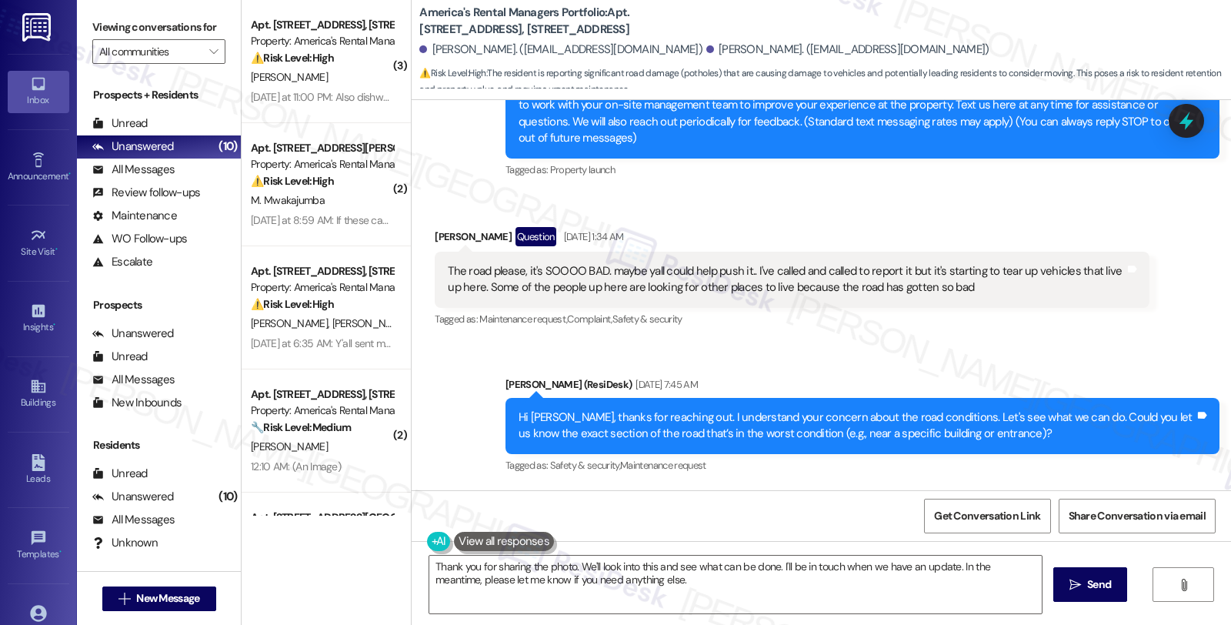
scroll to position [182, 0]
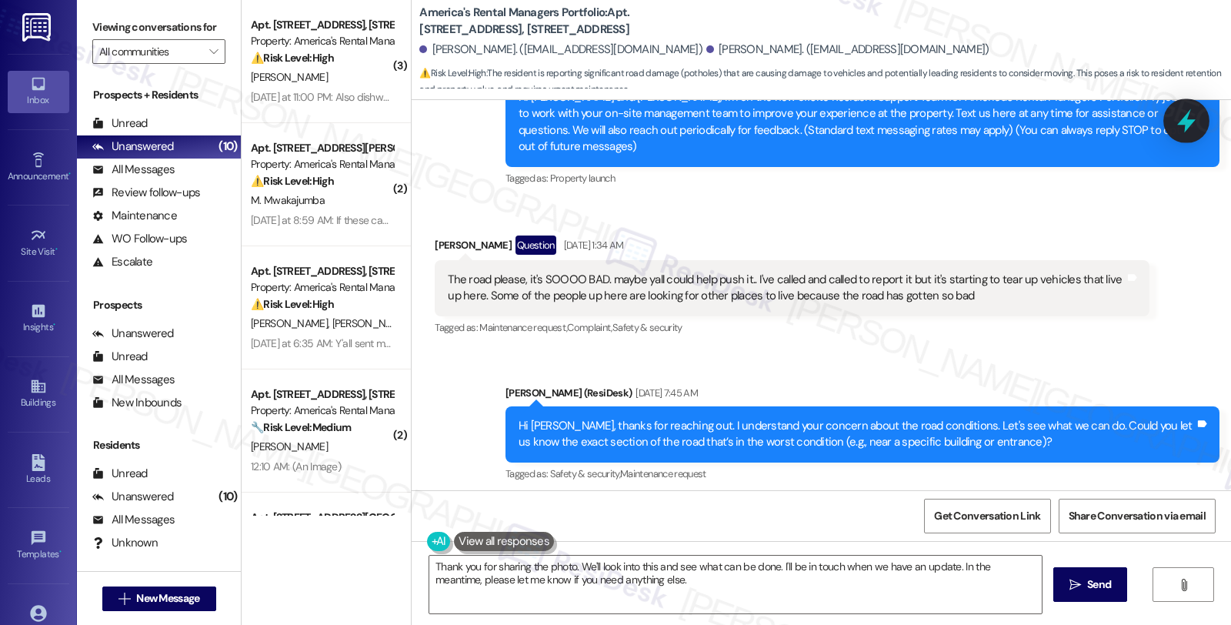
click at [1180, 117] on icon at bounding box center [1186, 121] width 26 height 26
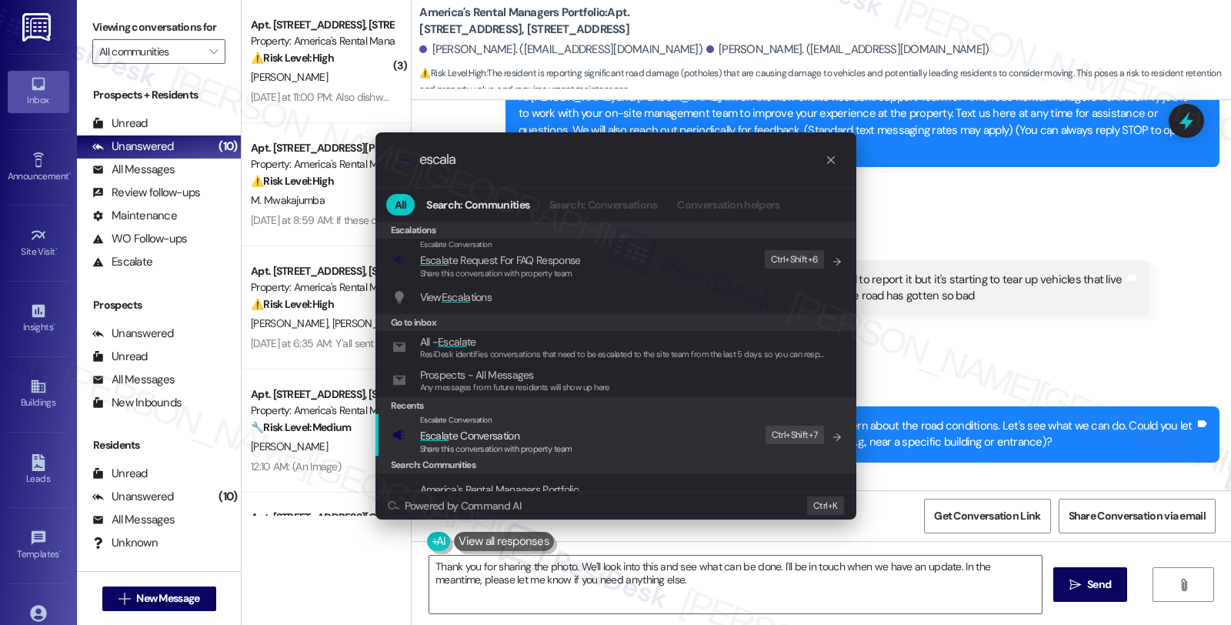
type input "escala"
click at [445, 436] on span "Escala" at bounding box center [434, 436] width 29 height 14
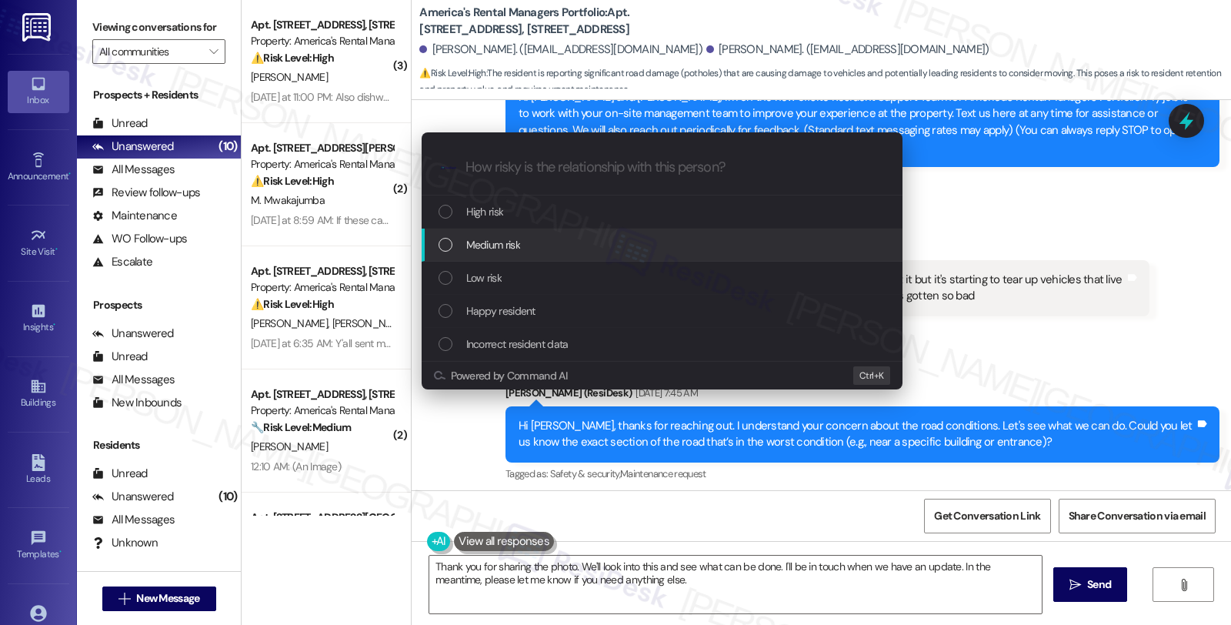
click at [509, 246] on span "Medium risk" at bounding box center [493, 244] width 54 height 17
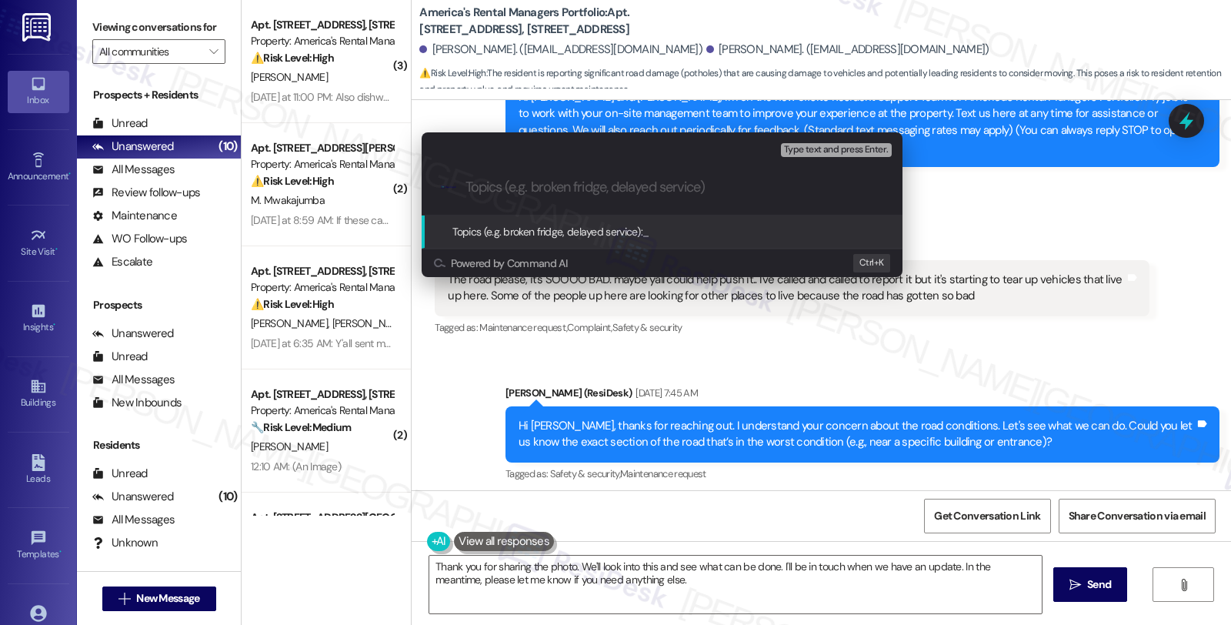
paste input "Lakewood lane"
click at [469, 185] on input "Lakewood lane" at bounding box center [669, 187] width 406 height 16
type input "Potholes in Lakewood lane"
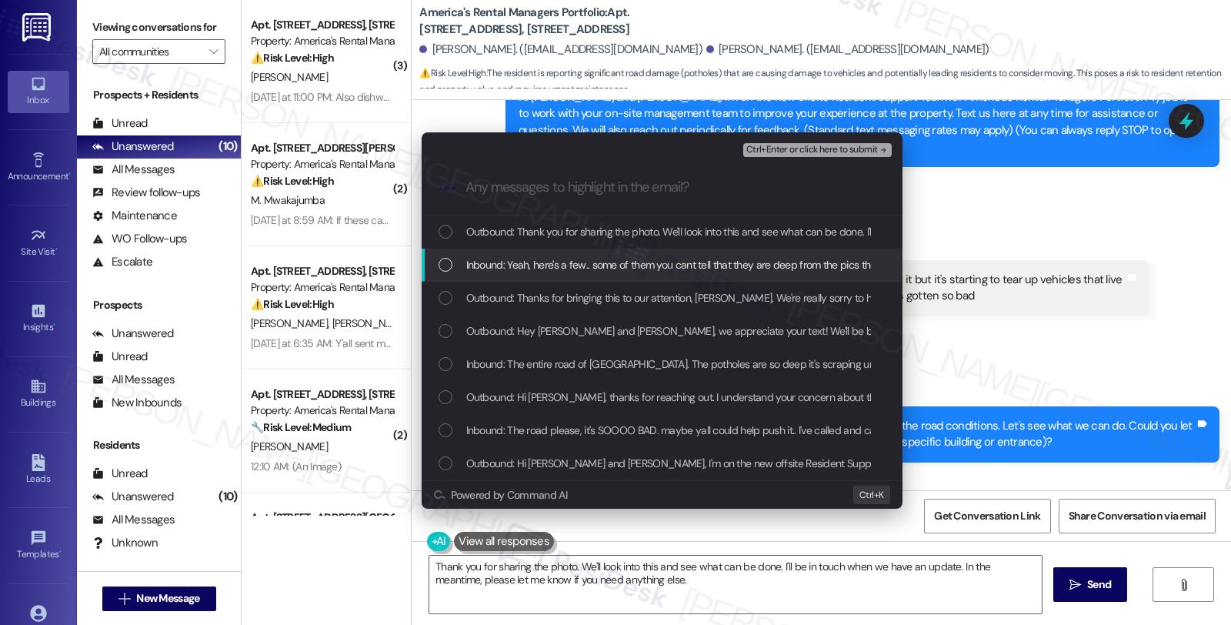
click at [535, 265] on span "Inbound: Yeah, here's a few.. some of them you cant tell that they are deep fro…" at bounding box center [1195, 264] width 1459 height 17
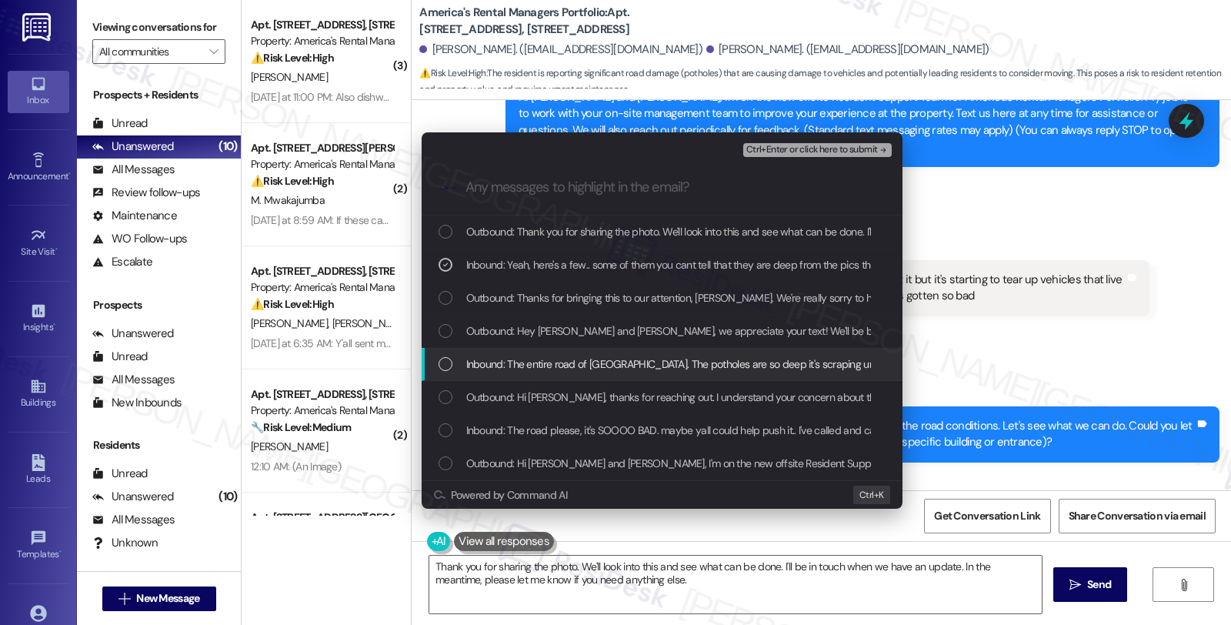
click at [510, 359] on span "Inbound: The entire road of Lakewood lane. The potholes are so deep it's scrapi…" at bounding box center [974, 363] width 1016 height 17
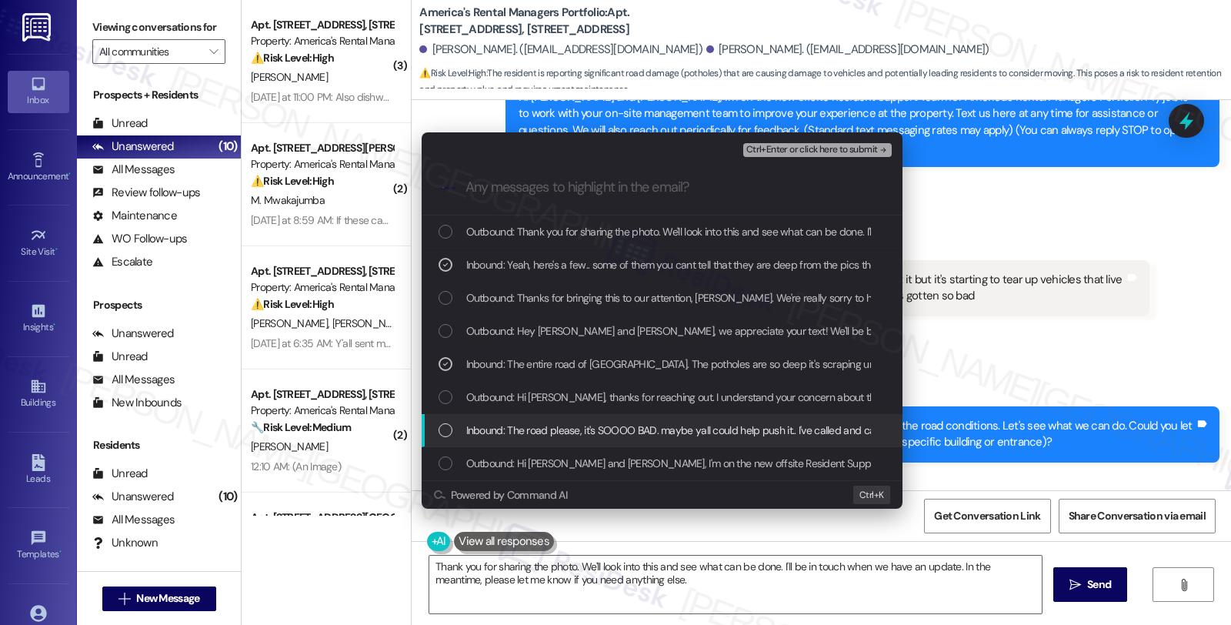
click at [519, 425] on span "Inbound: The road please, it's SOOOO BAD. maybe yall could help push it.. I've …" at bounding box center [1040, 430] width 1148 height 17
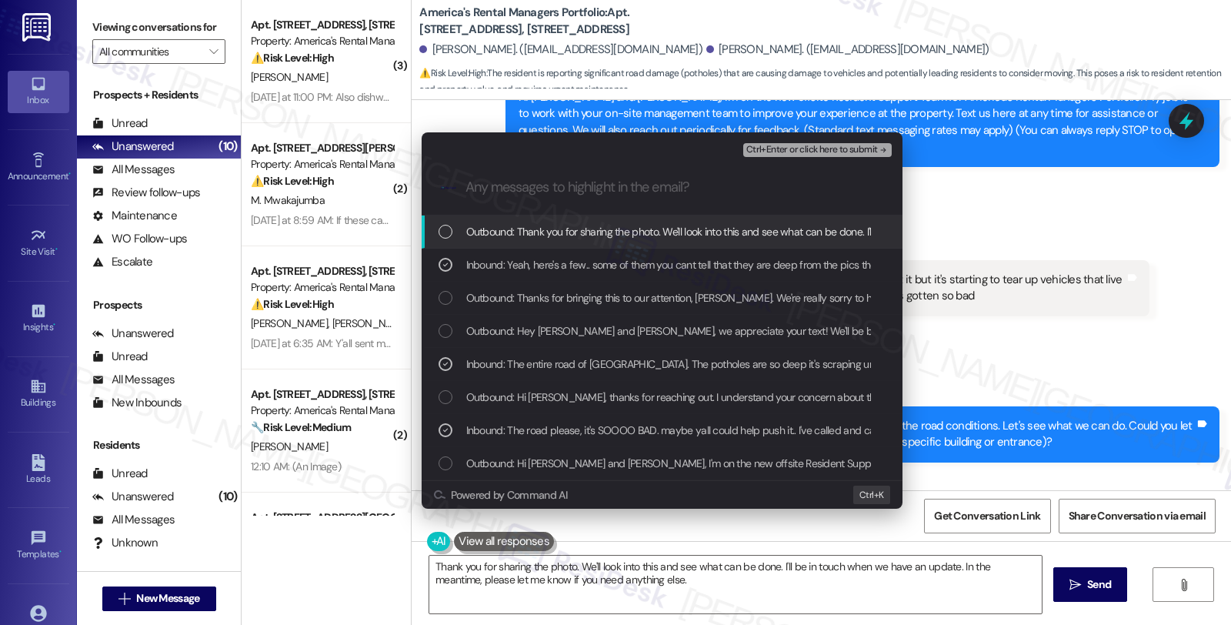
click at [833, 150] on span "Ctrl+Enter or click here to submit" at bounding box center [812, 150] width 132 height 11
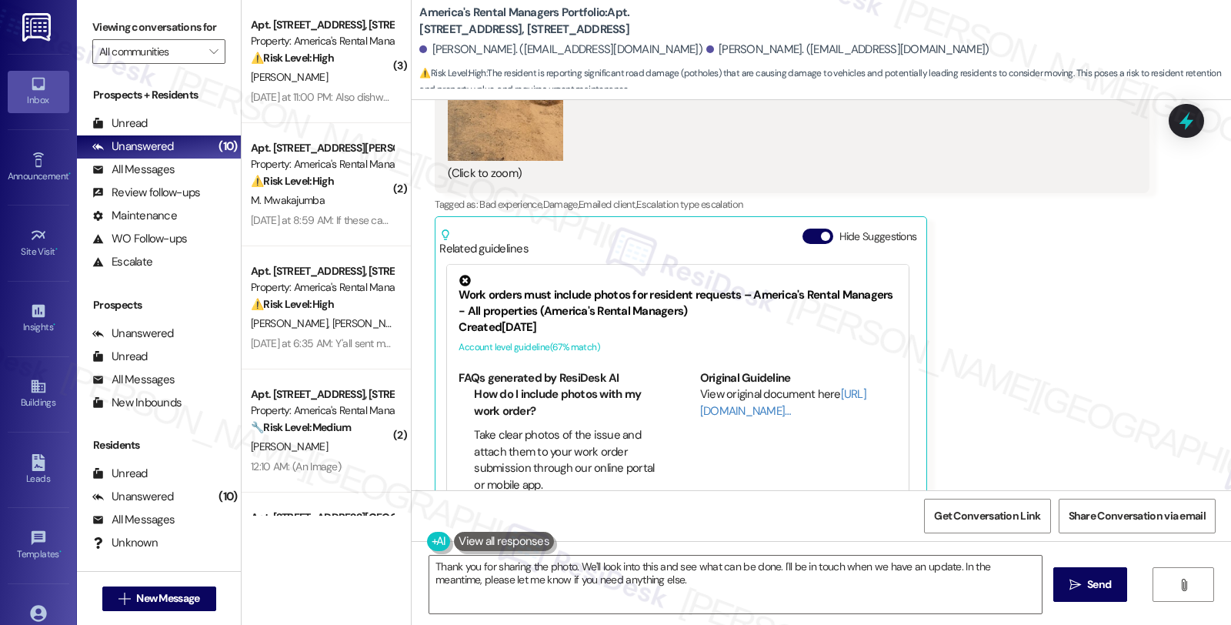
scroll to position [1525, 0]
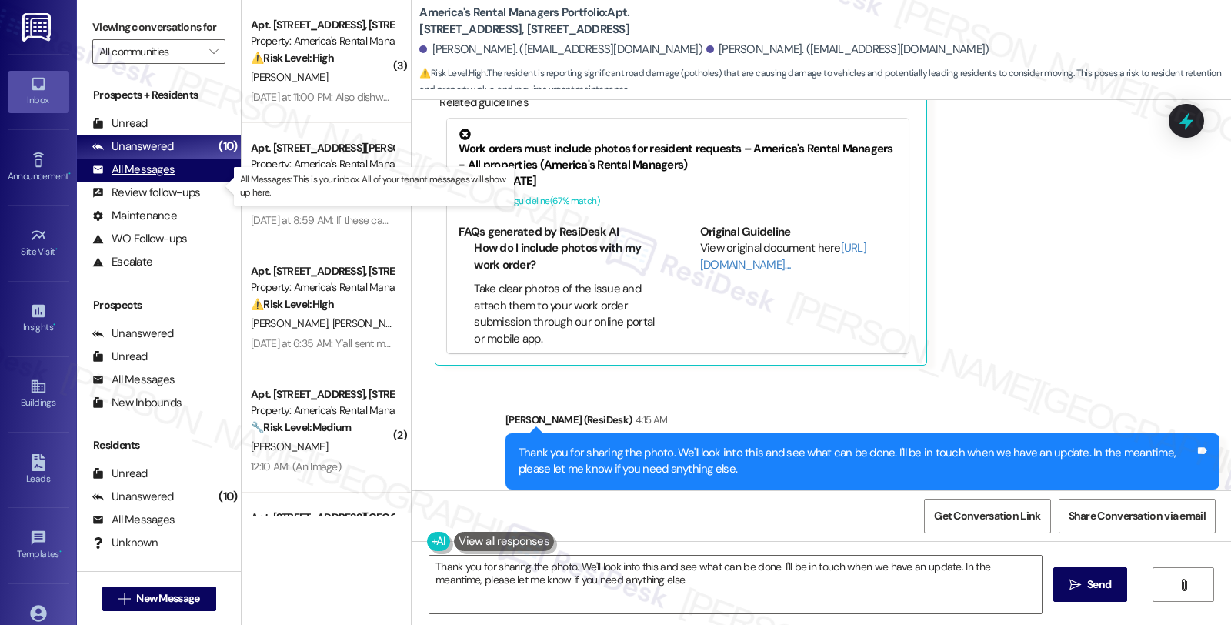
click at [137, 178] on div "All Messages" at bounding box center [133, 170] width 82 height 16
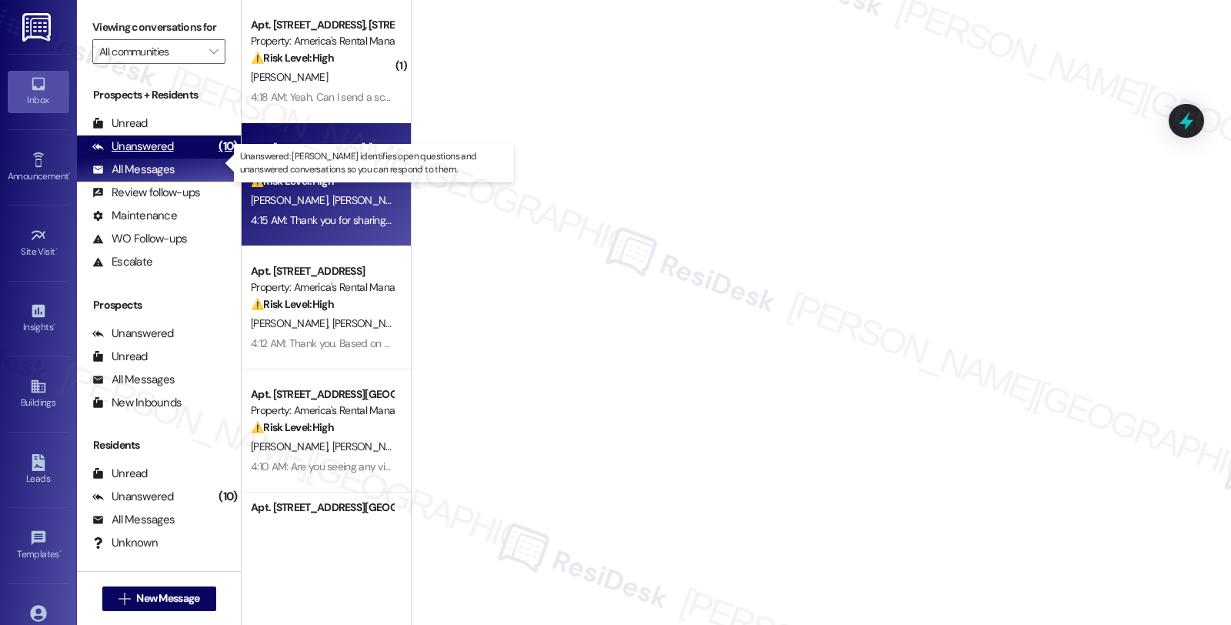
click at [160, 155] on div "Unanswered" at bounding box center [133, 147] width 82 height 16
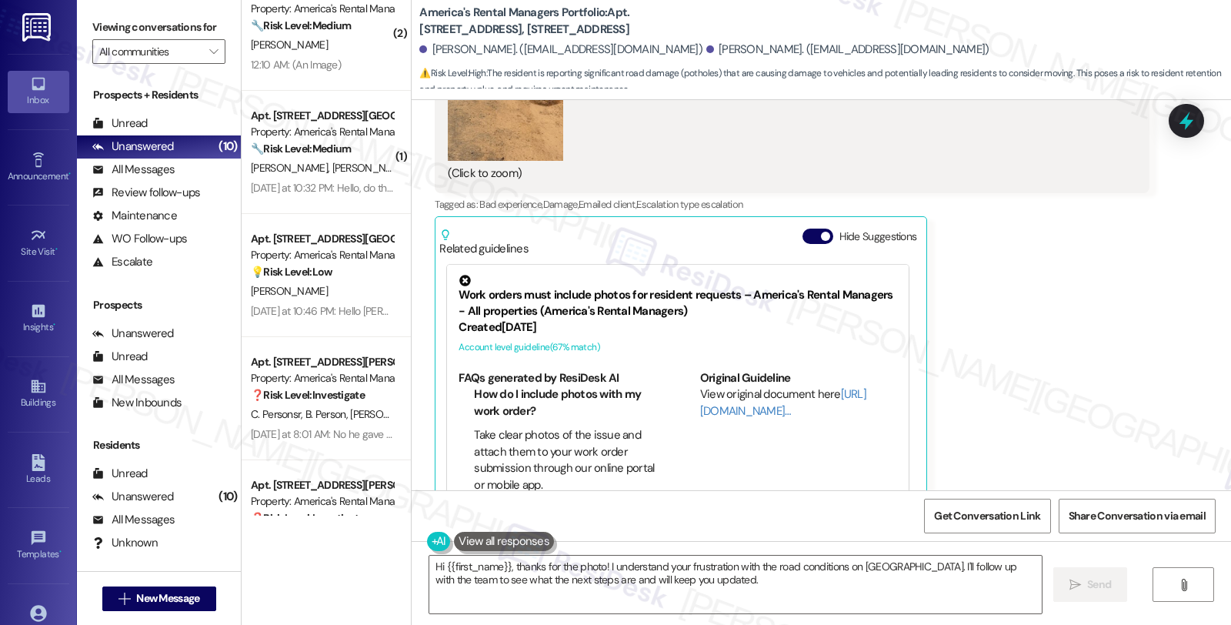
scroll to position [469, 0]
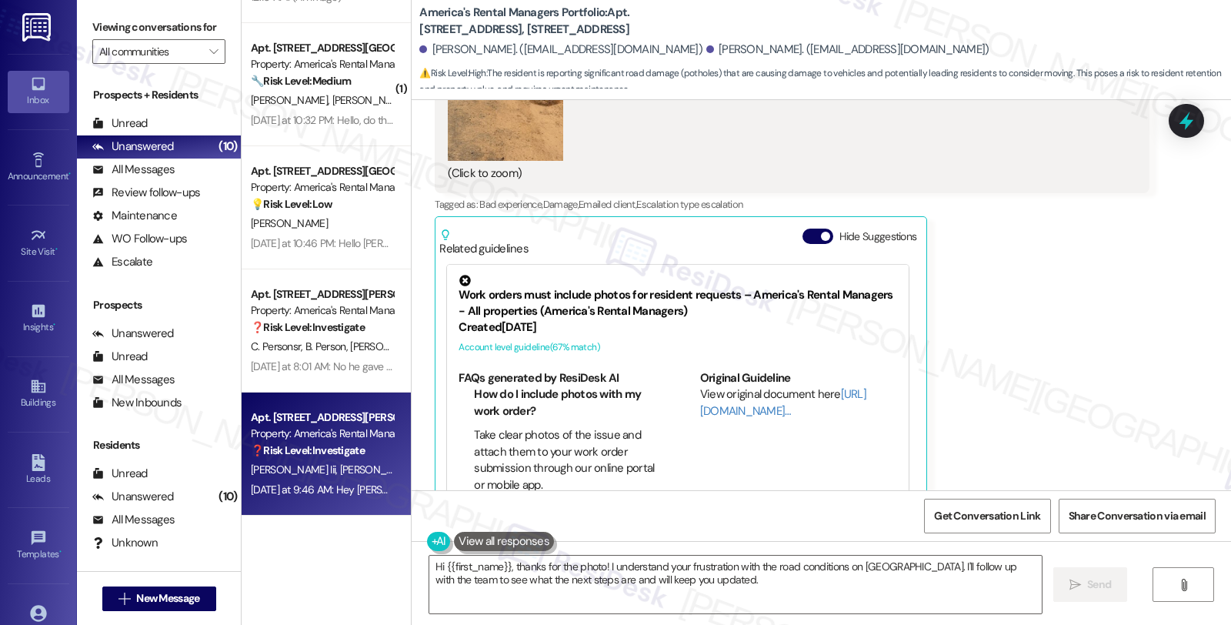
click at [349, 445] on strong "❓ Risk Level: Investigate" at bounding box center [308, 450] width 114 height 14
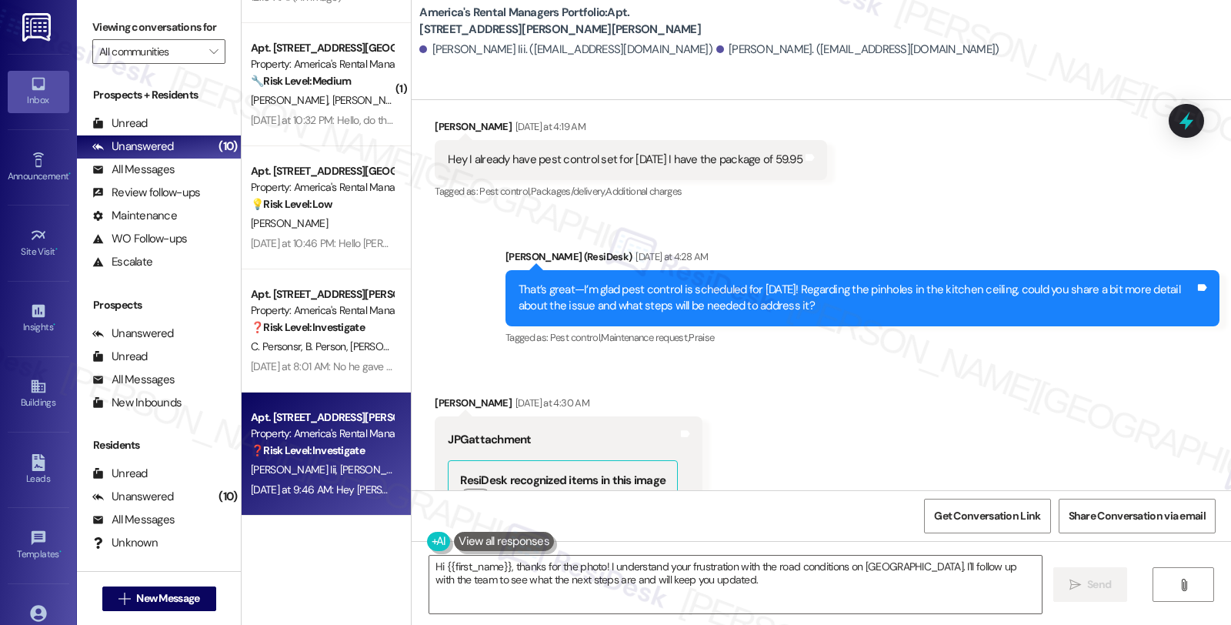
scroll to position [741, 0]
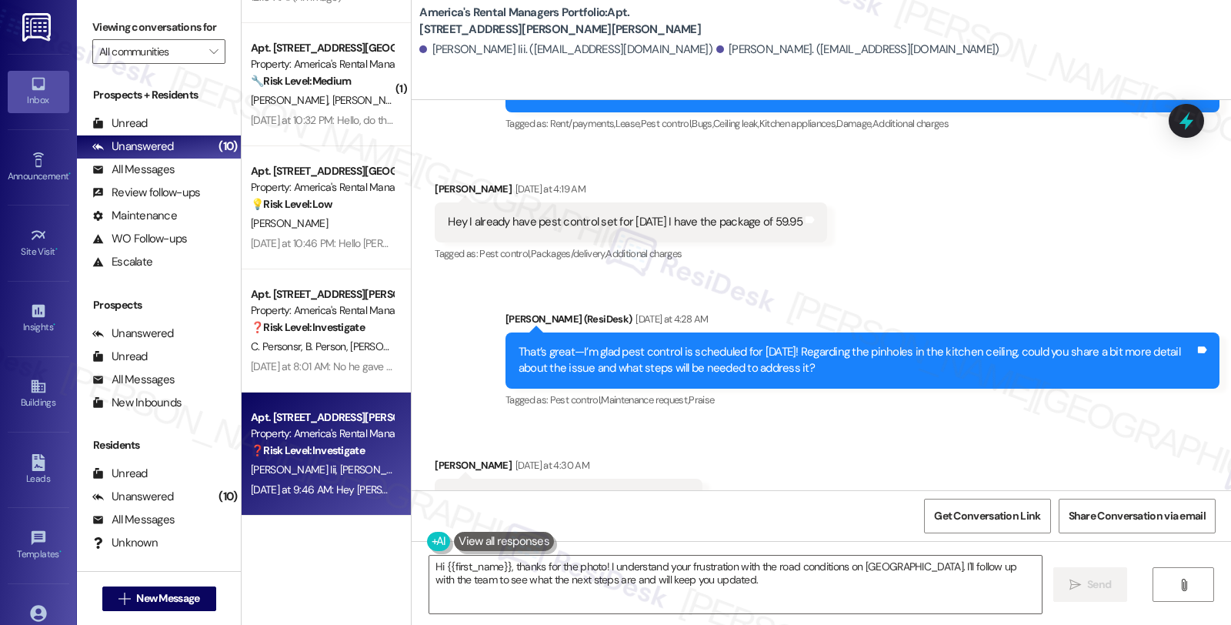
drag, startPoint x: 423, startPoint y: 155, endPoint x: 509, endPoint y: 160, distance: 86.3
click at [509, 169] on div "Received via SMS Marianella Espinosa Yesterday at 4:19 AM Hey I already have pe…" at bounding box center [631, 222] width 416 height 107
copy div "[PERSON_NAME]"
drag, startPoint x: 620, startPoint y: 13, endPoint x: 714, endPoint y: 17, distance: 94.0
click at [714, 17] on b "America's Rental Managers Portfolio: Apt. 2119 Ellsworth Loop Road, 2119 Ellswo…" at bounding box center [573, 21] width 308 height 33
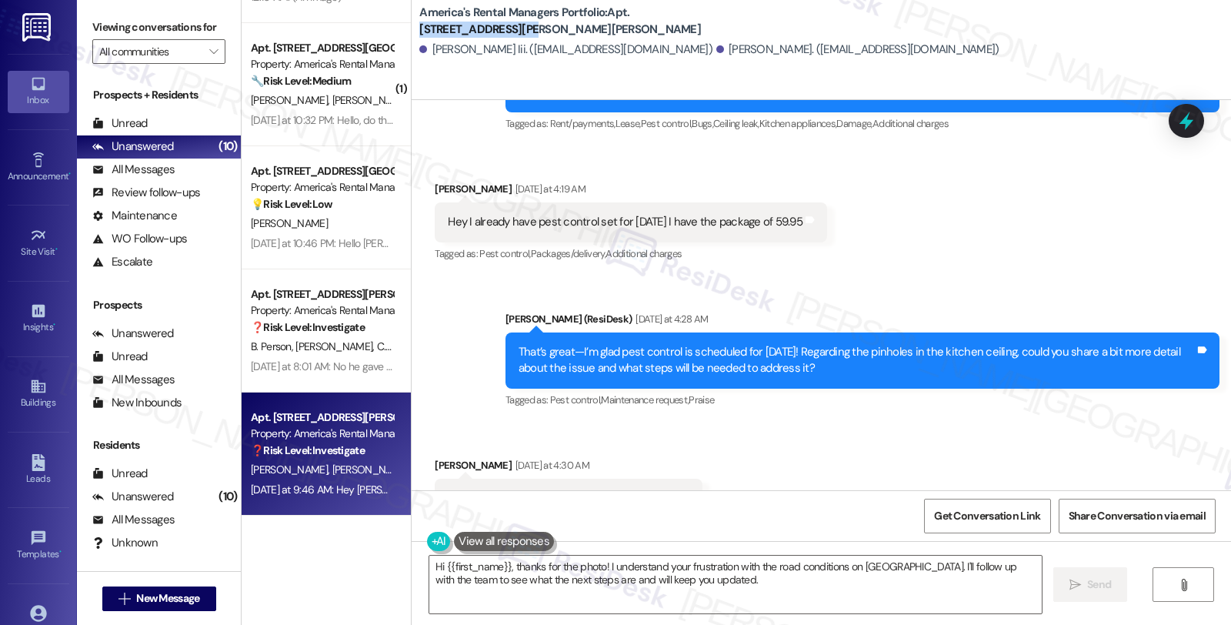
copy b "2119 Ellsworth Loop"
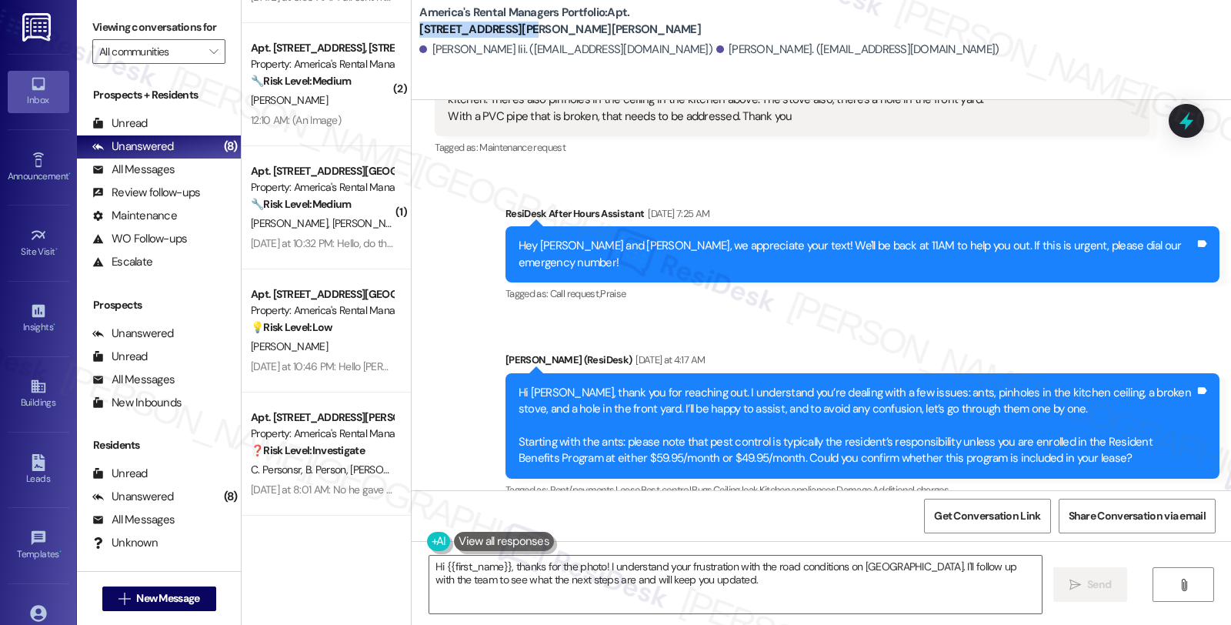
scroll to position [313, 0]
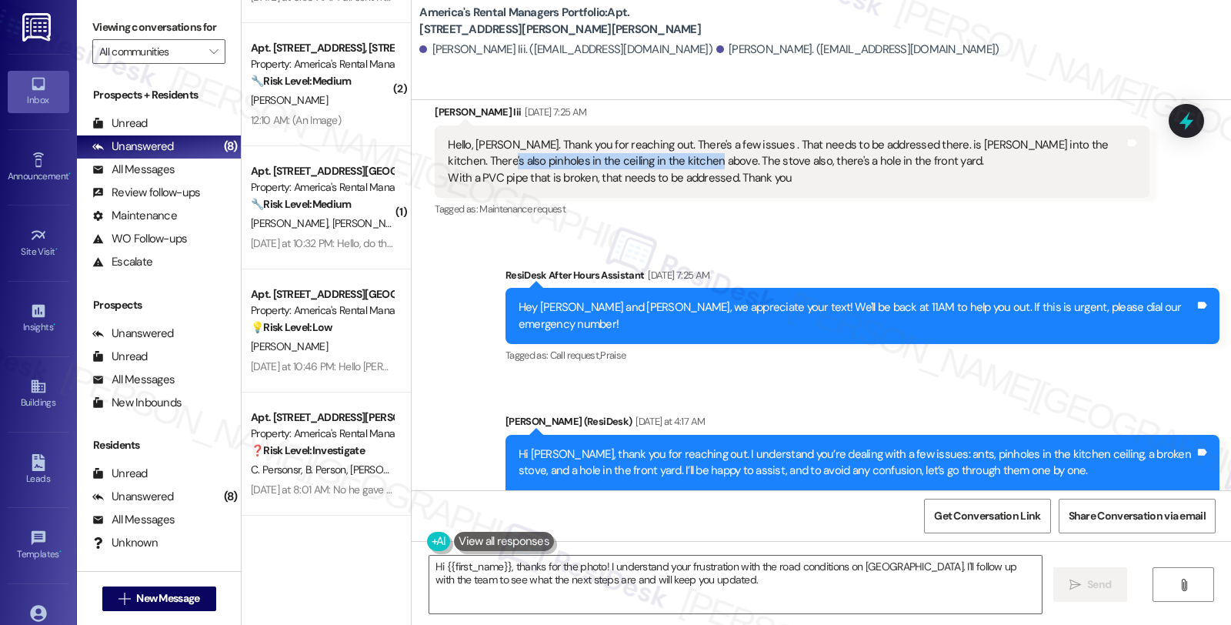
drag, startPoint x: 541, startPoint y: 143, endPoint x: 663, endPoint y: 147, distance: 122.4
click at [663, 147] on div "Hello, Homer. Thank you for reaching out. There's a few issues . That needs to …" at bounding box center [786, 161] width 676 height 49
copy div "pinholes in the ceiling in the kitchen above."
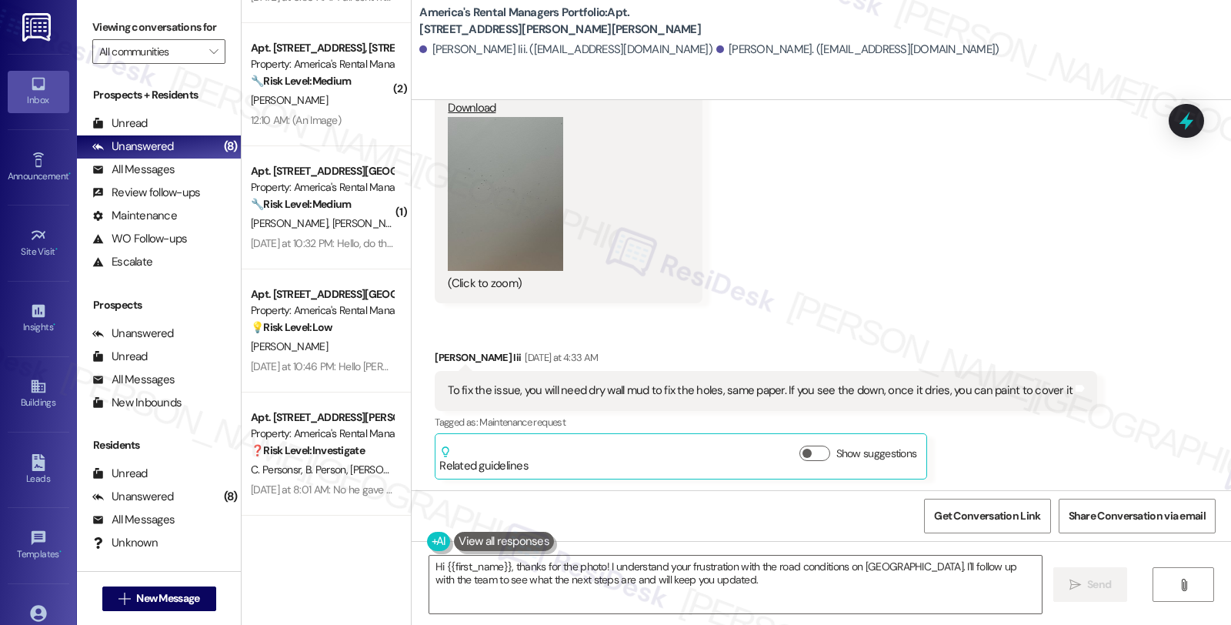
scroll to position [1254, 0]
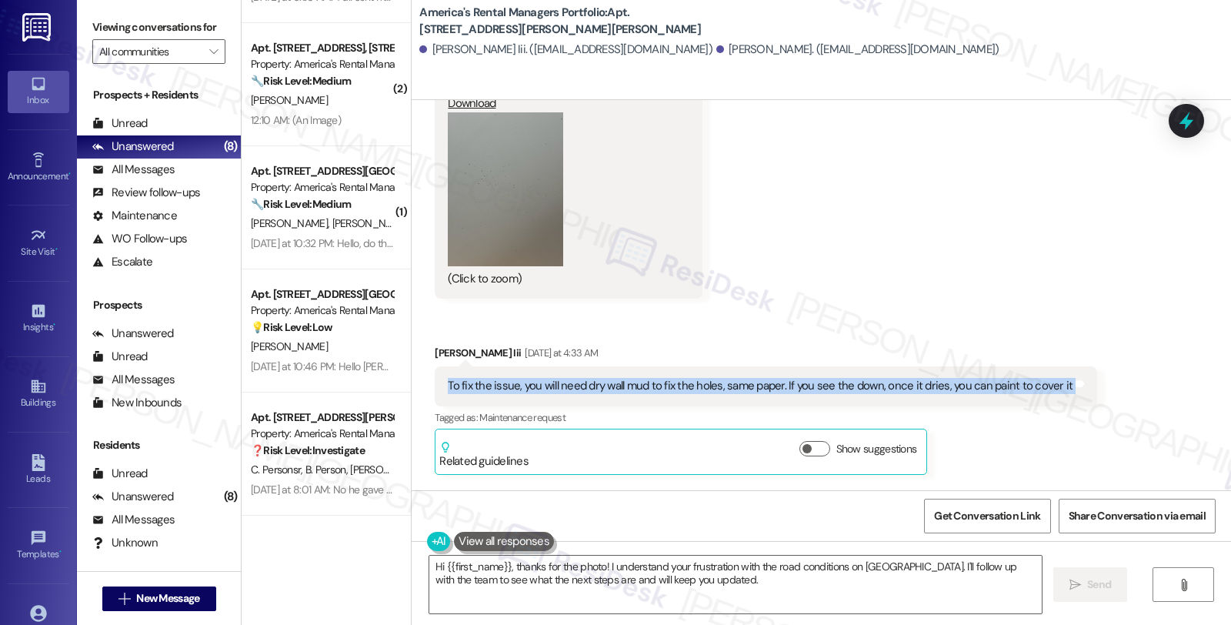
drag, startPoint x: 432, startPoint y: 351, endPoint x: 1106, endPoint y: 349, distance: 674.1
click at [1106, 349] on div "Received via SMS Marianella Espinosa Yesterday at 4:30 AM JPG attachment ResiDe…" at bounding box center [821, 569] width 819 height 1320
copy div "To fix the issue, you will need dry wall mud to fix the holes, same paper. If y…"
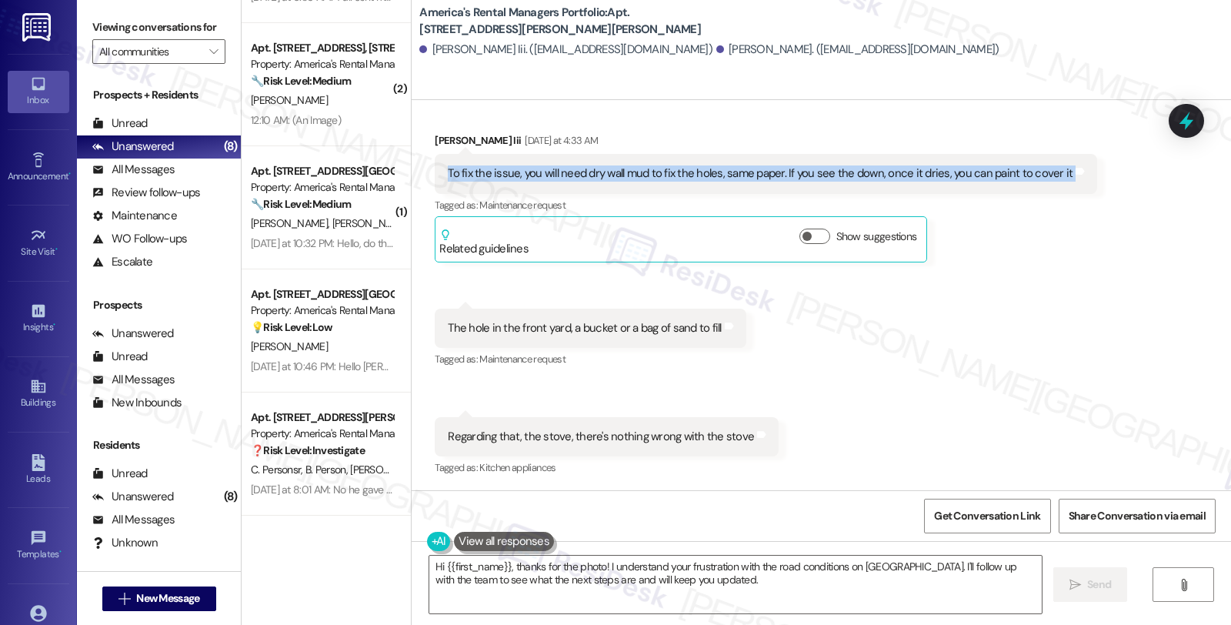
scroll to position [1510, 0]
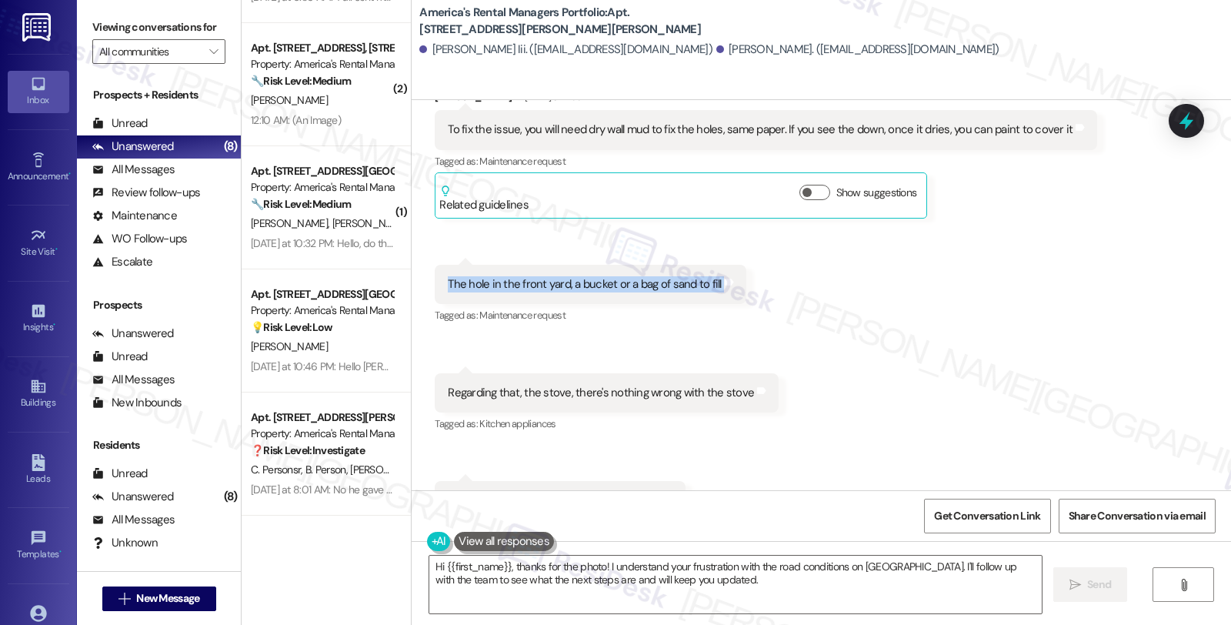
drag, startPoint x: 429, startPoint y: 249, endPoint x: 729, endPoint y: 249, distance: 300.9
click at [729, 265] on div "The hole in the front yard, a bucket or a bag of sand to fill Tags and notes" at bounding box center [590, 284] width 311 height 39
copy div "The hole in the front yard, a bucket or a bag of sand to fill Tags and notes"
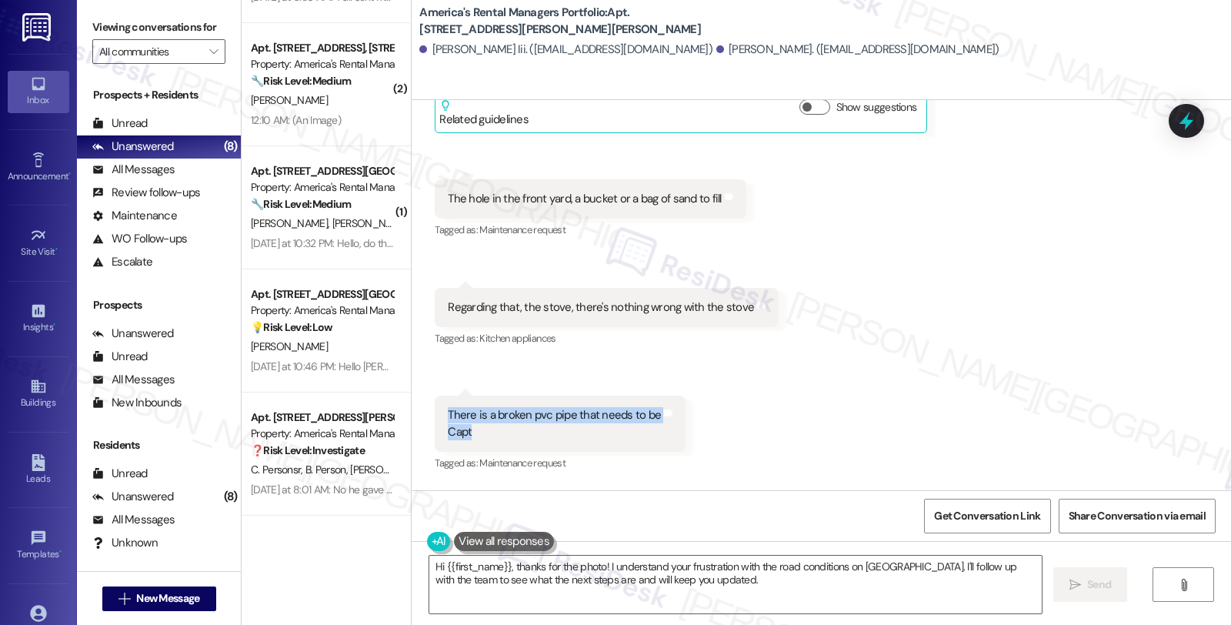
drag, startPoint x: 435, startPoint y: 382, endPoint x: 566, endPoint y: 391, distance: 131.1
click at [566, 407] on div "There is a broken pvc pipe that needs to be Capt" at bounding box center [554, 423] width 216 height 33
copy div "There is a broken pvc pipe that needs to be Capt"
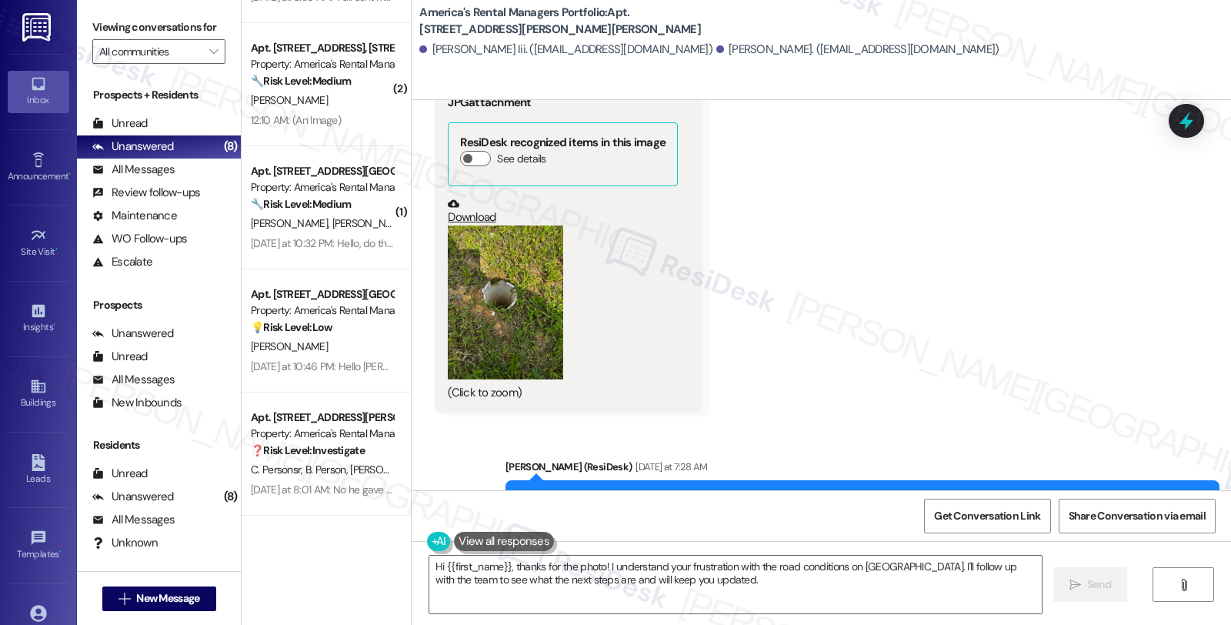
scroll to position [2024, 0]
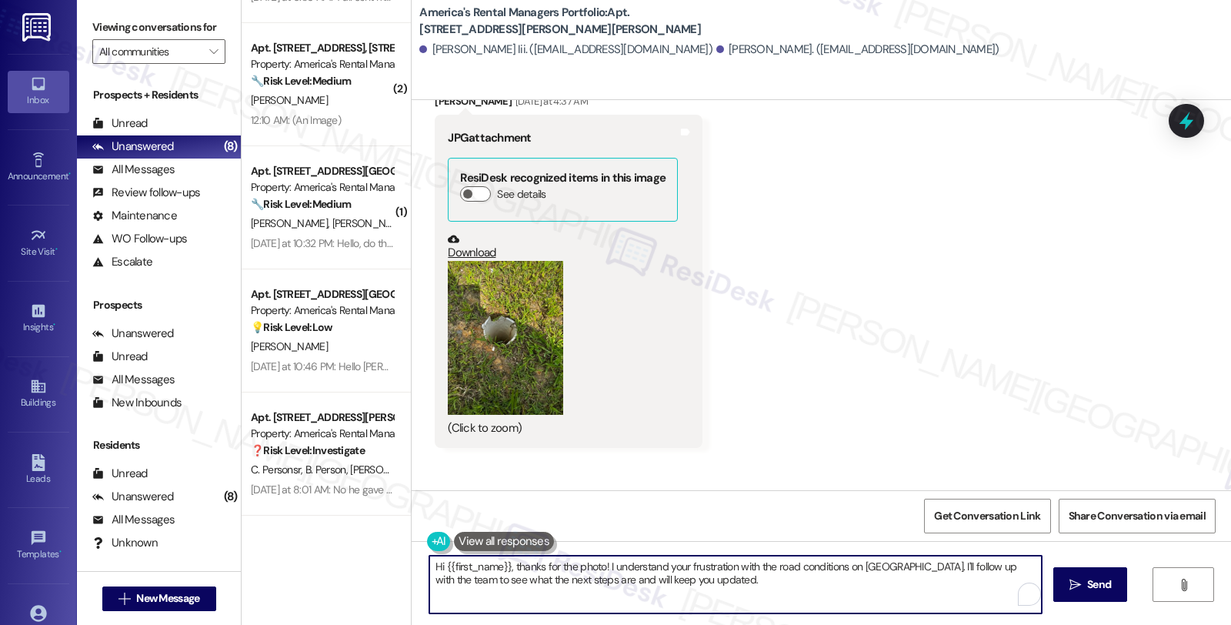
drag, startPoint x: 677, startPoint y: 582, endPoint x: 306, endPoint y: 526, distance: 375.1
click at [306, 526] on div "( 3 ) Apt. 223 Cotton Bayou Drive, 223 Cotton Bayou Drive Property: America's R…" at bounding box center [737, 312] width 990 height 625
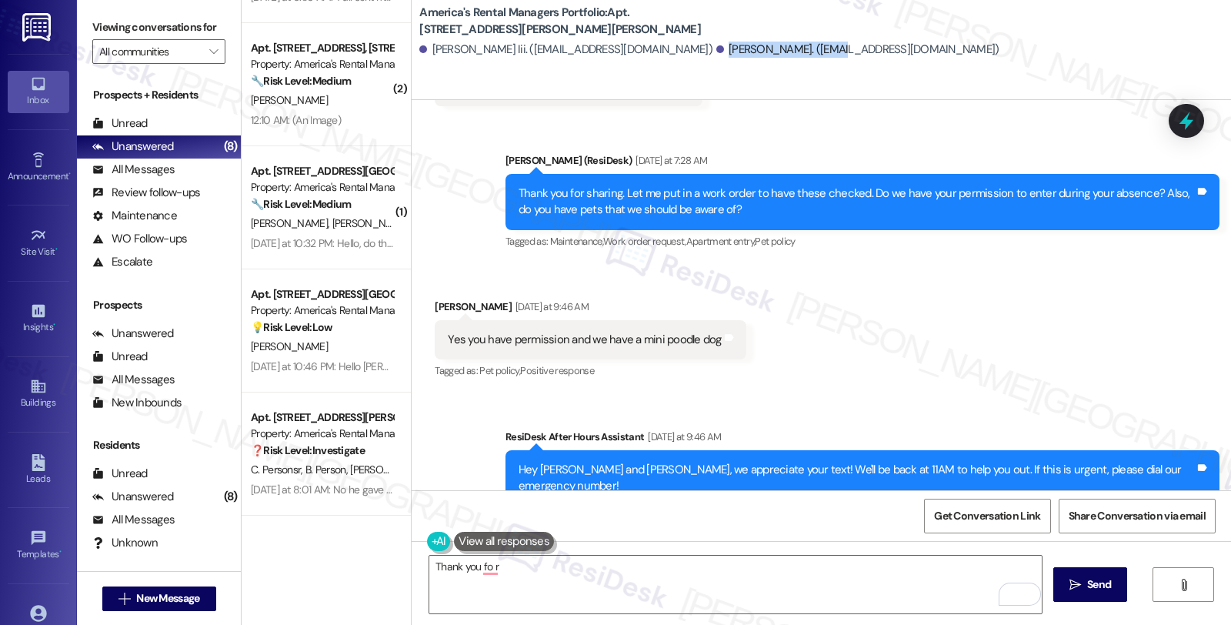
drag, startPoint x: 705, startPoint y: 49, endPoint x: 799, endPoint y: 59, distance: 94.4
click at [799, 59] on div "Charles Fitzpatrick Iii. (charlesfitzpatrick70@gmail.com) Marianella Espinosa. …" at bounding box center [825, 50] width 812 height 31
copy div "Marianella Espinosa."
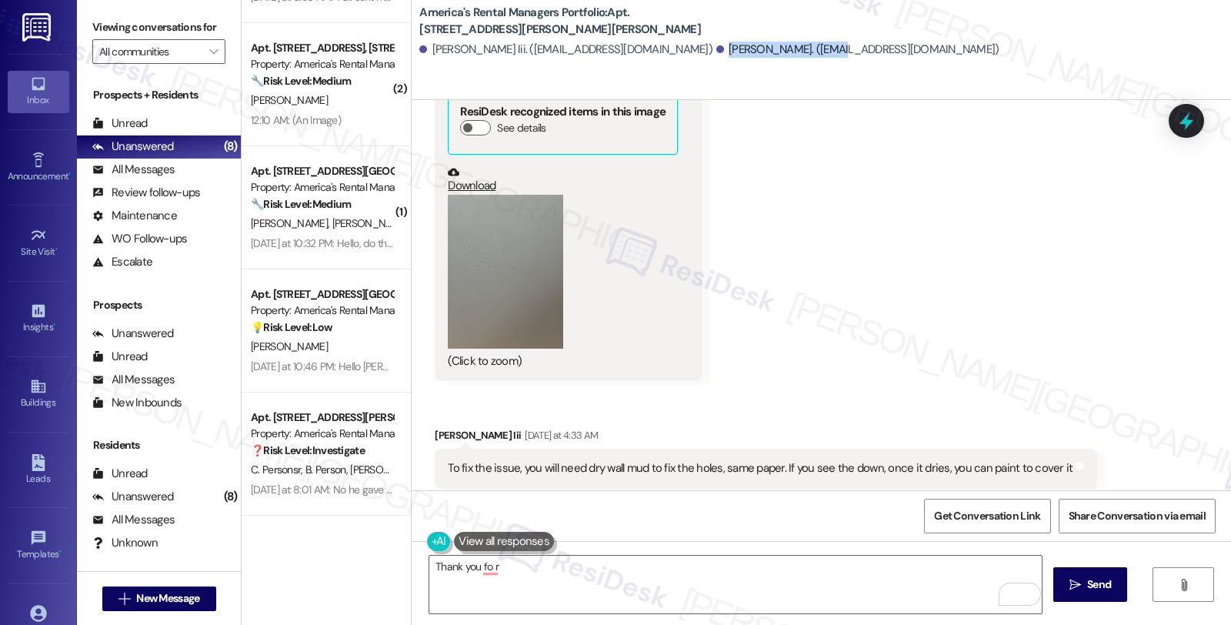
scroll to position [1168, 0]
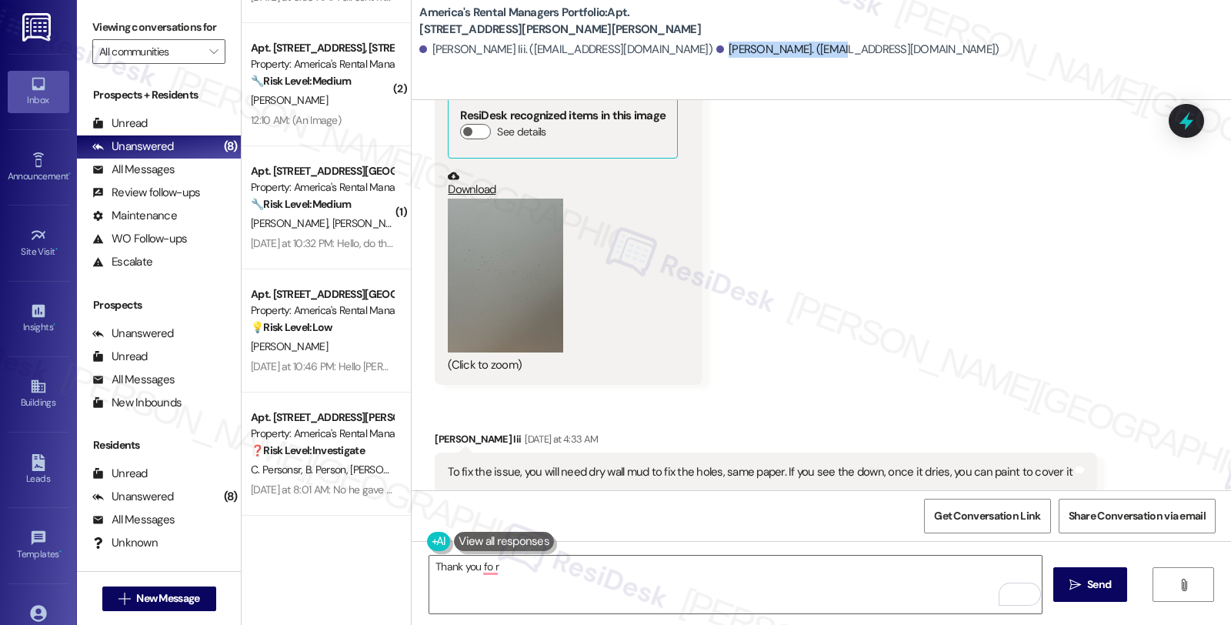
click at [466, 170] on link "Download" at bounding box center [563, 183] width 230 height 27
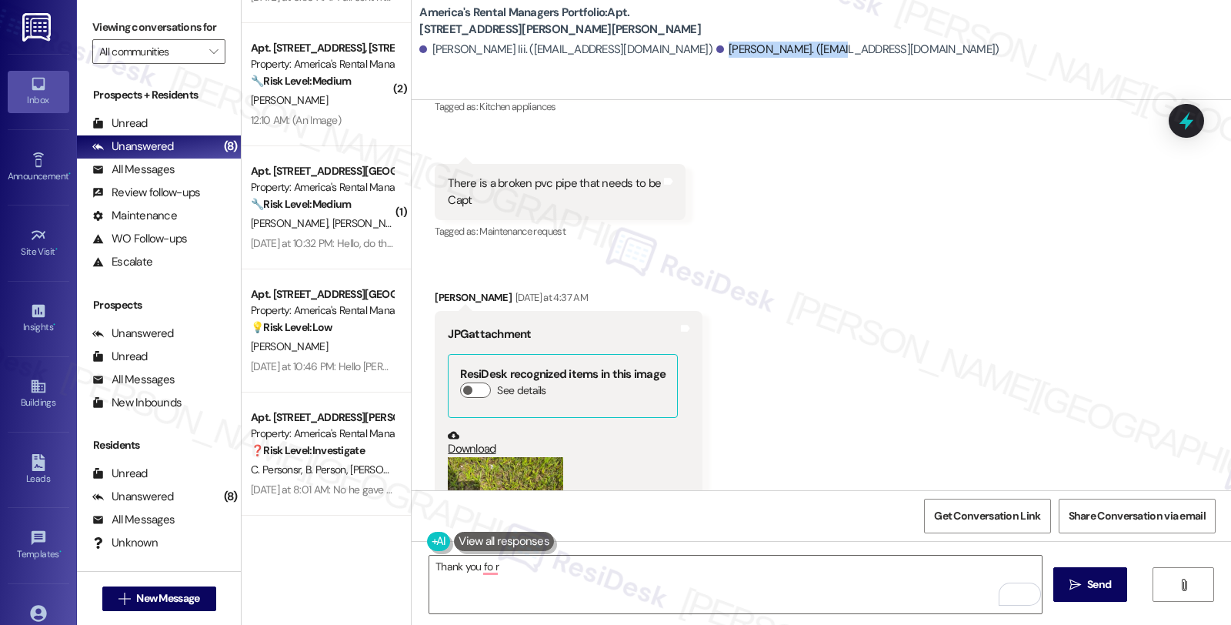
scroll to position [2024, 0]
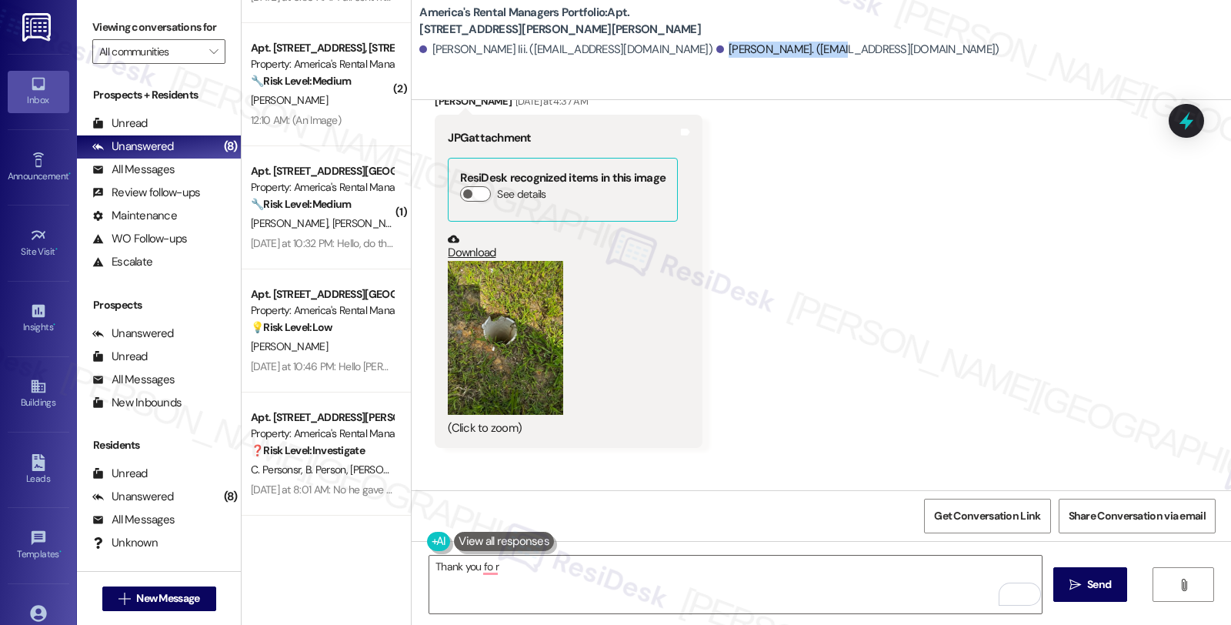
drag, startPoint x: 477, startPoint y: 217, endPoint x: 459, endPoint y: 220, distance: 18.7
click at [459, 233] on link "Download" at bounding box center [563, 246] width 230 height 27
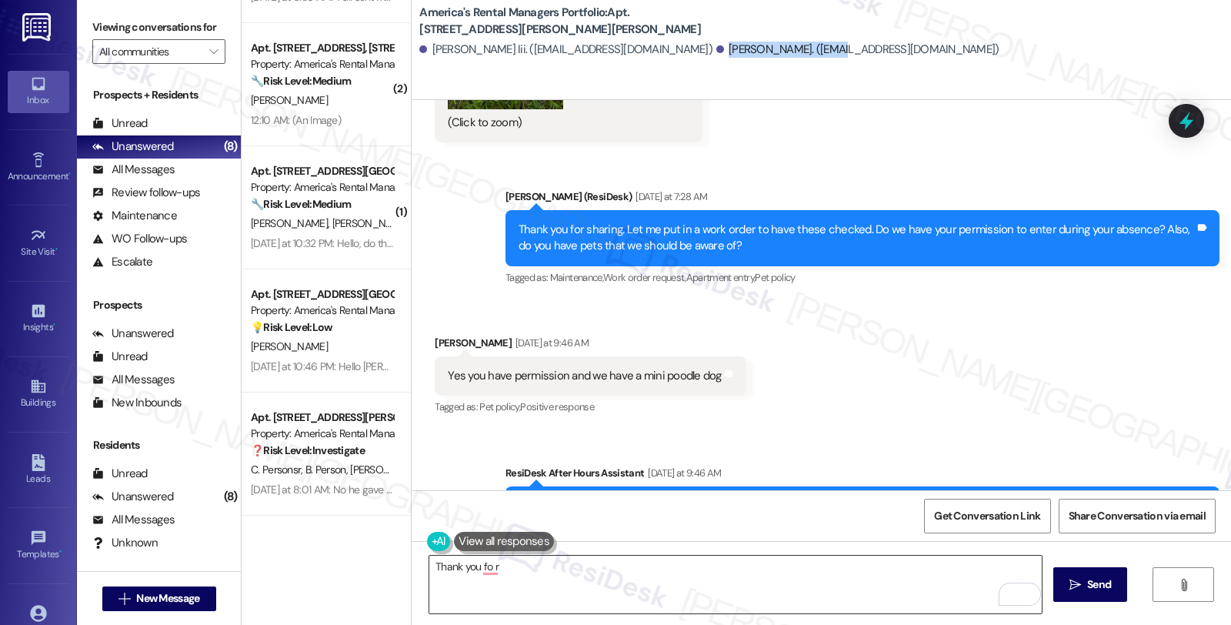
scroll to position [2365, 0]
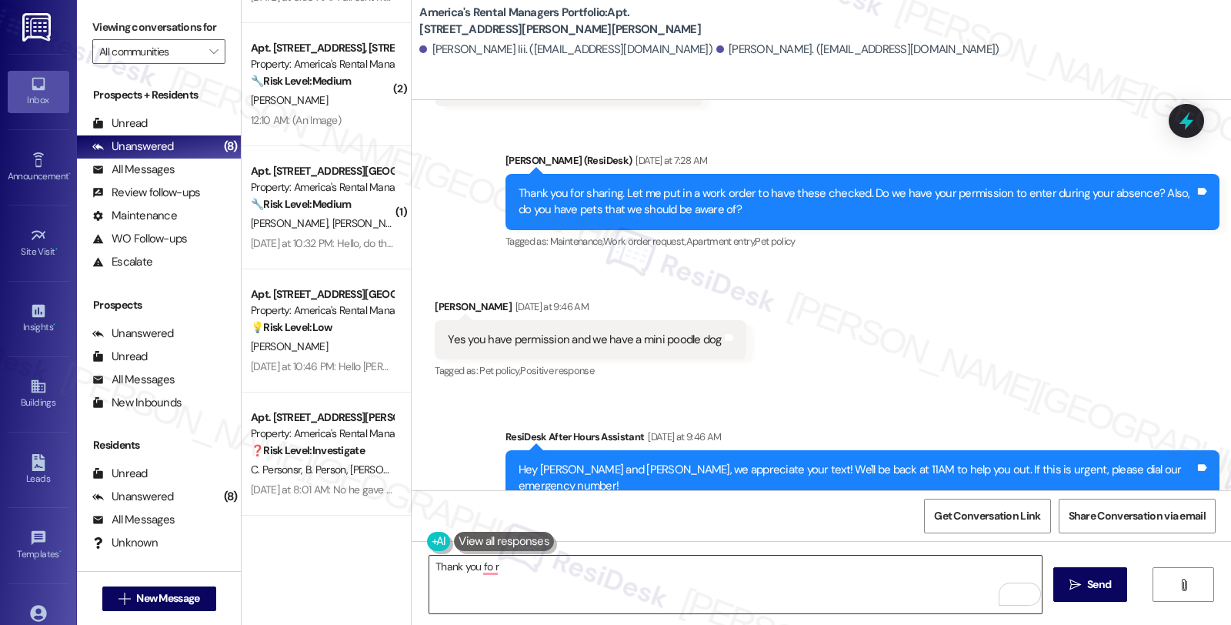
click at [496, 567] on textarea "Thank you fo r" at bounding box center [735, 585] width 612 height 58
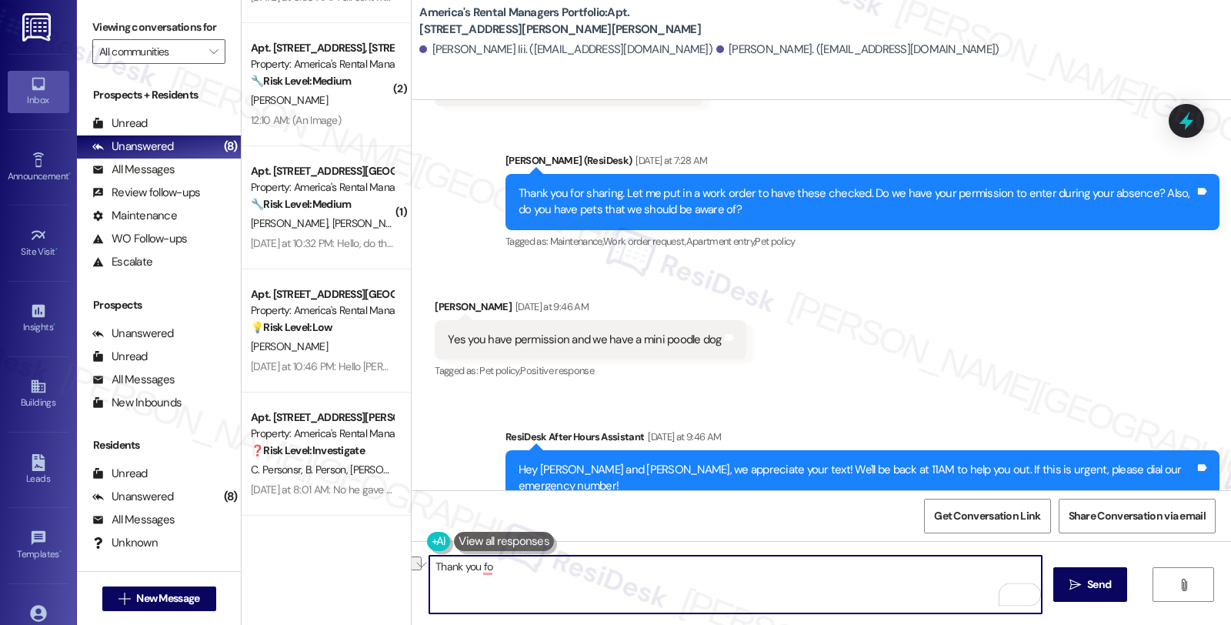
drag, startPoint x: 488, startPoint y: 560, endPoint x: 368, endPoint y: 560, distance: 120.0
click at [368, 560] on div "( 3 ) Apt. 223 Cotton Bayou Drive, 223 Cotton Bayou Drive Property: America's R…" at bounding box center [737, 312] width 990 height 625
click at [472, 569] on textarea "Got it. I've pout in ork" at bounding box center [735, 585] width 612 height 58
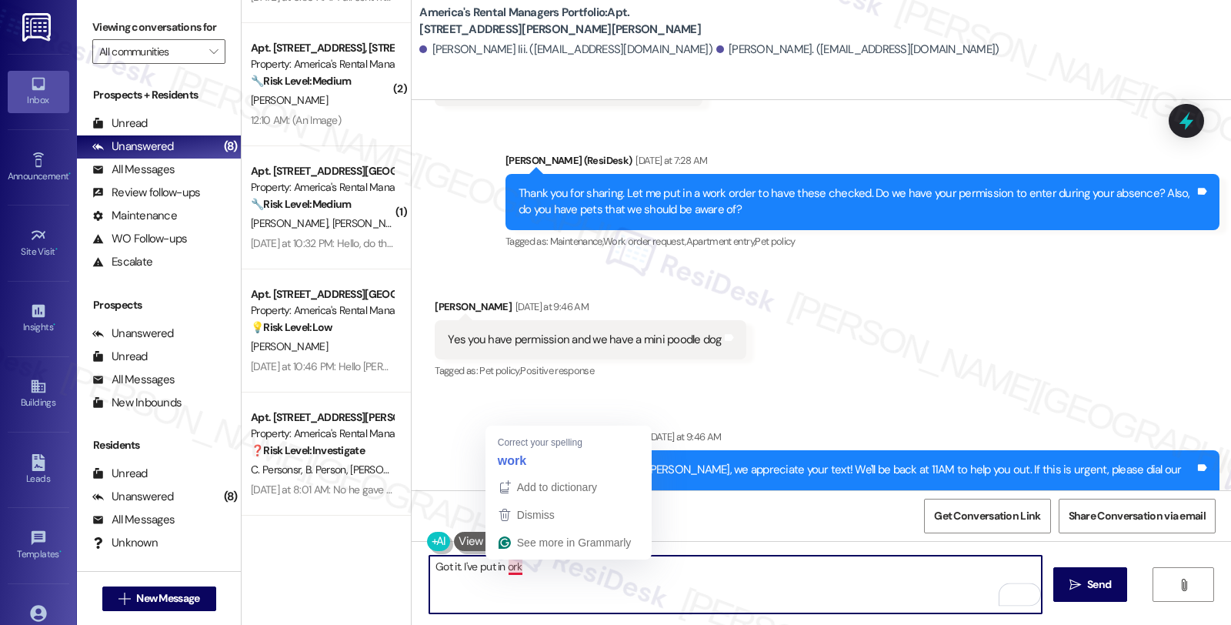
click at [502, 563] on textarea "Got it. I've put in ork" at bounding box center [735, 585] width 612 height 58
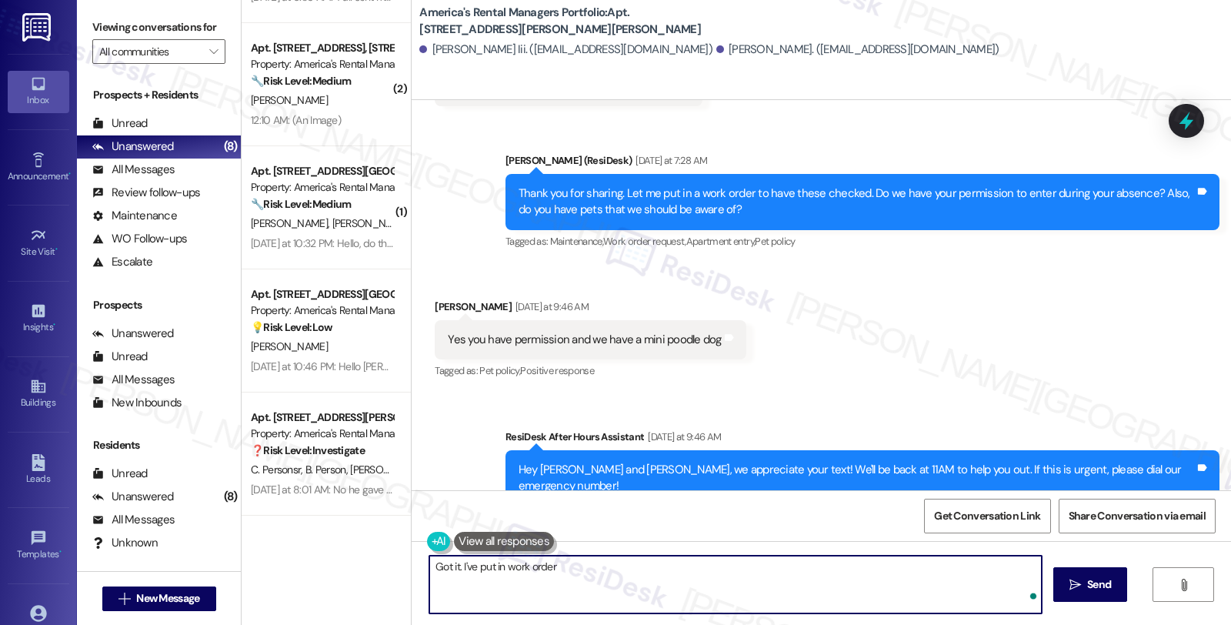
paste textarea "#53291-1"
click at [614, 566] on textarea "Got it. I've put in work order #53291-1" at bounding box center [735, 585] width 612 height 58
click at [943, 563] on textarea "Got it. I've put in work order #53291-1 for the pinholes in the kitchen ceiling…" at bounding box center [735, 585] width 612 height 58
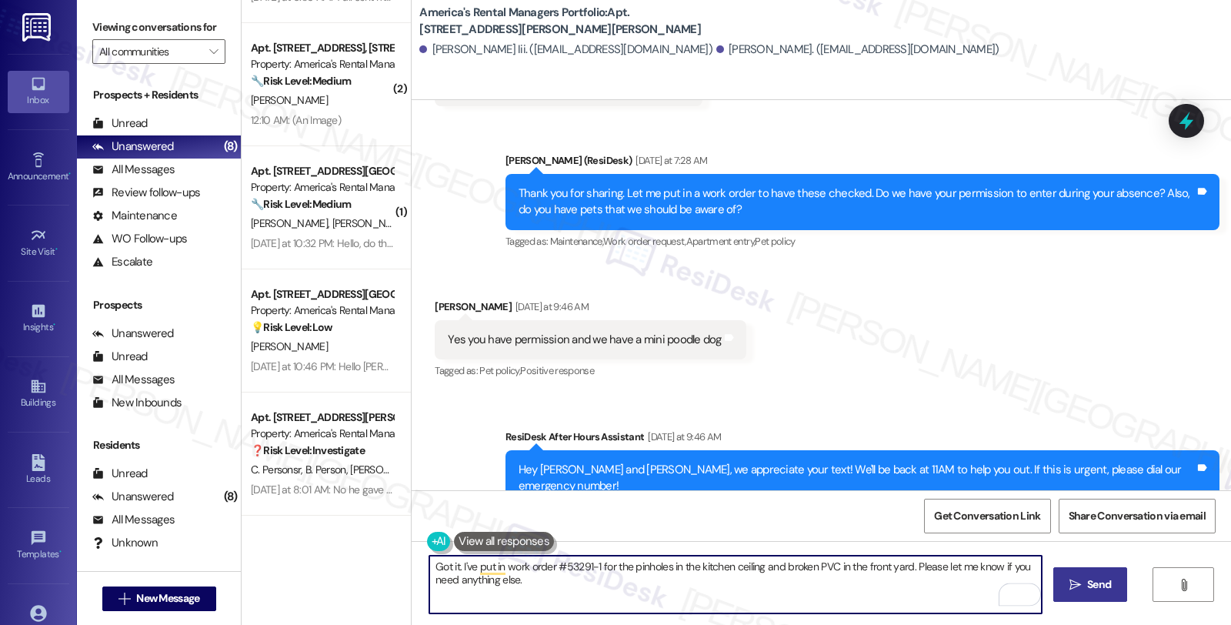
type textarea "Got it. I've put in work order #53291-1 for the pinholes in the kitchen ceiling…"
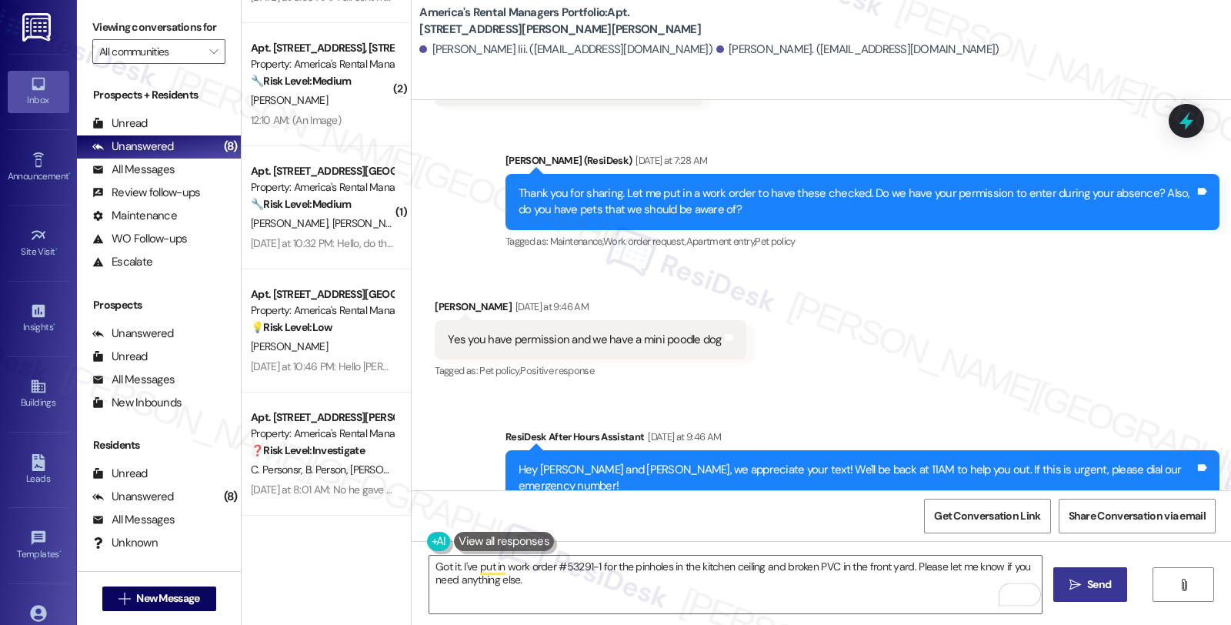
click at [1073, 573] on button " Send" at bounding box center [1090, 584] width 75 height 35
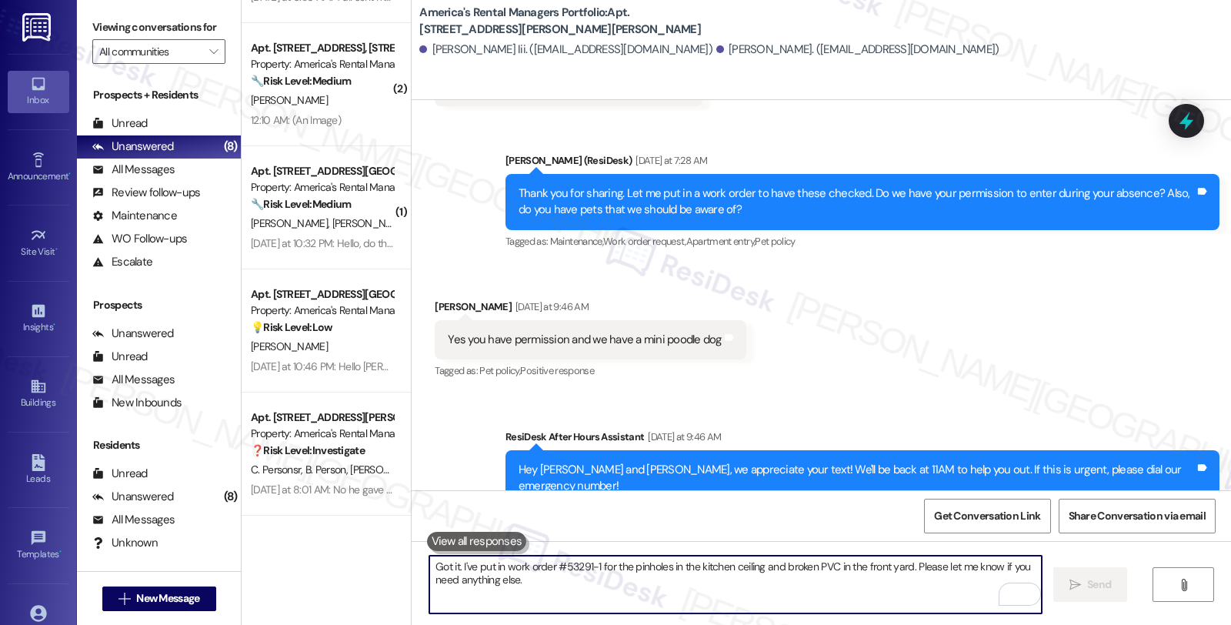
click at [652, 593] on textarea "Got it. I've put in work order #53291-1 for the pinholes in the kitchen ceiling…" at bounding box center [735, 585] width 612 height 58
paste textarea "#53291-1"
type textarea "#53291-1"
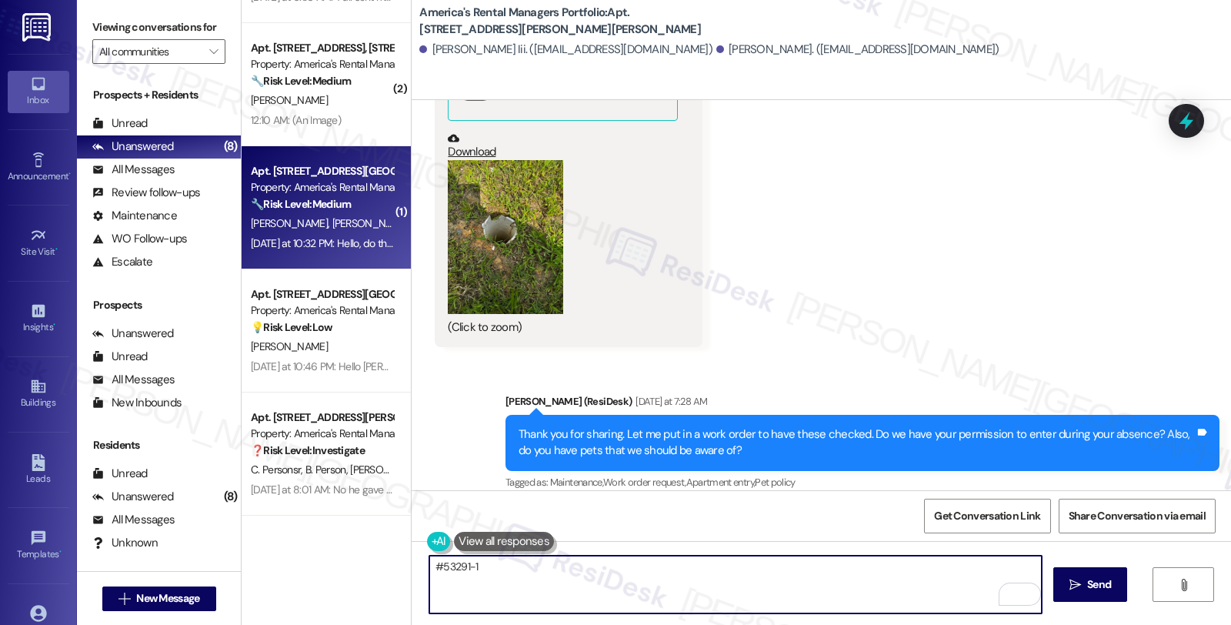
scroll to position [2109, 0]
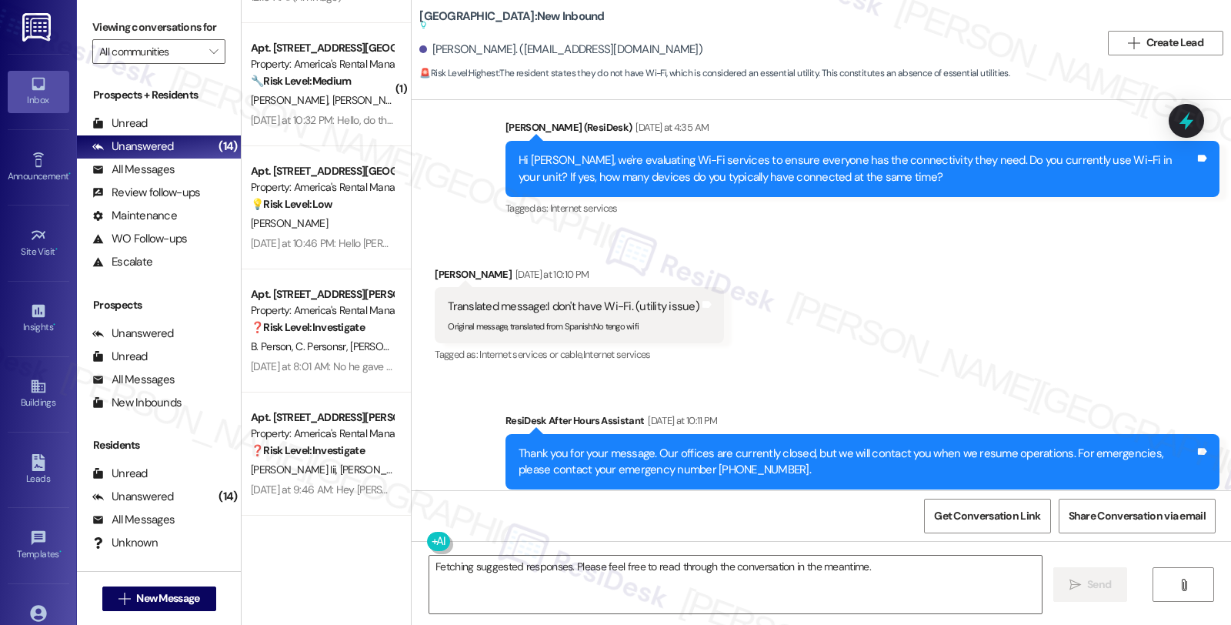
scroll to position [469, 0]
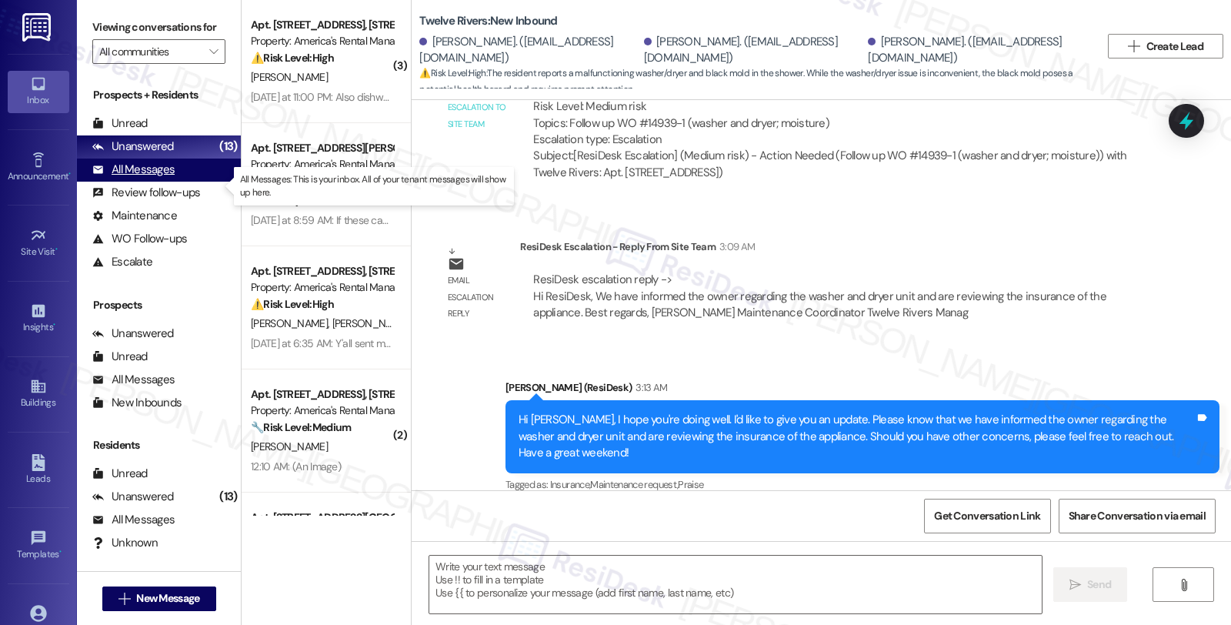
click at [169, 178] on div "All Messages" at bounding box center [133, 170] width 82 height 16
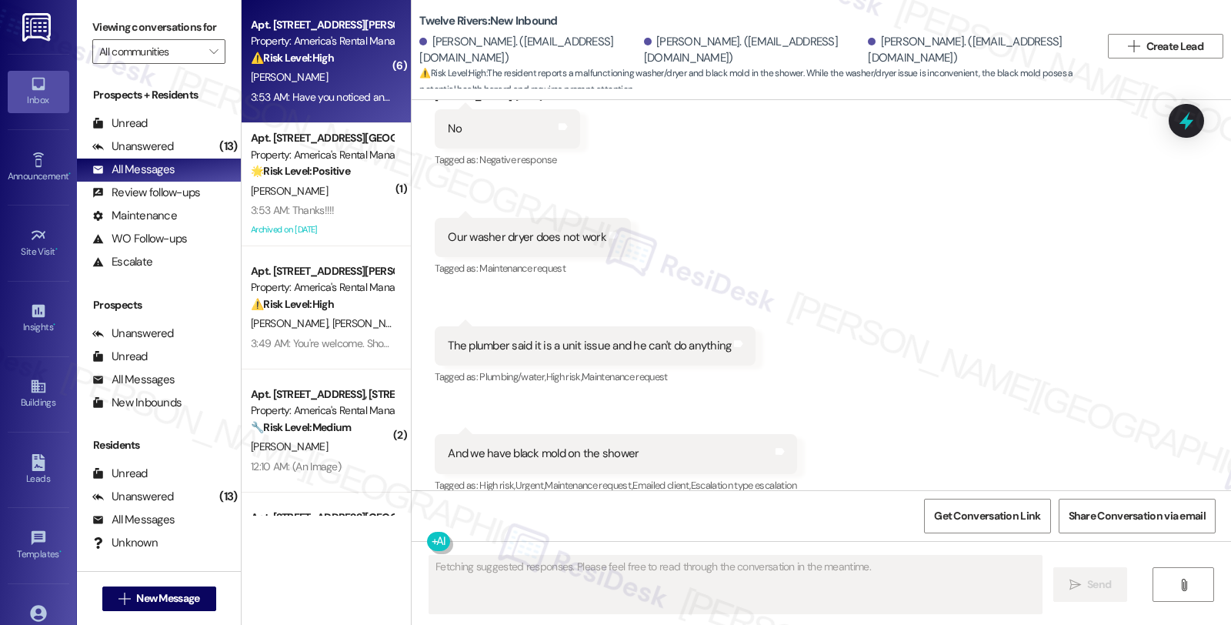
scroll to position [1017, 0]
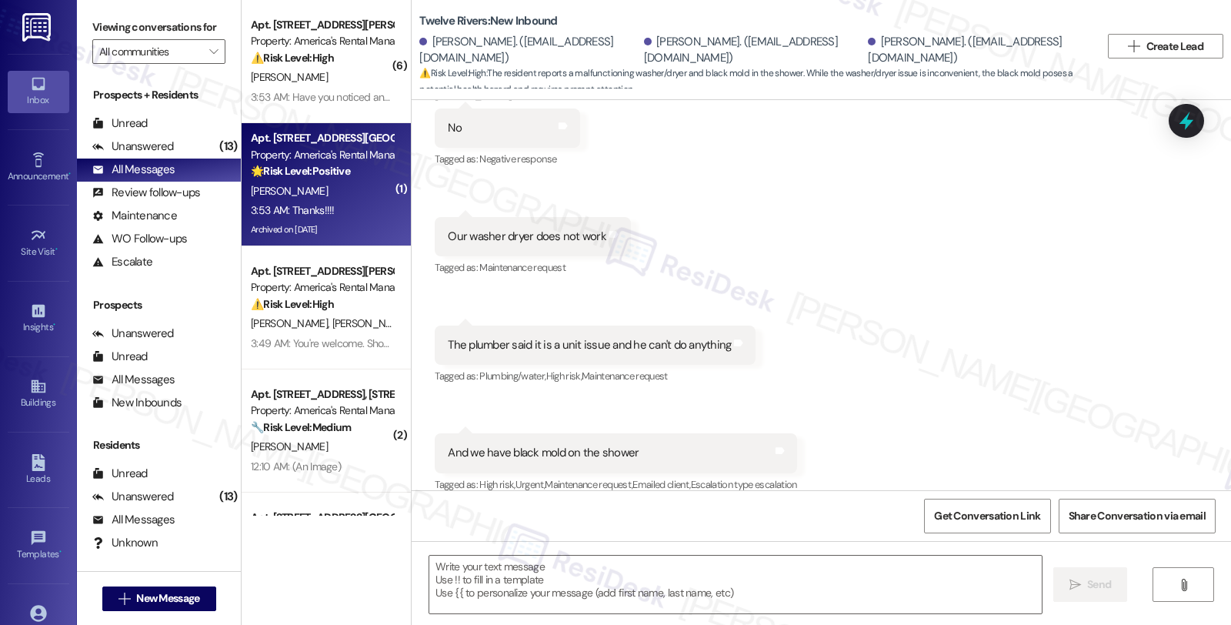
click at [335, 194] on div "[PERSON_NAME]" at bounding box center [321, 191] width 145 height 19
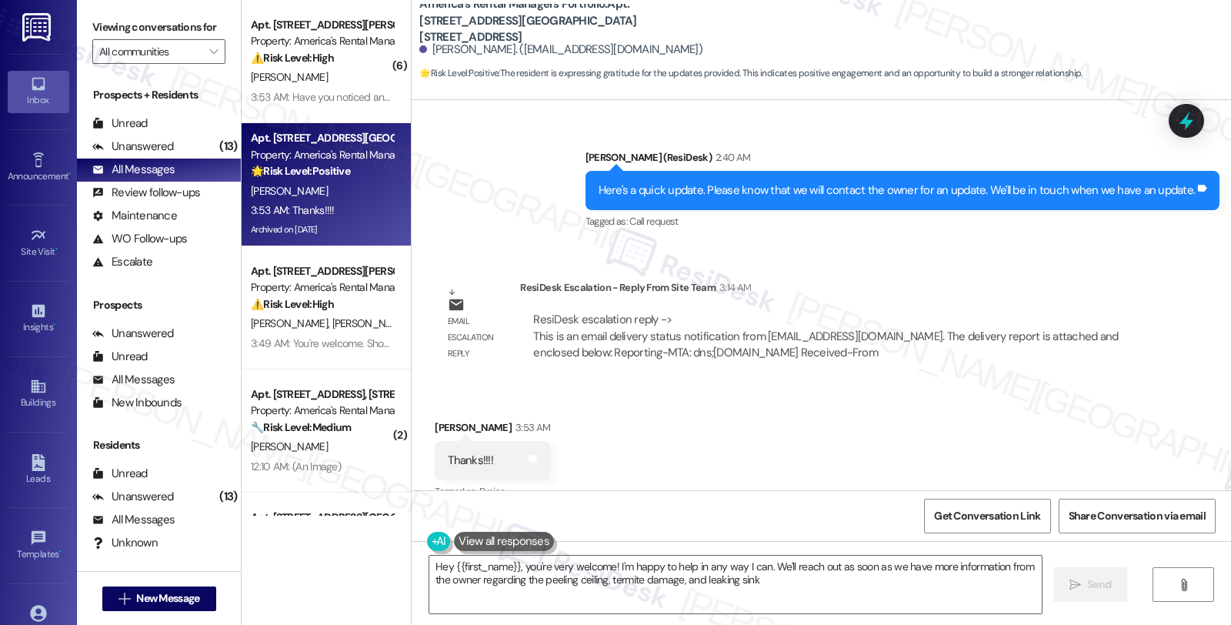
scroll to position [5195, 0]
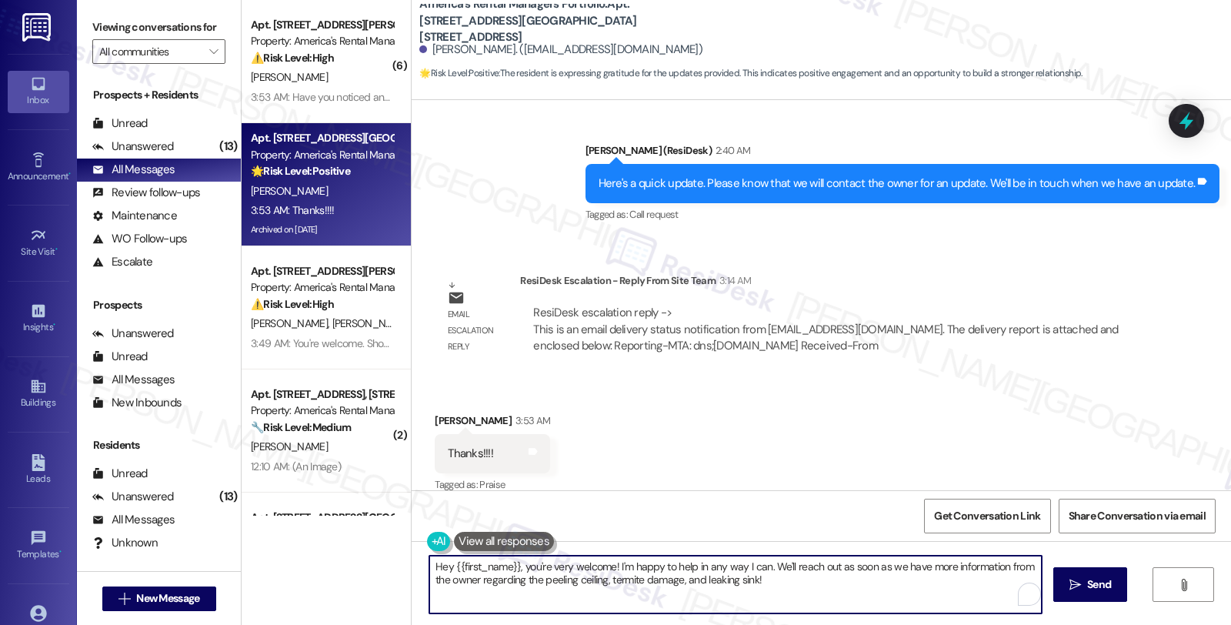
drag, startPoint x: 419, startPoint y: 566, endPoint x: 866, endPoint y: 594, distance: 448.0
click at [866, 594] on textarea "Hey {{first_name}}, you're very welcome! I'm happy to help in any way I can. We…" at bounding box center [735, 585] width 612 height 58
paste textarea "Have you noticed any error messages or blinking lights on the control panel?"
click at [435, 412] on div "[PERSON_NAME] 3:53 AM" at bounding box center [492, 423] width 115 height 22
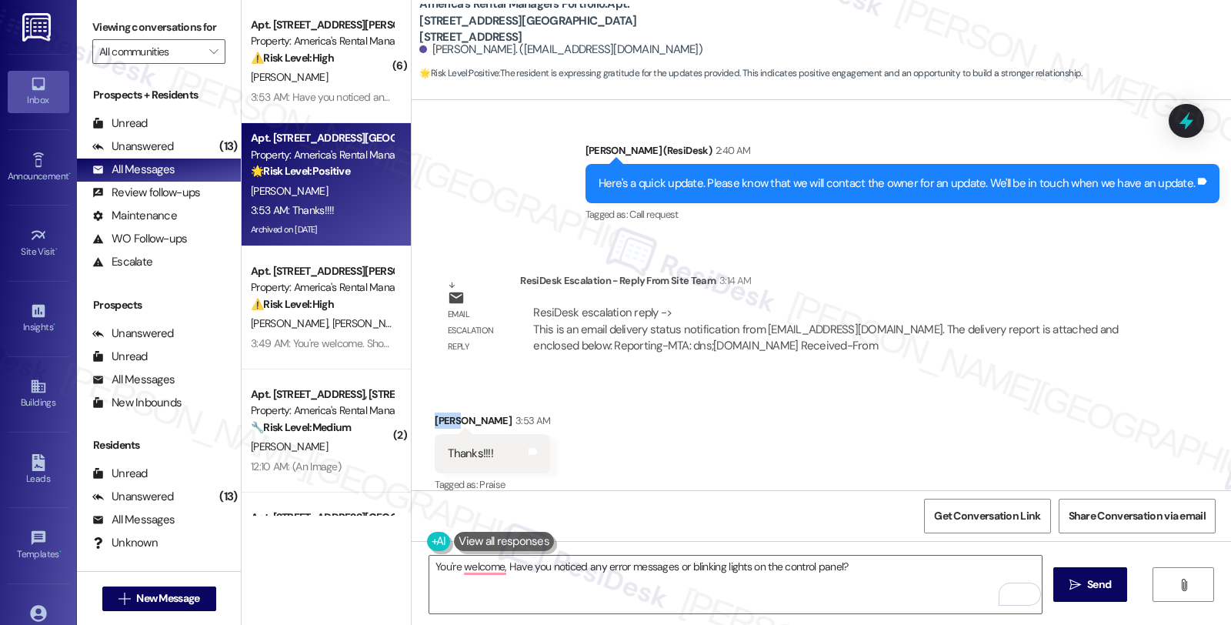
click at [435, 412] on div "[PERSON_NAME] 3:53 AM" at bounding box center [492, 423] width 115 height 22
copy div "[PERSON_NAME]"
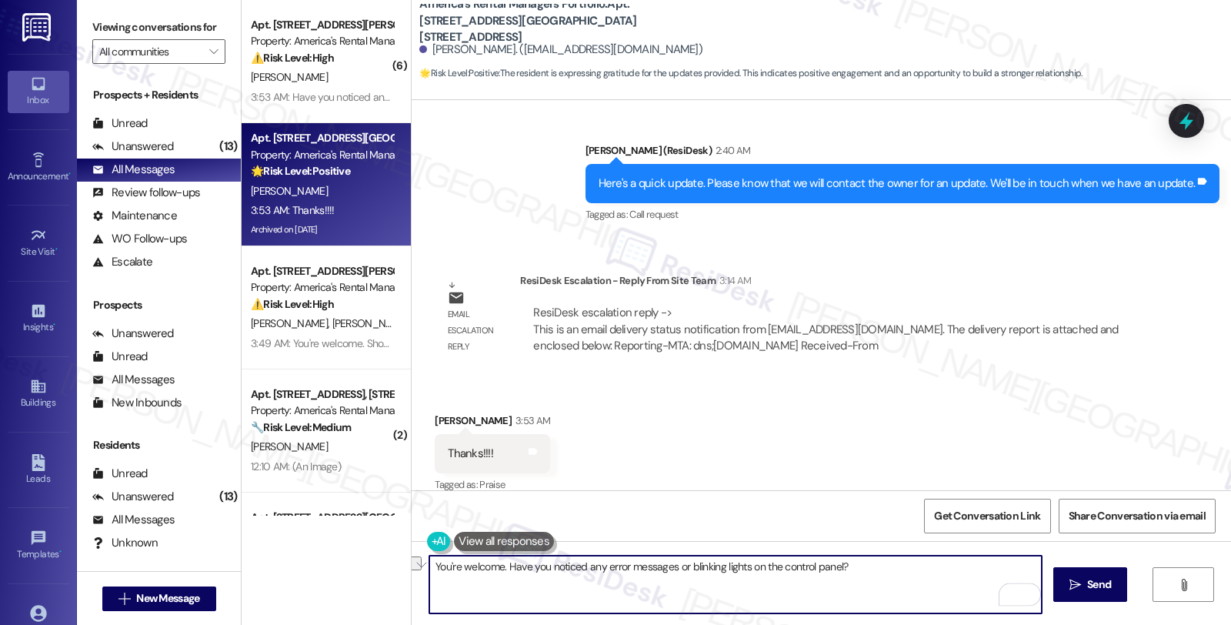
drag, startPoint x: 499, startPoint y: 567, endPoint x: 990, endPoint y: 567, distance: 490.9
click at [990, 567] on textarea "You're welcome. Have you noticed any error messages or blinking lights on the c…" at bounding box center [735, 585] width 612 height 58
paste textarea "[PERSON_NAME]"
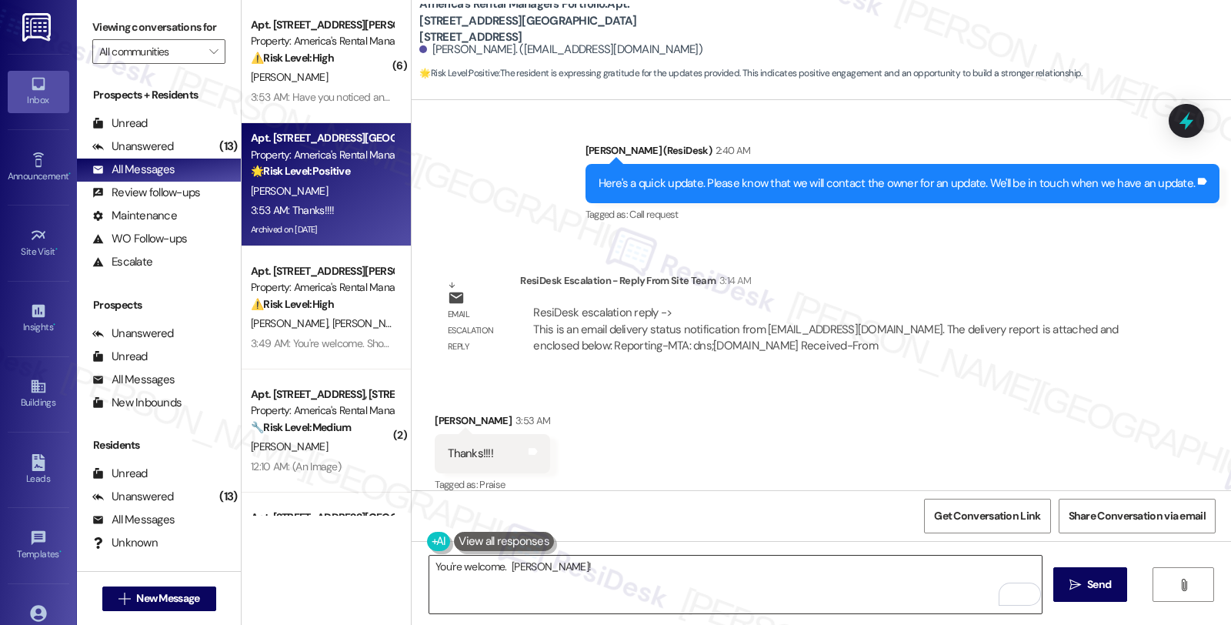
click at [508, 569] on textarea "You're welcome. [PERSON_NAME]!" at bounding box center [735, 585] width 612 height 58
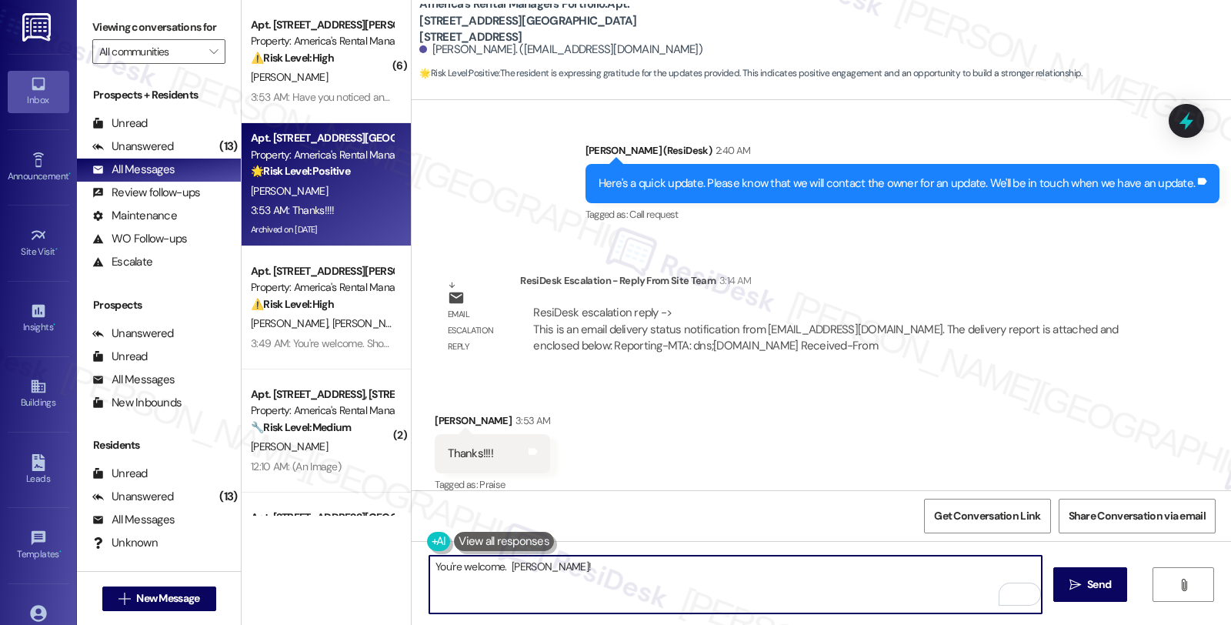
click at [508, 569] on textarea "You're welcome. [PERSON_NAME]!" at bounding box center [735, 585] width 612 height 58
paste textarea "Should you have other concerns, please feel free to reach out. Have a great day!"
drag, startPoint x: 502, startPoint y: 567, endPoint x: 917, endPoint y: 569, distance: 414.7
click at [917, 569] on textarea "You're welcome. Should you have other concerns, please feel free to reach out. …" at bounding box center [735, 585] width 612 height 58
type textarea "You're welcome, Eric!"
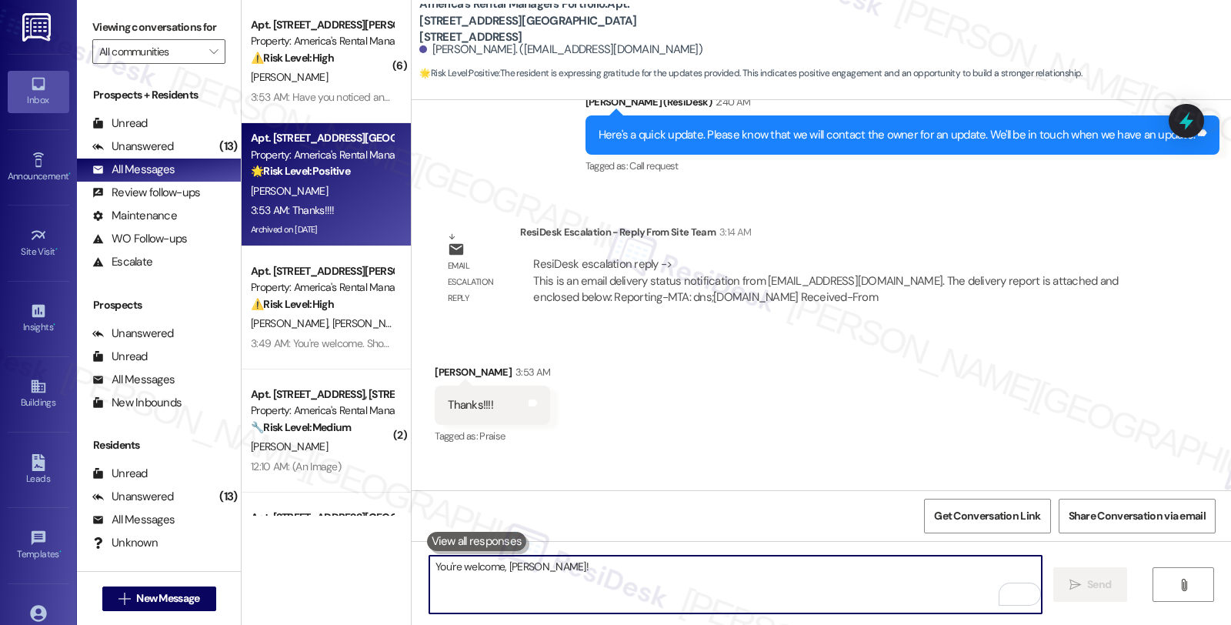
scroll to position [5302, 0]
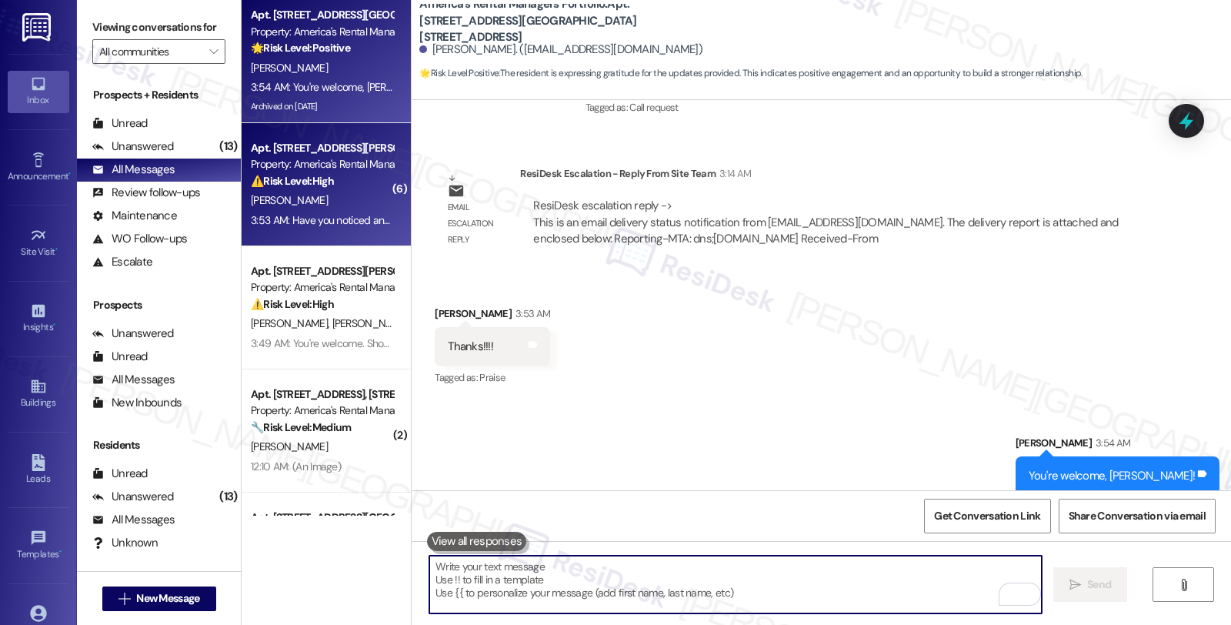
click at [340, 213] on div "3:53 AM: Have you noticed any error messages or blinking lights on the control …" at bounding box center [441, 220] width 381 height 14
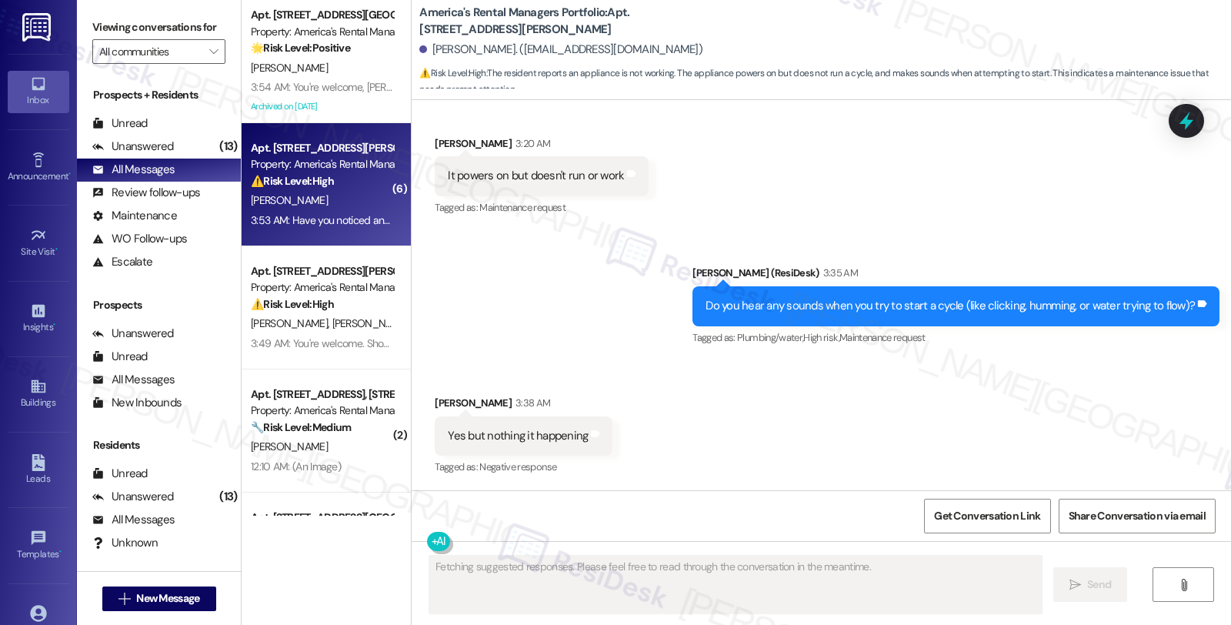
scroll to position [3026, 0]
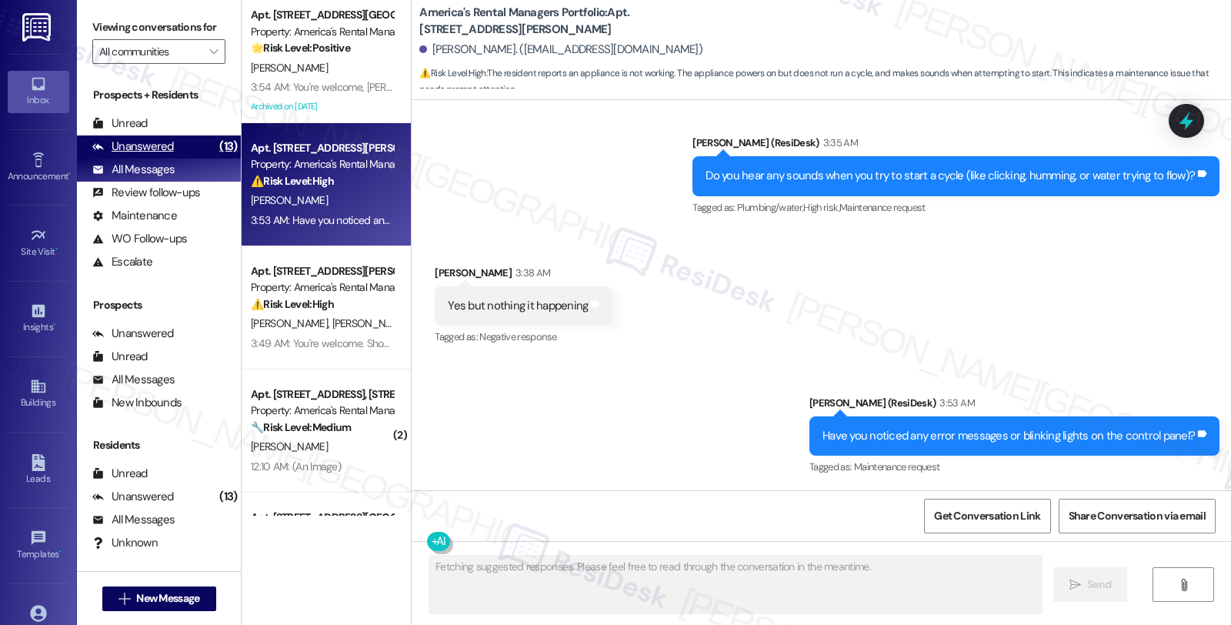
click at [135, 155] on div "Unanswered" at bounding box center [133, 147] width 82 height 16
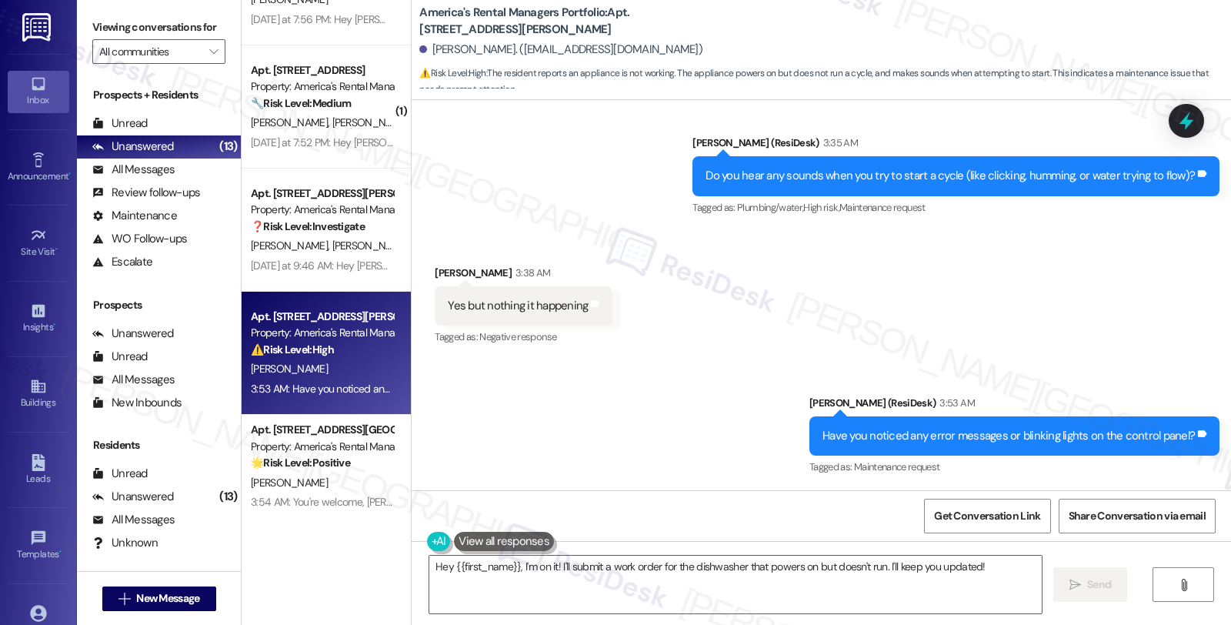
scroll to position [1085, 0]
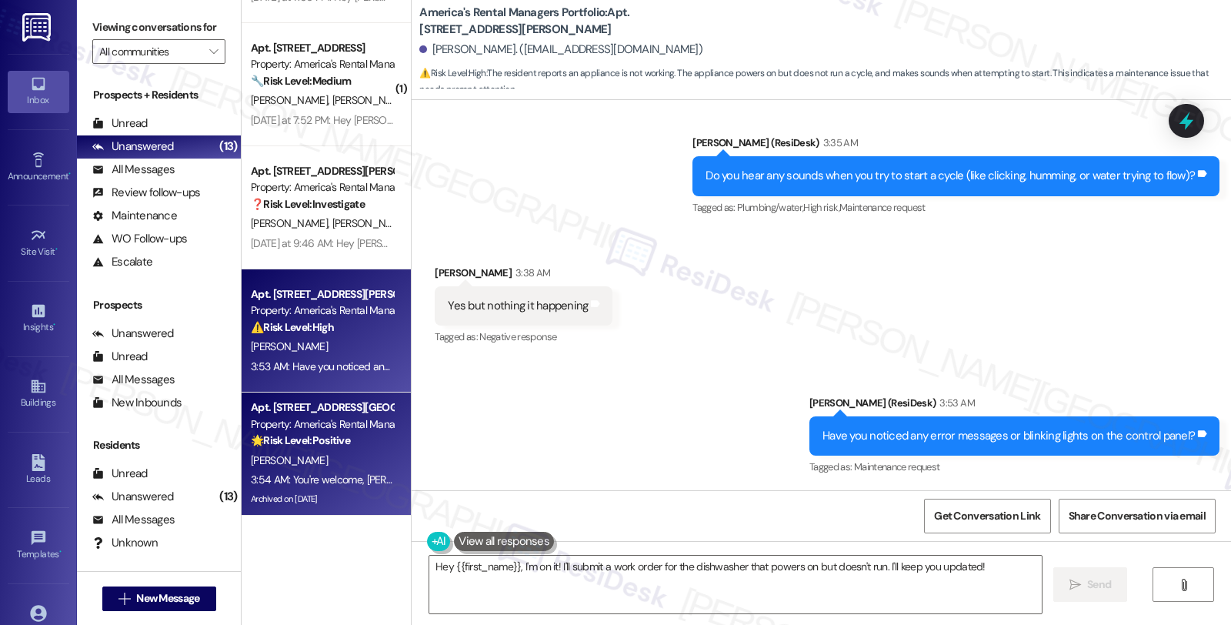
click at [332, 462] on div "[PERSON_NAME]" at bounding box center [321, 460] width 145 height 19
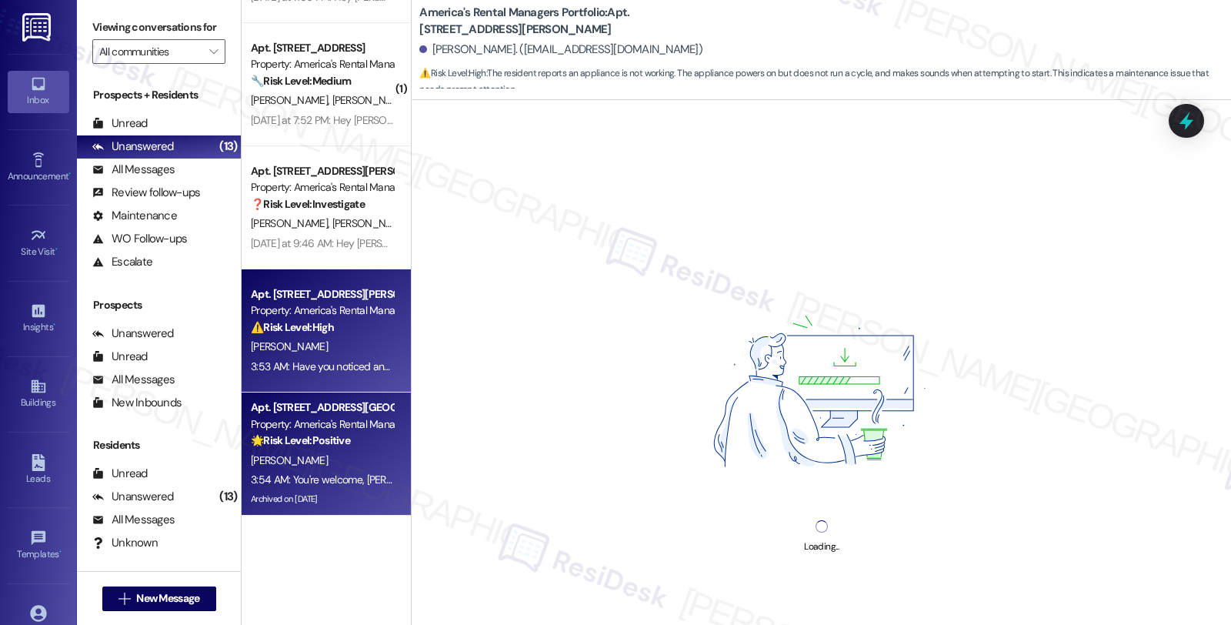
click at [362, 335] on div "Apt. 65 A, 65 Jackson Lane Property: America's Rental Managers Portfolio ⚠️ Ris…" at bounding box center [321, 311] width 145 height 52
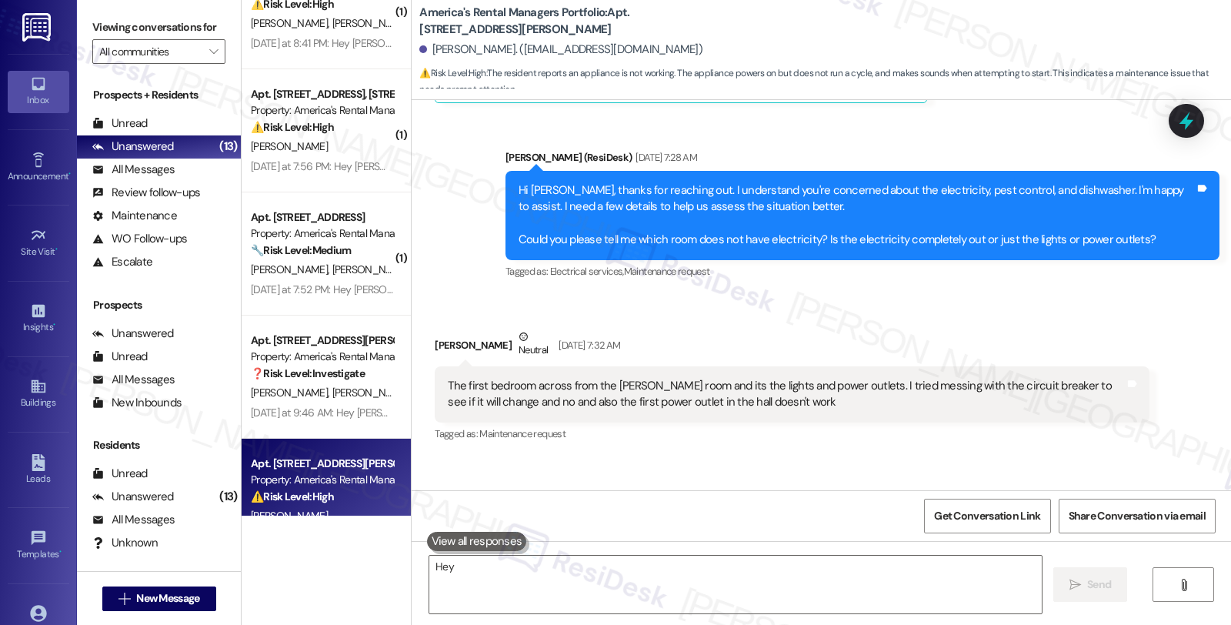
scroll to position [913, 0]
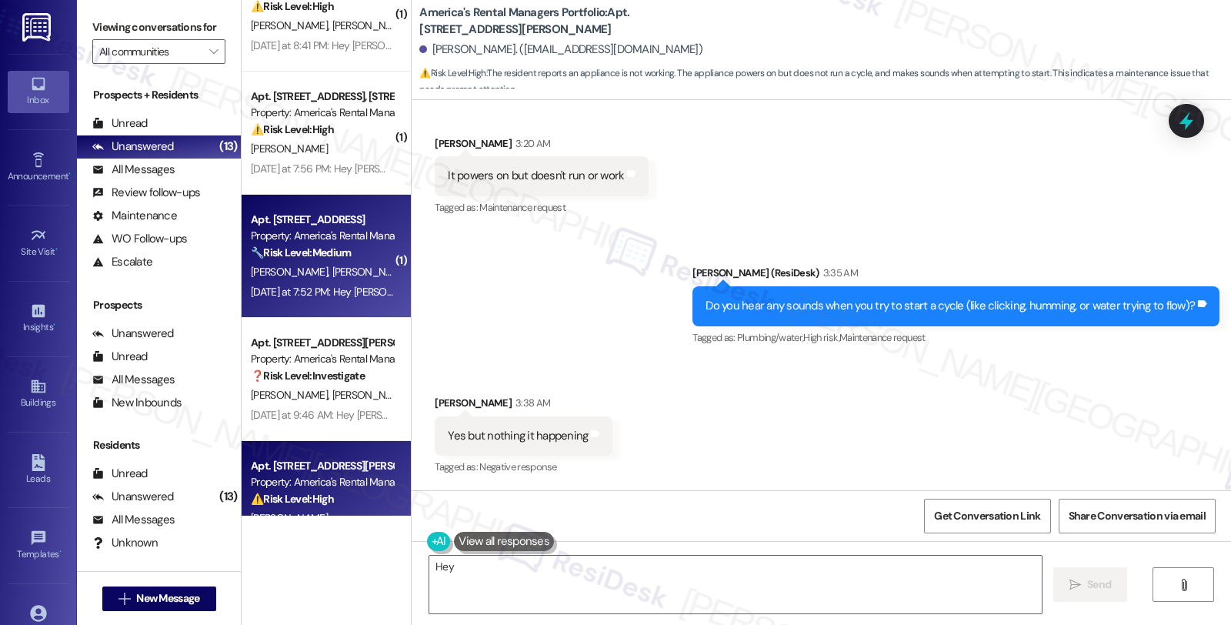
click at [355, 285] on div "Yesterday at 7:52 PM: Hey Michael and Wendy, we appreciate your text! We'll be …" at bounding box center [646, 292] width 790 height 14
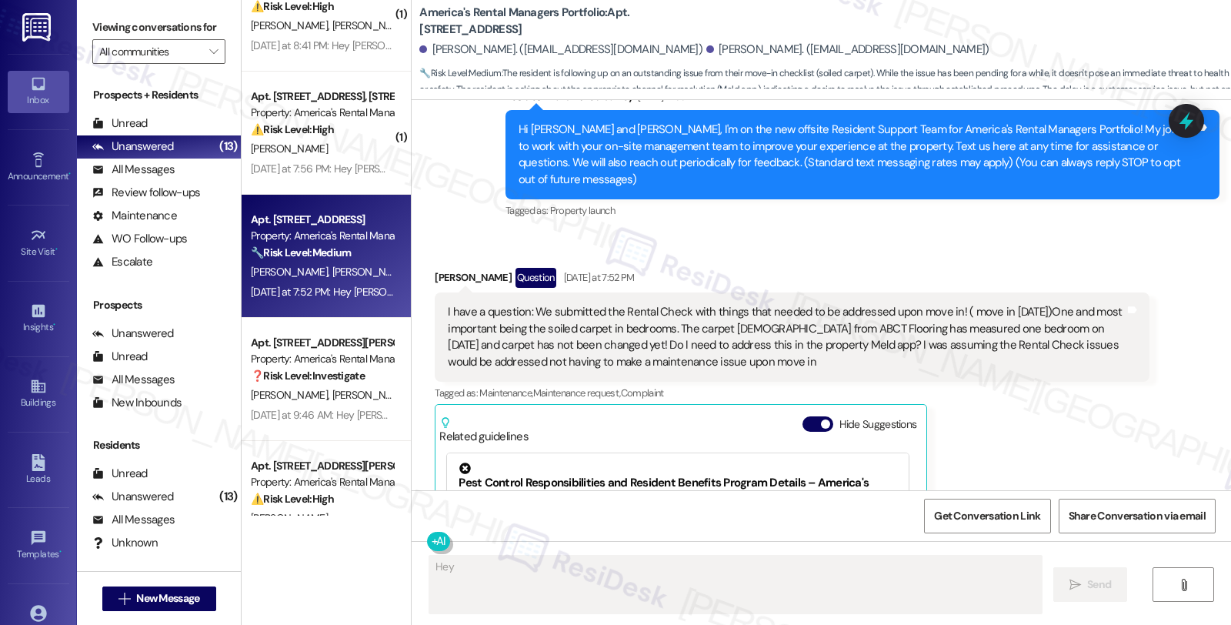
scroll to position [172, 0]
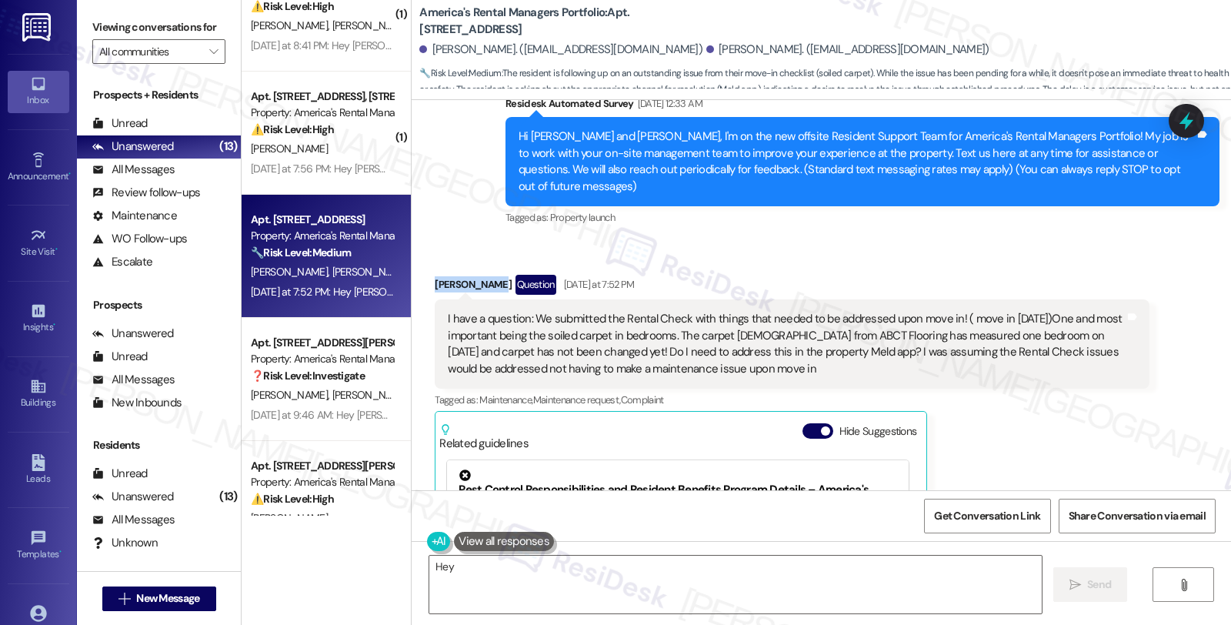
drag, startPoint x: 425, startPoint y: 268, endPoint x: 482, endPoint y: 272, distance: 57.8
click at [482, 275] on div "Wendy Taylor Question Yesterday at 7:52 PM" at bounding box center [792, 287] width 714 height 25
copy div "Wendy Taylor"
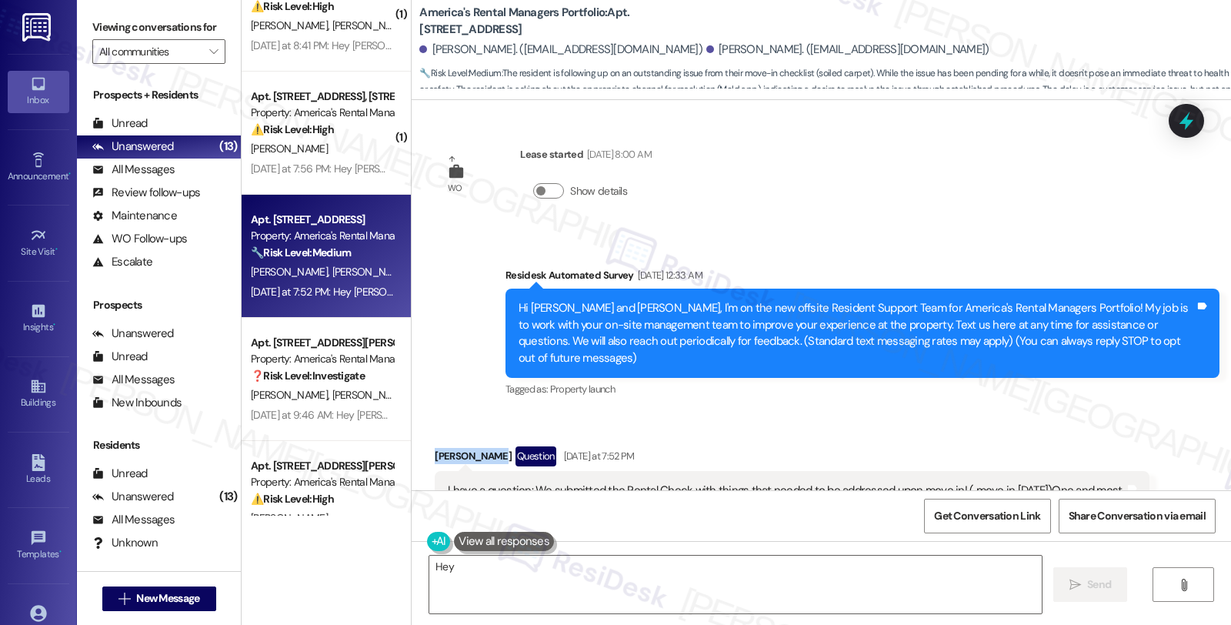
scroll to position [0, 0]
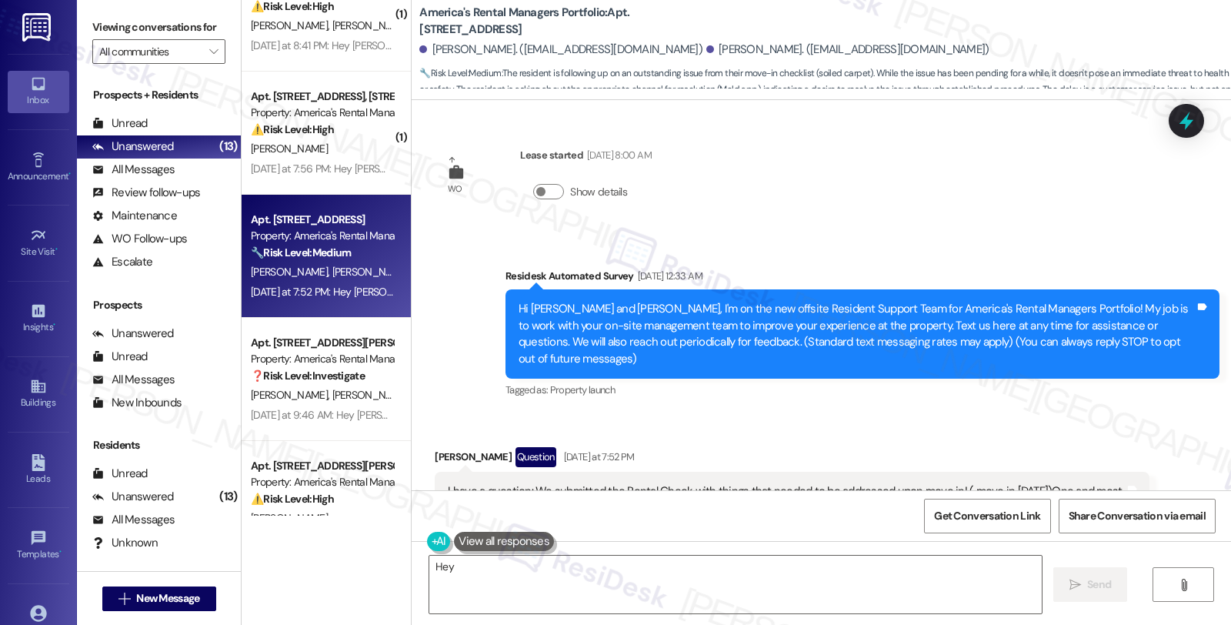
click at [624, 8] on b "America's Rental Managers Portfolio: Apt. 588 Troubadour Lane, 588 Troubadour L…" at bounding box center [573, 21] width 308 height 33
click at [622, 12] on b "America's Rental Managers Portfolio: Apt. 588 Troubadour Lane, 588 Troubadour L…" at bounding box center [573, 21] width 308 height 33
click at [709, 14] on b "America's Rental Managers Portfolio: Apt. 588 Troubadour Lane, 588 Troubadour L…" at bounding box center [573, 21] width 308 height 33
copy b "588 Troubadour"
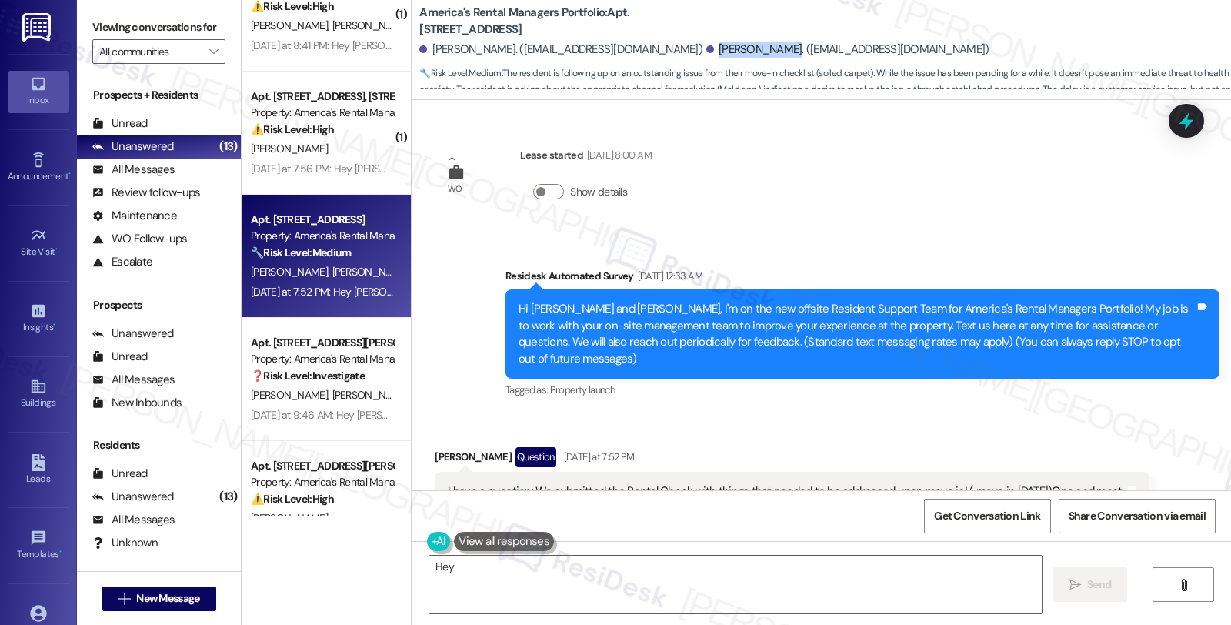
drag, startPoint x: 611, startPoint y: 48, endPoint x: 673, endPoint y: 50, distance: 62.3
click at [706, 50] on div "Wendy Taylor. (mikedjones1096@gmail.com)" at bounding box center [847, 50] width 283 height 16
copy div "Wendy Taylor."
drag, startPoint x: 420, startPoint y: 48, endPoint x: 489, endPoint y: 46, distance: 68.5
click at [489, 46] on div "Michael Jones. (wjstay@gmail.com)" at bounding box center [560, 50] width 283 height 16
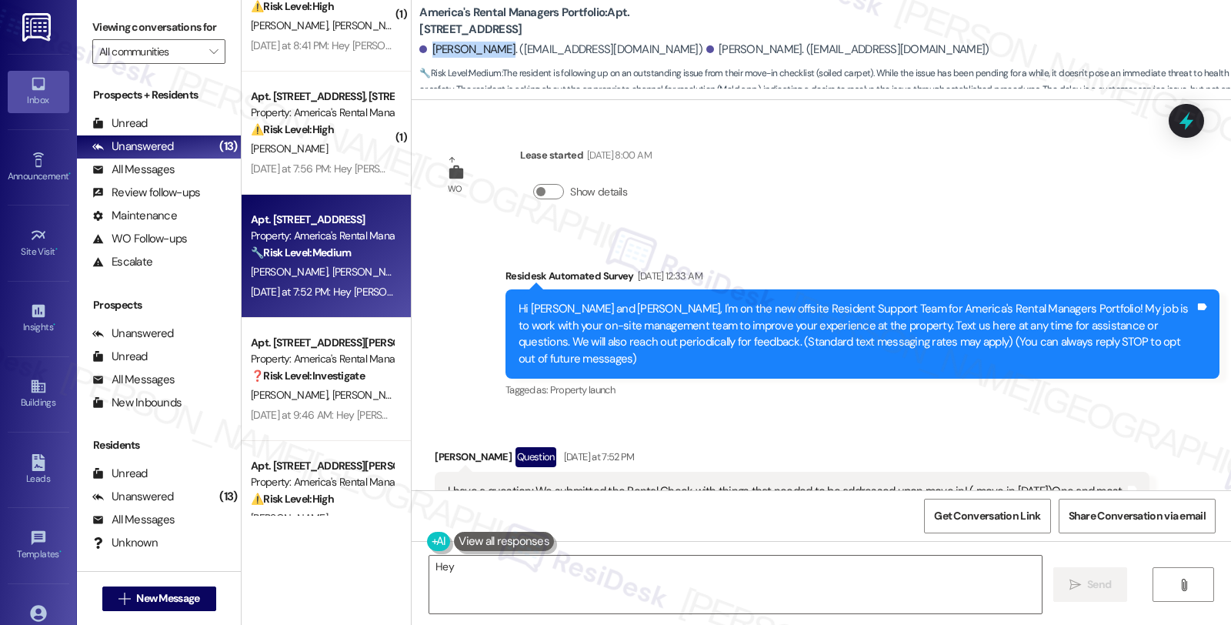
copy div "Michael Jones"
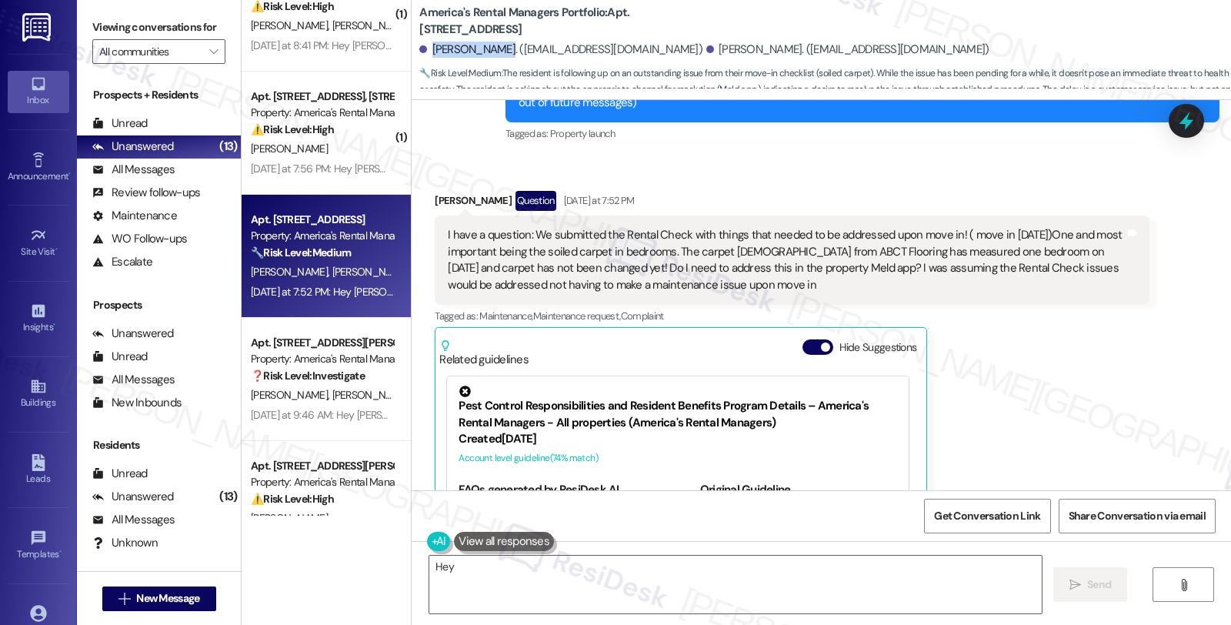
scroll to position [171, 0]
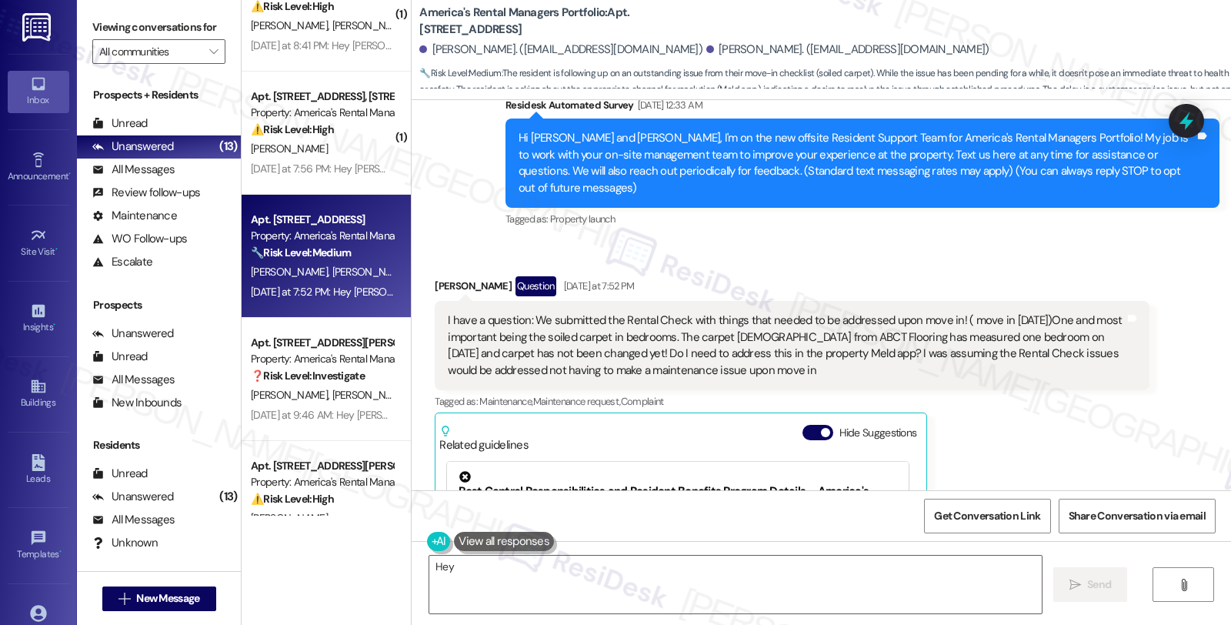
click at [441, 276] on div "Wendy Taylor Question Yesterday at 7:52 PM" at bounding box center [792, 288] width 714 height 25
copy div "Wendy"
click at [448, 559] on textarea "Hi {{first_name}}! I understand your concern about the carpet replacement from …" at bounding box center [735, 585] width 612 height 58
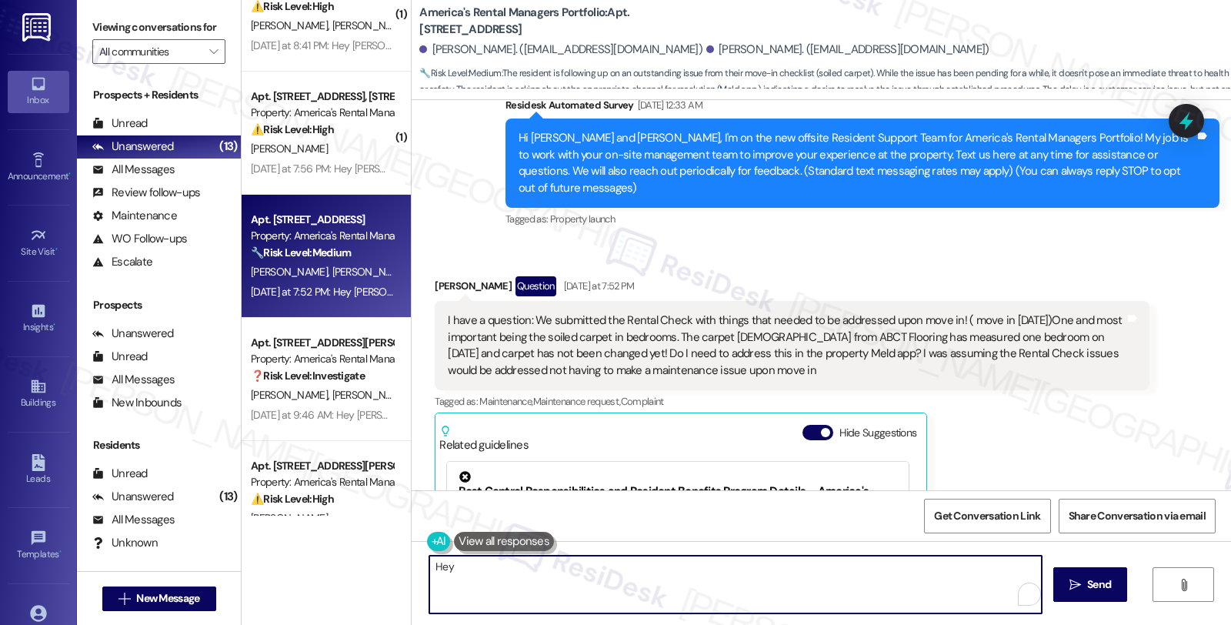
click at [448, 559] on textarea "Hi {{first_name}}! I understand your concern about the carpet replacement from …" at bounding box center [735, 585] width 612 height 58
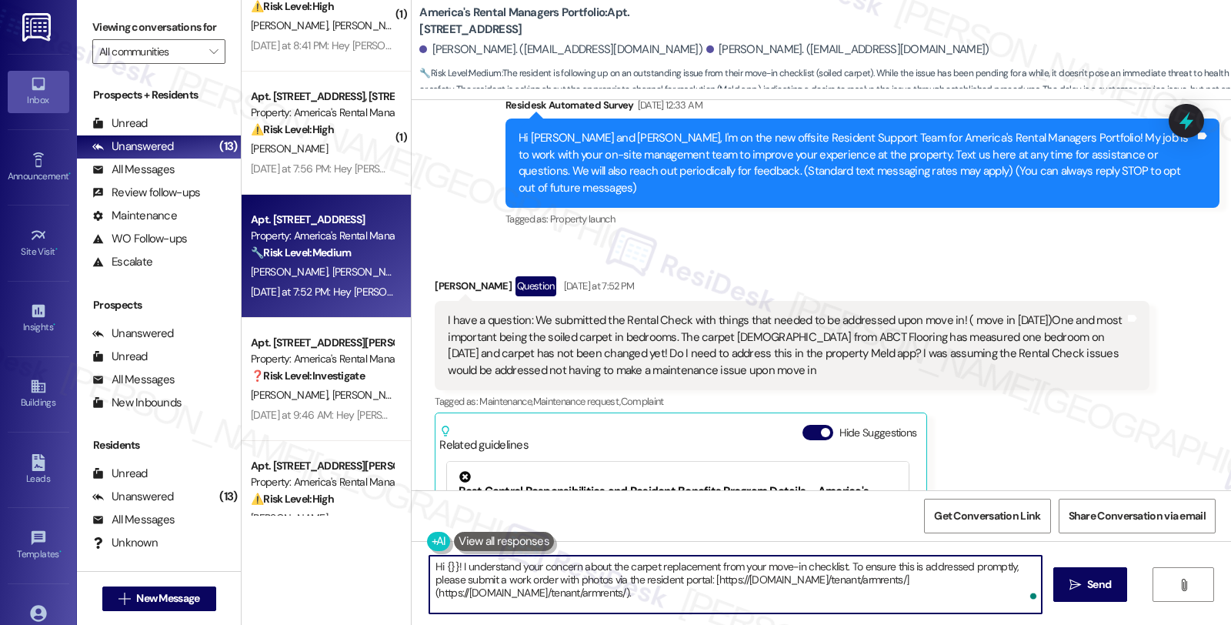
paste textarea "Wendy"
drag, startPoint x: 439, startPoint y: 557, endPoint x: 483, endPoint y: 563, distance: 45.1
click at [483, 563] on textarea "Hi {Wendy }}! I understand your concern about the carpet replacement from your …" at bounding box center [735, 585] width 612 height 58
paste textarea "To enrich screen reader interactions, please activate Accessibility in Grammarl…"
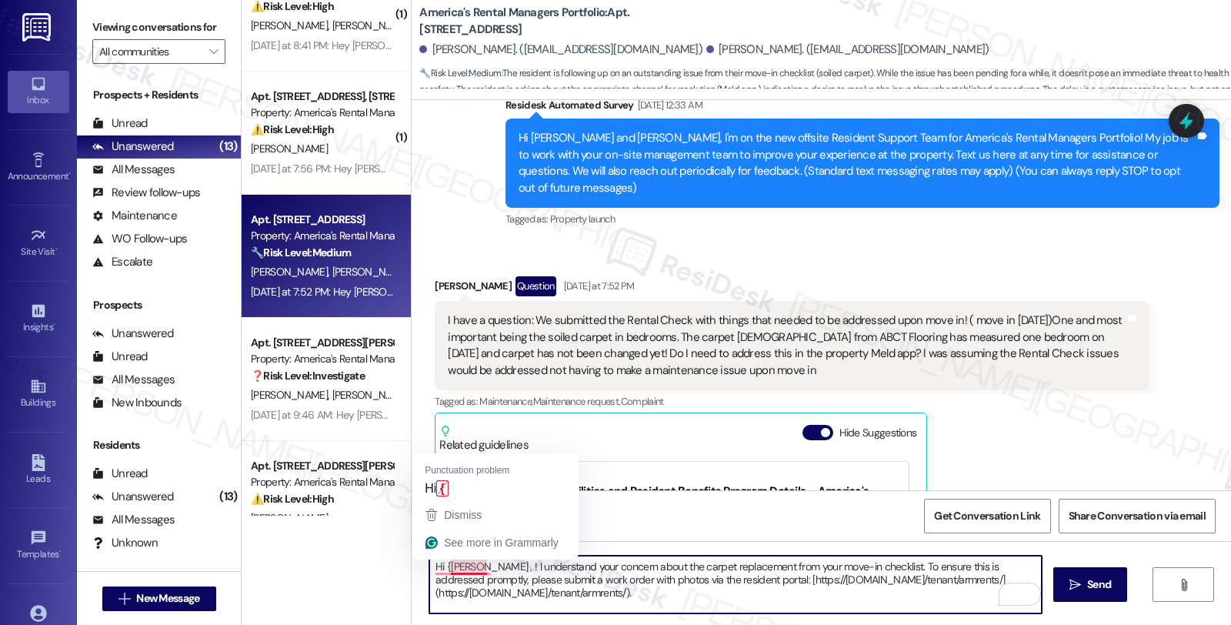
click at [442, 566] on textarea "Hi {Wendy , ! I understand your concern about the carpet replacement from your …" at bounding box center [735, 585] width 612 height 58
click at [468, 566] on textarea "Hi Wendy , ! I understand your concern about the carpet replacement from your m…" at bounding box center [735, 585] width 612 height 58
click at [474, 565] on textarea "Hi Wendy, ! I understand your concern about the carpet replacement from your mo…" at bounding box center [735, 585] width 612 height 58
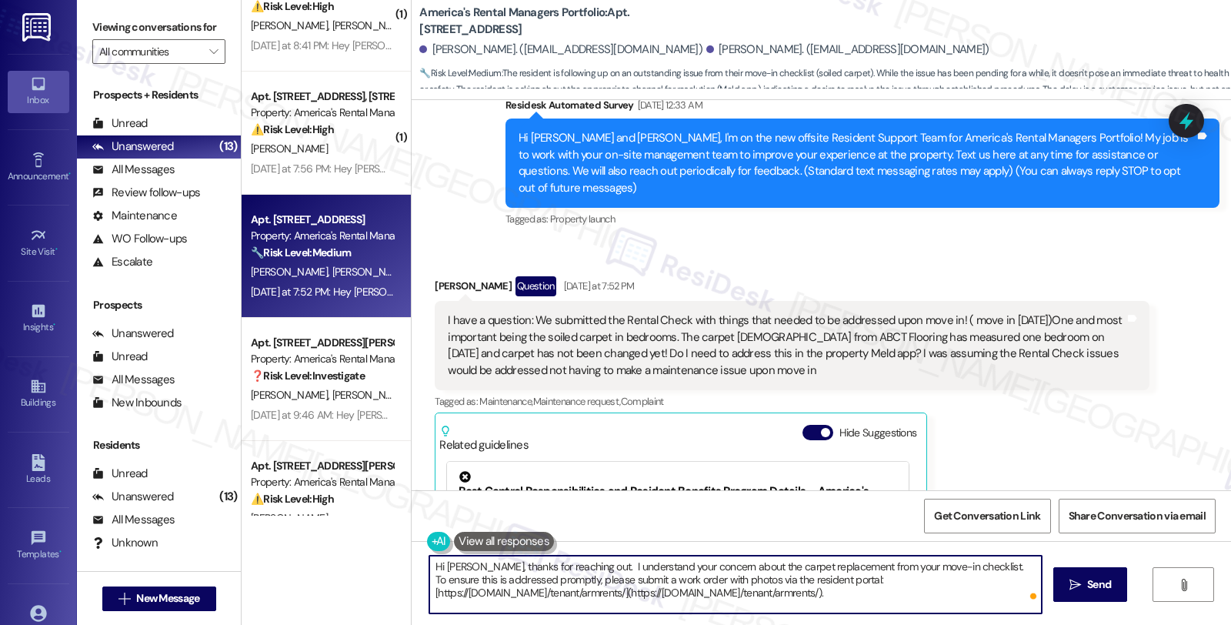
click at [577, 565] on textarea "Hi Wendy, thanks for reaching out. I understand your concern about the carpet r…" at bounding box center [735, 585] width 612 height 58
click at [966, 565] on textarea "Hi Wendy, thanks for reaching out. I understand your concern about the carpet r…" at bounding box center [735, 585] width 612 height 58
click at [950, 604] on textarea "Hi Wendy, thanks for reaching out. I understand your concern about the carpet r…" at bounding box center [735, 585] width 612 height 58
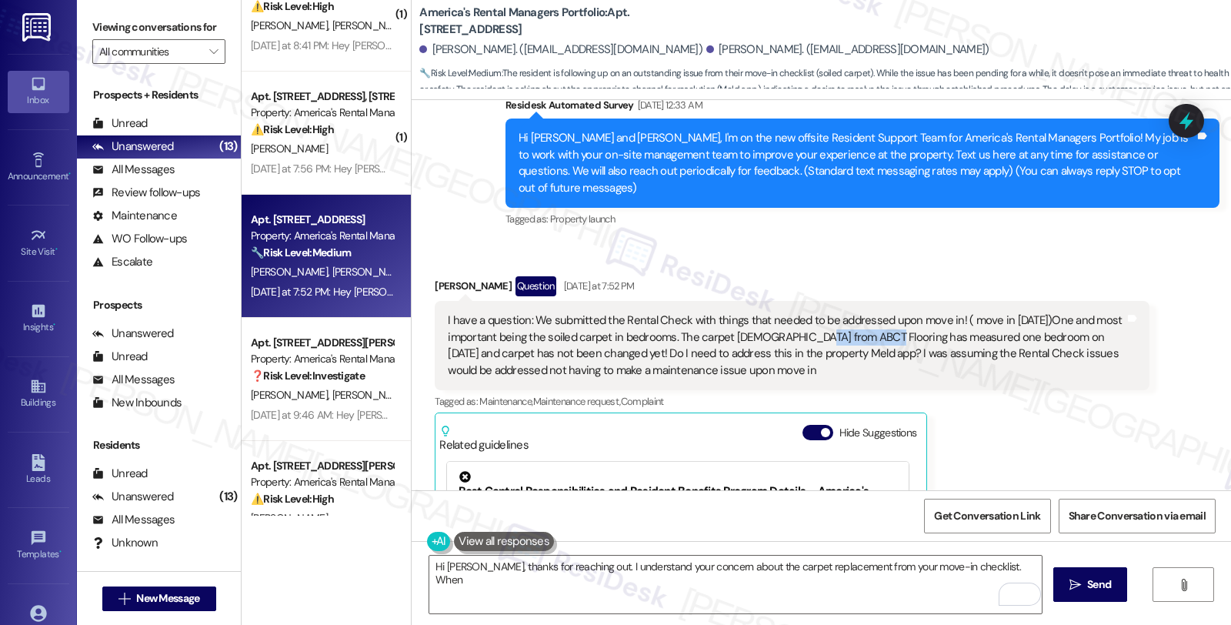
drag, startPoint x: 776, startPoint y: 321, endPoint x: 842, endPoint y: 326, distance: 66.4
click at [842, 326] on div "I have a question: We submitted the Rental Check with things that needed to be …" at bounding box center [786, 345] width 676 height 66
click at [797, 327] on div "I have a question: We submitted the Rental Check with things that needed to be …" at bounding box center [786, 345] width 676 height 66
drag, startPoint x: 774, startPoint y: 321, endPoint x: 836, endPoint y: 325, distance: 62.5
click at [836, 325] on div "I have a question: We submitted the Rental Check with things that needed to be …" at bounding box center [786, 345] width 676 height 66
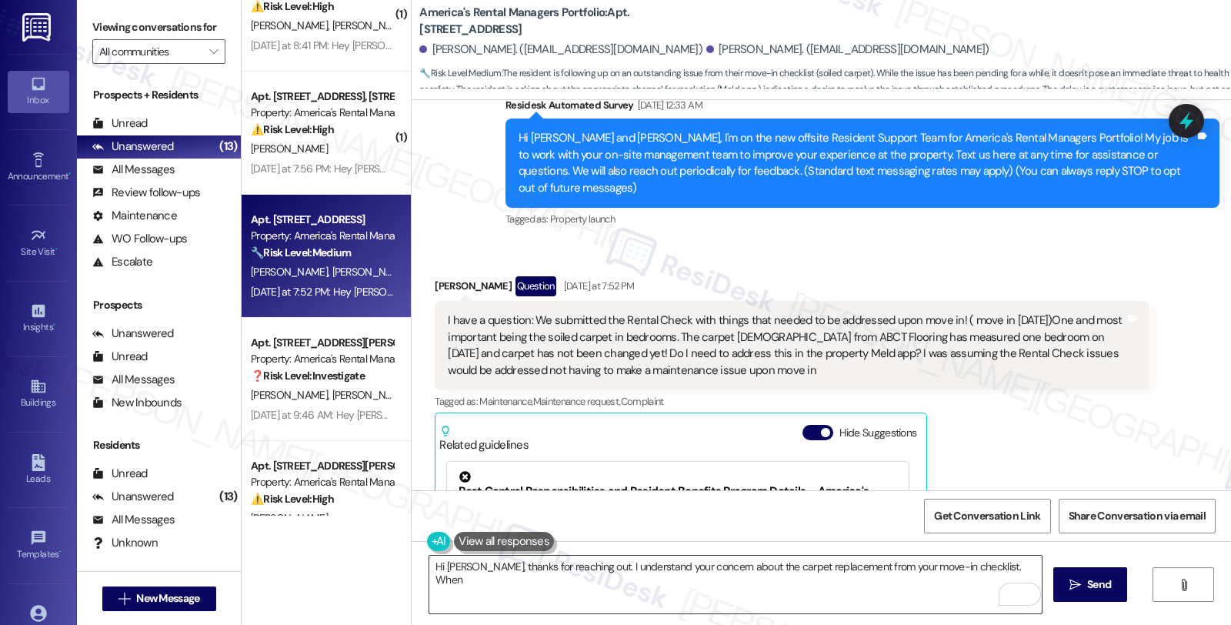
click at [1012, 562] on textarea "Hi Wendy, thanks for reaching out. I understand your concern about the carpet r…" at bounding box center [735, 585] width 612 height 58
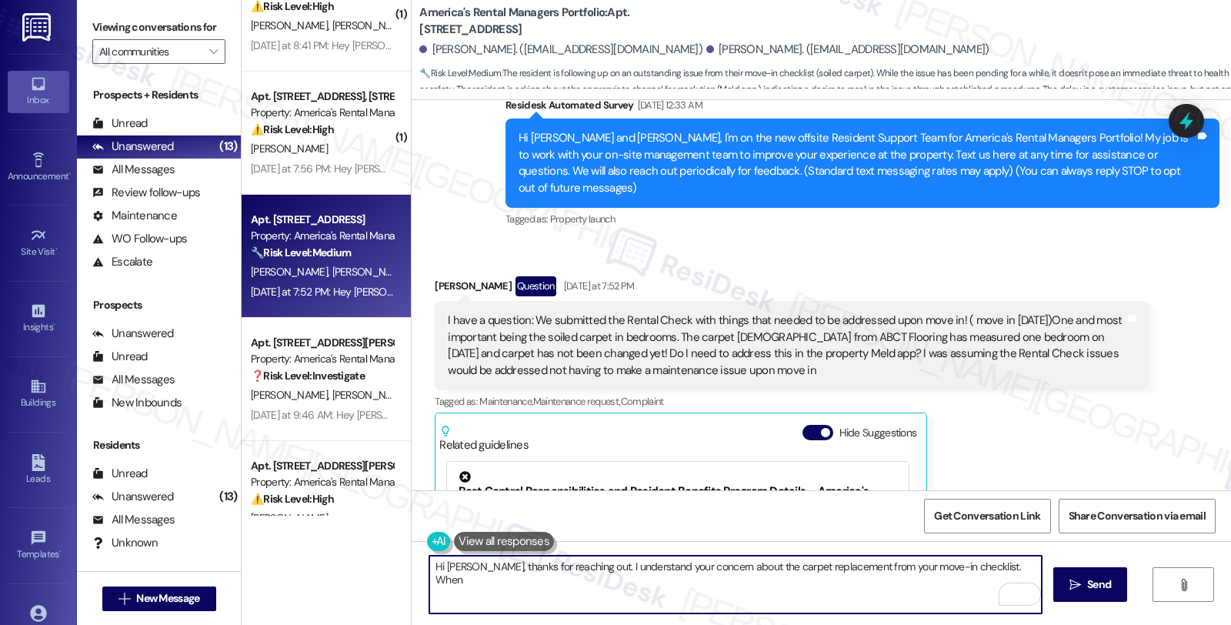
paste textarea "ABCT Flooring"
click at [522, 582] on textarea "Hi Wendy, thanks for reaching out. I understand your concern about the carpet r…" at bounding box center [735, 585] width 612 height 58
click at [556, 582] on textarea "Hi Wendy, thanks for reaching out. I understand your concern about the carpet r…" at bounding box center [735, 585] width 612 height 58
click at [828, 581] on textarea "Hi Wendy, thanks for reaching out. I understand your concern about the carpet r…" at bounding box center [735, 585] width 612 height 58
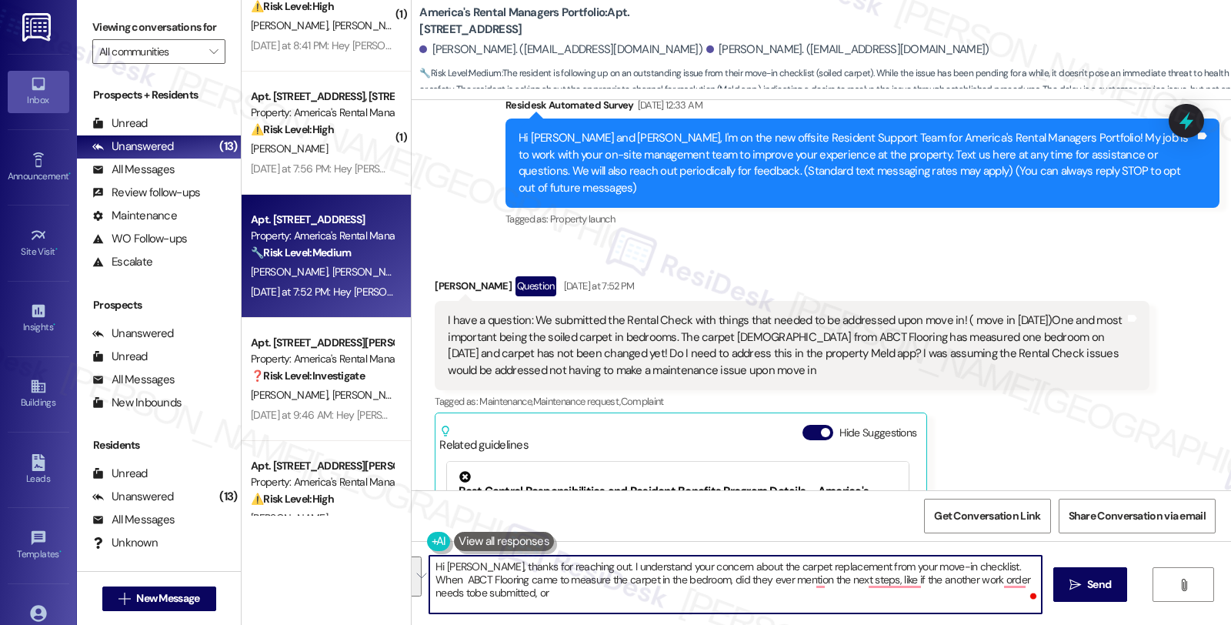
drag, startPoint x: 531, startPoint y: 604, endPoint x: 402, endPoint y: 557, distance: 137.5
click at [412, 557] on div "Hi Wendy, thanks for reaching out. I understand your concern about the carpet r…" at bounding box center [821, 598] width 819 height 115
click at [522, 589] on textarea "Hi Wendy, thanks for reaching out. I understand your concern about the carpet r…" at bounding box center [735, 585] width 612 height 58
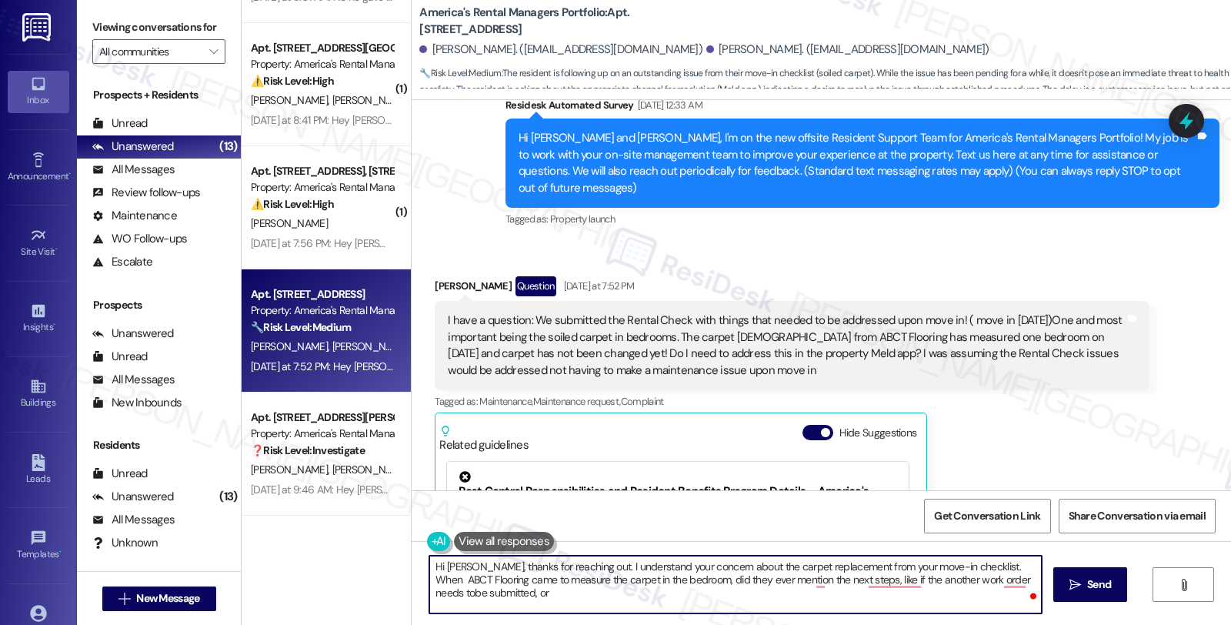
scroll to position [839, 0]
click at [576, 566] on textarea "Hi Wendy, thanks for reaching out. I understand your concern about the carpet r…" at bounding box center [735, 585] width 612 height 58
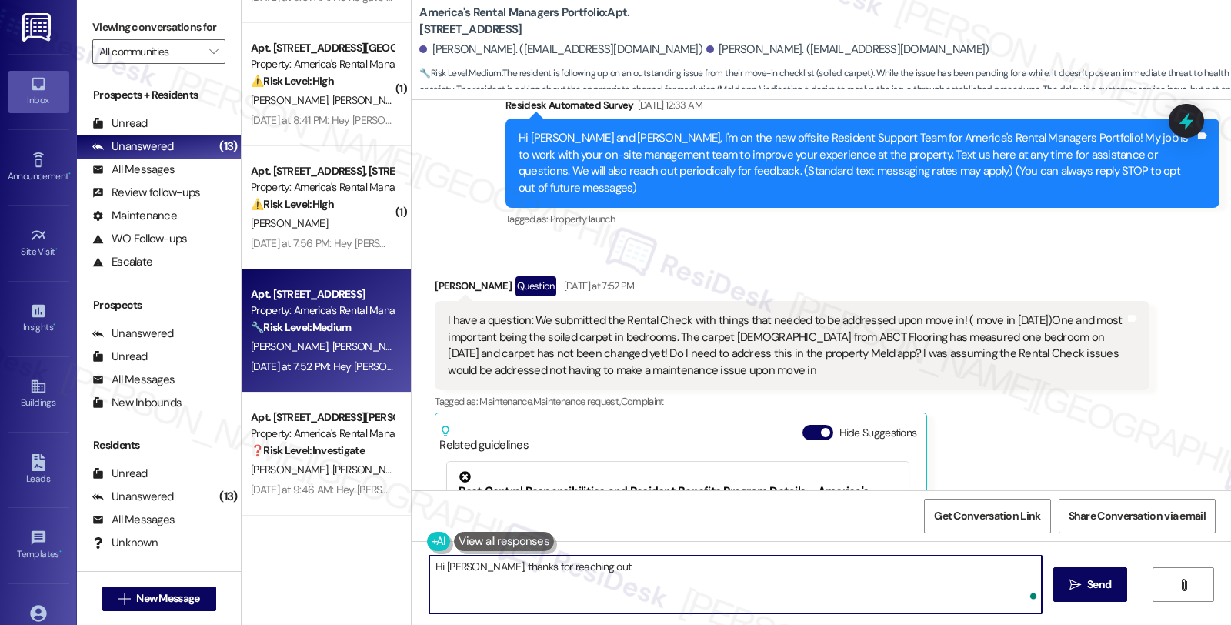
paste textarea "I completely understand your concern about the carpet replacement noted in your…"
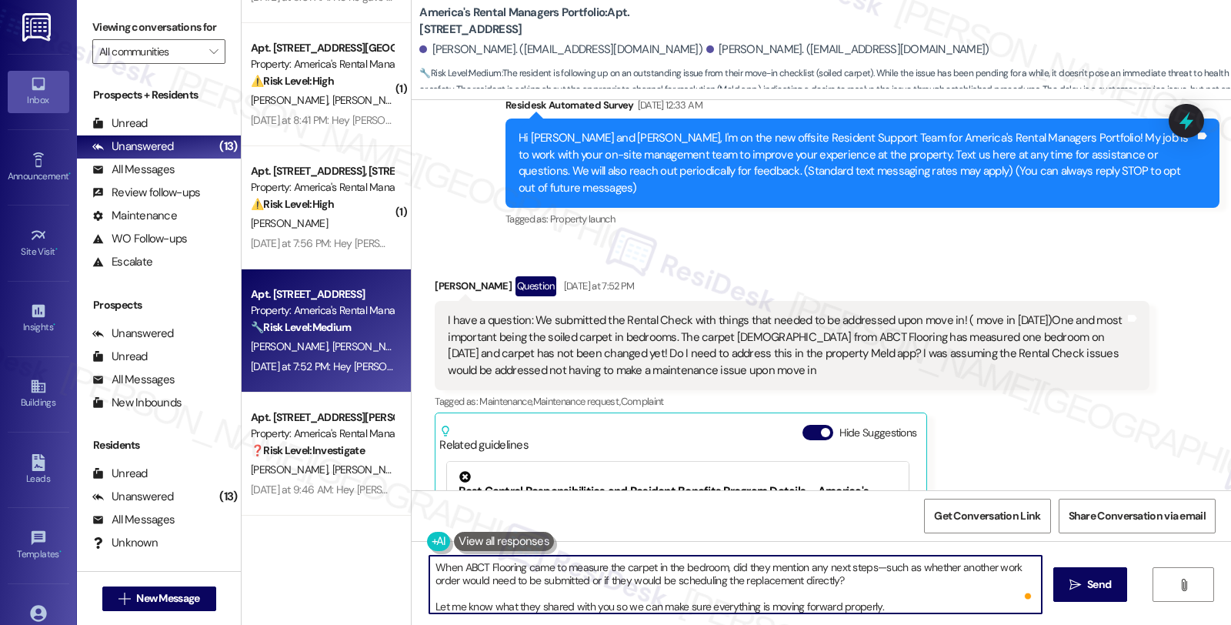
scroll to position [0, 0]
click at [562, 585] on textarea "Hi Wendy, thanks for reaching out. I completely understand your concern about t…" at bounding box center [735, 585] width 612 height 58
type textarea "Hi Wendy, thanks for reaching out. I completely understand your concern about t…"
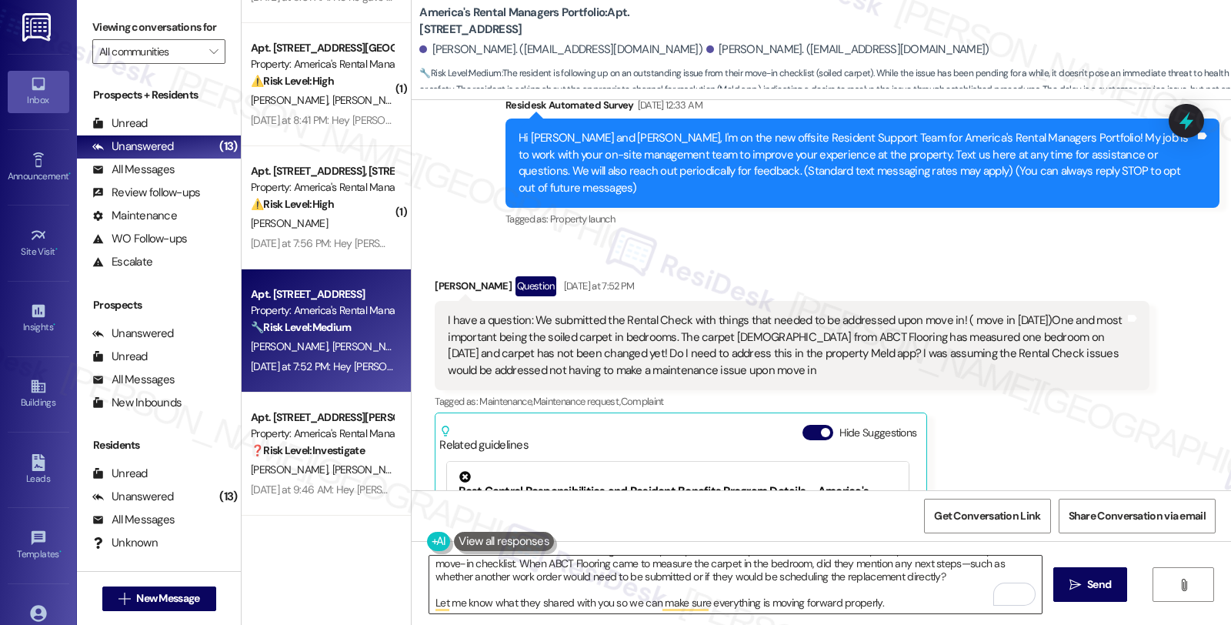
click at [829, 585] on textarea "Hi Wendy, thanks for reaching out. I completely understand your concern about t…" at bounding box center [735, 585] width 612 height 58
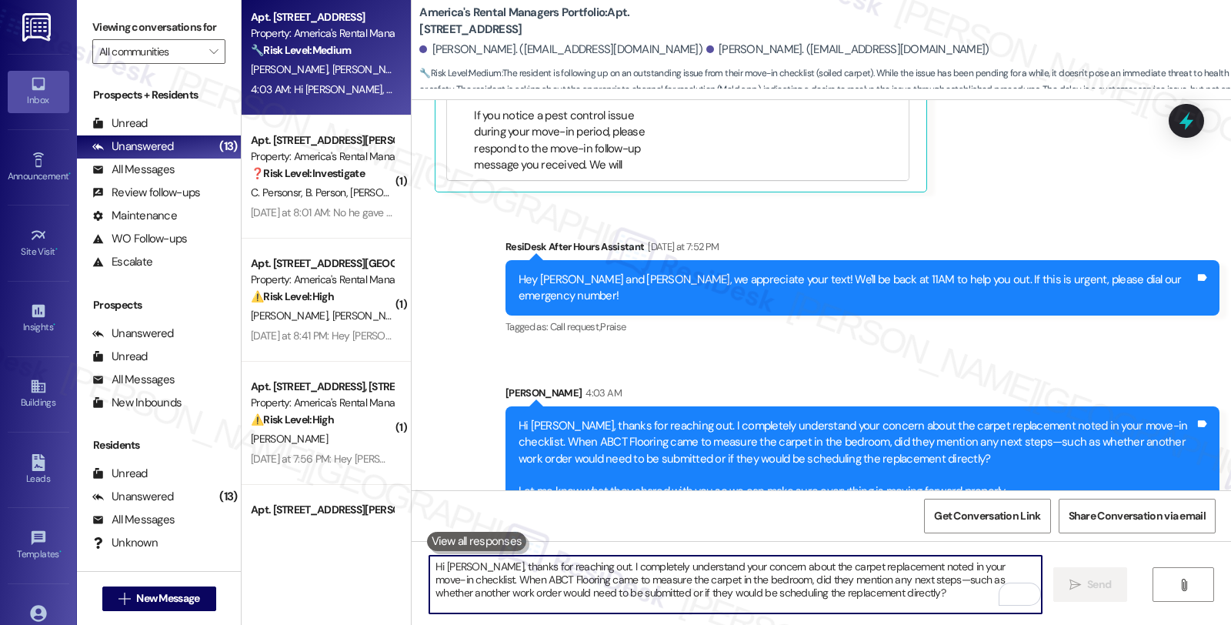
scroll to position [839, 0]
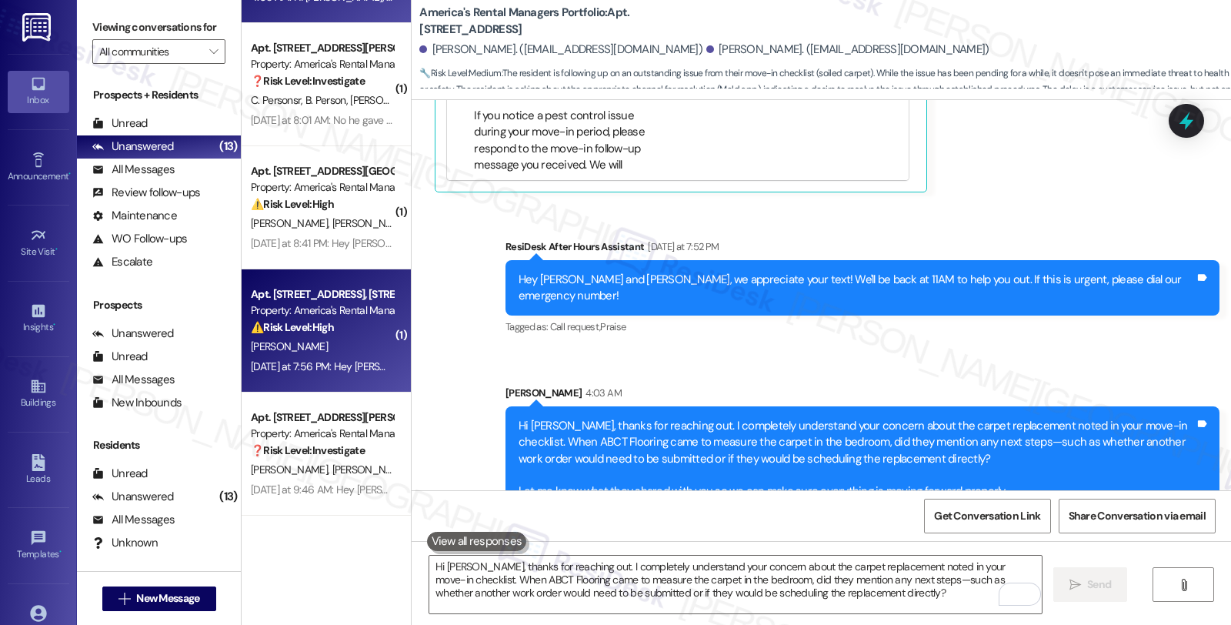
click at [319, 346] on div "[PERSON_NAME]" at bounding box center [321, 346] width 145 height 19
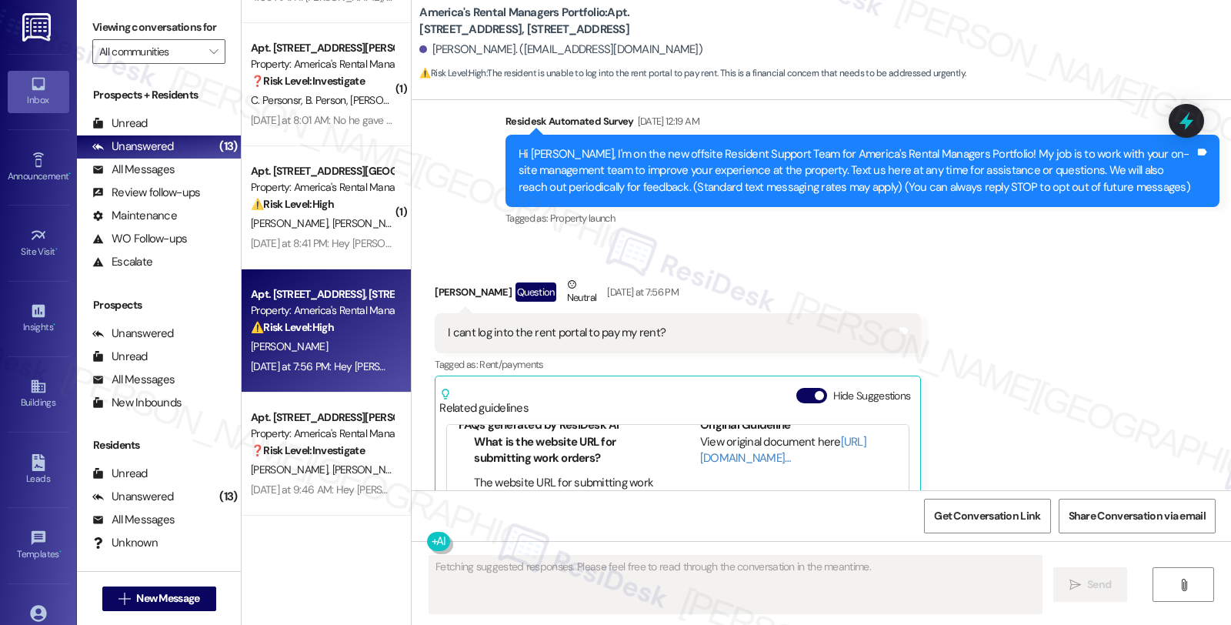
scroll to position [0, 0]
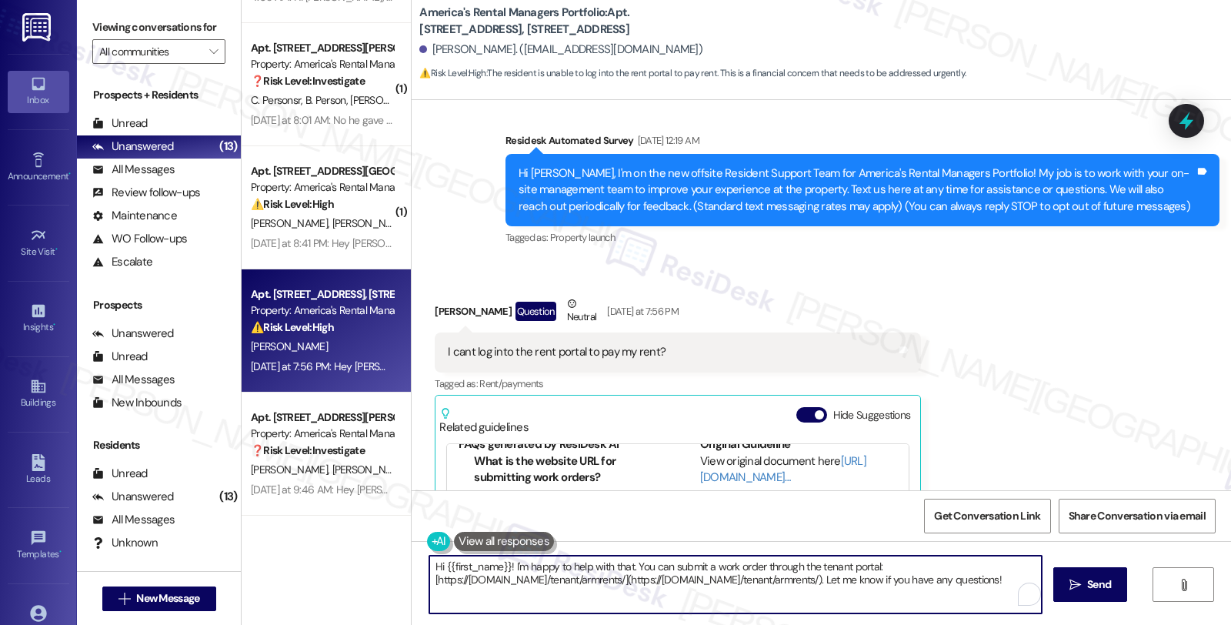
drag, startPoint x: 499, startPoint y: 567, endPoint x: 527, endPoint y: 600, distance: 43.6
click at [527, 600] on textarea "Hi {{first_name}}! I'm happy to help with that. You can submit a work order thr…" at bounding box center [735, 585] width 612 height 58
click at [435, 49] on div "[PERSON_NAME]. ([EMAIL_ADDRESS][DOMAIN_NAME])" at bounding box center [560, 50] width 283 height 16
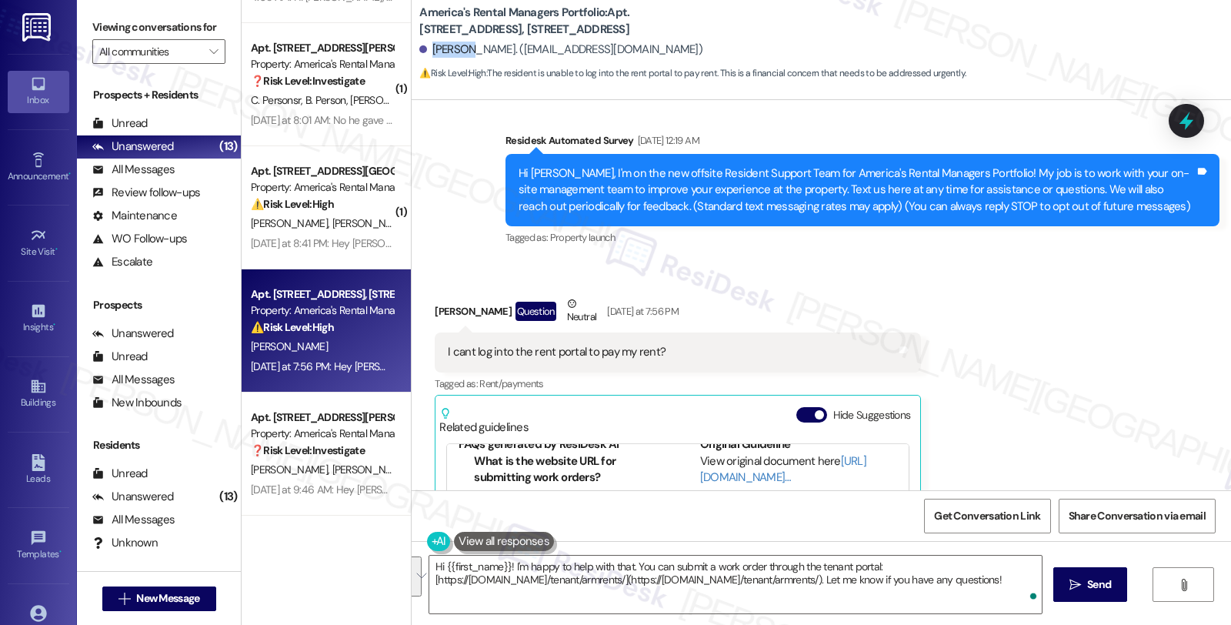
click at [435, 49] on div "[PERSON_NAME]. ([EMAIL_ADDRESS][DOMAIN_NAME])" at bounding box center [560, 50] width 283 height 16
copy div "Robert"
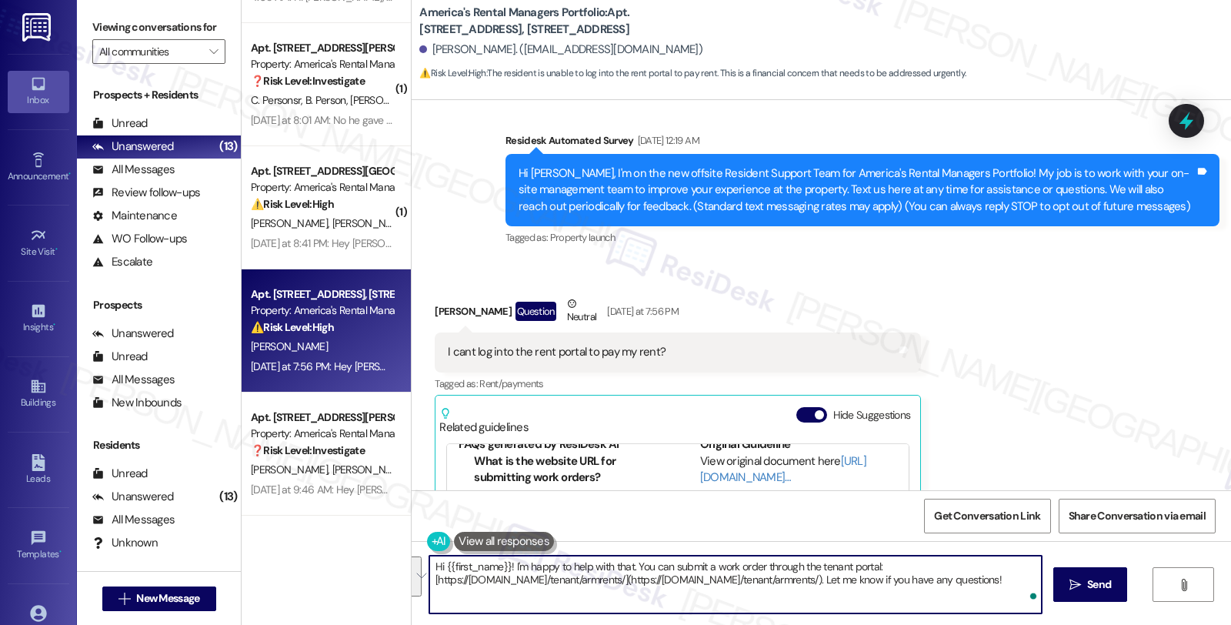
drag, startPoint x: 436, startPoint y: 566, endPoint x: 534, endPoint y: 609, distance: 107.1
click at [534, 609] on textarea "Hi {{first_name}}! I'm happy to help with that. You can submit a work order thr…" at bounding box center [735, 585] width 612 height 58
paste textarea "Robert"
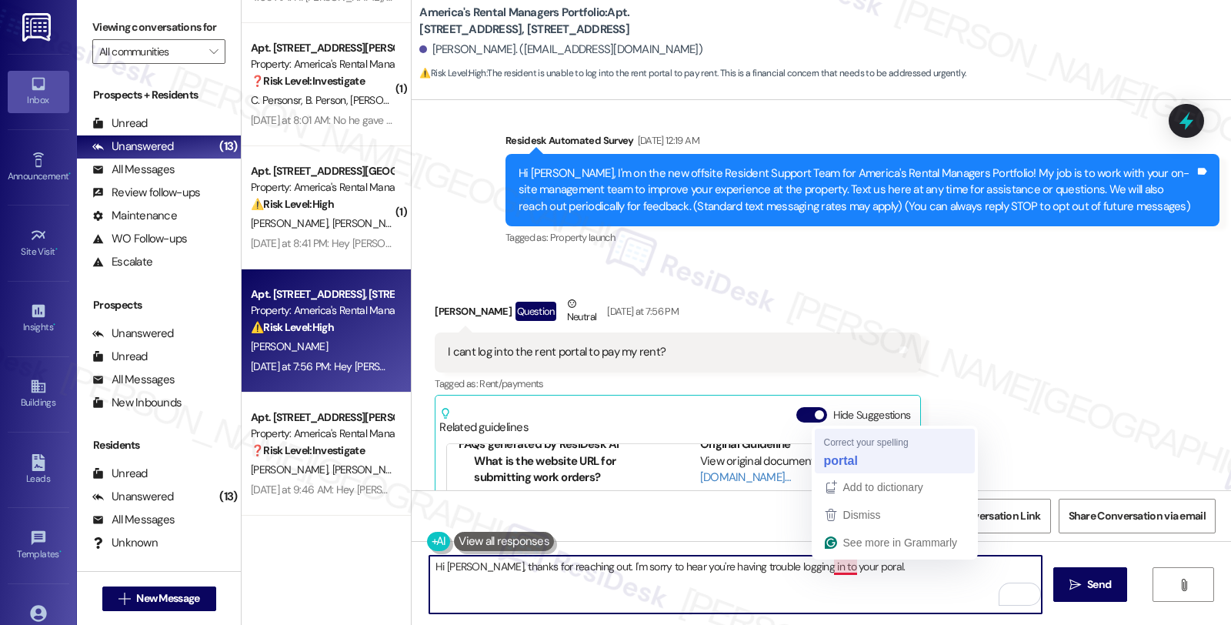
type textarea "Hi Robert, thanks for reaching out. I'm sorry to hear you're having trouble log…"
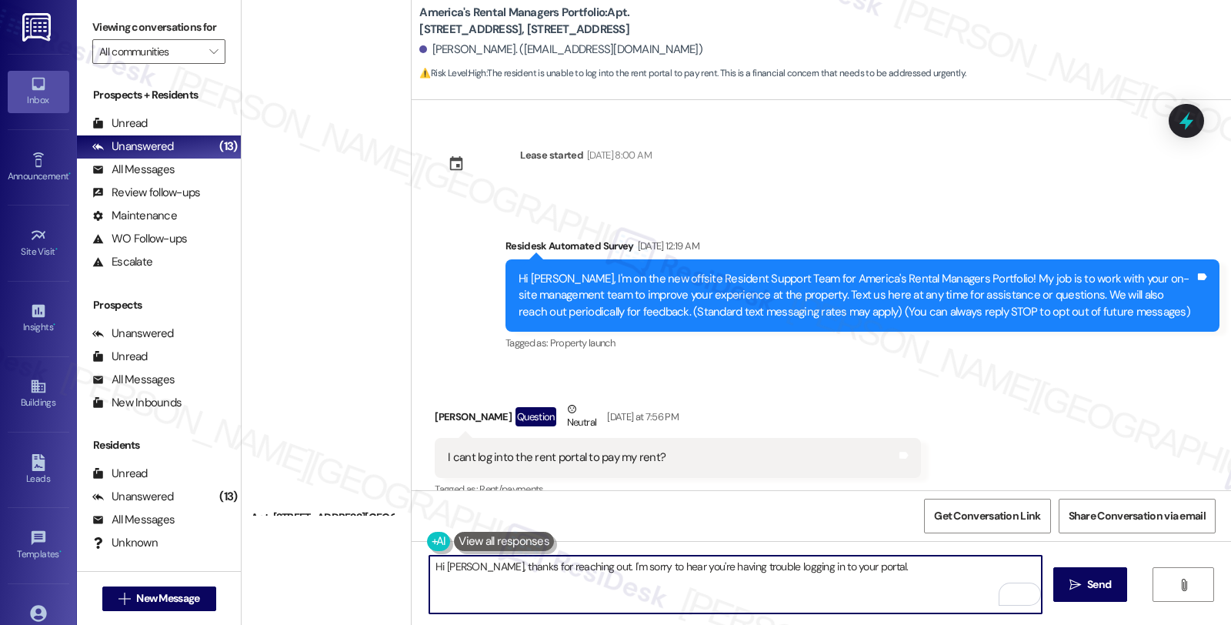
scroll to position [112, 0]
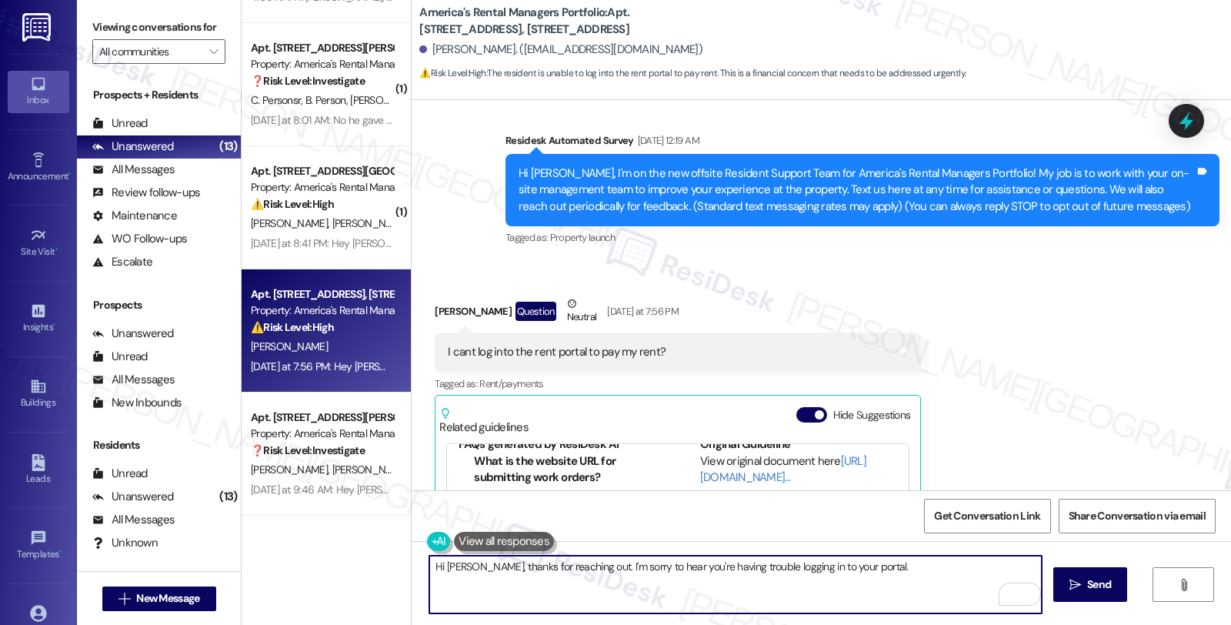
click at [878, 559] on textarea "Hi [PERSON_NAME], thanks for reaching out. I'm sorry to hear you're having trou…" at bounding box center [735, 585] width 612 height 58
click at [856, 563] on textarea "Hi [PERSON_NAME], thanks for reaching out. I'm sorry to hear you're having trou…" at bounding box center [735, 585] width 612 height 58
drag, startPoint x: 466, startPoint y: 579, endPoint x: 597, endPoint y: 582, distance: 131.6
click at [597, 582] on textarea "Hi [PERSON_NAME], thanks for reaching out. I'm sorry to hear you're having trou…" at bounding box center [735, 585] width 612 height 58
click at [556, 576] on textarea "Hi [PERSON_NAME], thanks for reaching out. I'm sorry to hear you're having trou…" at bounding box center [735, 585] width 612 height 58
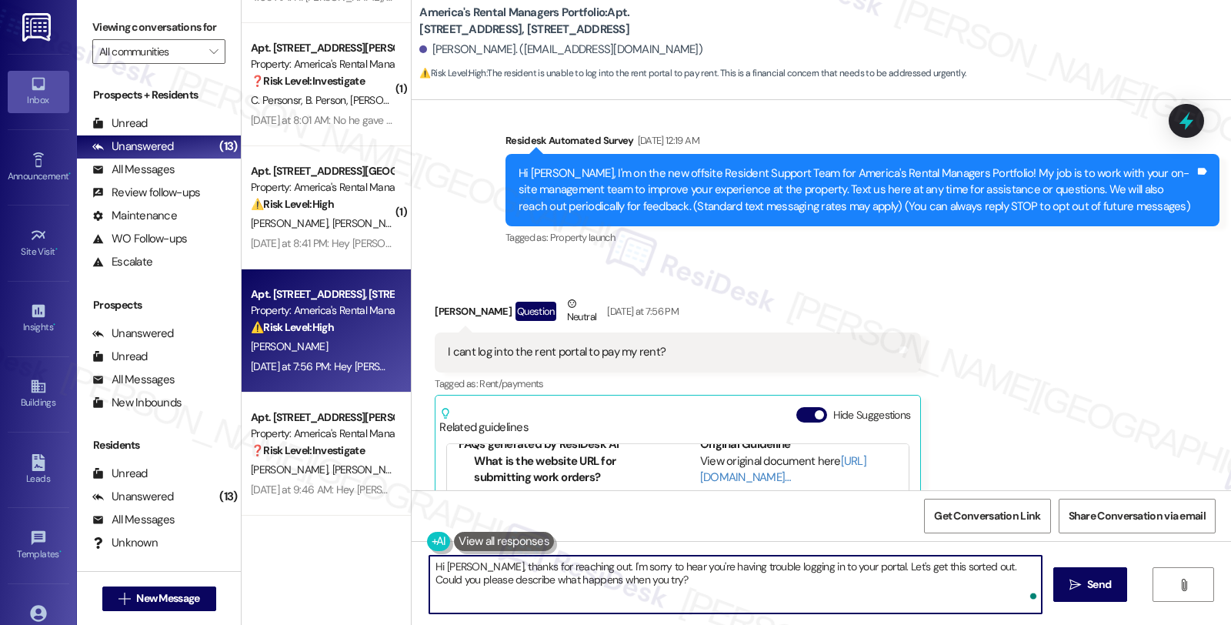
type textarea "Hi [PERSON_NAME], thanks for reaching out. I'm sorry to hear you're having trou…"
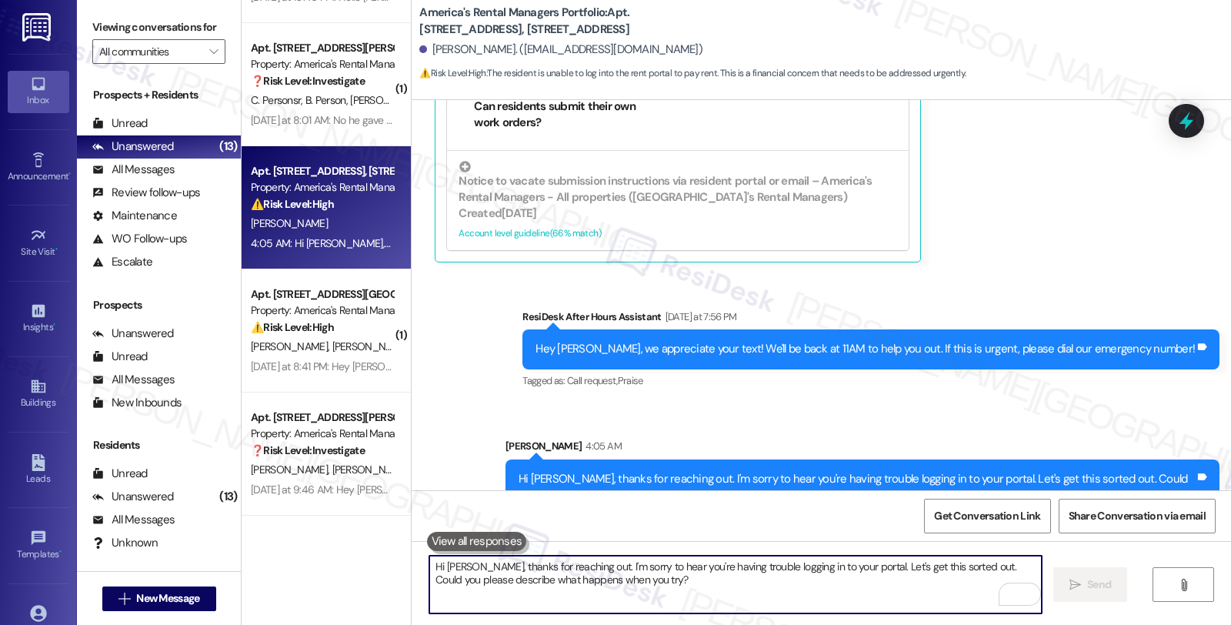
scroll to position [571, 0]
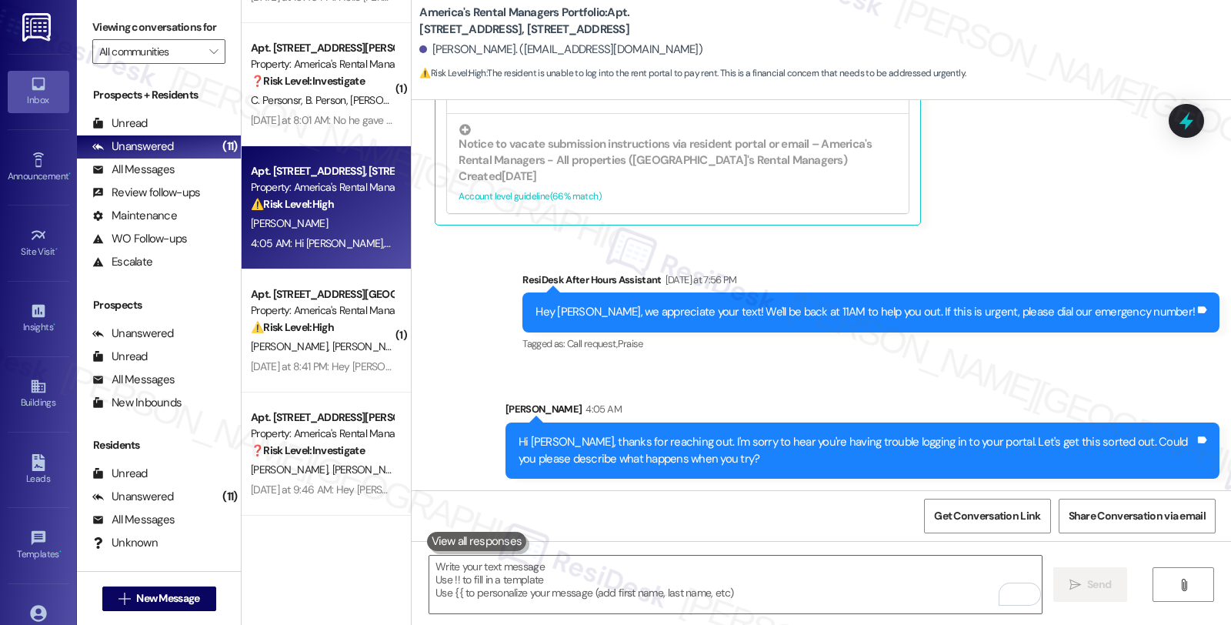
click at [1046, 170] on div "Received via SMS [PERSON_NAME] Question Neutral [DATE] at 7:56 PM I cant log in…" at bounding box center [821, 16] width 819 height 442
click at [1026, 167] on div "Received via SMS Robert Kennedy Question Neutral Yesterday at 7:56 PM I cant lo…" at bounding box center [821, 16] width 819 height 442
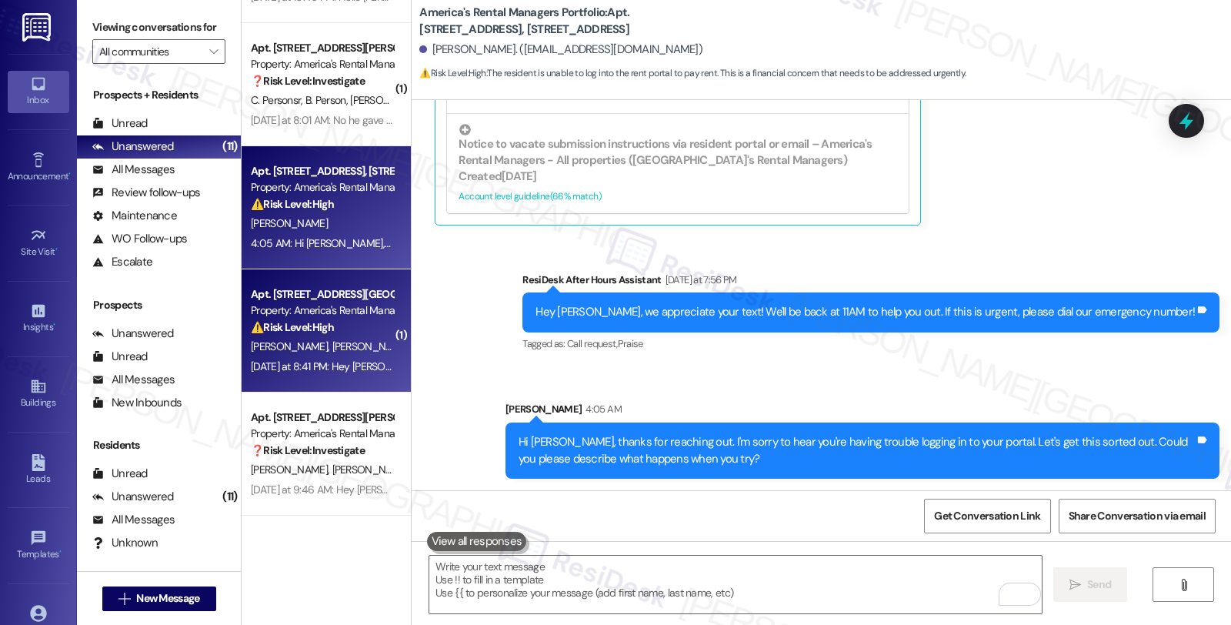
click at [355, 327] on div "⚠️ Risk Level: High The resident reports a leak, and specifies that it is comin…" at bounding box center [322, 327] width 142 height 16
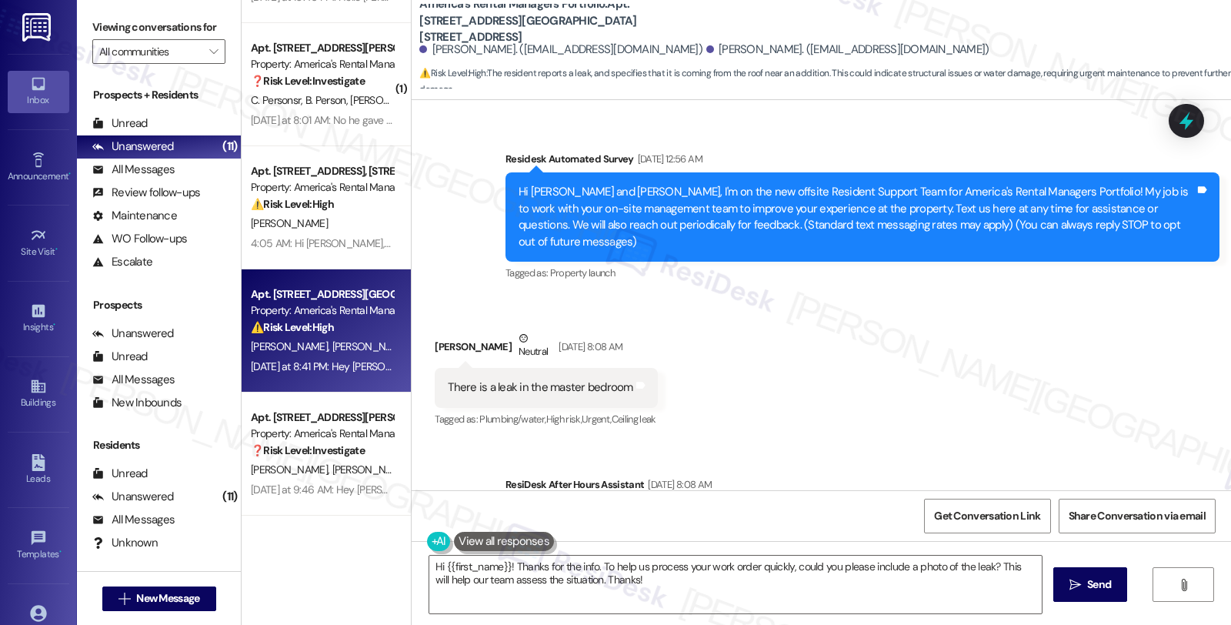
scroll to position [101, 0]
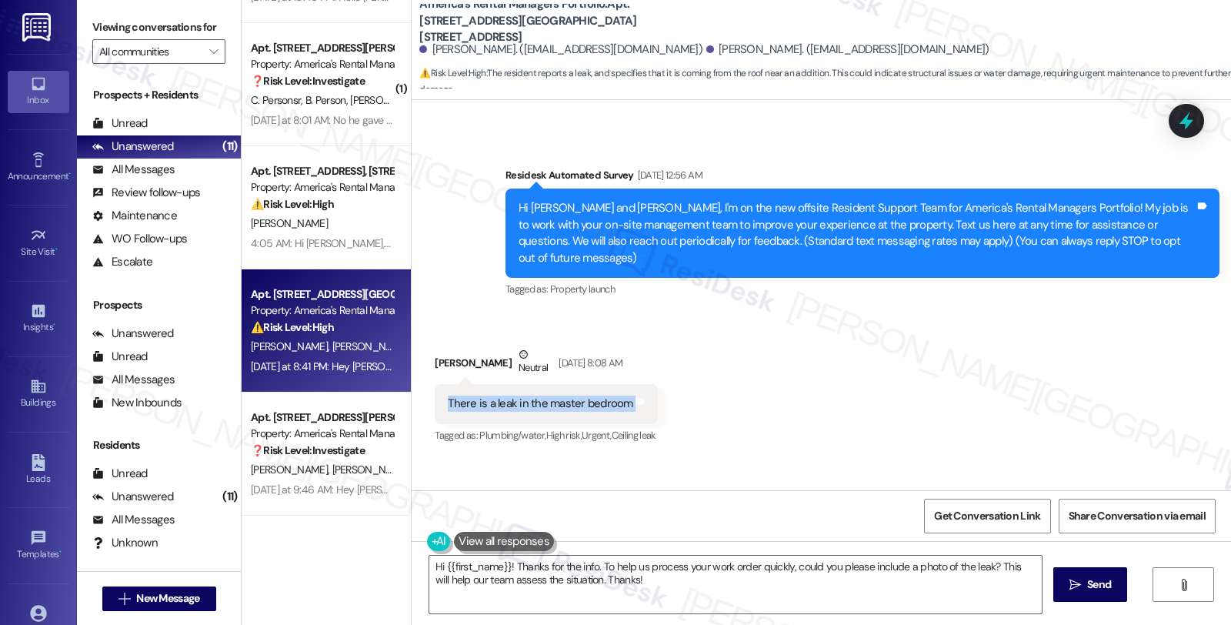
drag, startPoint x: 435, startPoint y: 389, endPoint x: 626, endPoint y: 391, distance: 190.8
click at [626, 391] on div "There is a leak in the master bedroom Tags and notes" at bounding box center [546, 403] width 222 height 39
copy div "There is a leak in the master bedroom Tags and notes"
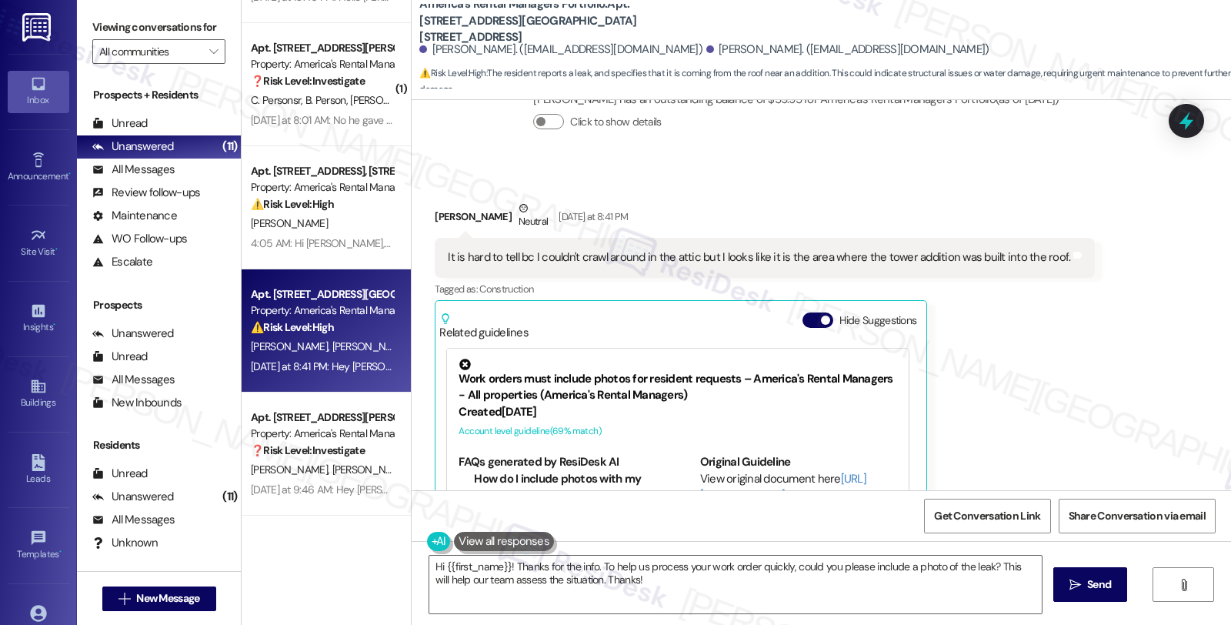
scroll to position [870, 0]
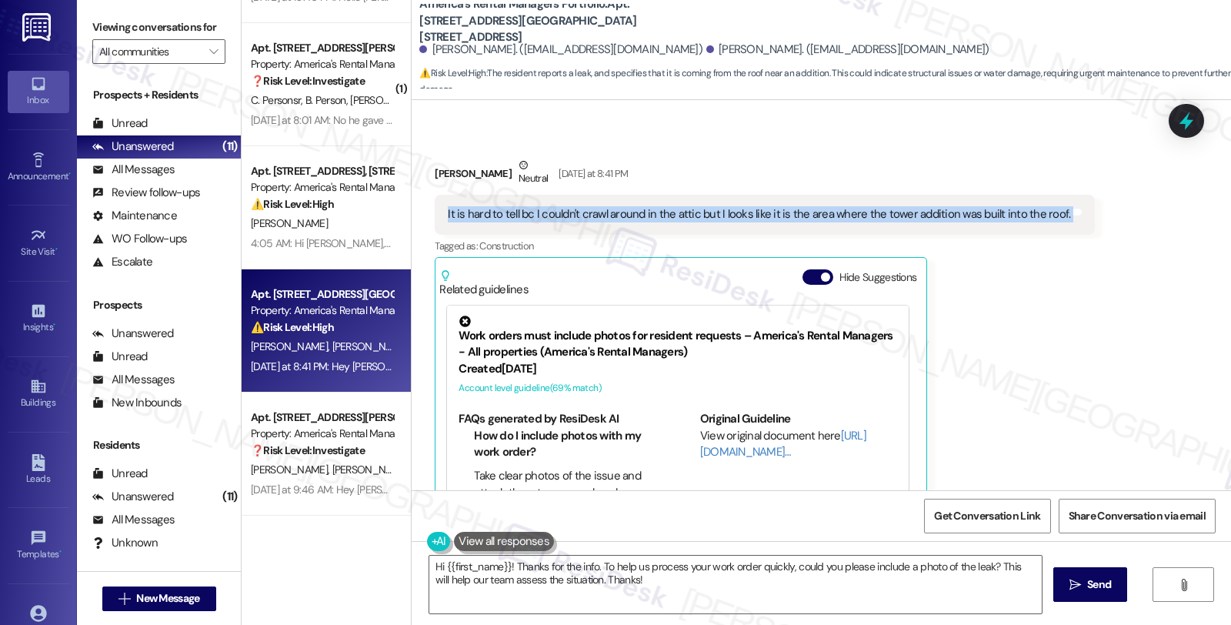
drag, startPoint x: 433, startPoint y: 180, endPoint x: 1125, endPoint y: 187, distance: 691.8
click at [1125, 187] on div "Received via SMS Andrew Bradley Neutral Yesterday at 8:41 PM It is hard to tell…" at bounding box center [821, 343] width 819 height 442
copy div "It is hard to tell bc I couldn't crawl around in the attic but I looks like it …"
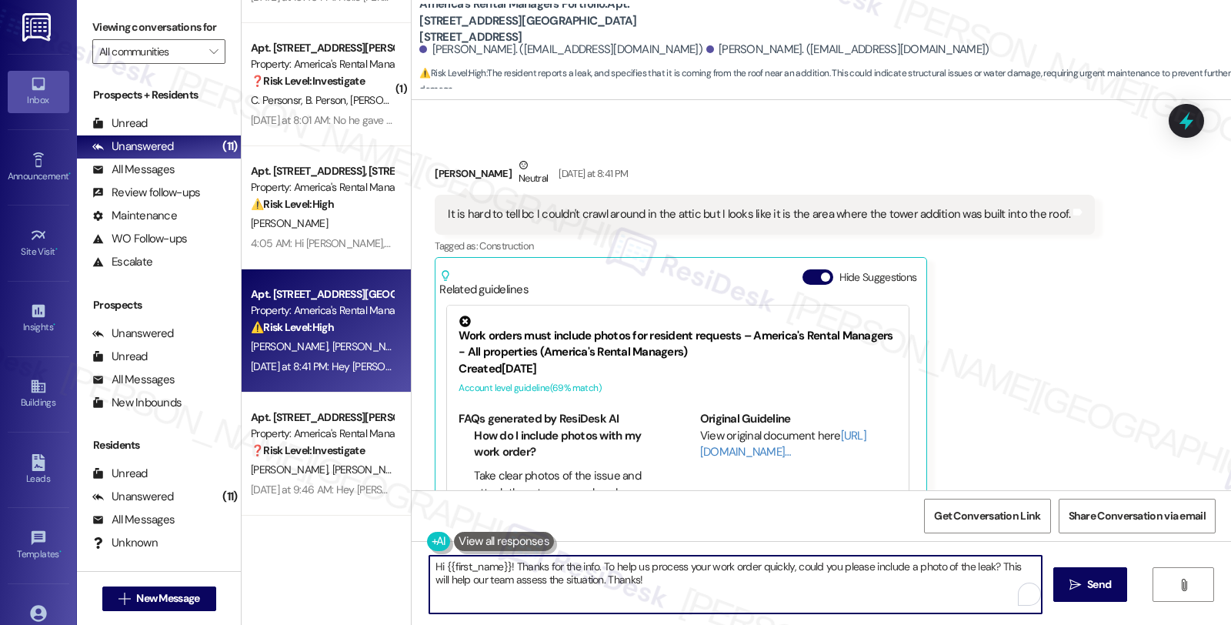
drag, startPoint x: 645, startPoint y: 577, endPoint x: 358, endPoint y: 525, distance: 291.7
click at [358, 525] on div "( 2 ) Apt. 239 Creek Run Way, 239 Creek Run Way Property: America's Rental Mana…" at bounding box center [737, 312] width 990 height 625
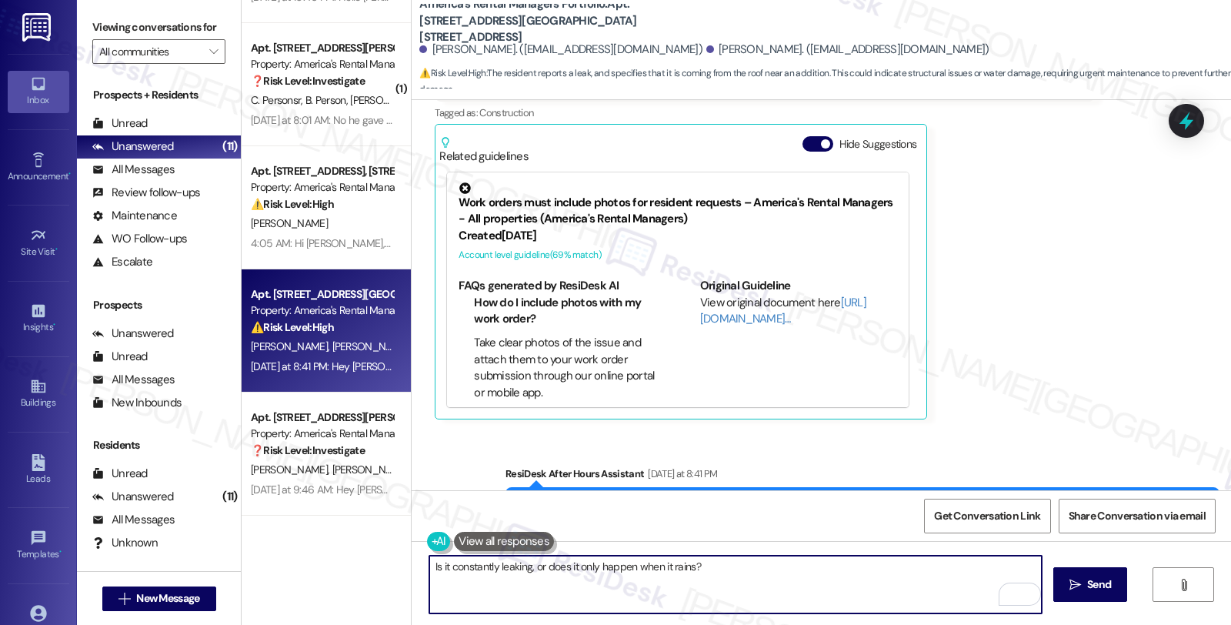
scroll to position [1041, 0]
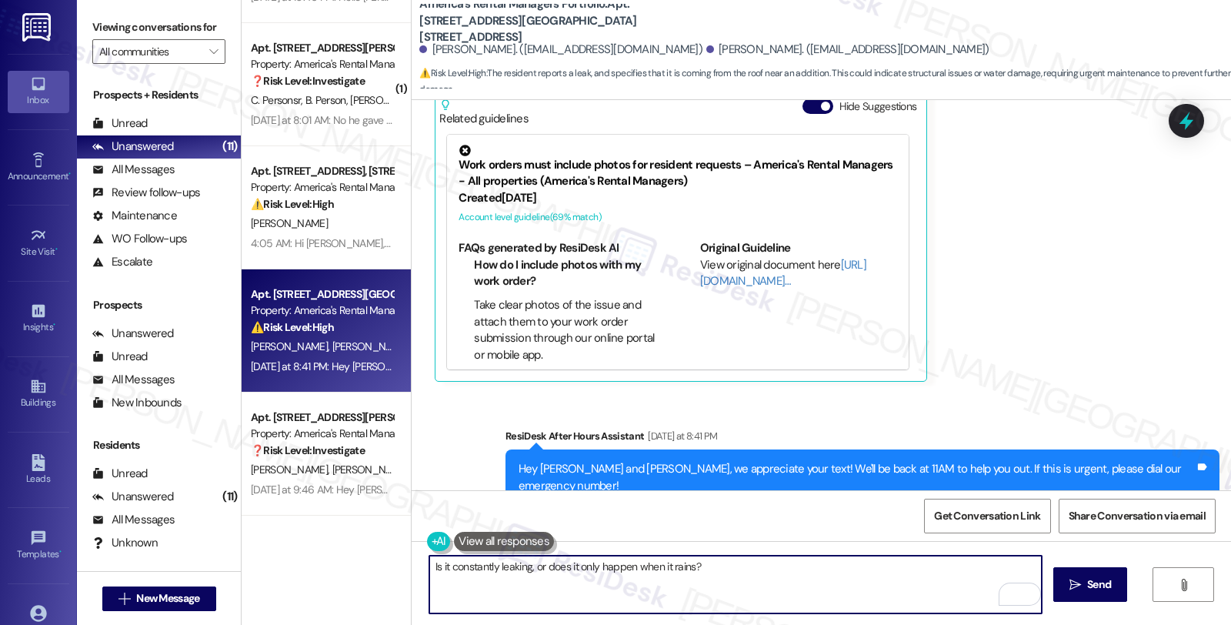
type textarea "Is it constantly leaking, or does it only happen when it rains?"
click at [739, 548] on div "Is it constantly leaking, or does it only happen when it rains?  Send " at bounding box center [821, 598] width 819 height 115
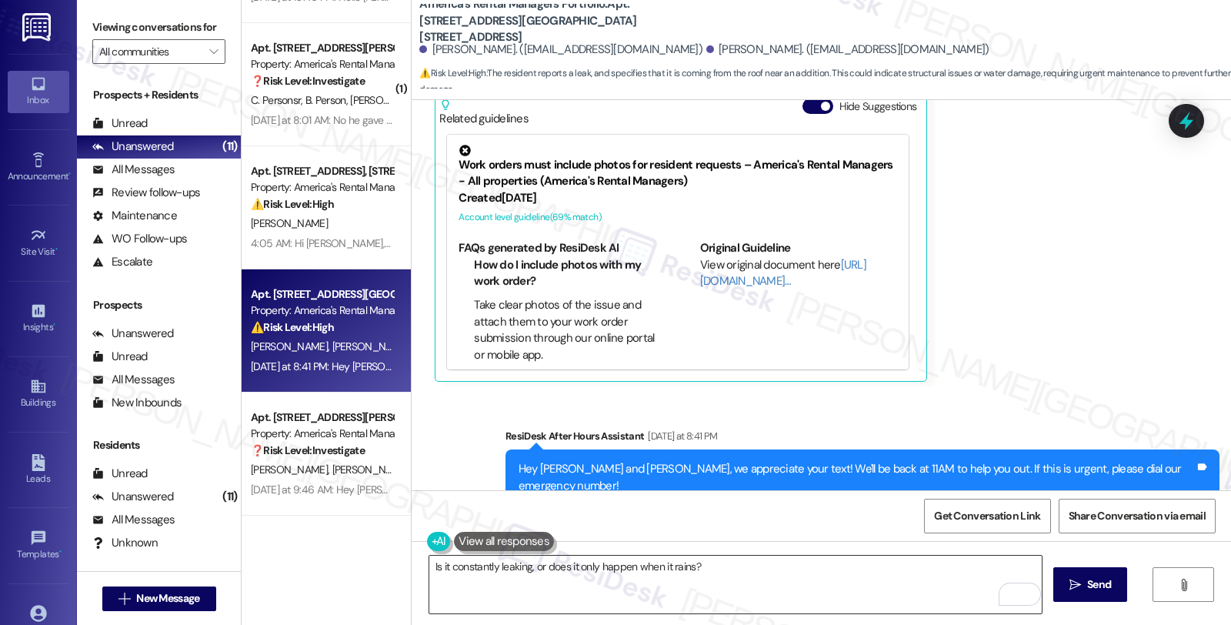
click at [739, 569] on textarea "Is it constantly leaking, or does it only happen when it rains?" at bounding box center [735, 585] width 612 height 58
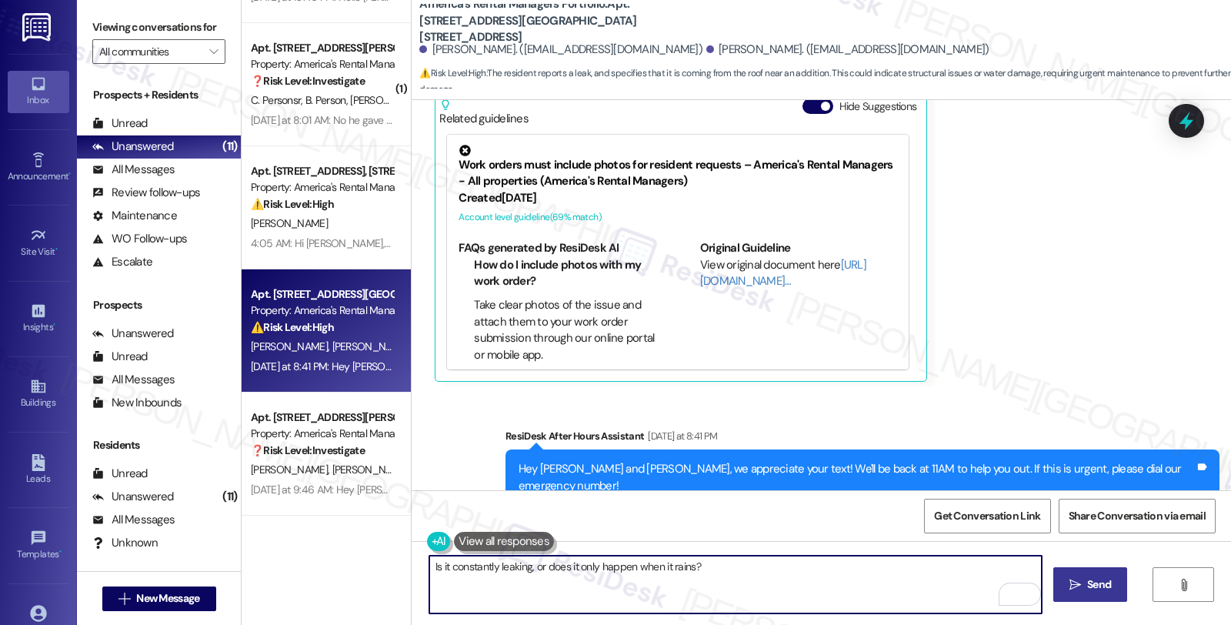
click at [1112, 585] on span "Send" at bounding box center [1099, 584] width 30 height 16
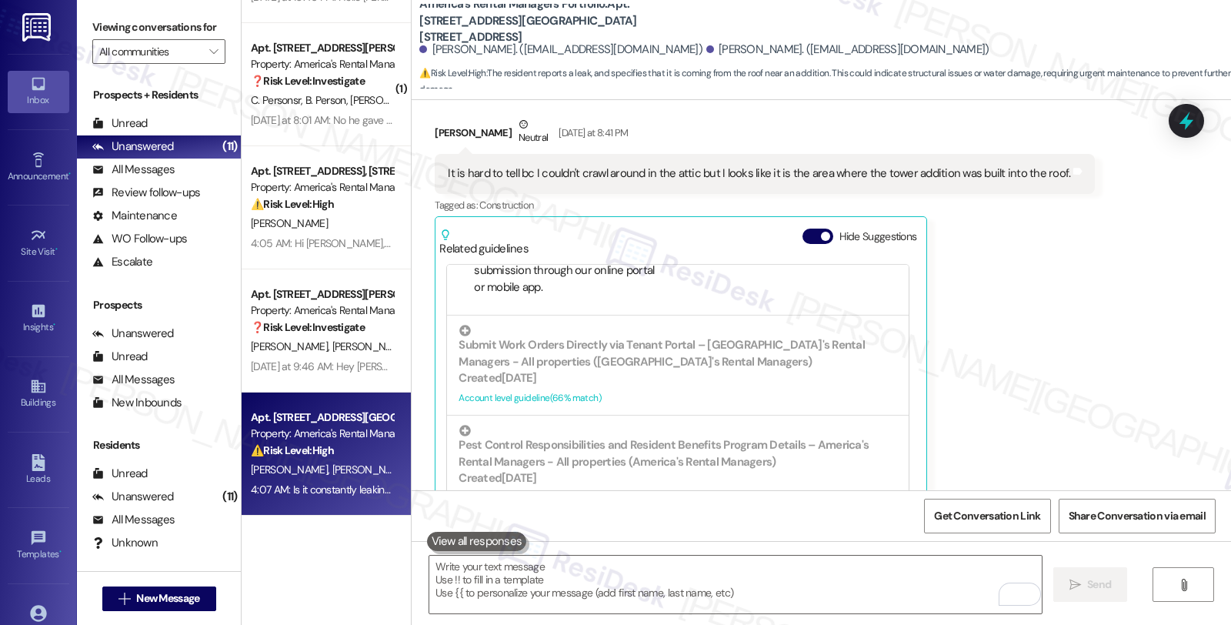
scroll to position [213, 0]
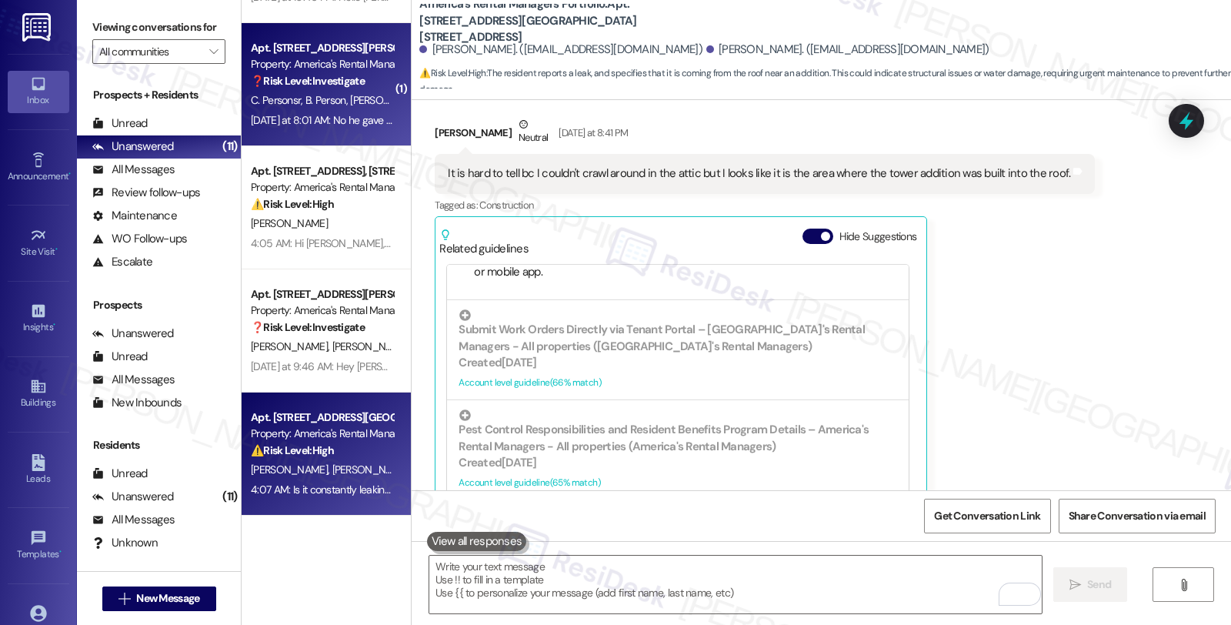
click at [324, 98] on span "B. Person" at bounding box center [327, 100] width 45 height 14
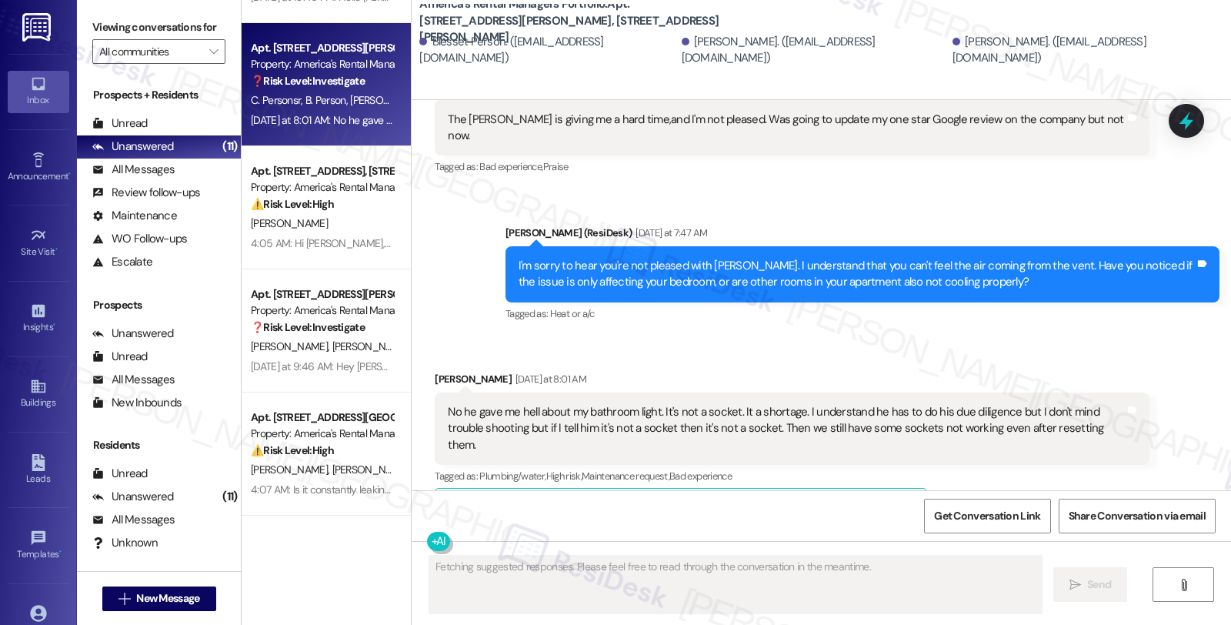
scroll to position [2565, 0]
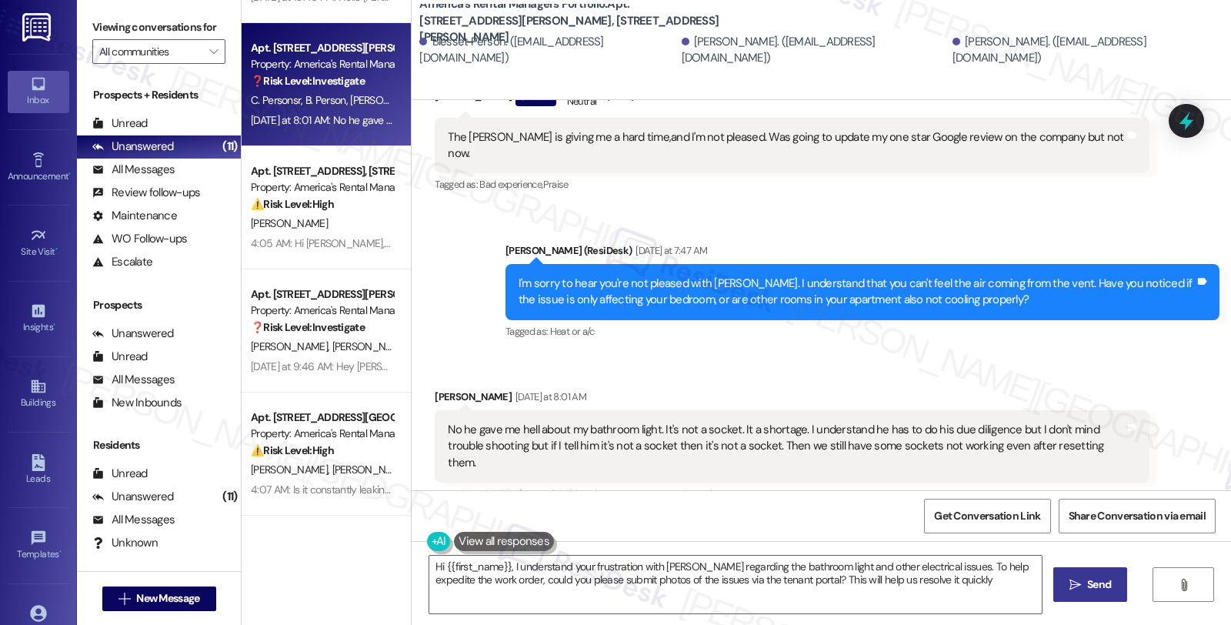
type textarea "Hi {{first_name}}, I understand your frustration with Danny regarding the bathr…"
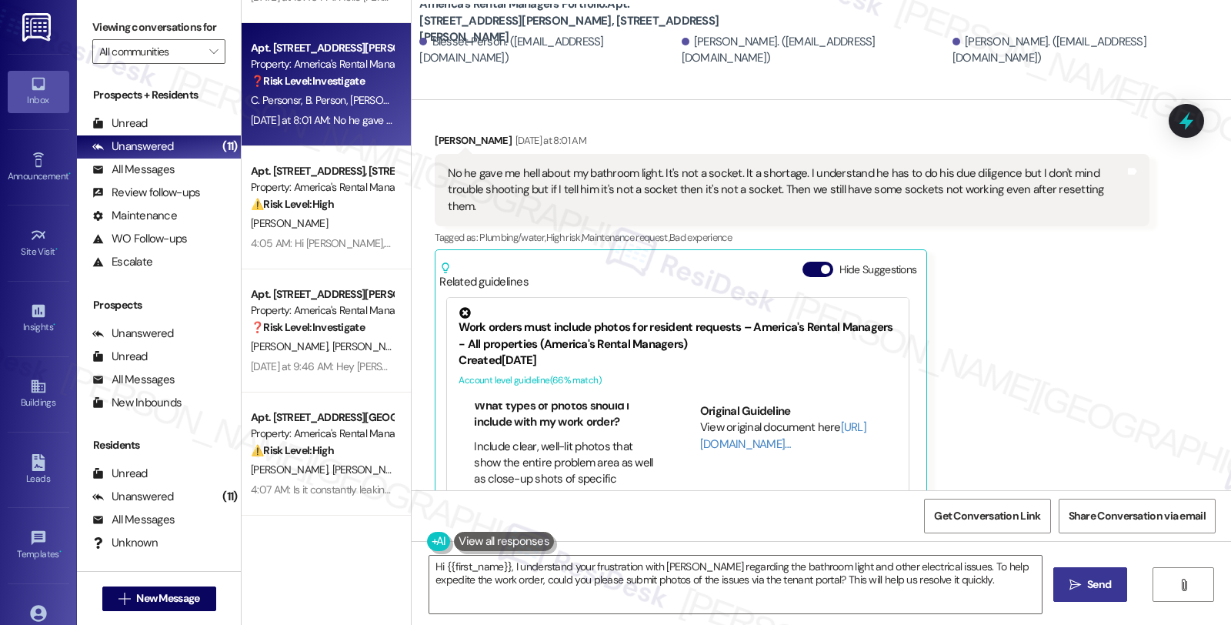
scroll to position [427, 0]
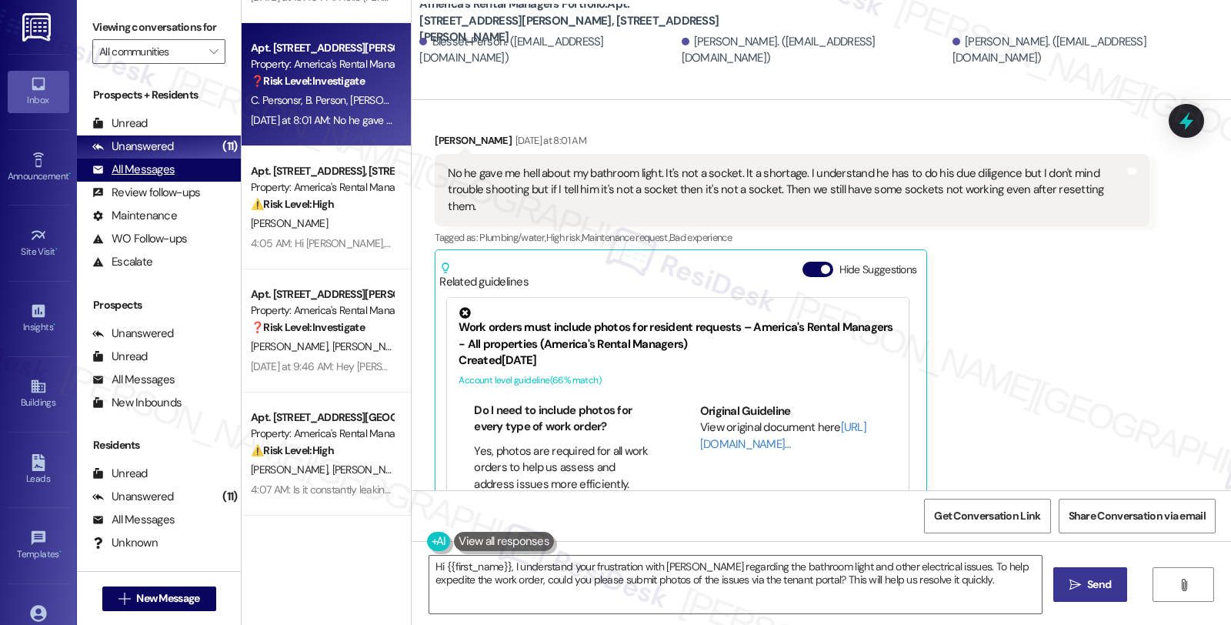
click at [163, 178] on div "All Messages" at bounding box center [133, 170] width 82 height 16
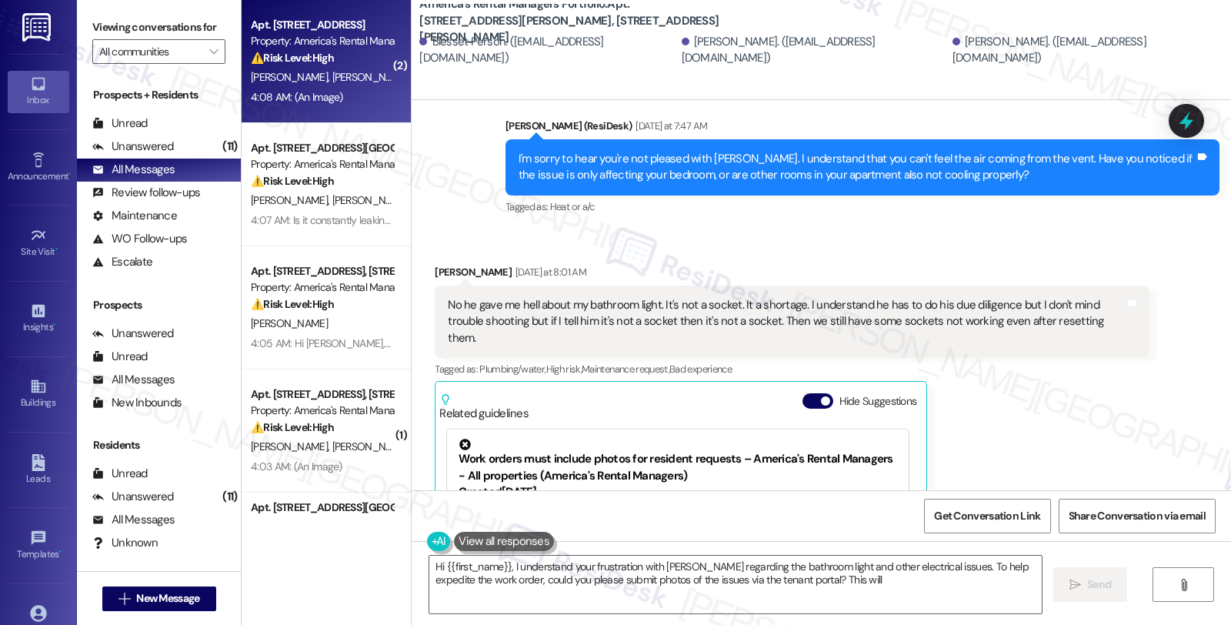
scroll to position [2821, 0]
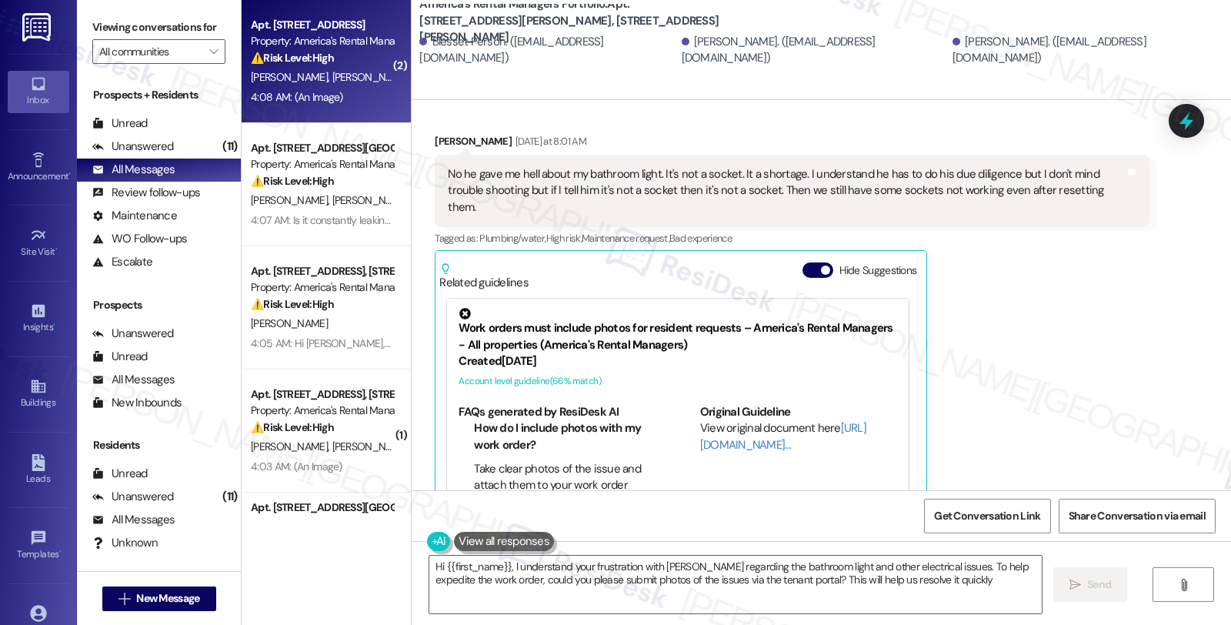
type textarea "Hi {{first_name}}, I understand your frustration with Danny regarding the bathr…"
click at [347, 47] on div "Property: America's Rental Managers Portfolio" at bounding box center [322, 41] width 142 height 16
type textarea "Hi {{first_name}}, I understand your frustration with Danny regarding the bathr…"
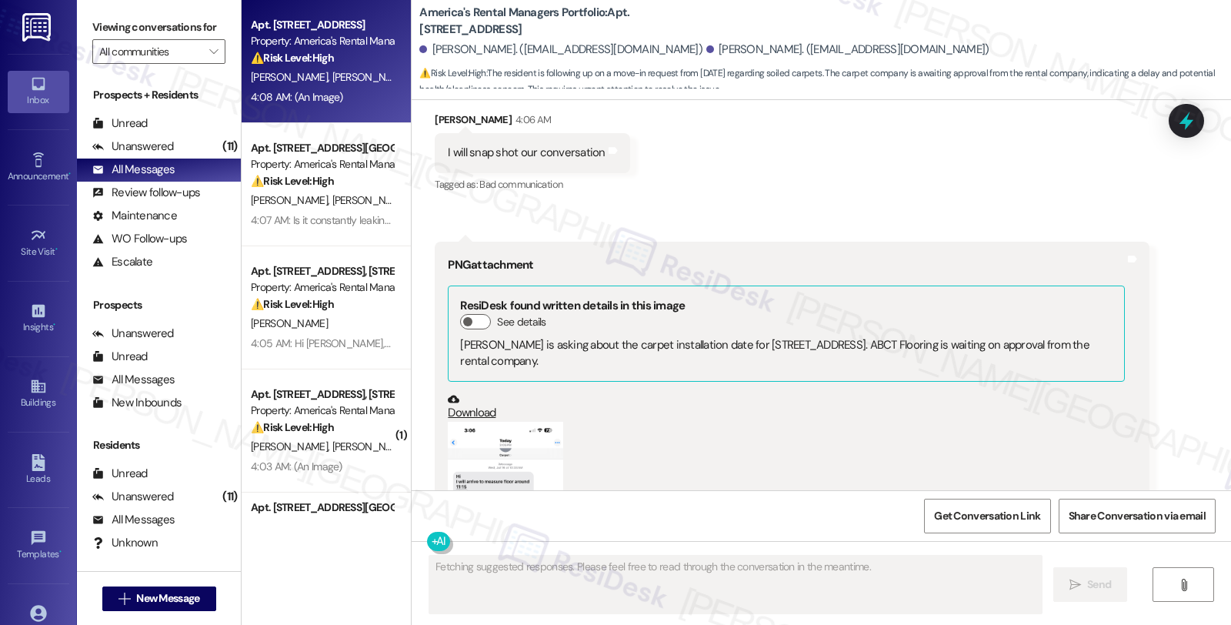
scroll to position [1144, 0]
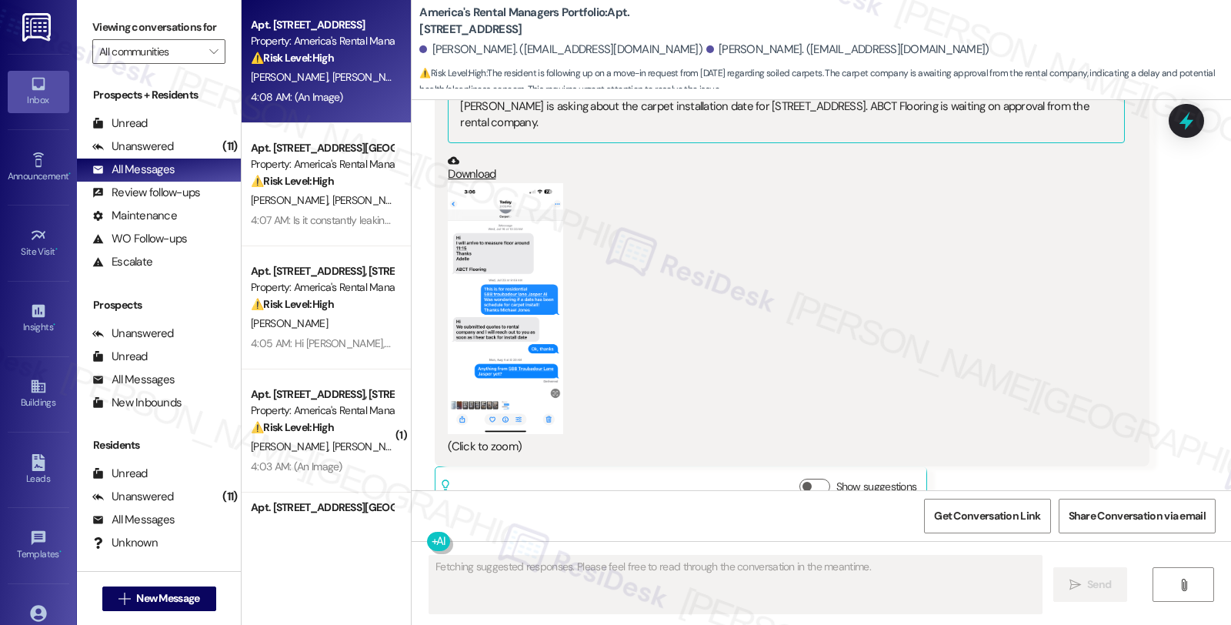
click at [514, 320] on button "Zoom image" at bounding box center [505, 308] width 115 height 251
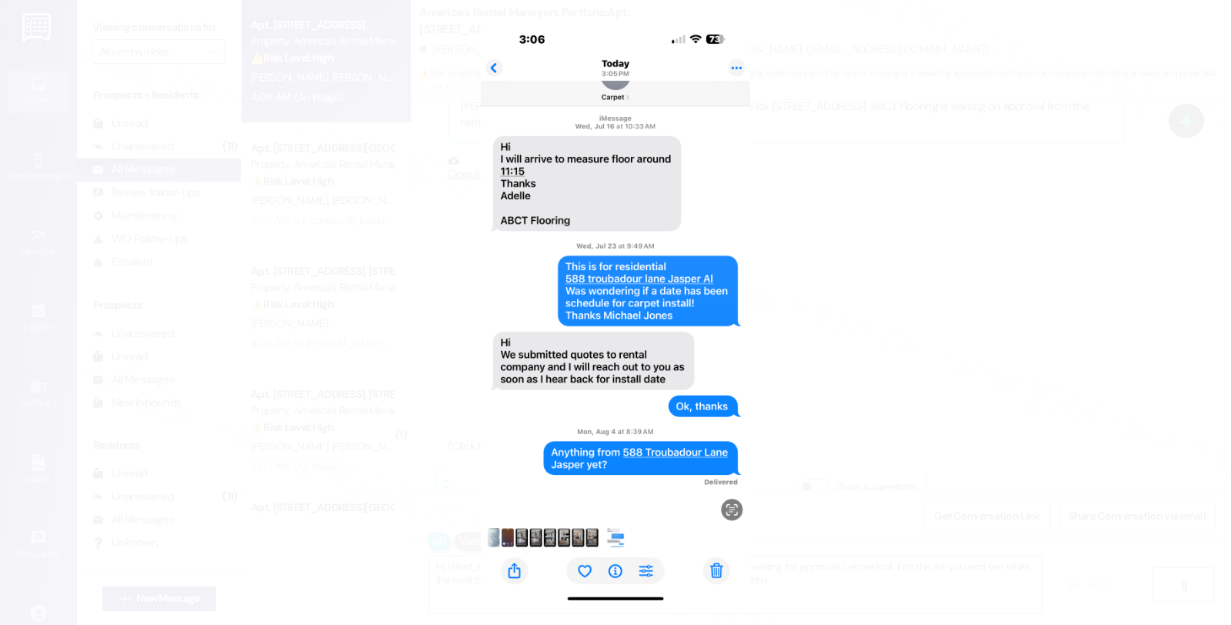
type textarea "Hi {{first_name}}, thanks for the update! I understand ABCT Flooring is waiting…"
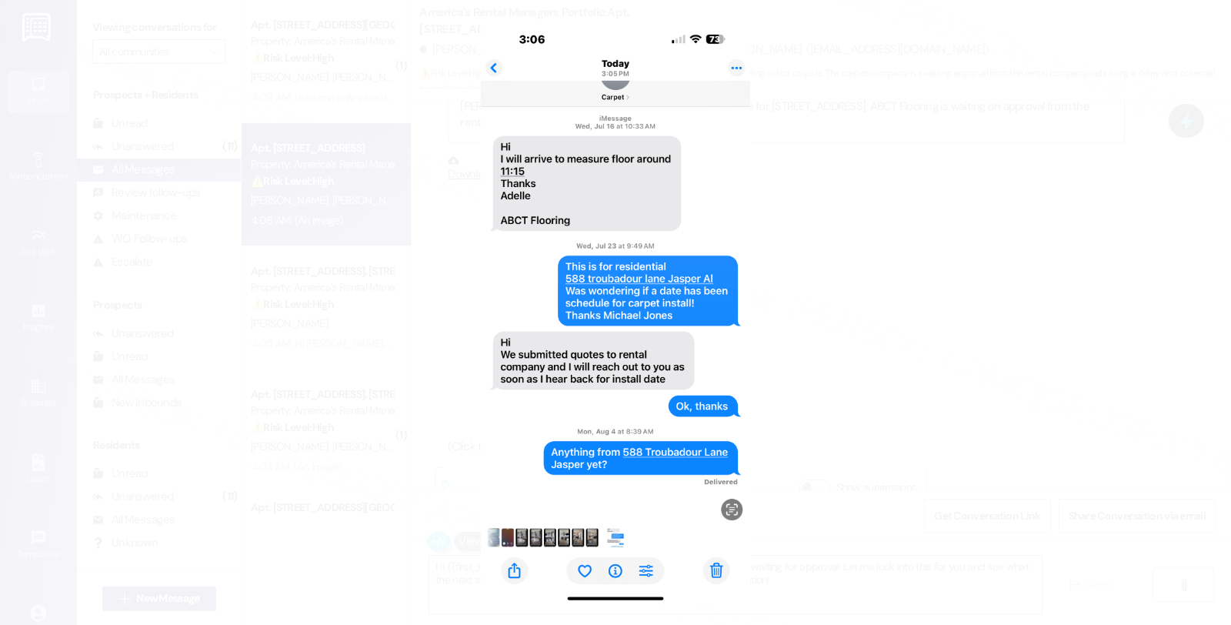
click at [849, 346] on button "Unzoom image" at bounding box center [615, 312] width 1231 height 625
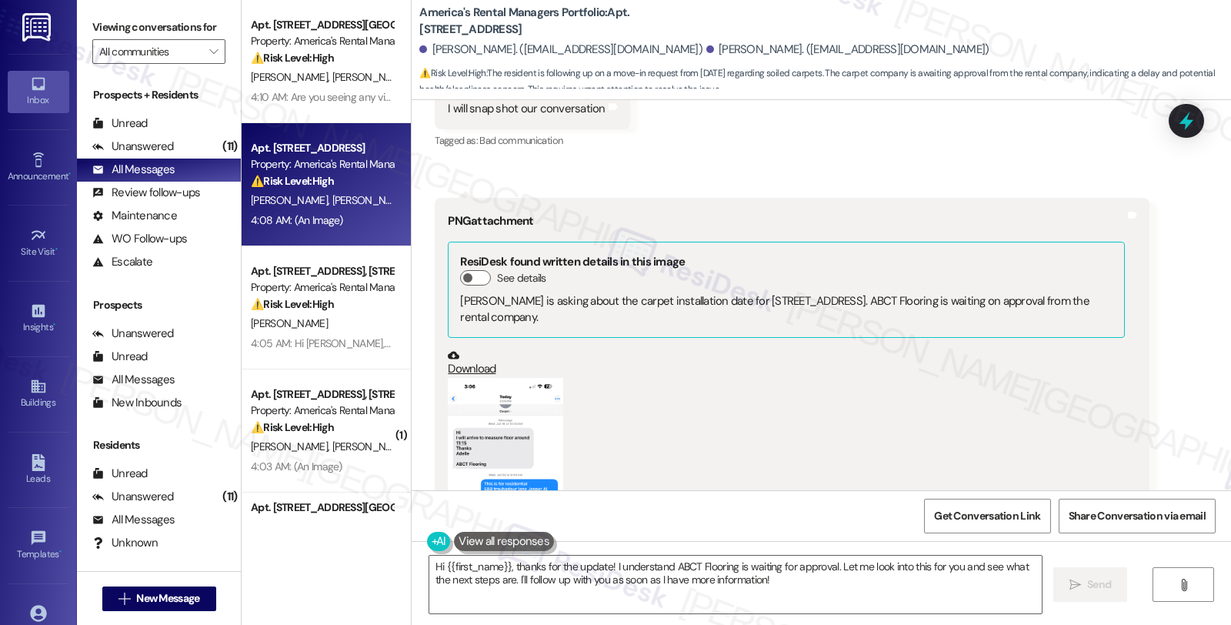
scroll to position [973, 0]
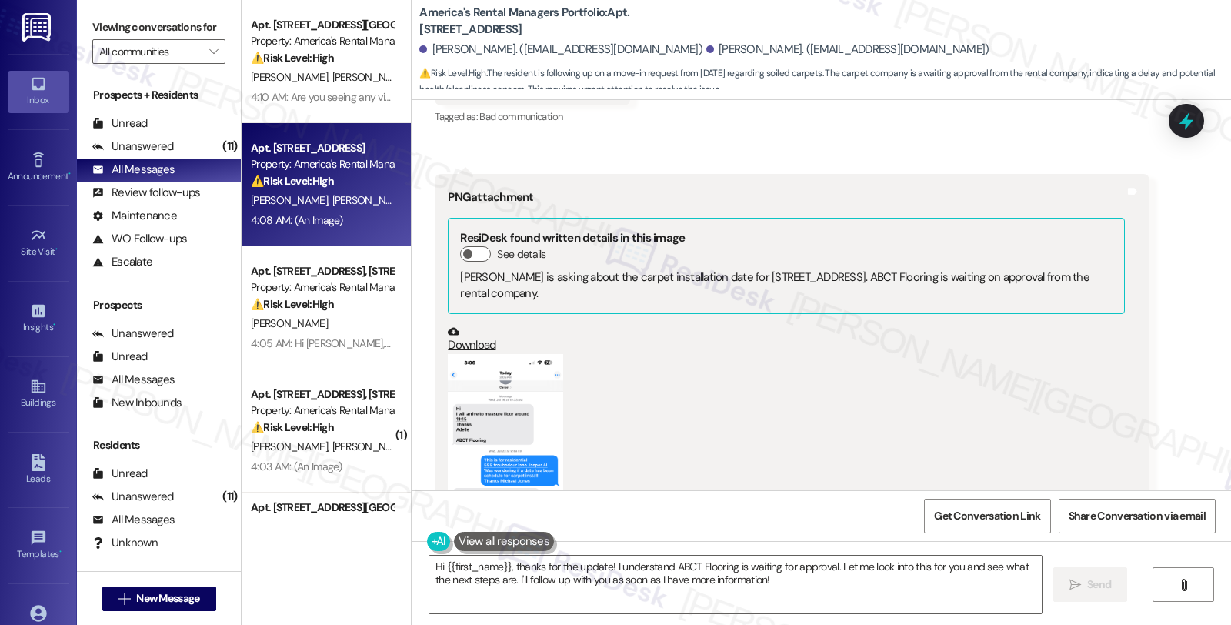
click at [496, 383] on button "Zoom image" at bounding box center [505, 479] width 115 height 251
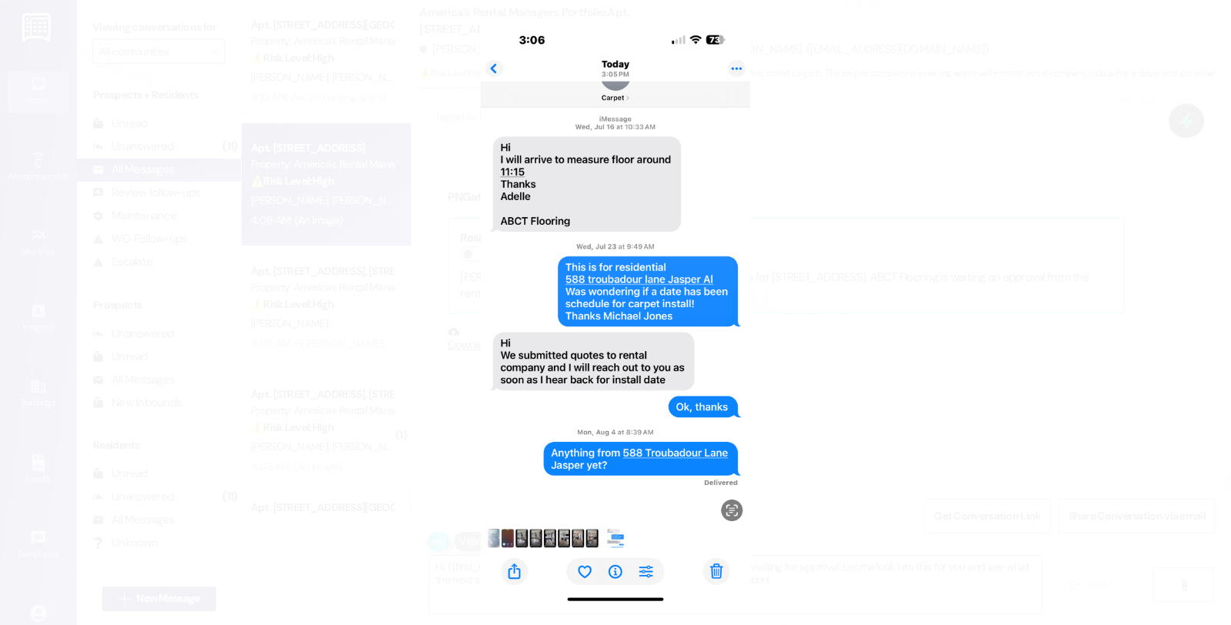
click at [856, 372] on button "Unzoom image" at bounding box center [615, 312] width 1231 height 625
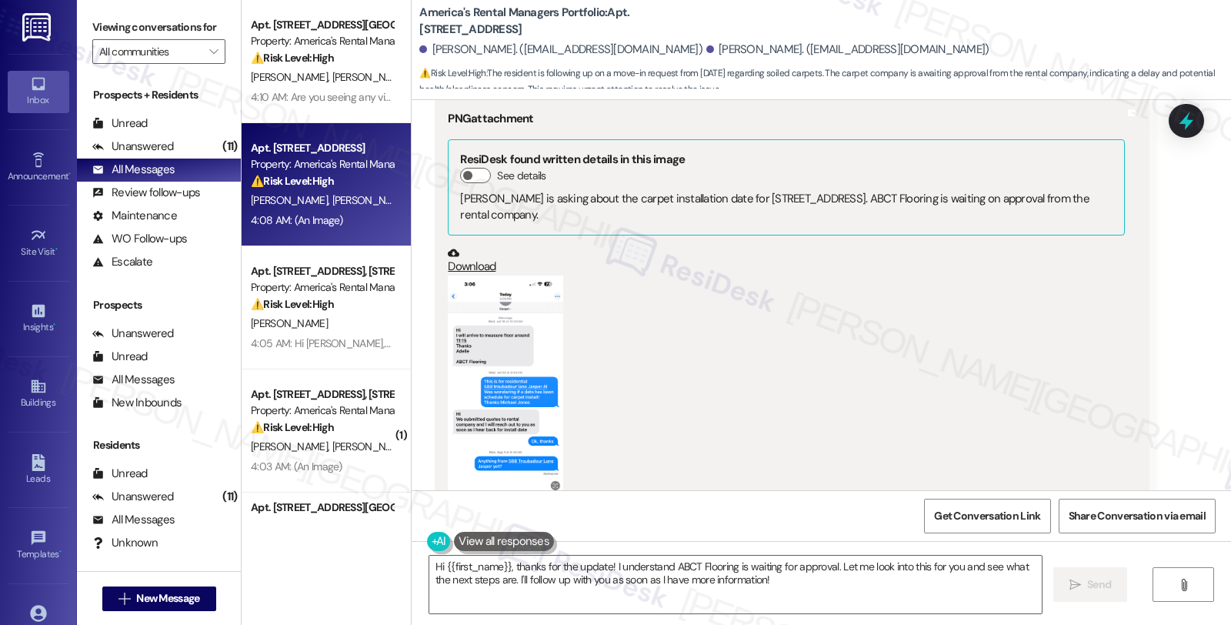
scroll to position [1059, 0]
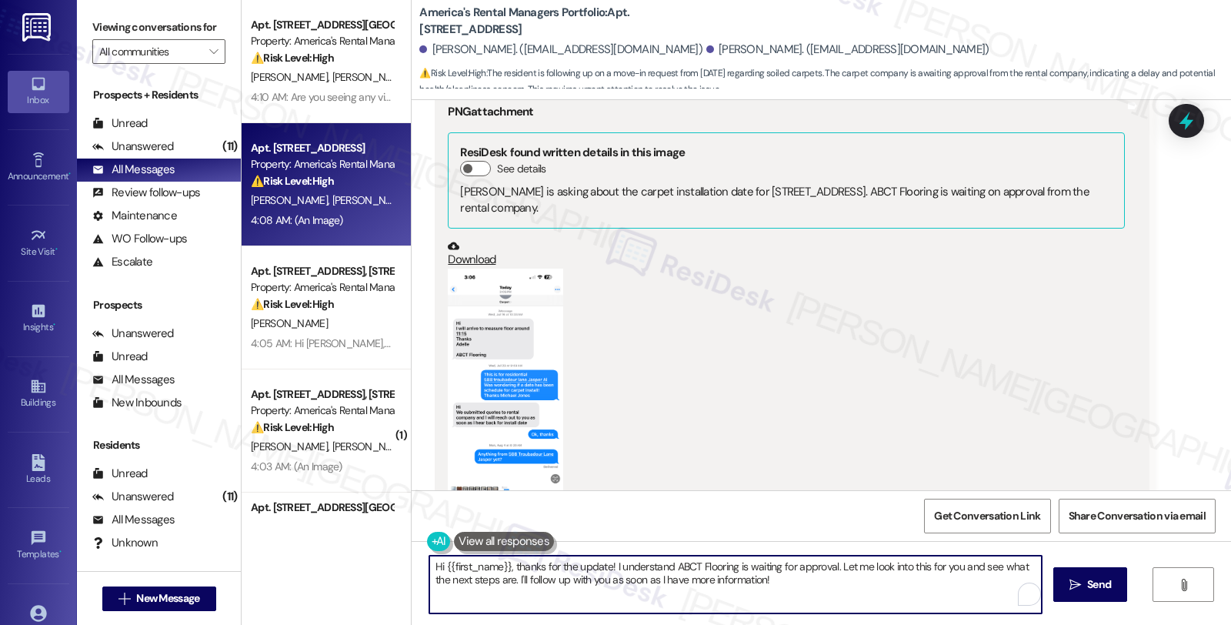
drag, startPoint x: 762, startPoint y: 589, endPoint x: 375, endPoint y: 549, distance: 388.3
click at [375, 549] on div "Apt. 179 Charleston Way, 179 Charleston Way Property: America's Rental Managers…" at bounding box center [737, 312] width 990 height 625
click at [476, 336] on button "Zoom image" at bounding box center [505, 394] width 115 height 251
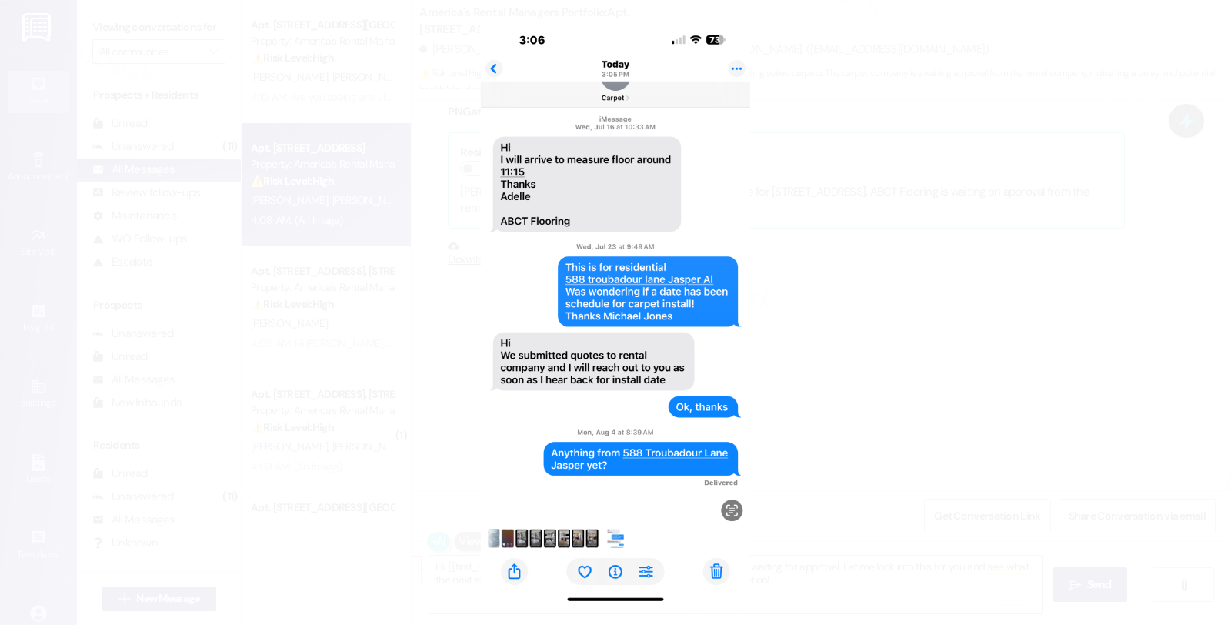
click at [897, 328] on button "Unzoom image" at bounding box center [615, 312] width 1231 height 625
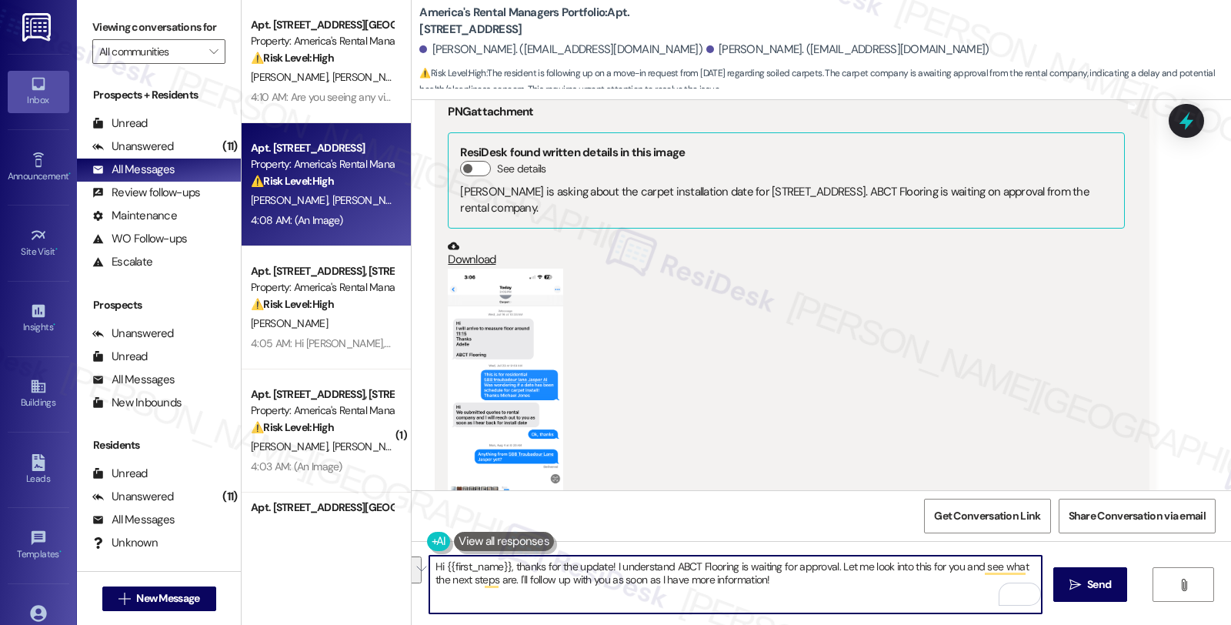
click at [756, 575] on textarea "Hi {{first_name}}, thanks for the update! I understand ABCT Flooring is waiting…" at bounding box center [735, 585] width 612 height 58
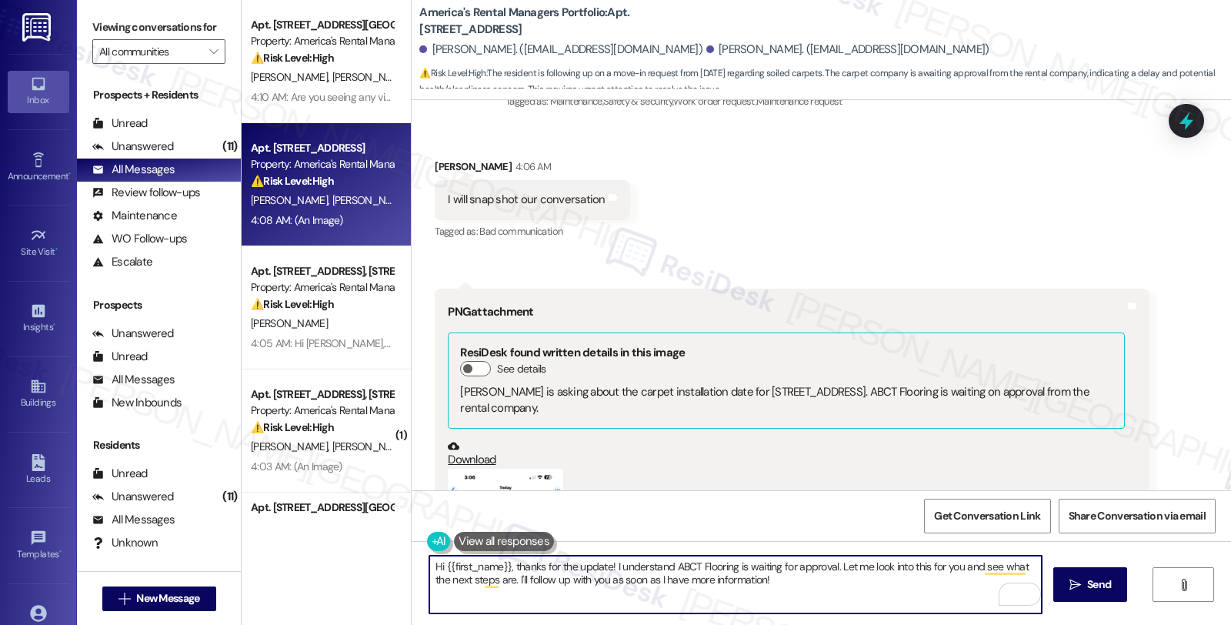
scroll to position [888, 0]
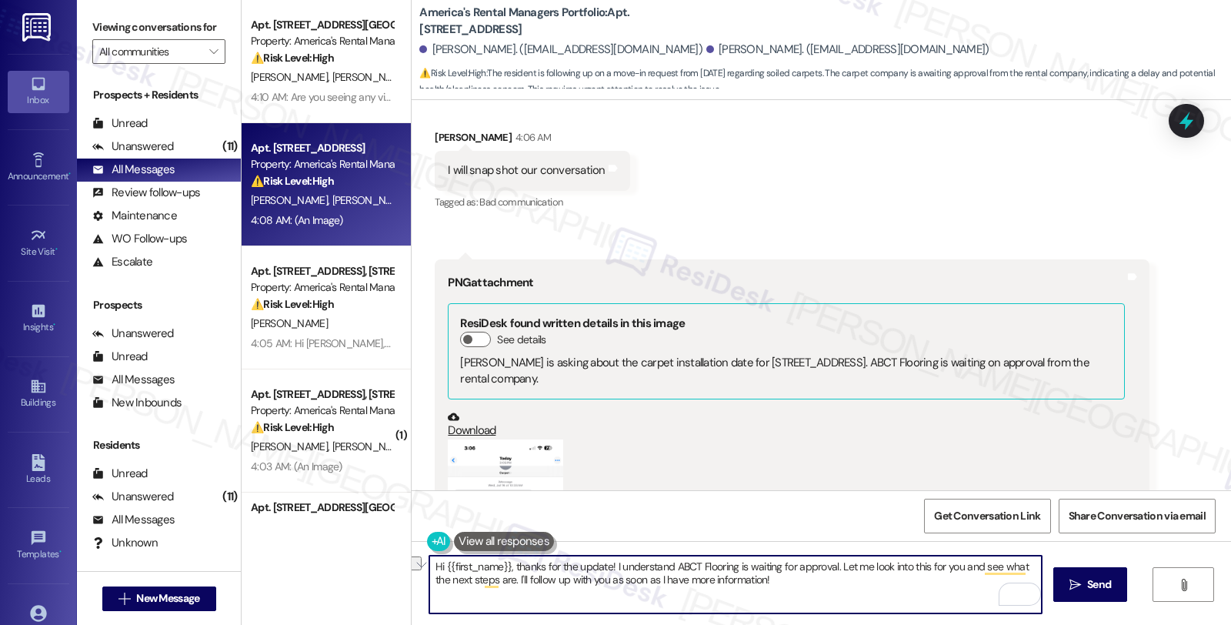
drag, startPoint x: 604, startPoint y: 562, endPoint x: 396, endPoint y: 562, distance: 207.8
click at [396, 562] on div "Apt. 179 Charleston Way, 179 Charleston Way Property: America's Rental Managers…" at bounding box center [737, 312] width 990 height 625
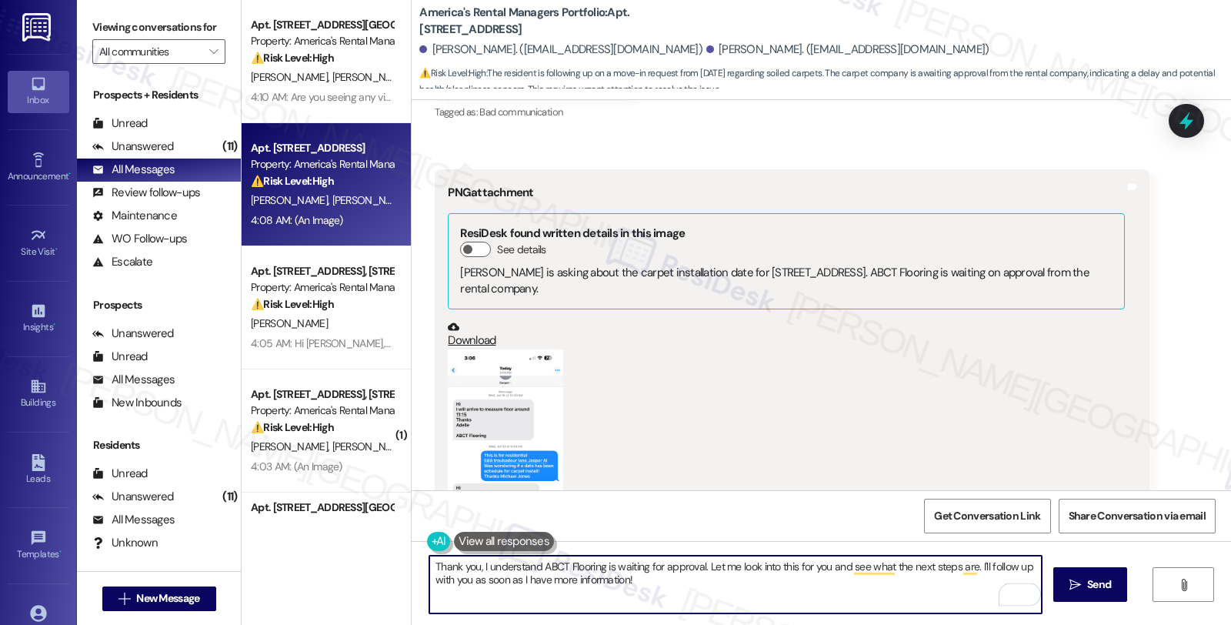
scroll to position [1144, 0]
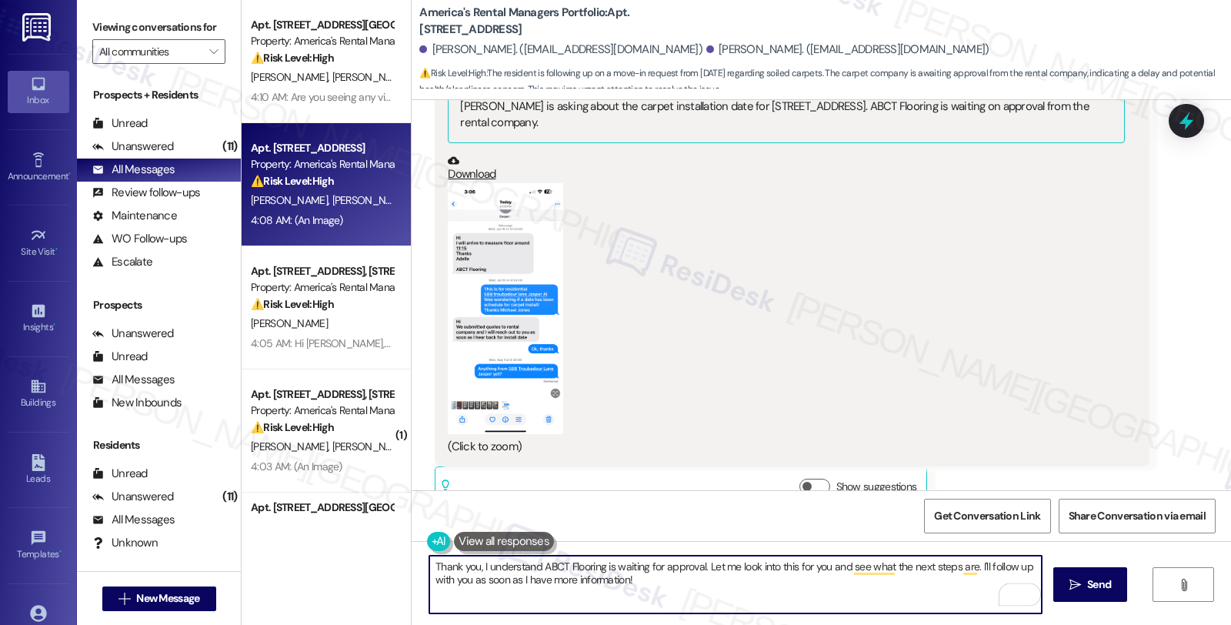
click at [482, 297] on button "Zoom image" at bounding box center [505, 308] width 115 height 251
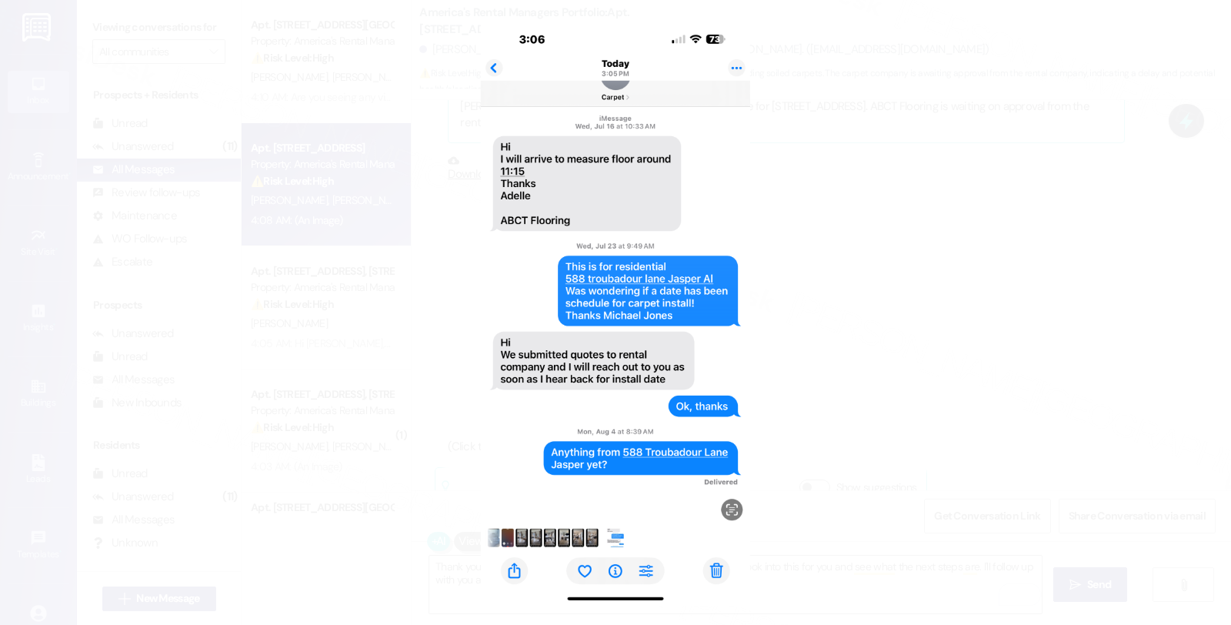
click at [1000, 310] on button "Unzoom image" at bounding box center [615, 312] width 1231 height 625
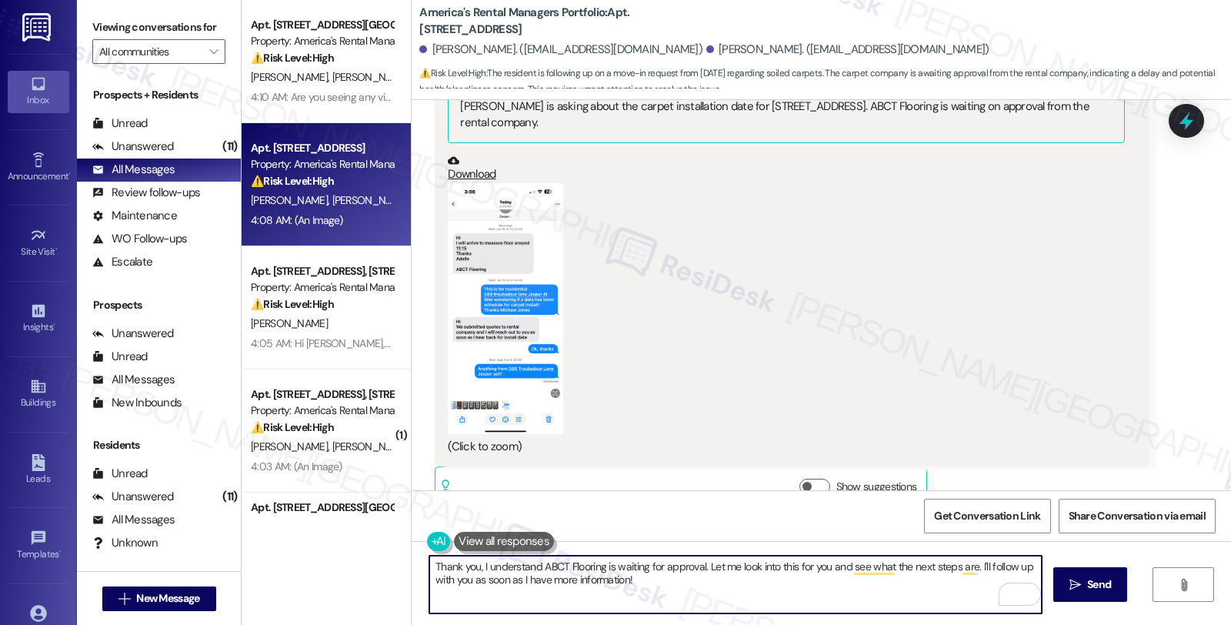
click at [473, 565] on textarea "Thank you, I understand ABCT Flooring is waiting for approval. Let me look into…" at bounding box center [735, 585] width 612 height 58
drag, startPoint x: 816, startPoint y: 569, endPoint x: 824, endPoint y: 588, distance: 20.0
click at [824, 588] on textarea "Thank you. Based on the screenshot, I understand ABCT Flooring is waiting for a…" at bounding box center [735, 585] width 612 height 58
type textarea "Thank you. Based on the screenshot, I understand ABCT Flooring is waiting for a…"
click at [535, 586] on textarea "Thank you. Based on the screenshot, I understand ABCT Flooring is waiting for a…" at bounding box center [735, 585] width 612 height 58
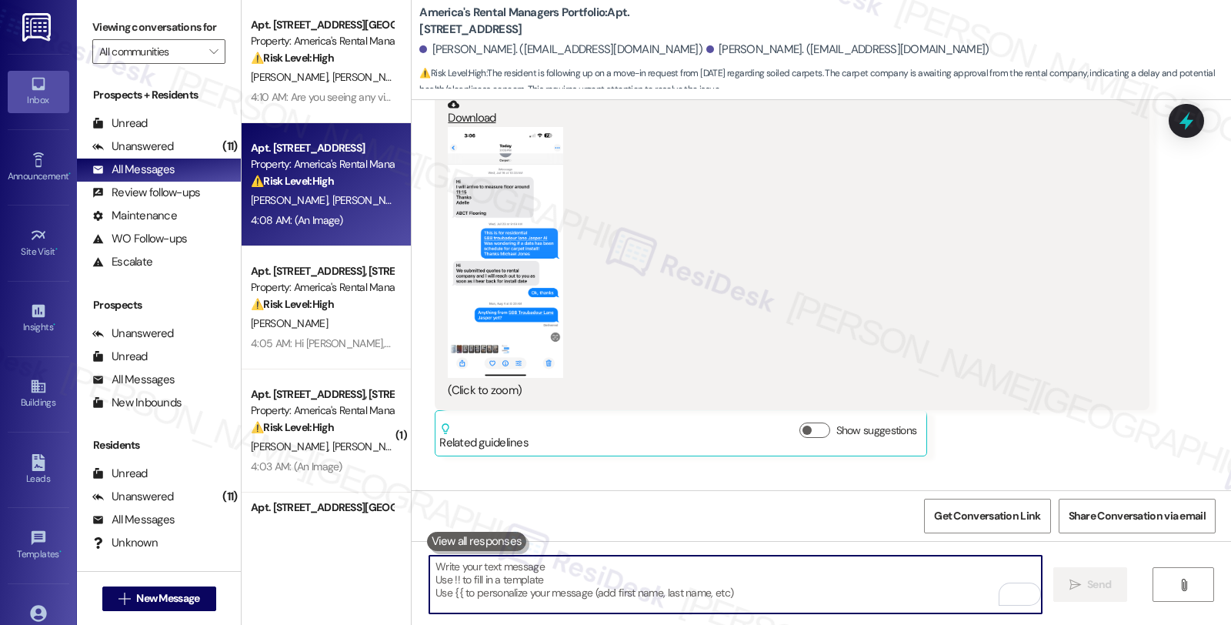
scroll to position [1268, 0]
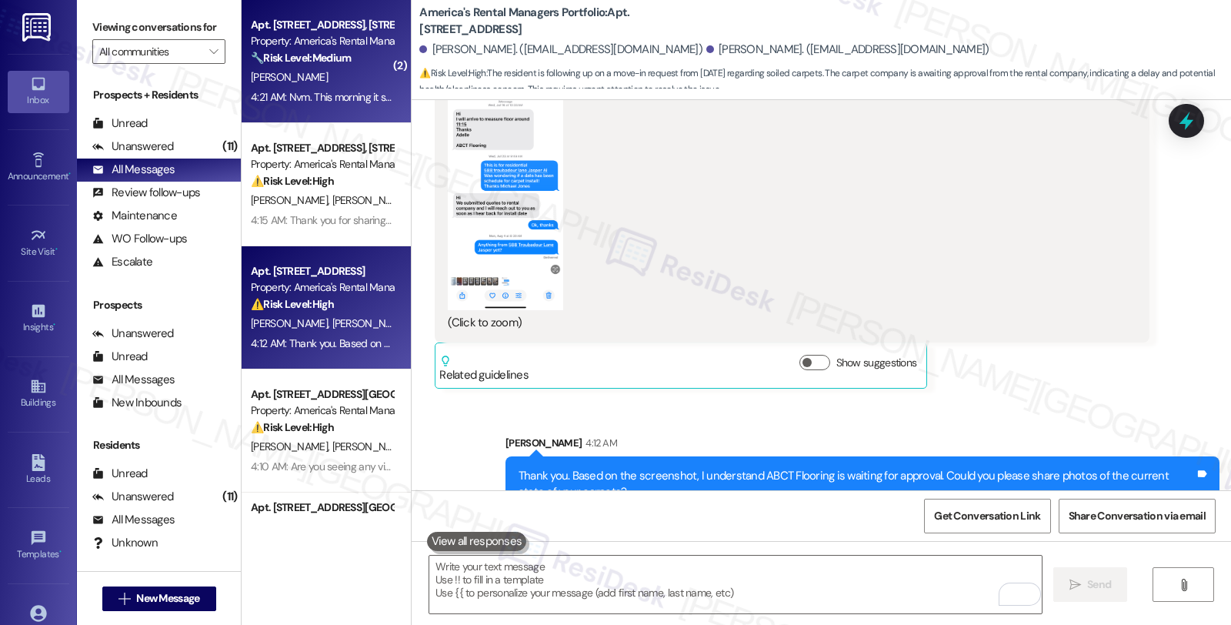
click at [314, 71] on div "[PERSON_NAME]" at bounding box center [321, 77] width 145 height 19
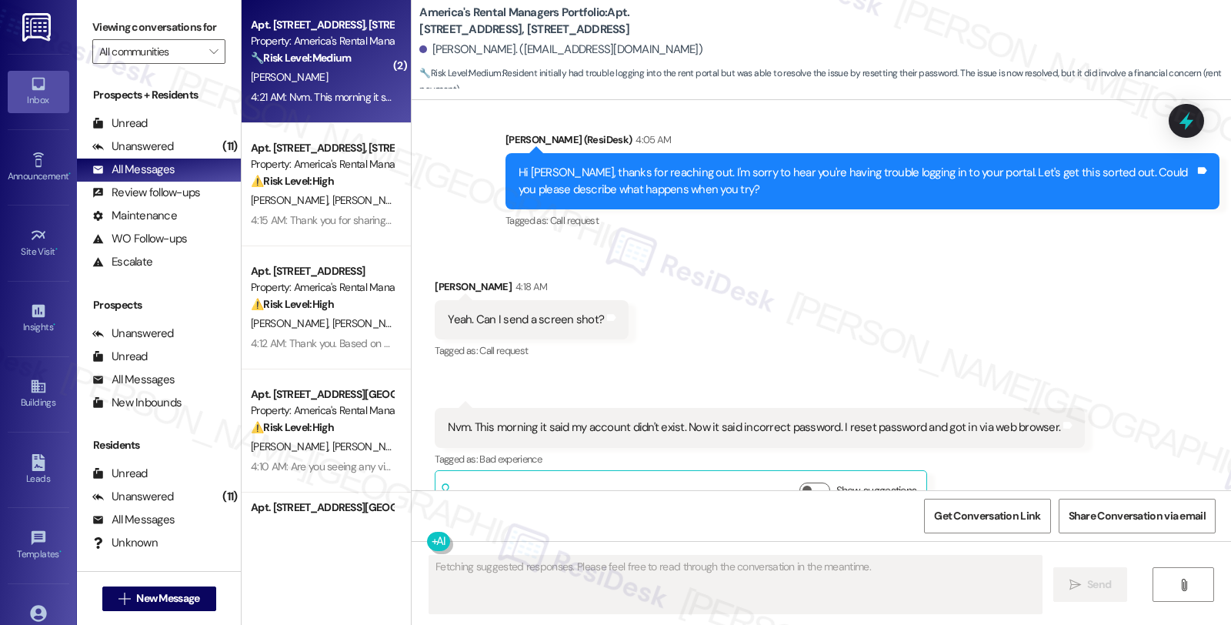
scroll to position [627, 0]
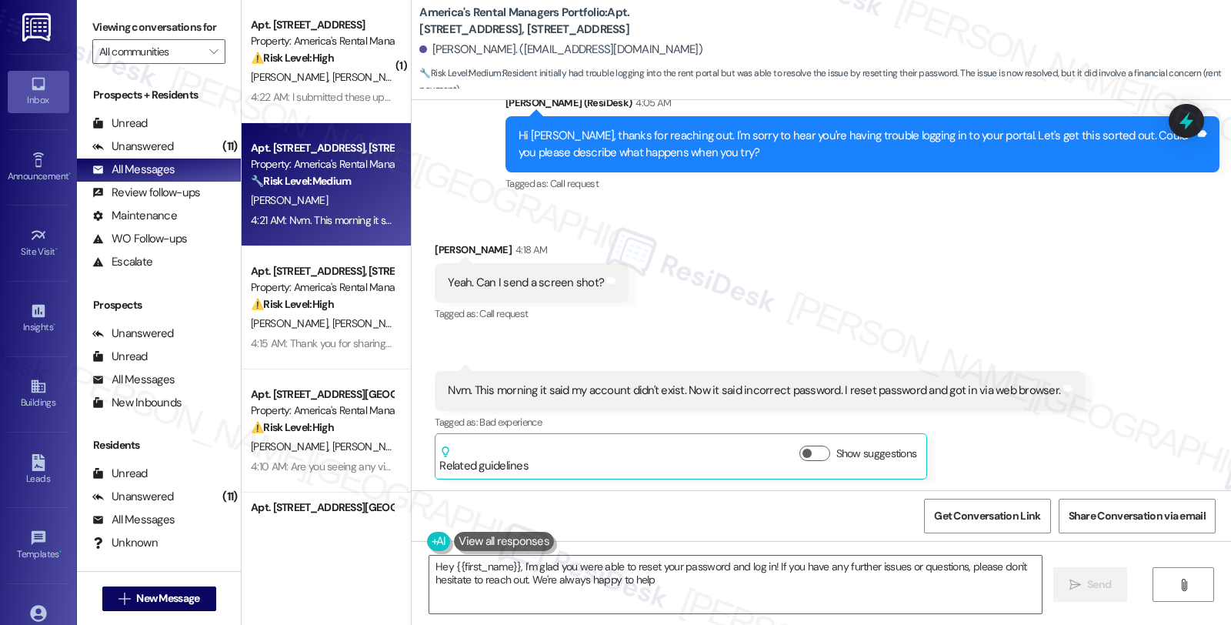
type textarea "Hey {{first_name}}, I'm glad you were able to reset your password and log in! I…"
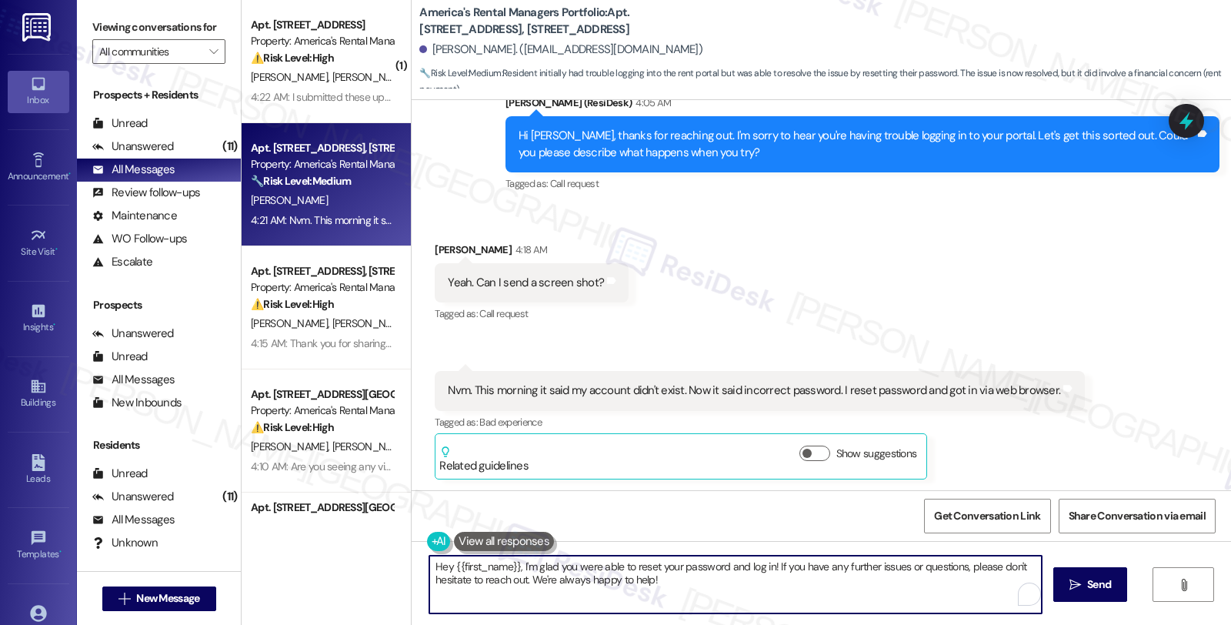
drag, startPoint x: 514, startPoint y: 564, endPoint x: 399, endPoint y: 562, distance: 115.4
click at [399, 562] on div "( 1 ) Apt. 588 Troubadour Lane, 588 Troubadour Lane Property: America's Rental …" at bounding box center [737, 312] width 990 height 625
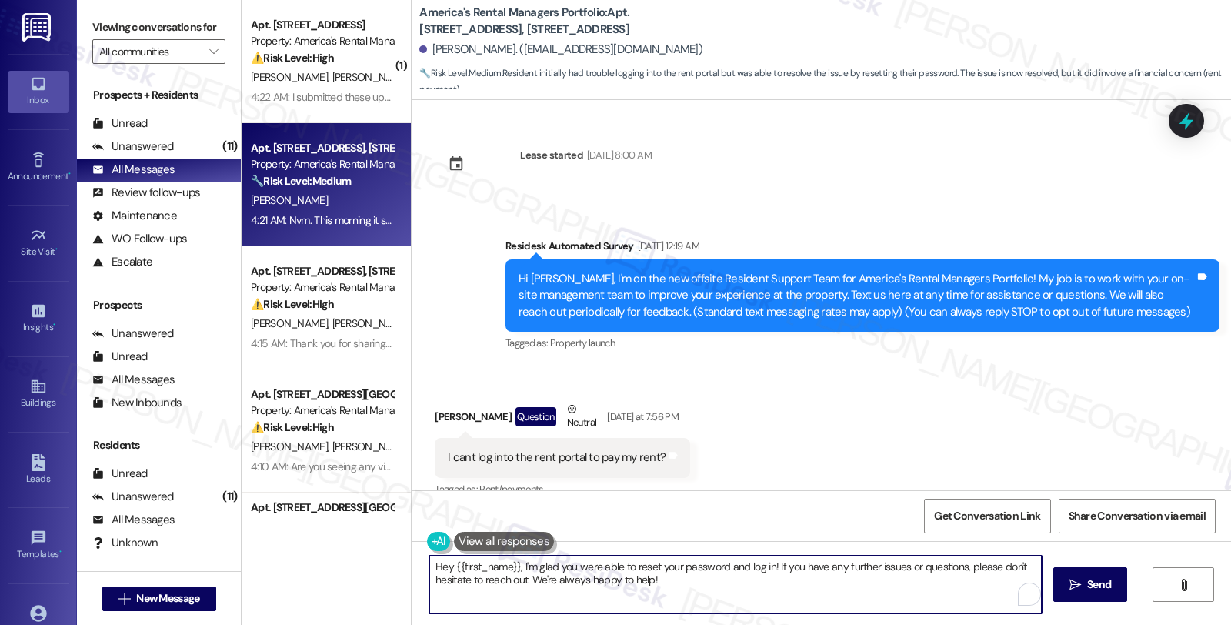
scroll to position [627, 0]
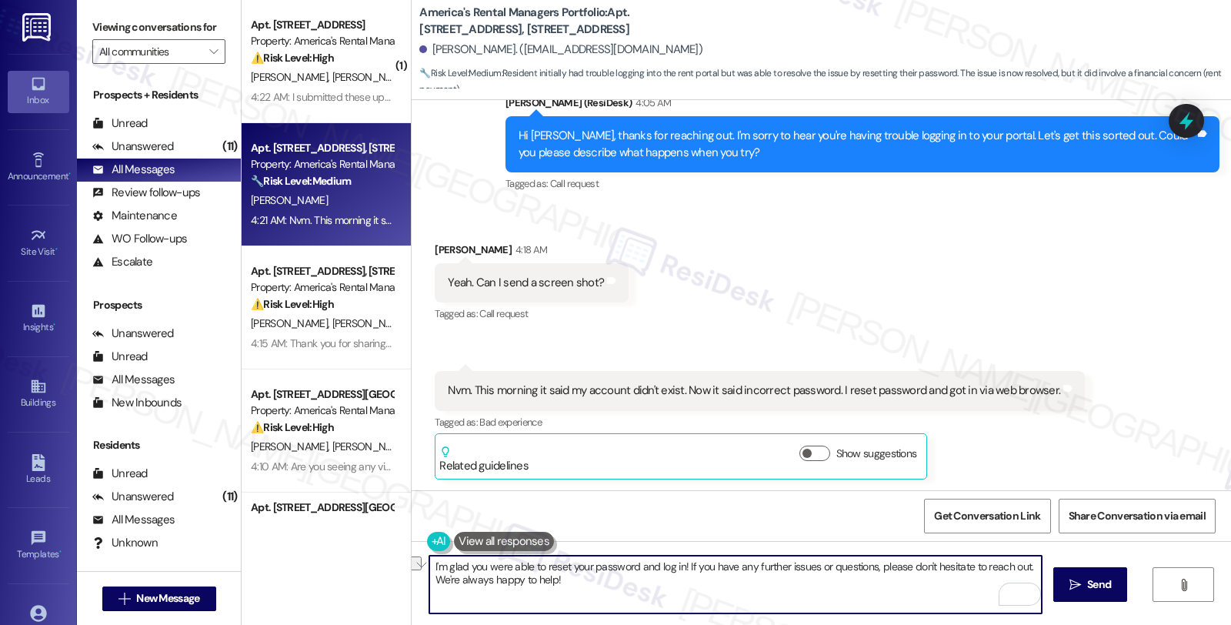
drag, startPoint x: 536, startPoint y: 583, endPoint x: 362, endPoint y: 583, distance: 173.1
click at [362, 583] on div "( 1 ) Apt. [STREET_ADDRESS] Property: America's Rental Managers Portfolio ⚠️ Ri…" at bounding box center [737, 312] width 990 height 625
type textarea "I'm glad you were able to reset your password and log in! If you have any furth…"
click at [853, 564] on textarea "I'm glad you were able to reset your password and log in! If you have any furth…" at bounding box center [735, 585] width 612 height 58
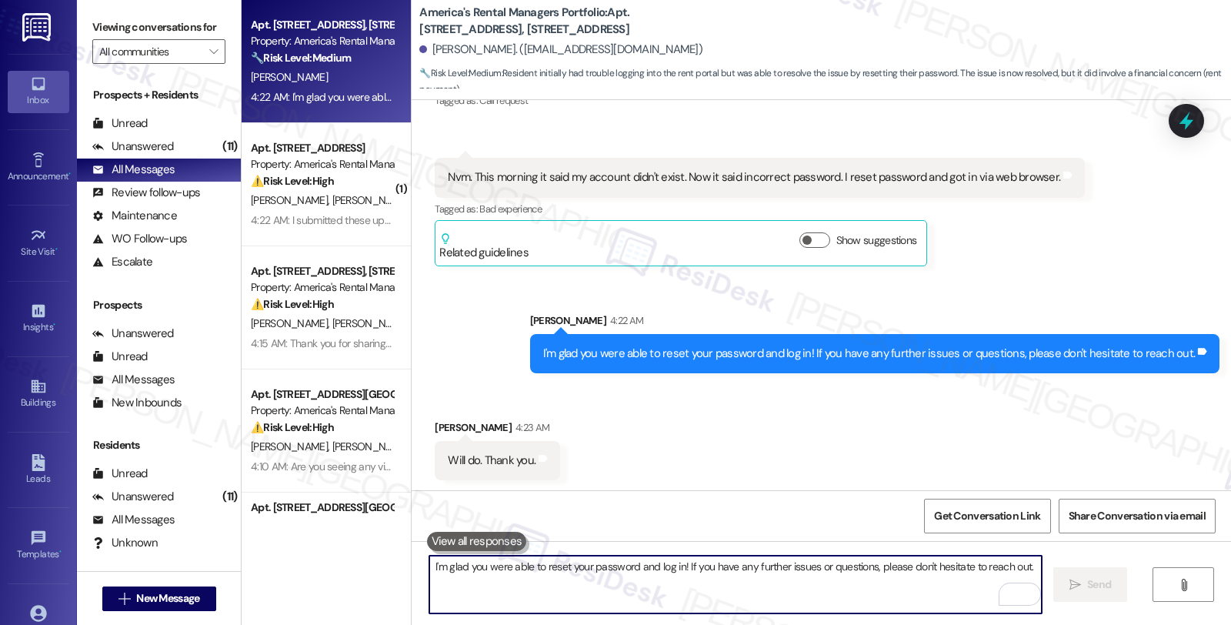
scroll to position [842, 0]
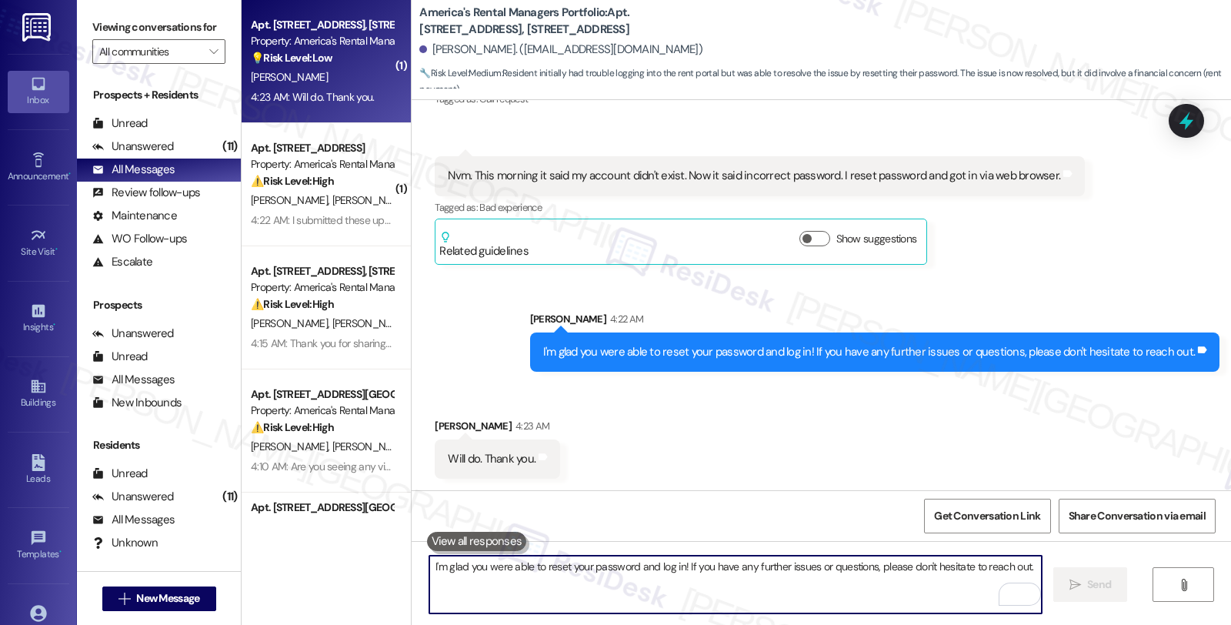
click at [499, 591] on textarea "I'm glad you were able to reset your password and log in! If you have any furth…" at bounding box center [735, 585] width 612 height 58
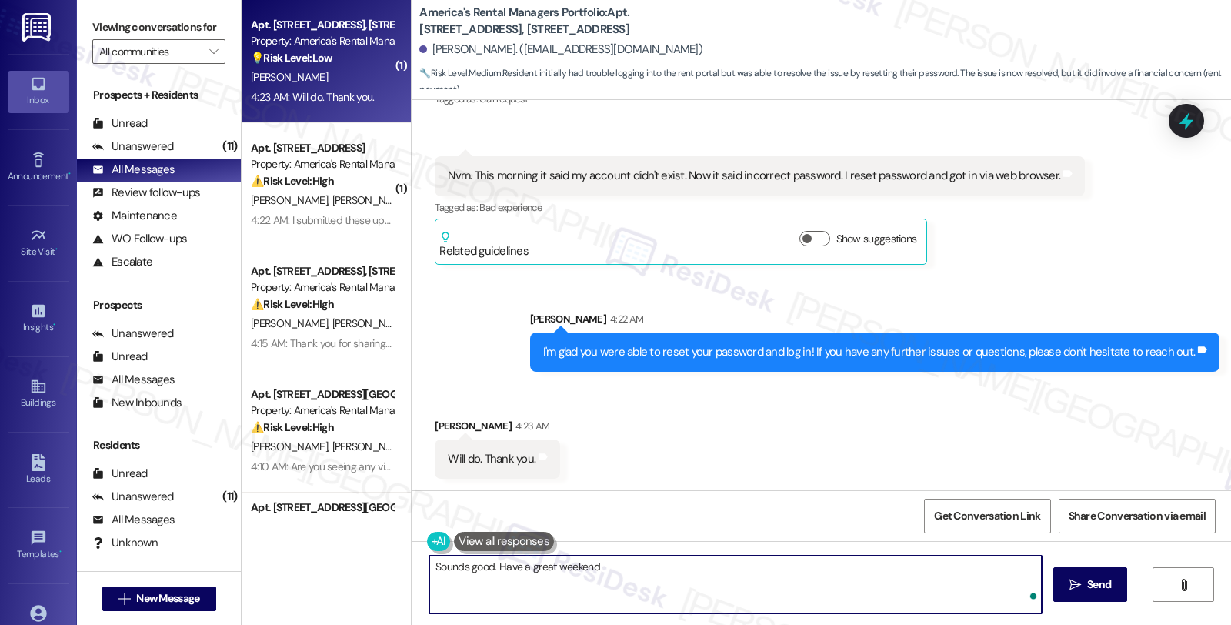
type textarea "Sounds good. Have a great weekend!"
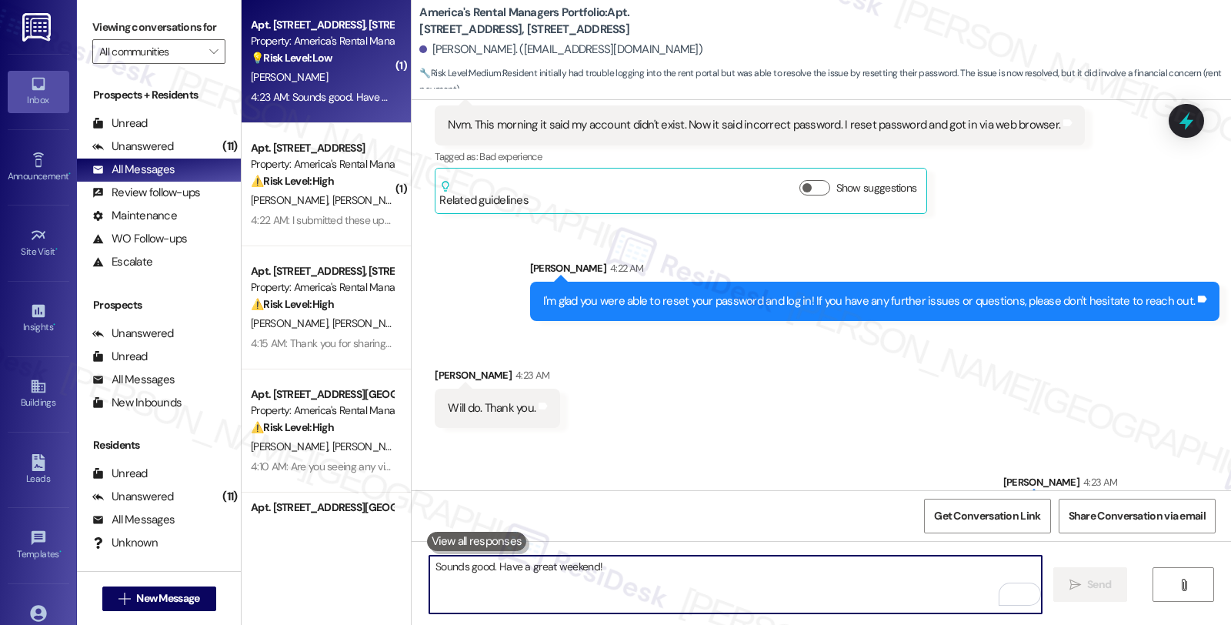
scroll to position [950, 0]
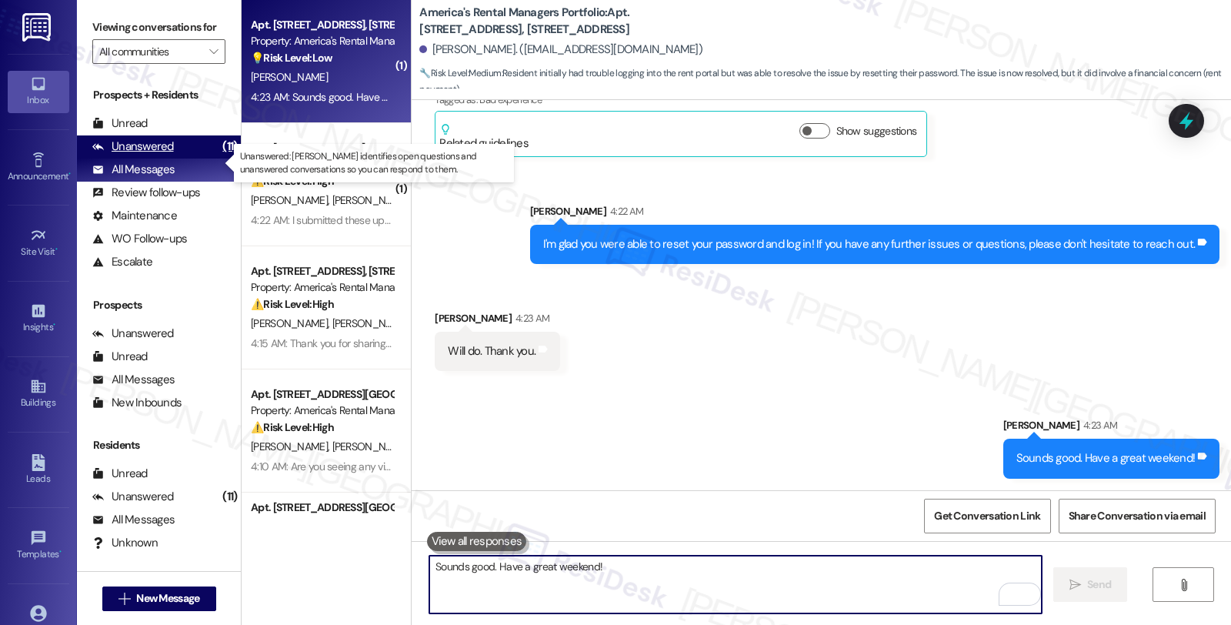
click at [147, 155] on div "Unanswered" at bounding box center [133, 147] width 82 height 16
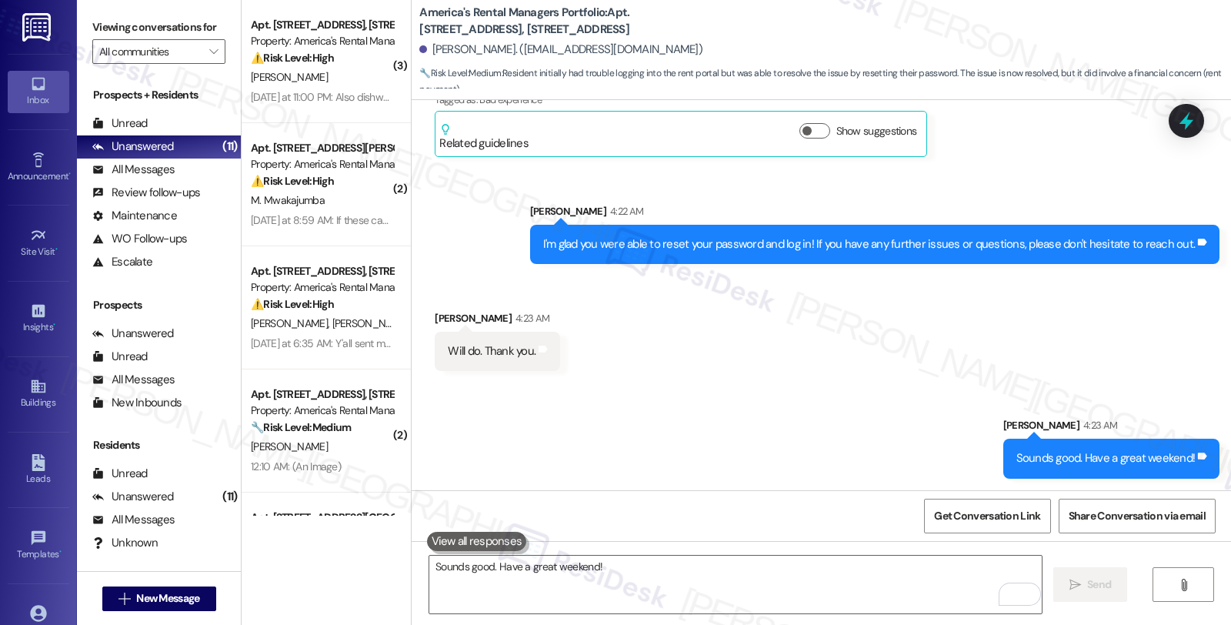
scroll to position [469, 0]
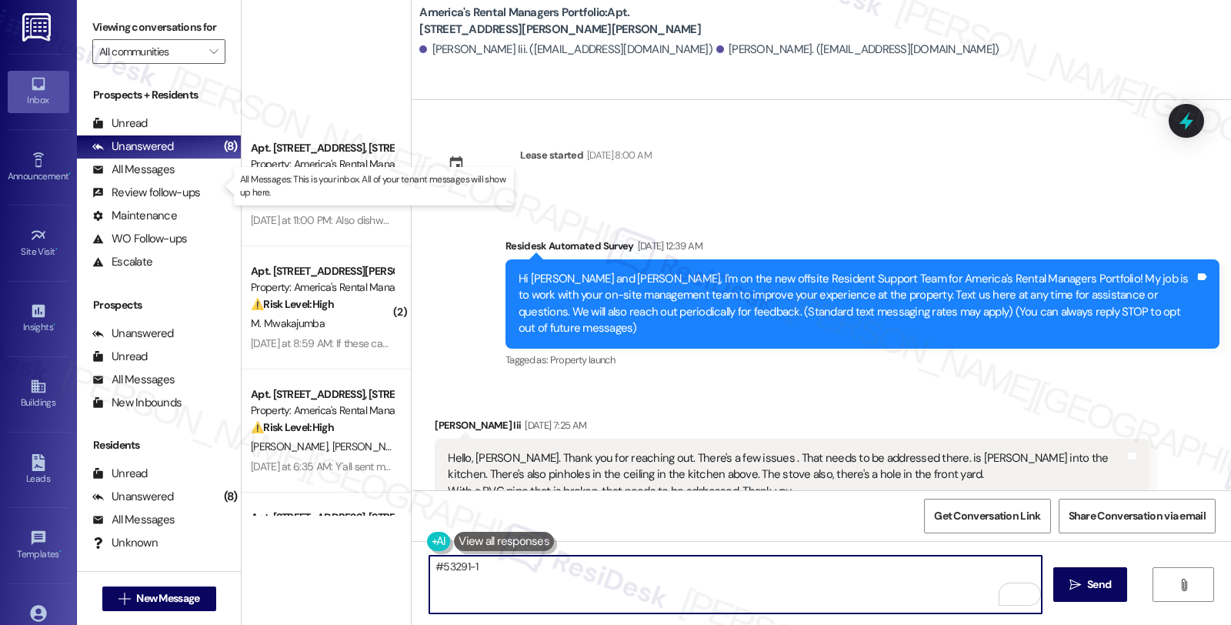
type textarea "#53291-1"
click at [182, 179] on div "All Messages (undefined)" at bounding box center [159, 170] width 164 height 23
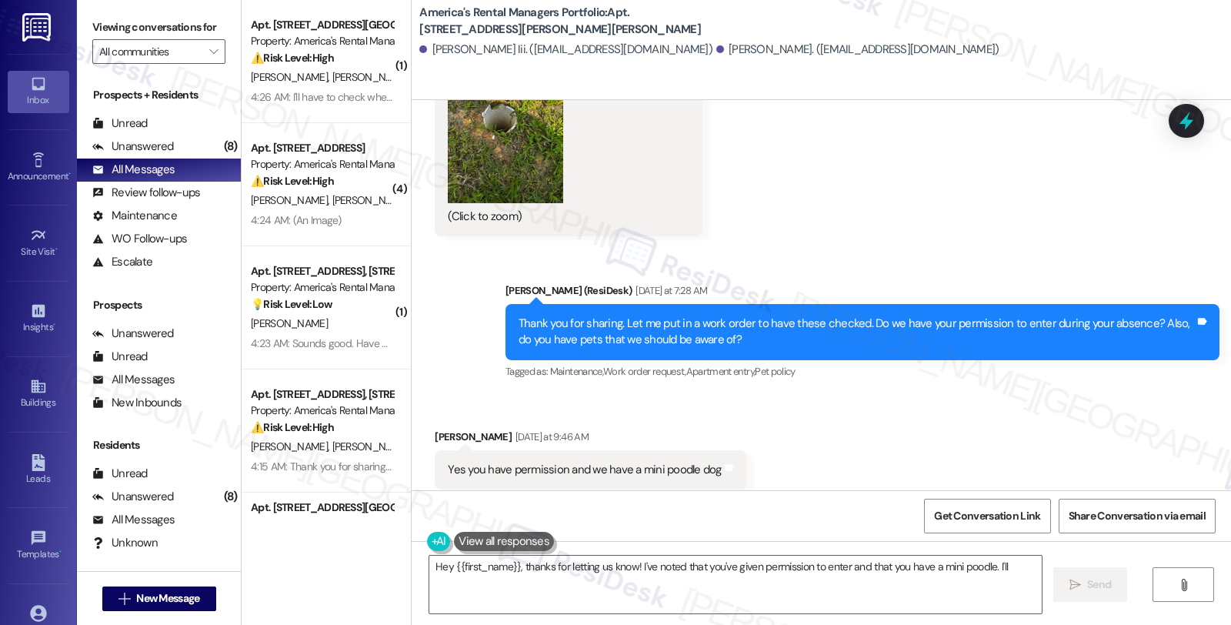
scroll to position [2365, 0]
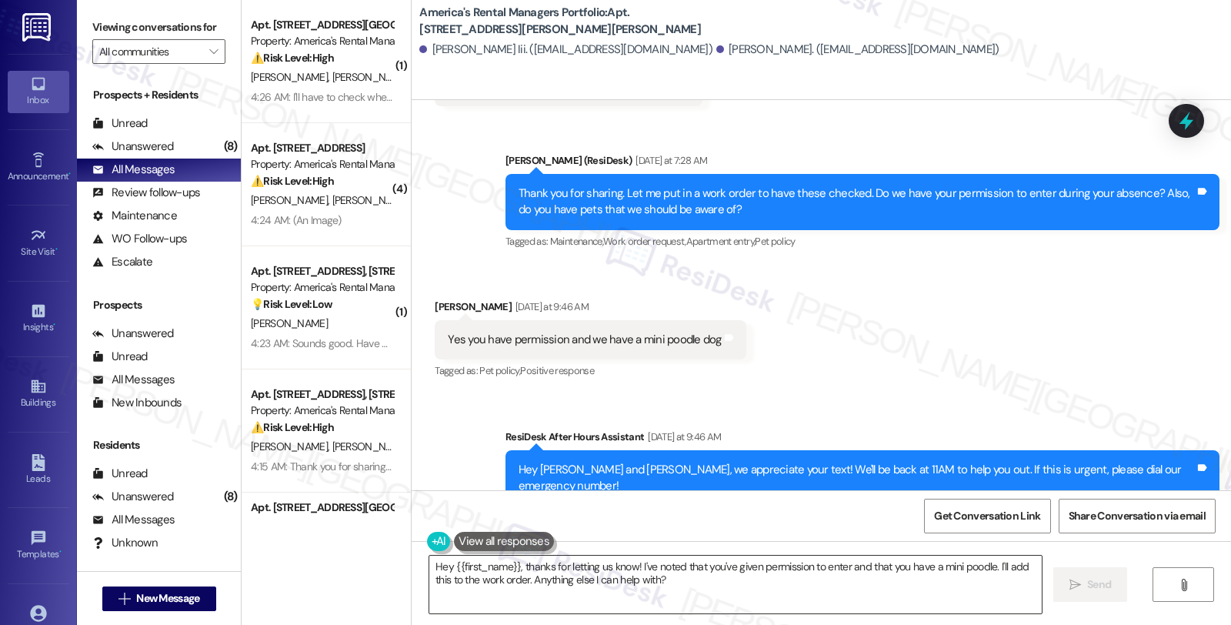
click at [429, 560] on textarea "Hey {{first_name}}, thanks for letting us know! I've noted that you've given pe…" at bounding box center [735, 585] width 612 height 58
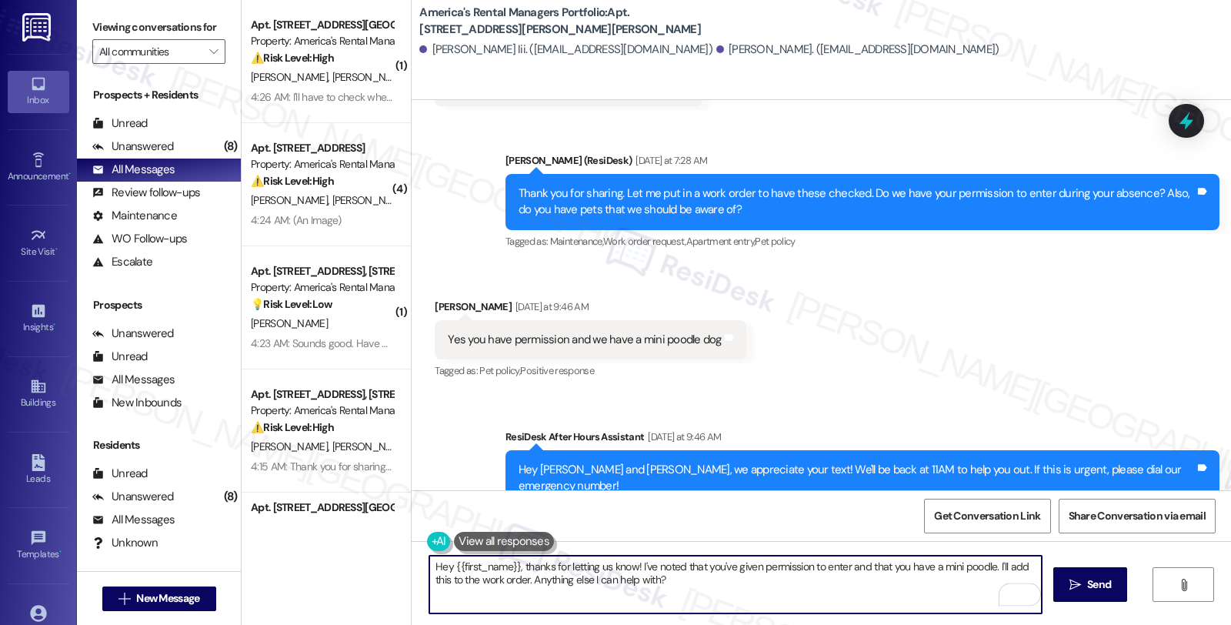
drag, startPoint x: 512, startPoint y: 565, endPoint x: 716, endPoint y: 626, distance: 212.3
click at [716, 624] on html "Inbox Go to Inbox Announcement • Send A Text Announcement Site Visit • Go to Si…" at bounding box center [615, 312] width 1231 height 625
paste textarea "#53291-1"
click at [551, 567] on textarea "Hey {{first_name}}, I've subnitted work order #53291-1" at bounding box center [735, 585] width 612 height 58
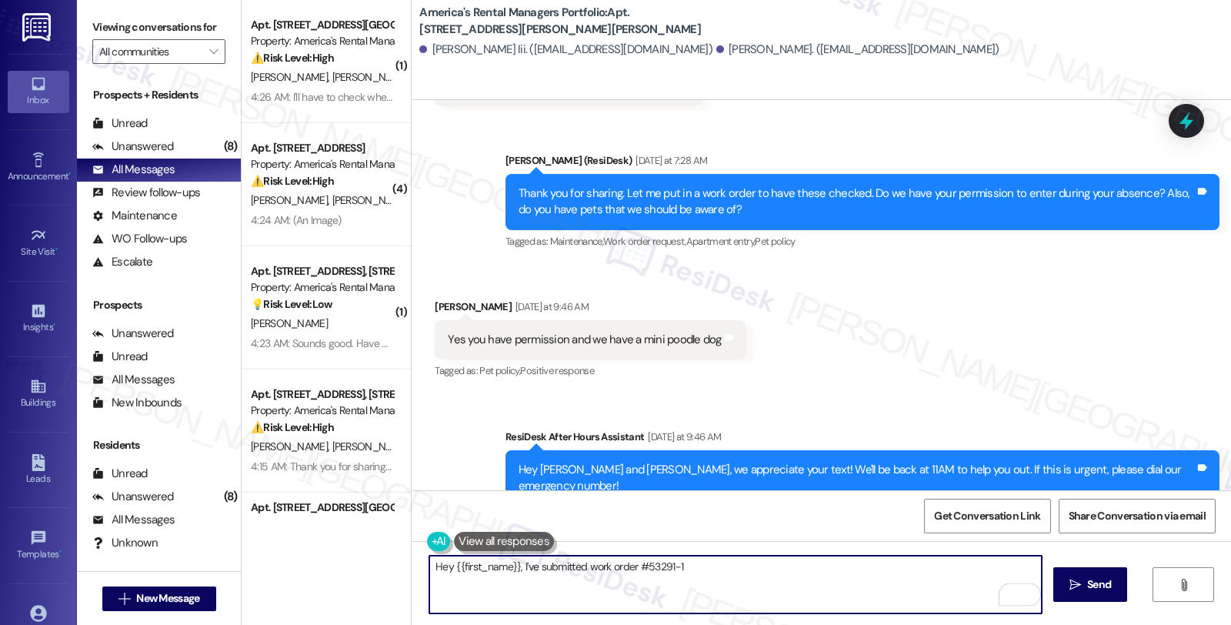
click at [706, 573] on textarea "Hey {{first_name}}, I've submitted work order #53291-1" at bounding box center [735, 585] width 612 height 58
click at [825, 571] on textarea "Hey {{first_name}}, I've submitted work order #53291-1 for the kitchen ceiling …" at bounding box center [735, 585] width 612 height 58
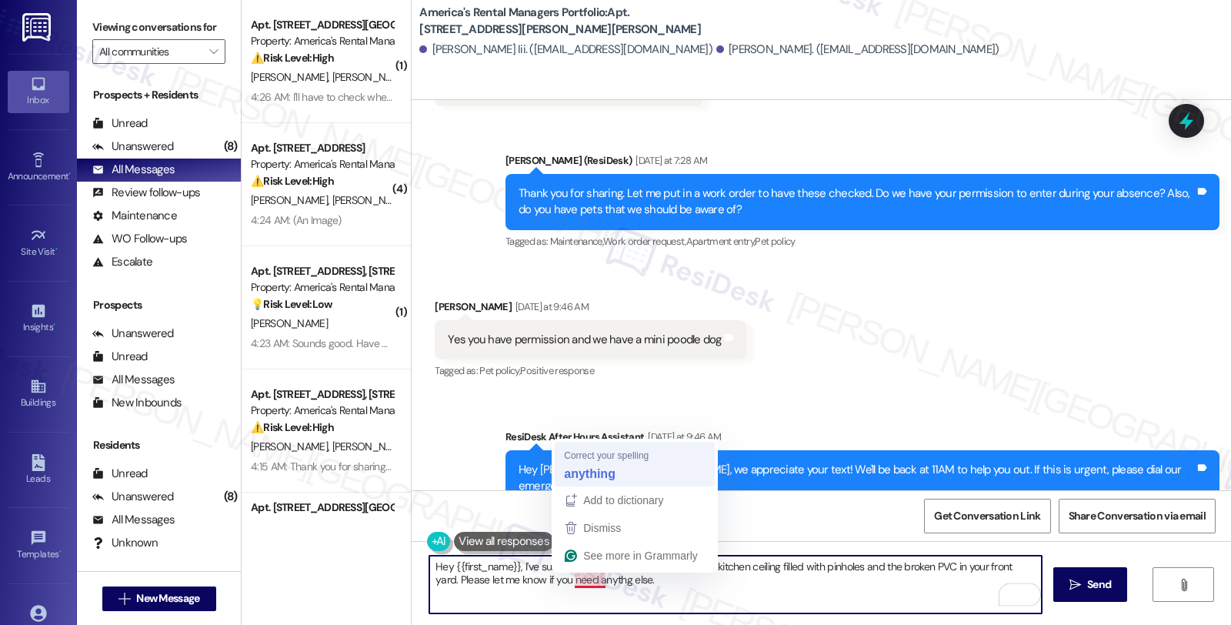
type textarea "Hey {{first_name}}, I've submitted work order #53291-1 for the kitchen ceiling …"
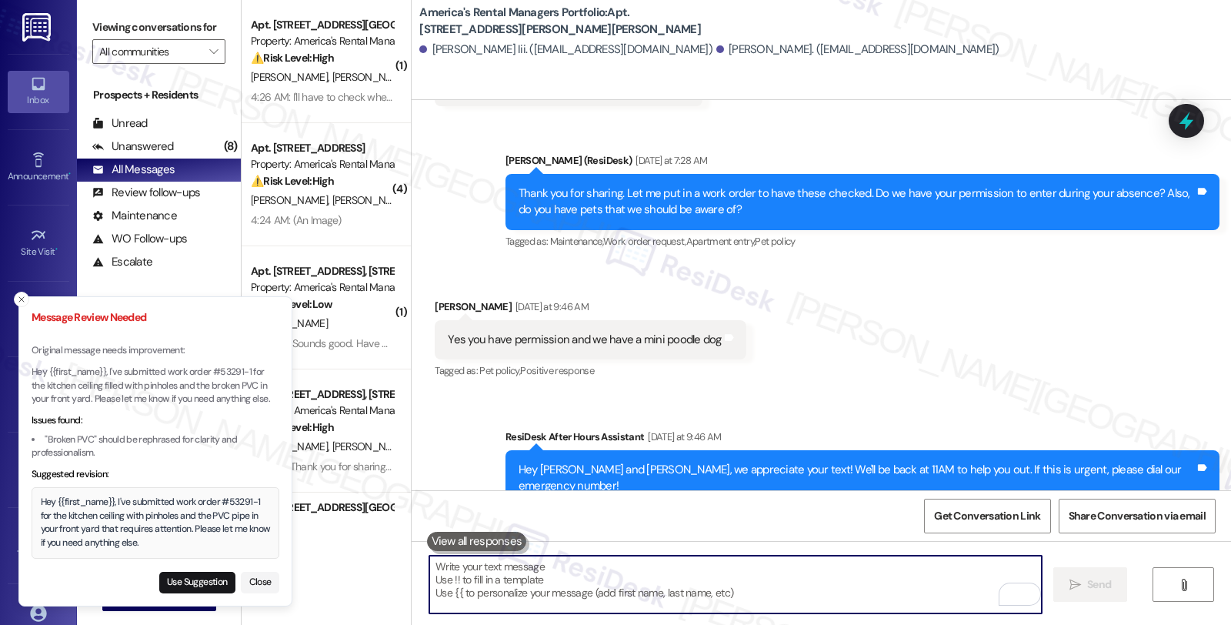
click at [154, 496] on div "Hey {{first_name}}, I've submitted work order #53291-1 for the kitchen ceiling …" at bounding box center [156, 523] width 230 height 54
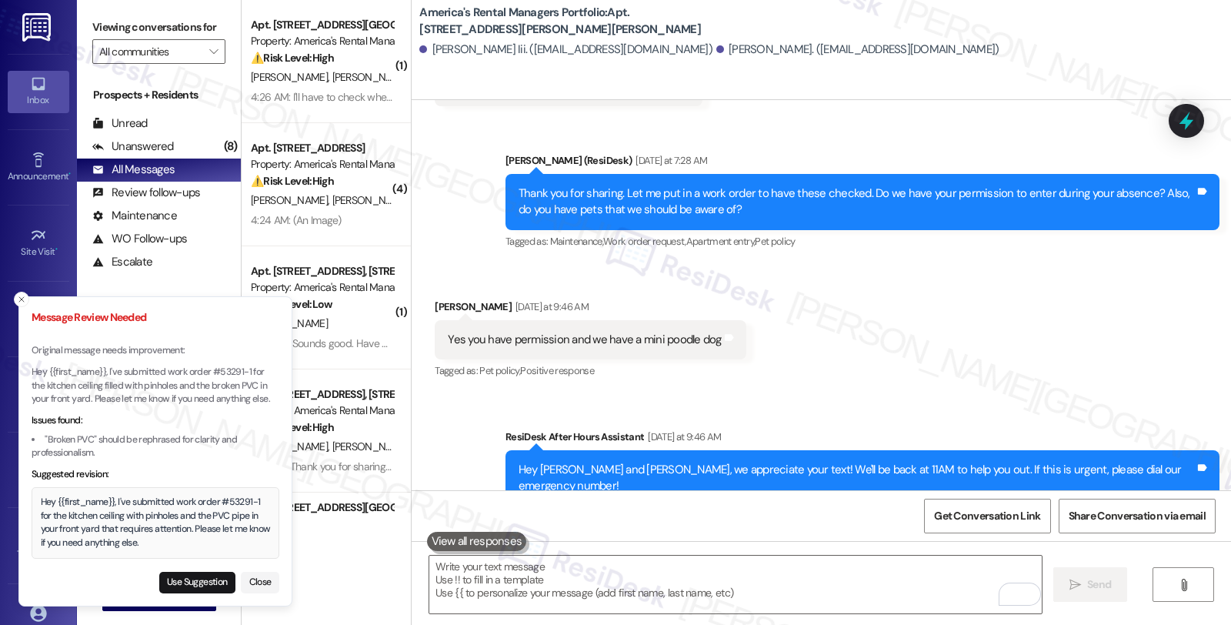
click at [44, 502] on div "Hey {{first_name}}, I've submitted work order #53291-1 for the kitchen ceiling …" at bounding box center [156, 523] width 230 height 54
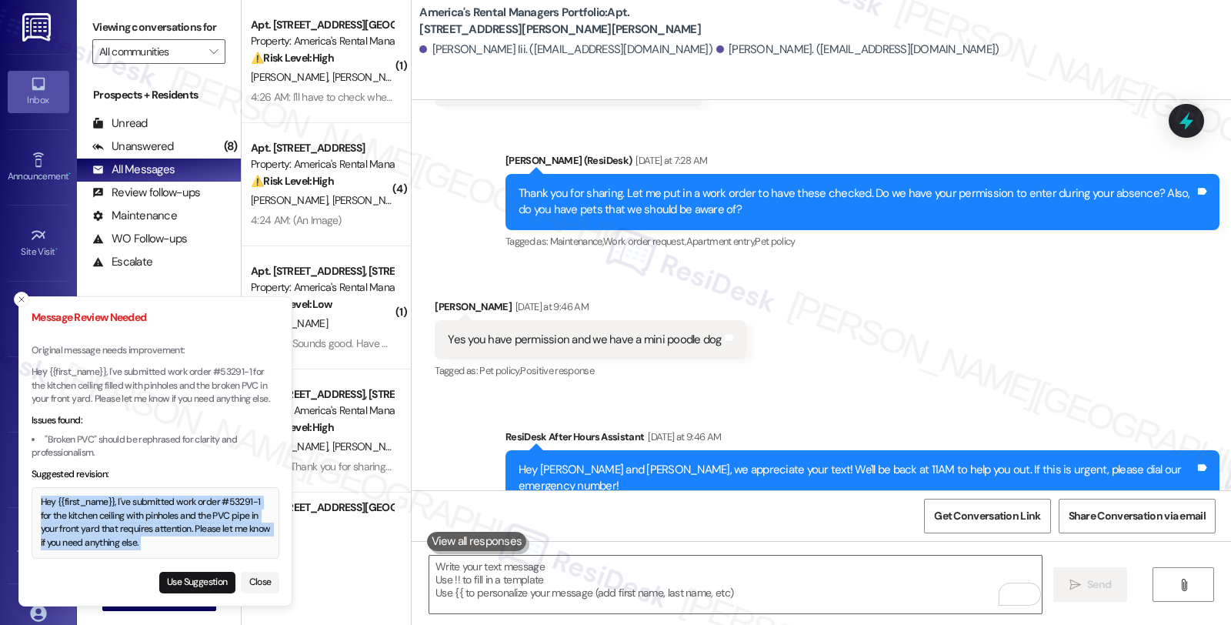
click at [185, 539] on div "Hey {{first_name}}, I've submitted work order #53291-1 for the kitchen ceiling …" at bounding box center [156, 523] width 230 height 54
copy div "Hey {{first_name}}, I've submitted work order #53291-1 for the kitchen ceiling …"
click at [183, 580] on button "Use Suggestion" at bounding box center [197, 583] width 76 height 22
type textarea "Hey {{first_name}}, I've submitted work order #53291-1 for the kitchen ceiling …"
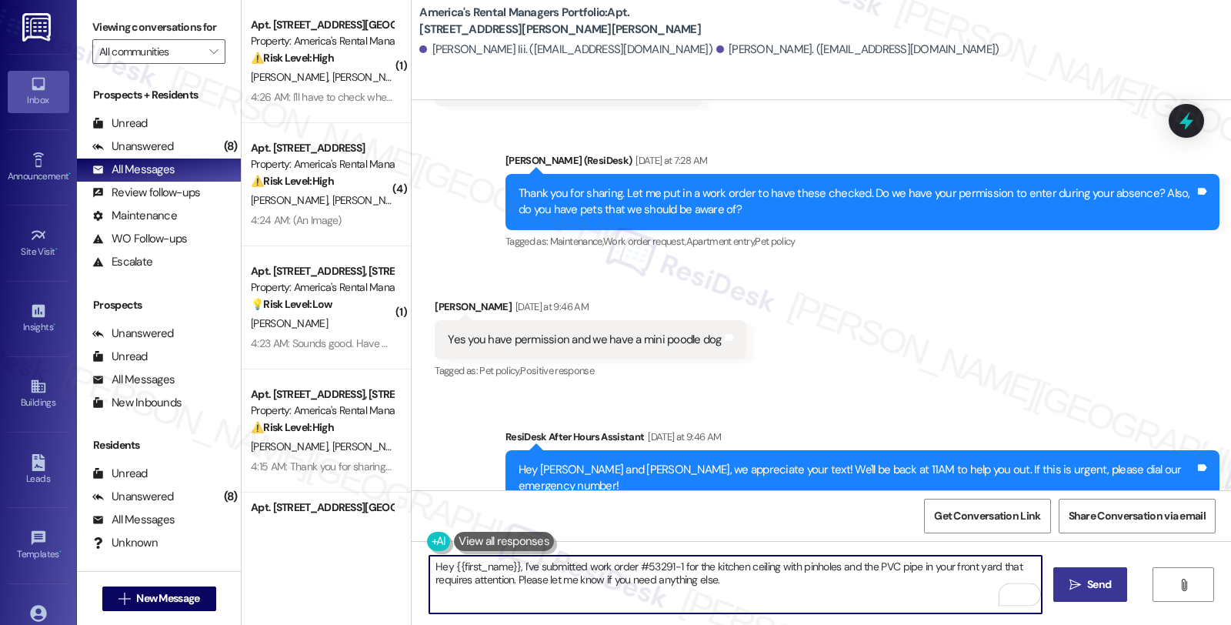
click at [1098, 581] on span "Send" at bounding box center [1099, 584] width 24 height 16
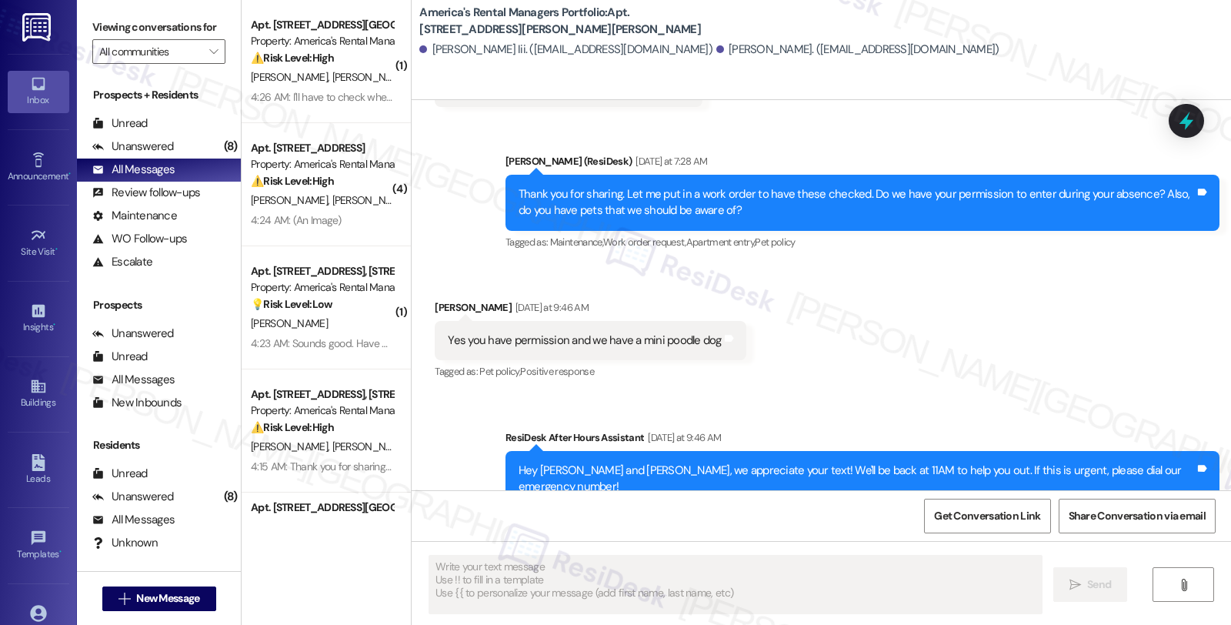
scroll to position [2489, 0]
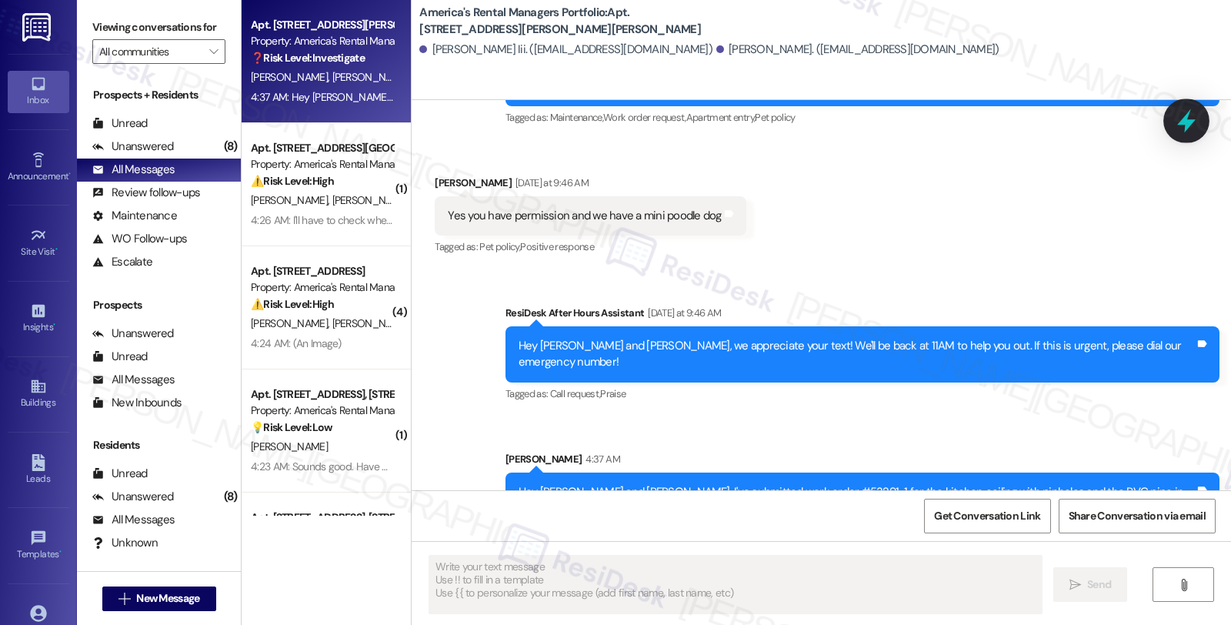
click at [1183, 124] on icon at bounding box center [1186, 121] width 18 height 24
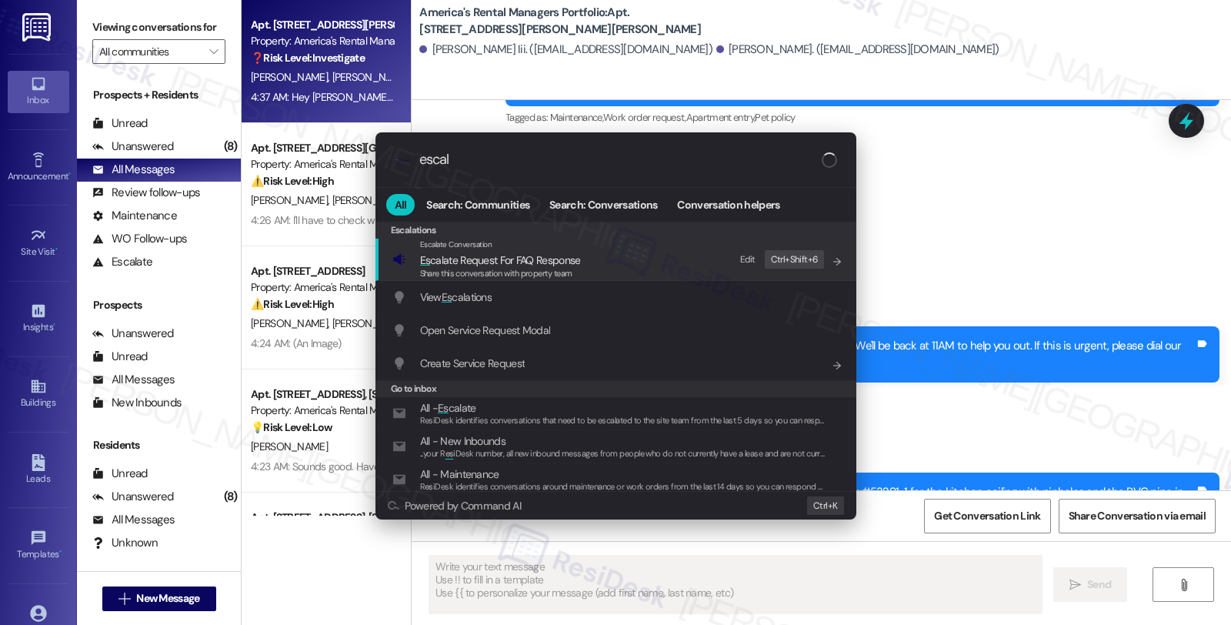
type input "escala"
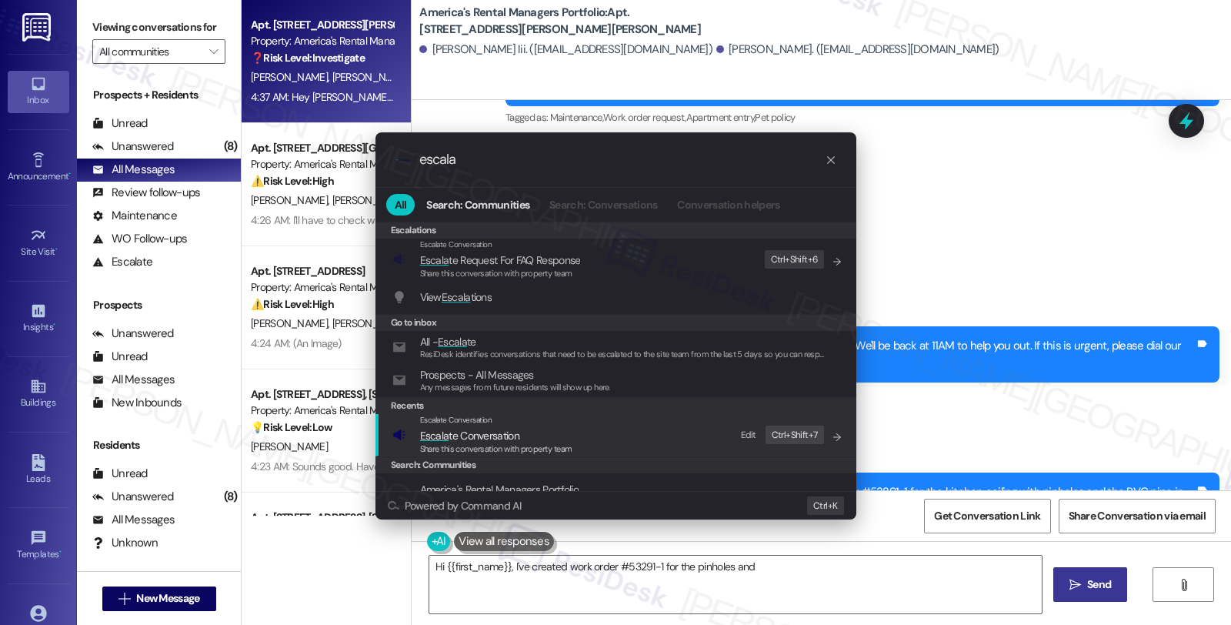
type textarea "Hi {{first_name}}, I've created work order #53291-1 for the pinholes and PVC"
type input "escala"
type textarea "Hi {{first_name}}, I've created work order #53291-1 for the pinholes and PVC pi…"
click at [508, 436] on span "Escala te Conversation" at bounding box center [469, 436] width 99 height 14
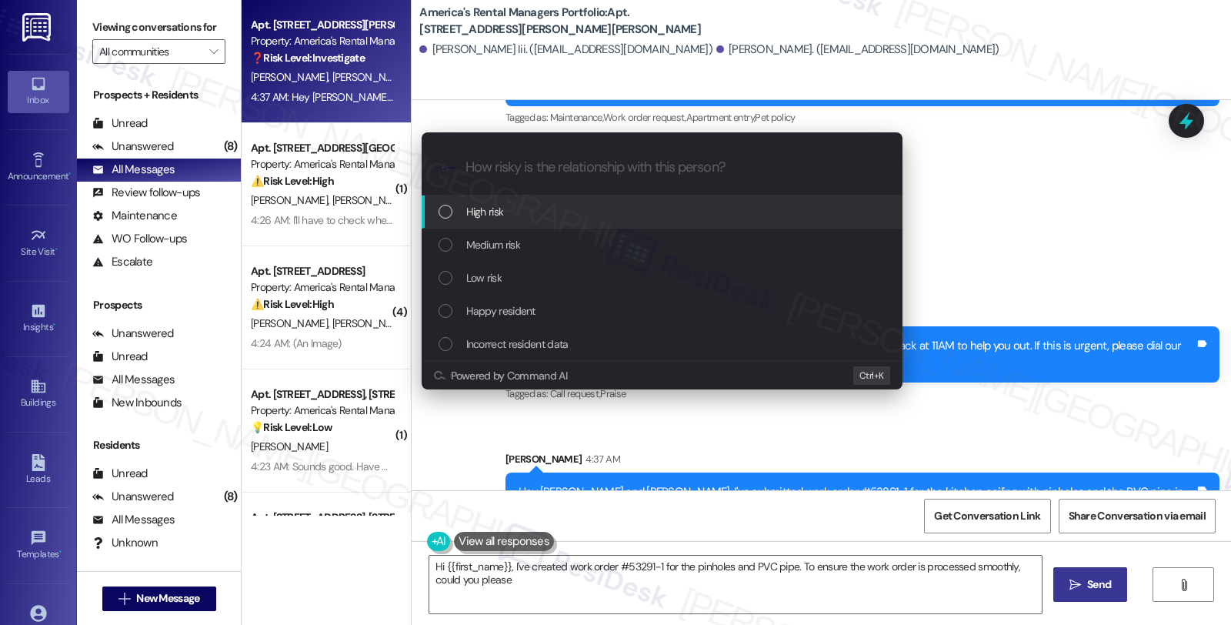
click at [499, 242] on span "Medium risk" at bounding box center [493, 244] width 54 height 17
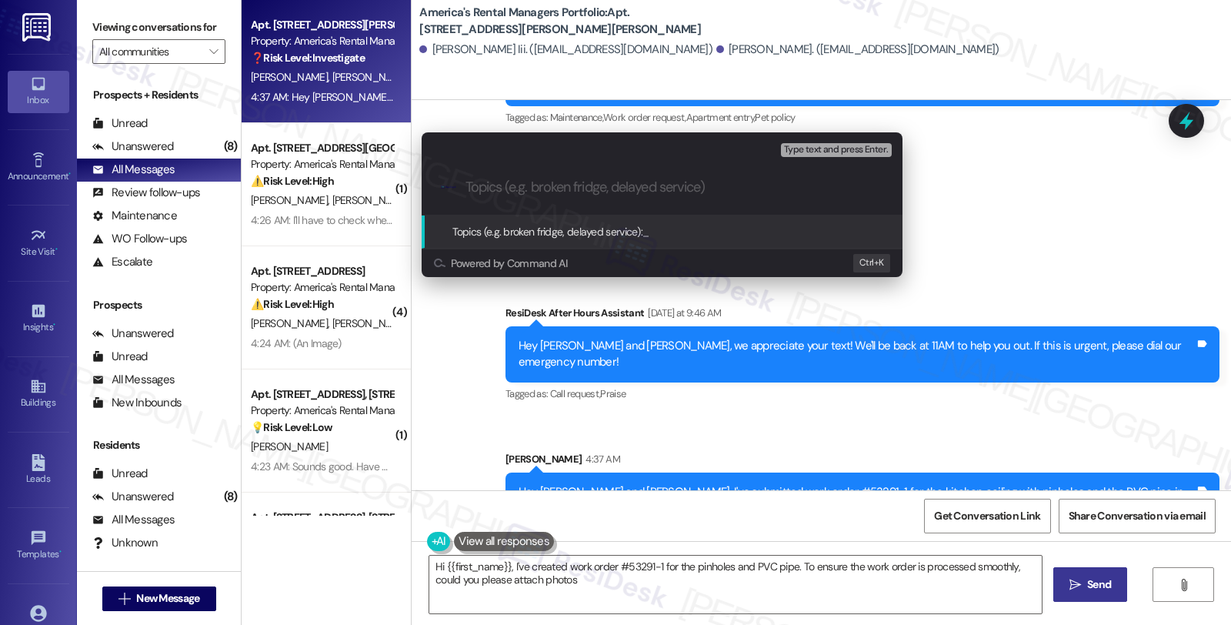
type textarea "Hi {{first_name}}, I've created work order #53291-1 for the pinholes and PVC pi…"
paste input "Hey {{first_name}}, I've submitted work order #53291-1 for the kitchen ceiling …"
type input "Hey {{first_name}}, I've submitted work order #53291-1 for the kitchen ceiling …"
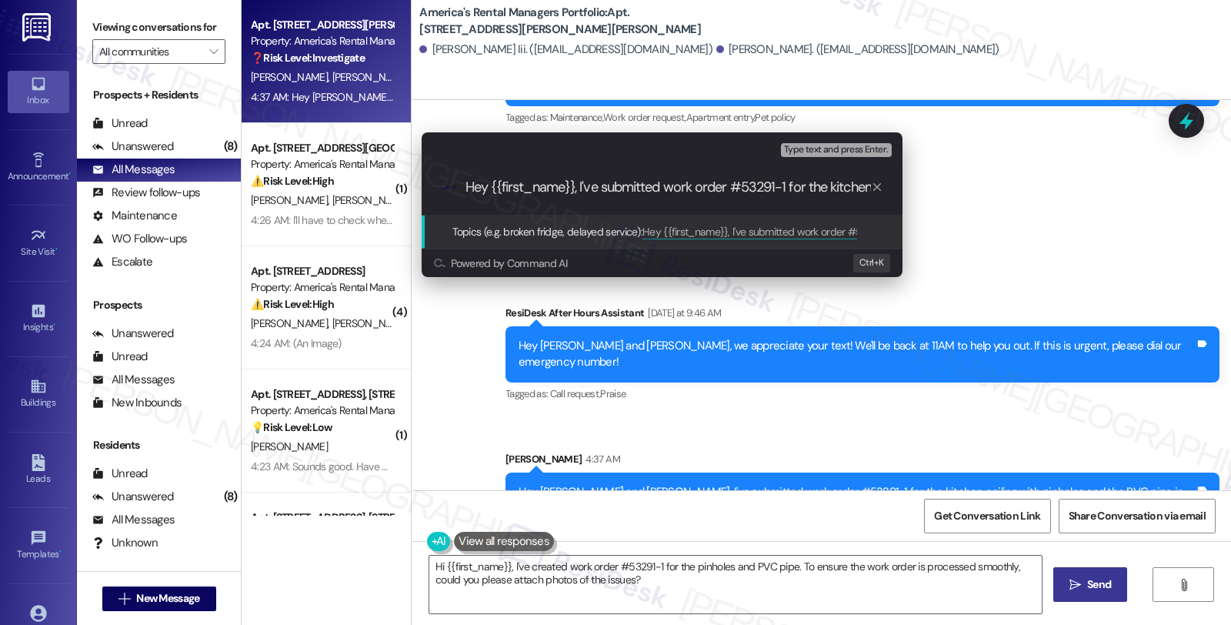
scroll to position [0, 727]
type textarea "Hi {{first_name}}, I've created work order #53291-1 for the pinholes and PVC pi…"
click at [556, 183] on input "Hey {{first_name}}, I've submitted work order #53291-1 for the kitchen ceiling …" at bounding box center [669, 187] width 406 height 16
paste input "#53291-1"
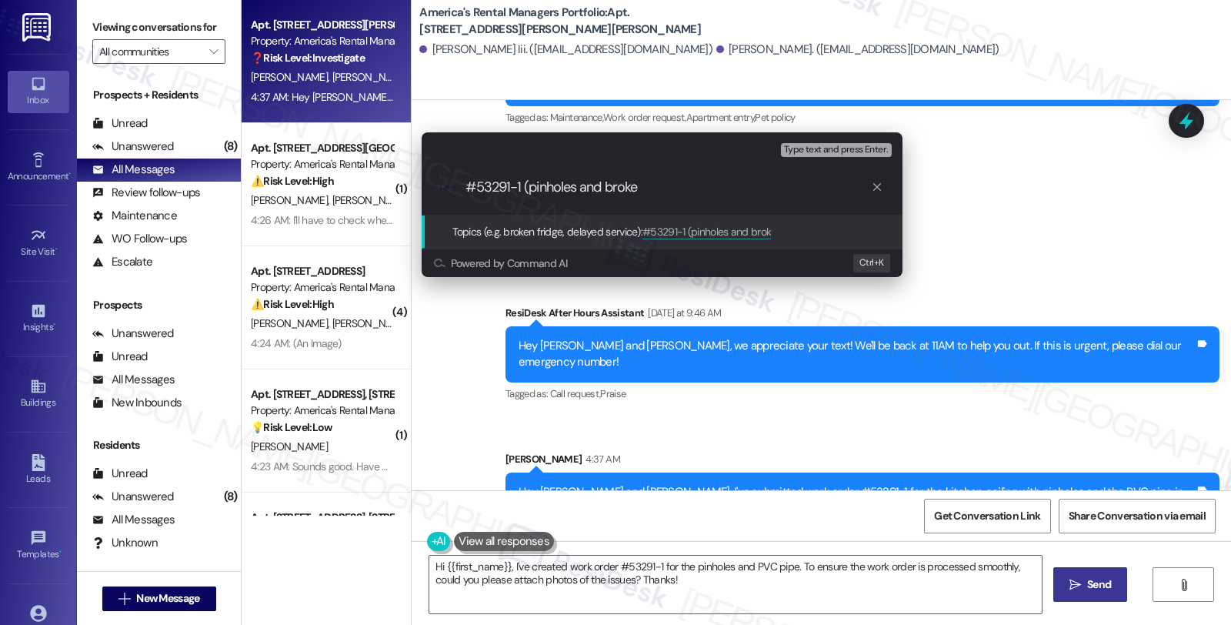
scroll to position [2596, 0]
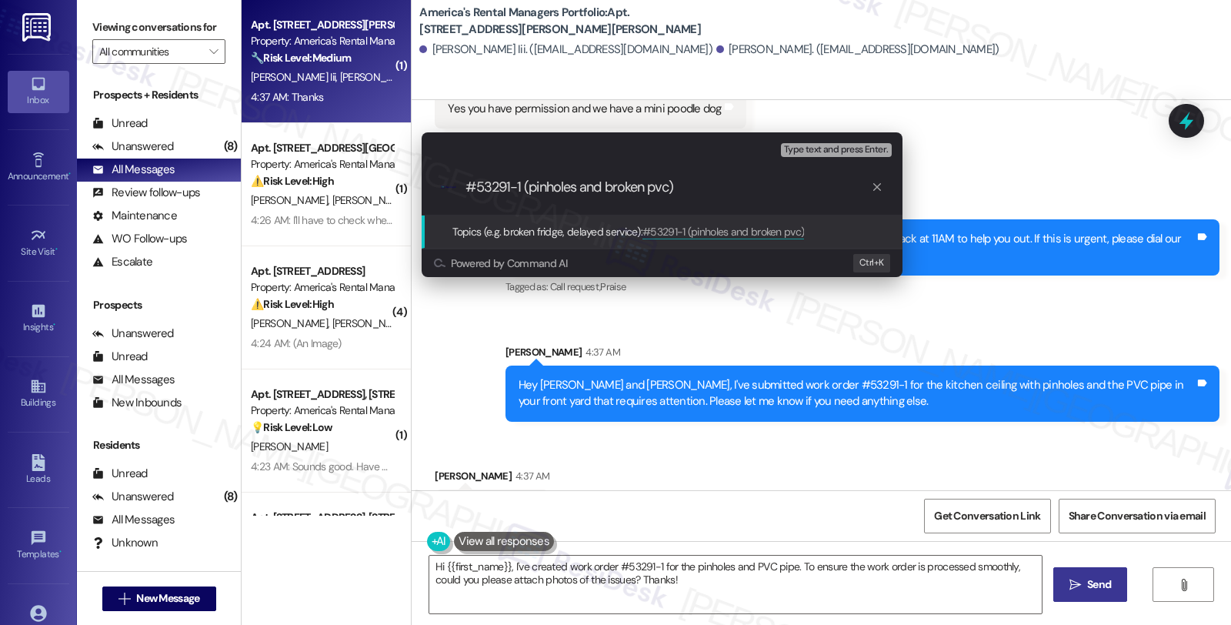
click at [648, 187] on input "#53291-1 (pinholes and broken pvc)" at bounding box center [669, 187] width 406 height 16
click at [466, 186] on input "#53291-1 (pinholes and broken pvc)" at bounding box center [669, 187] width 406 height 16
paste input "Work Order Filed by ResiDesk - WO #"
click at [865, 187] on input "Work Order Filed by ResiDesk - WO #53291-1 (pinholes and broken pvc)" at bounding box center [669, 187] width 406 height 16
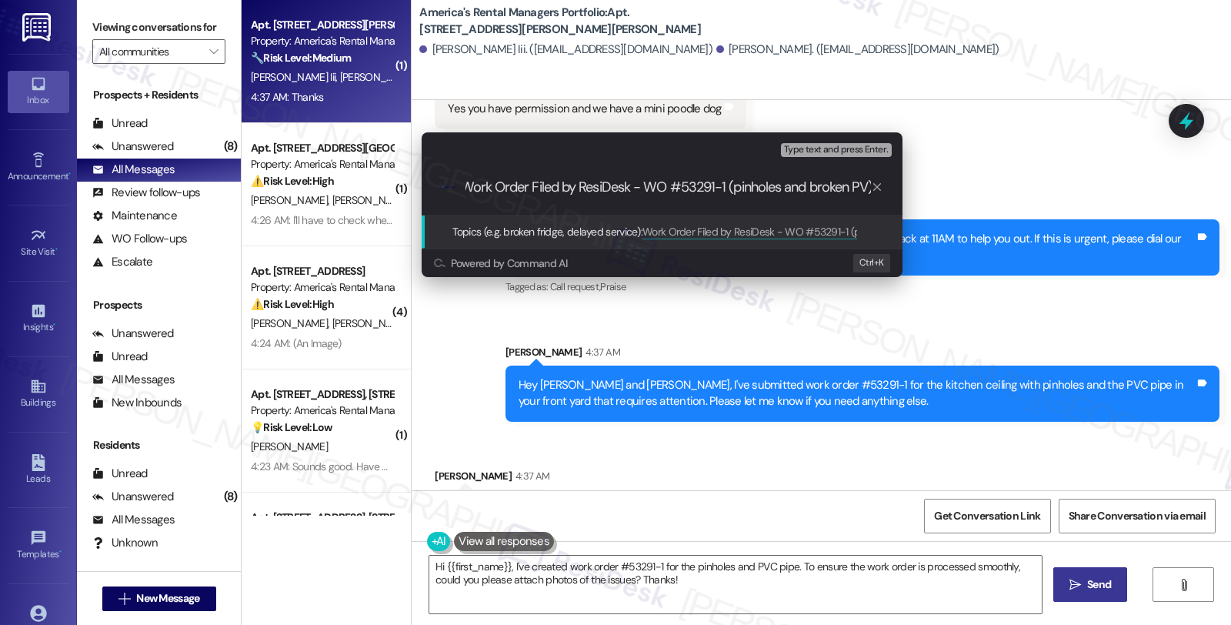
type input "Work Order Filed by ResiDesk - WO #53291-1 (pinholes and broken PVC)"
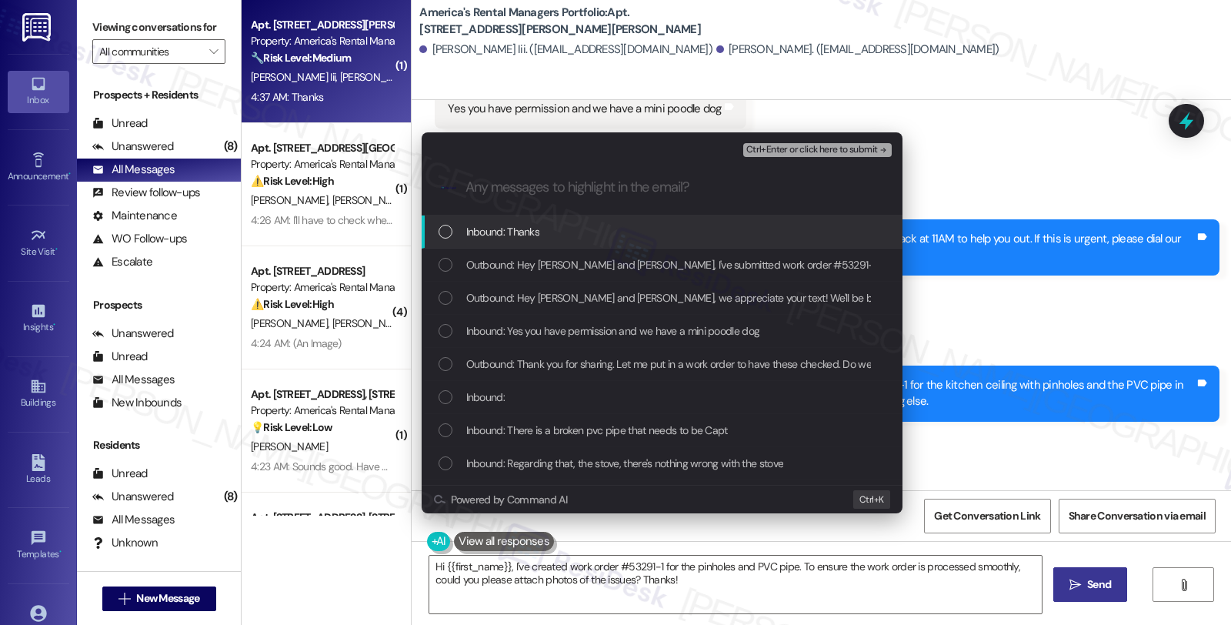
scroll to position [0, 0]
click at [512, 227] on span "Inbound: Thanks" at bounding box center [503, 231] width 74 height 17
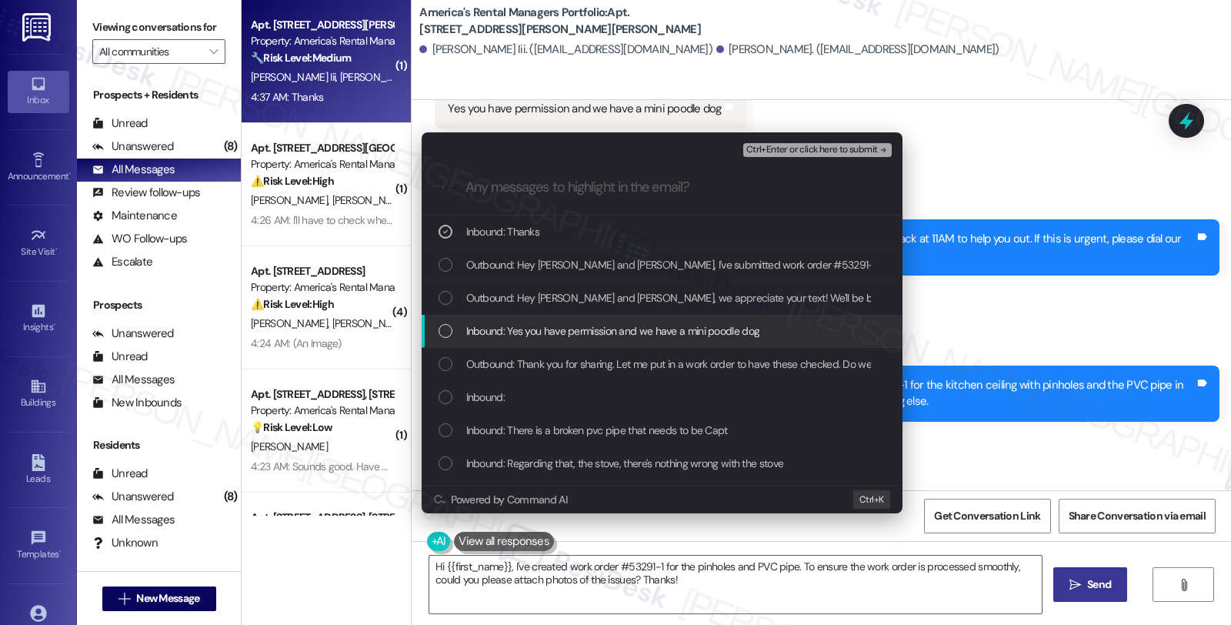
click at [496, 325] on span "Inbound: Yes you have permission and we have a mini poodle dog" at bounding box center [613, 330] width 294 height 17
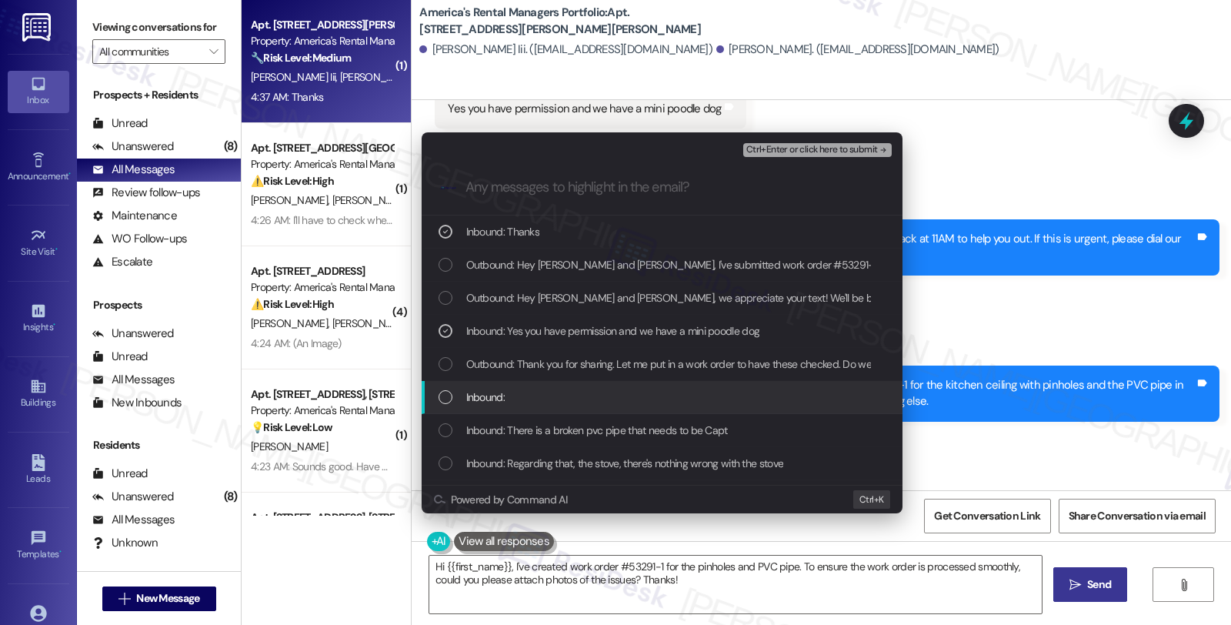
click at [494, 401] on span "Inbound:" at bounding box center [485, 397] width 38 height 17
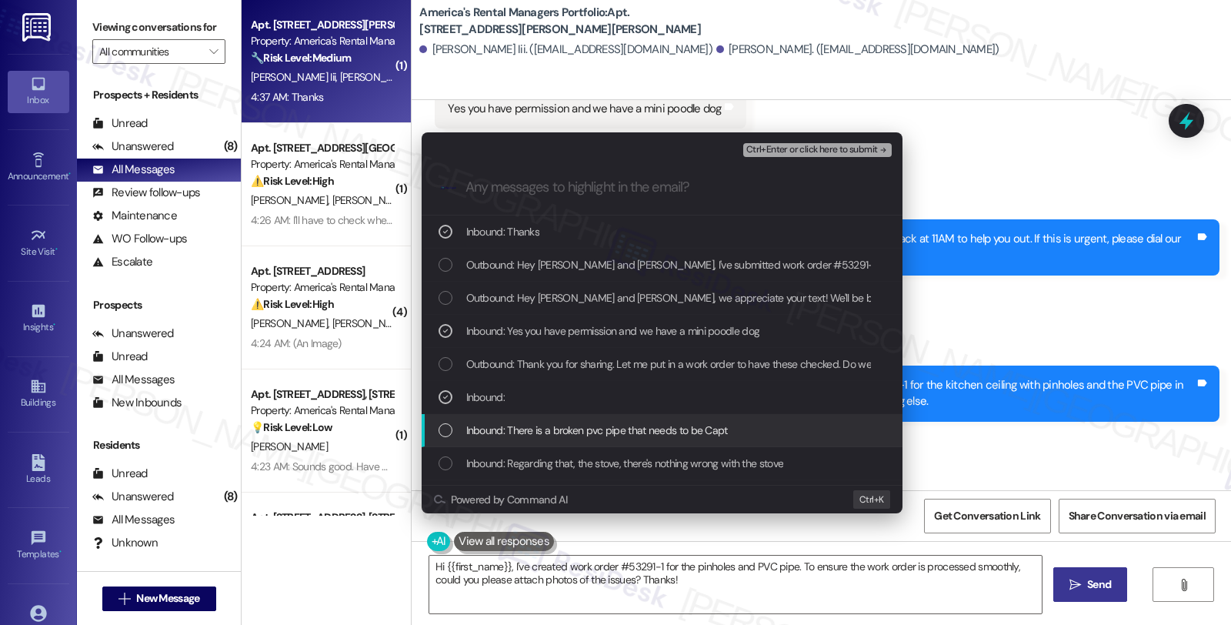
click at [497, 426] on span "Inbound: There is a broken pvc pipe that needs to be Capt" at bounding box center [597, 430] width 262 height 17
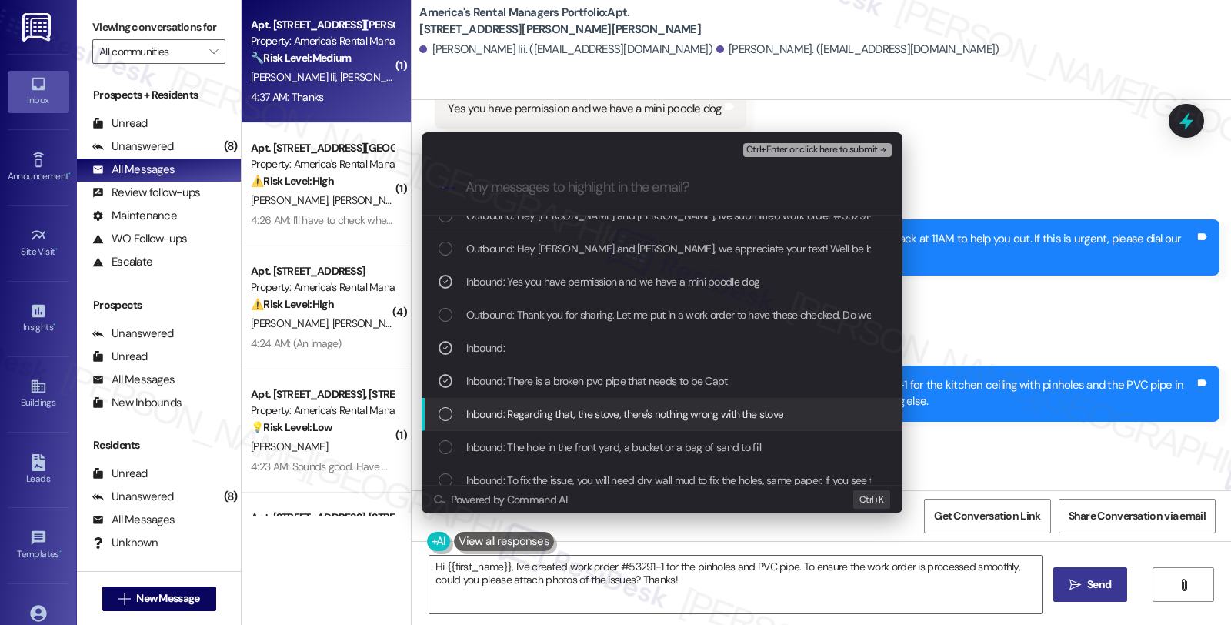
scroll to position [171, 0]
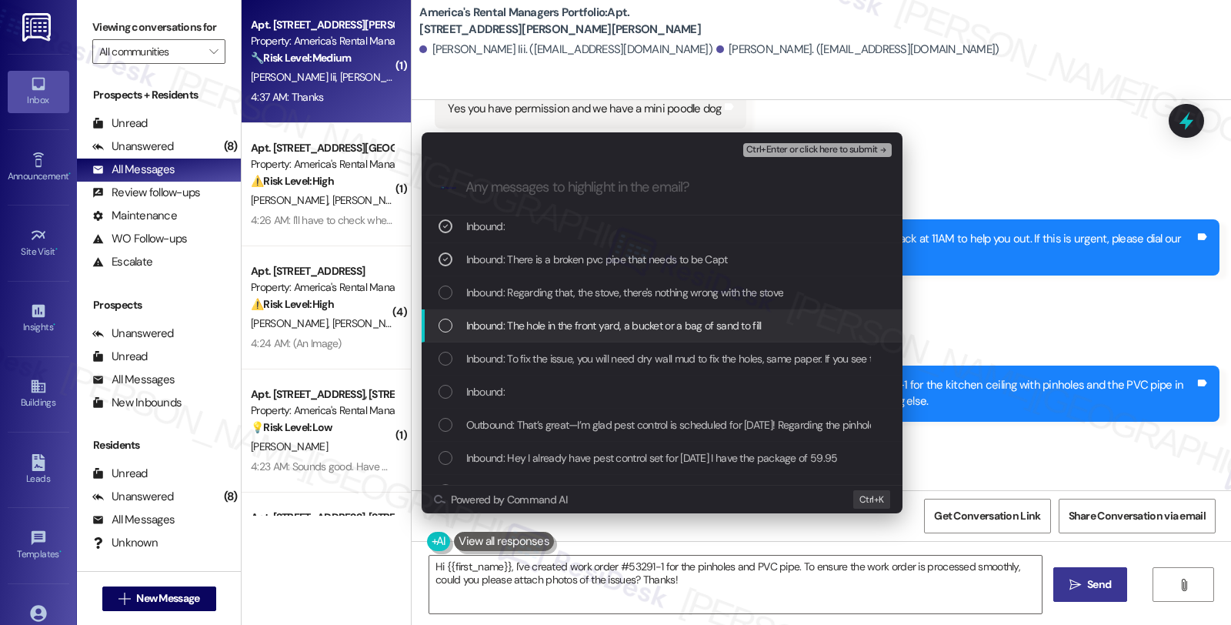
click at [582, 332] on span "Inbound: The hole in the front yard, a bucket or a bag of sand to fill" at bounding box center [613, 325] width 295 height 17
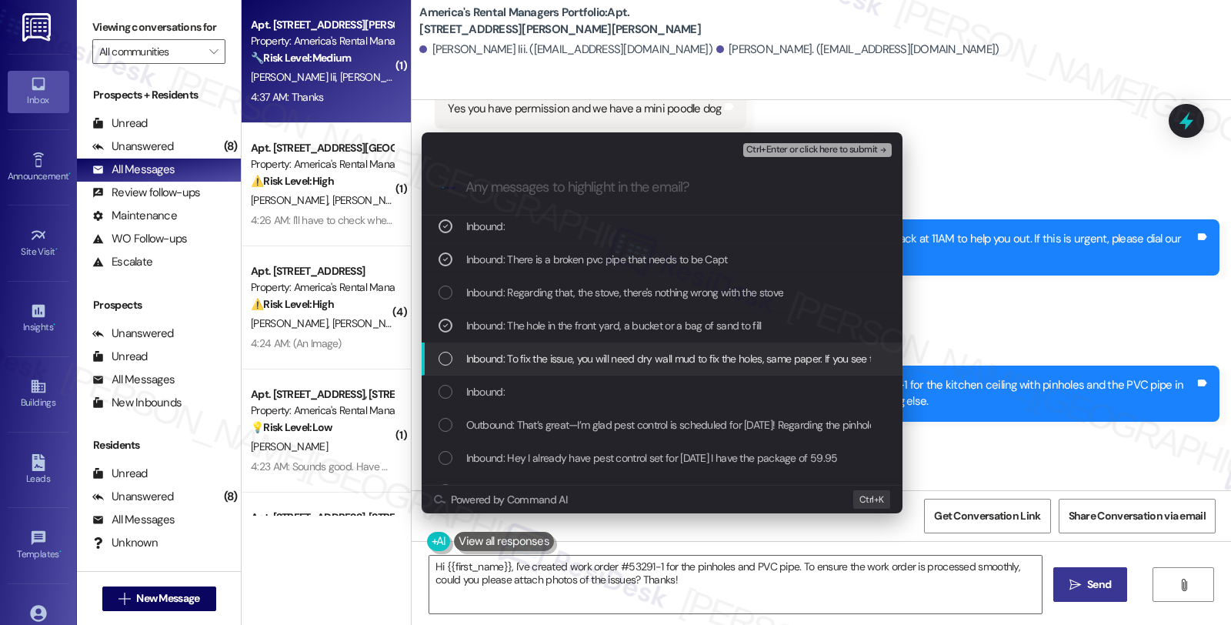
click at [578, 354] on span "Inbound: To fix the issue, you will need dry wall mud to fix the holes, same pa…" at bounding box center [774, 358] width 617 height 17
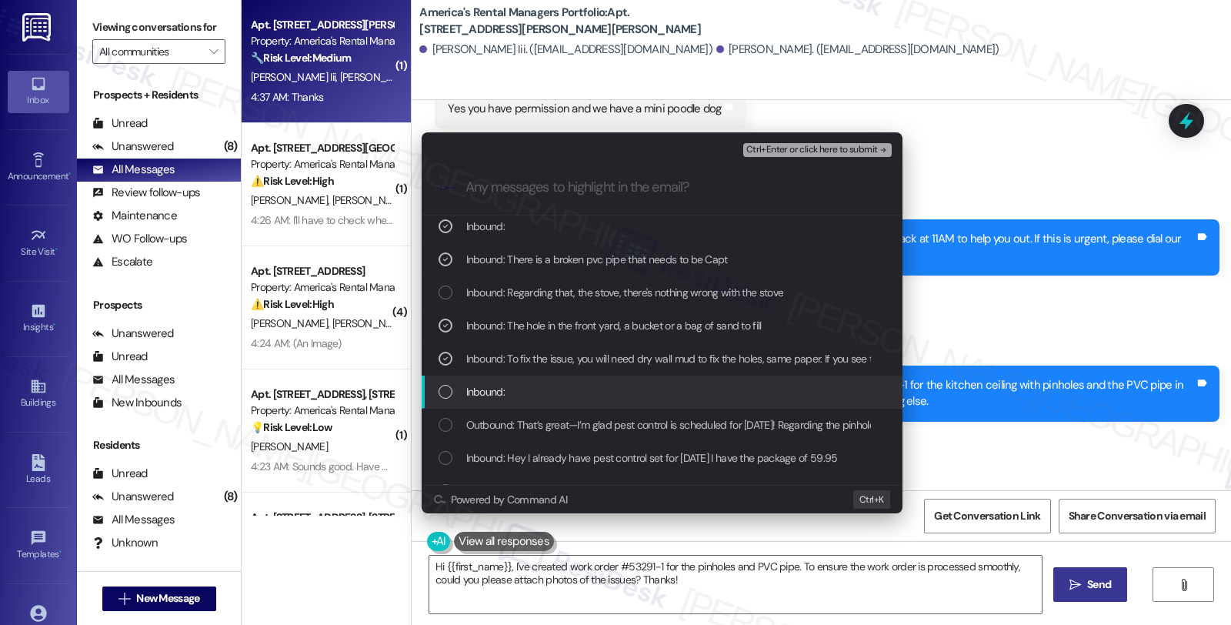
click at [568, 397] on div "Inbound:" at bounding box center [664, 391] width 450 height 17
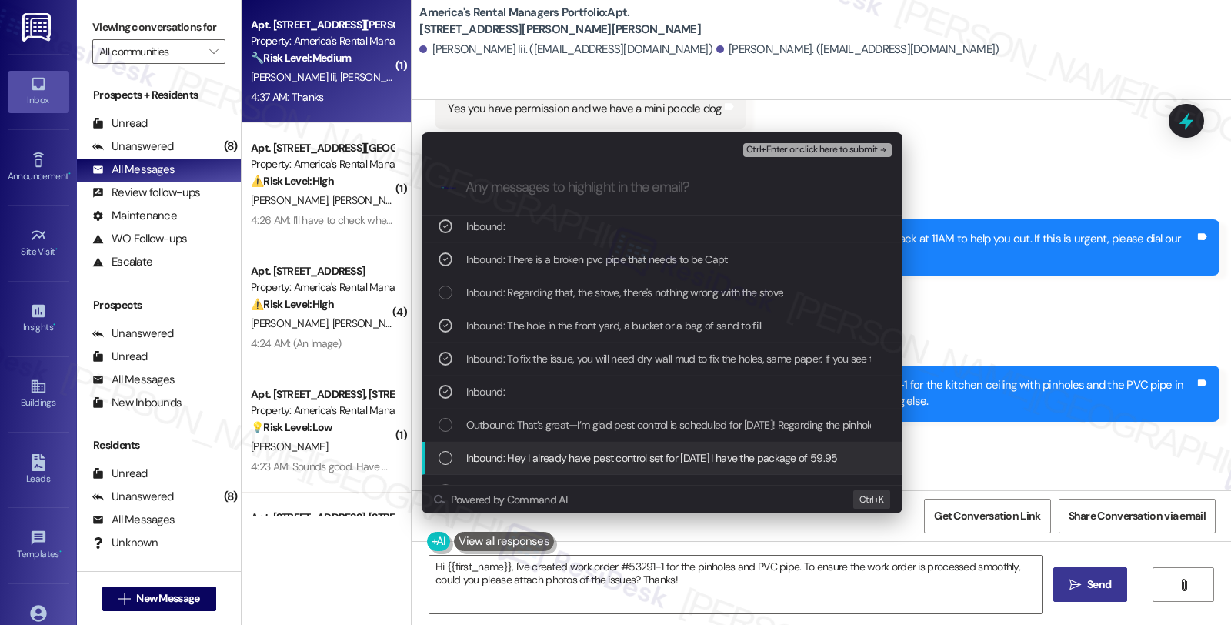
click at [571, 460] on span "Inbound: Hey I already have pest control set for [DATE] I have the package of 5…" at bounding box center [652, 457] width 372 height 17
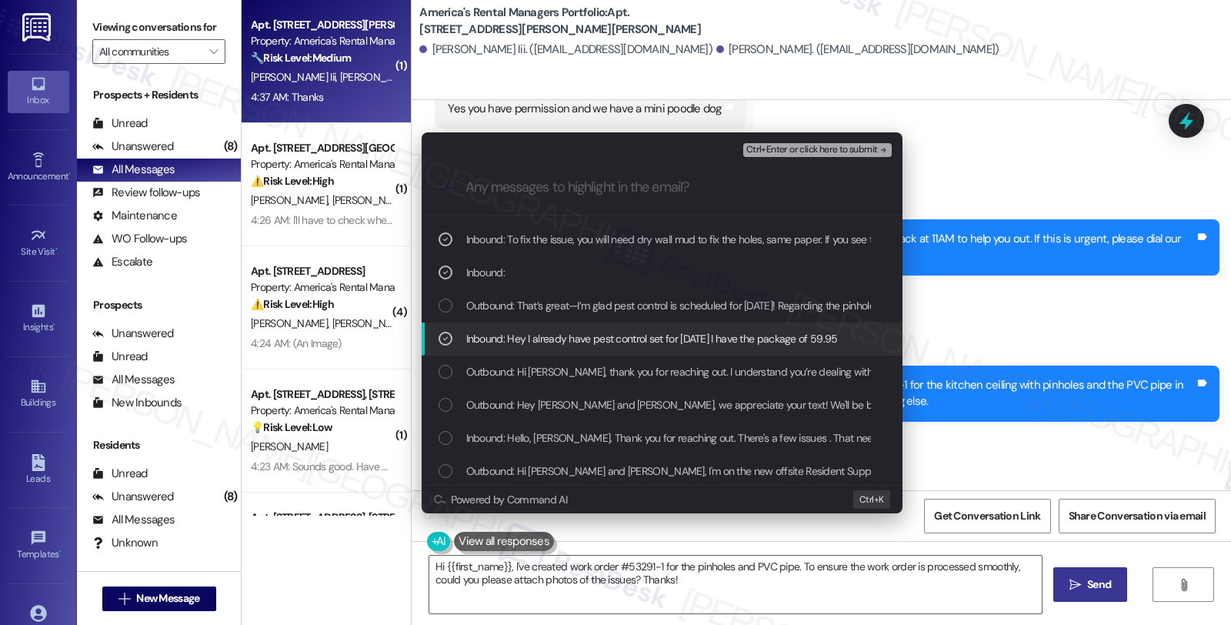
scroll to position [293, 0]
click at [571, 331] on span "Inbound: Hey I already have pest control set for [DATE] I have the package of 5…" at bounding box center [652, 335] width 372 height 17
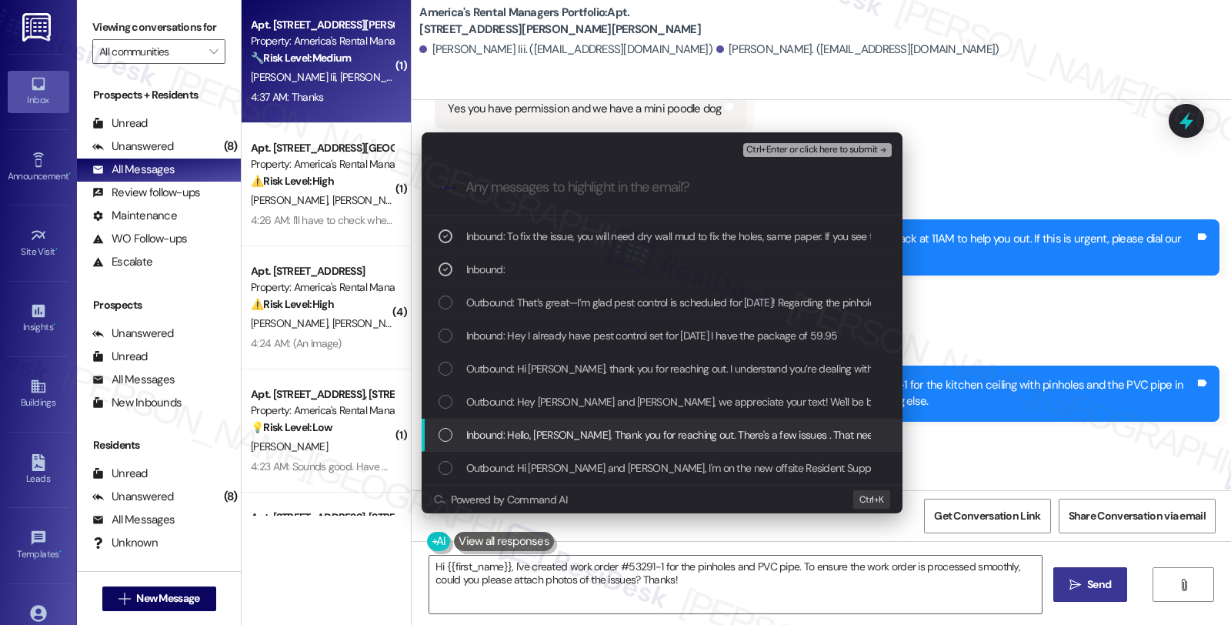
click at [604, 449] on div "Inbound: Hello, [PERSON_NAME]. Thank you for reaching out. There's a few issues…" at bounding box center [662, 435] width 481 height 33
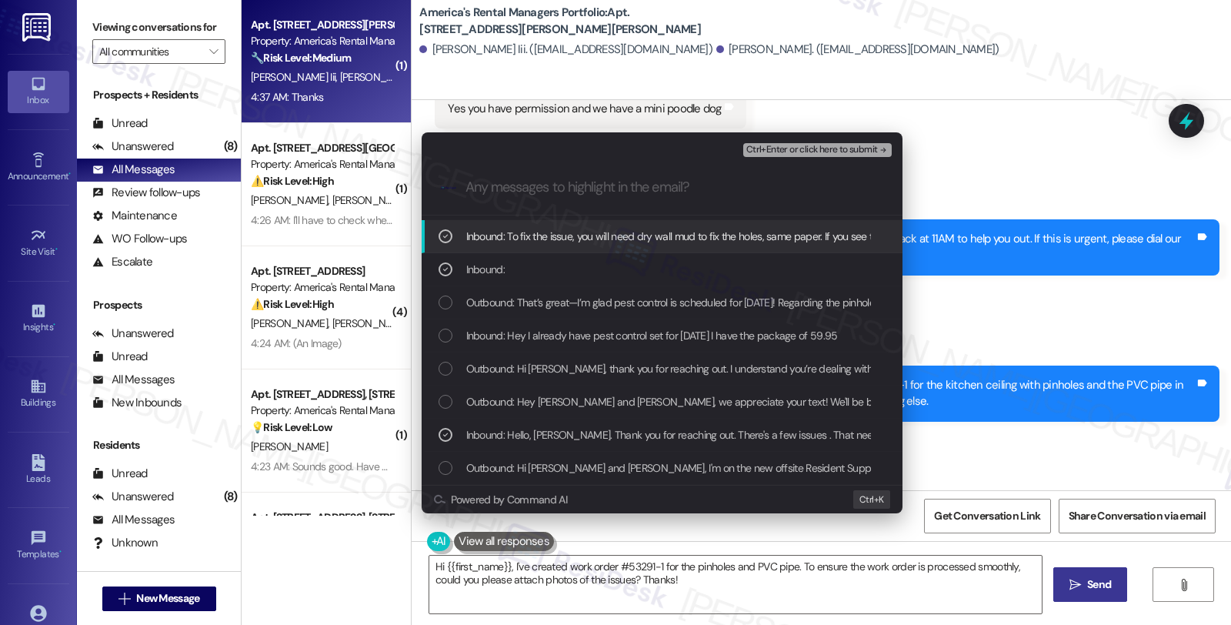
click at [808, 151] on span "Ctrl+Enter or click here to submit" at bounding box center [812, 150] width 132 height 11
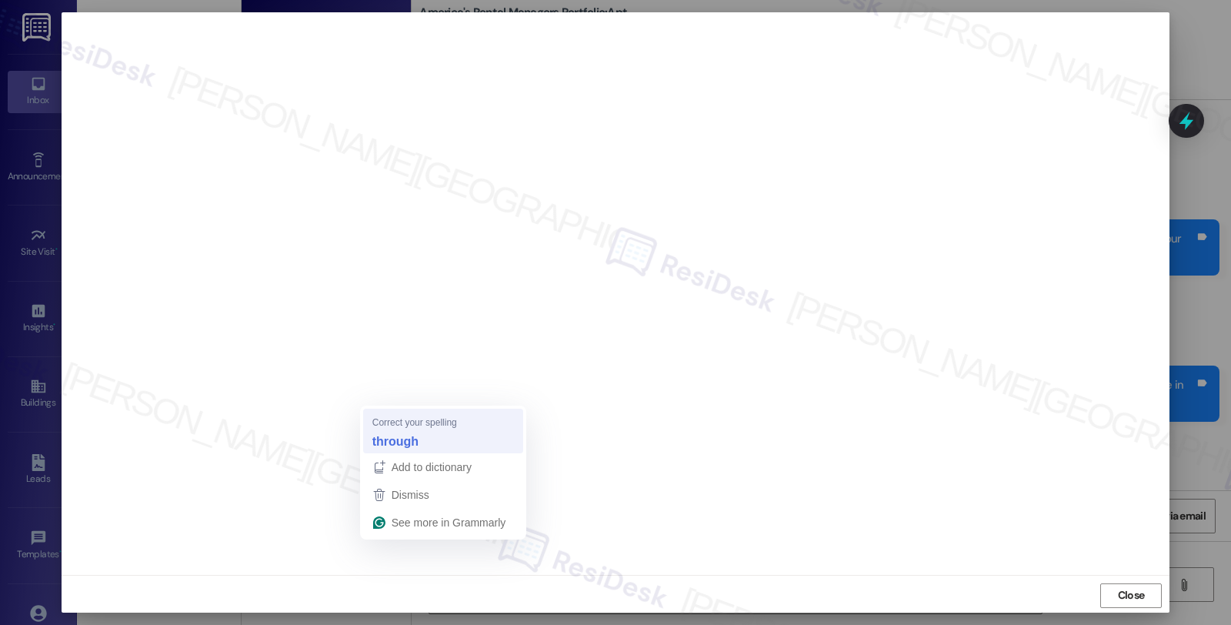
click at [405, 440] on strong "through" at bounding box center [395, 440] width 46 height 17
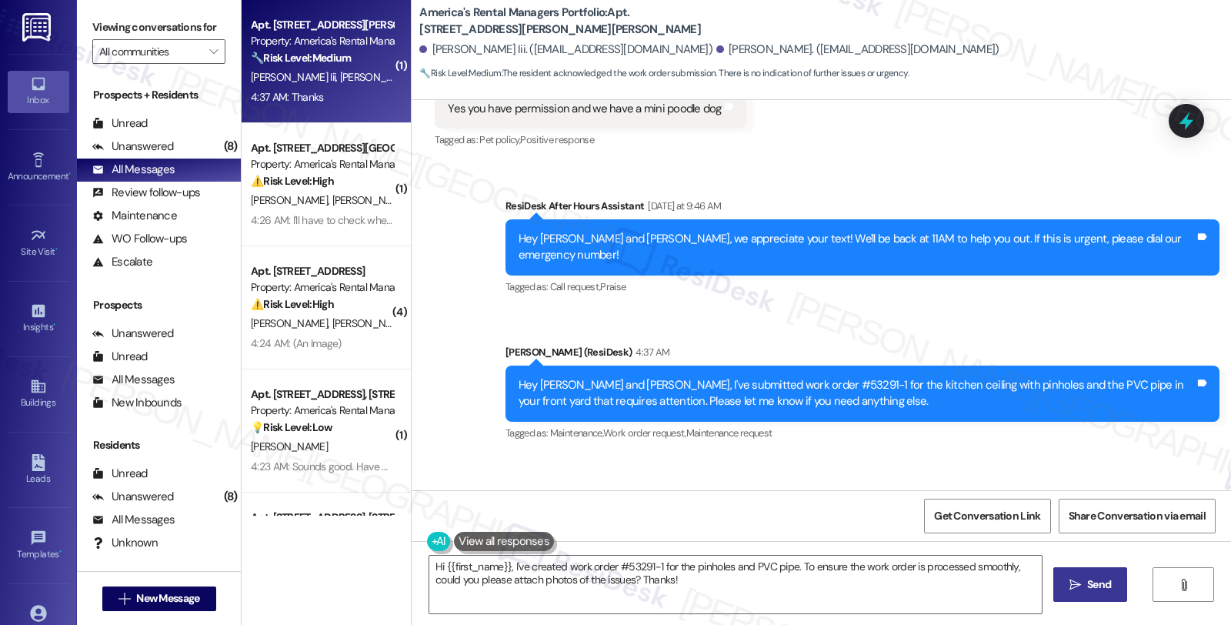
scroll to position [2642, 0]
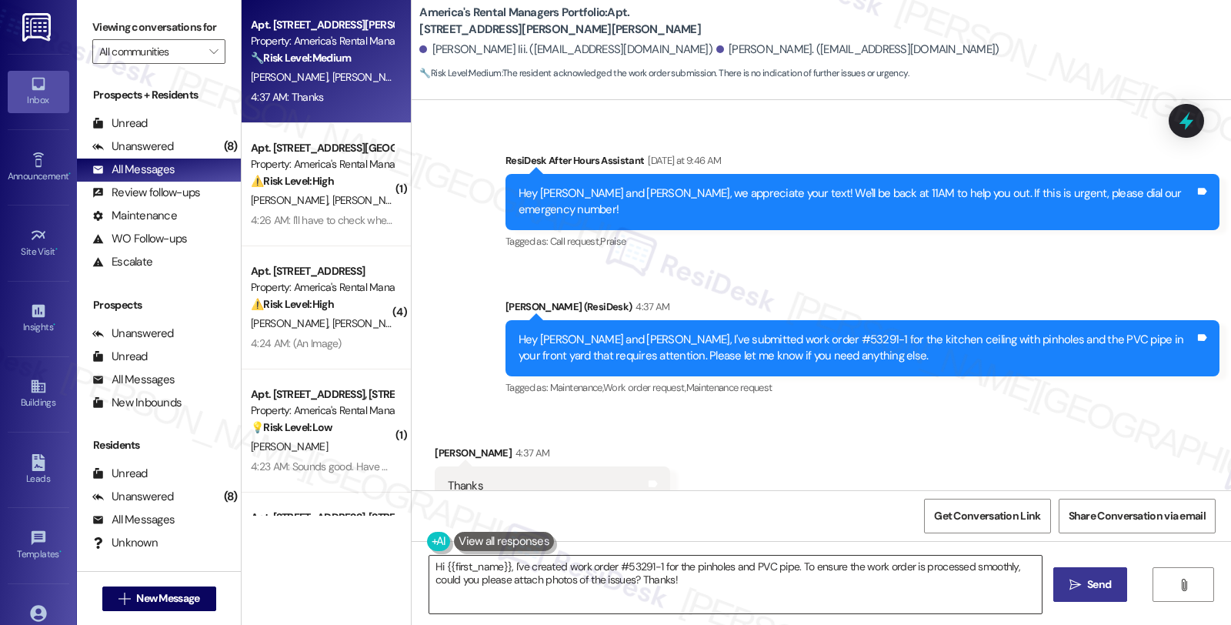
click at [681, 594] on textarea "Hi {{first_name}}, I've created work order #53291-1 for the pinholes and PVC pi…" at bounding box center [735, 585] width 612 height 58
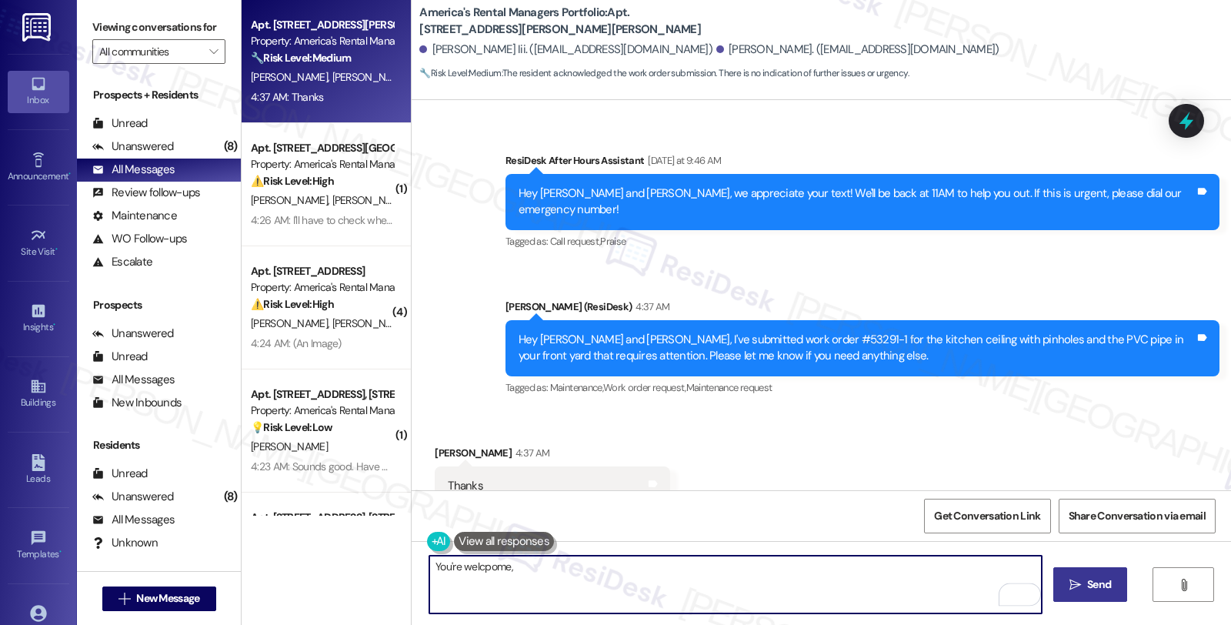
click at [442, 445] on div "[PERSON_NAME] 4:37 AM" at bounding box center [552, 456] width 235 height 22
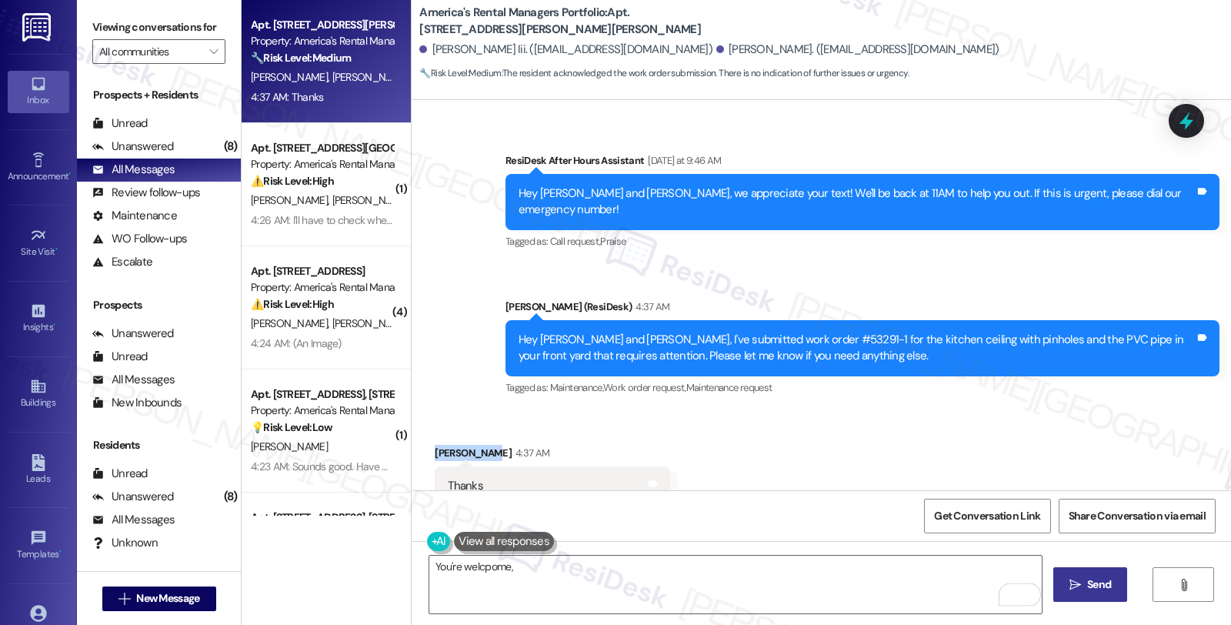
click at [442, 445] on div "[PERSON_NAME] 4:37 AM" at bounding box center [552, 456] width 235 height 22
copy div "[PERSON_NAME]"
click at [551, 575] on textarea "You're welcpome," at bounding box center [735, 585] width 612 height 58
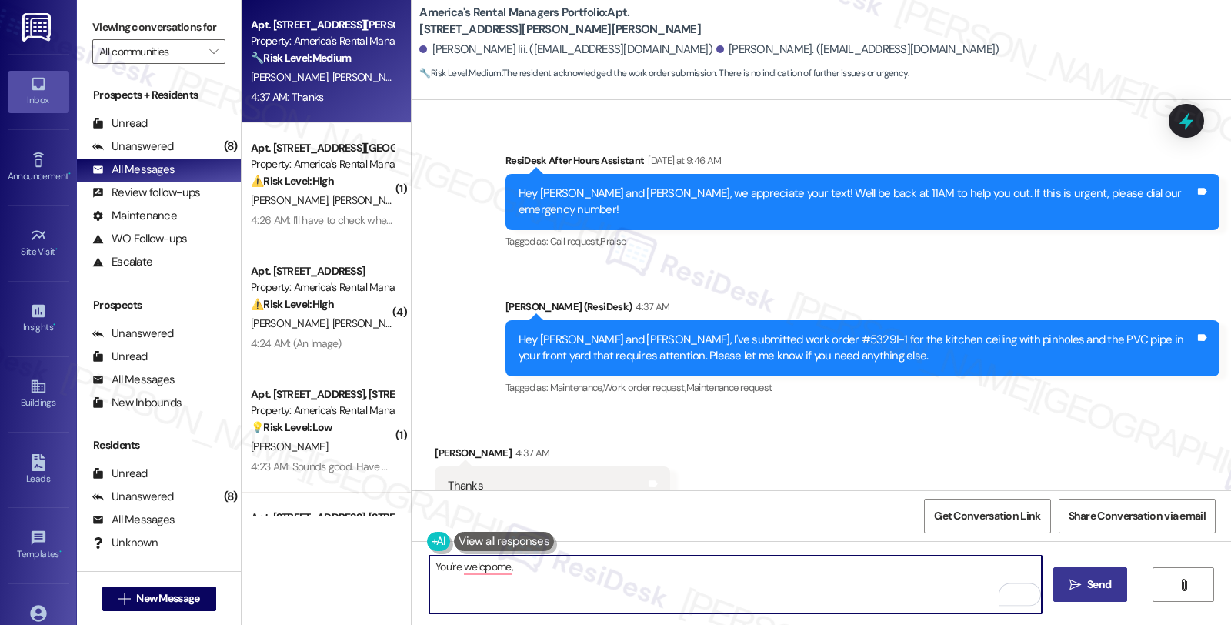
paste textarea "[PERSON_NAME]"
click at [596, 576] on textarea "You're welcome, [PERSON_NAME]" at bounding box center [735, 585] width 612 height 58
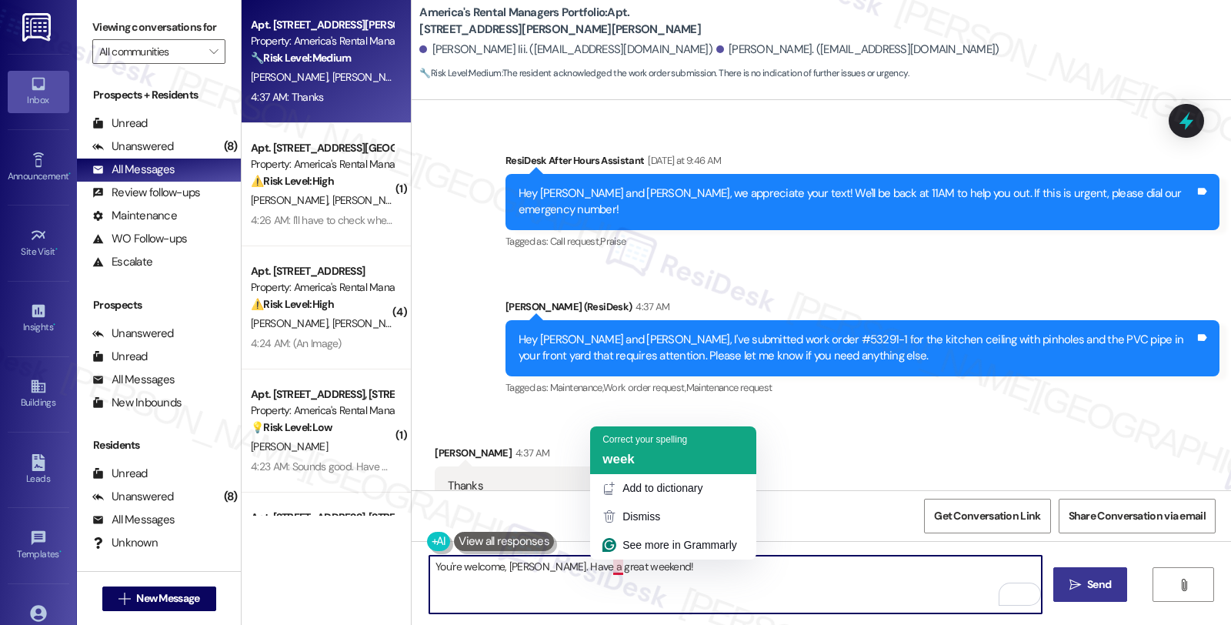
click at [626, 454] on span "week" at bounding box center [618, 459] width 32 height 15
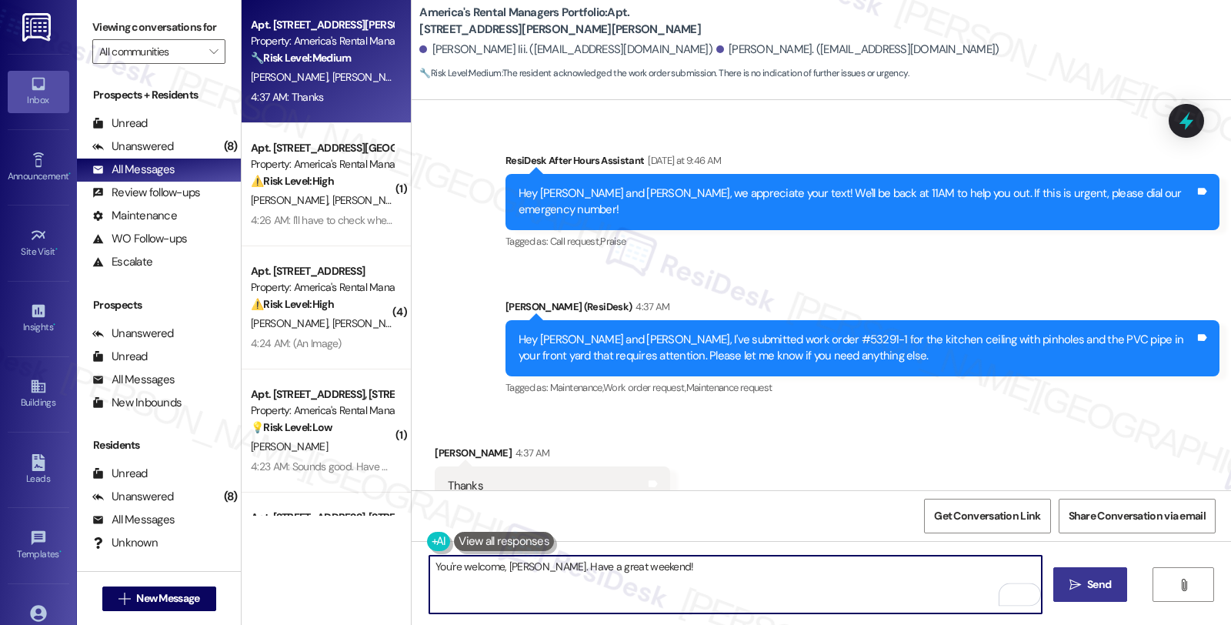
type textarea "You're welcome, [PERSON_NAME]. Have a great weekend!"
click at [1109, 598] on button " Send" at bounding box center [1090, 584] width 75 height 35
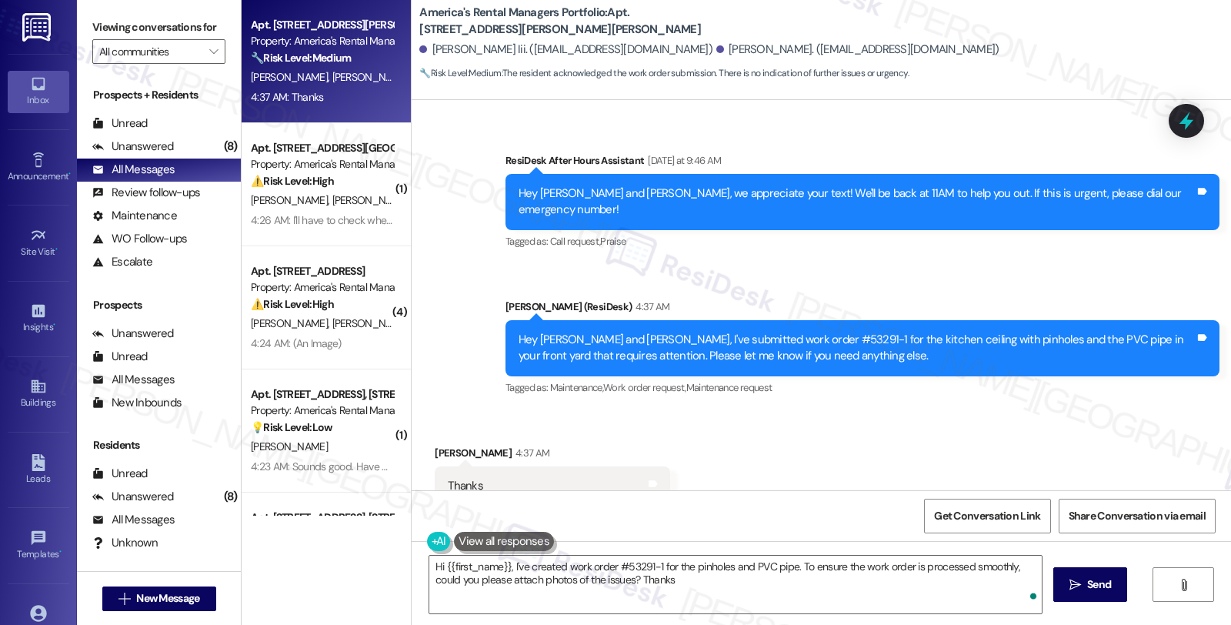
type textarea "Hi {{first_name}}, I've created work order #53291-1 for the pinholes and PVC pi…"
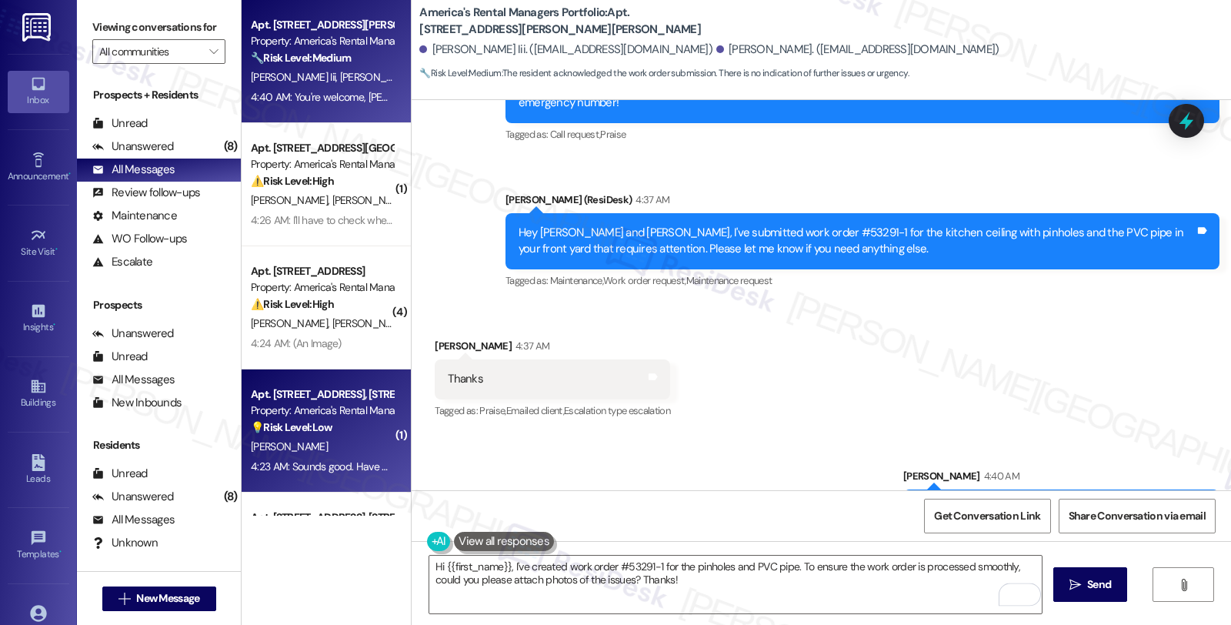
click at [359, 456] on div "[PERSON_NAME]" at bounding box center [321, 446] width 145 height 19
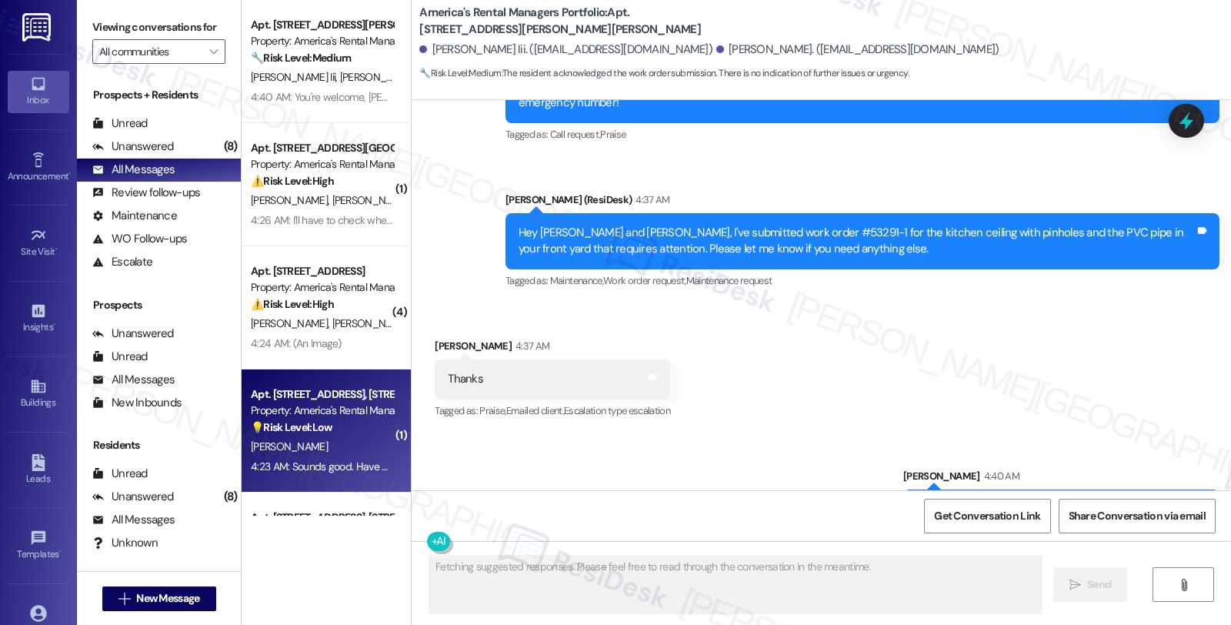
scroll to position [1020, 0]
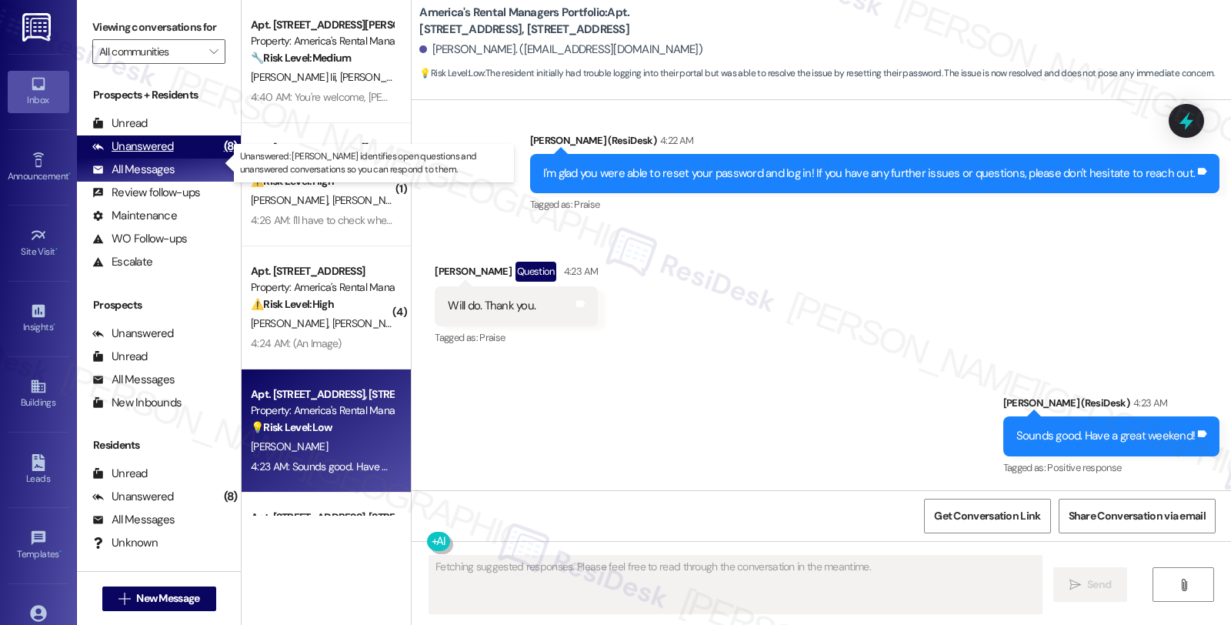
click at [188, 159] on div "Unanswered (8)" at bounding box center [159, 146] width 164 height 23
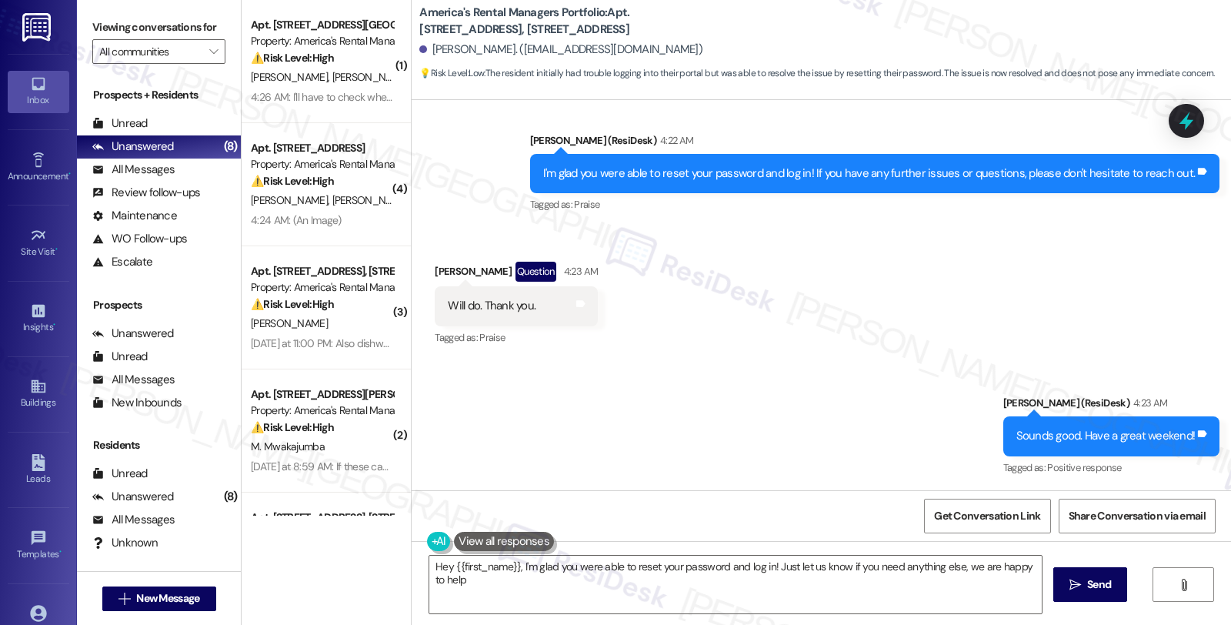
type textarea "Hey {{first_name}}, I'm glad you were able to reset your password and log in! J…"
